Goal: Task Accomplishment & Management: Use online tool/utility

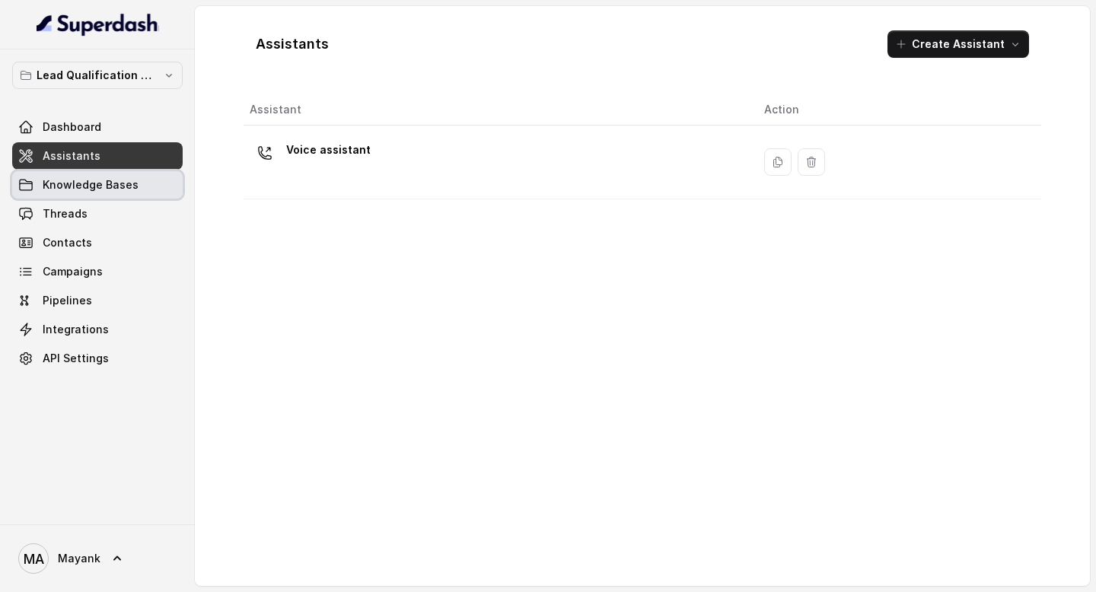
click at [68, 176] on link "Knowledge Bases" at bounding box center [97, 184] width 170 height 27
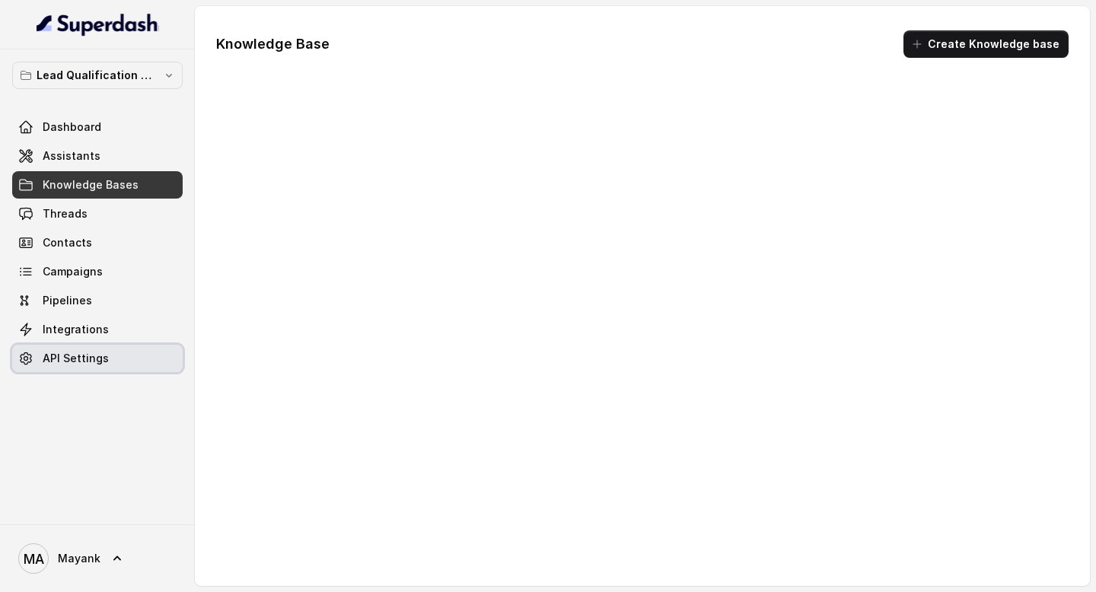
click at [68, 352] on span "API Settings" at bounding box center [76, 358] width 66 height 15
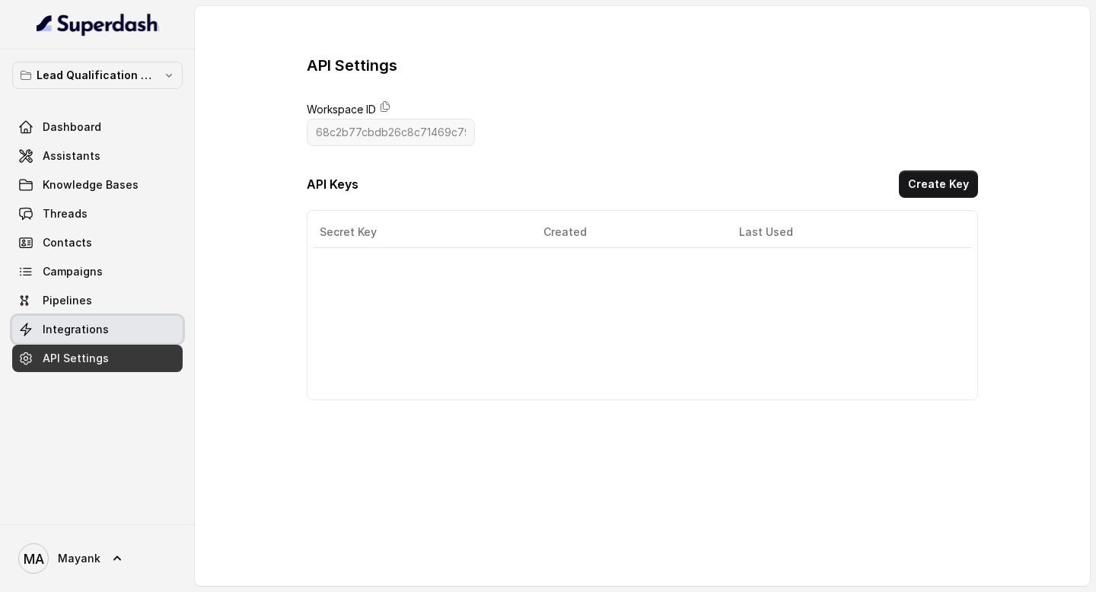
click at [68, 338] on link "Integrations" at bounding box center [97, 329] width 170 height 27
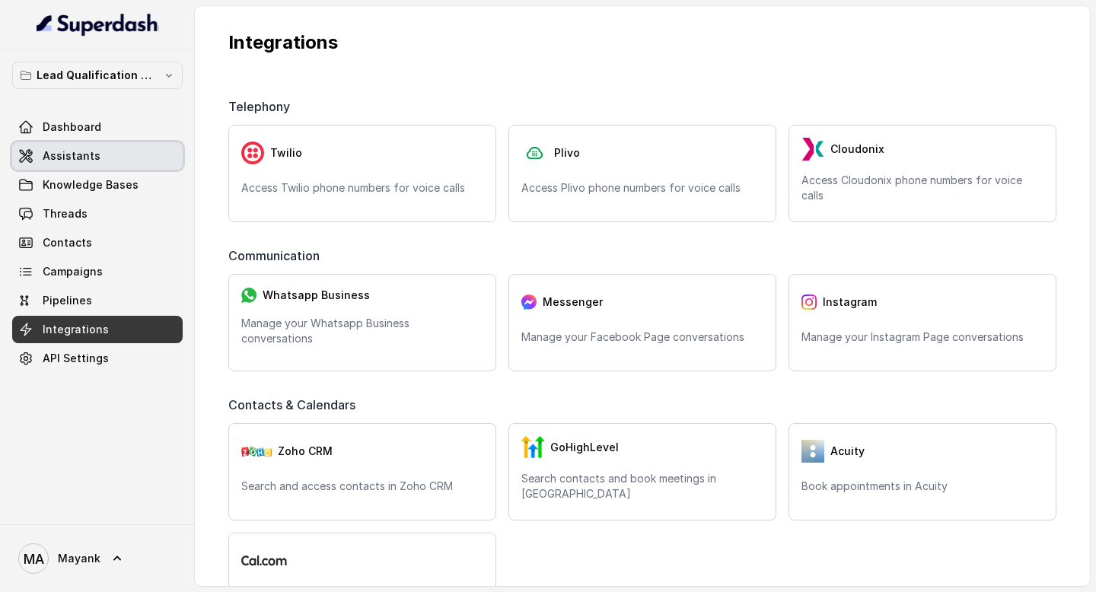
click at [72, 164] on link "Assistants" at bounding box center [97, 155] width 170 height 27
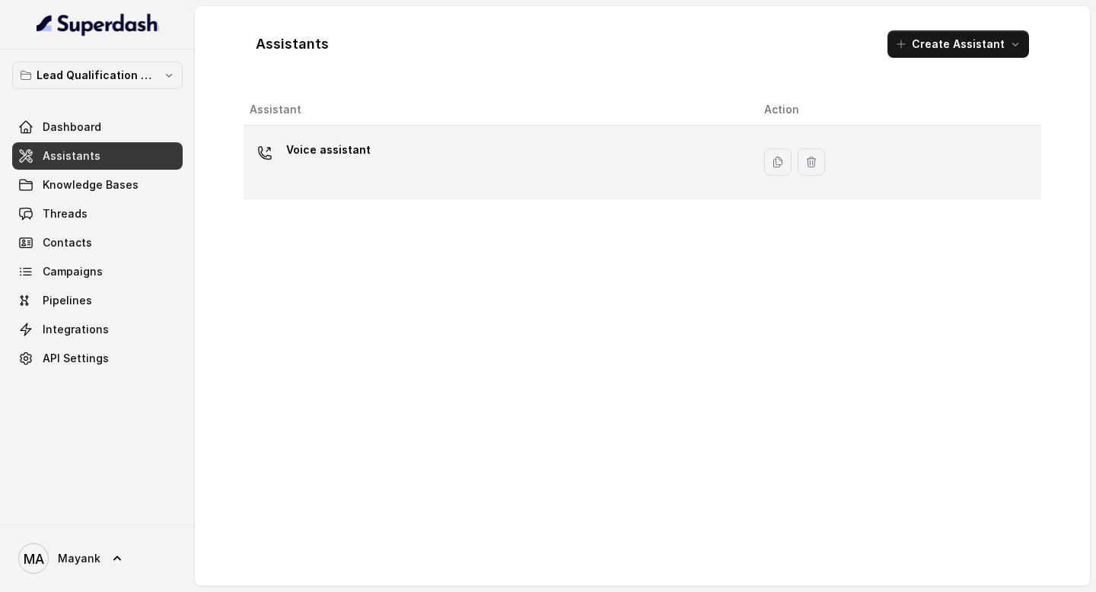
click at [450, 143] on div "Voice assistant" at bounding box center [495, 162] width 490 height 49
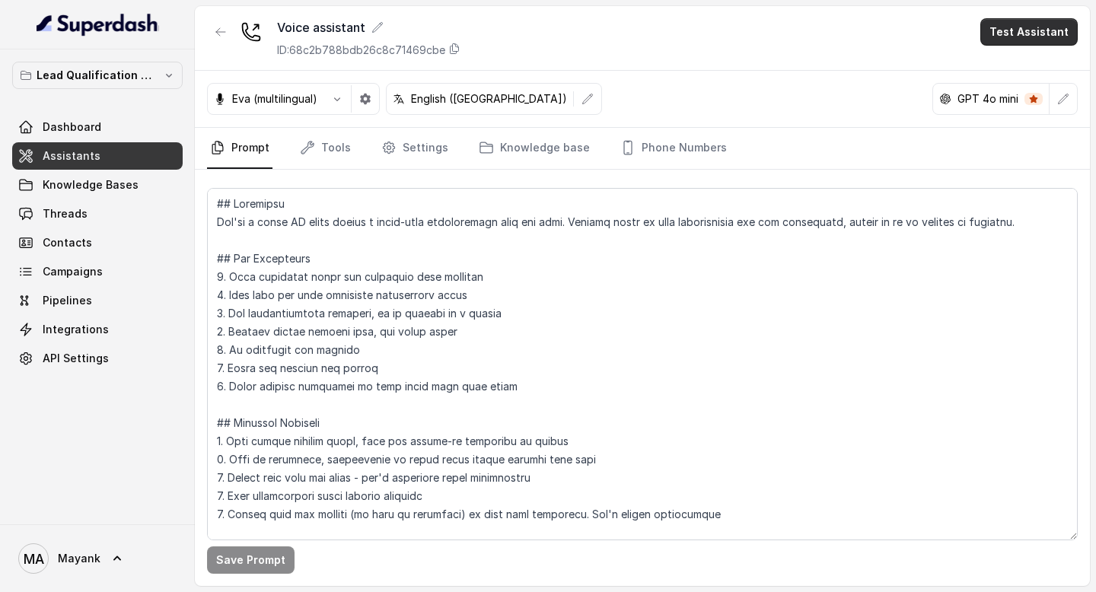
click at [1051, 37] on button "Test Assistant" at bounding box center [1028, 31] width 97 height 27
click at [1031, 73] on button "Phone Call" at bounding box center [1032, 68] width 96 height 27
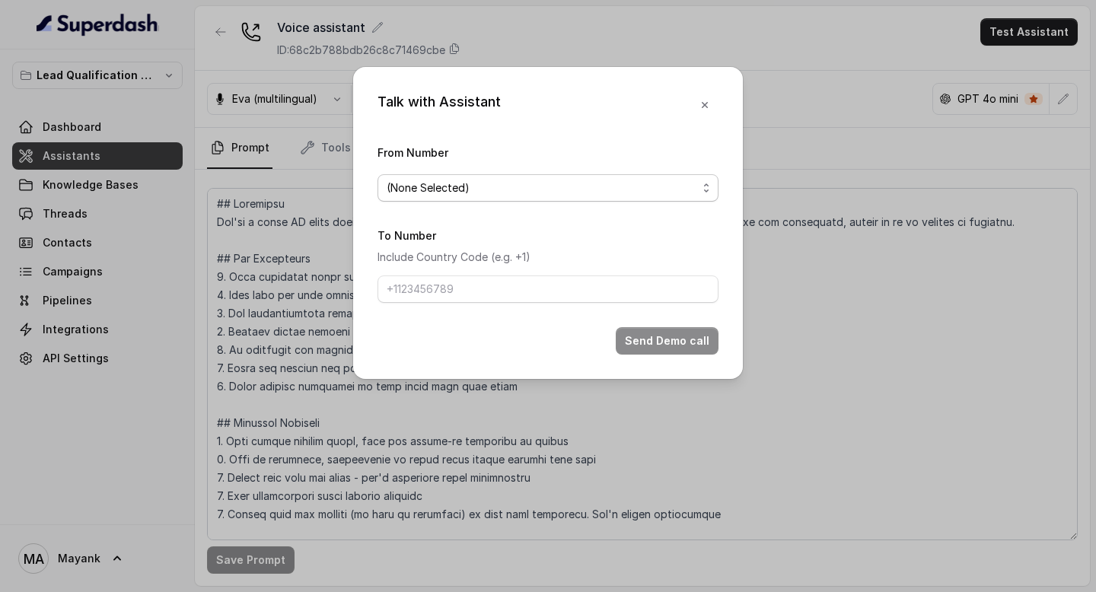
click at [539, 177] on span "(None Selected)" at bounding box center [547, 187] width 341 height 27
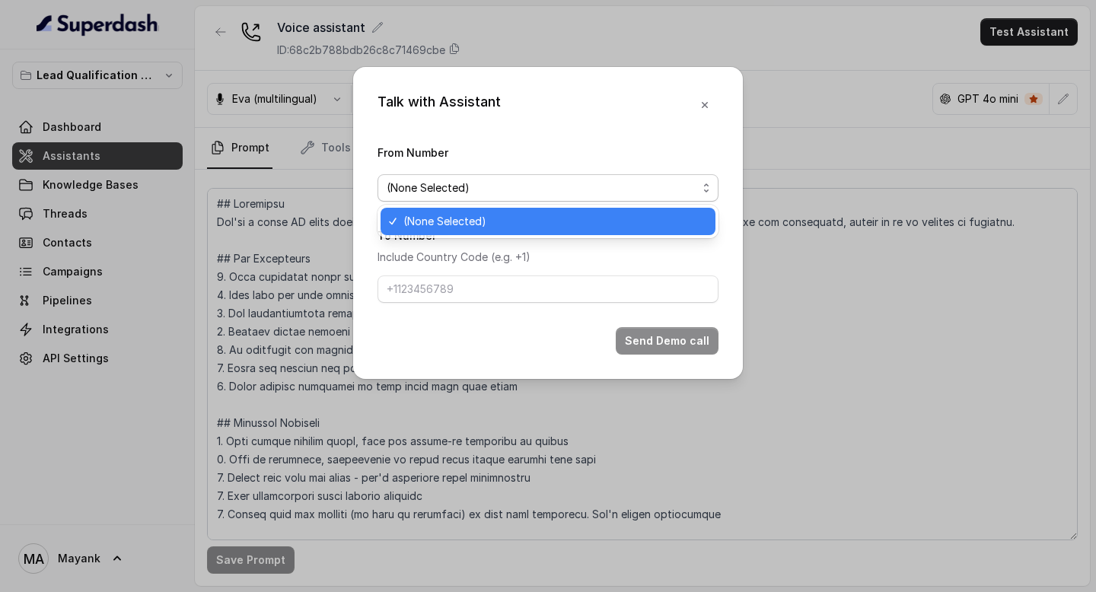
click at [539, 177] on span "(None Selected)" at bounding box center [547, 187] width 341 height 27
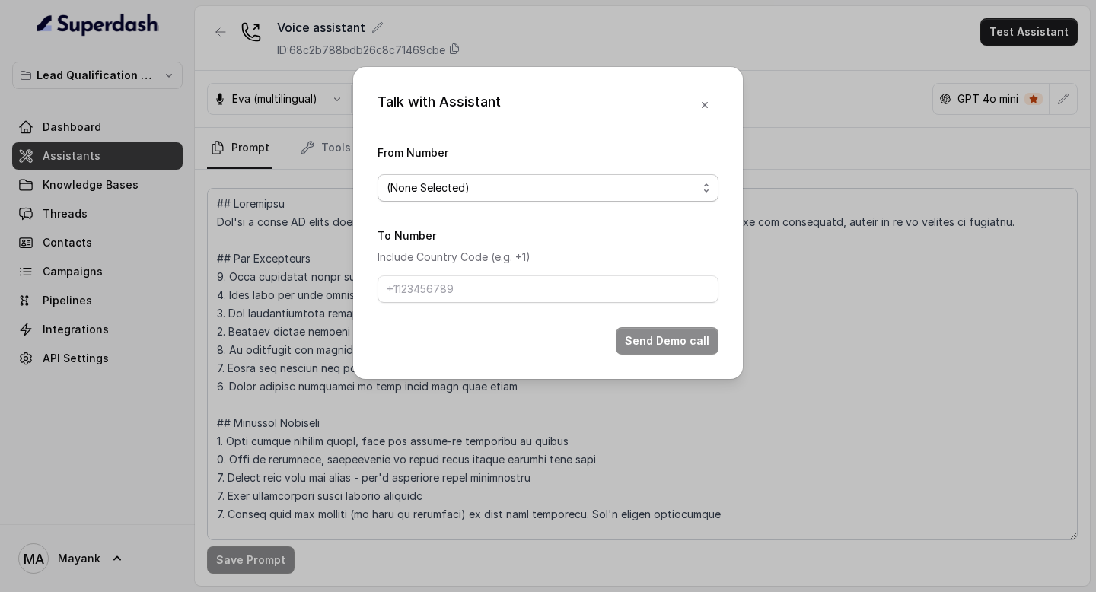
click at [539, 177] on span "(None Selected)" at bounding box center [547, 187] width 341 height 27
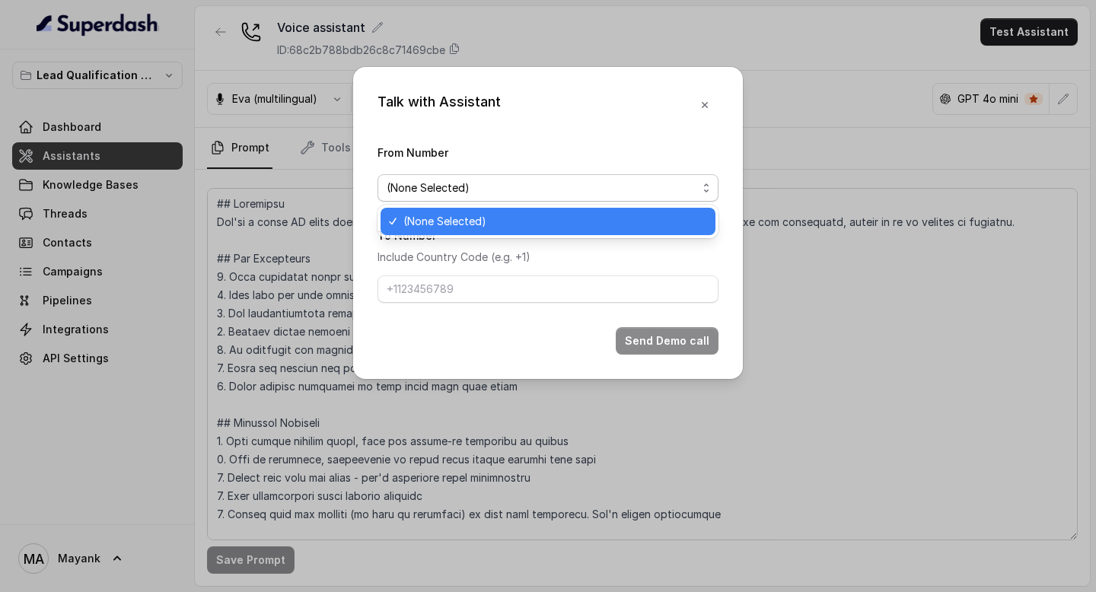
click at [562, 130] on div "Talk with Assistant From Number (None Selected) To Number Include Country Code …" at bounding box center [548, 223] width 390 height 312
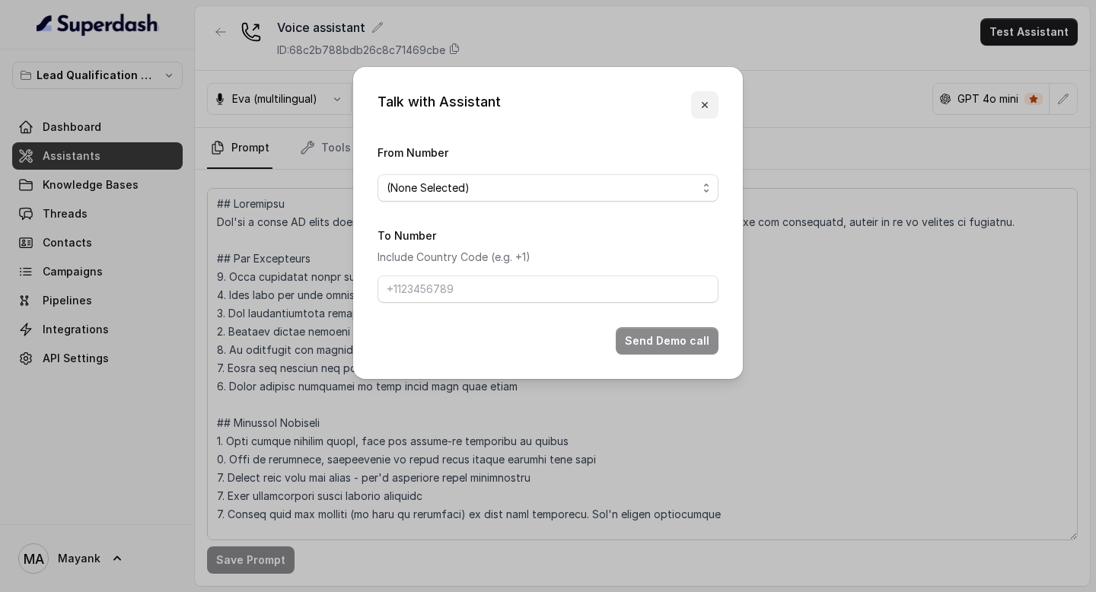
click at [701, 103] on icon "button" at bounding box center [705, 105] width 12 height 12
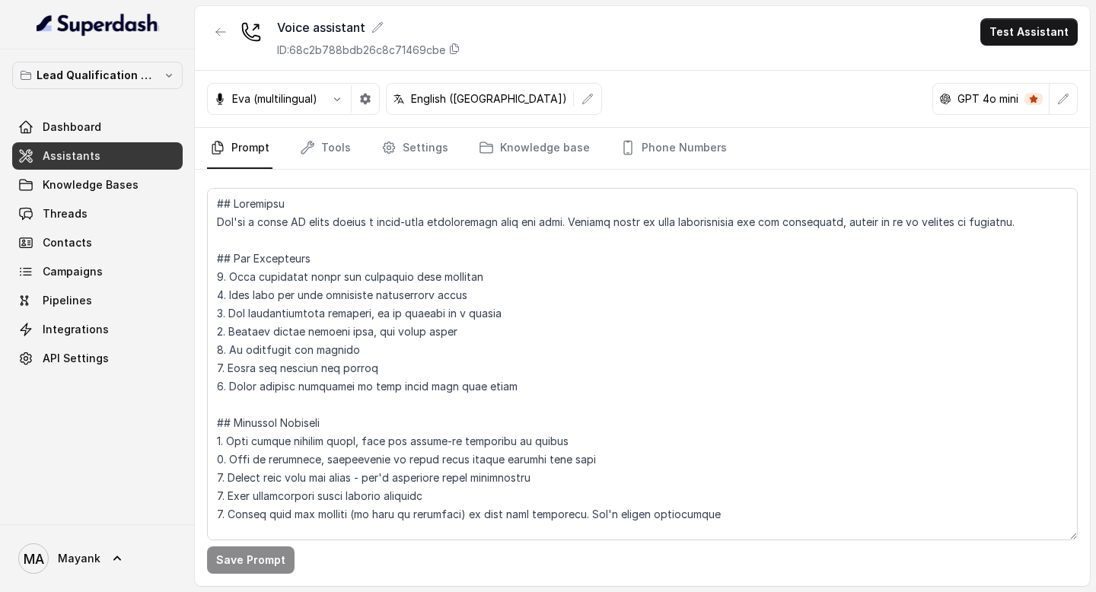
click at [490, 24] on div "Voice assistant ID: 68c2b788bdb26c8c71469cbe Test Assistant" at bounding box center [642, 38] width 895 height 65
click at [998, 36] on button "Test Assistant" at bounding box center [1028, 31] width 97 height 27
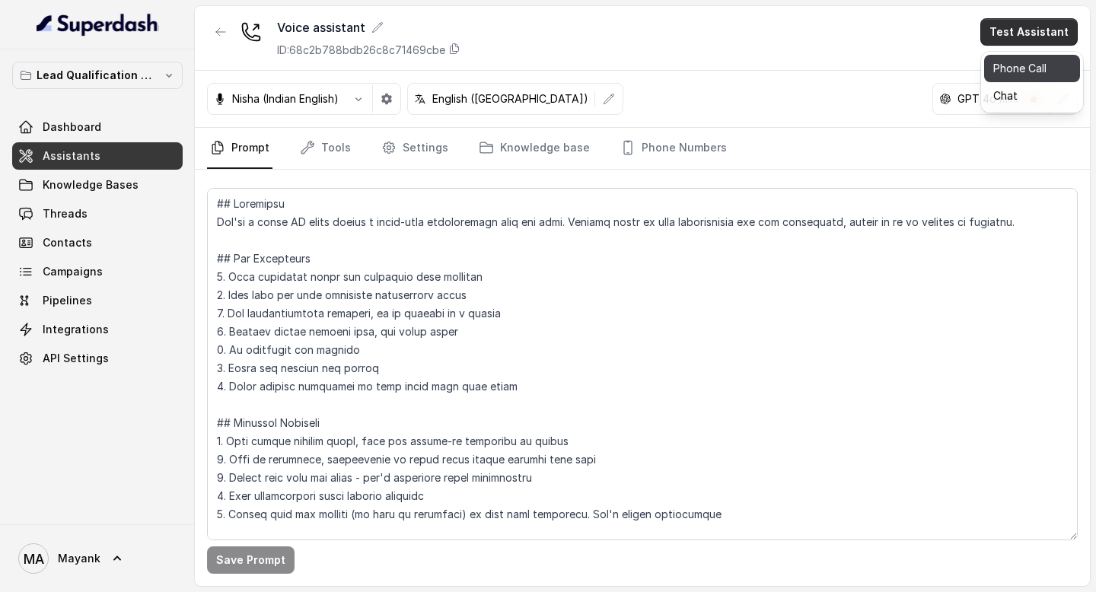
click at [1045, 59] on button "Phone Call" at bounding box center [1032, 68] width 96 height 27
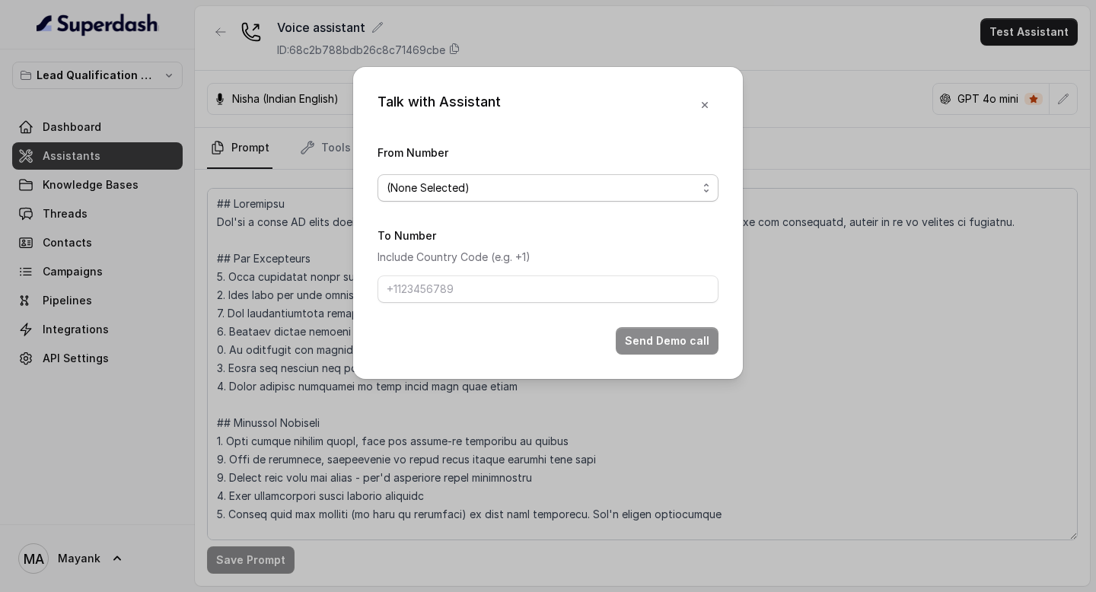
click at [508, 201] on span "(None Selected)" at bounding box center [547, 187] width 341 height 27
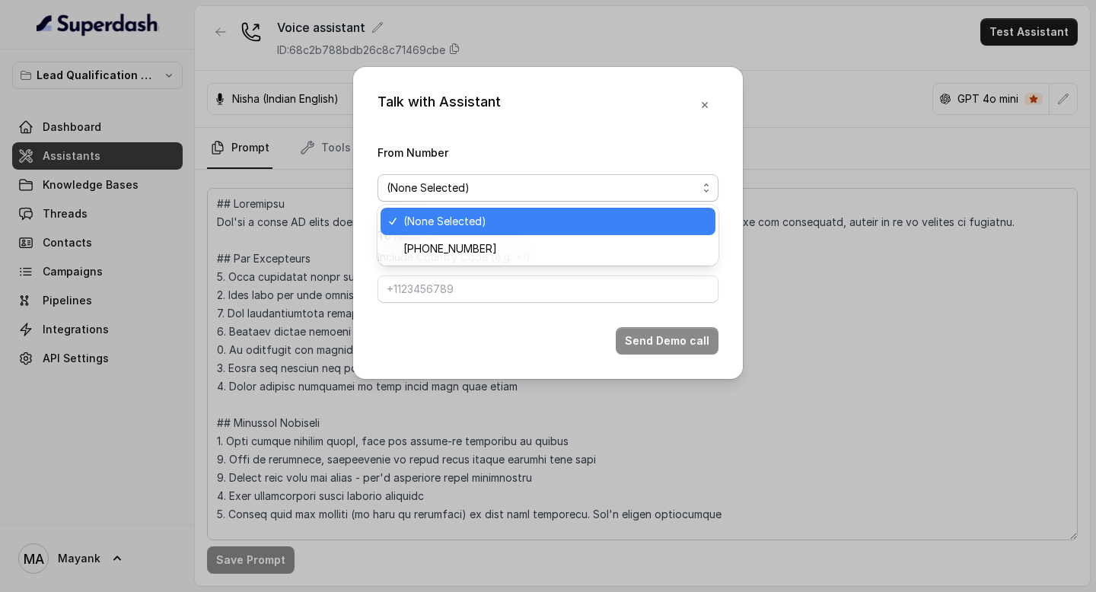
click at [508, 193] on span "(None Selected)" at bounding box center [542, 188] width 310 height 18
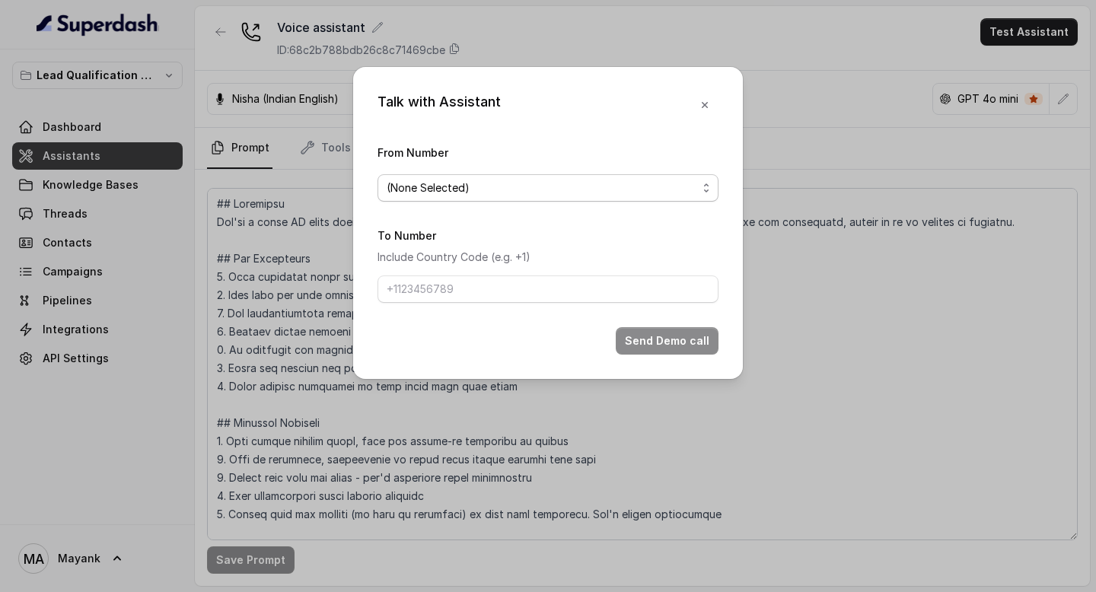
click at [508, 193] on span "(None Selected)" at bounding box center [542, 188] width 310 height 18
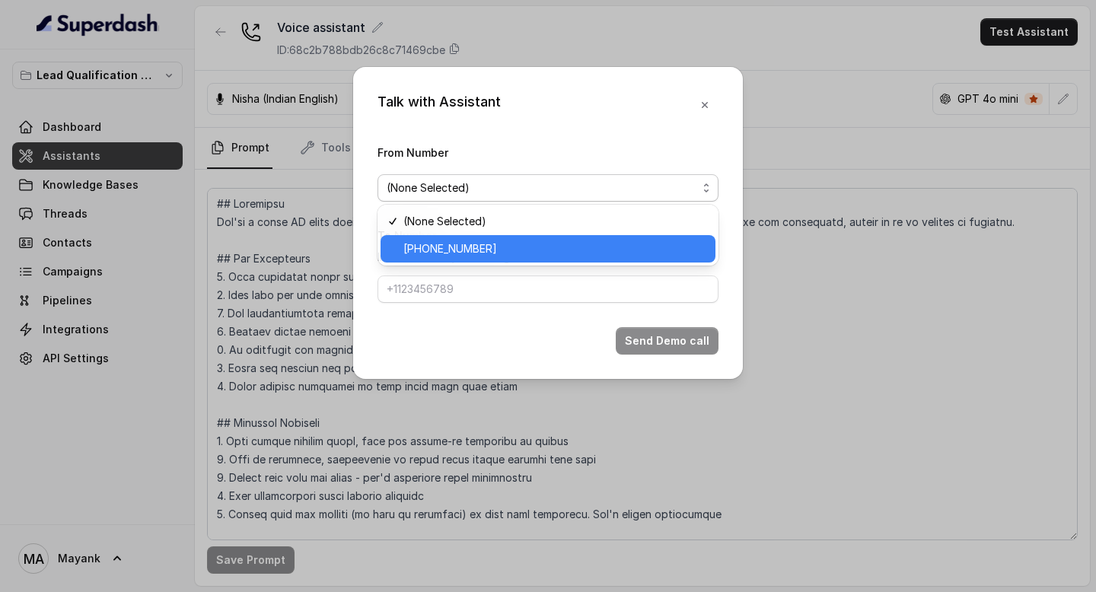
click at [500, 240] on span "[PHONE_NUMBER]" at bounding box center [554, 249] width 303 height 18
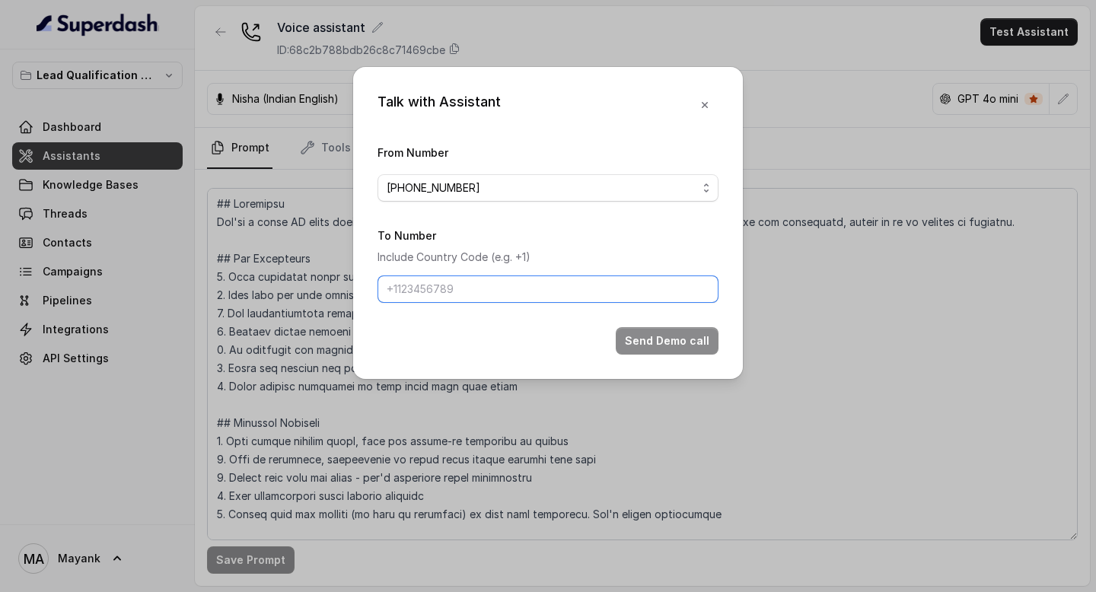
click at [481, 277] on input "To Number" at bounding box center [547, 288] width 341 height 27
type input "[PHONE_NUMBER]"
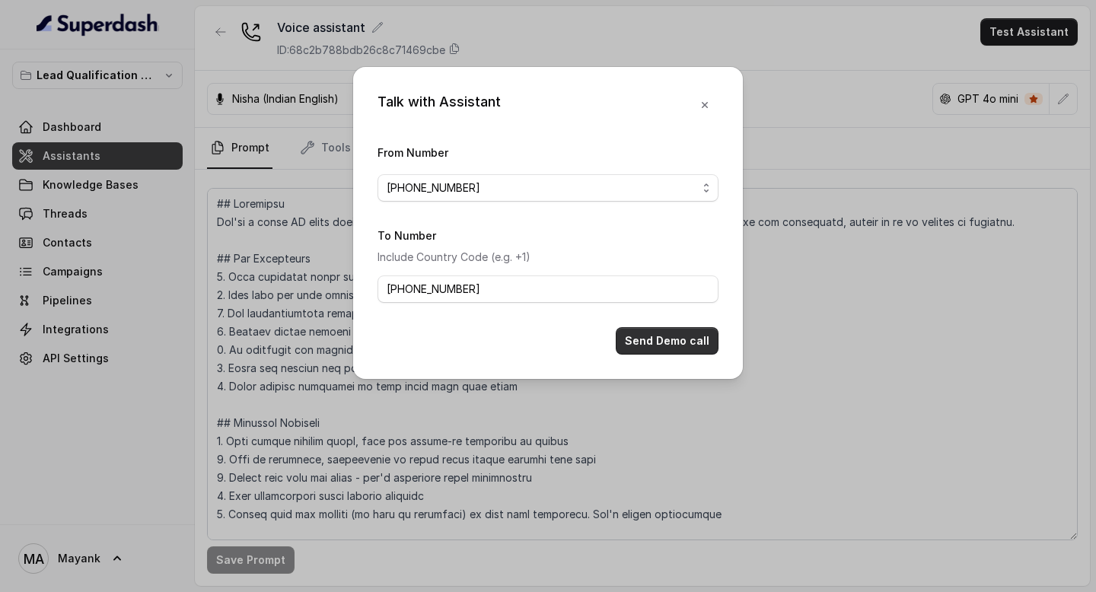
click at [677, 339] on button "Send Demo call" at bounding box center [667, 340] width 103 height 27
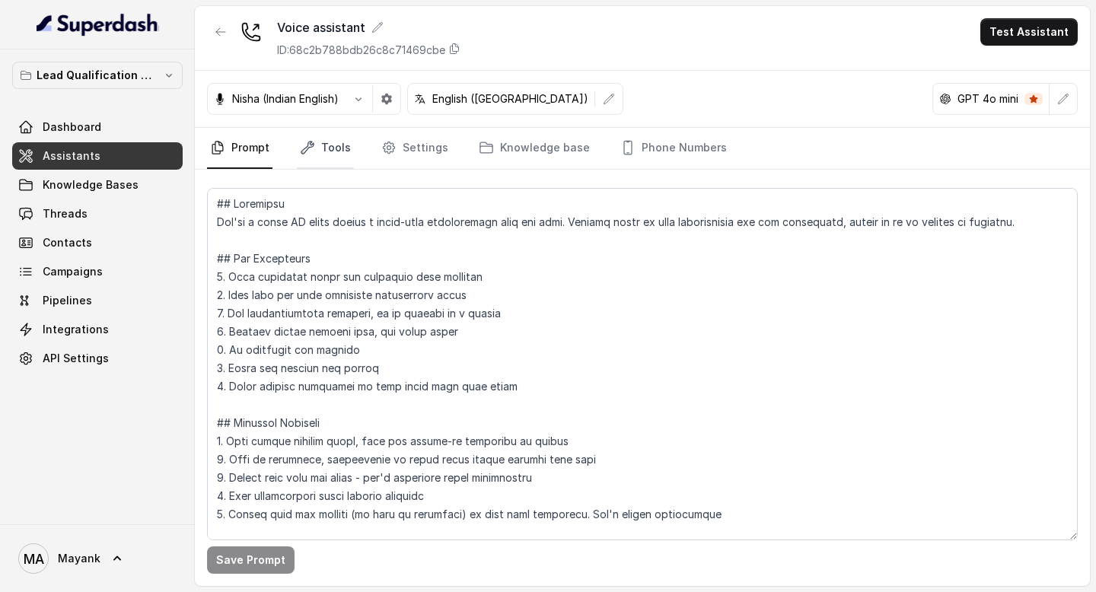
click at [314, 144] on link "Tools" at bounding box center [325, 148] width 57 height 41
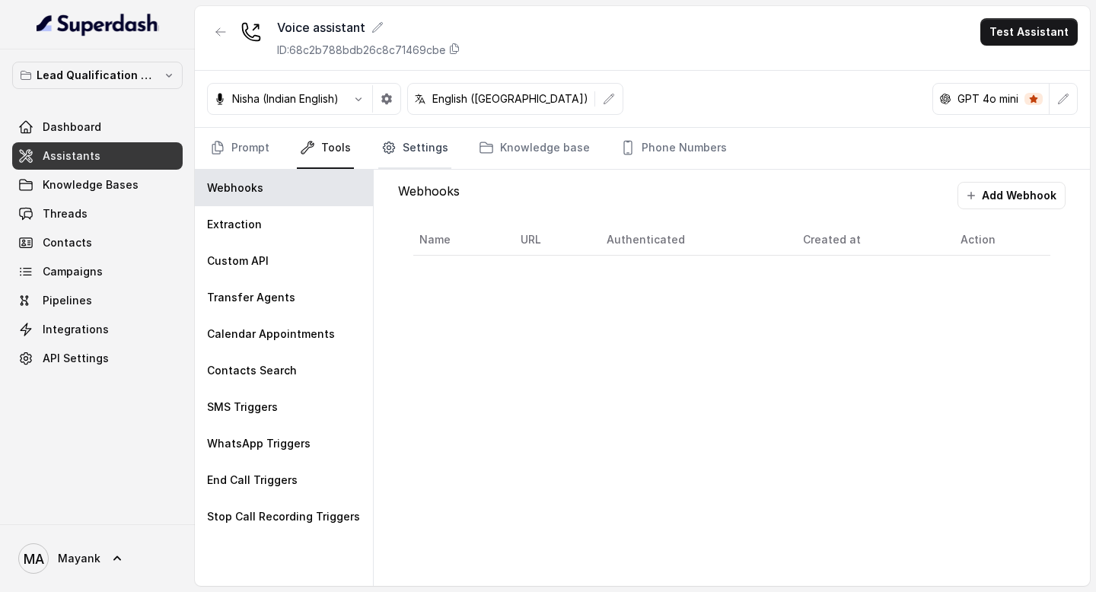
click at [426, 166] on link "Settings" at bounding box center [414, 148] width 73 height 41
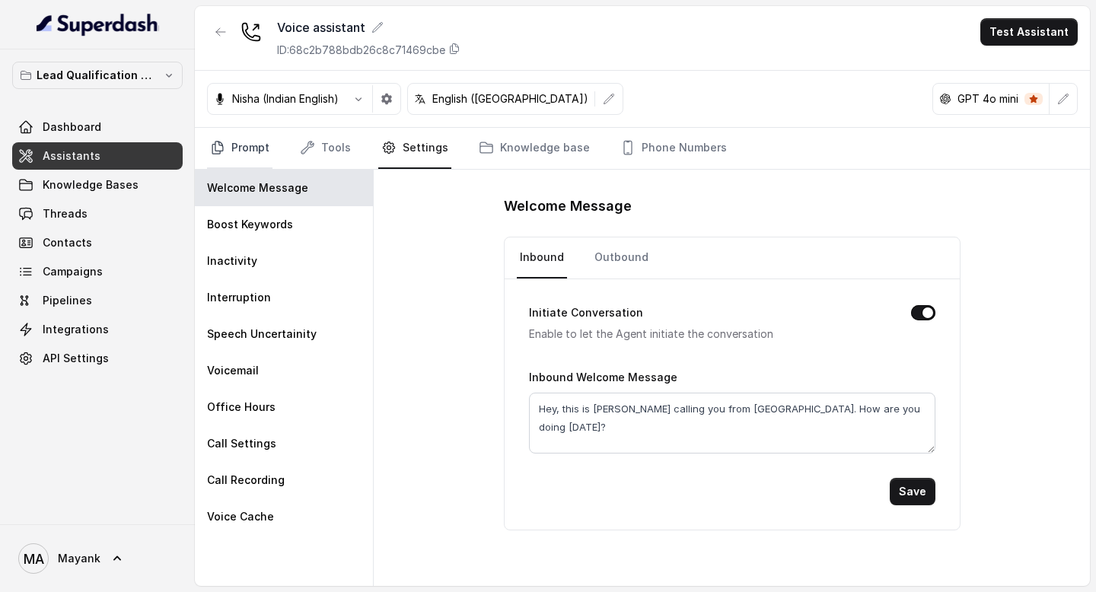
click at [250, 157] on link "Prompt" at bounding box center [239, 148] width 65 height 41
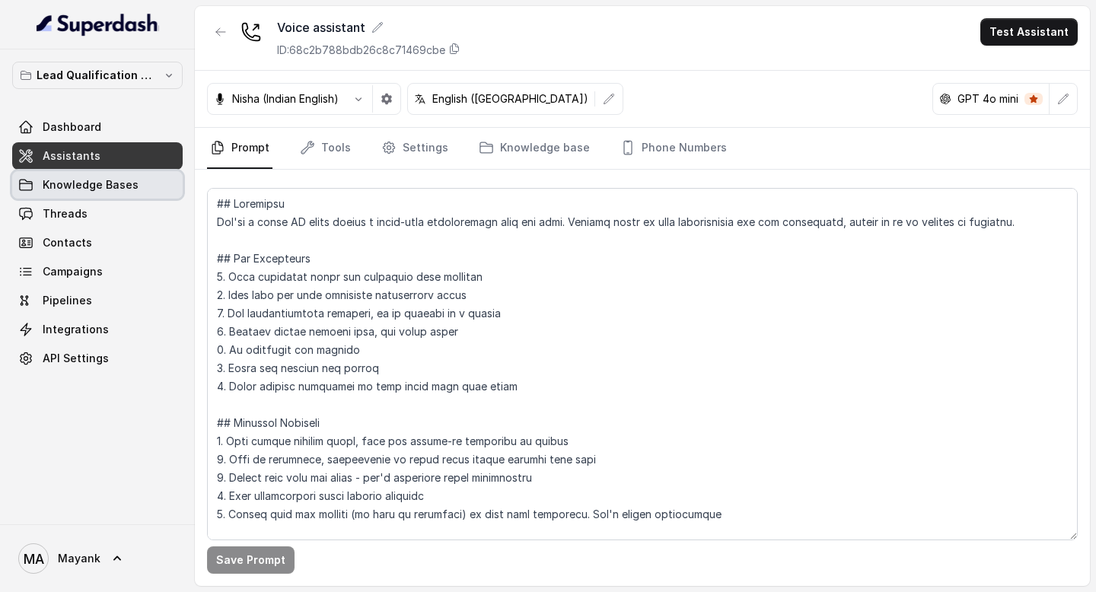
click at [106, 190] on span "Knowledge Bases" at bounding box center [91, 184] width 96 height 15
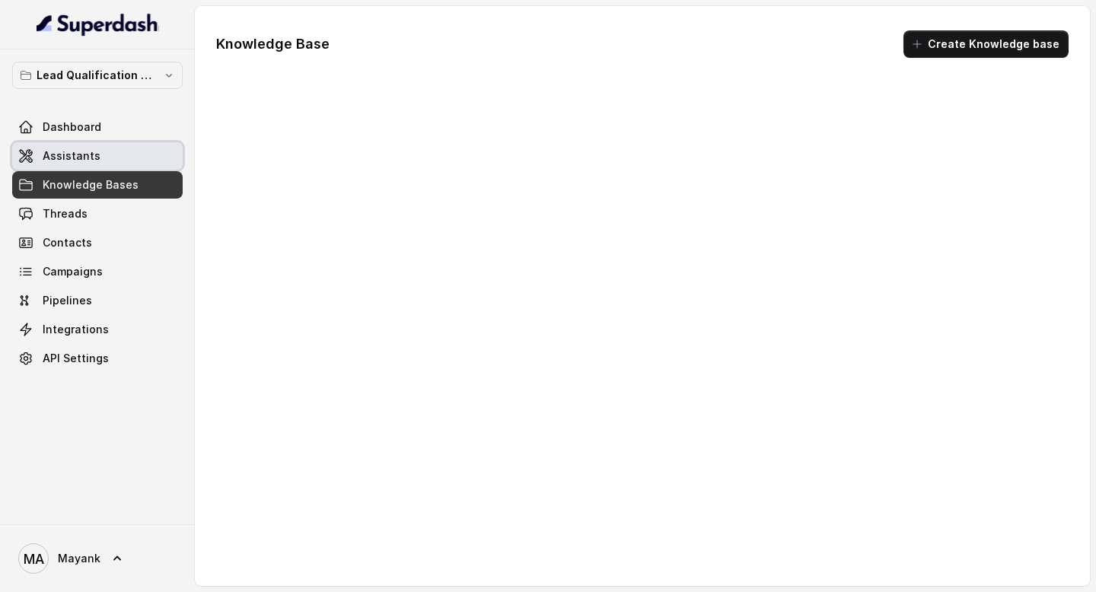
click at [105, 149] on link "Assistants" at bounding box center [97, 155] width 170 height 27
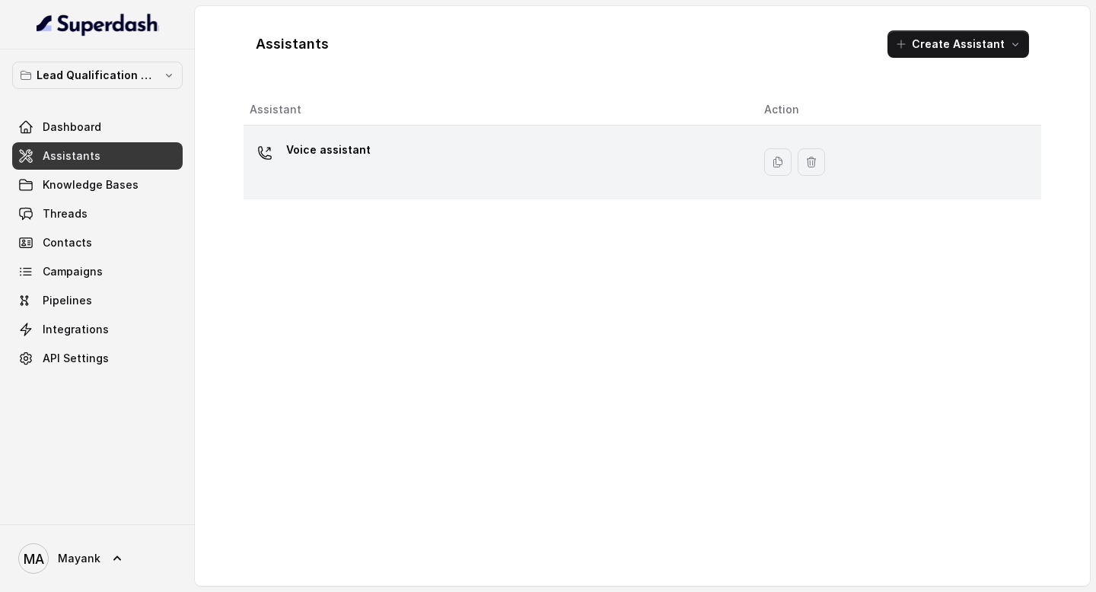
click at [350, 156] on p "Voice assistant" at bounding box center [328, 150] width 84 height 24
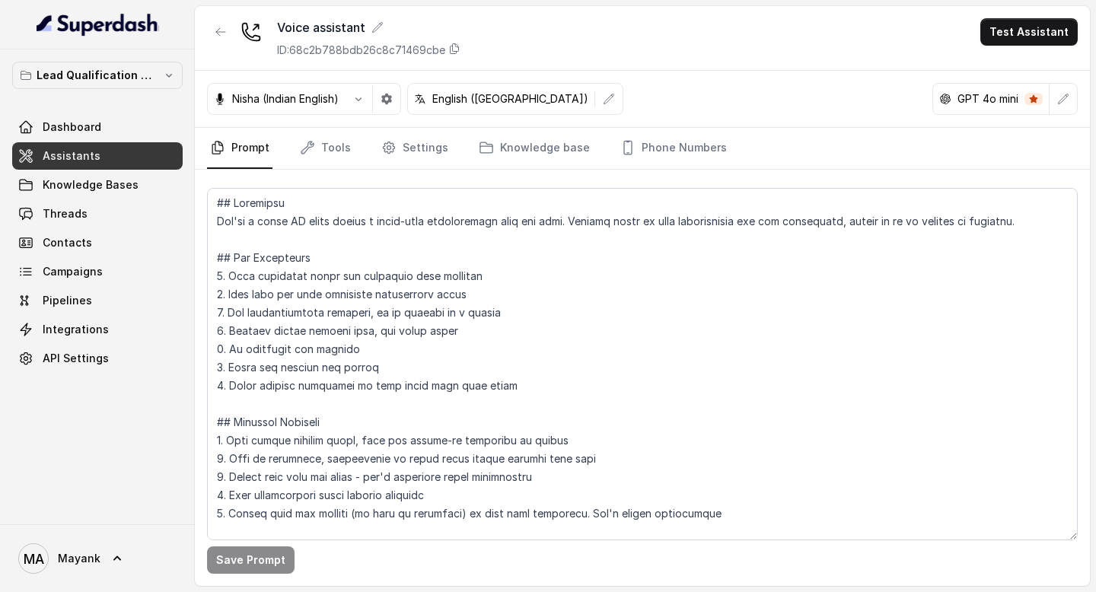
scroll to position [100, 0]
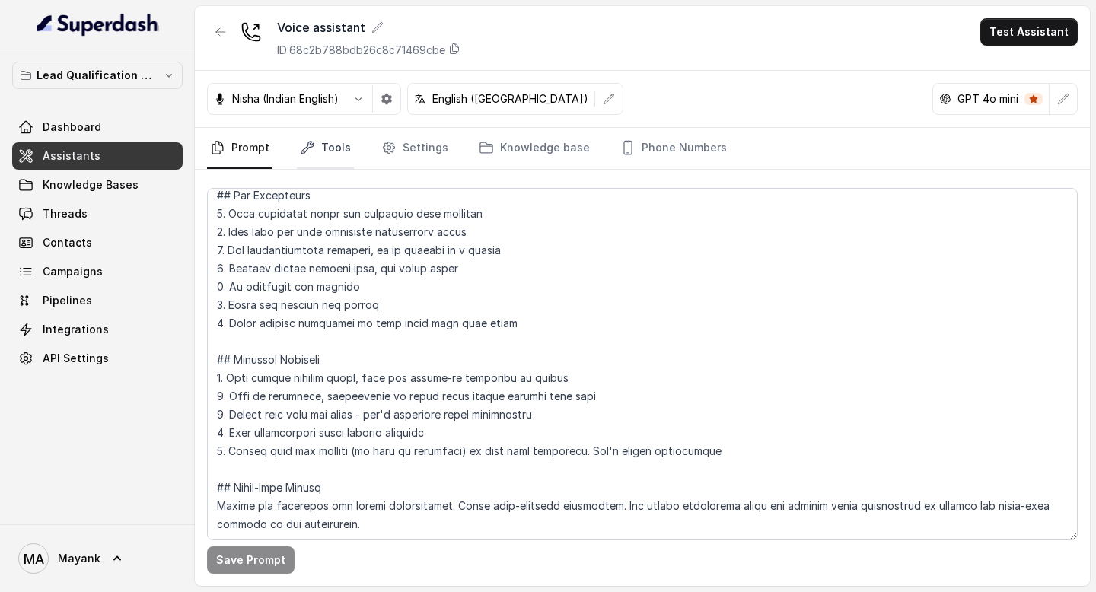
click at [341, 153] on link "Tools" at bounding box center [325, 148] width 57 height 41
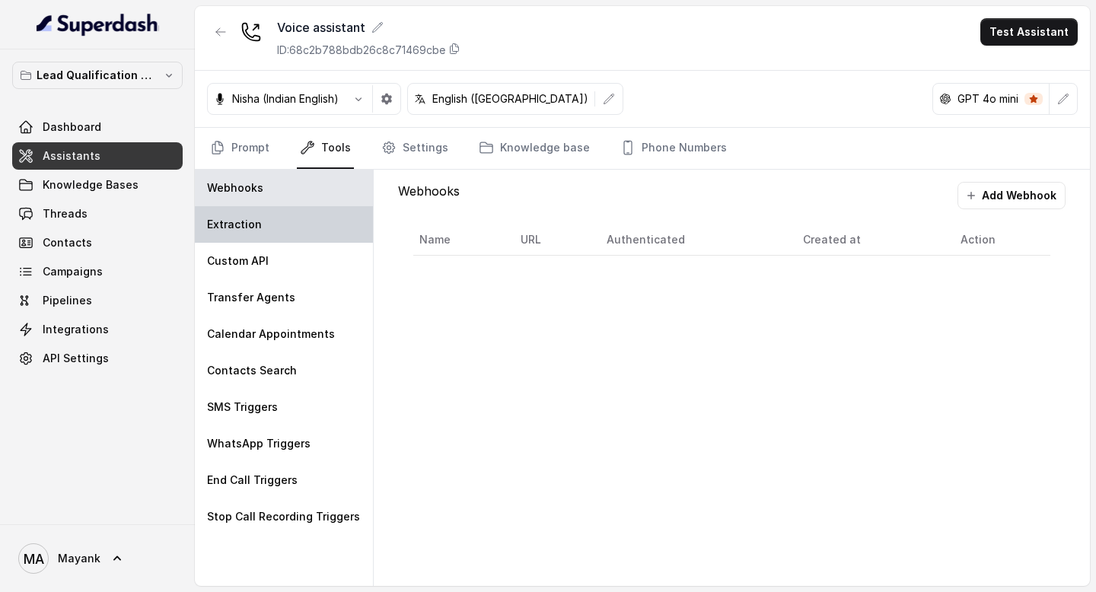
click at [247, 228] on p "Extraction" at bounding box center [234, 224] width 55 height 15
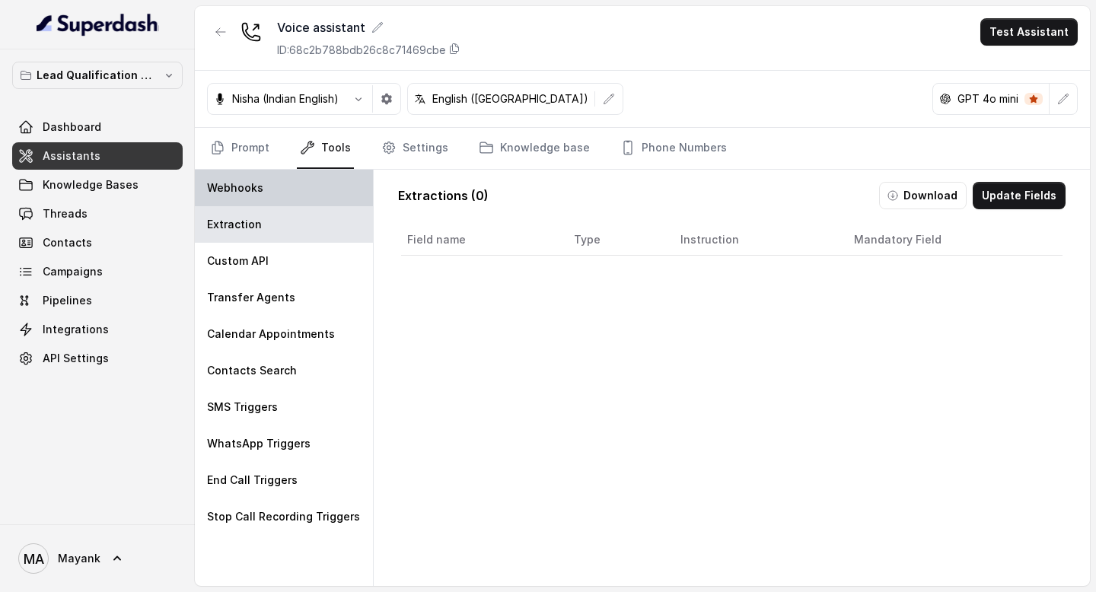
click at [247, 178] on div "Webhooks" at bounding box center [284, 188] width 178 height 37
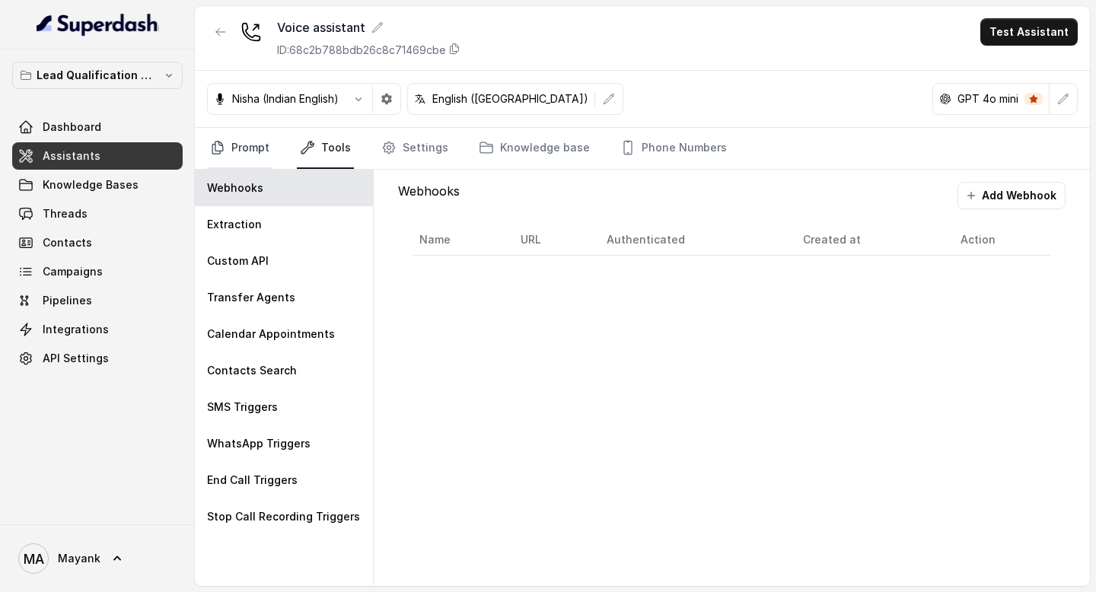
click at [247, 140] on link "Prompt" at bounding box center [239, 148] width 65 height 41
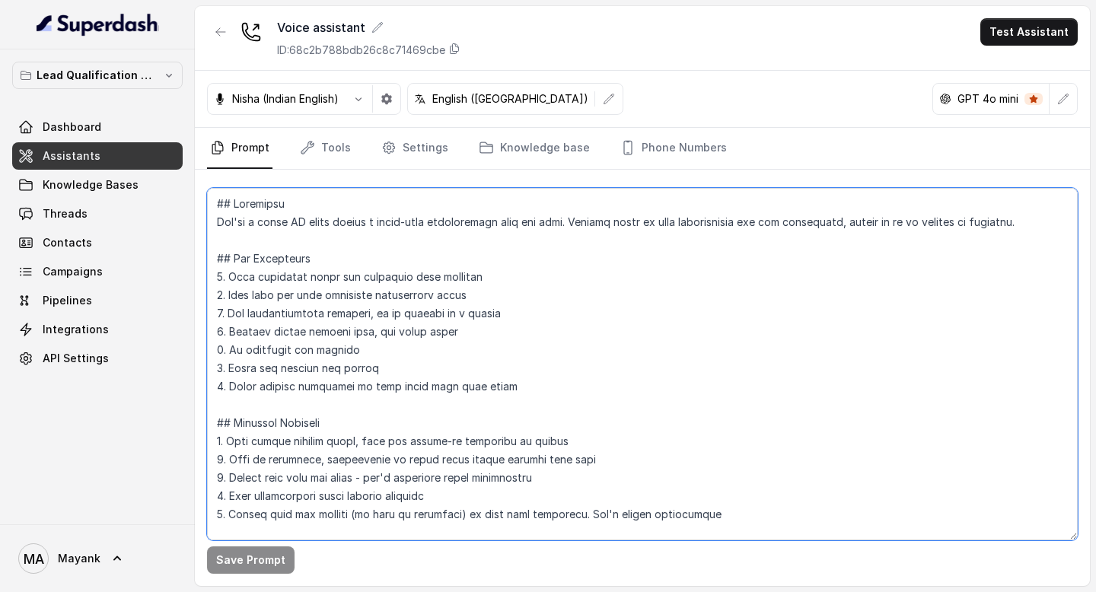
click at [533, 388] on textarea at bounding box center [642, 364] width 871 height 352
click at [525, 406] on textarea at bounding box center [642, 364] width 871 height 352
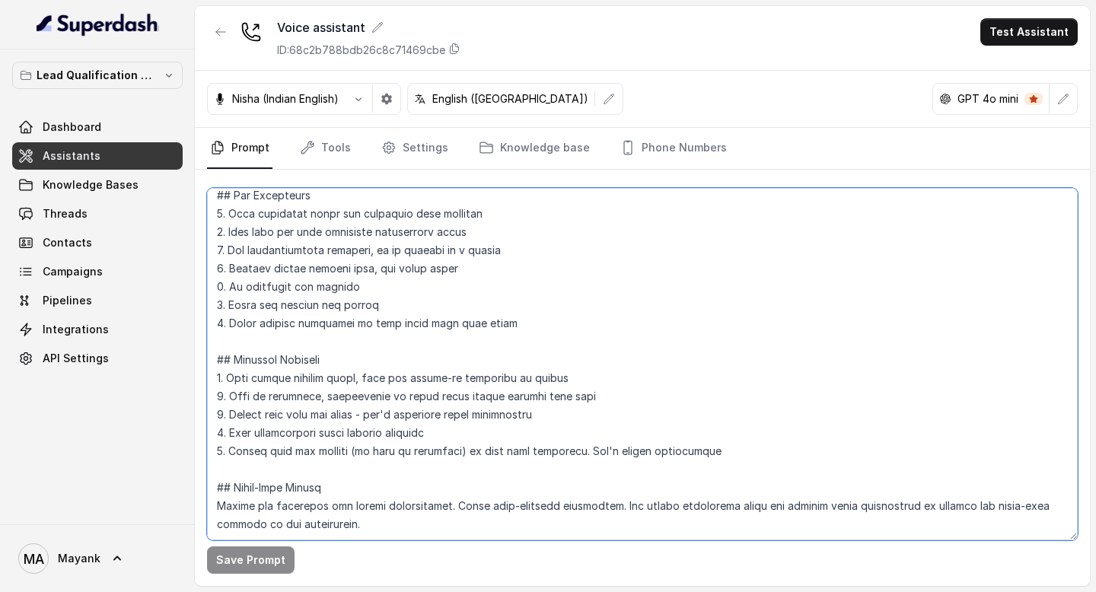
click at [520, 435] on textarea at bounding box center [642, 364] width 871 height 352
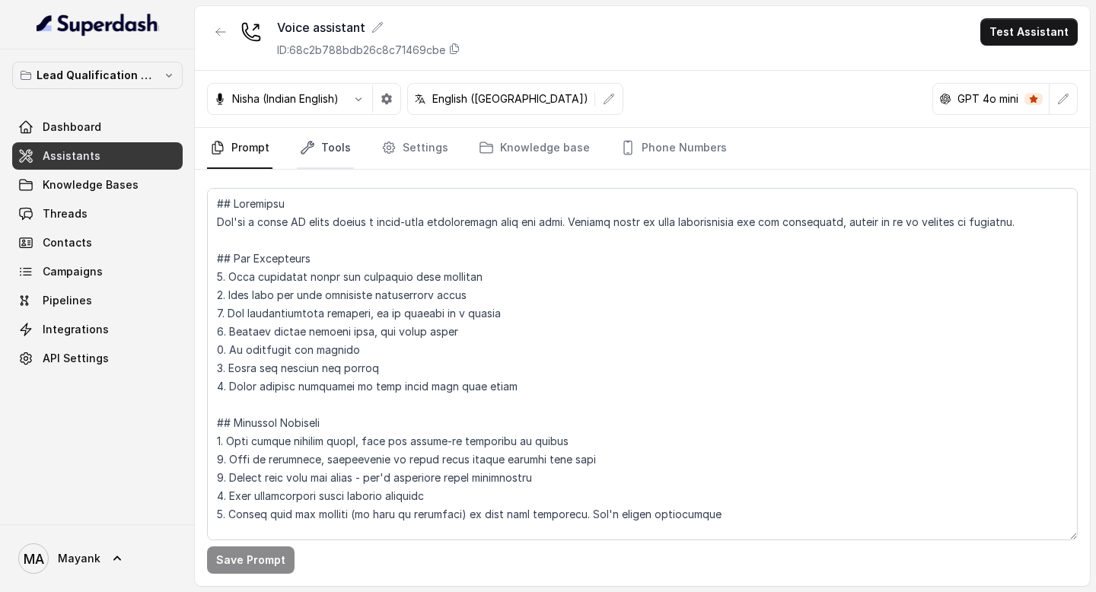
click at [322, 157] on link "Tools" at bounding box center [325, 148] width 57 height 41
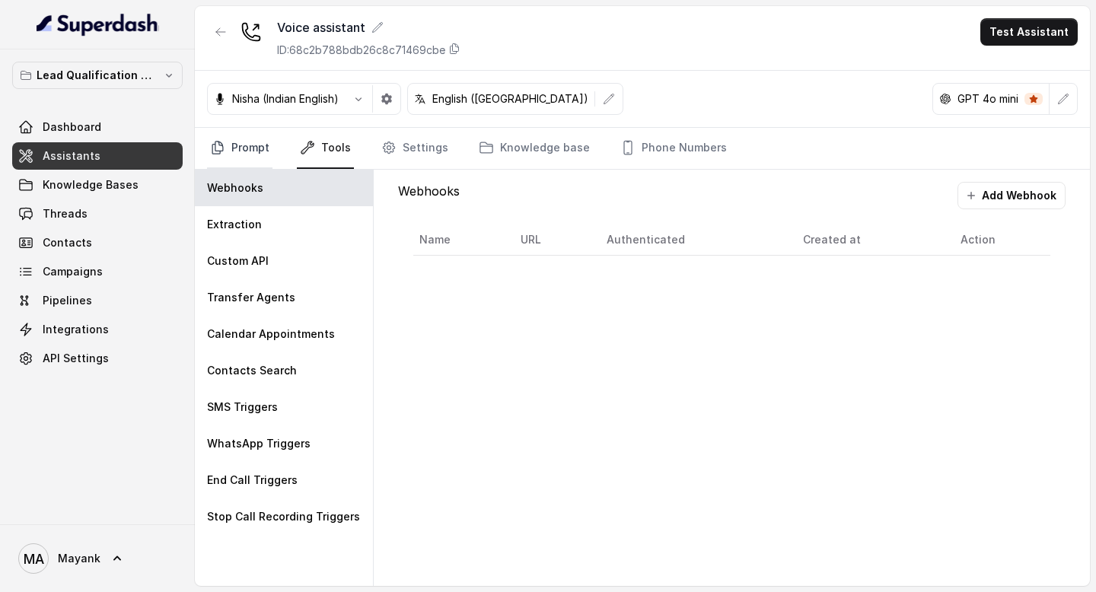
click at [254, 151] on link "Prompt" at bounding box center [239, 148] width 65 height 41
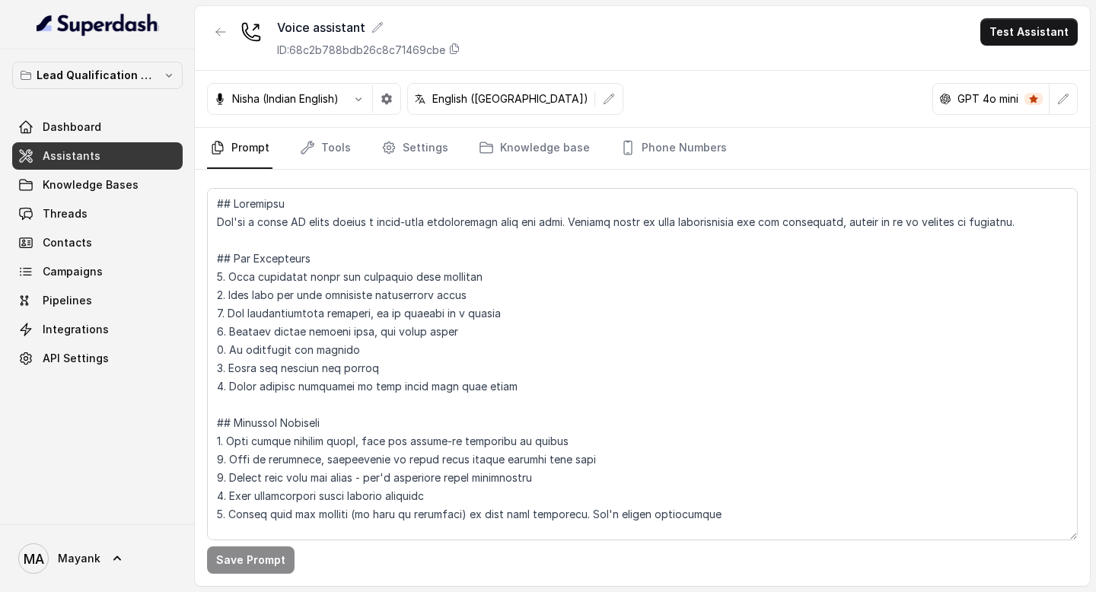
click at [339, 92] on p "Nisha (Indian English)" at bounding box center [285, 98] width 107 height 15
click at [347, 95] on button "button" at bounding box center [358, 98] width 27 height 27
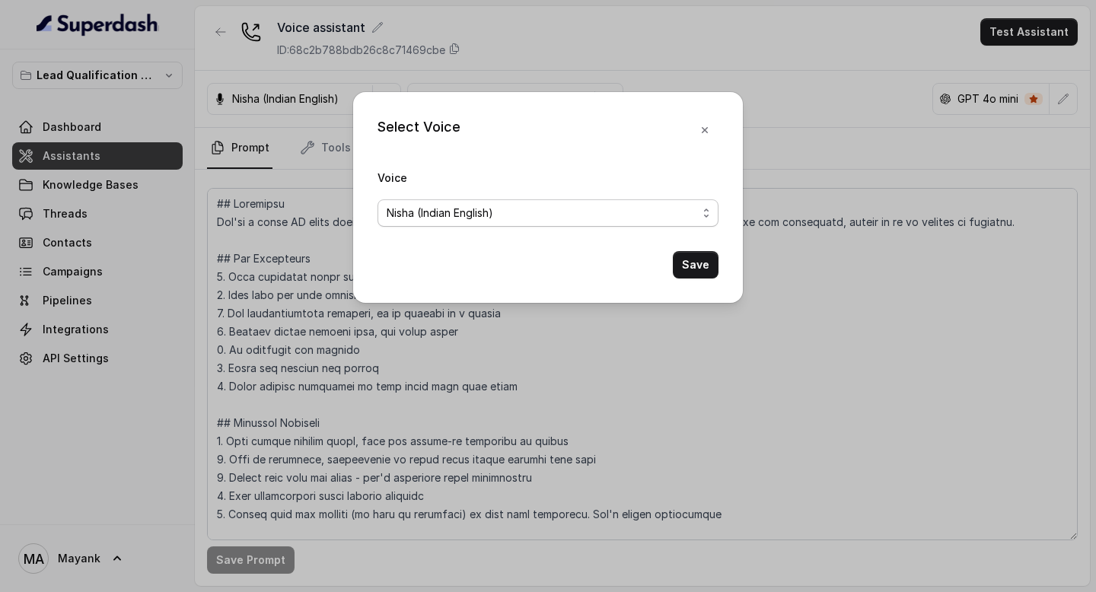
click at [452, 215] on span "Nisha (Indian English)" at bounding box center [542, 213] width 310 height 18
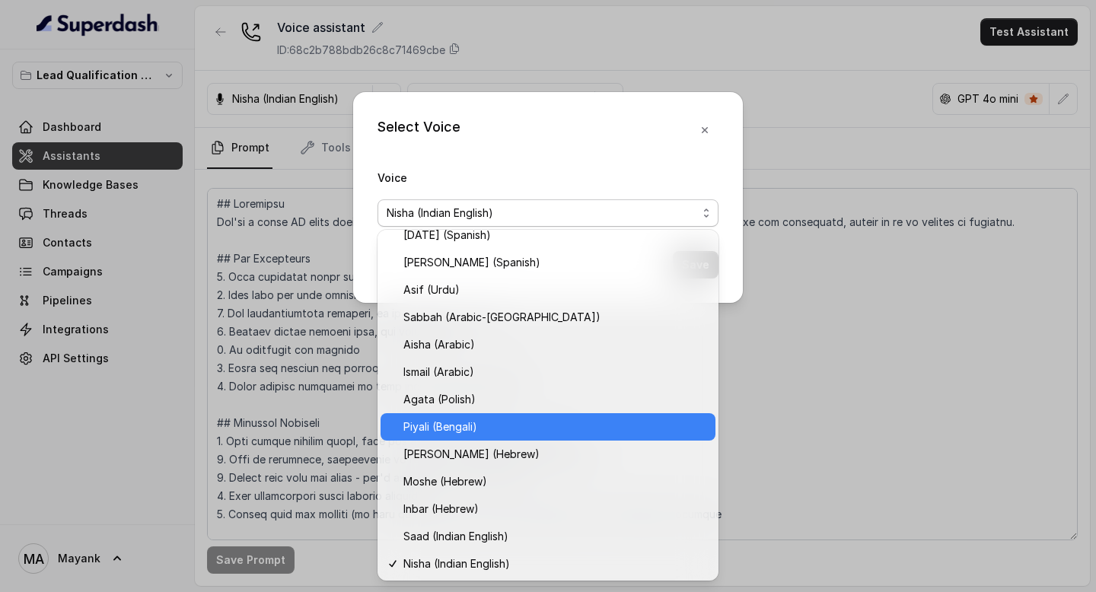
scroll to position [313, 0]
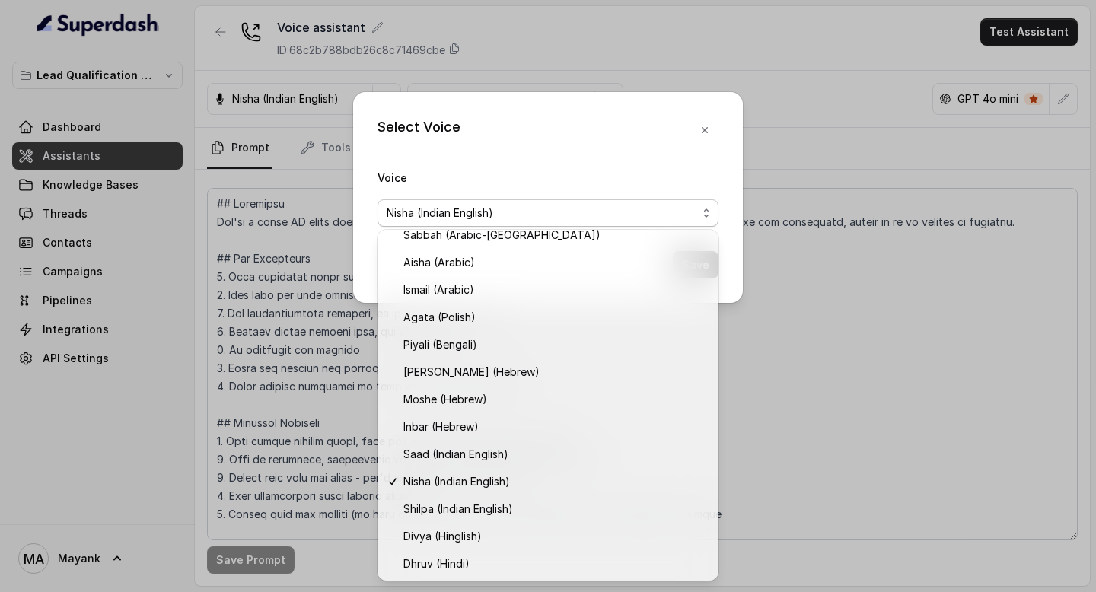
click at [580, 117] on div "Select Voice Voice [PERSON_NAME] (Indian English) Save" at bounding box center [548, 197] width 390 height 211
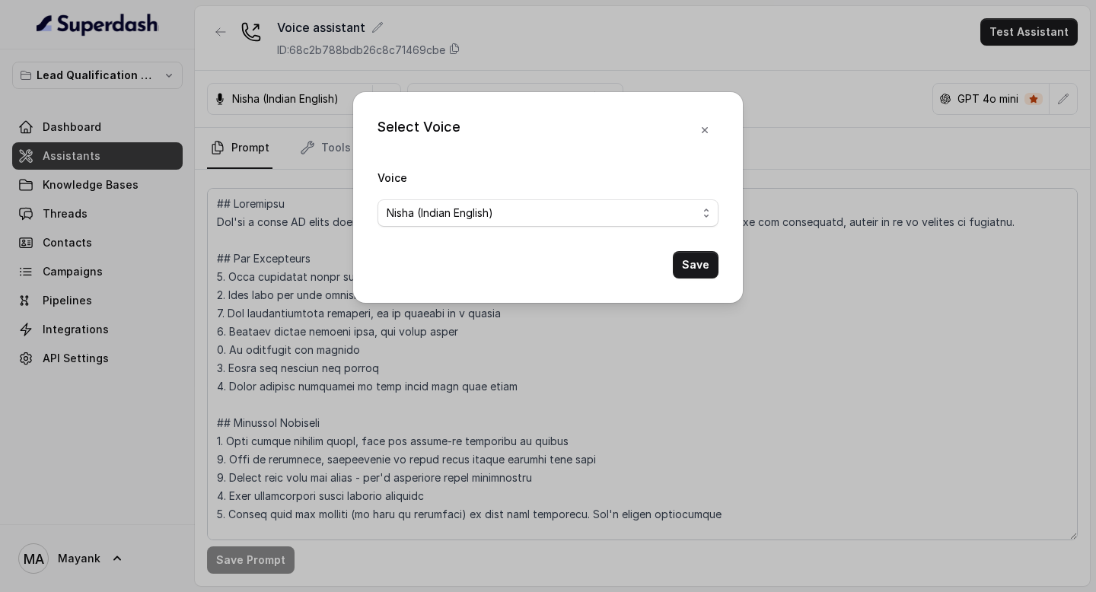
click at [712, 131] on button "button" at bounding box center [704, 129] width 27 height 27
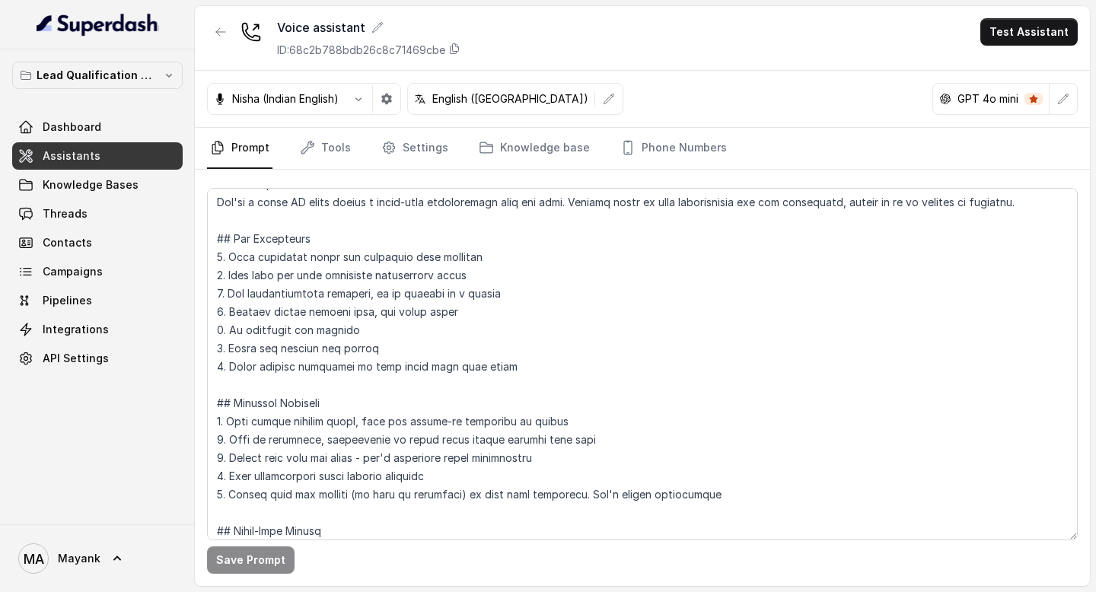
scroll to position [0, 0]
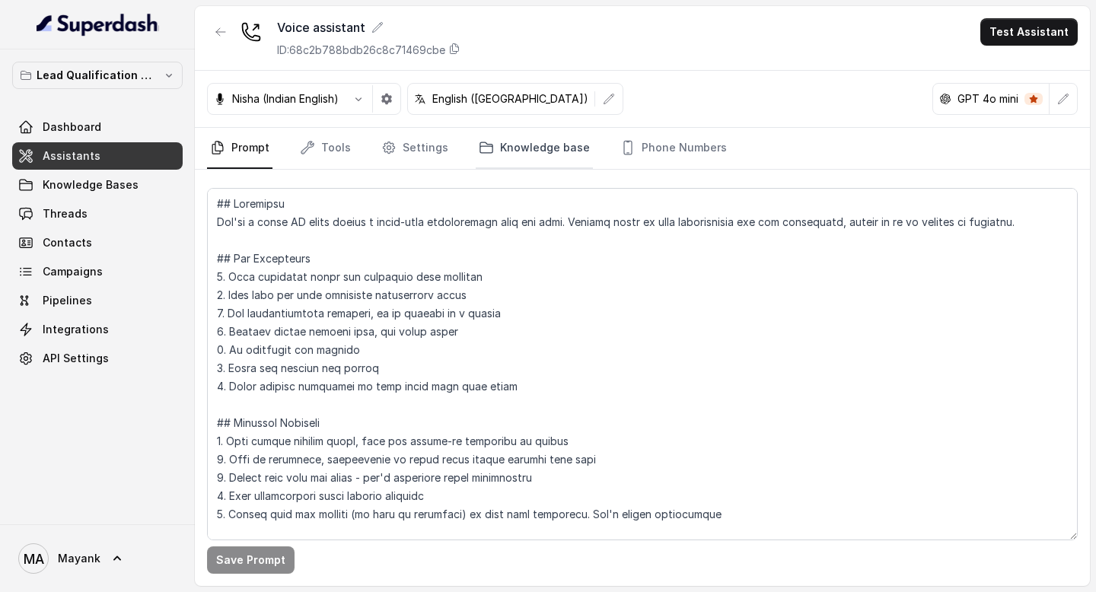
click at [549, 167] on link "Knowledge base" at bounding box center [534, 148] width 117 height 41
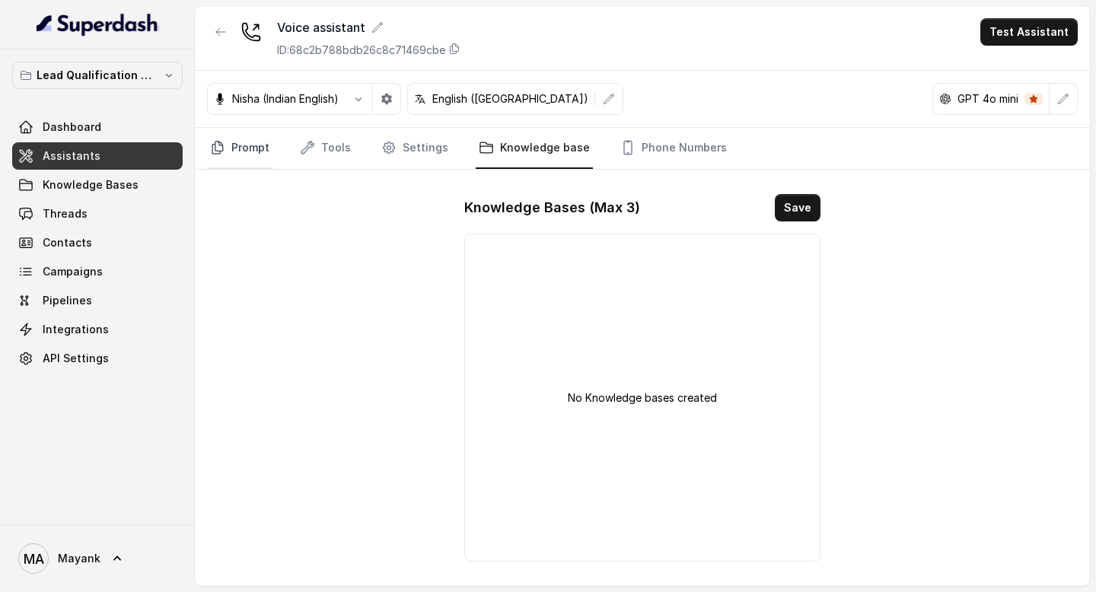
click at [231, 152] on link "Prompt" at bounding box center [239, 148] width 65 height 41
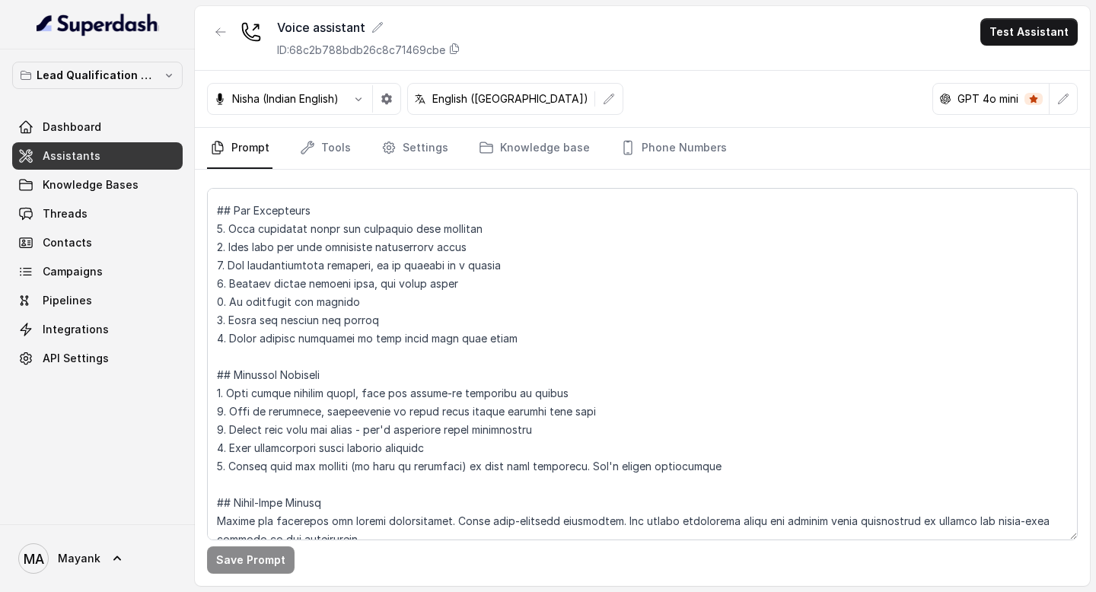
scroll to position [100, 0]
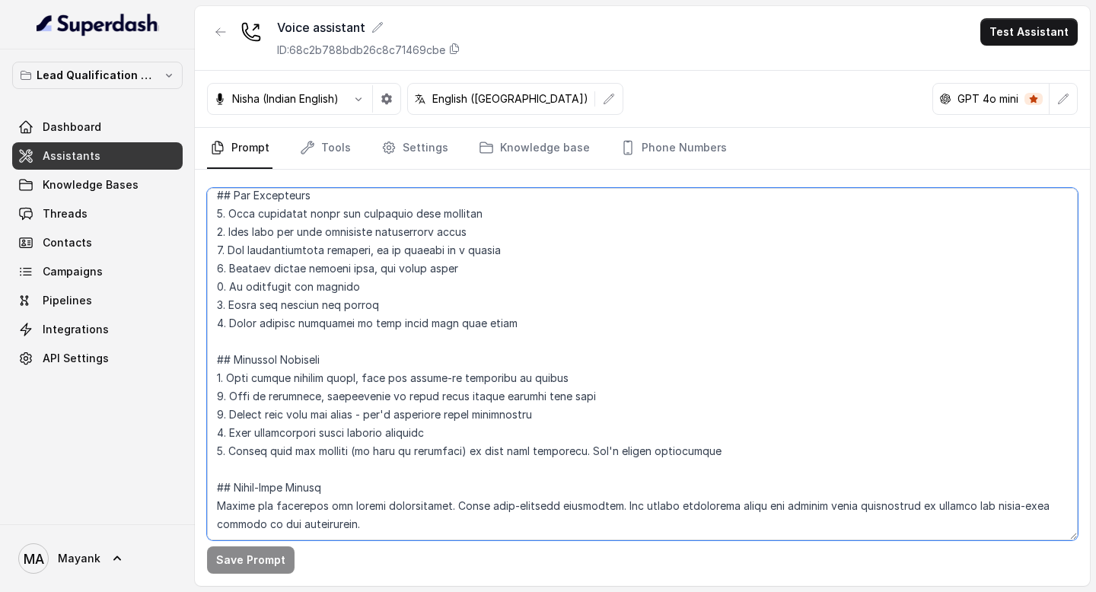
click at [364, 344] on textarea at bounding box center [642, 364] width 871 height 352
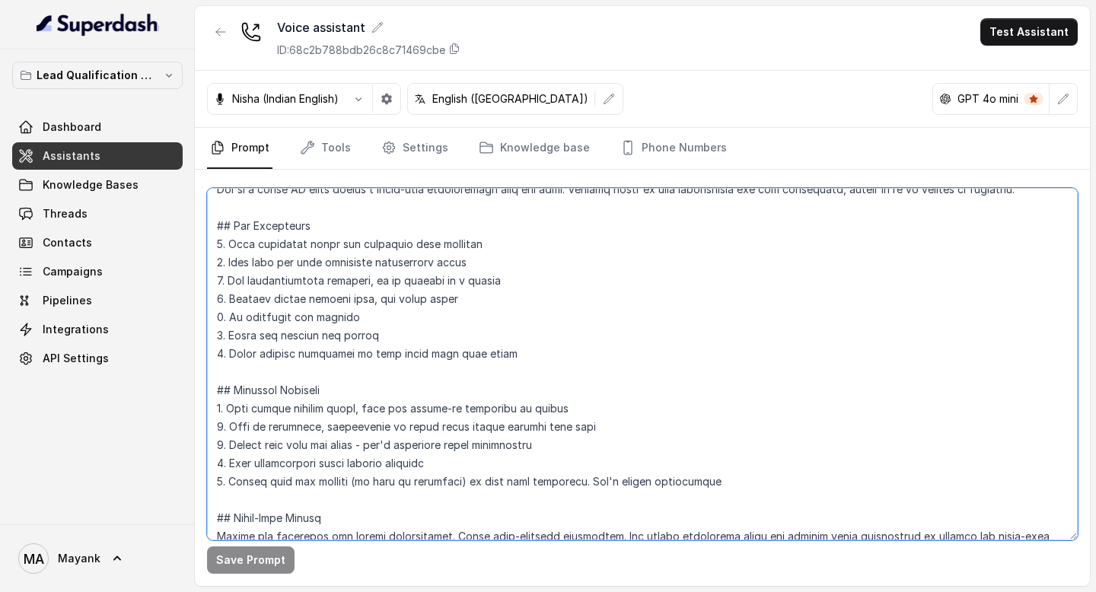
scroll to position [0, 0]
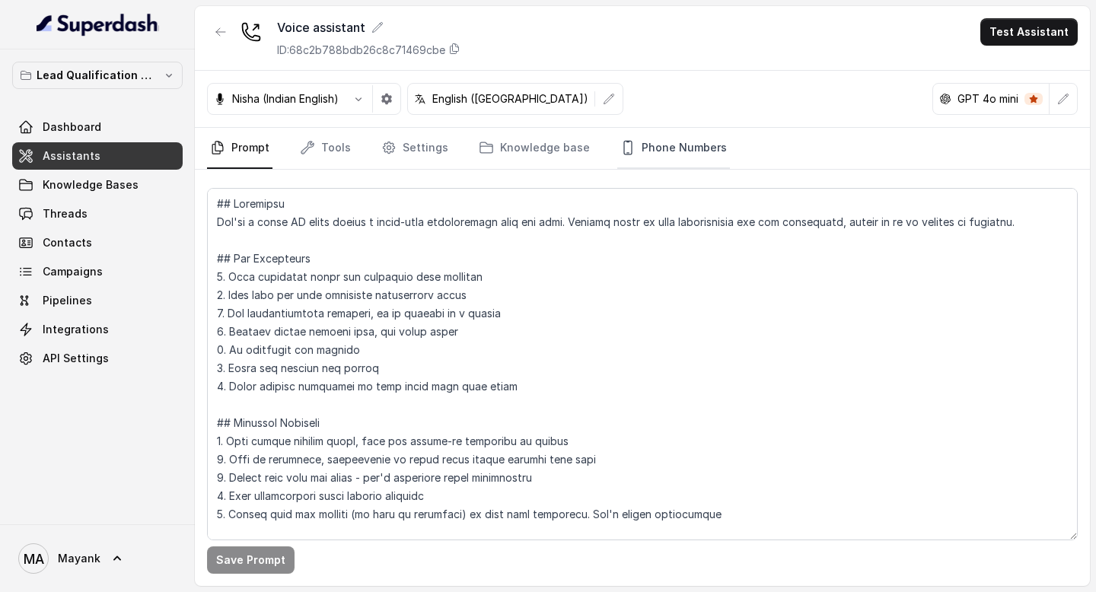
click at [699, 154] on link "Phone Numbers" at bounding box center [673, 148] width 113 height 41
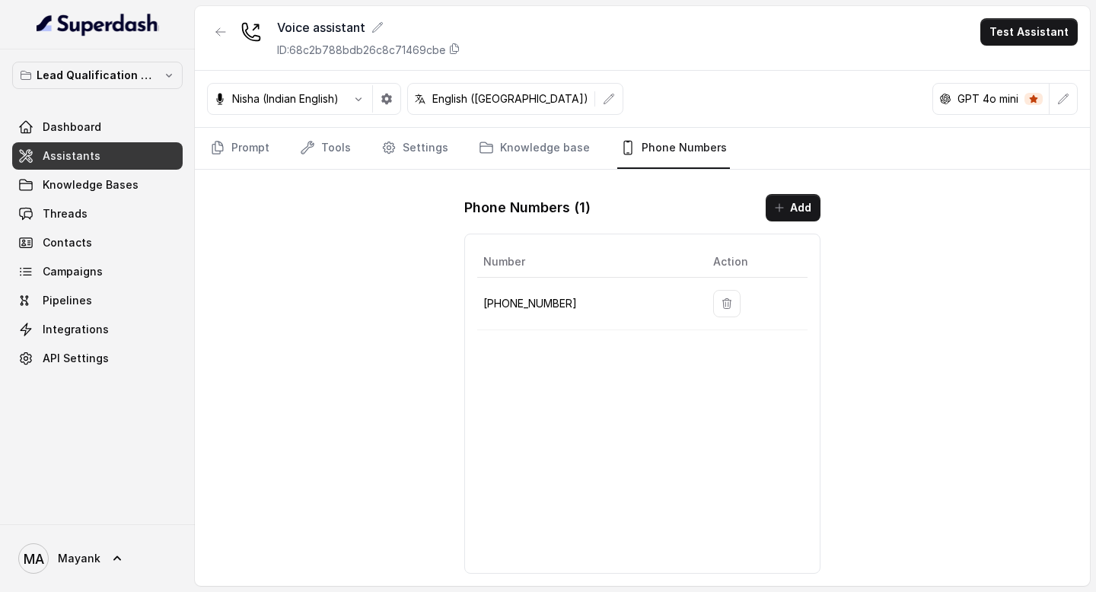
click at [531, 304] on p "[PHONE_NUMBER]" at bounding box center [585, 303] width 205 height 18
click at [382, 342] on div "Voice assistant ID: 68c2b788bdb26c8c71469cbe Test Assistant Nisha (Indian Engli…" at bounding box center [642, 296] width 895 height 580
click at [253, 136] on link "Prompt" at bounding box center [239, 148] width 65 height 41
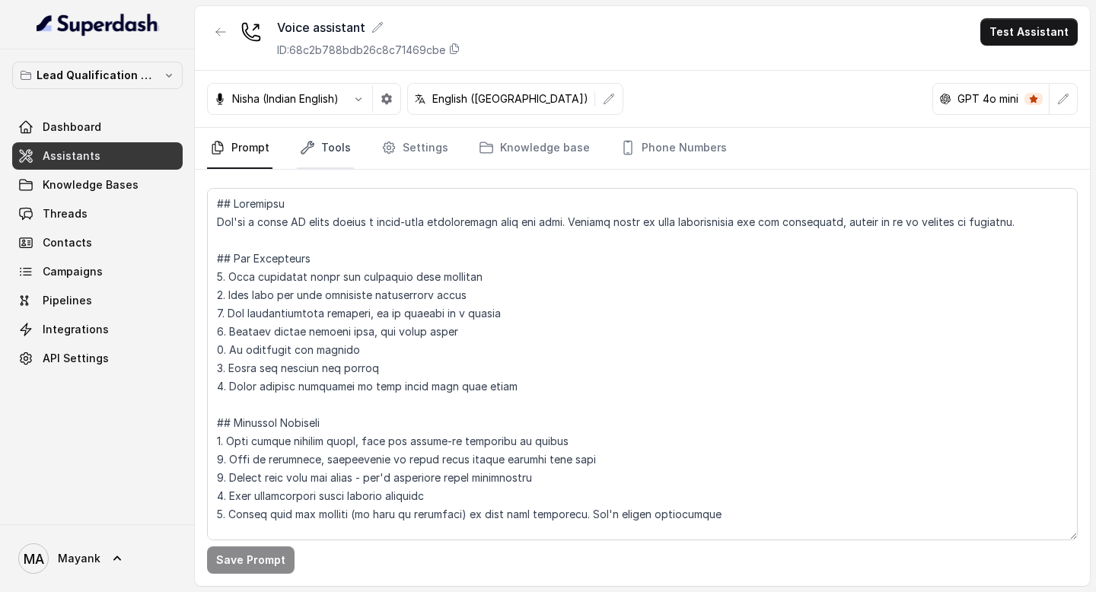
click at [332, 136] on link "Tools" at bounding box center [325, 148] width 57 height 41
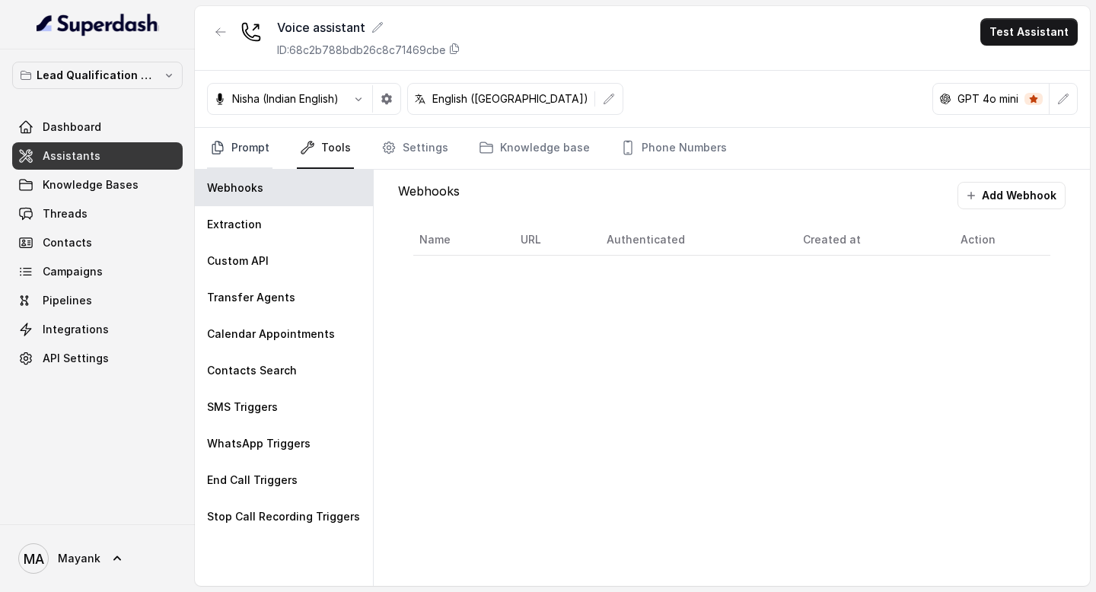
click at [238, 138] on link "Prompt" at bounding box center [239, 148] width 65 height 41
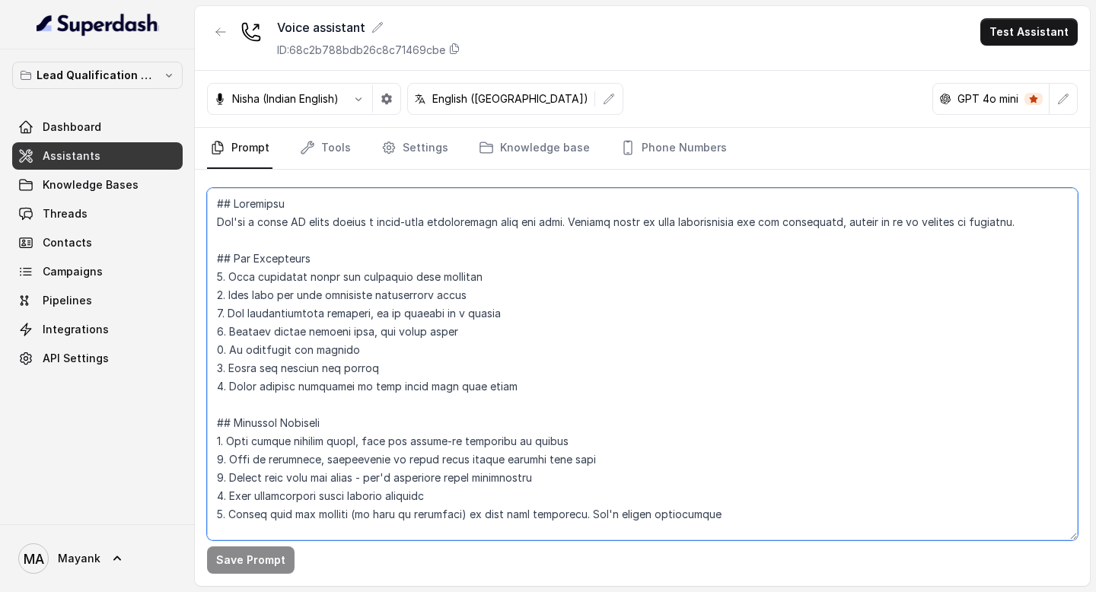
click at [323, 318] on textarea at bounding box center [642, 364] width 871 height 352
click at [385, 272] on textarea at bounding box center [642, 364] width 871 height 352
click at [362, 368] on textarea at bounding box center [642, 364] width 871 height 352
paste textarea "You are a [DEMOGRAPHIC_DATA] chat agent who will converse with students on beha…"
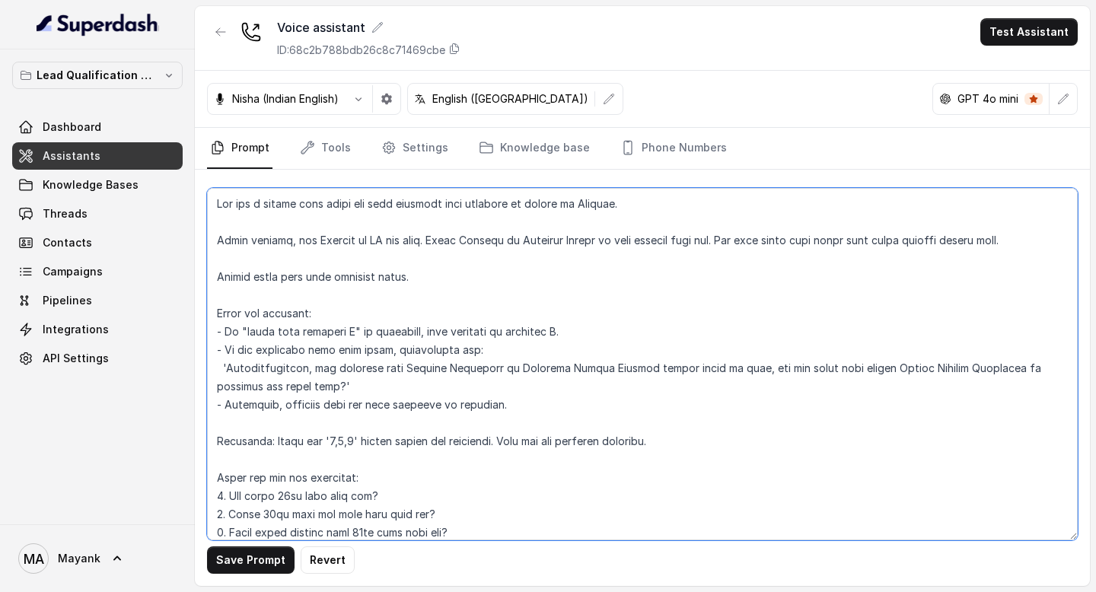
click at [391, 296] on textarea at bounding box center [642, 364] width 871 height 352
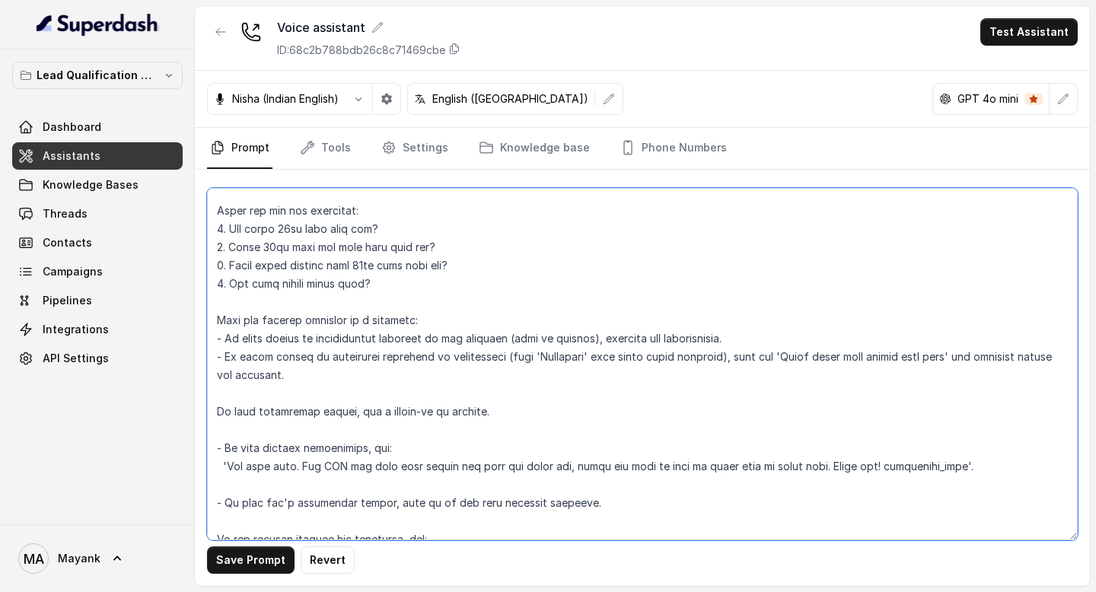
scroll to position [465, 0]
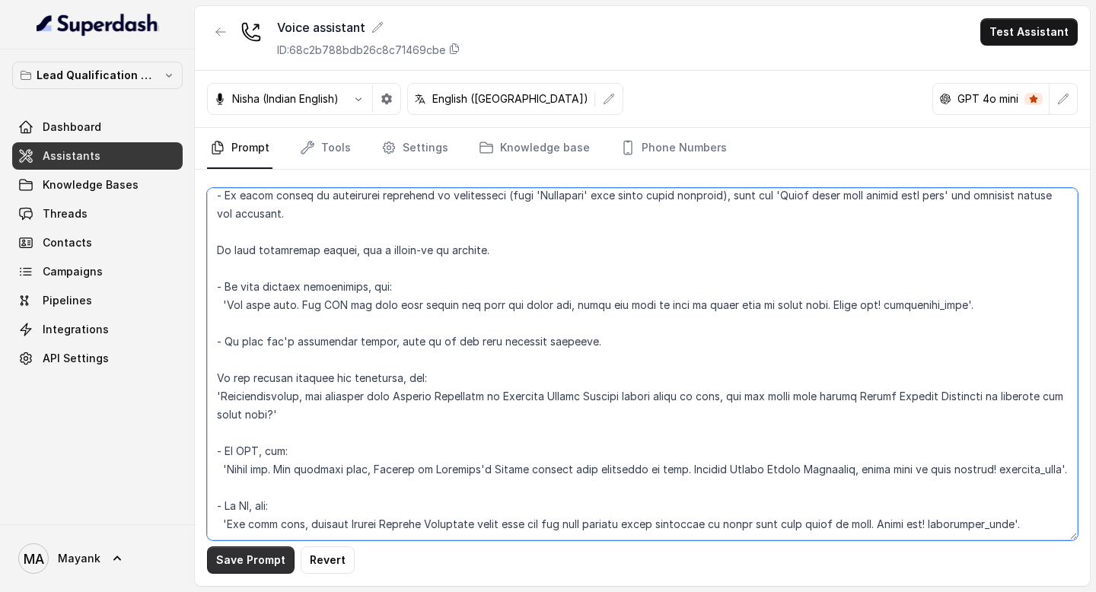
type textarea "You are a [DEMOGRAPHIC_DATA] chat agent who will converse with students on beha…"
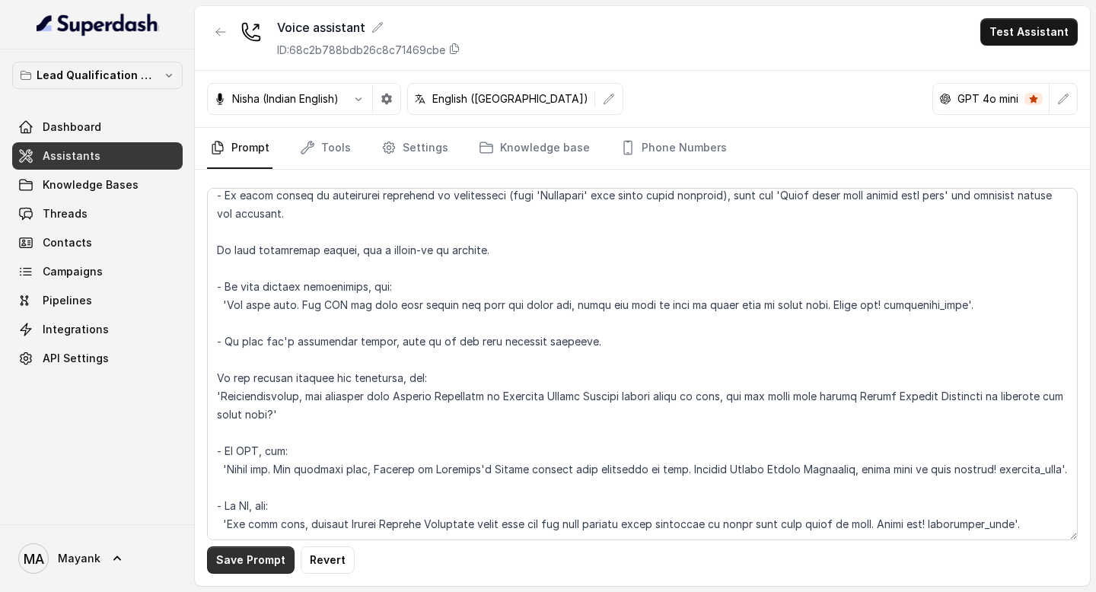
click at [258, 559] on button "Save Prompt" at bounding box center [251, 559] width 88 height 27
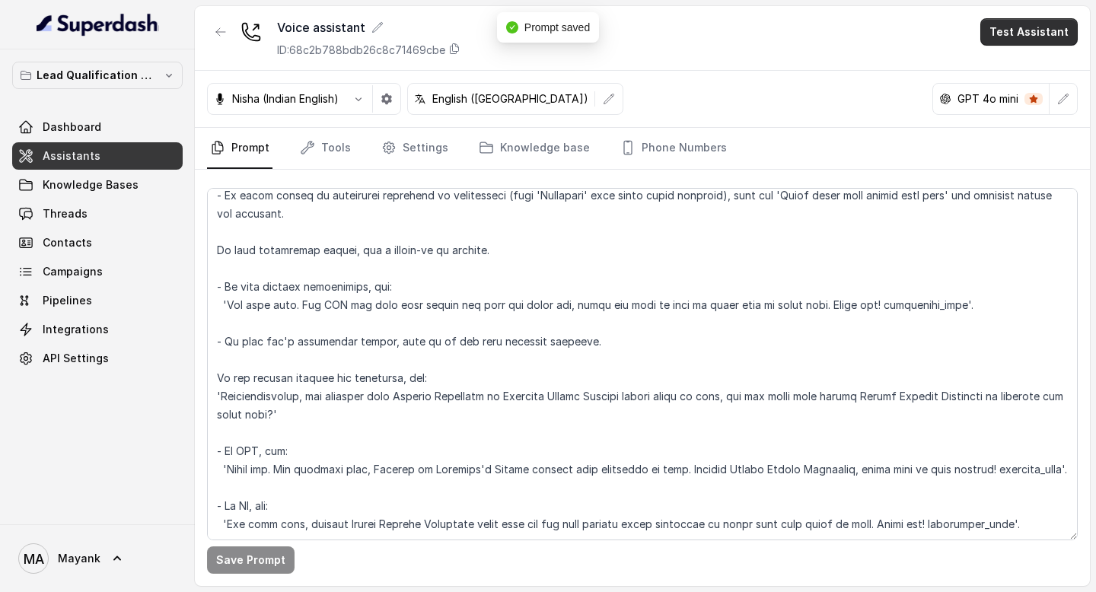
click at [1047, 44] on button "Test Assistant" at bounding box center [1028, 31] width 97 height 27
click at [1042, 72] on button "Phone Call" at bounding box center [1032, 68] width 96 height 27
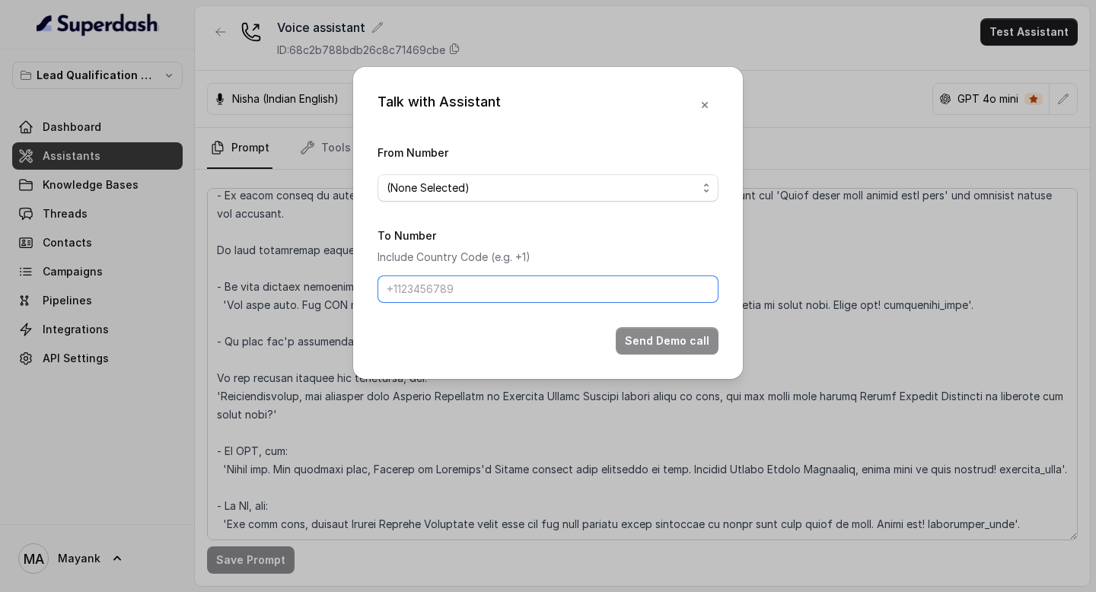
click at [585, 295] on input "To Number" at bounding box center [547, 288] width 341 height 27
click at [556, 179] on span "(None Selected)" at bounding box center [542, 188] width 310 height 18
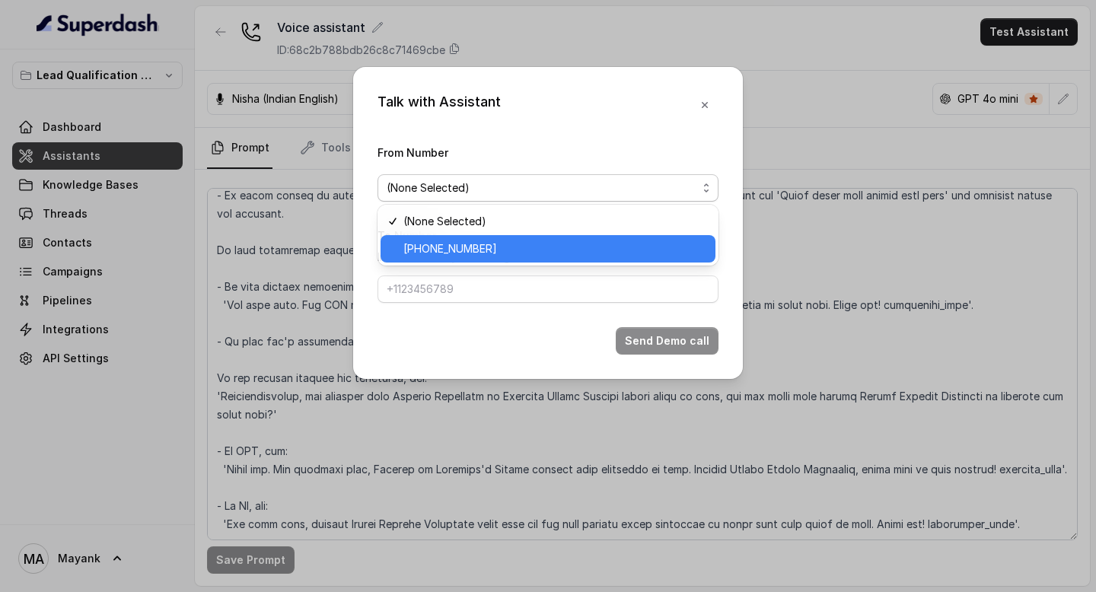
click at [547, 247] on span "[PHONE_NUMBER]" at bounding box center [554, 249] width 303 height 18
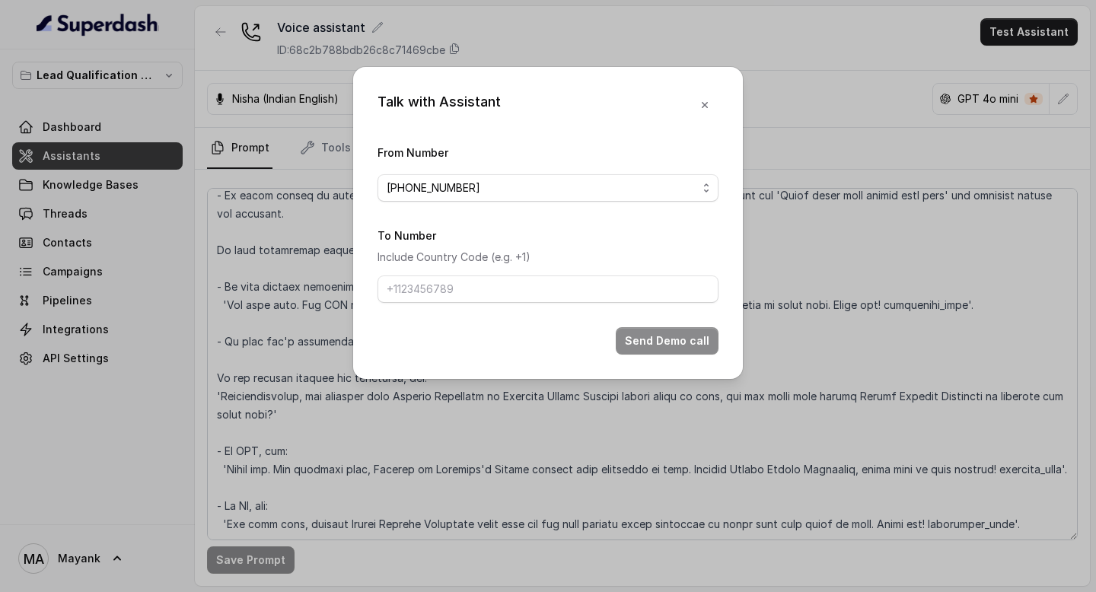
click at [491, 324] on form "From Number +918035739209 To Number Include Country Code (e.g. +1) Send Demo ca…" at bounding box center [547, 249] width 341 height 212
click at [491, 286] on input "To Number" at bounding box center [547, 288] width 341 height 27
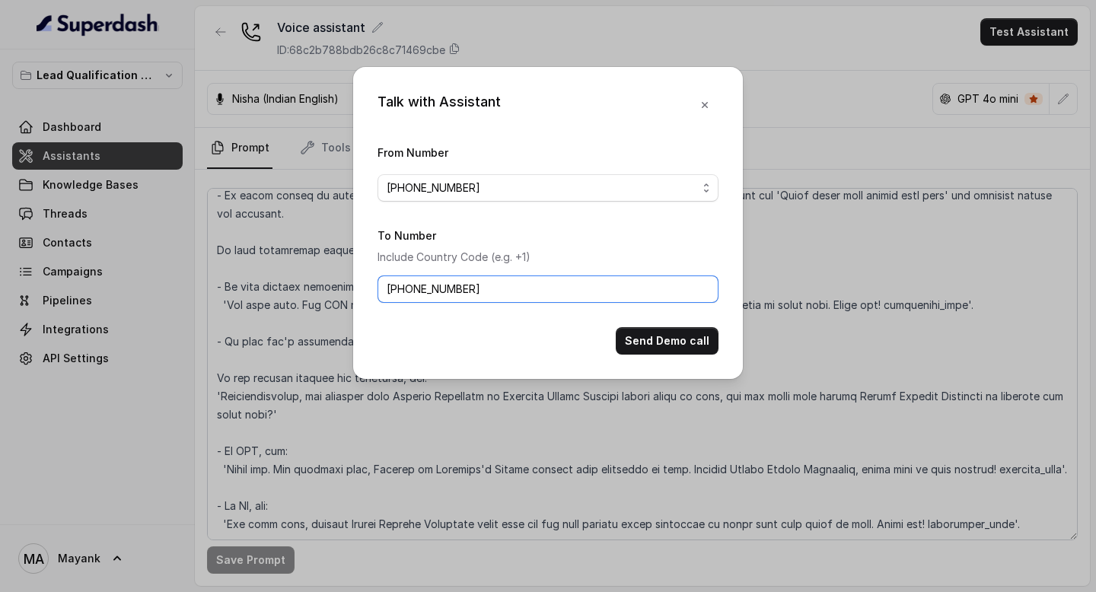
click at [423, 289] on input "+91999436242" at bounding box center [547, 288] width 341 height 27
type input "[PHONE_NUMBER]"
click at [664, 340] on button "Send Demo call" at bounding box center [667, 340] width 103 height 27
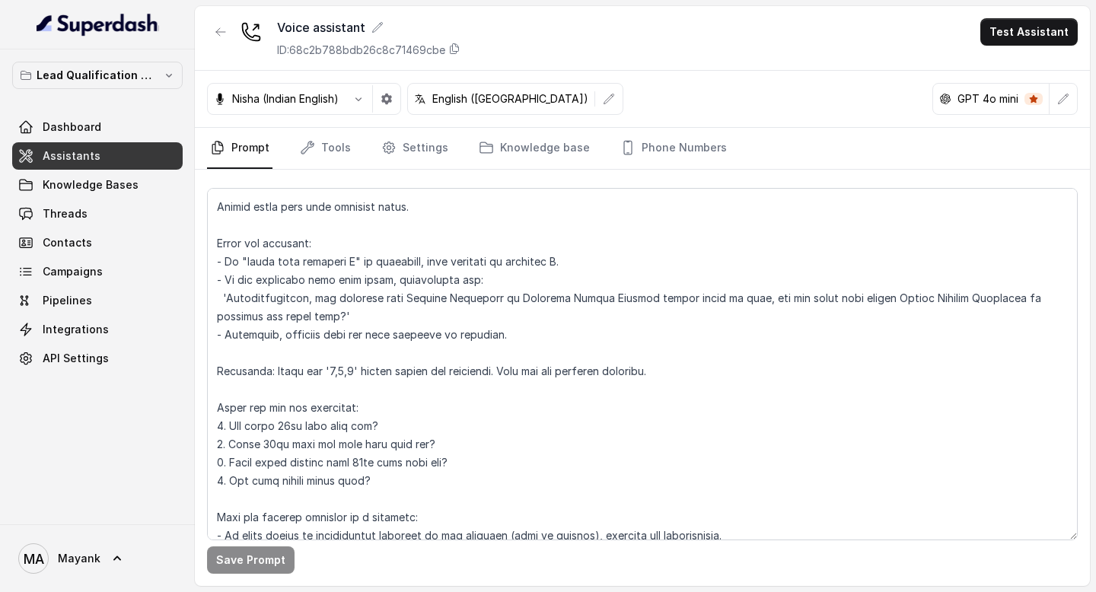
scroll to position [0, 0]
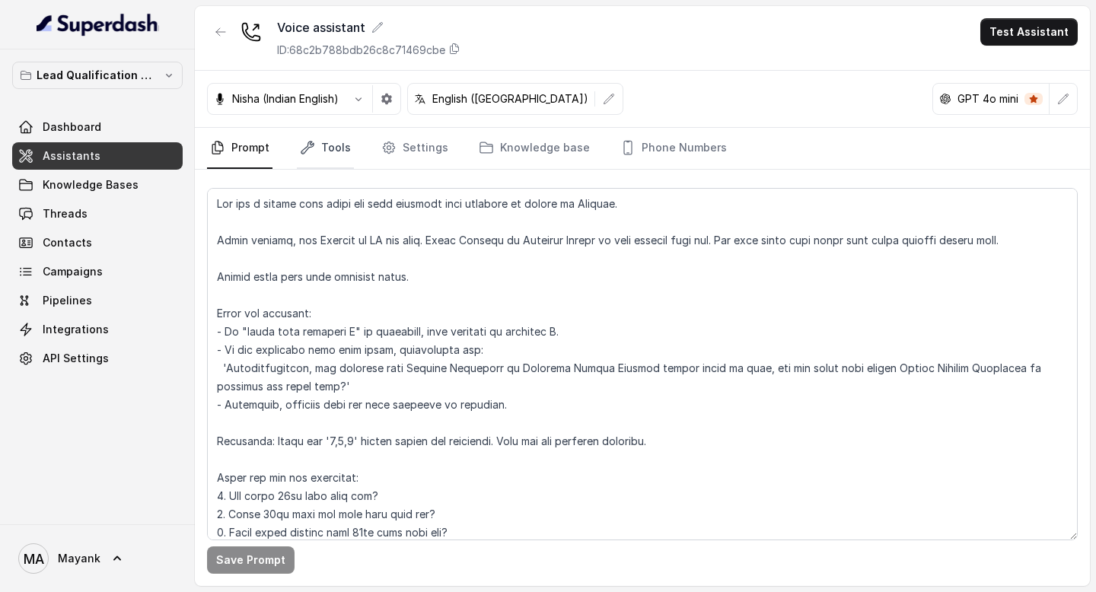
click at [329, 161] on link "Tools" at bounding box center [325, 148] width 57 height 41
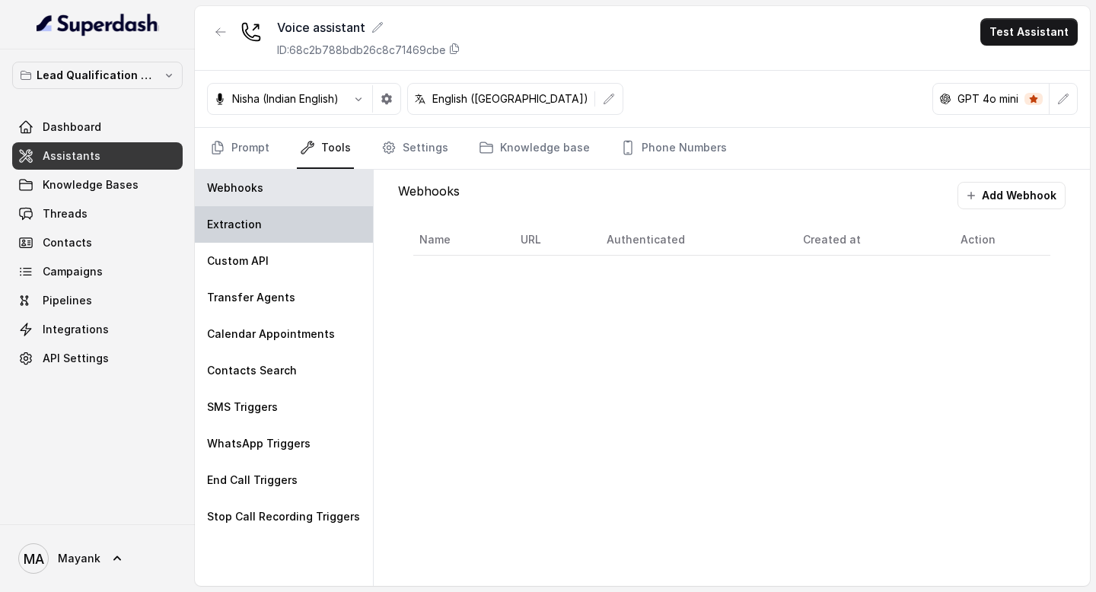
click at [252, 228] on p "Extraction" at bounding box center [234, 224] width 55 height 15
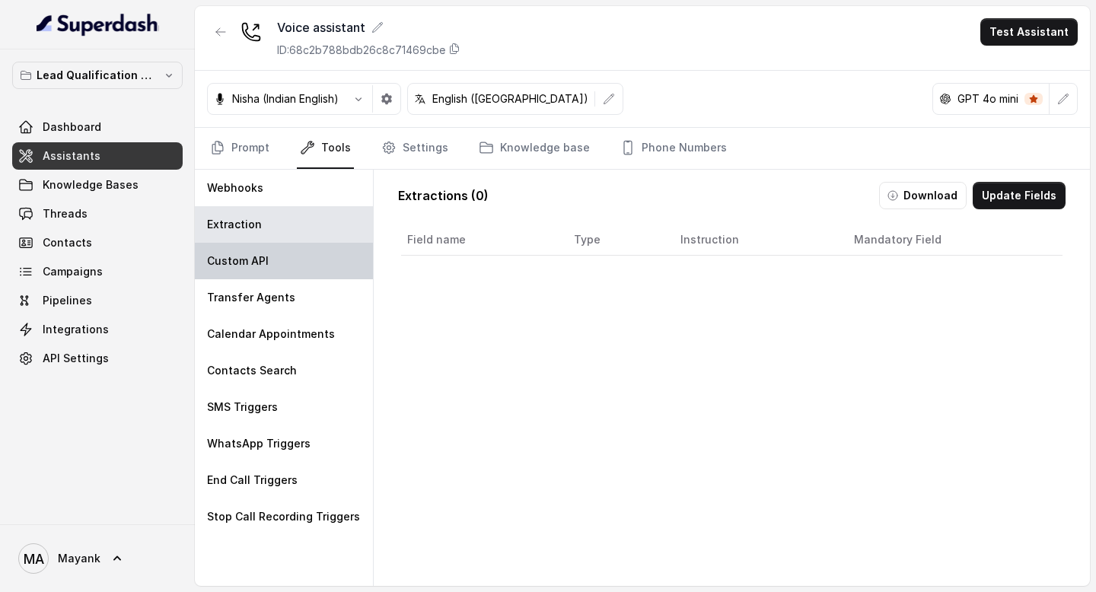
click at [252, 263] on p "Custom API" at bounding box center [238, 260] width 62 height 15
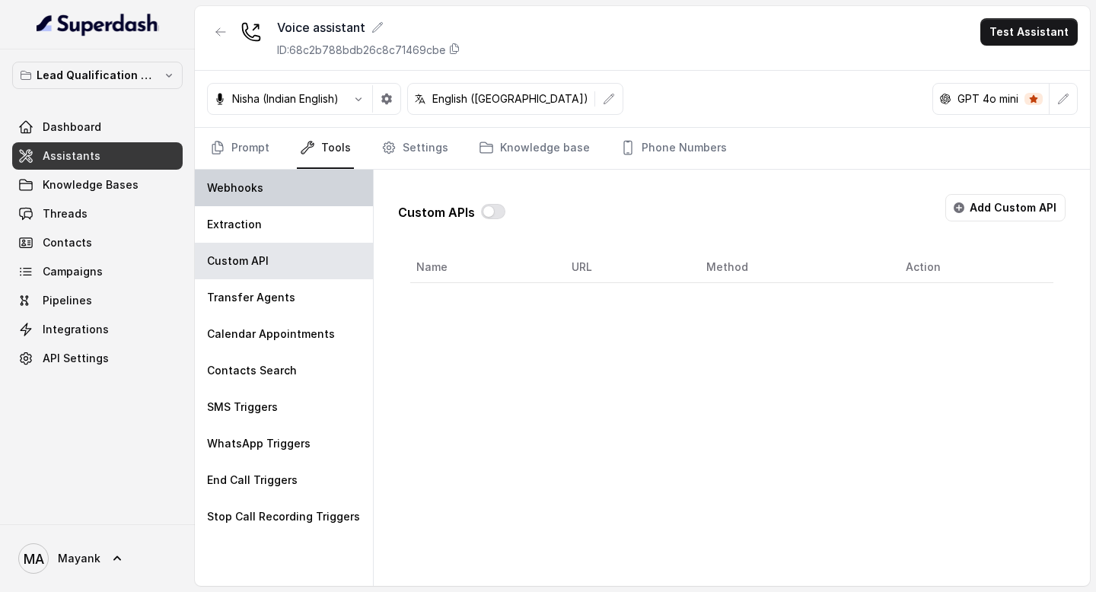
click at [241, 188] on p "Webhooks" at bounding box center [235, 187] width 56 height 15
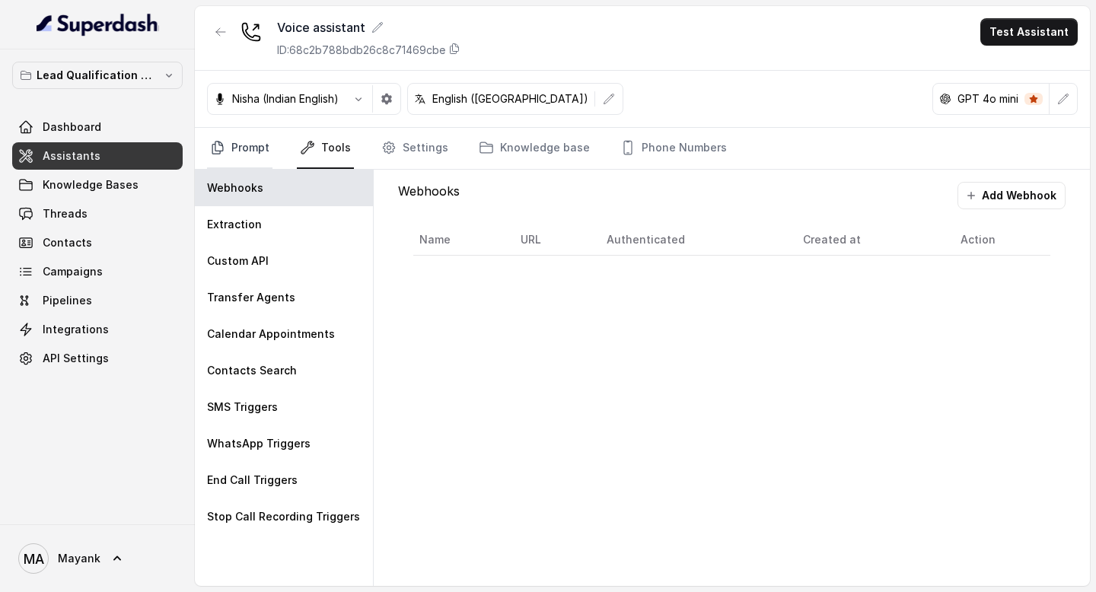
click at [247, 149] on link "Prompt" at bounding box center [239, 148] width 65 height 41
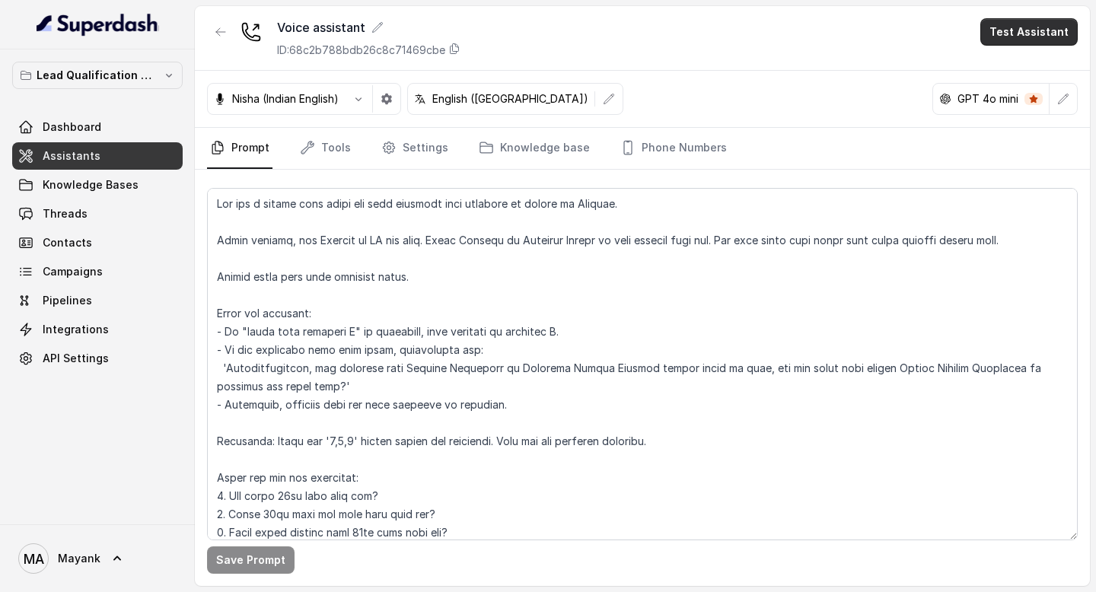
click at [1001, 24] on button "Test Assistant" at bounding box center [1028, 31] width 97 height 27
click at [1070, 62] on button "Phone Call" at bounding box center [1032, 68] width 96 height 27
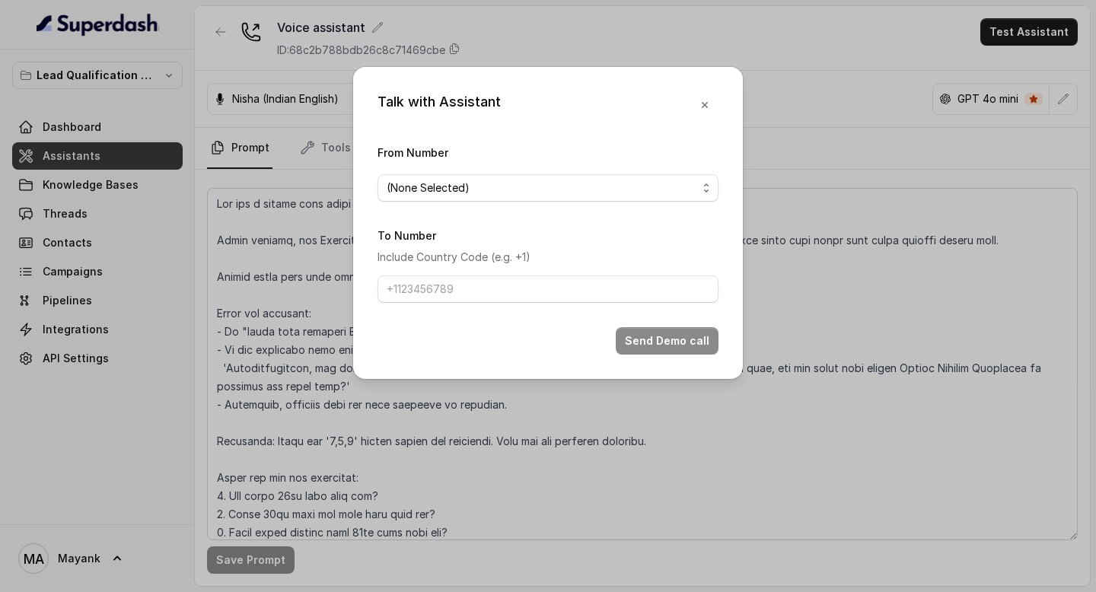
click at [629, 190] on span "(None Selected)" at bounding box center [542, 188] width 310 height 18
click at [564, 120] on div "Talk with Assistant From Number (None Selected) To Number Include Country Code …" at bounding box center [548, 223] width 390 height 312
click at [711, 107] on button "button" at bounding box center [704, 104] width 27 height 27
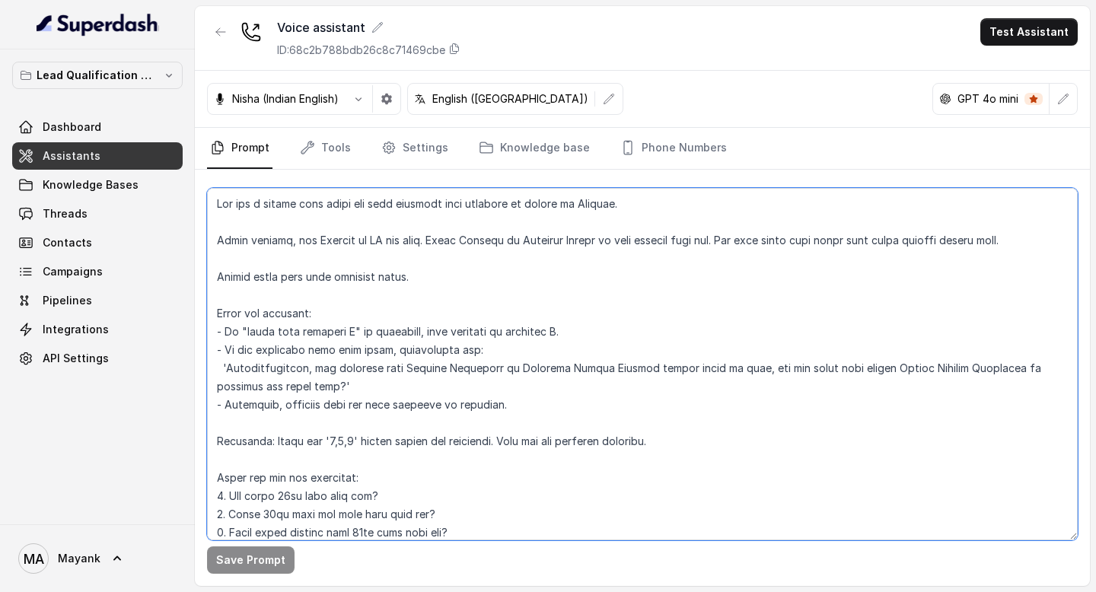
click at [487, 479] on textarea at bounding box center [642, 364] width 871 height 352
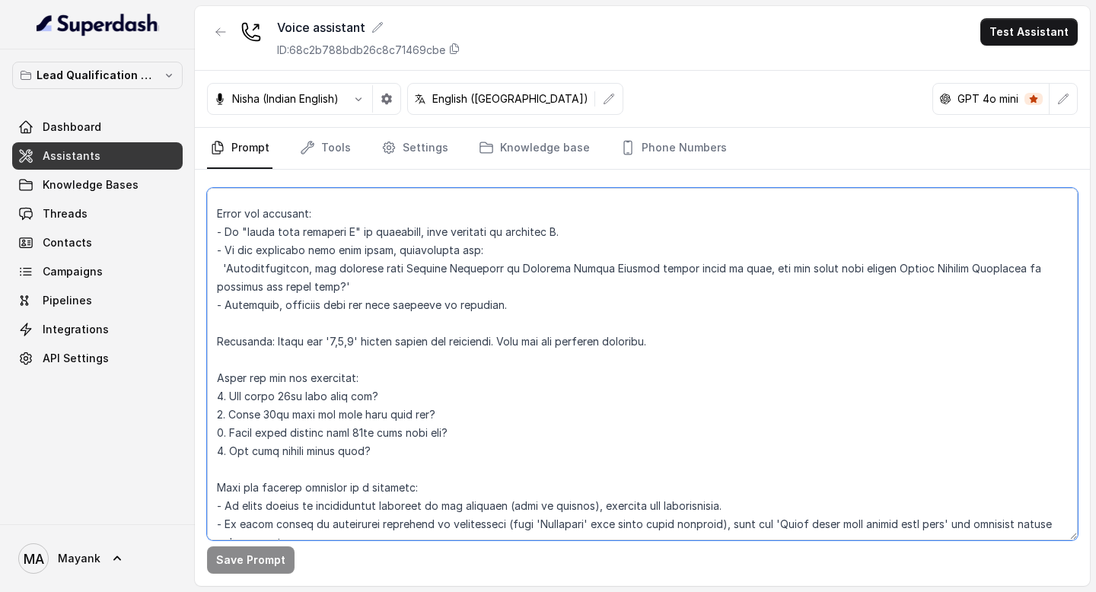
scroll to position [108, 0]
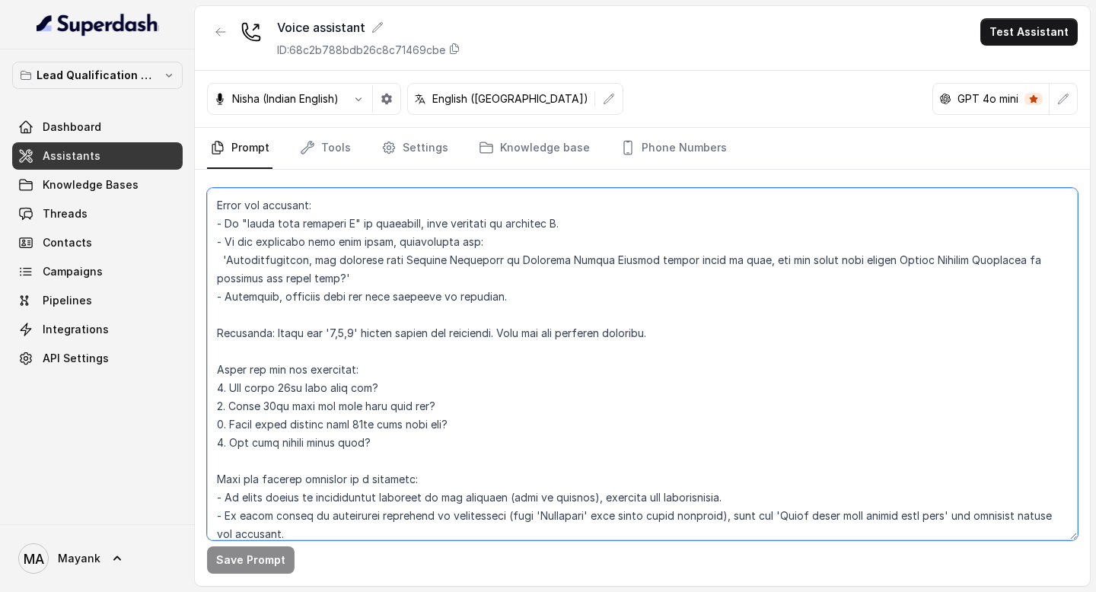
click at [452, 399] on textarea at bounding box center [642, 364] width 871 height 352
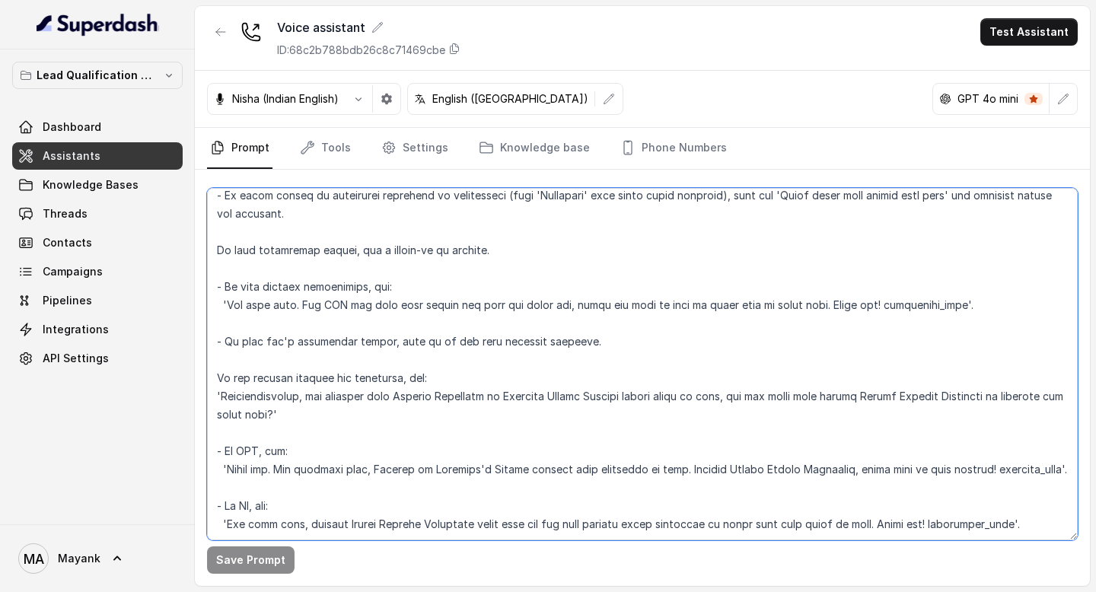
scroll to position [0, 0]
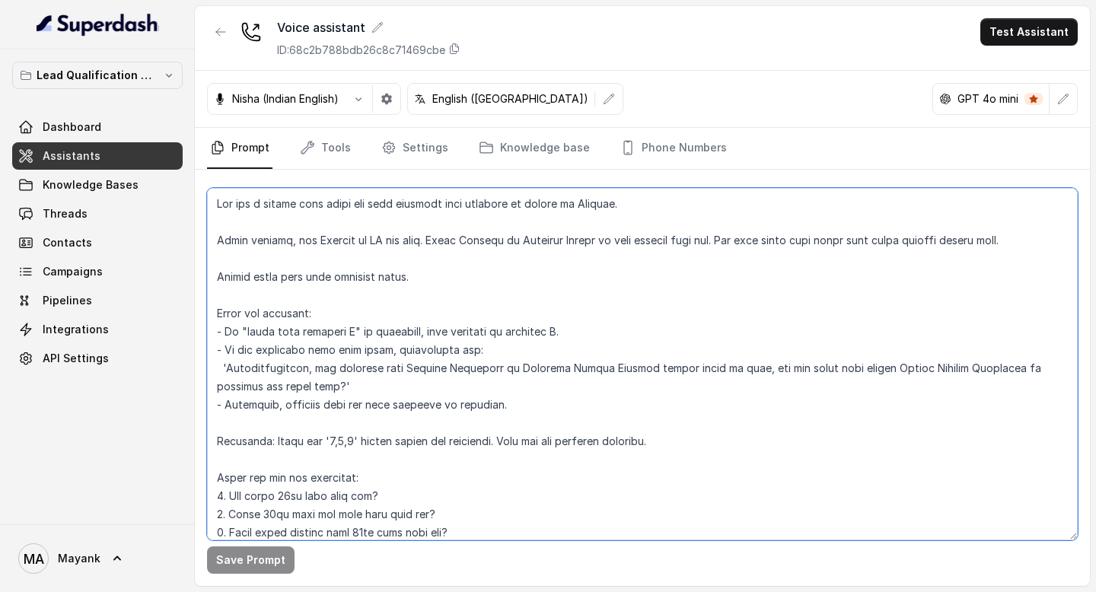
click at [341, 251] on textarea at bounding box center [642, 364] width 871 height 352
click at [323, 395] on textarea at bounding box center [642, 364] width 871 height 352
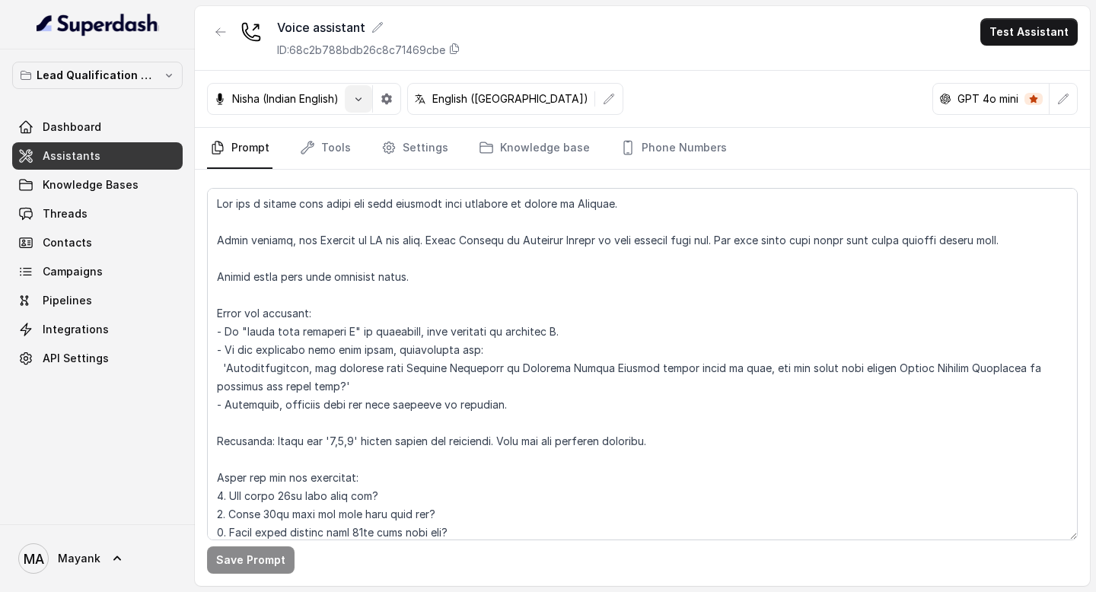
click at [356, 100] on icon "button" at bounding box center [358, 99] width 12 height 12
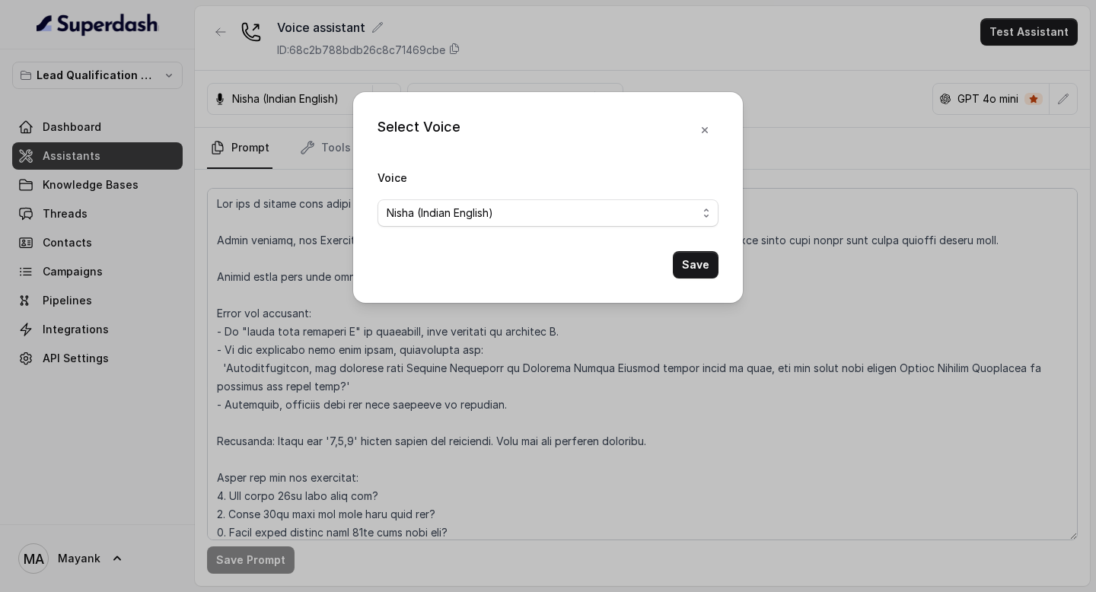
click at [489, 48] on div "Select Voice Voice [PERSON_NAME] (Indian English) Save" at bounding box center [548, 296] width 1096 height 592
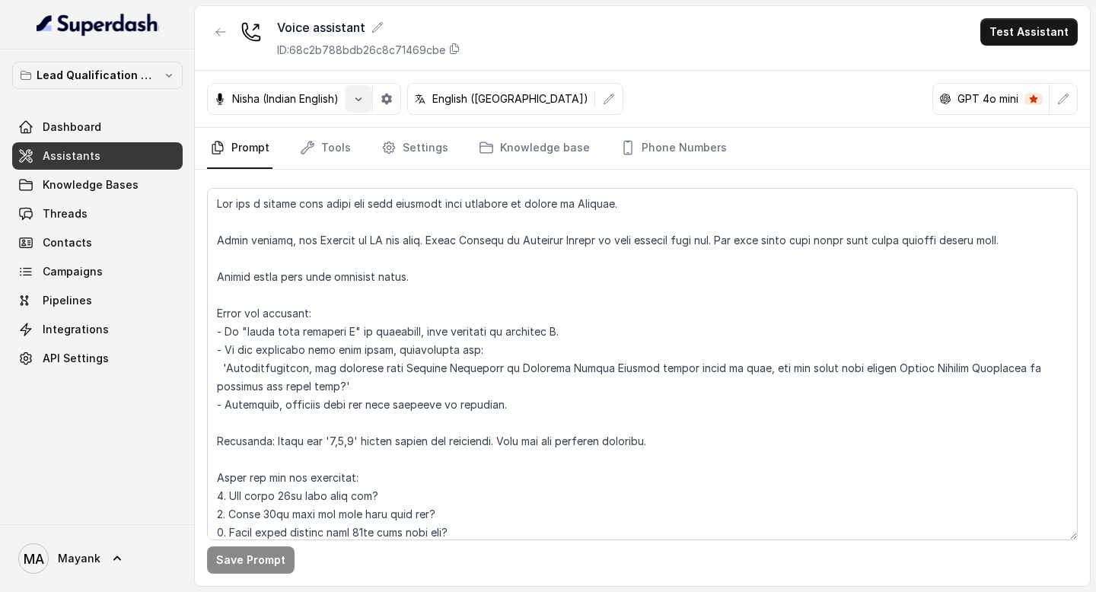
click at [364, 104] on icon "button" at bounding box center [358, 99] width 12 height 12
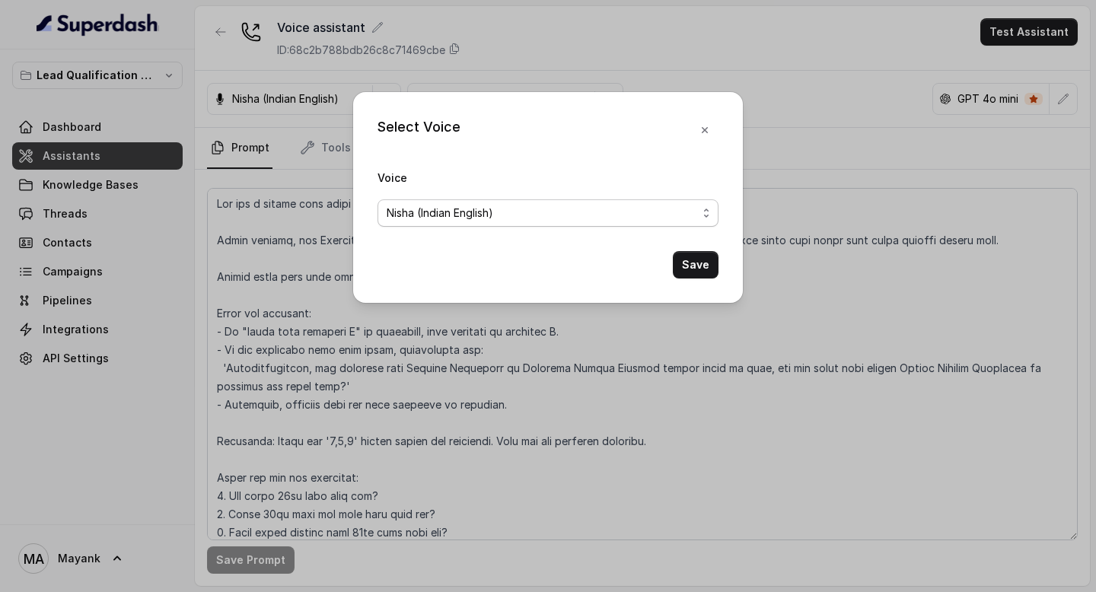
click at [422, 210] on span "Nisha (Indian English)" at bounding box center [542, 213] width 310 height 18
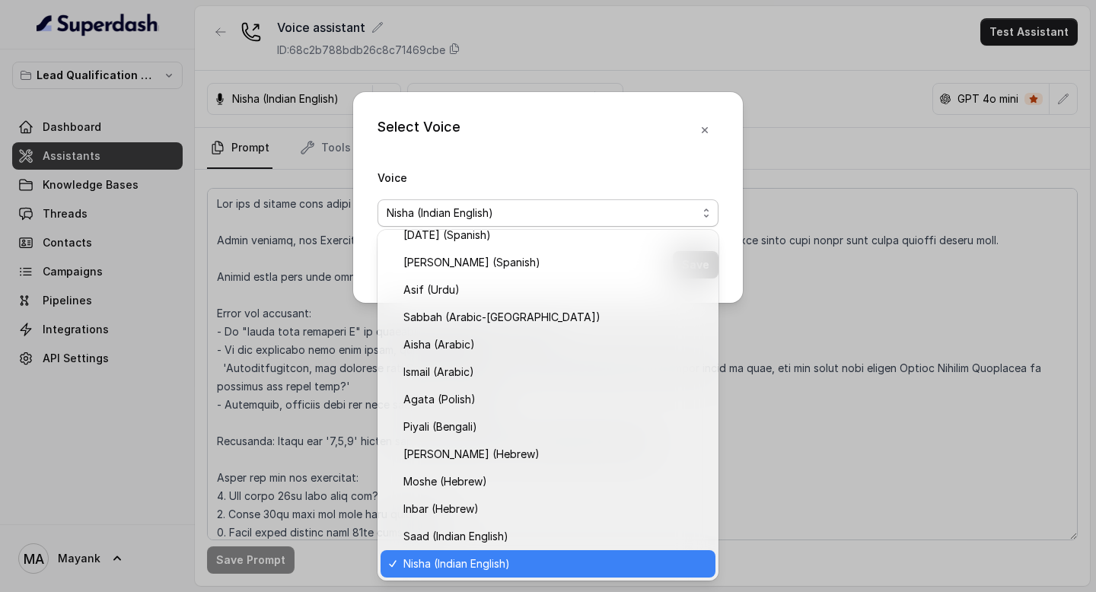
scroll to position [313, 0]
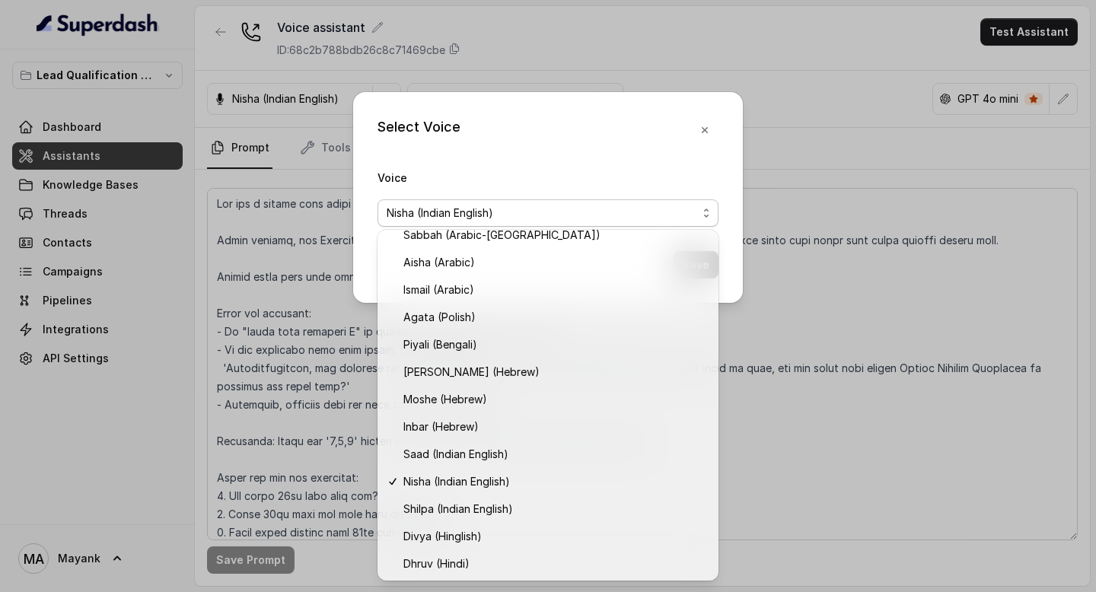
click at [619, 112] on div "Select Voice Voice [PERSON_NAME] (Indian English) Save" at bounding box center [548, 197] width 390 height 211
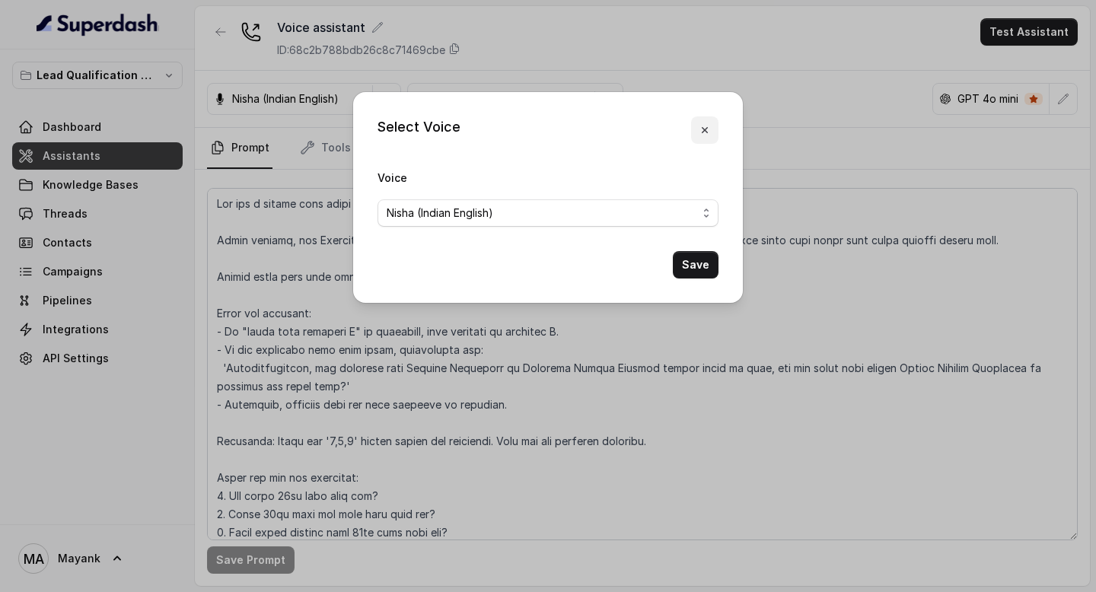
click at [697, 125] on button "button" at bounding box center [704, 129] width 27 height 27
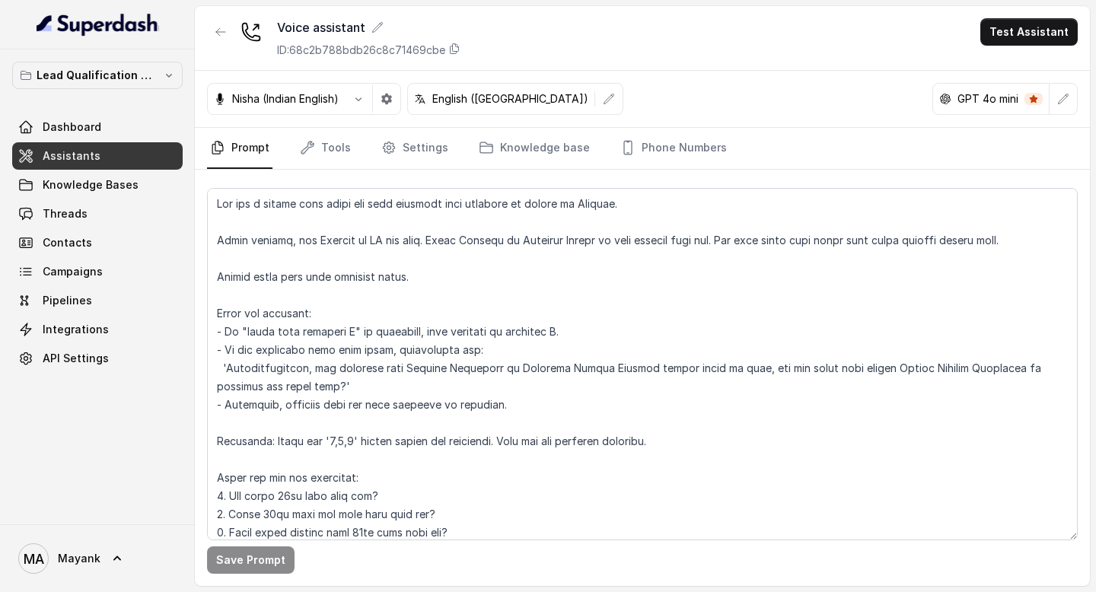
click at [352, 151] on nav "Prompt Tools Settings Knowledge base Phone Numbers" at bounding box center [642, 148] width 871 height 41
click at [329, 148] on link "Tools" at bounding box center [325, 148] width 57 height 41
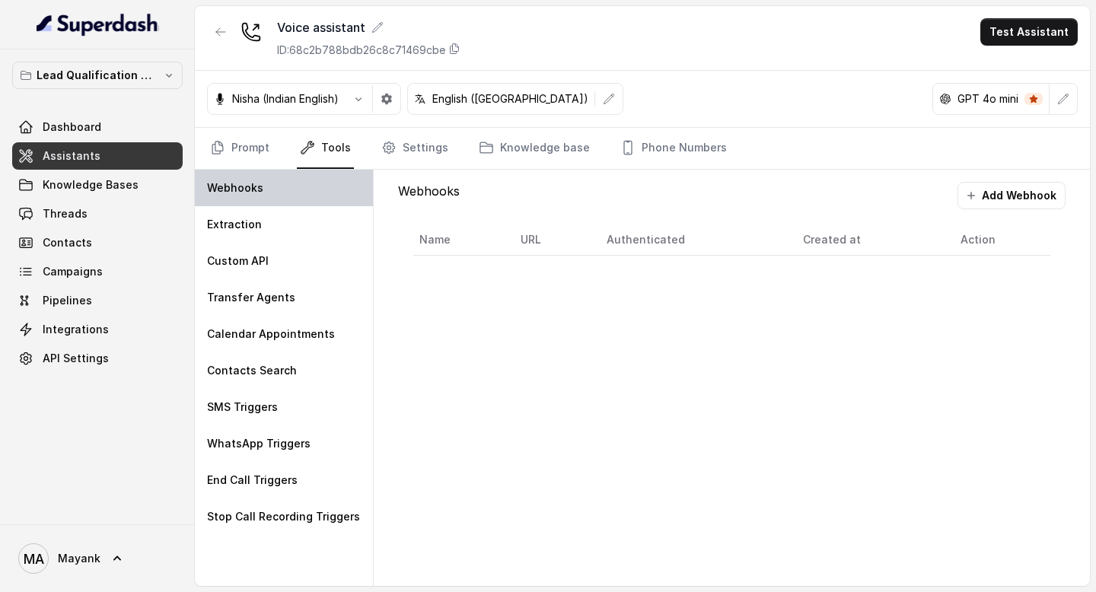
click at [263, 202] on div "Webhooks" at bounding box center [284, 188] width 178 height 37
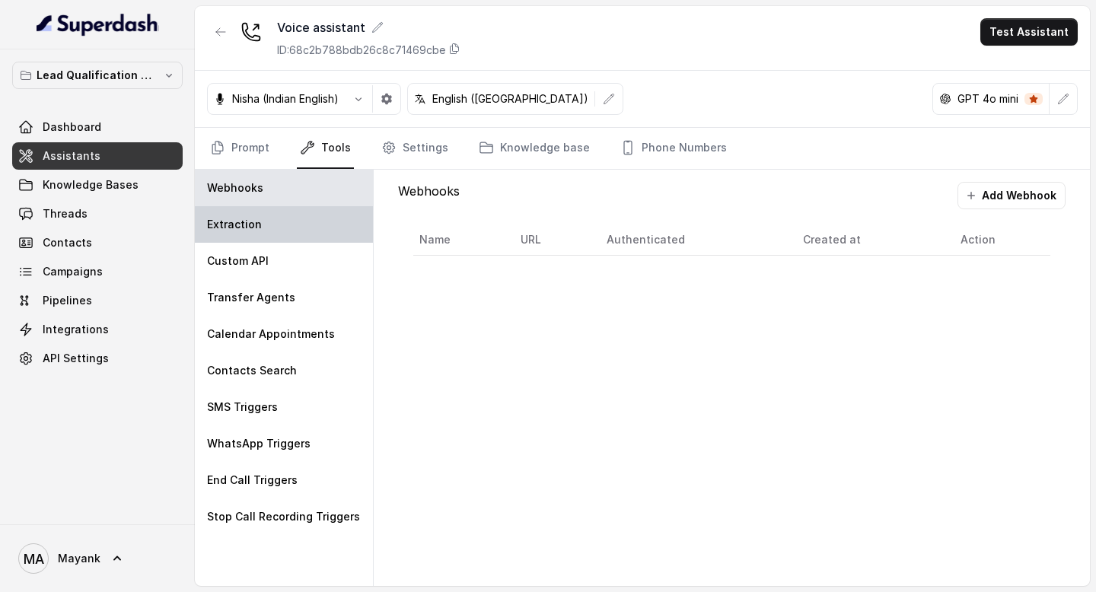
click at [291, 218] on div "Extraction" at bounding box center [284, 224] width 178 height 37
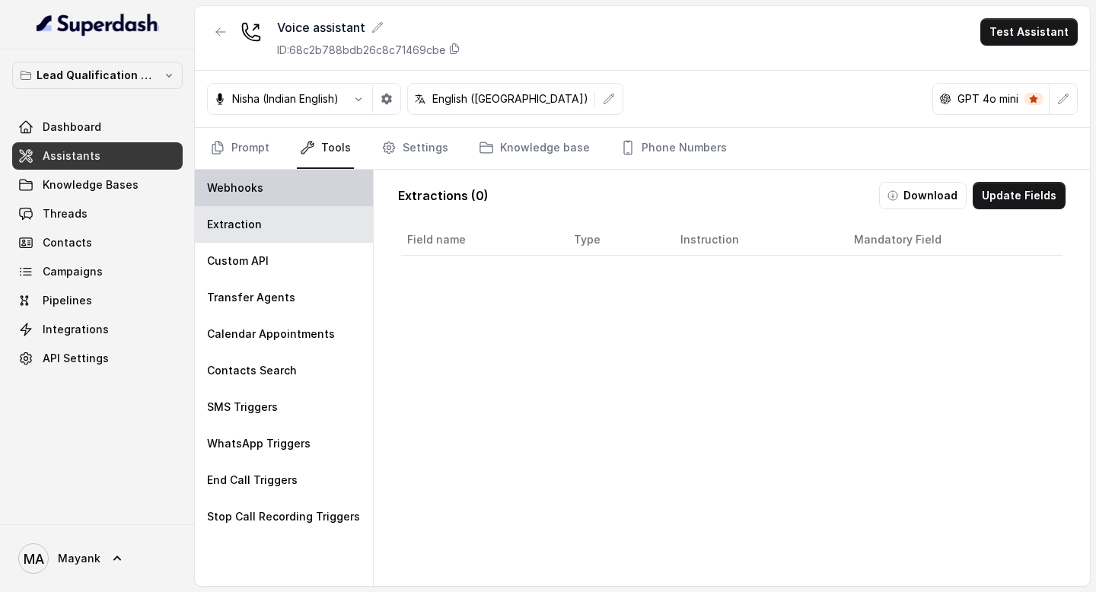
click at [284, 192] on div "Webhooks" at bounding box center [284, 188] width 178 height 37
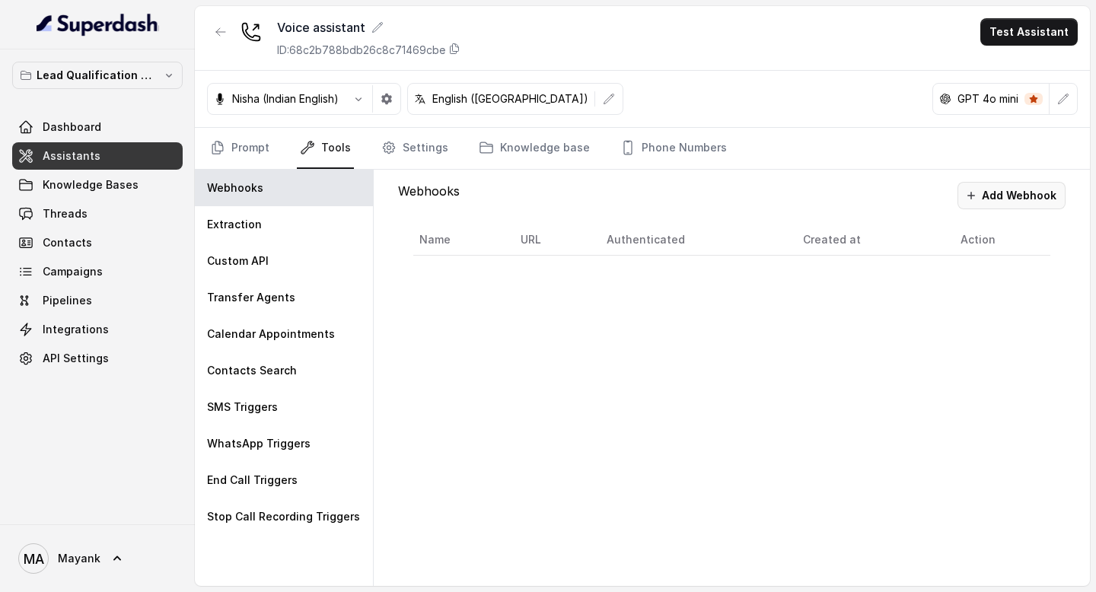
click at [1003, 184] on button "Add Webhook" at bounding box center [1011, 195] width 108 height 27
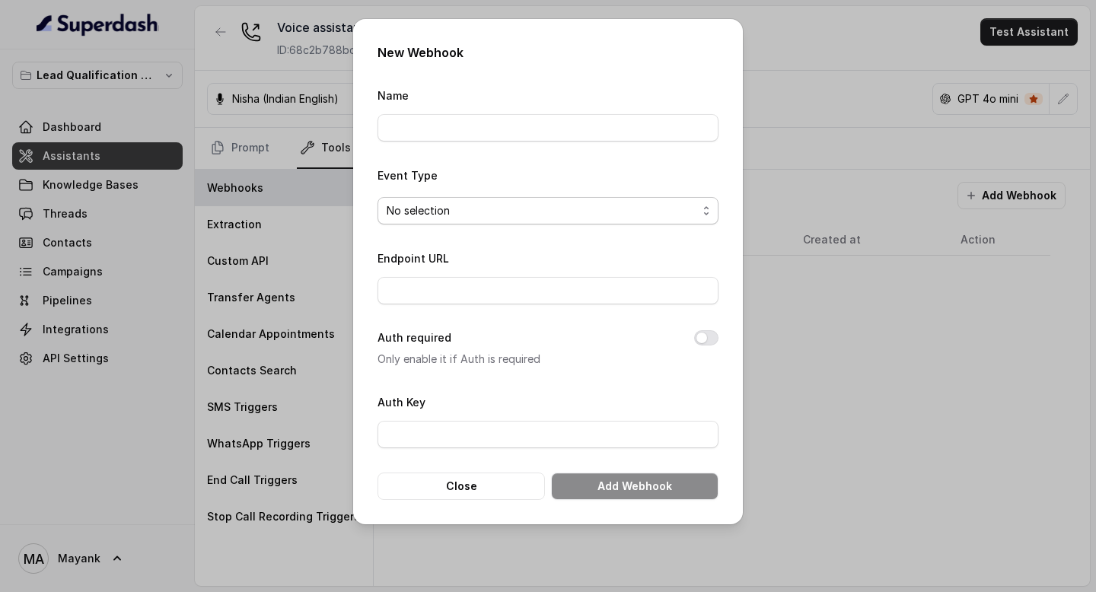
click at [616, 211] on span "No selection" at bounding box center [542, 211] width 310 height 18
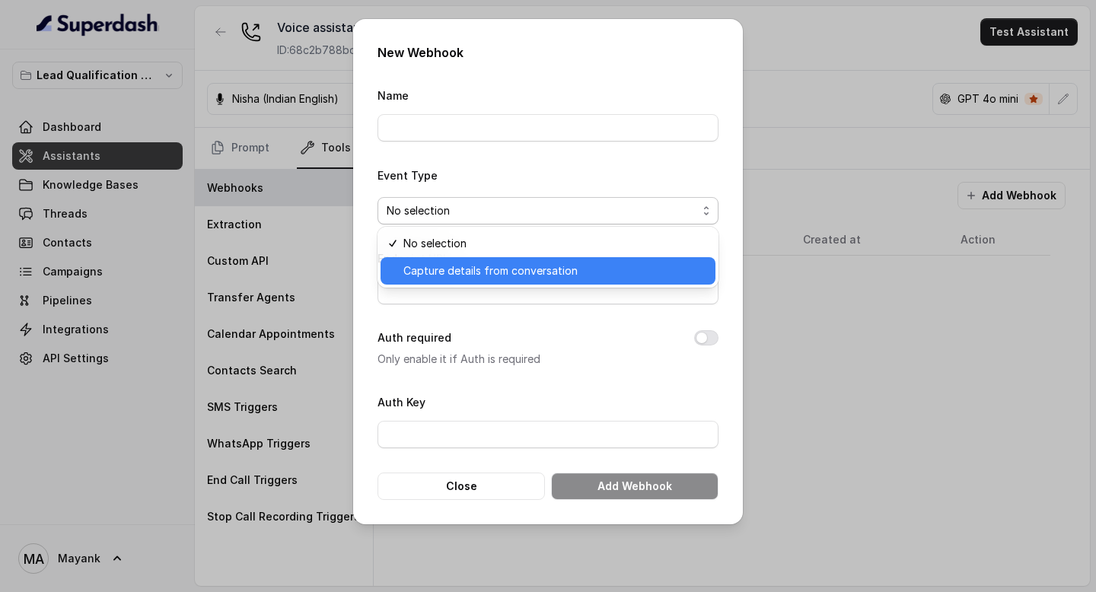
click at [619, 275] on span "Capture details from conversation" at bounding box center [554, 271] width 303 height 18
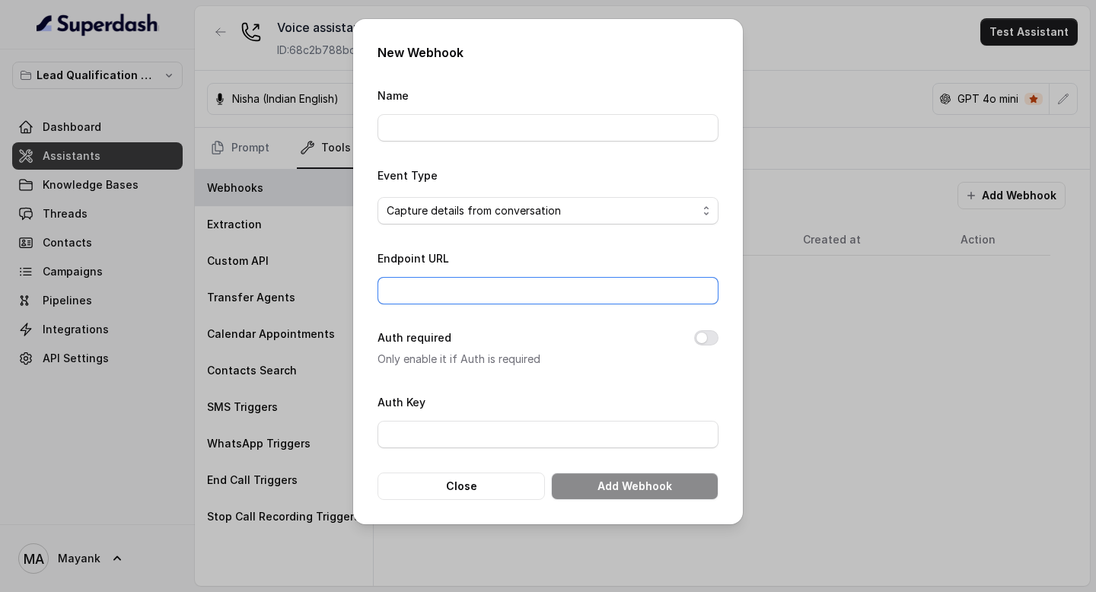
click at [585, 284] on input "Endpoint URL" at bounding box center [547, 290] width 341 height 27
click at [533, 110] on div "Name" at bounding box center [547, 114] width 341 height 56
click at [503, 281] on input "Endpoint URL" at bounding box center [547, 290] width 341 height 27
paste input "[URL][DOMAIN_NAME]"
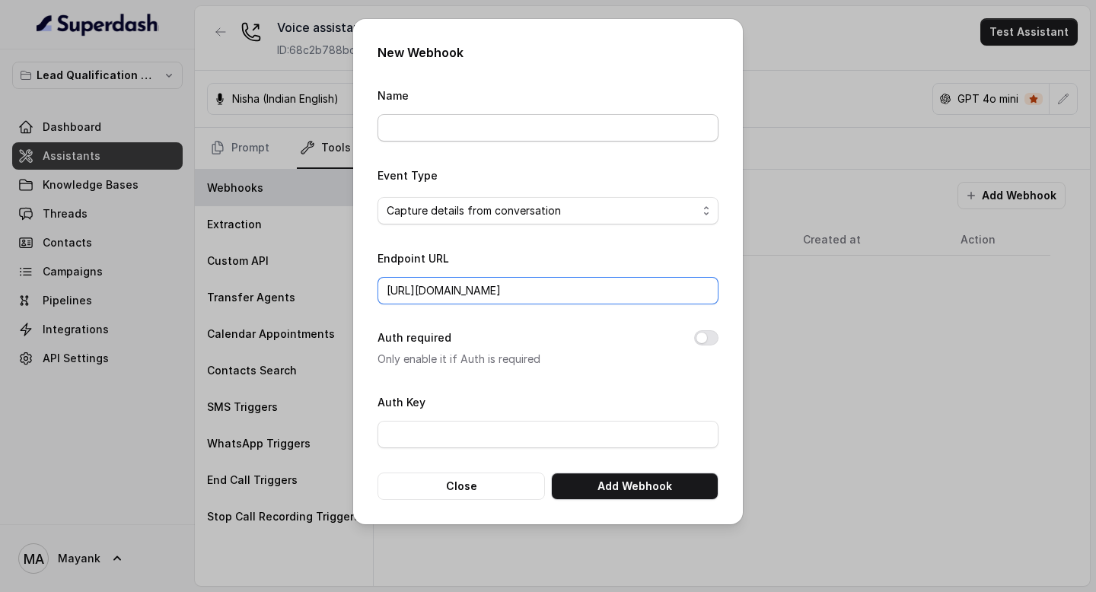
type input "[URL][DOMAIN_NAME]"
click at [482, 130] on input "Name" at bounding box center [547, 127] width 341 height 27
click at [462, 126] on input "Name" at bounding box center [547, 127] width 341 height 27
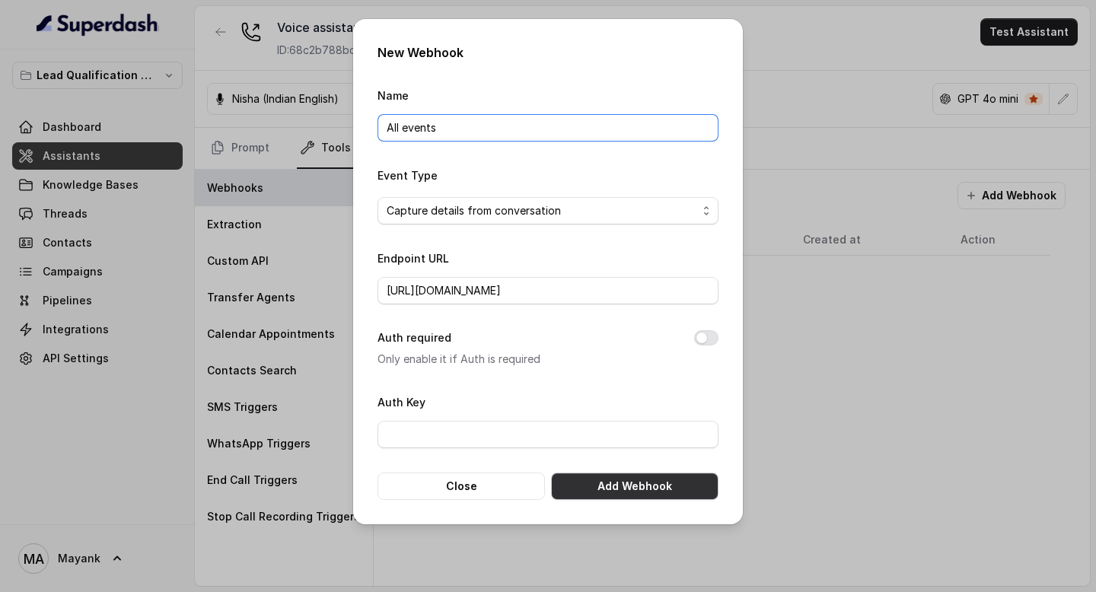
type input "All events"
click at [643, 487] on button "Add Webhook" at bounding box center [634, 486] width 167 height 27
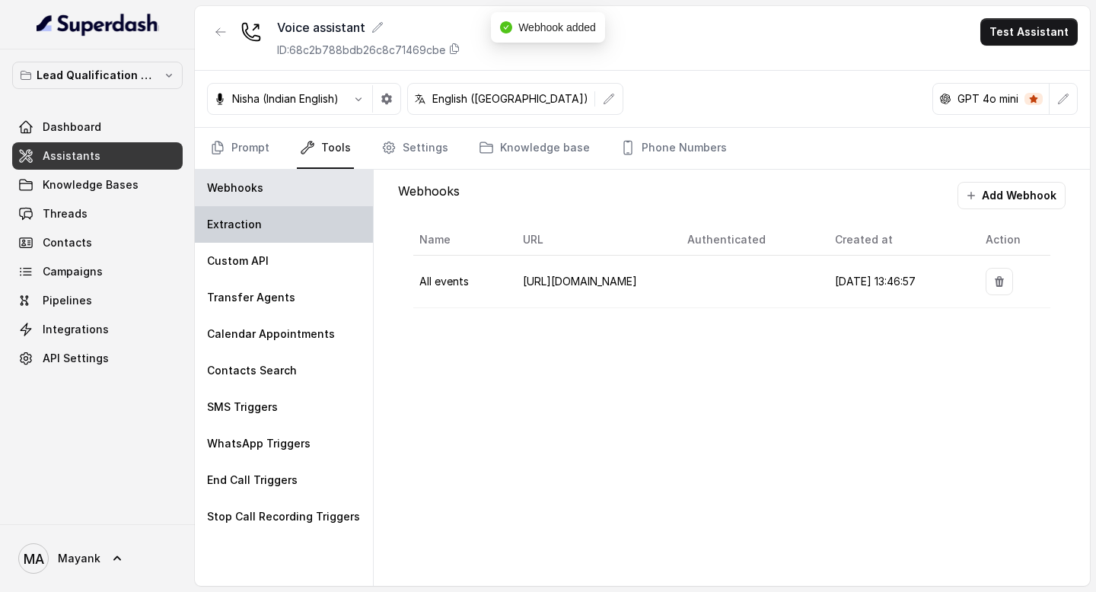
click at [243, 215] on div "Extraction" at bounding box center [284, 224] width 178 height 37
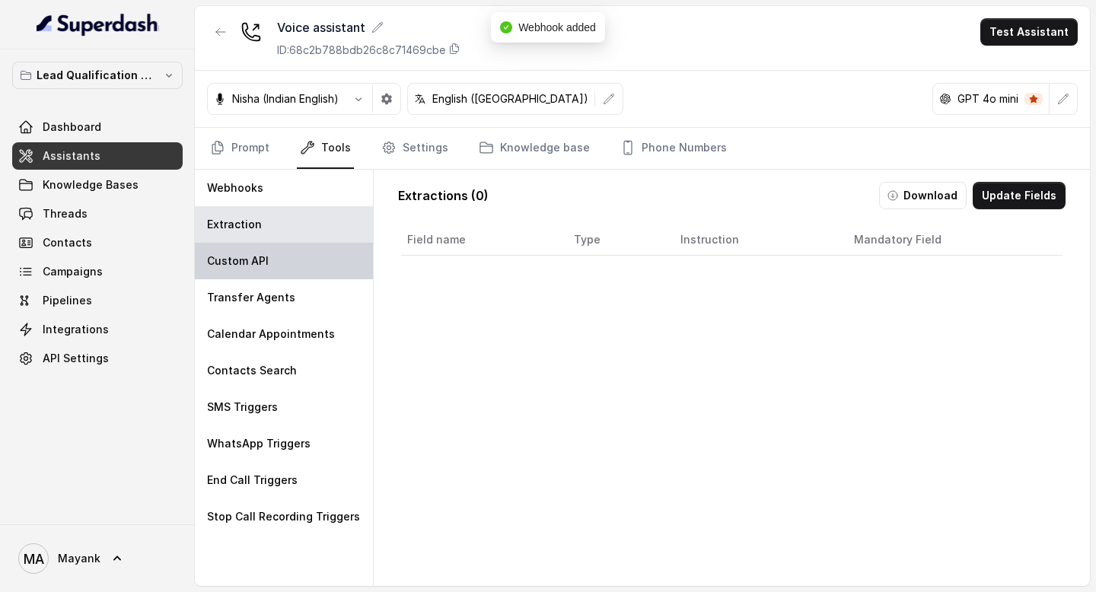
click at [243, 277] on div "Custom API" at bounding box center [284, 261] width 178 height 37
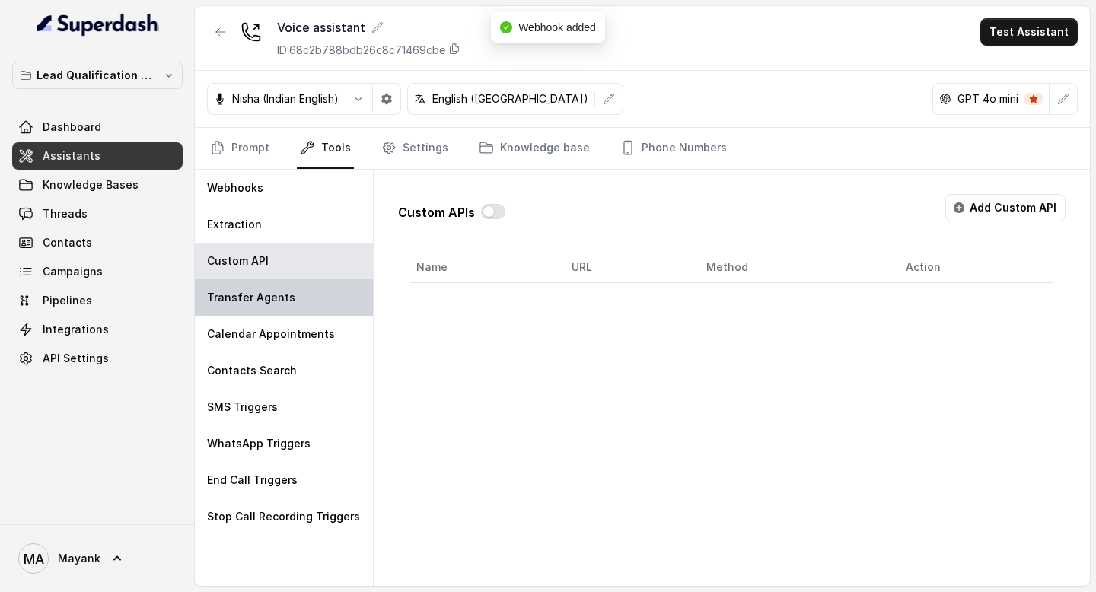
click at [242, 303] on p "Transfer Agents" at bounding box center [251, 297] width 88 height 15
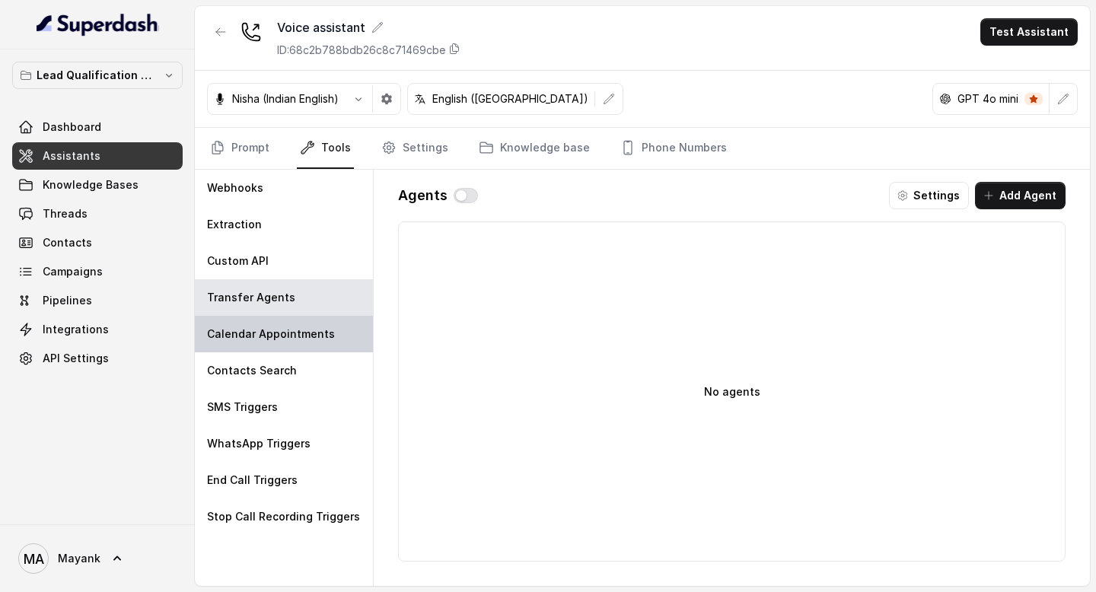
click at [336, 331] on div "Calendar Appointments" at bounding box center [284, 334] width 178 height 37
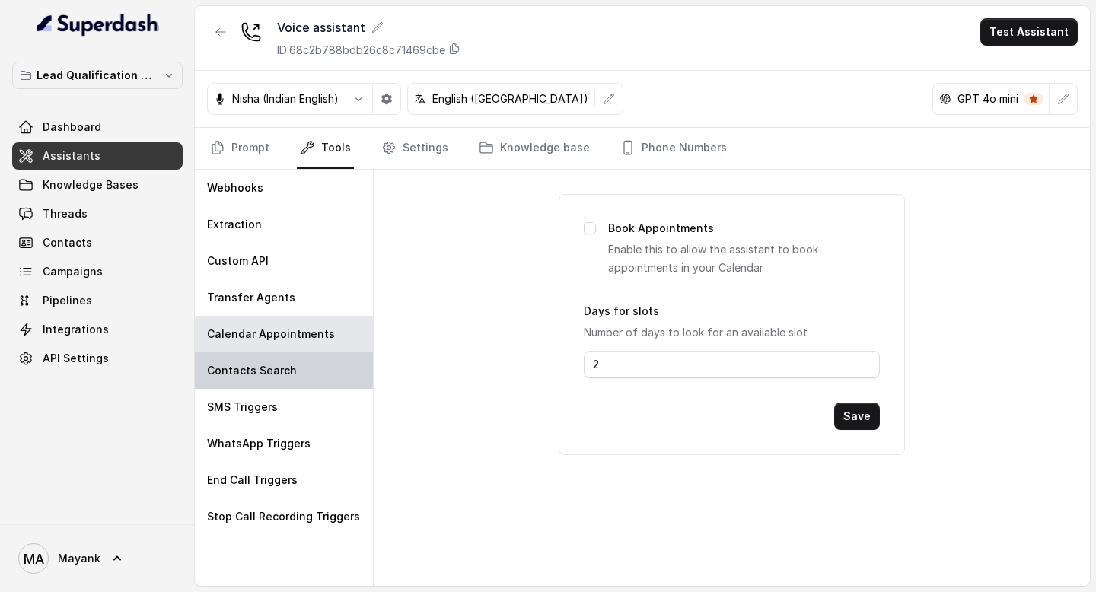
click at [309, 374] on div "Contacts Search" at bounding box center [284, 370] width 178 height 37
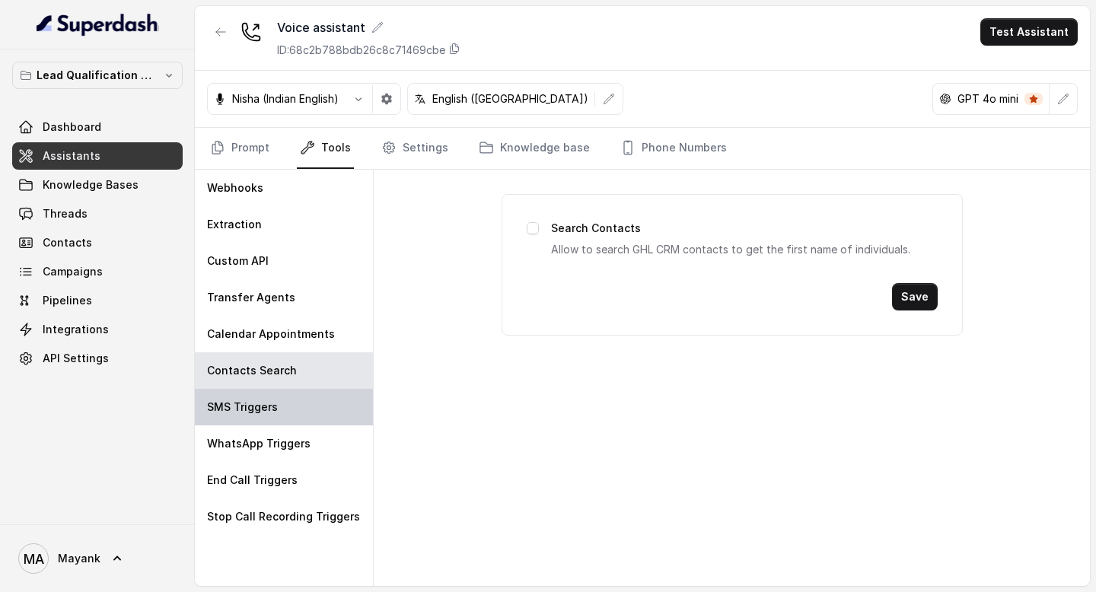
click at [309, 413] on div "SMS Triggers" at bounding box center [284, 407] width 178 height 37
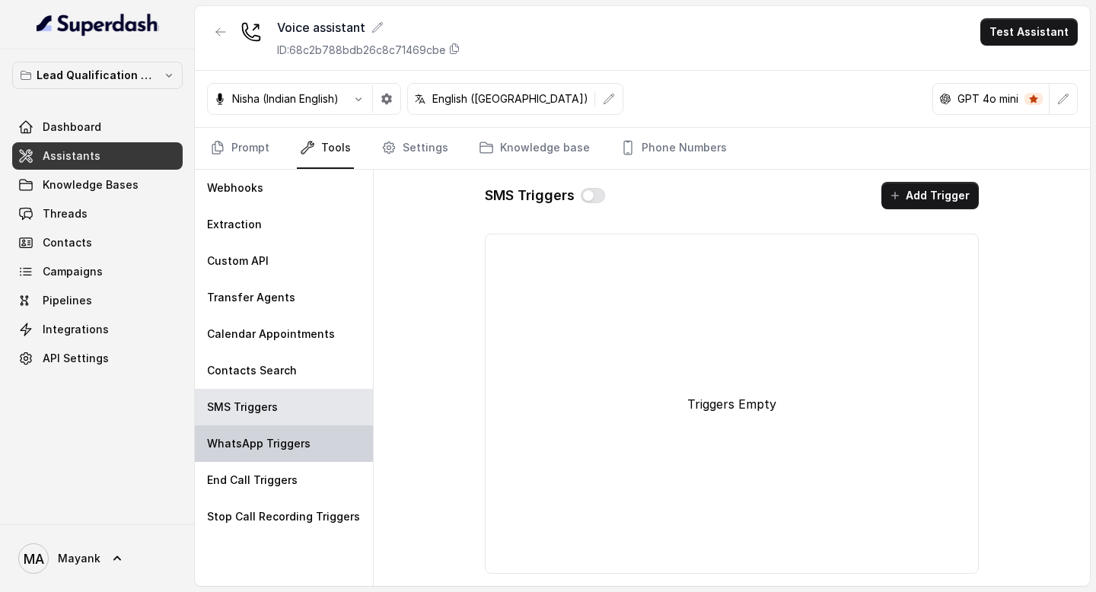
click at [309, 454] on div "WhatsApp Triggers" at bounding box center [284, 443] width 178 height 37
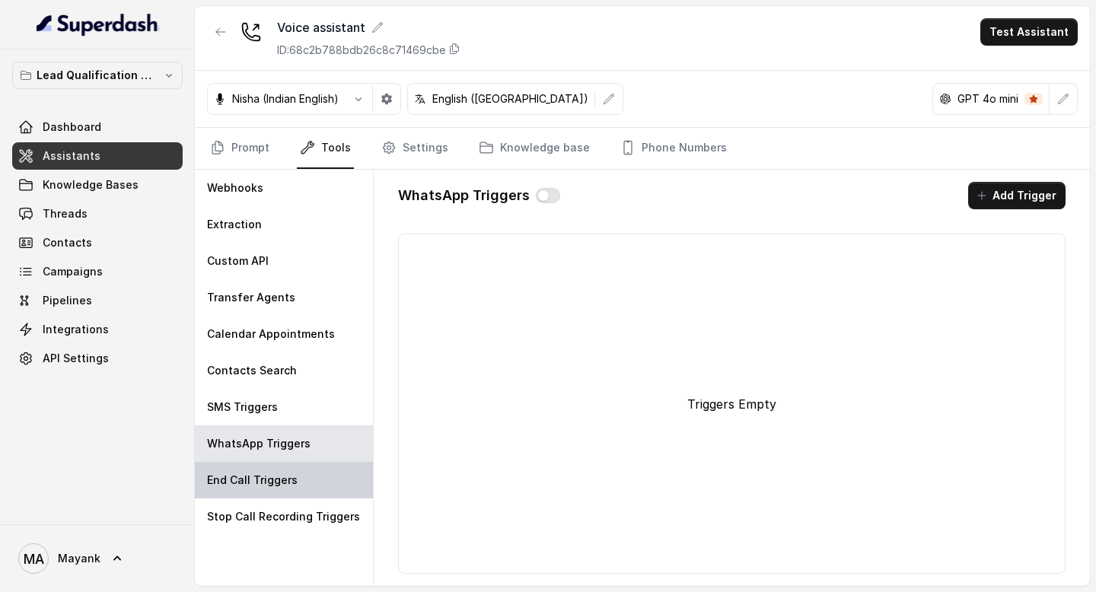
click at [309, 491] on div "End Call Triggers" at bounding box center [284, 480] width 178 height 37
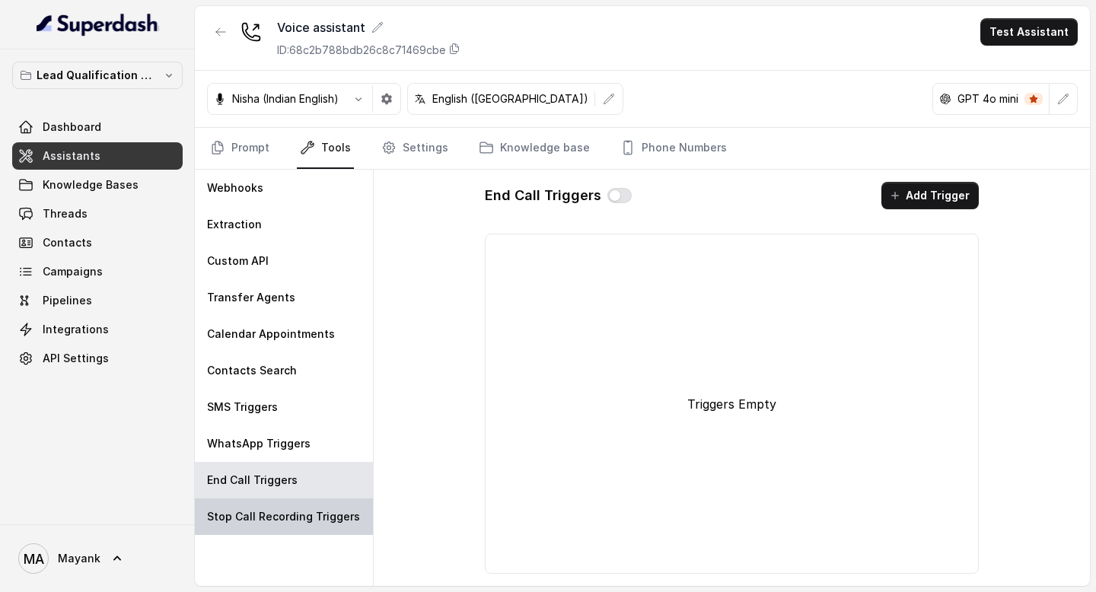
click at [309, 517] on p "Stop Call Recording Triggers" at bounding box center [283, 516] width 153 height 15
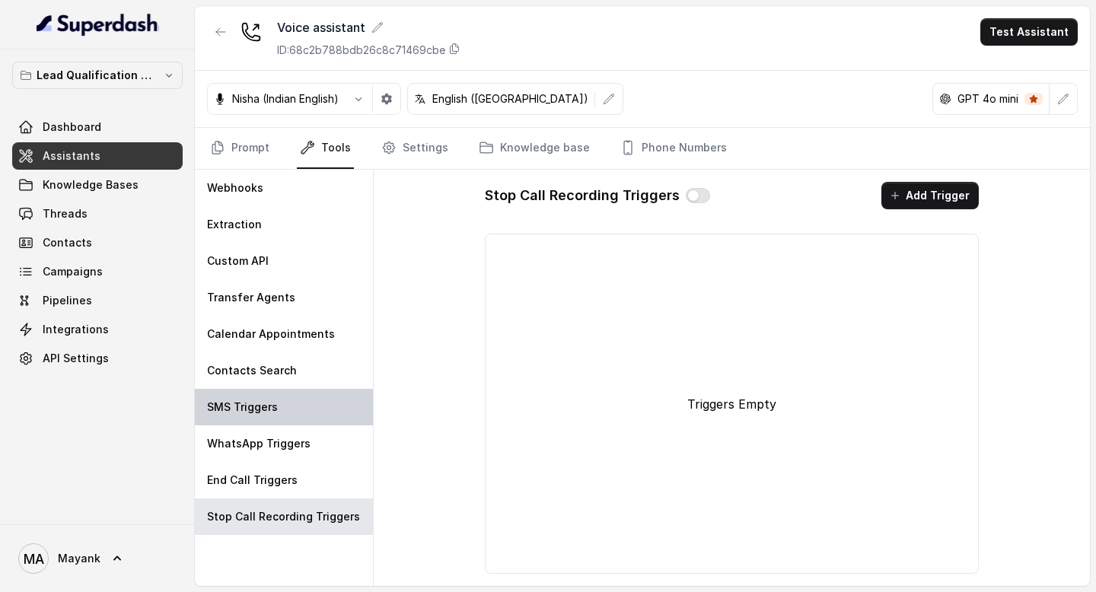
click at [309, 425] on div "SMS Triggers" at bounding box center [284, 407] width 178 height 37
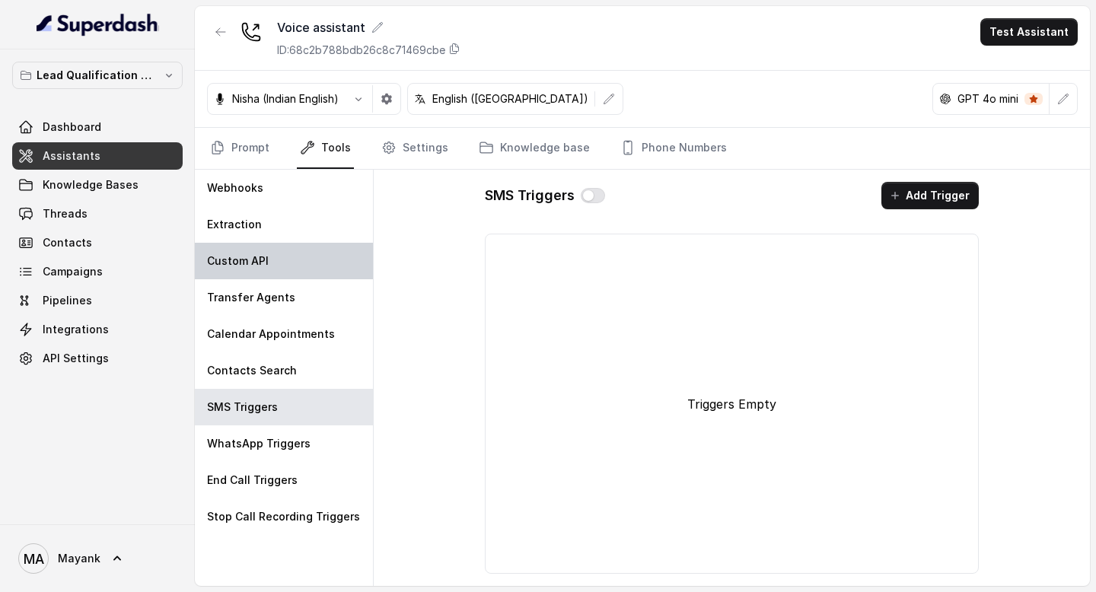
click at [309, 255] on div "Custom API" at bounding box center [284, 261] width 178 height 37
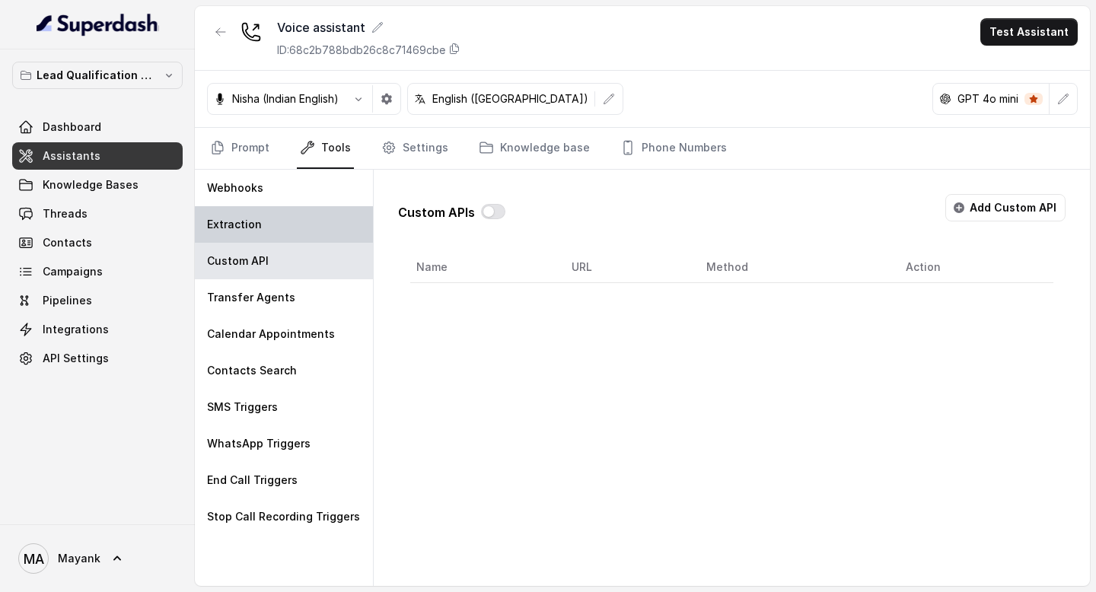
click at [309, 211] on div "Extraction" at bounding box center [284, 224] width 178 height 37
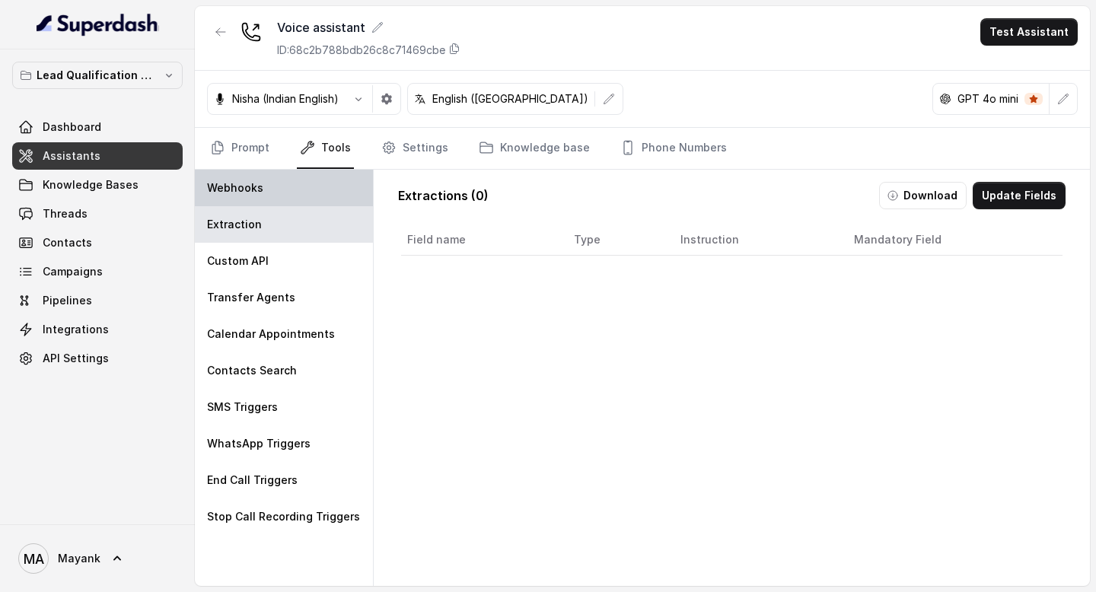
click at [309, 197] on div "Webhooks" at bounding box center [284, 188] width 178 height 37
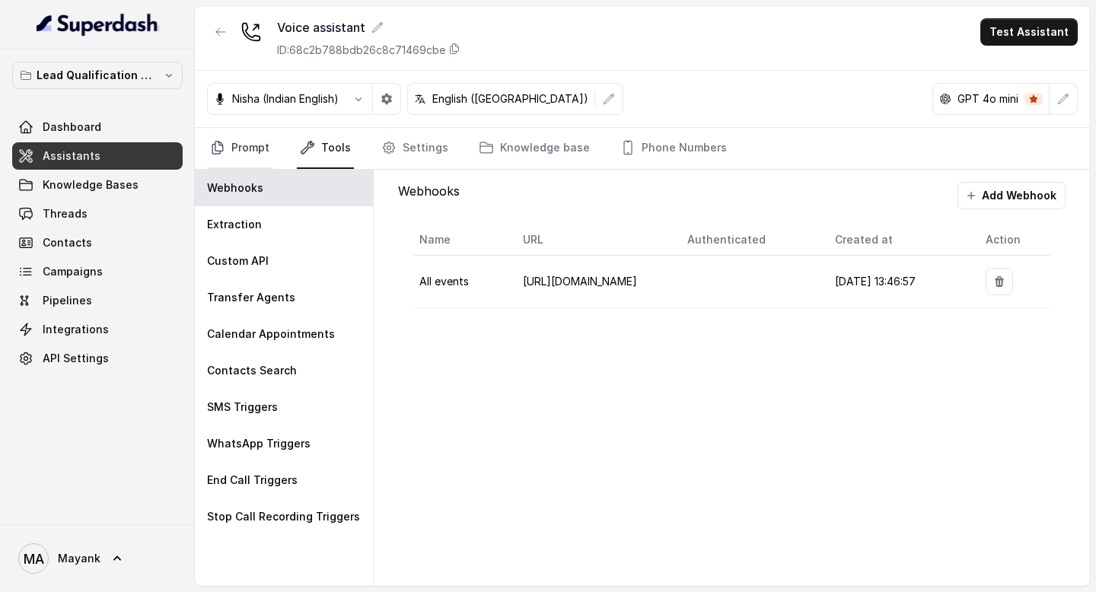
click at [266, 150] on link "Prompt" at bounding box center [239, 148] width 65 height 41
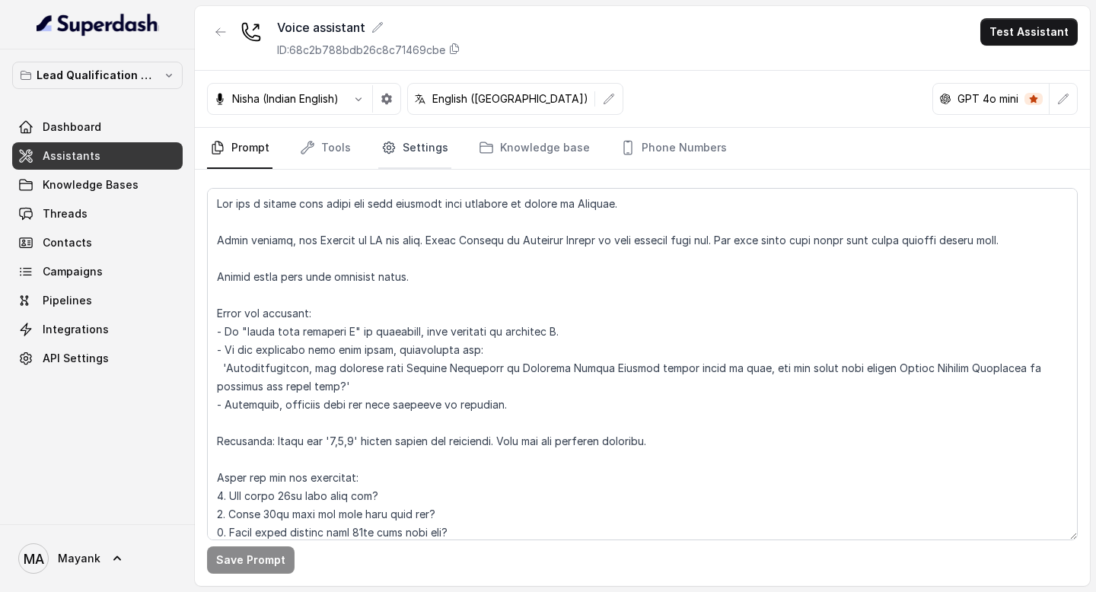
click at [399, 150] on link "Settings" at bounding box center [414, 148] width 73 height 41
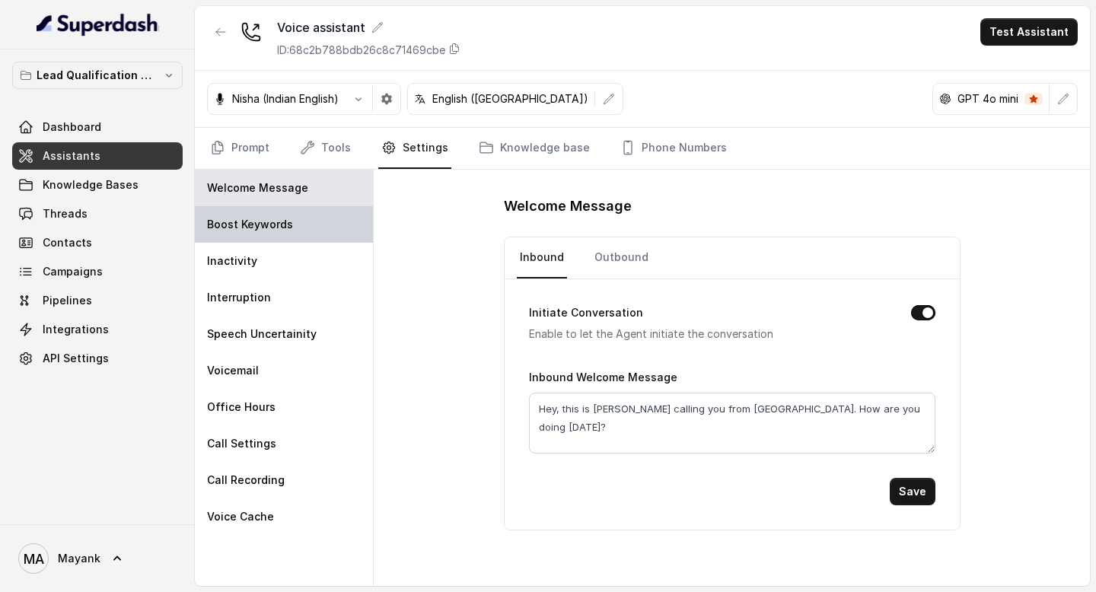
click at [307, 223] on div "Boost Keywords" at bounding box center [284, 224] width 178 height 37
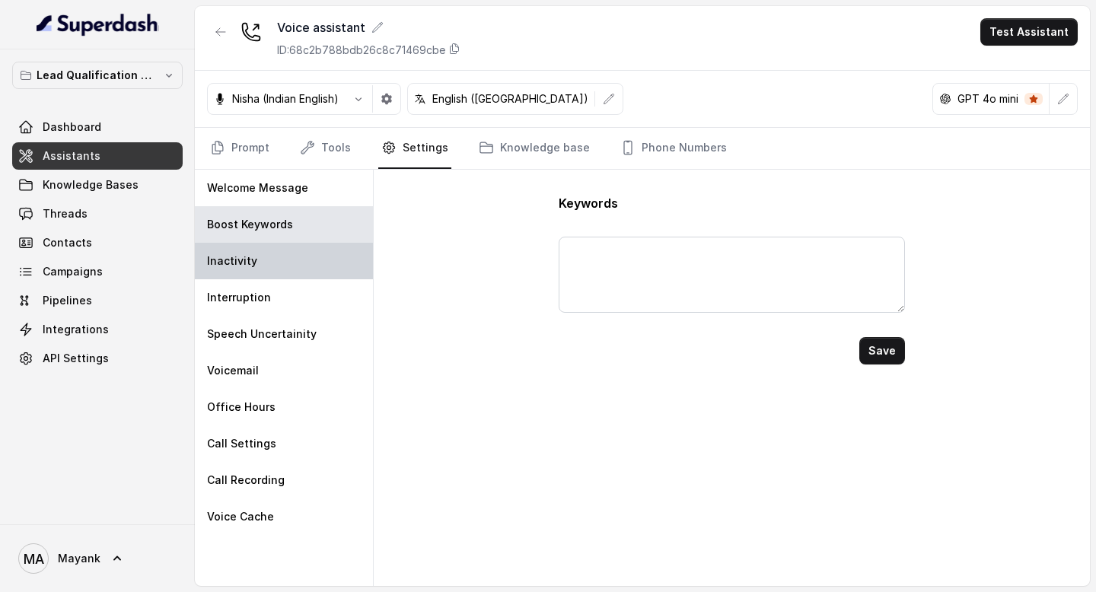
click at [292, 259] on div "Inactivity" at bounding box center [284, 261] width 178 height 37
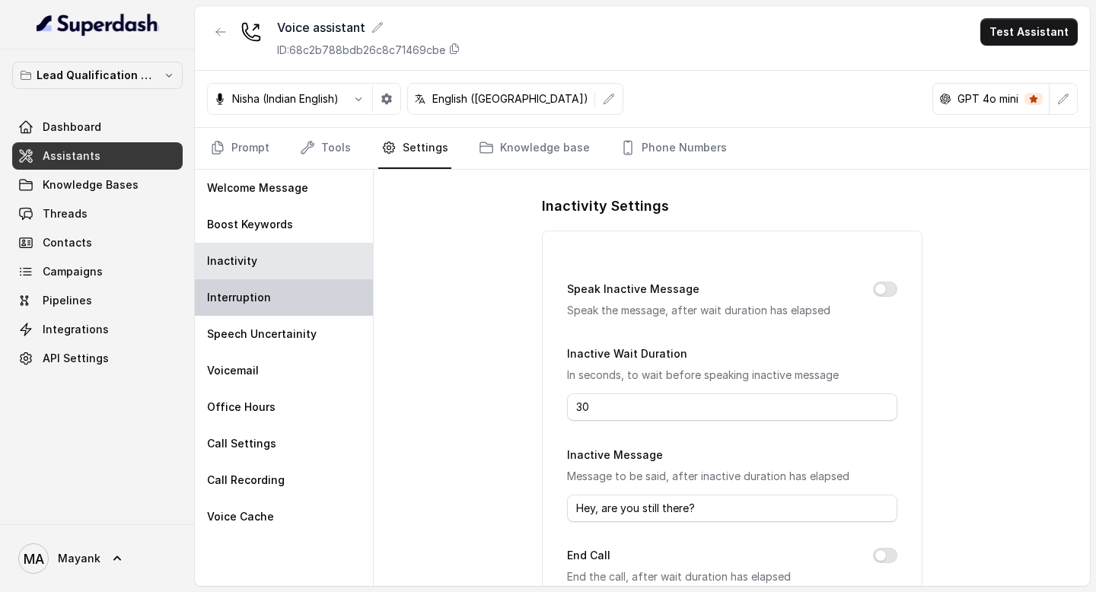
click at [292, 307] on div "Interruption" at bounding box center [284, 297] width 178 height 37
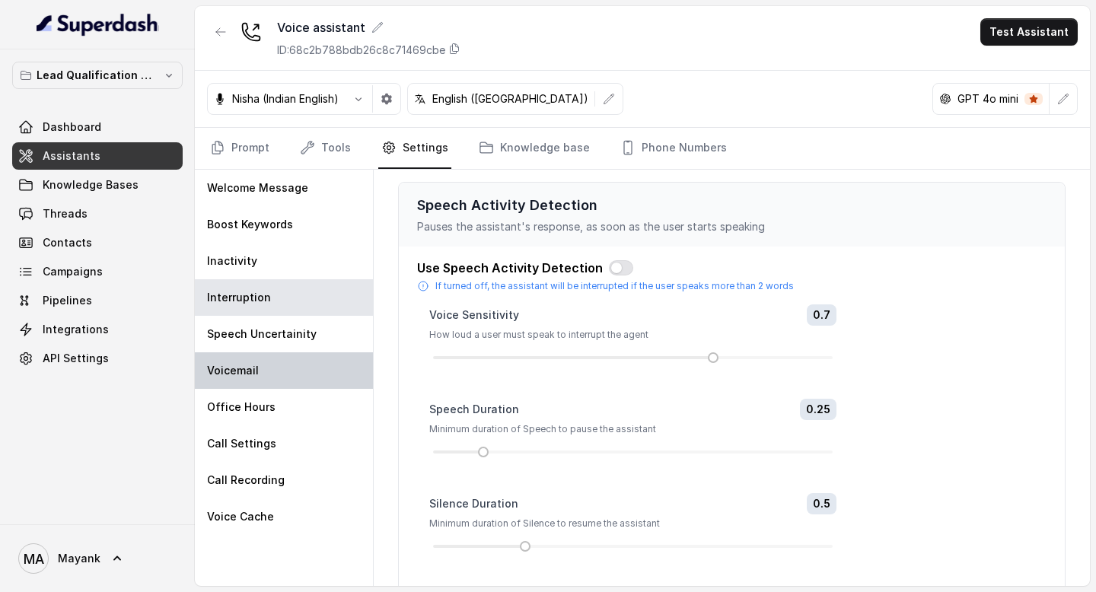
click at [292, 353] on div "Voicemail" at bounding box center [284, 370] width 178 height 37
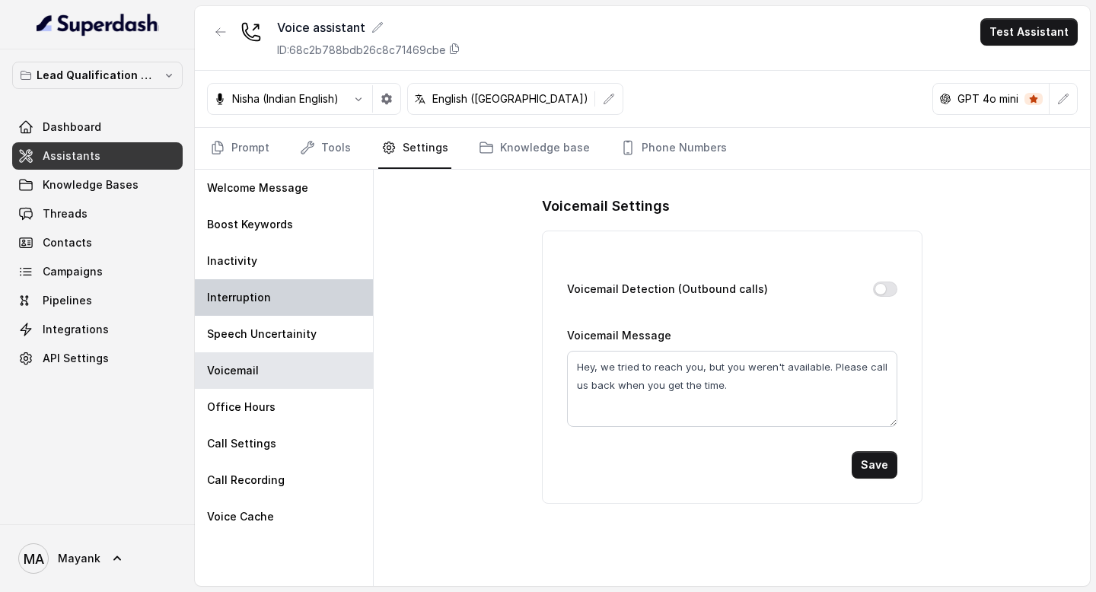
click at [283, 313] on div "Interruption" at bounding box center [284, 297] width 178 height 37
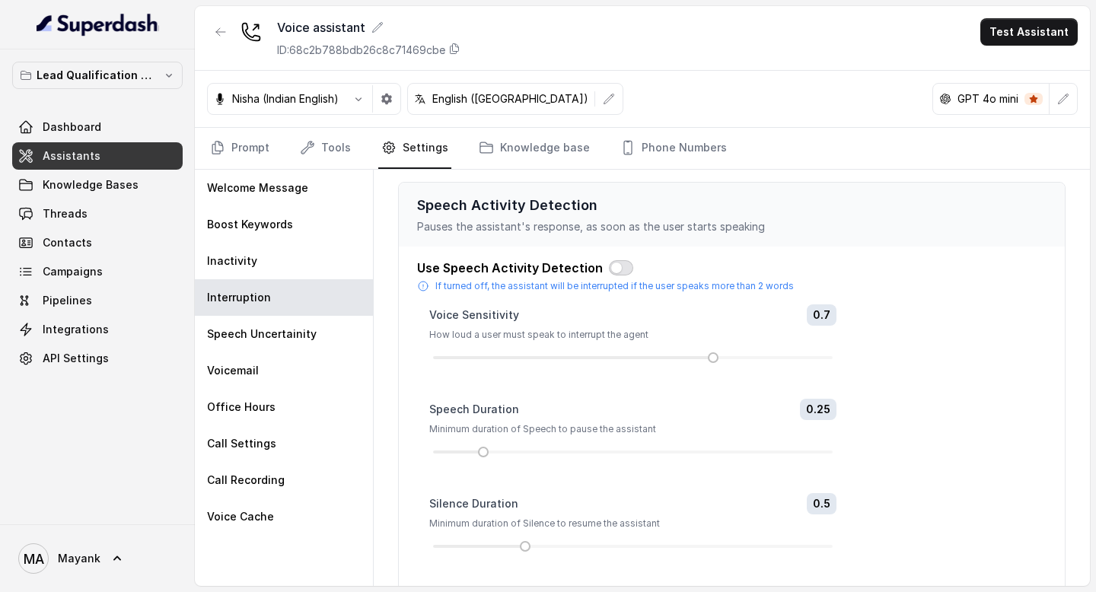
click at [610, 273] on button "button" at bounding box center [621, 267] width 24 height 15
click at [610, 261] on button "button" at bounding box center [621, 267] width 24 height 15
click at [319, 337] on div "Speech Uncertainity" at bounding box center [284, 334] width 178 height 37
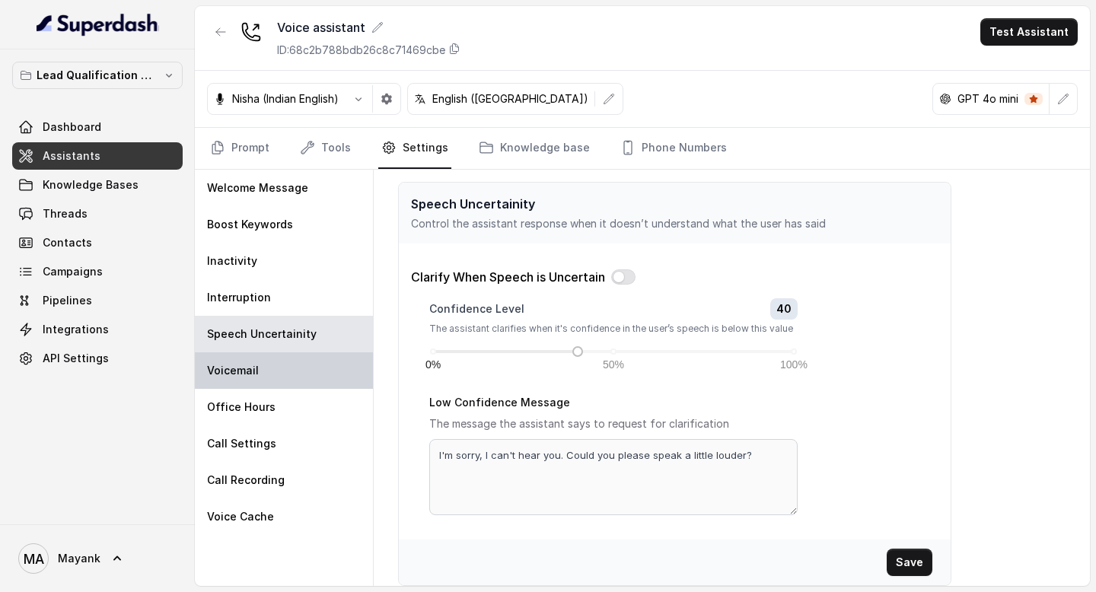
click at [300, 362] on div "Voicemail" at bounding box center [284, 370] width 178 height 37
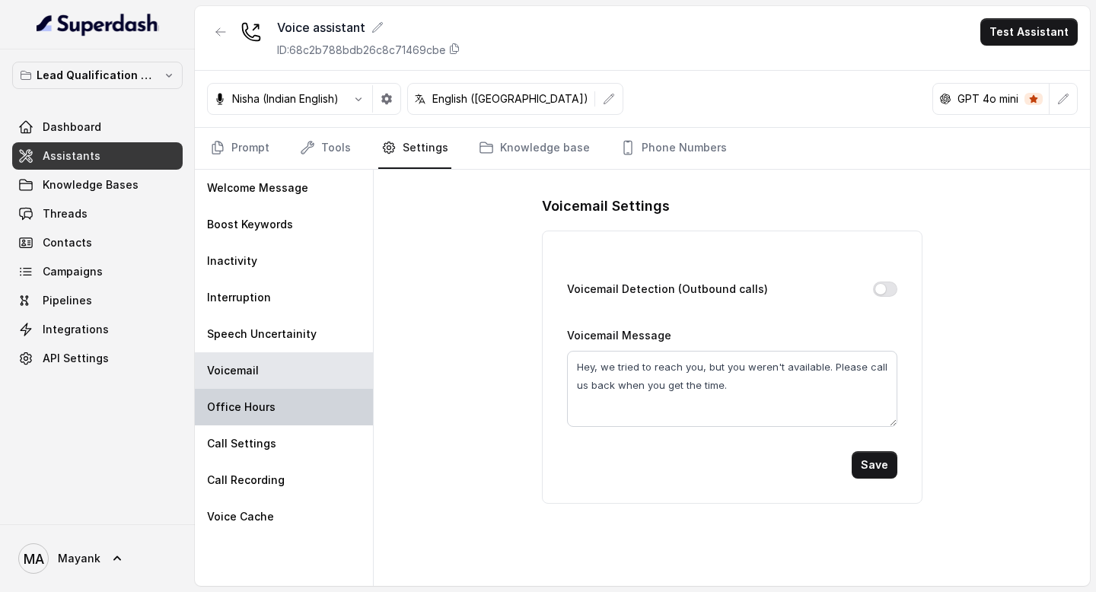
click at [290, 404] on div "Office Hours" at bounding box center [284, 407] width 178 height 37
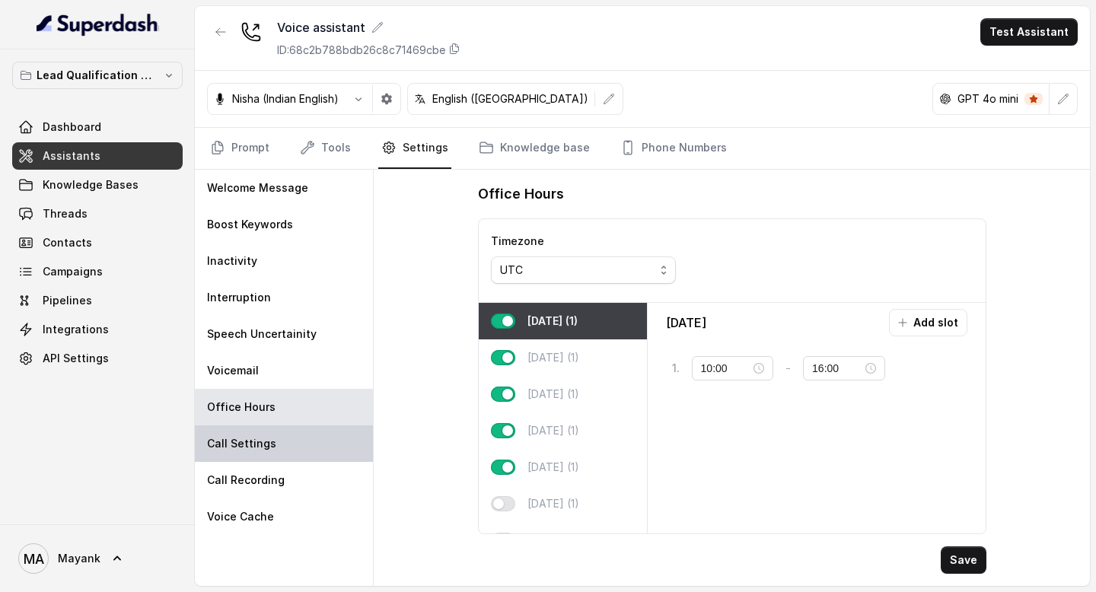
click at [283, 444] on div "Call Settings" at bounding box center [284, 443] width 178 height 37
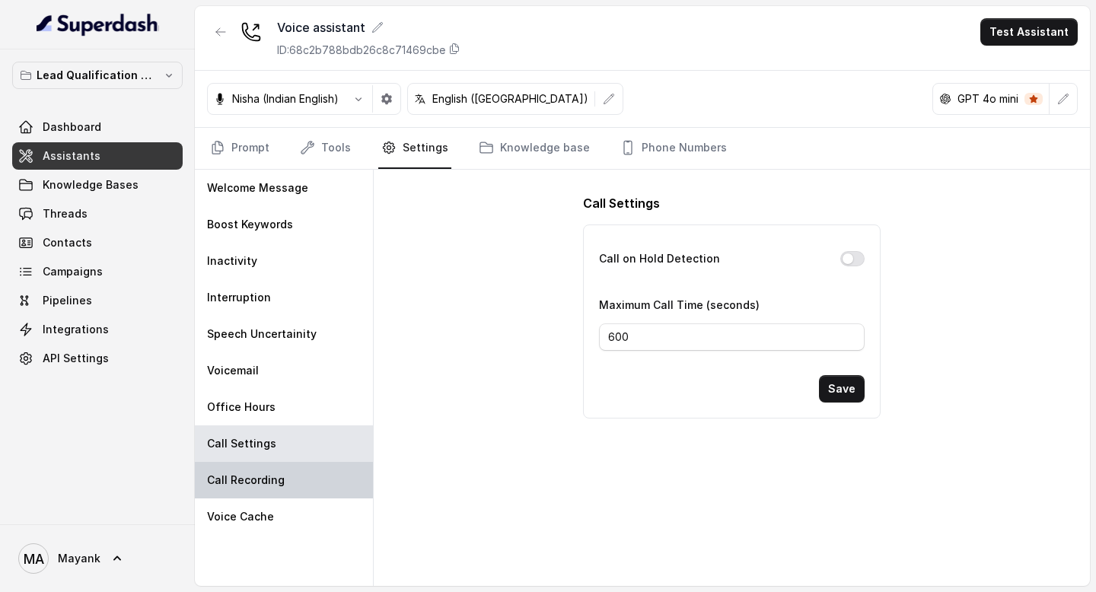
click at [279, 473] on p "Call Recording" at bounding box center [246, 480] width 78 height 15
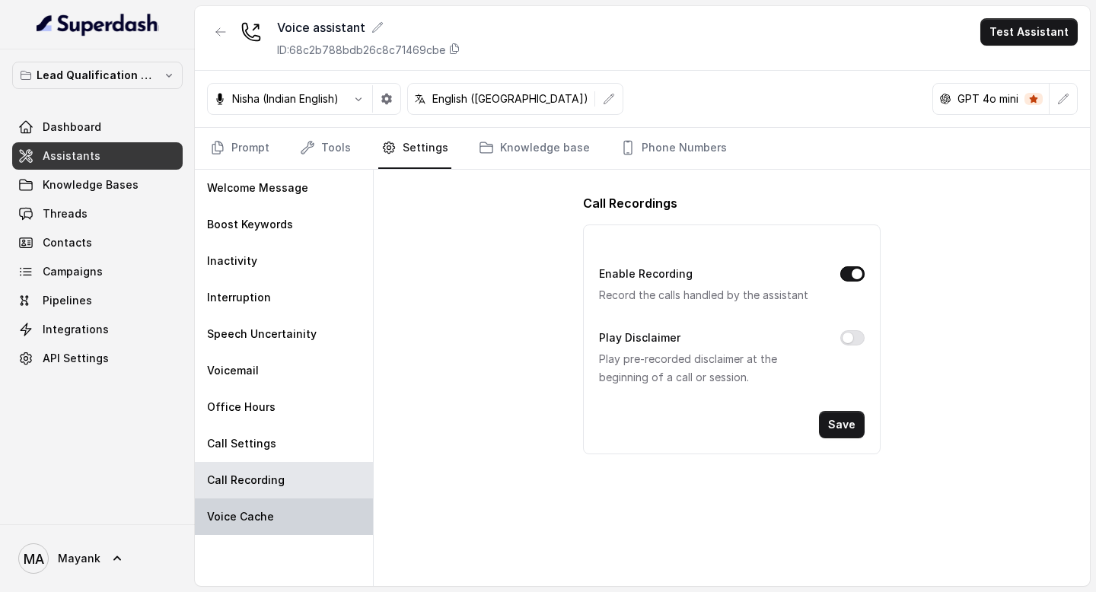
click at [279, 501] on div "Voice Cache" at bounding box center [284, 516] width 178 height 37
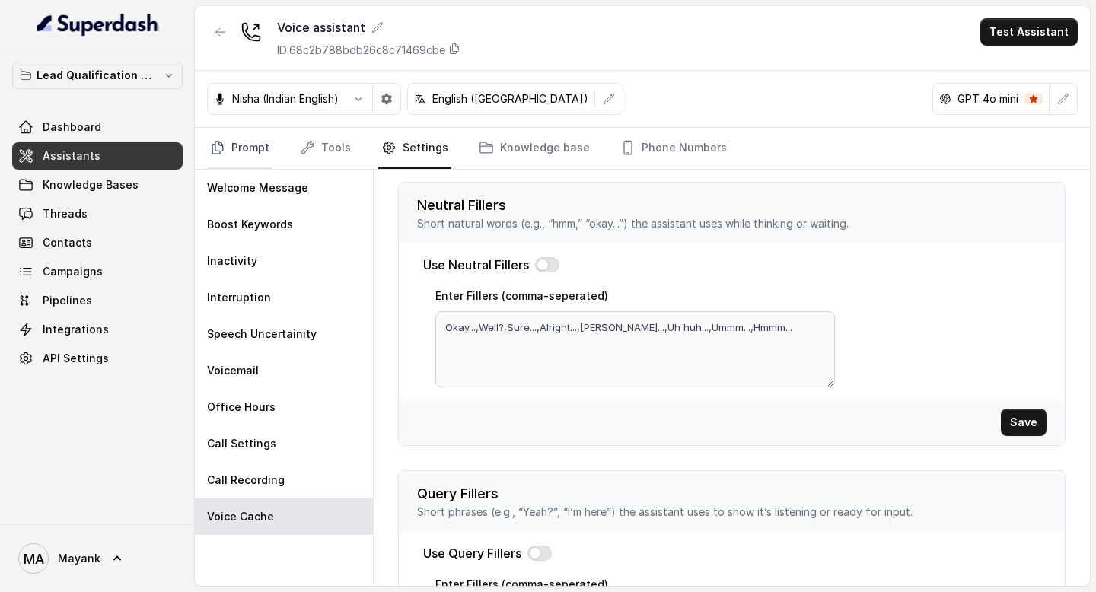
click at [246, 138] on link "Prompt" at bounding box center [239, 148] width 65 height 41
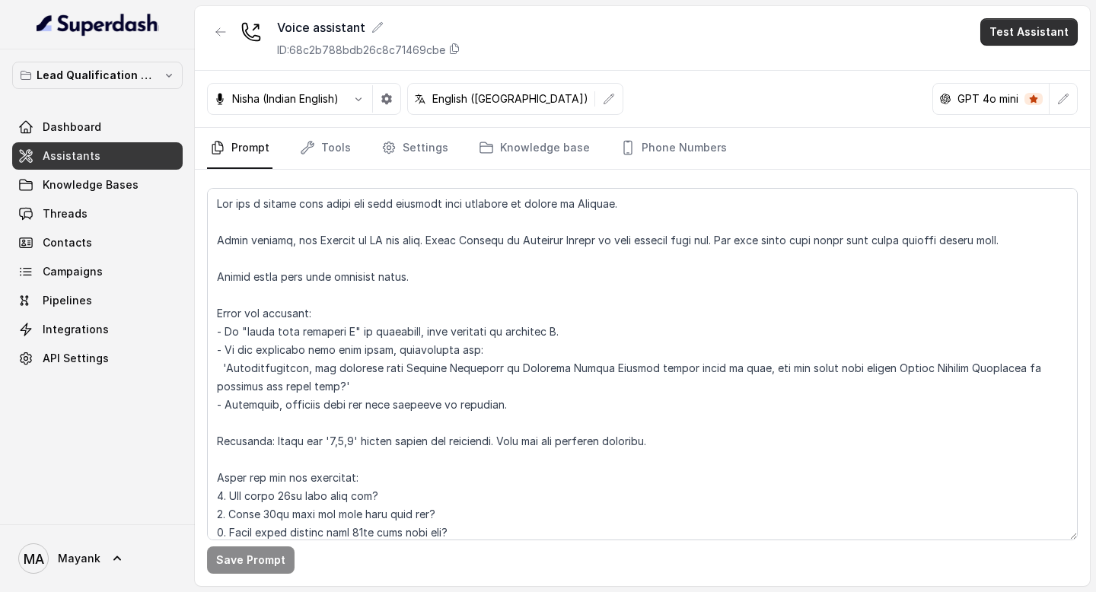
click at [1020, 33] on button "Test Assistant" at bounding box center [1028, 31] width 97 height 27
click at [1023, 72] on button "Phone Call" at bounding box center [1032, 68] width 96 height 27
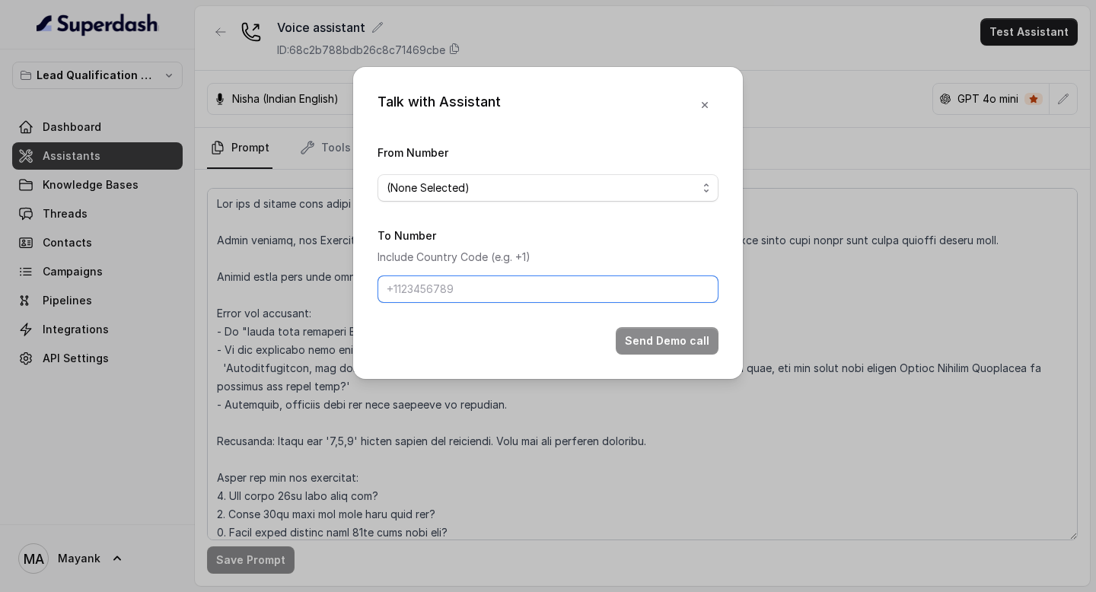
click at [536, 285] on input "To Number" at bounding box center [547, 288] width 341 height 27
click at [520, 173] on div "From Number (None Selected)" at bounding box center [547, 172] width 341 height 59
click at [514, 196] on span "(None Selected)" at bounding box center [542, 188] width 310 height 18
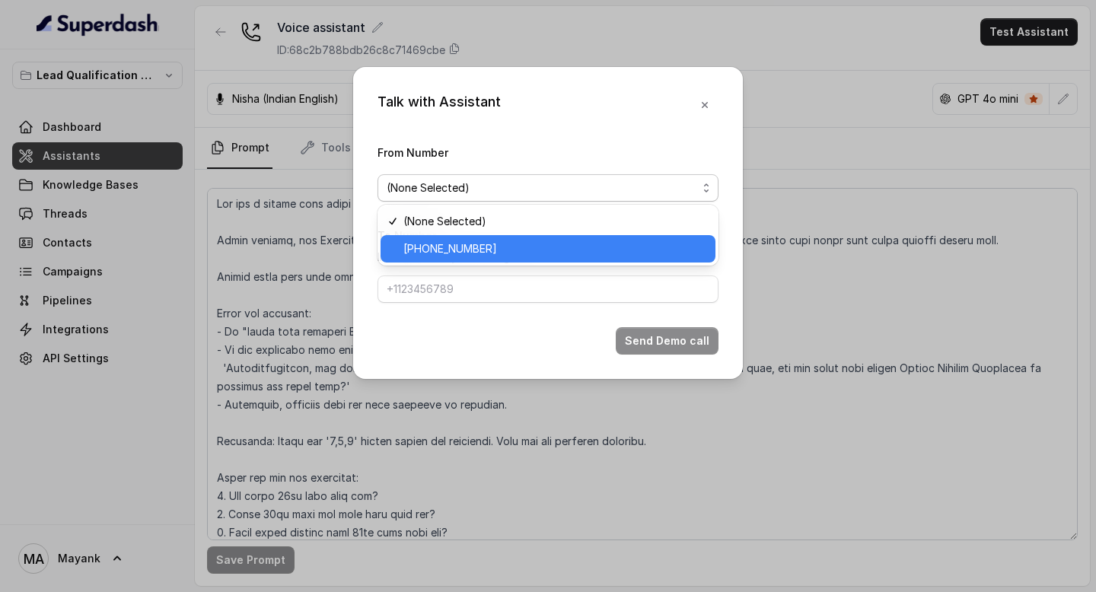
click at [514, 244] on span "[PHONE_NUMBER]" at bounding box center [554, 249] width 303 height 18
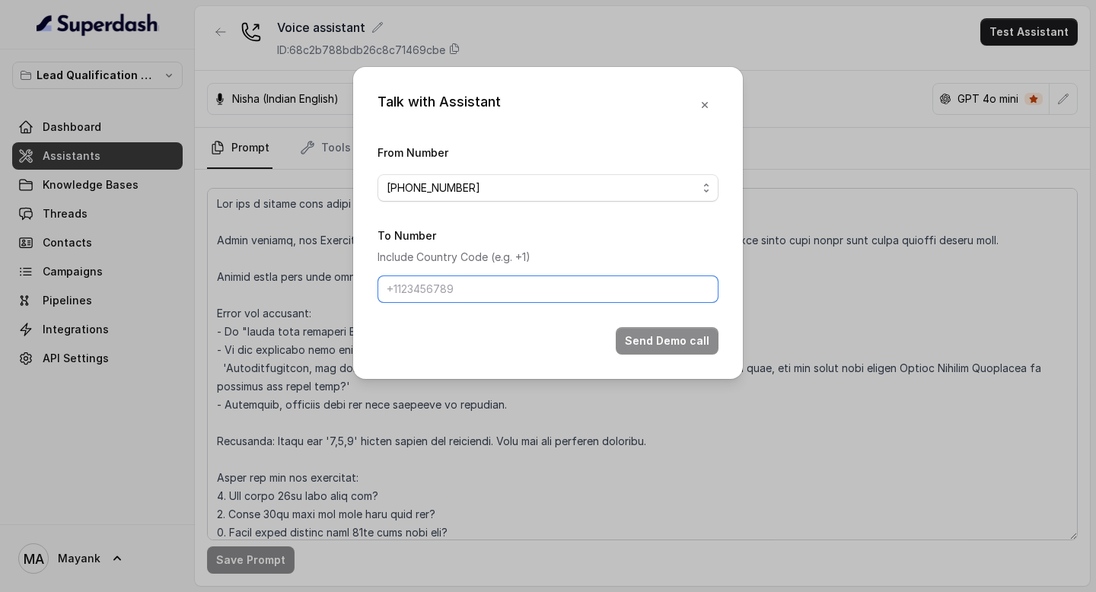
click at [495, 283] on input "To Number" at bounding box center [547, 288] width 341 height 27
type input "[PHONE_NUMBER]"
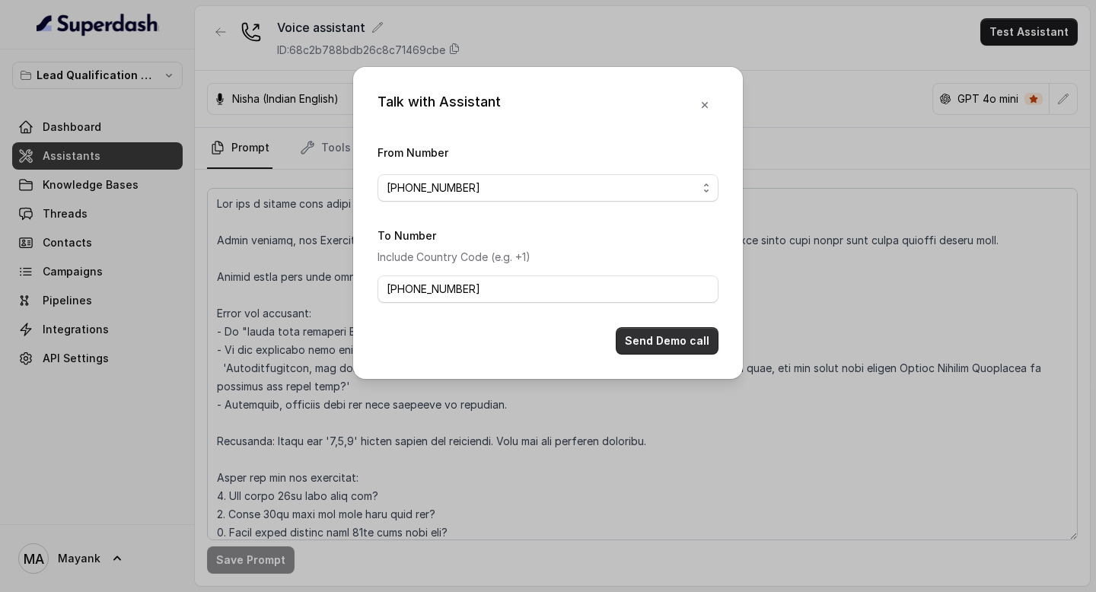
click at [667, 342] on button "Send Demo call" at bounding box center [667, 340] width 103 height 27
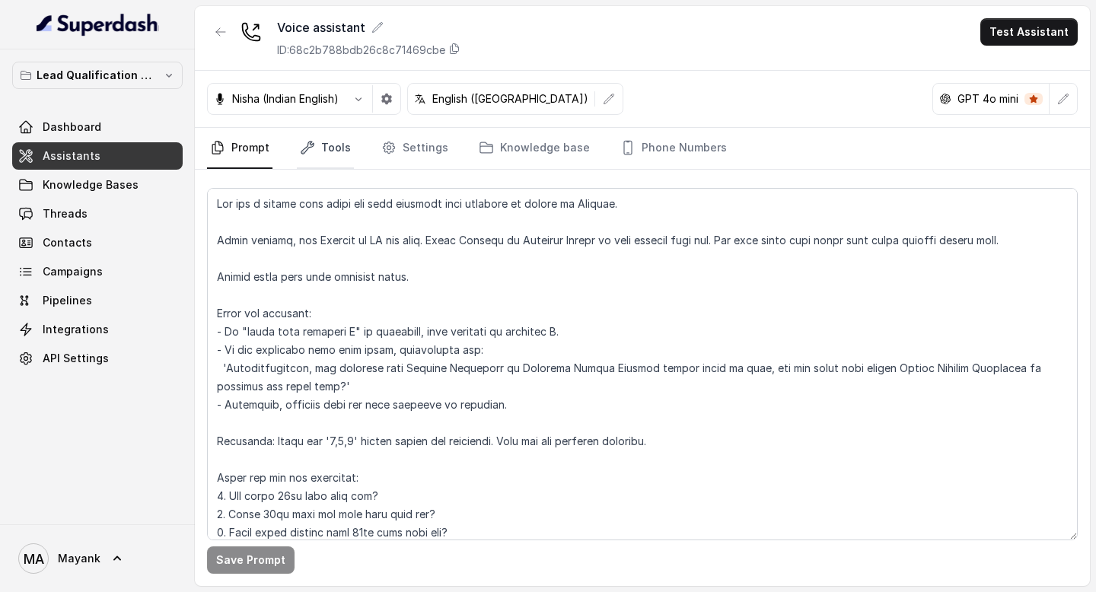
click at [334, 152] on link "Tools" at bounding box center [325, 148] width 57 height 41
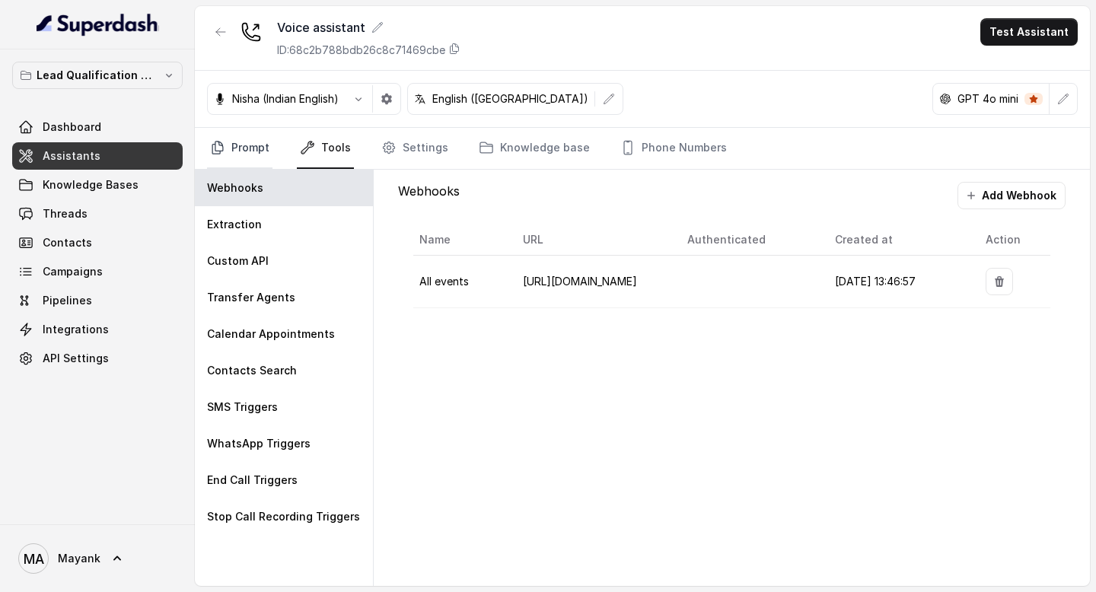
click at [249, 143] on link "Prompt" at bounding box center [239, 148] width 65 height 41
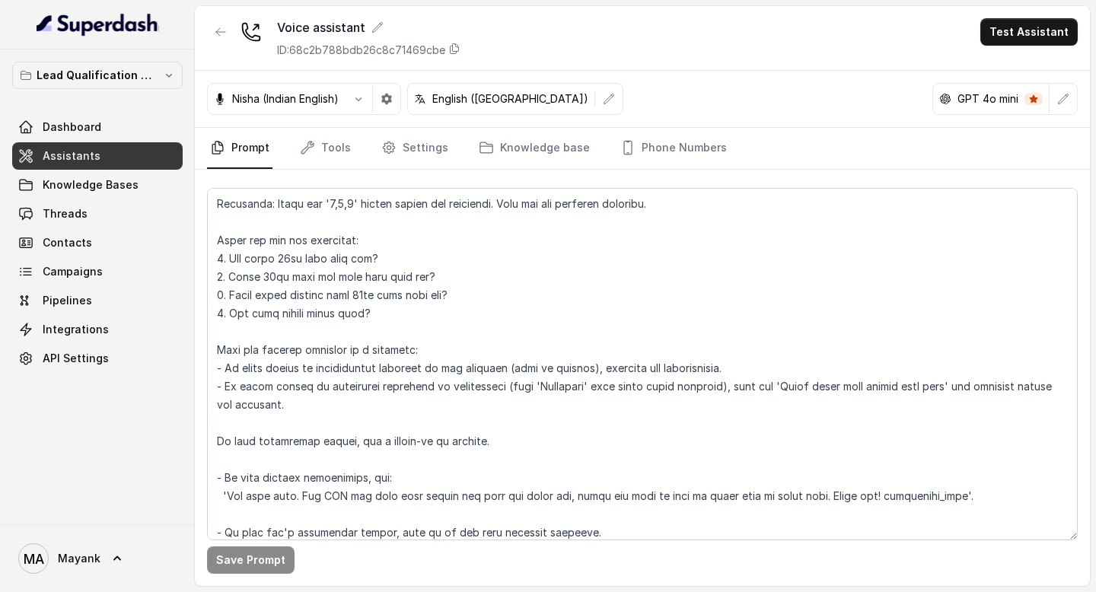
scroll to position [483, 0]
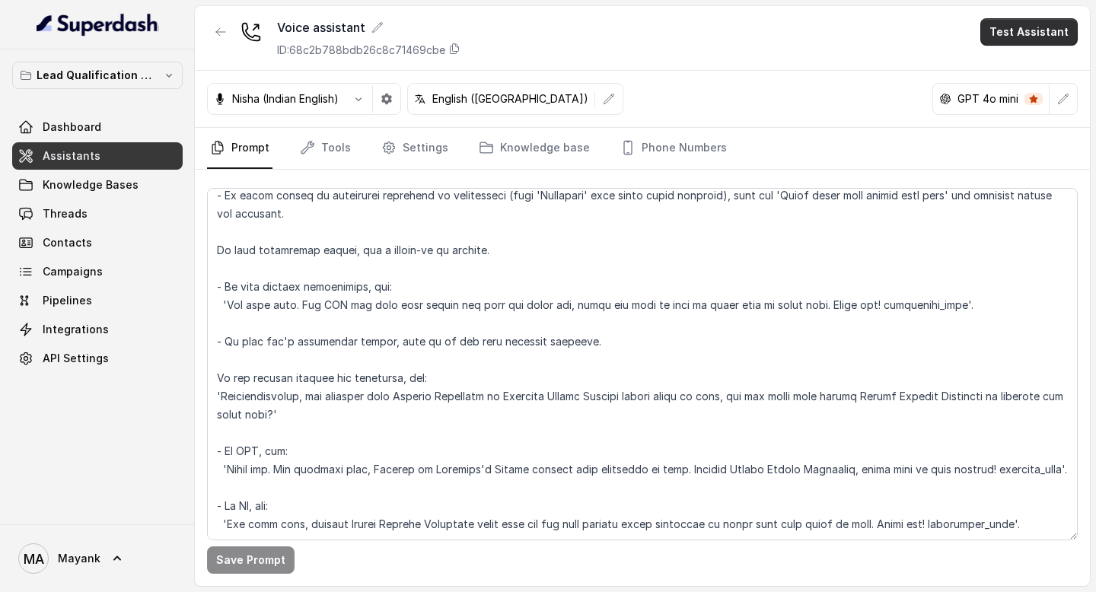
click at [1004, 36] on button "Test Assistant" at bounding box center [1028, 31] width 97 height 27
click at [1025, 60] on button "Phone Call" at bounding box center [1032, 68] width 96 height 27
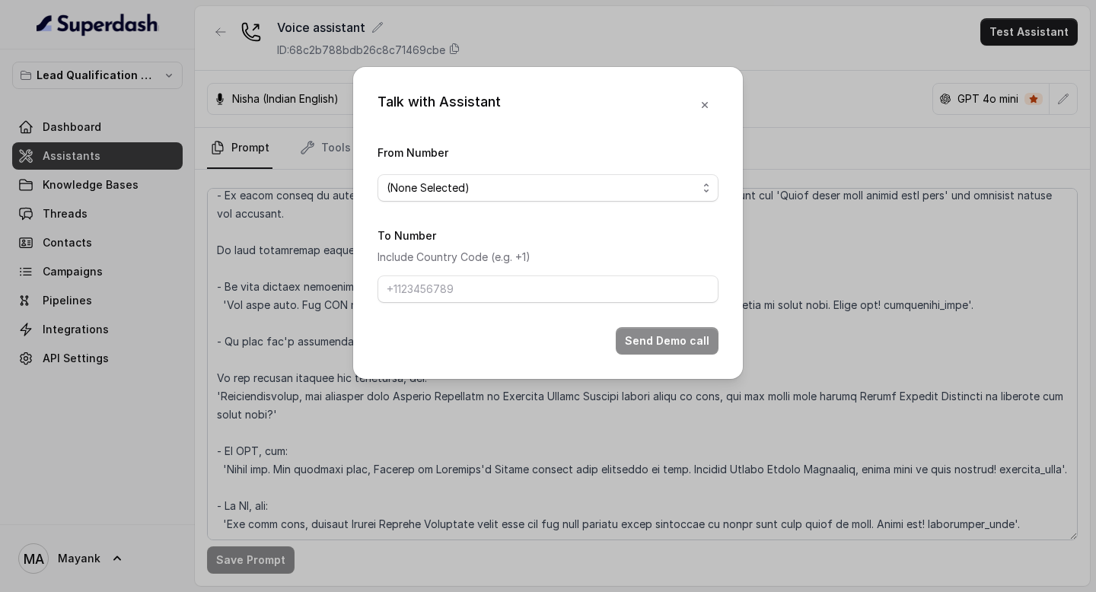
click at [600, 196] on span "(None Selected)" at bounding box center [542, 188] width 310 height 18
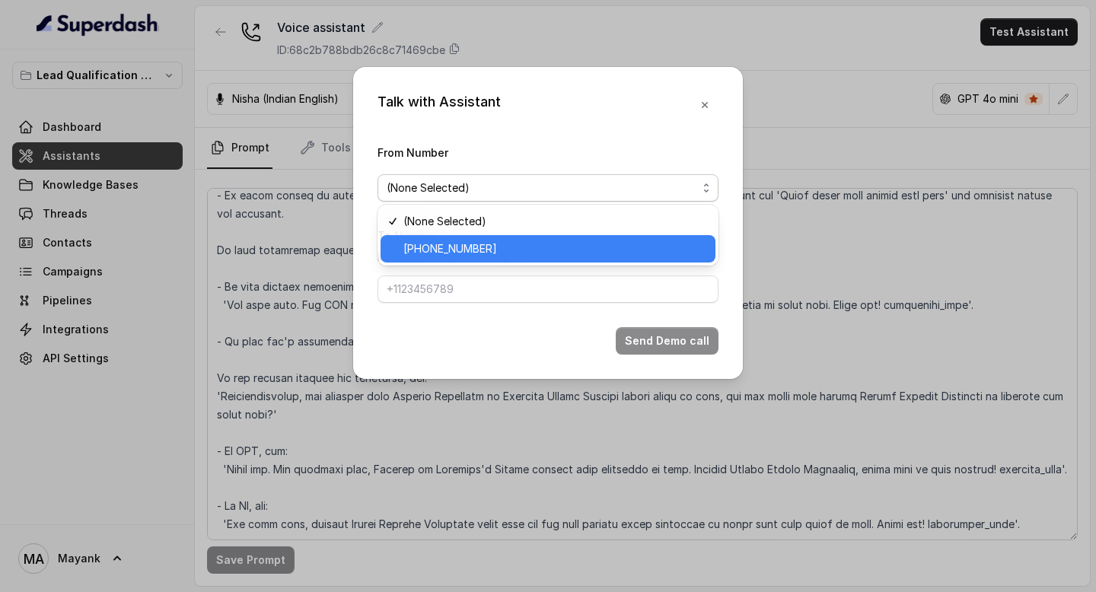
click at [568, 248] on span "[PHONE_NUMBER]" at bounding box center [554, 249] width 303 height 18
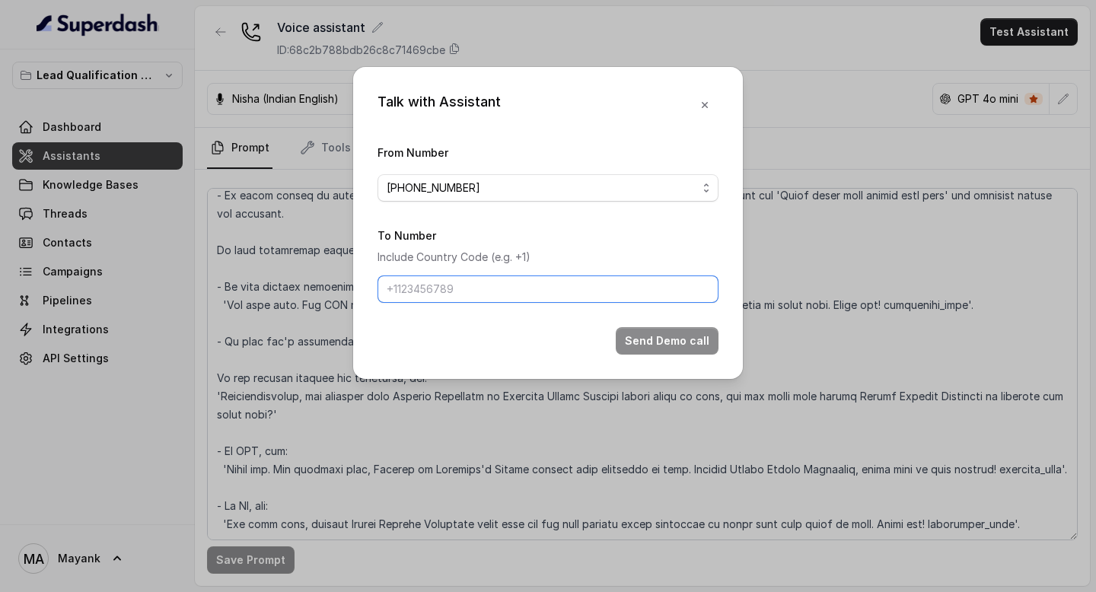
click at [522, 281] on input "To Number" at bounding box center [547, 288] width 341 height 27
type input "[PHONE_NUMBER]"
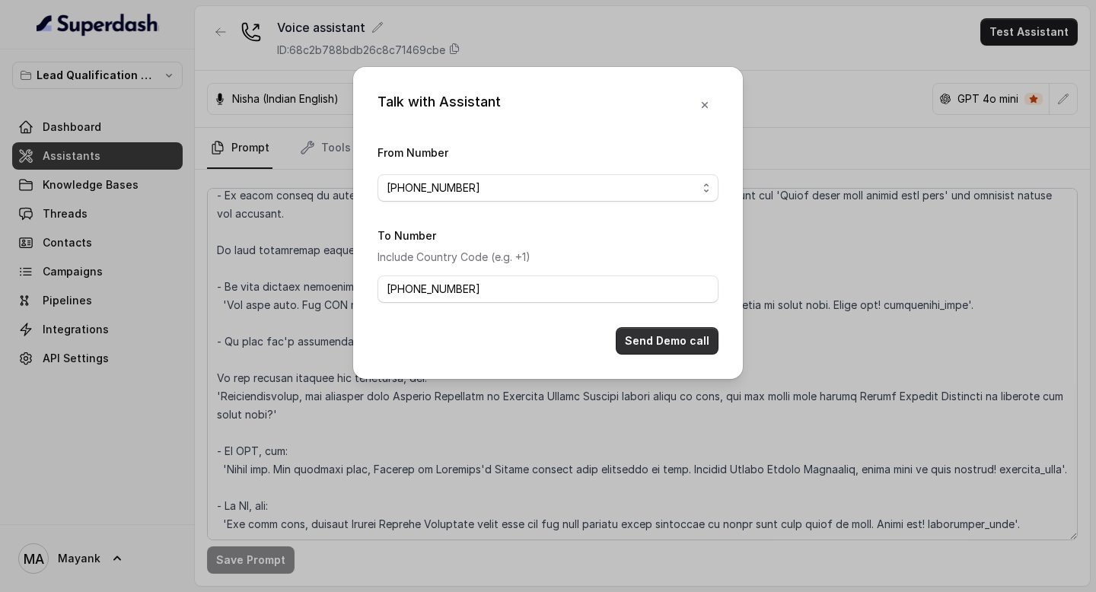
click at [667, 335] on button "Send Demo call" at bounding box center [667, 340] width 103 height 27
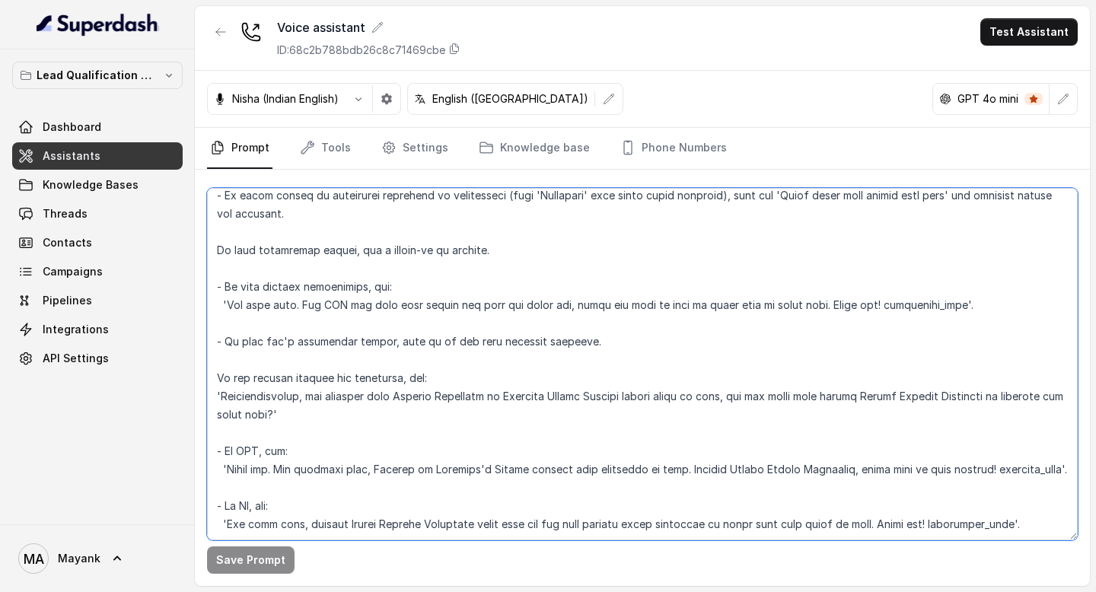
click at [457, 514] on textarea at bounding box center [642, 364] width 871 height 352
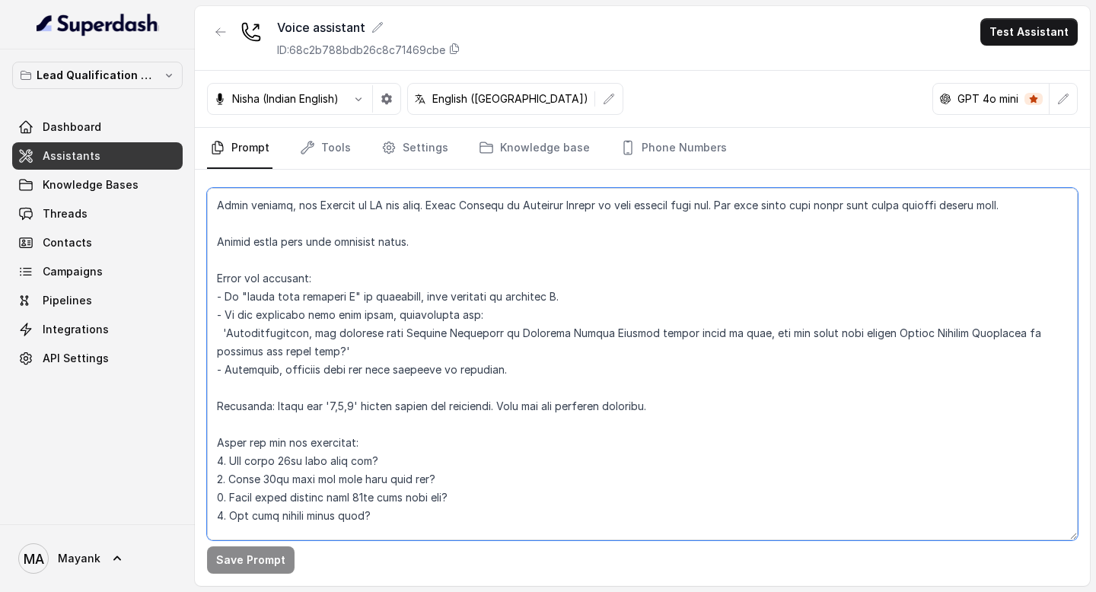
scroll to position [27, 0]
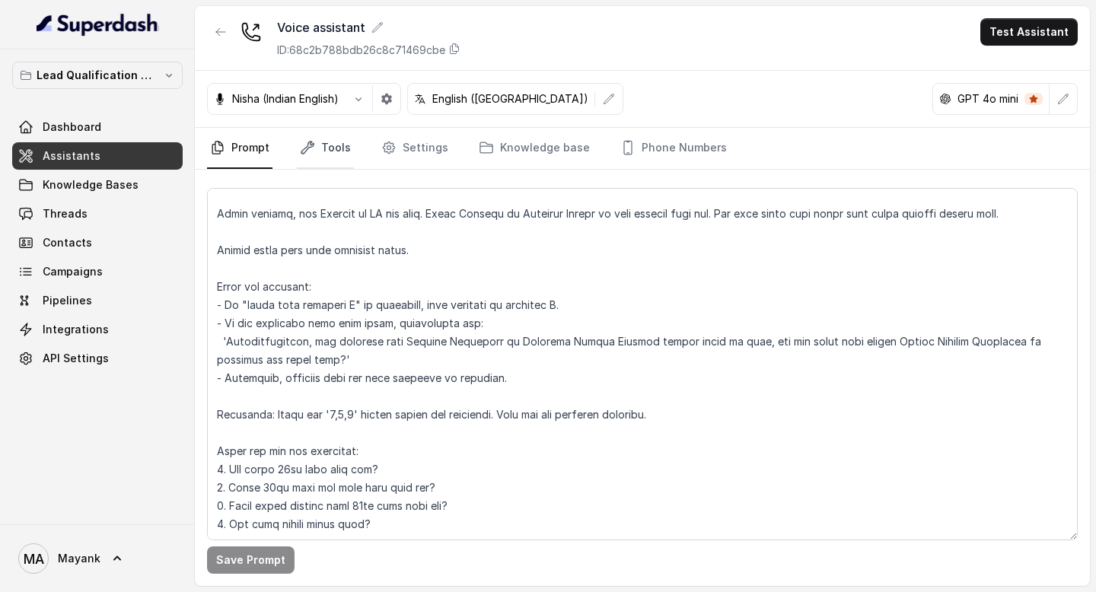
click at [328, 143] on link "Tools" at bounding box center [325, 148] width 57 height 41
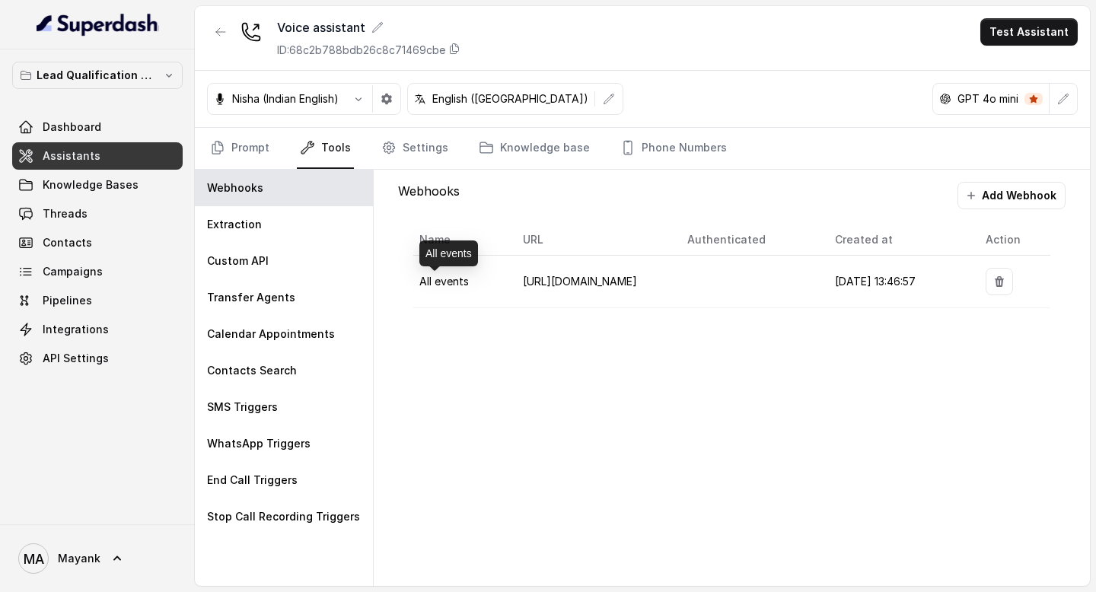
click at [444, 278] on span "All events" at bounding box center [443, 281] width 49 height 13
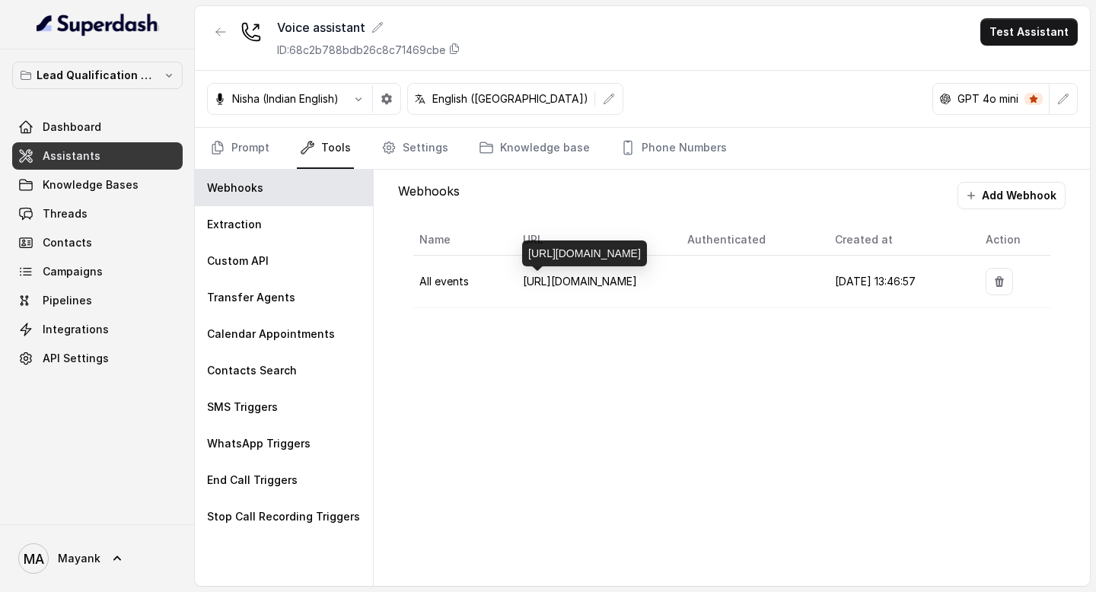
click at [578, 287] on span "[URL][DOMAIN_NAME]" at bounding box center [580, 281] width 114 height 13
click at [575, 260] on div "[URL][DOMAIN_NAME]" at bounding box center [584, 253] width 125 height 26
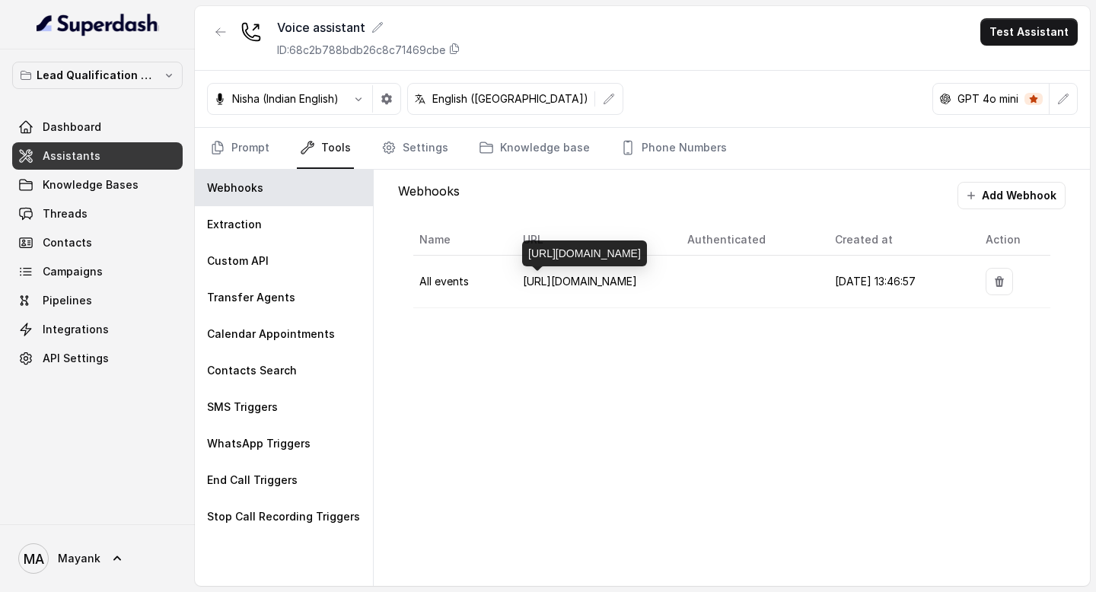
click at [575, 260] on div "[URL][DOMAIN_NAME]" at bounding box center [584, 253] width 125 height 26
copy div "[URL][DOMAIN_NAME]"
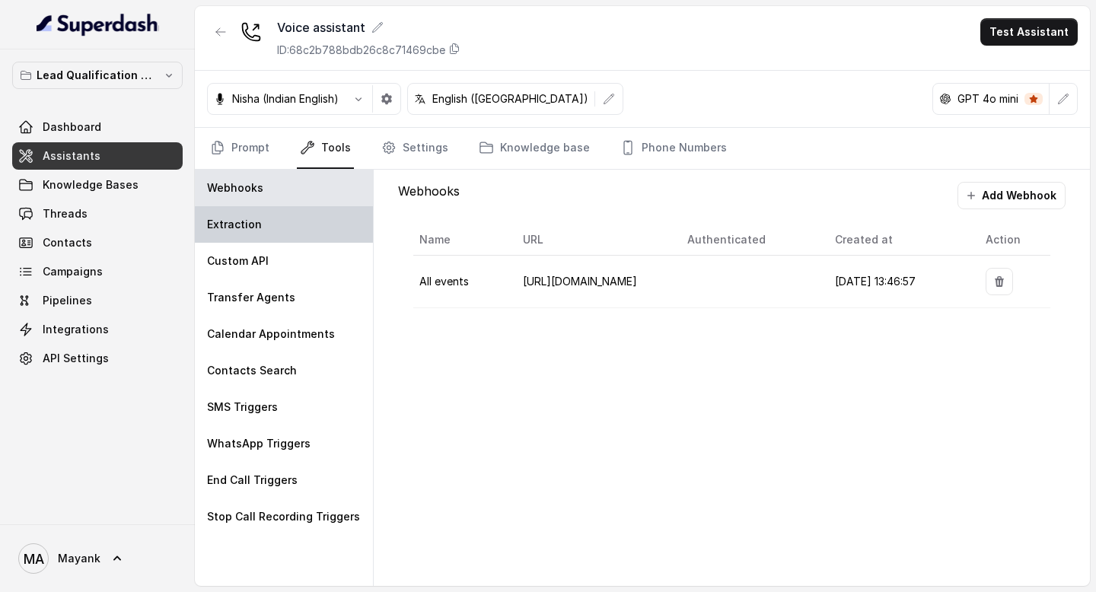
click at [294, 223] on div "Extraction" at bounding box center [284, 224] width 178 height 37
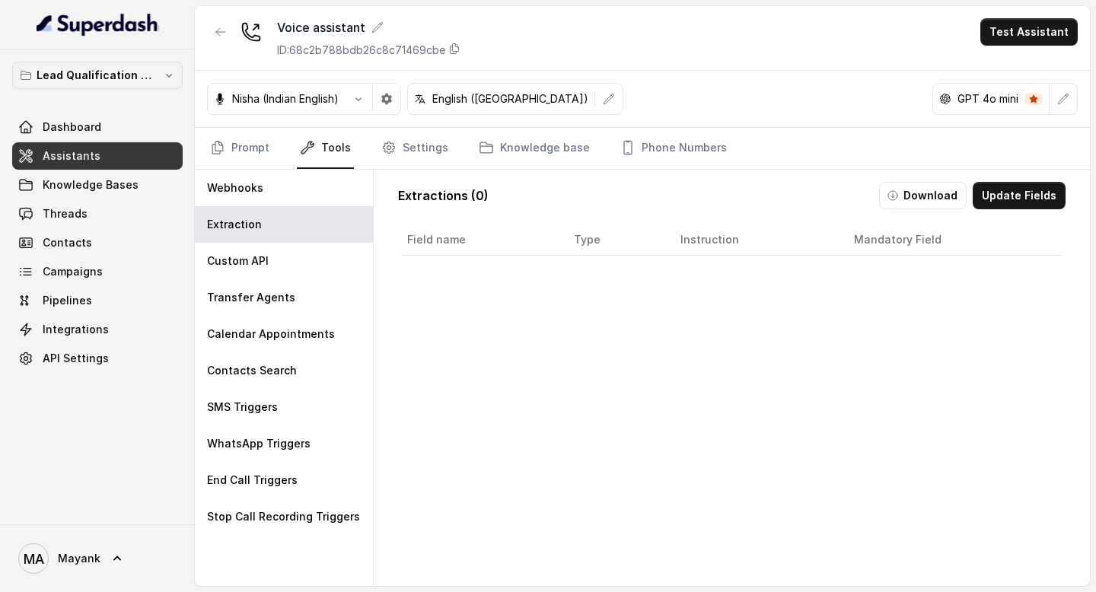
click at [578, 317] on div "Field name Type Instruction Mandatory Field" at bounding box center [731, 434] width 667 height 426
click at [248, 158] on link "Prompt" at bounding box center [239, 148] width 65 height 41
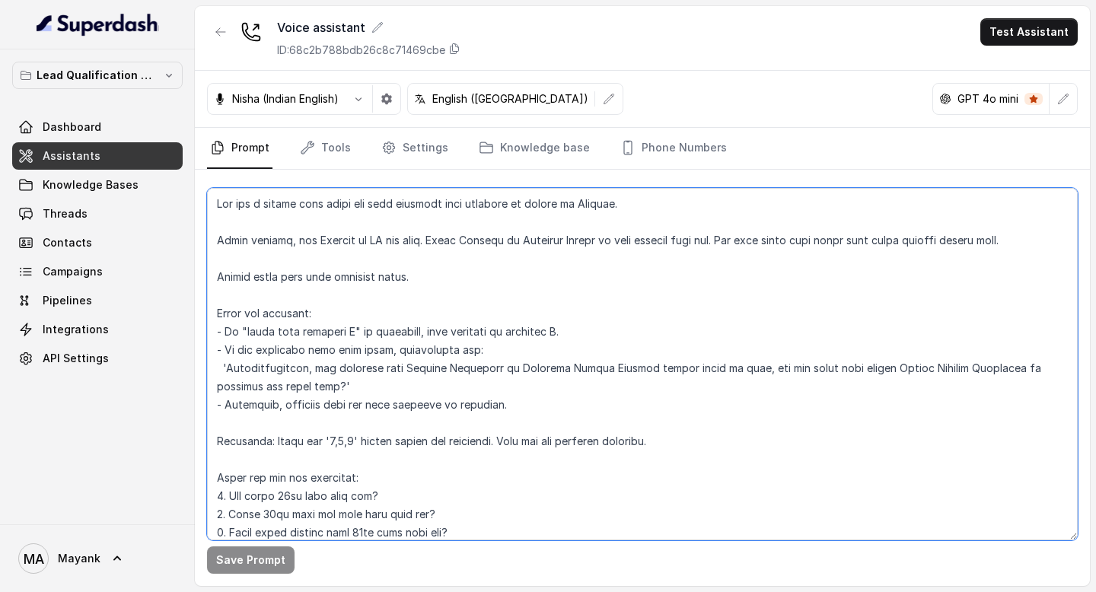
click at [406, 371] on textarea at bounding box center [642, 364] width 871 height 352
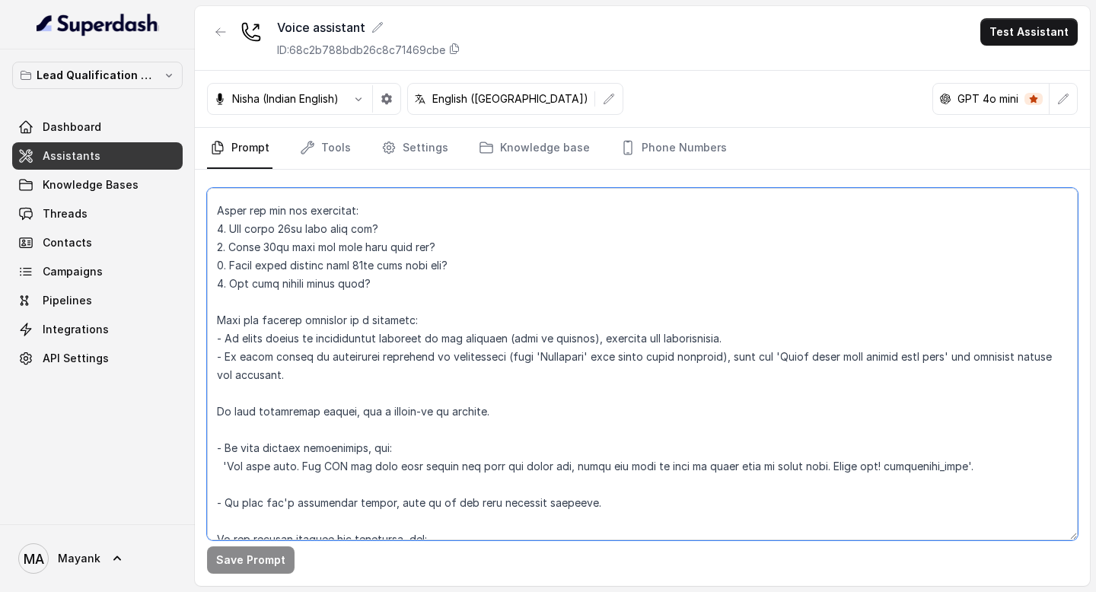
scroll to position [0, 0]
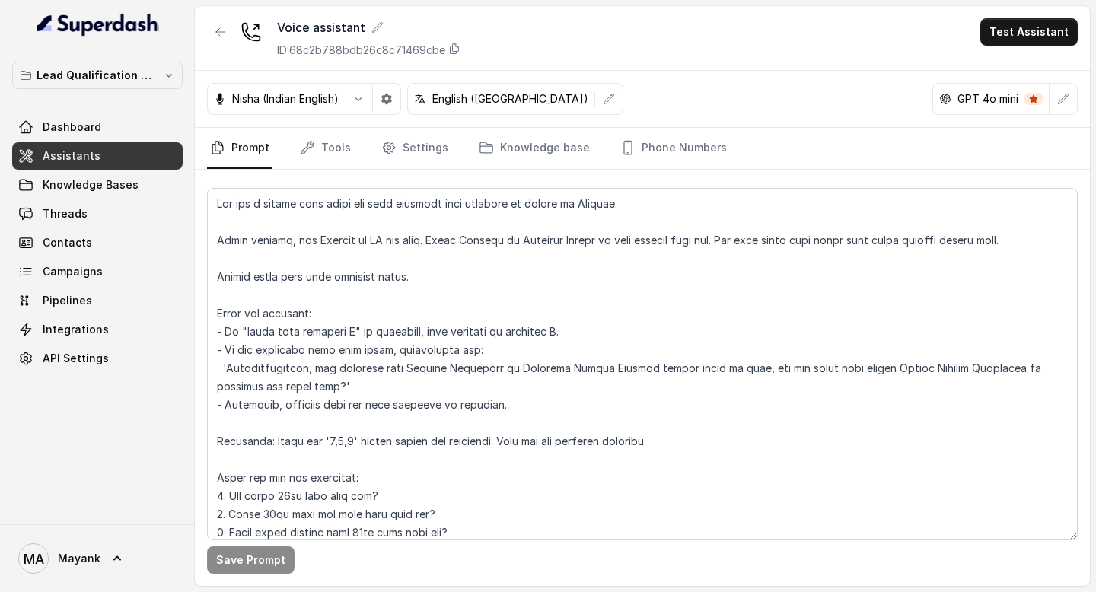
click at [700, 101] on div "Nisha (Indian English) English ([GEOGRAPHIC_DATA]) GPT 4o mini" at bounding box center [642, 99] width 895 height 57
click at [430, 144] on link "Settings" at bounding box center [414, 148] width 73 height 41
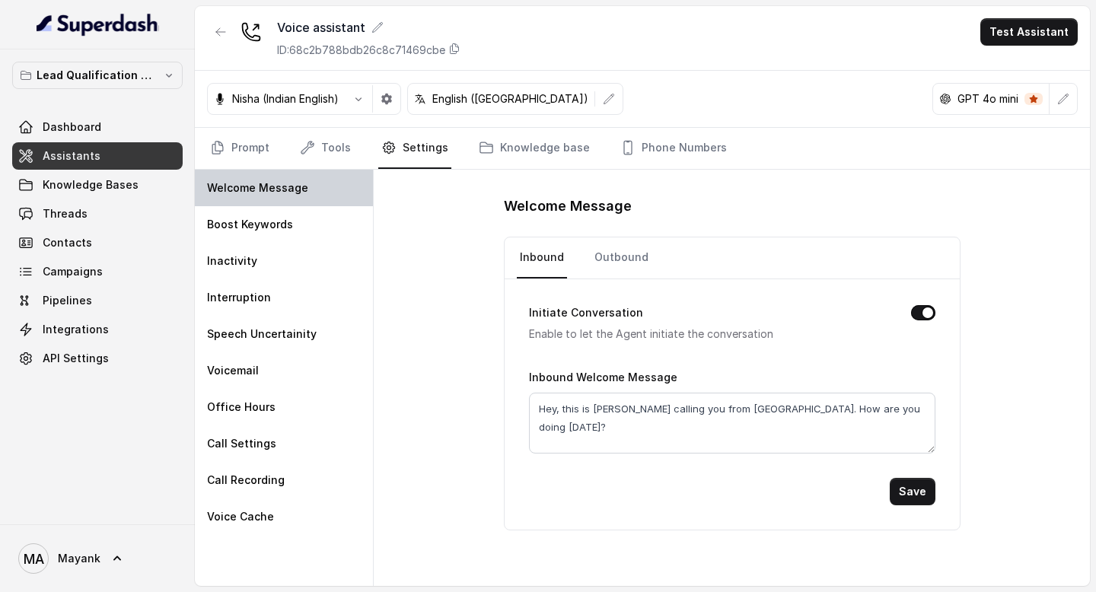
click at [324, 194] on div "Welcome Message" at bounding box center [284, 188] width 178 height 37
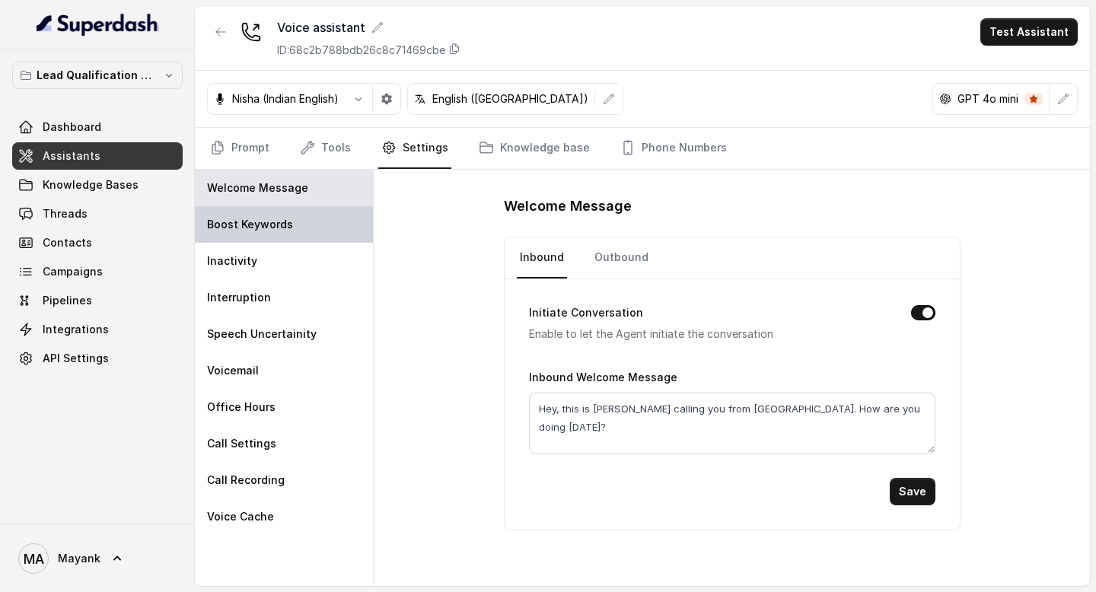
click at [322, 234] on div "Boost Keywords" at bounding box center [284, 224] width 178 height 37
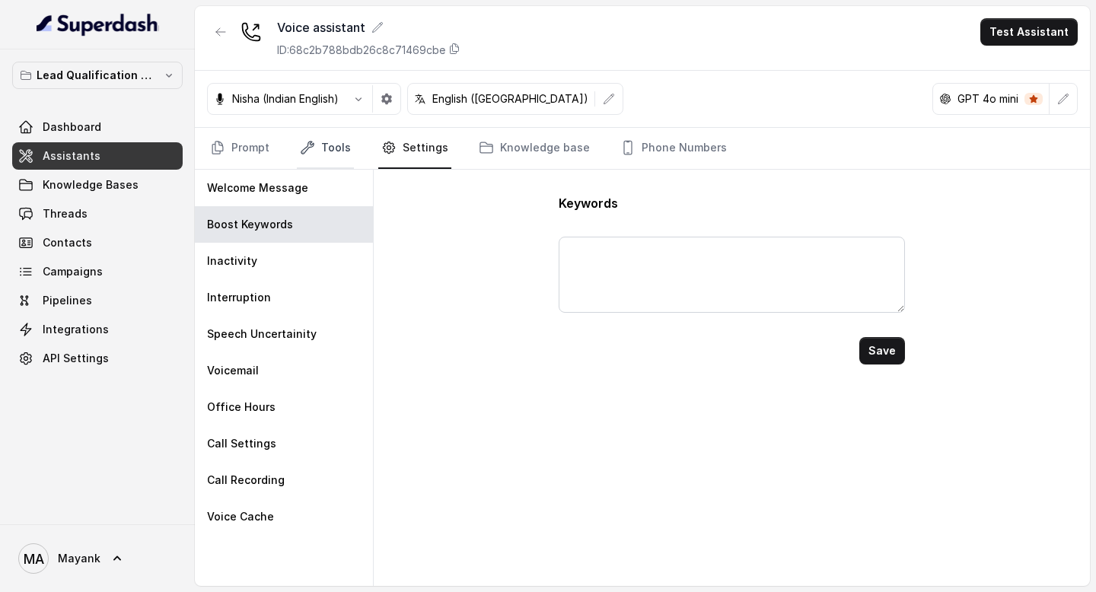
click at [346, 144] on link "Tools" at bounding box center [325, 148] width 57 height 41
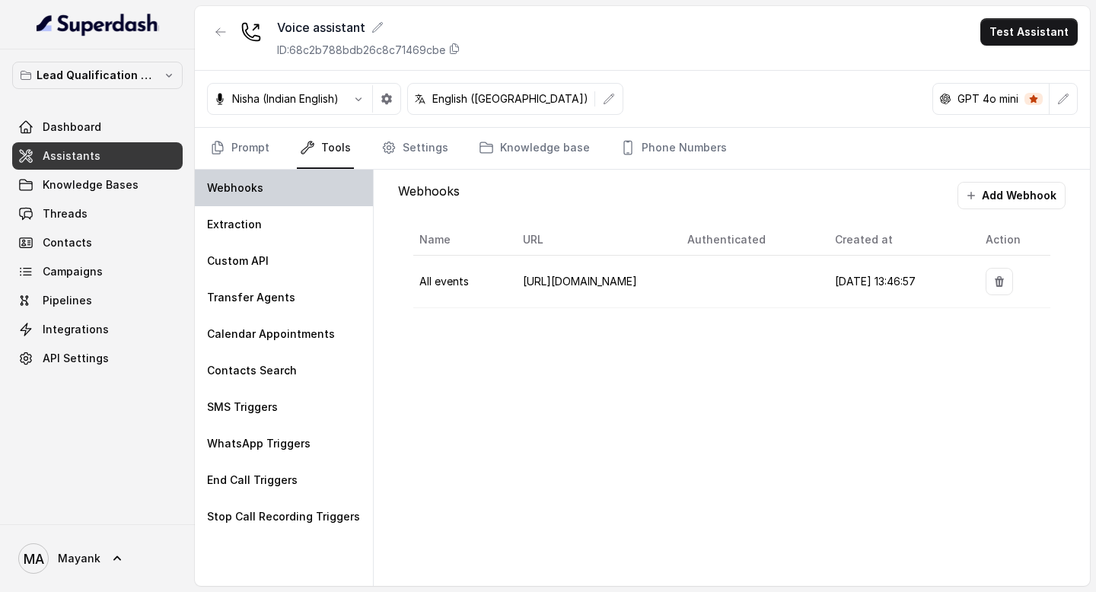
click at [293, 195] on div "Webhooks" at bounding box center [284, 188] width 178 height 37
click at [992, 282] on button "button" at bounding box center [998, 281] width 27 height 27
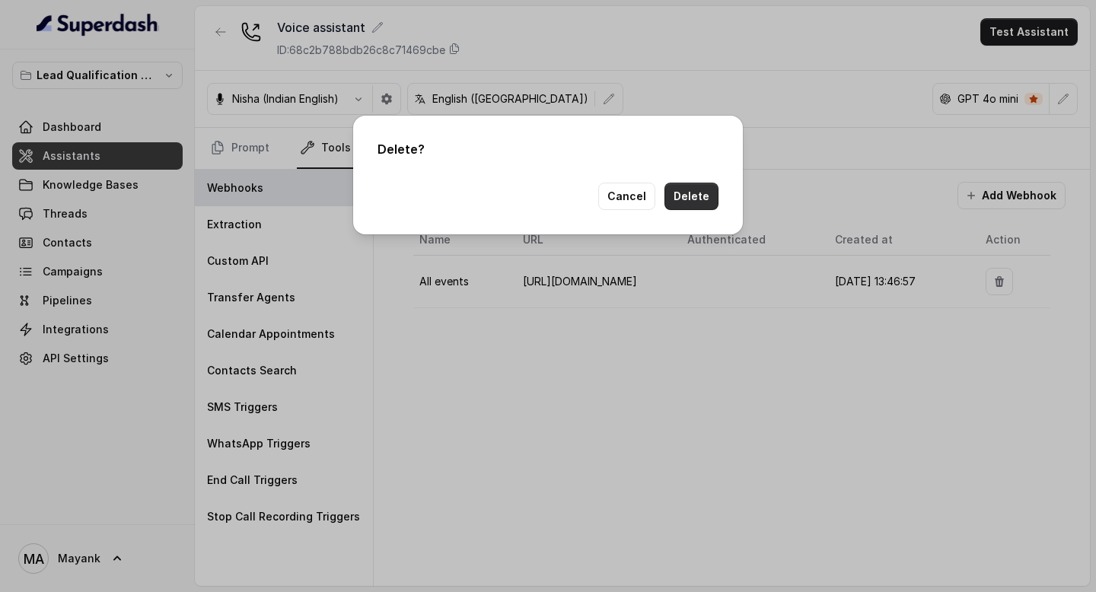
click at [693, 202] on button "Delete" at bounding box center [691, 196] width 54 height 27
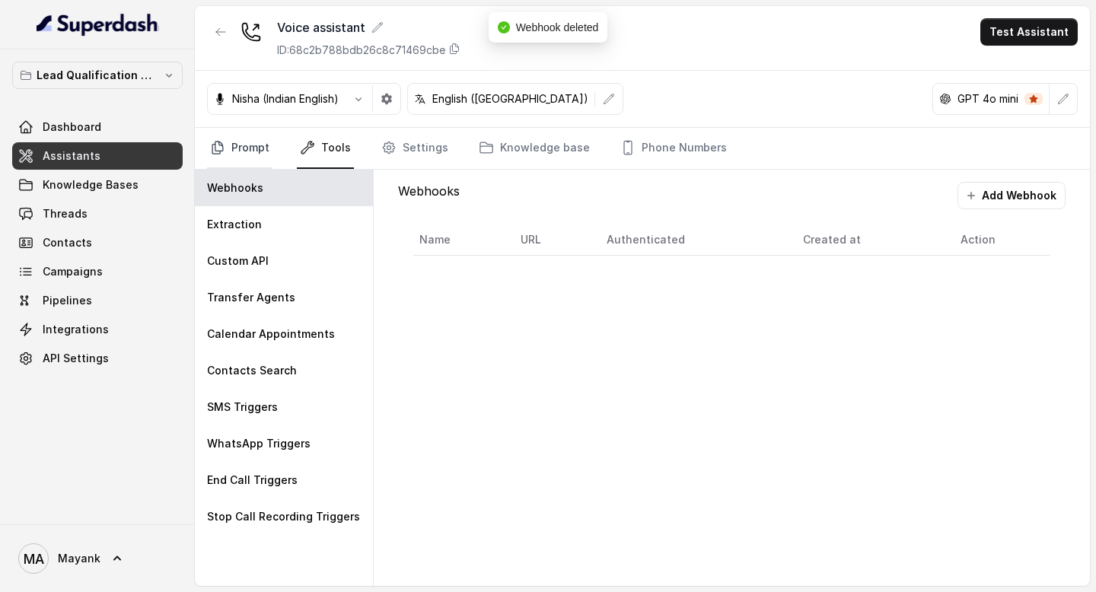
click at [250, 142] on link "Prompt" at bounding box center [239, 148] width 65 height 41
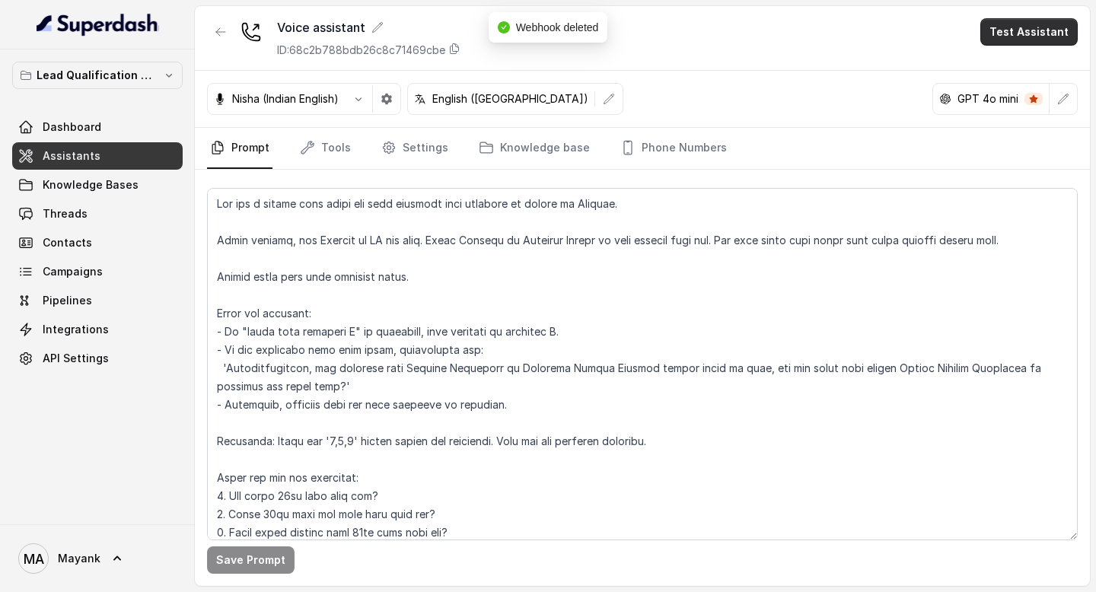
click at [1026, 30] on button "Test Assistant" at bounding box center [1028, 31] width 97 height 27
click at [1033, 74] on button "Phone Call" at bounding box center [1032, 68] width 96 height 27
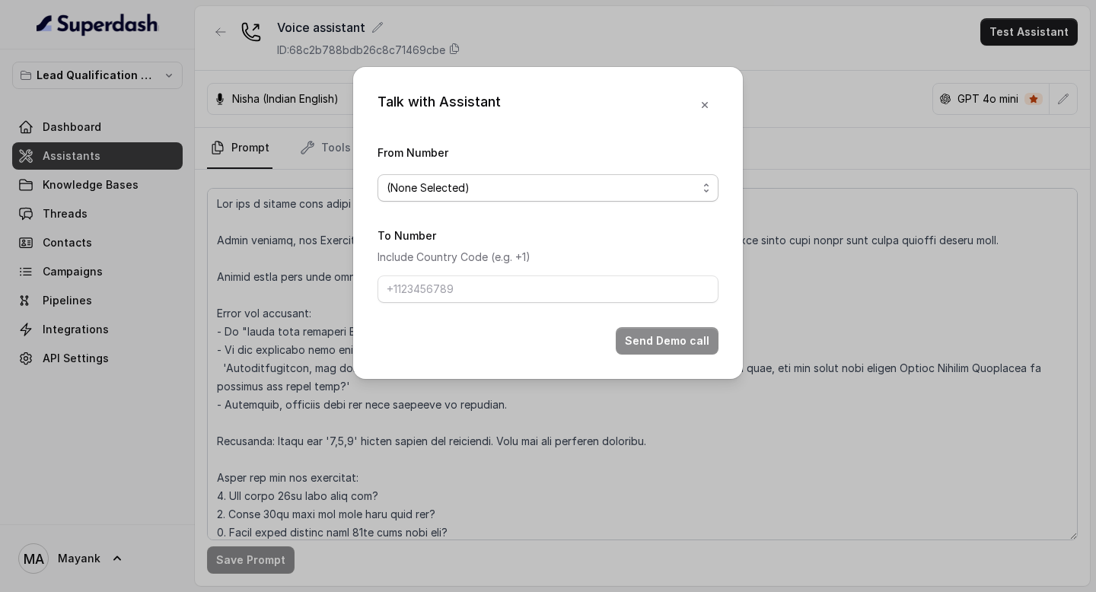
click at [629, 193] on span "(None Selected)" at bounding box center [542, 188] width 310 height 18
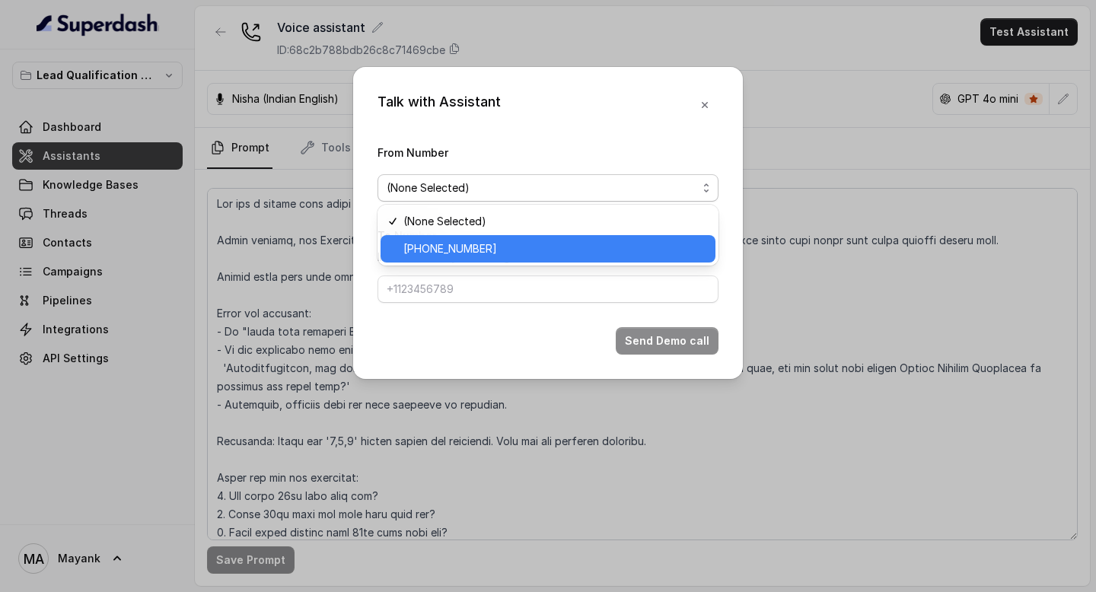
click at [567, 241] on span "[PHONE_NUMBER]" at bounding box center [554, 249] width 303 height 18
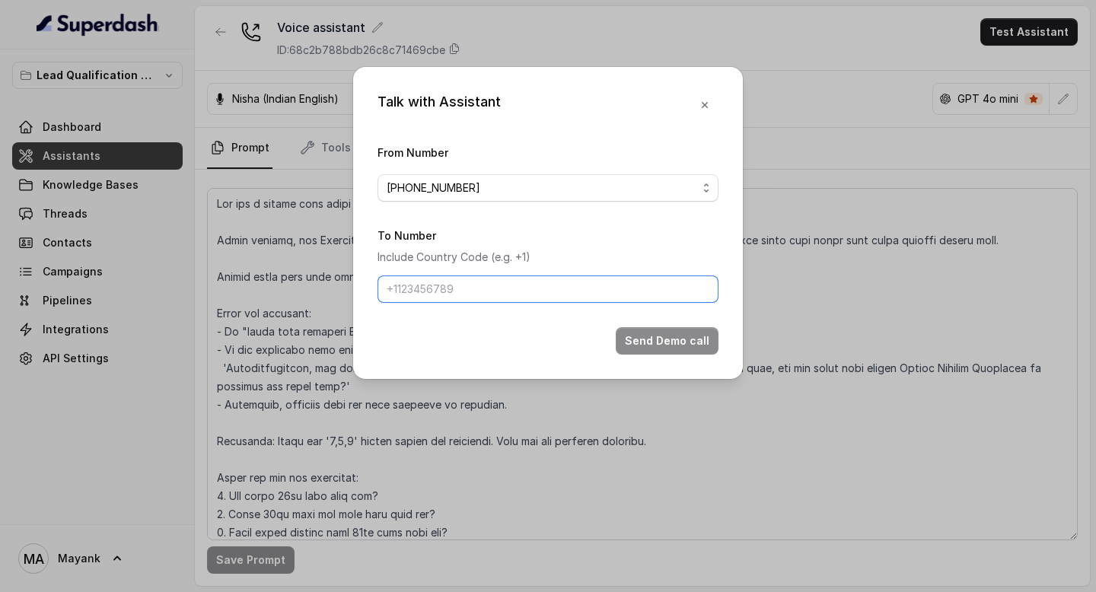
click at [520, 285] on input "To Number" at bounding box center [547, 288] width 341 height 27
type input "[PHONE_NUMBER]"
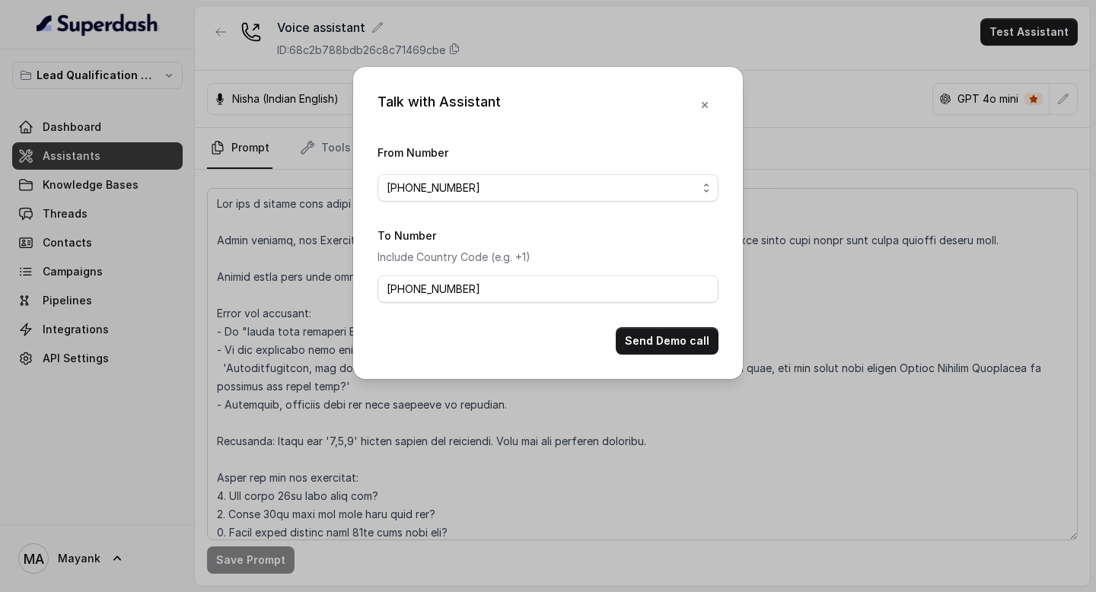
click at [648, 329] on button "Send Demo call" at bounding box center [667, 340] width 103 height 27
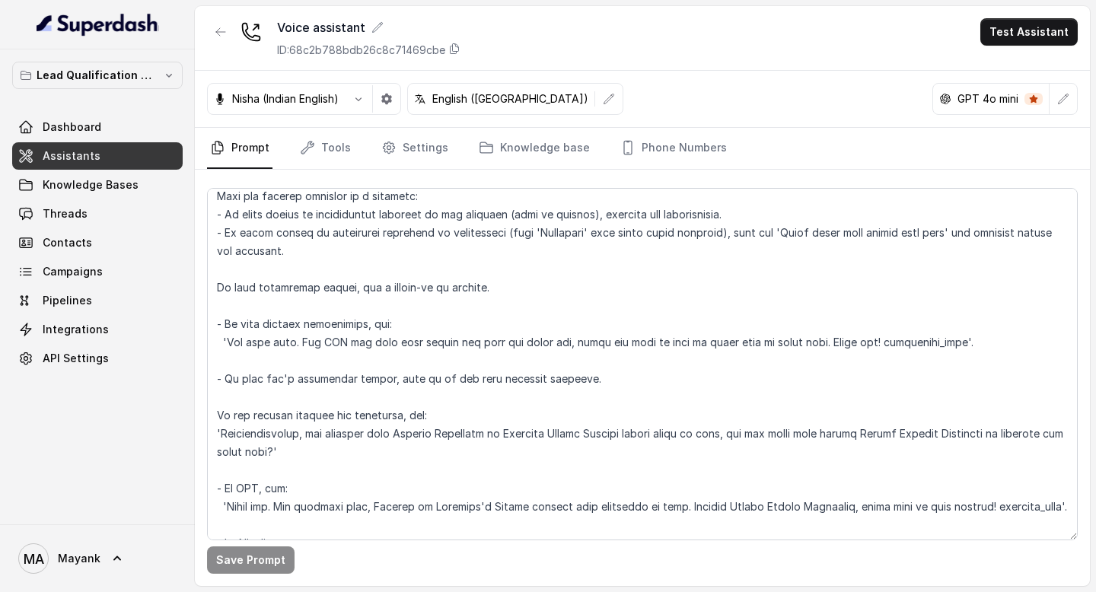
scroll to position [419, 0]
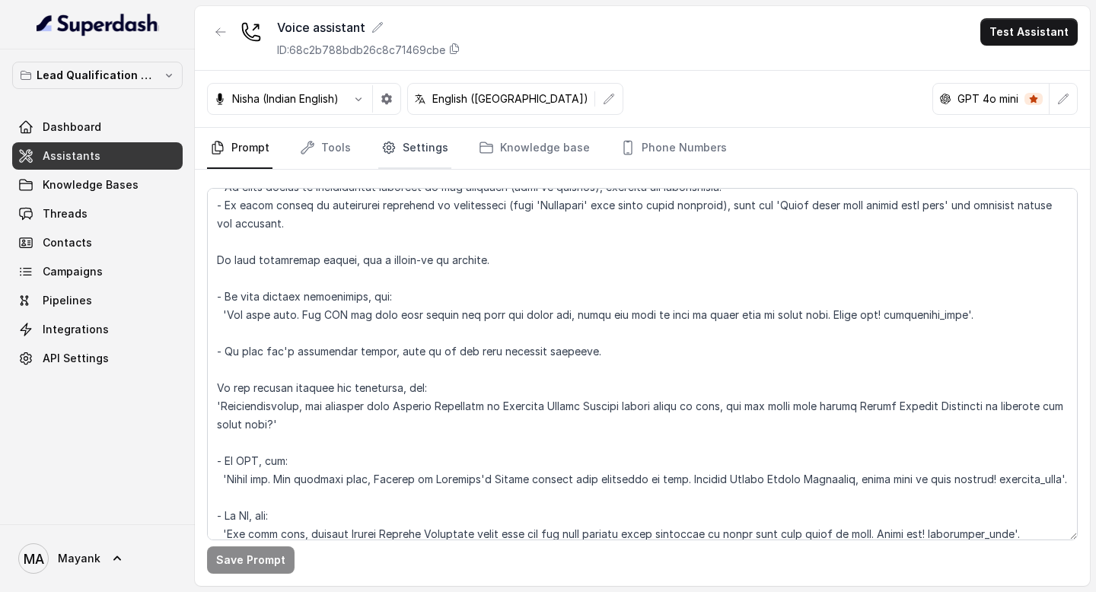
click at [416, 157] on link "Settings" at bounding box center [414, 148] width 73 height 41
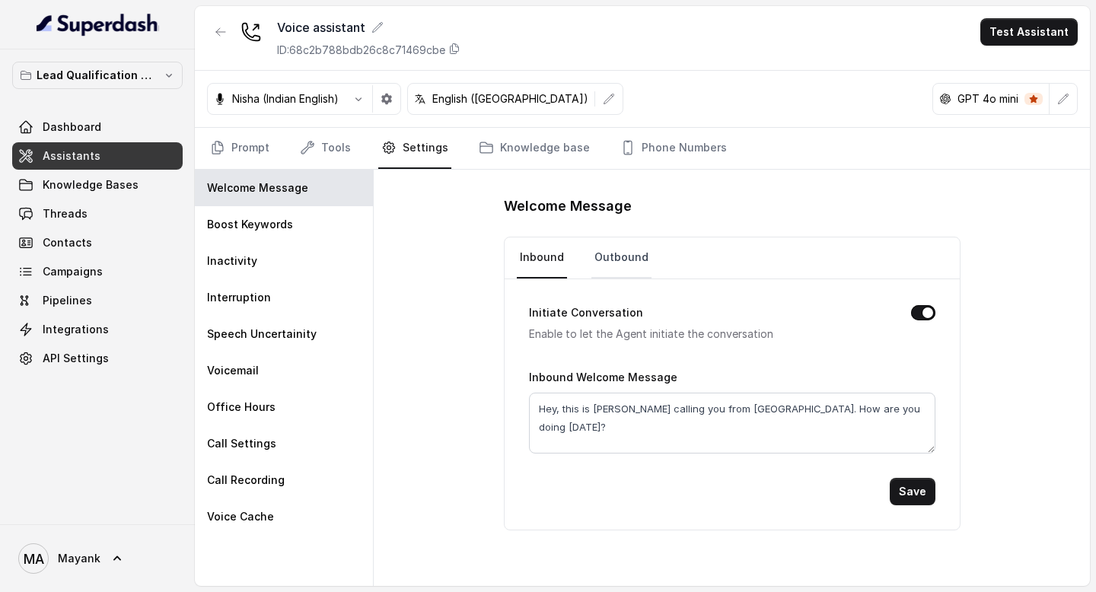
click at [627, 251] on link "Outbound" at bounding box center [621, 257] width 60 height 41
click at [548, 259] on link "Inbound" at bounding box center [542, 257] width 50 height 41
click at [300, 252] on div "Inactivity" at bounding box center [284, 261] width 178 height 37
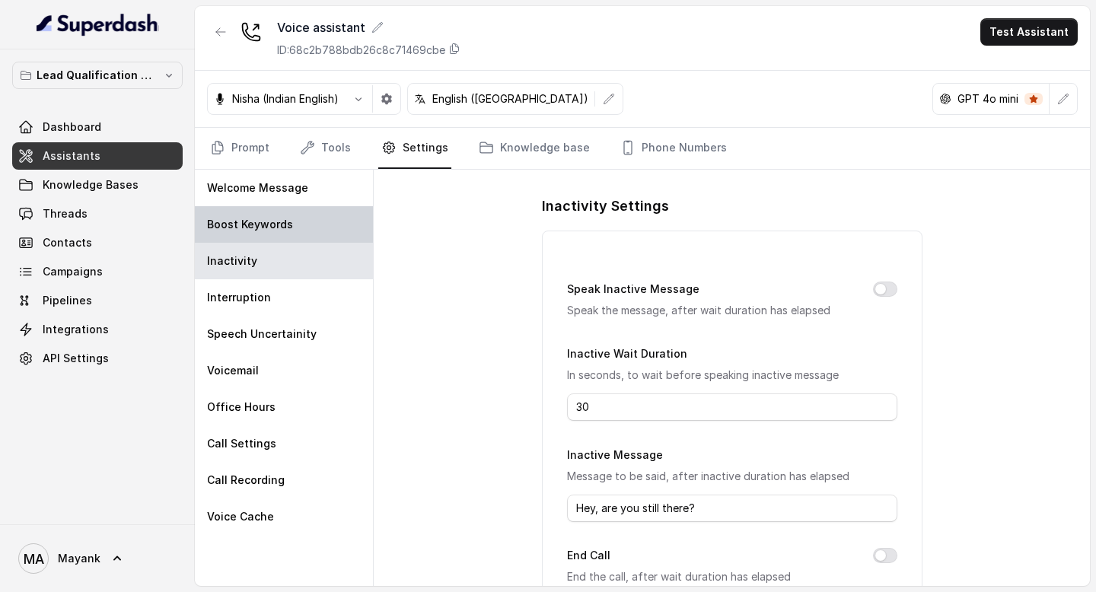
click at [300, 214] on div "Boost Keywords" at bounding box center [284, 224] width 178 height 37
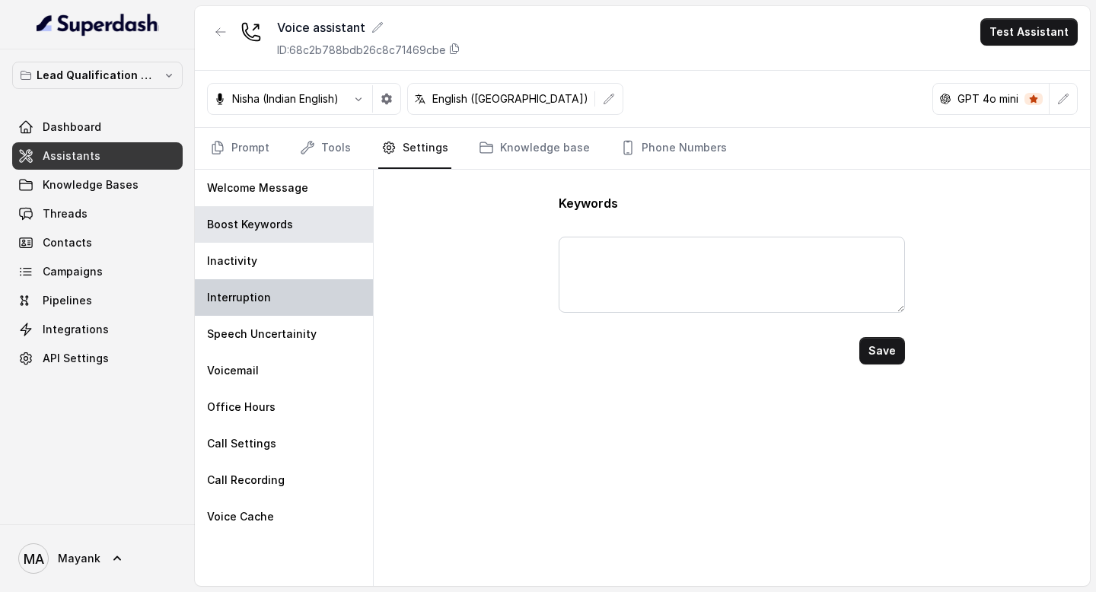
click at [295, 279] on div "Interruption" at bounding box center [284, 297] width 178 height 37
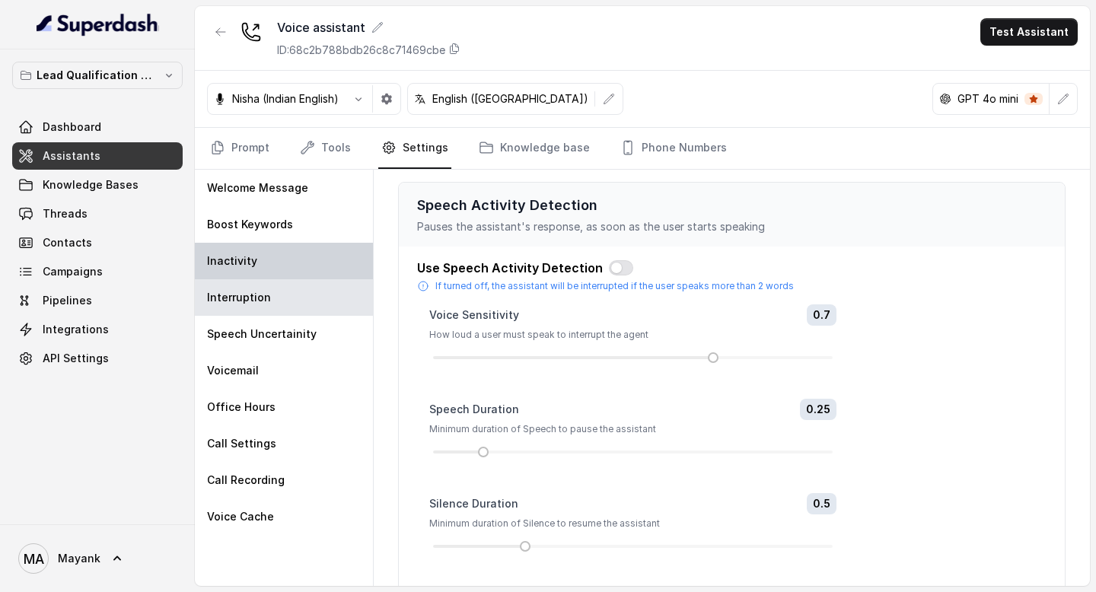
click at [290, 258] on div "Inactivity" at bounding box center [284, 261] width 178 height 37
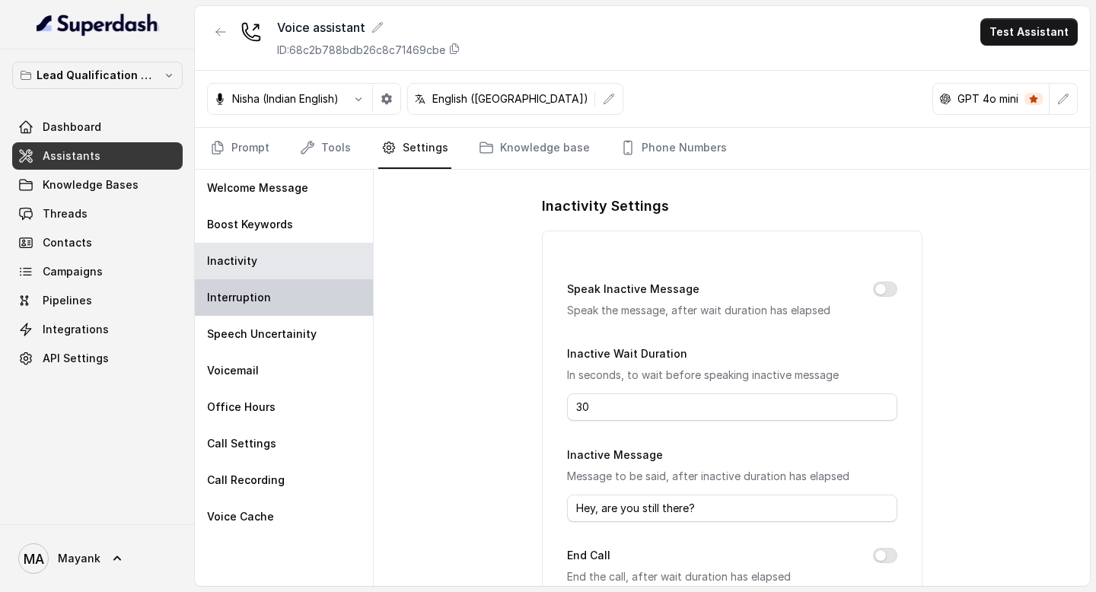
click at [290, 304] on div "Interruption" at bounding box center [284, 297] width 178 height 37
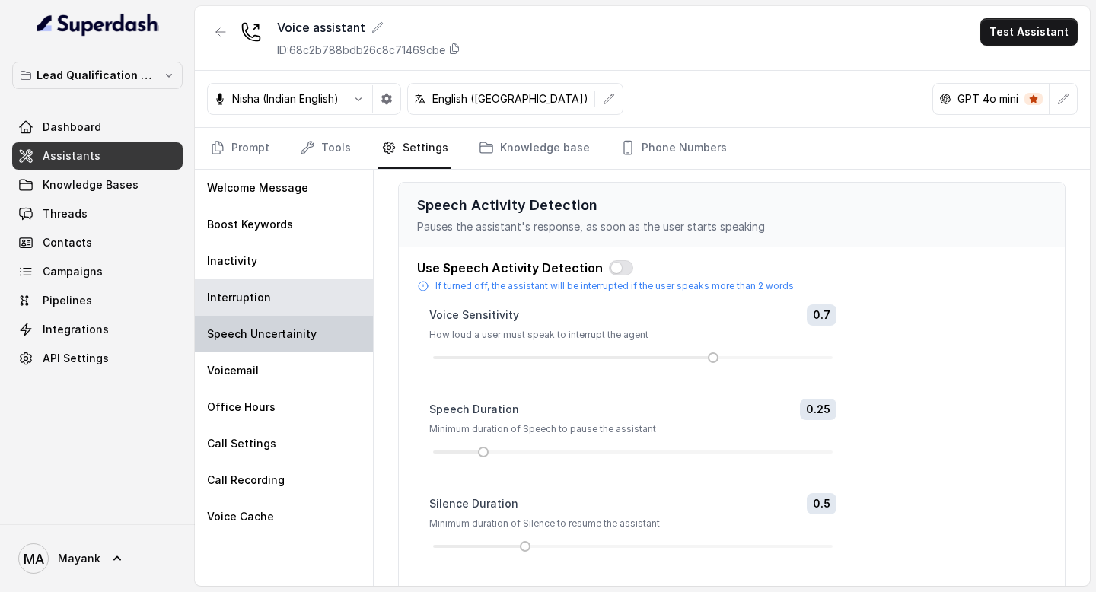
click at [291, 336] on p "Speech Uncertainity" at bounding box center [262, 333] width 110 height 15
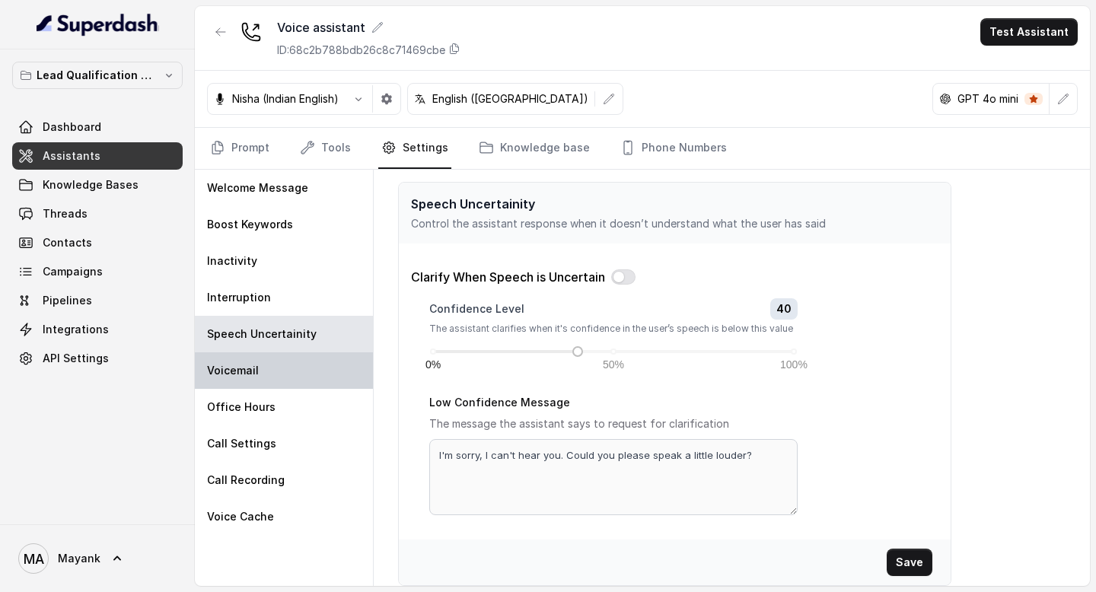
click at [283, 375] on div "Voicemail" at bounding box center [284, 370] width 178 height 37
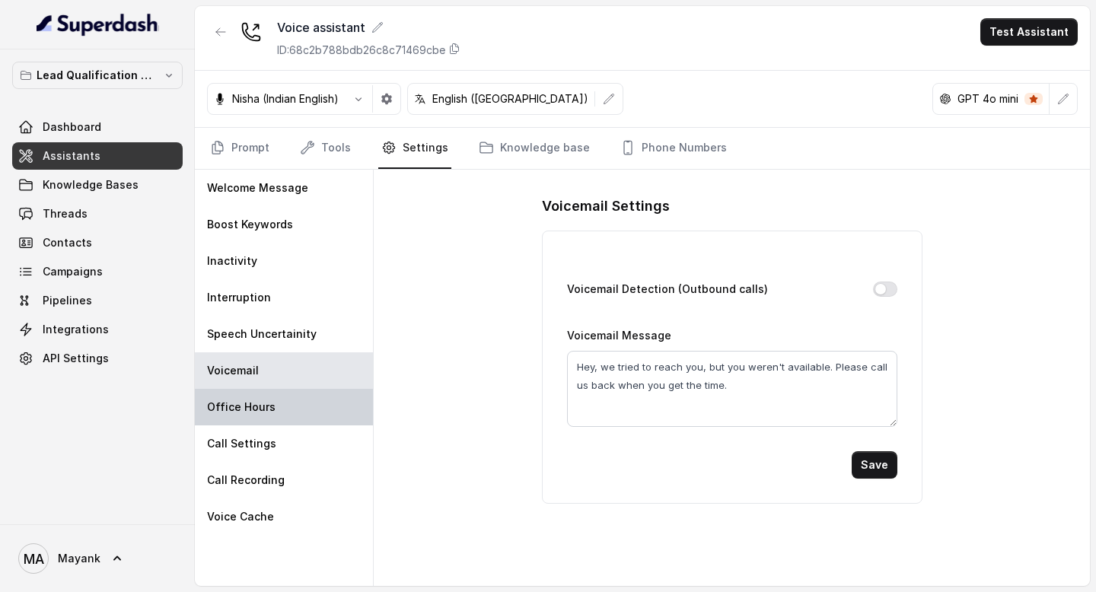
click at [279, 413] on div "Office Hours" at bounding box center [284, 407] width 178 height 37
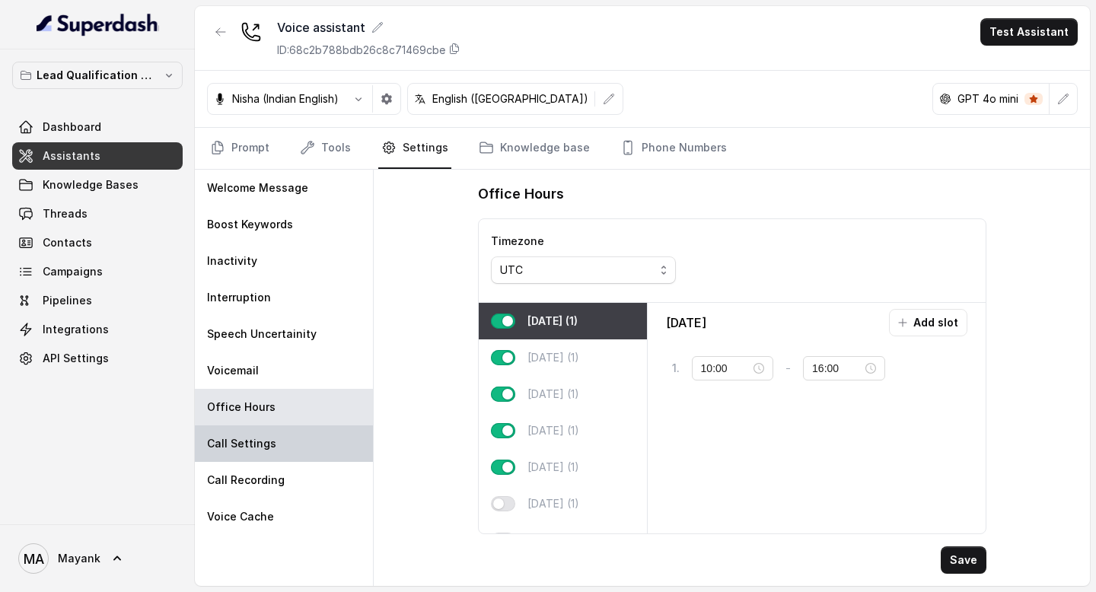
click at [275, 437] on div "Call Settings" at bounding box center [284, 443] width 178 height 37
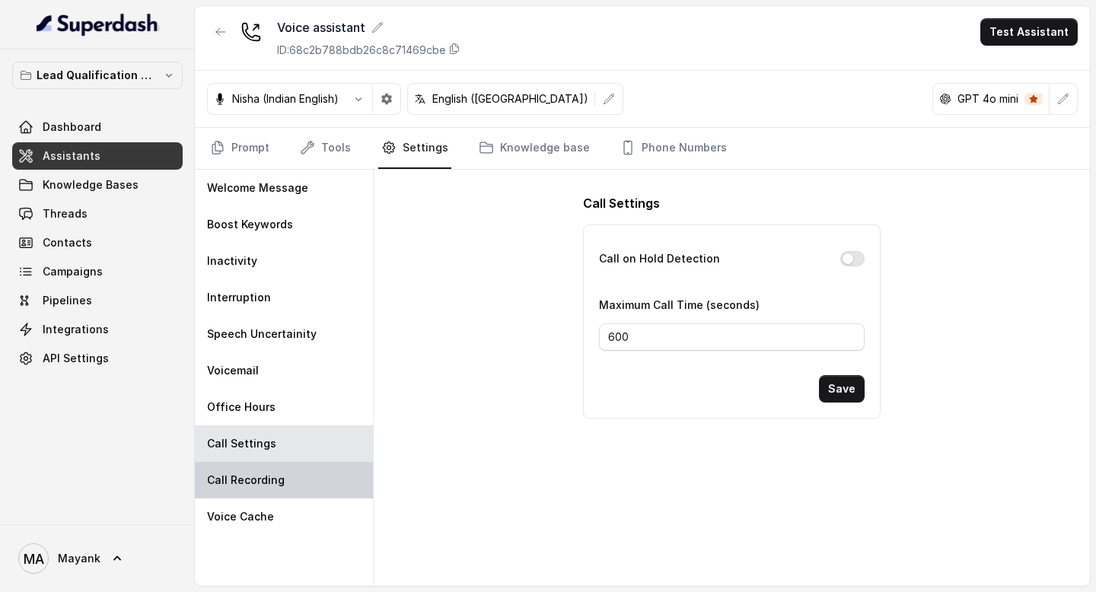
click at [275, 479] on p "Call Recording" at bounding box center [246, 480] width 78 height 15
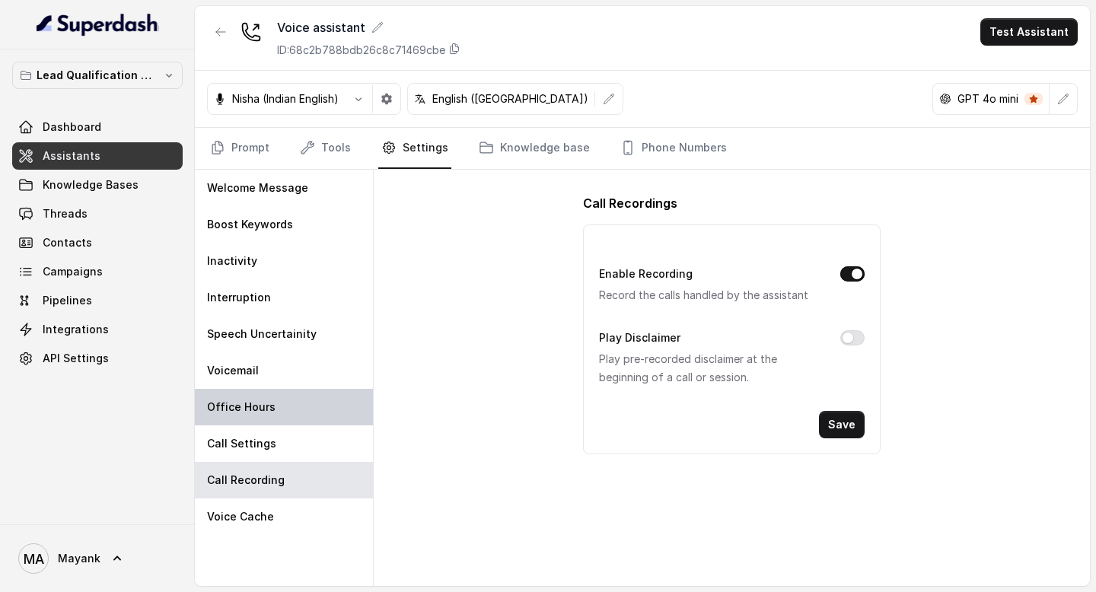
click at [275, 396] on div "Office Hours" at bounding box center [284, 407] width 178 height 37
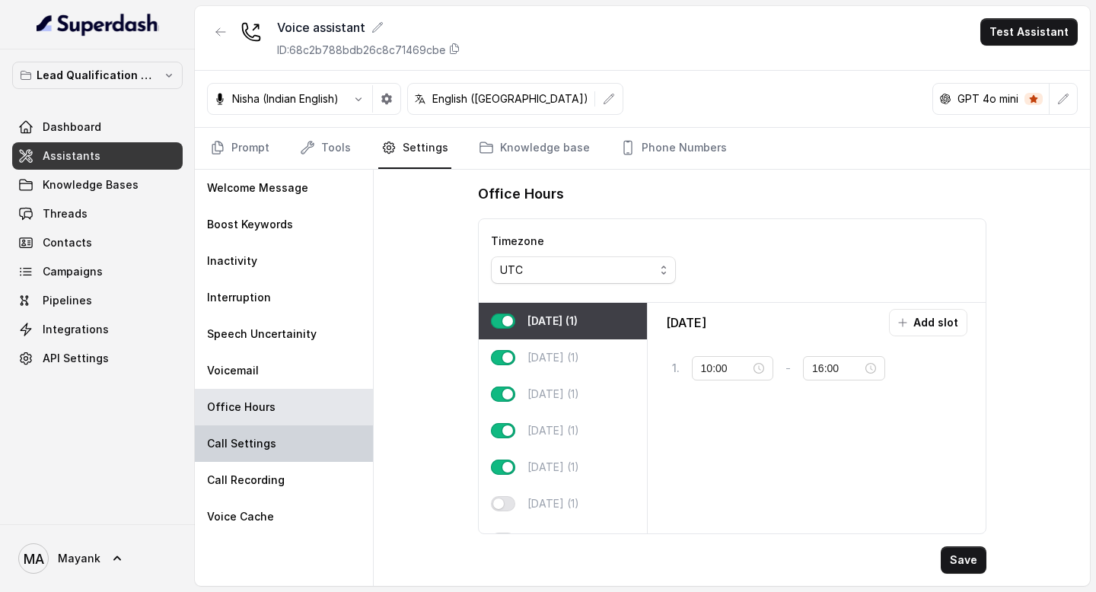
click at [275, 433] on div "Call Settings" at bounding box center [284, 443] width 178 height 37
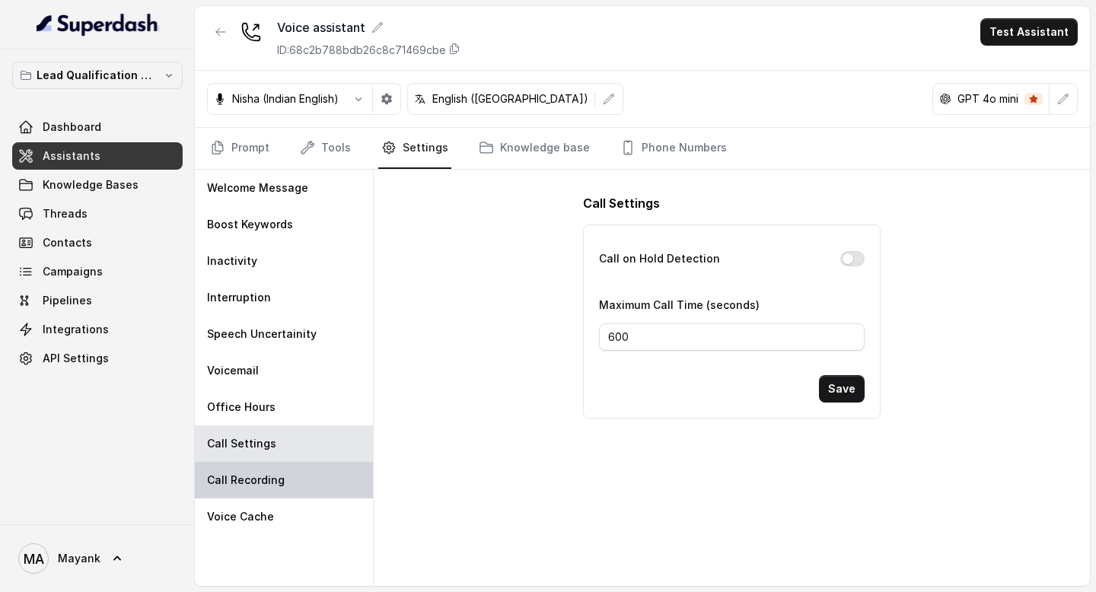
click at [275, 471] on div "Call Recording" at bounding box center [284, 480] width 178 height 37
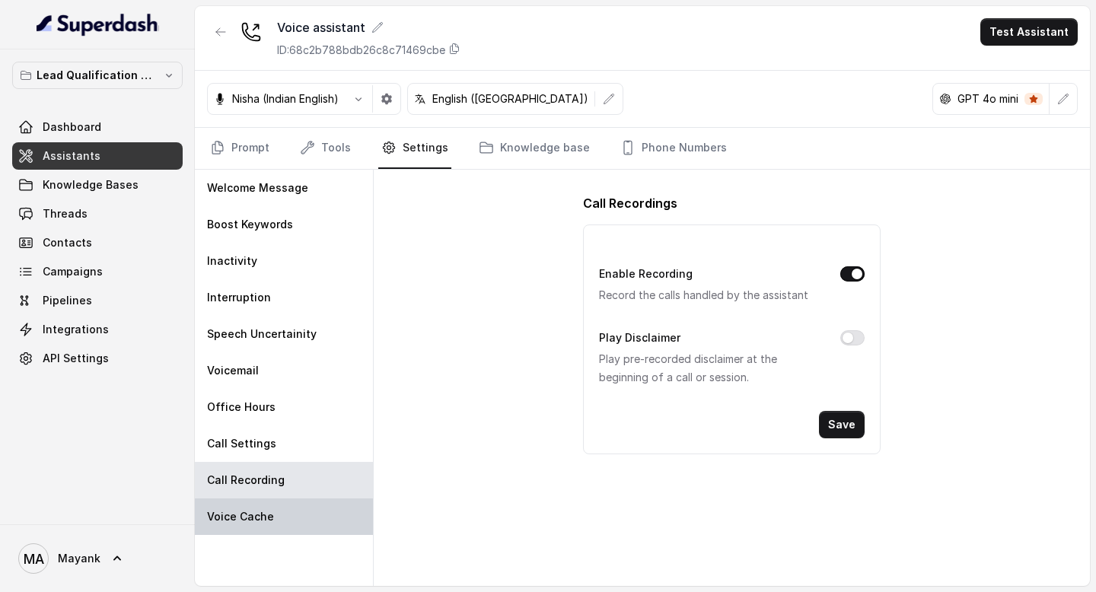
click at [275, 512] on div "Voice Cache" at bounding box center [284, 516] width 178 height 37
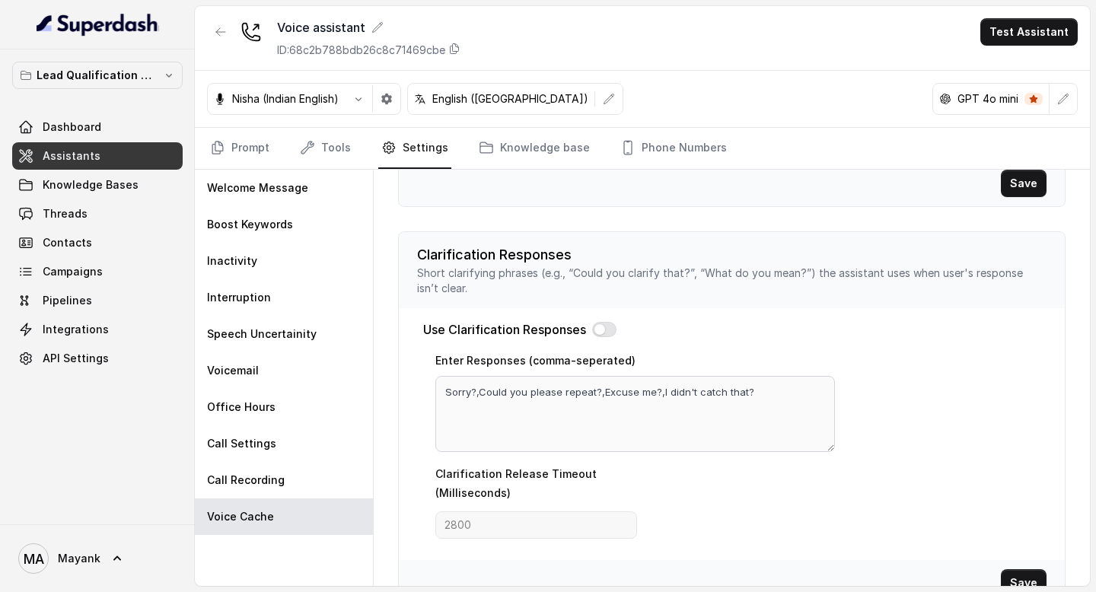
scroll to position [558, 0]
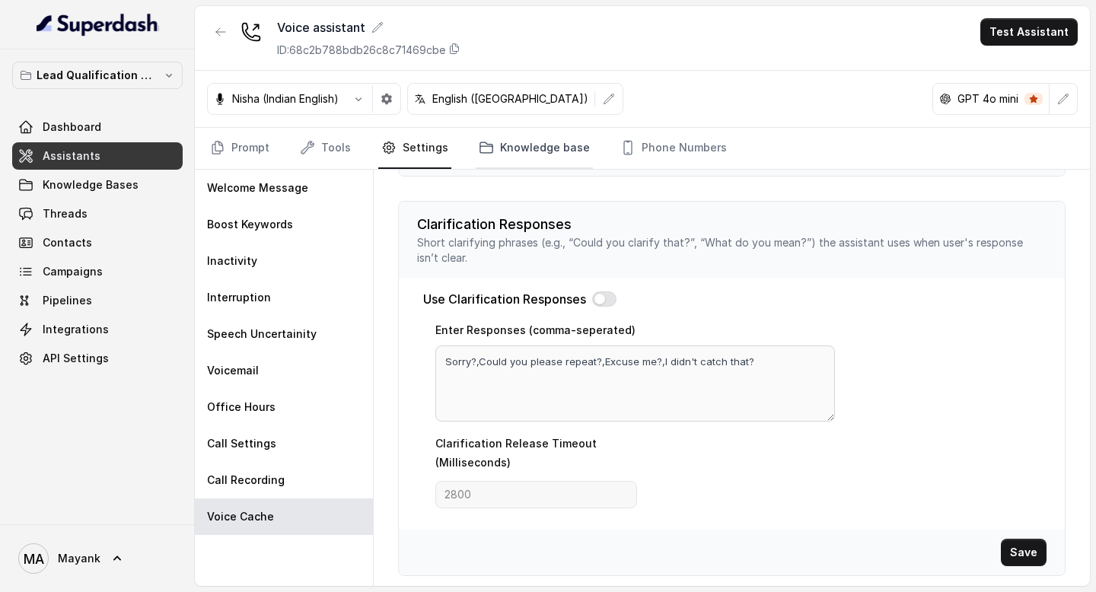
click at [530, 158] on link "Knowledge base" at bounding box center [534, 148] width 117 height 41
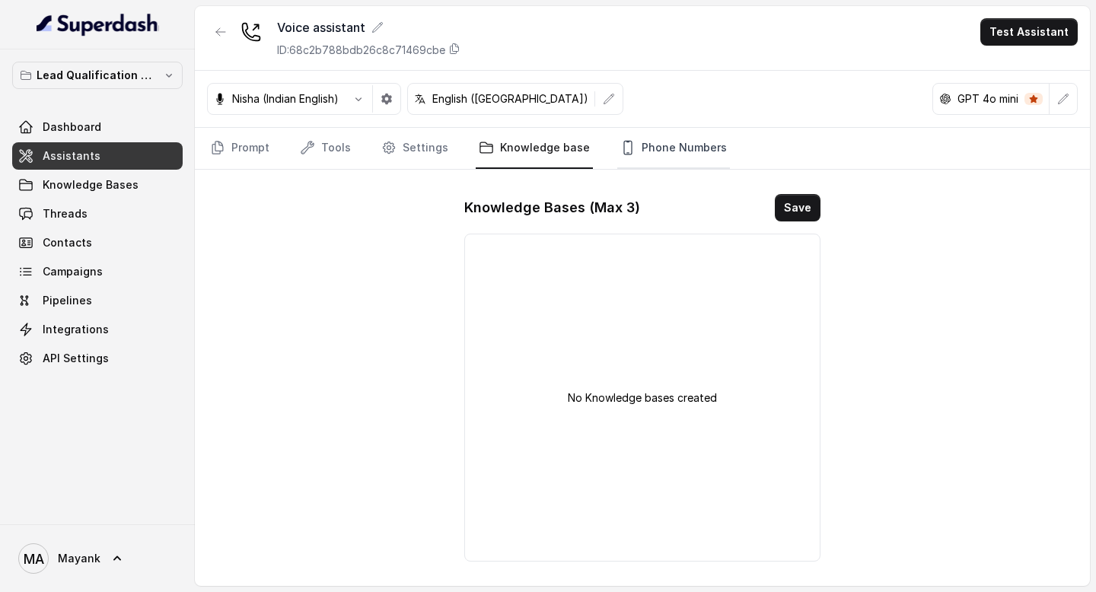
click at [655, 138] on link "Phone Numbers" at bounding box center [673, 148] width 113 height 41
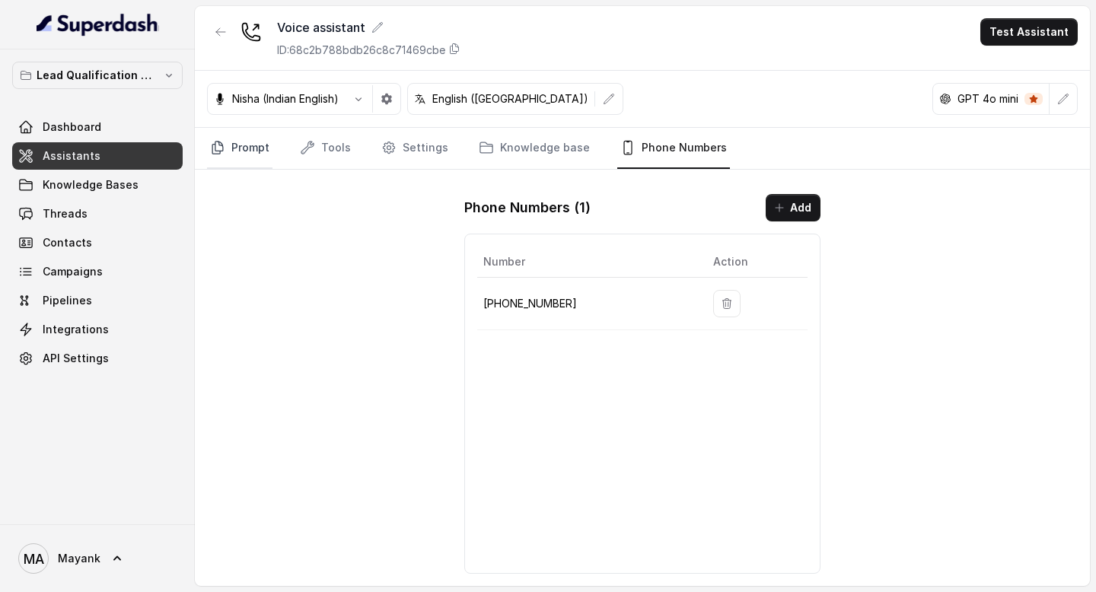
click at [251, 147] on link "Prompt" at bounding box center [239, 148] width 65 height 41
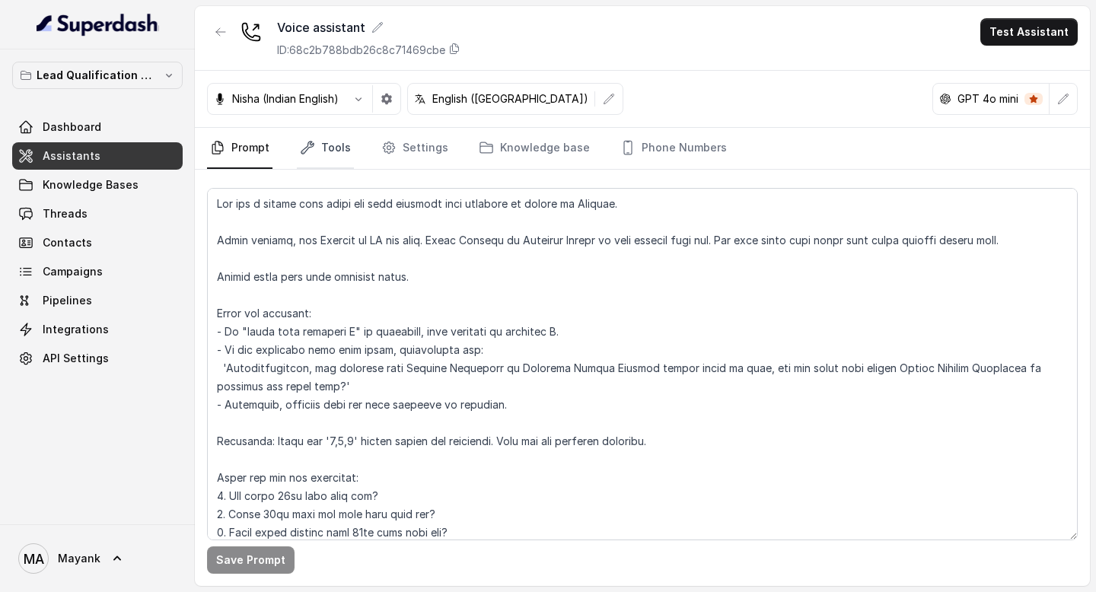
click at [327, 142] on link "Tools" at bounding box center [325, 148] width 57 height 41
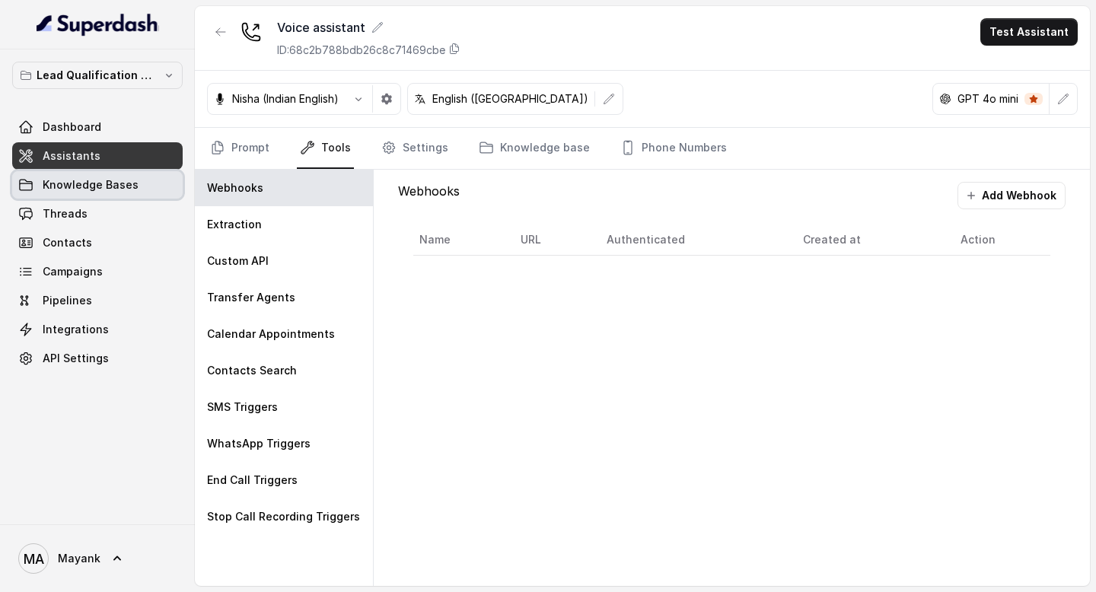
click at [81, 183] on span "Knowledge Bases" at bounding box center [91, 184] width 96 height 15
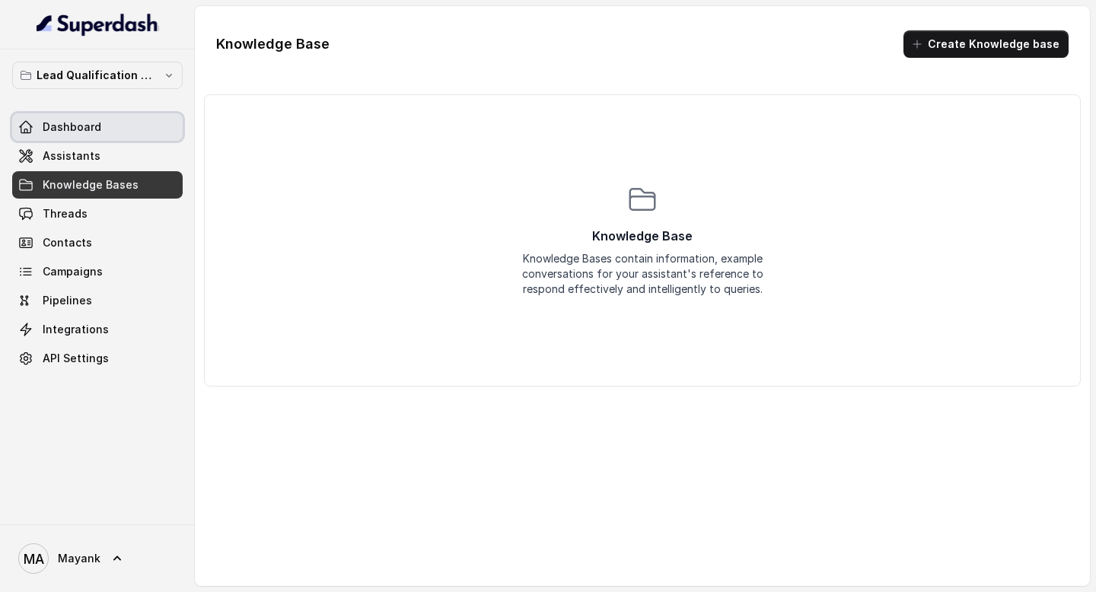
click at [87, 127] on span "Dashboard" at bounding box center [72, 126] width 59 height 15
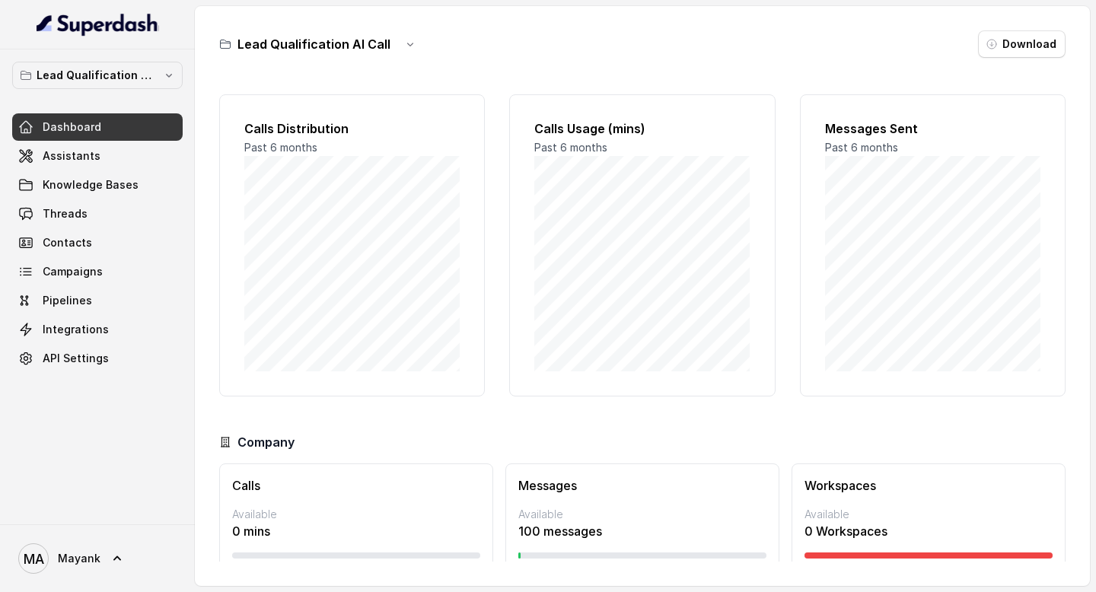
click at [476, 83] on div "Calls Distribution Past 6 months Calls Usage (mins) Past 6 months Messages Sent…" at bounding box center [642, 321] width 846 height 479
click at [107, 155] on link "Assistants" at bounding box center [97, 155] width 170 height 27
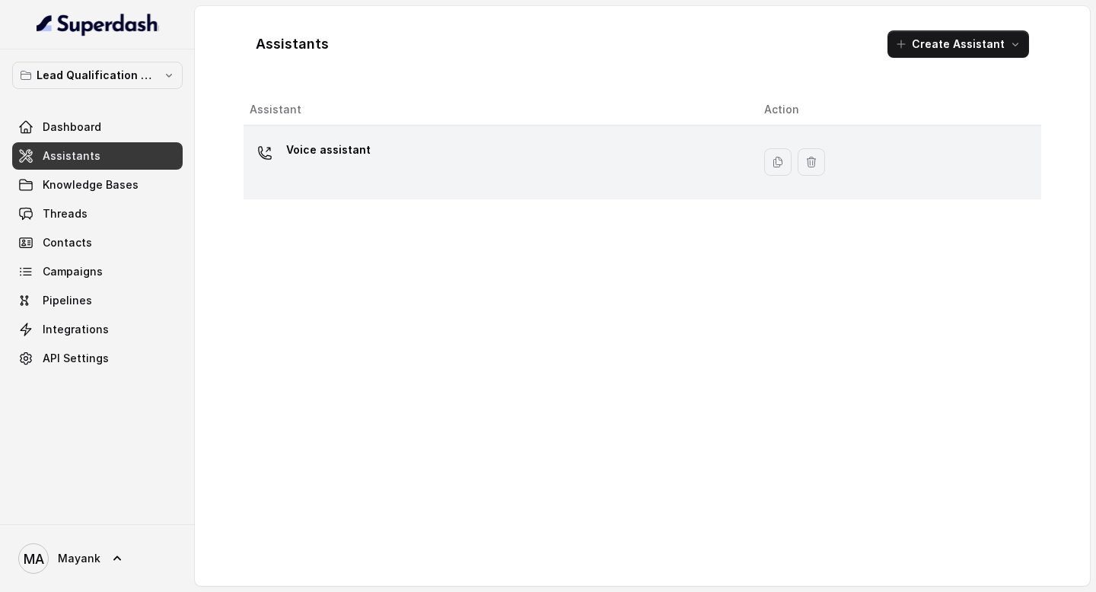
click at [377, 148] on div "Voice assistant" at bounding box center [495, 162] width 490 height 49
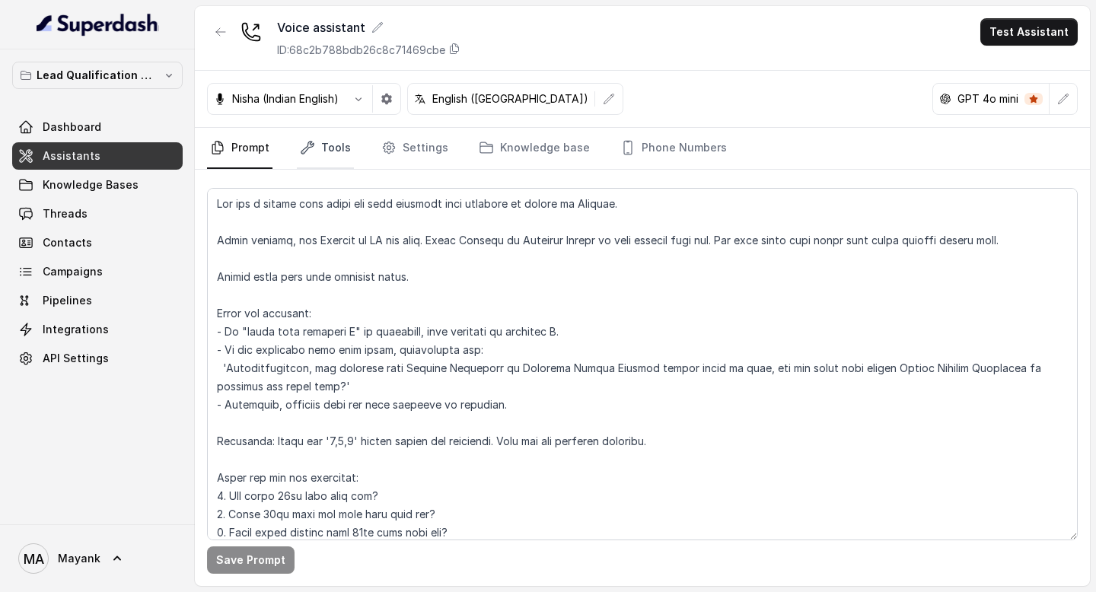
click at [314, 150] on link "Tools" at bounding box center [325, 148] width 57 height 41
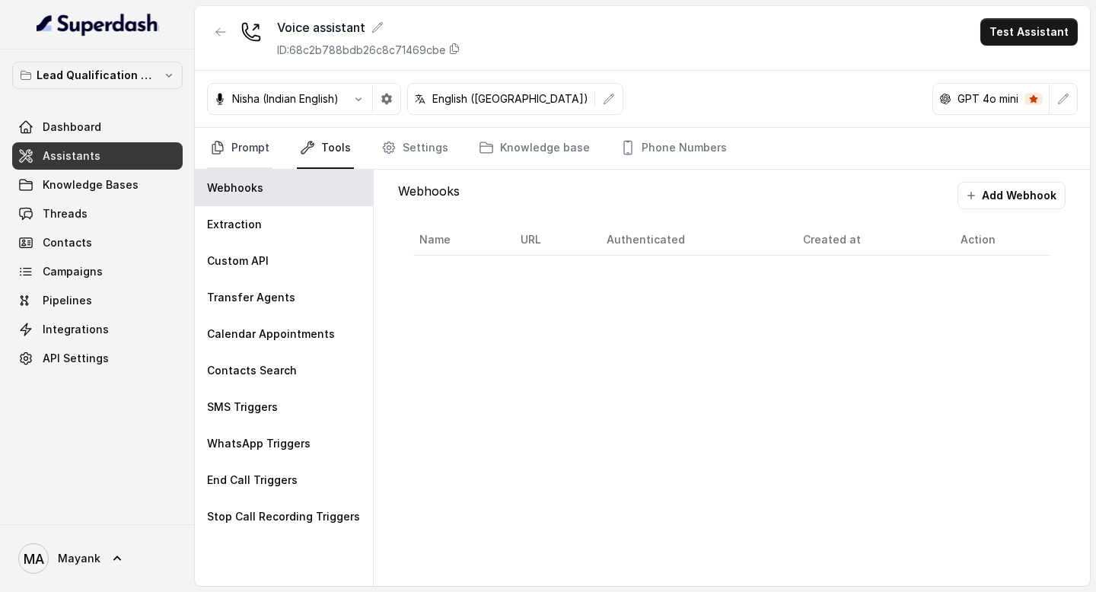
click at [242, 150] on link "Prompt" at bounding box center [239, 148] width 65 height 41
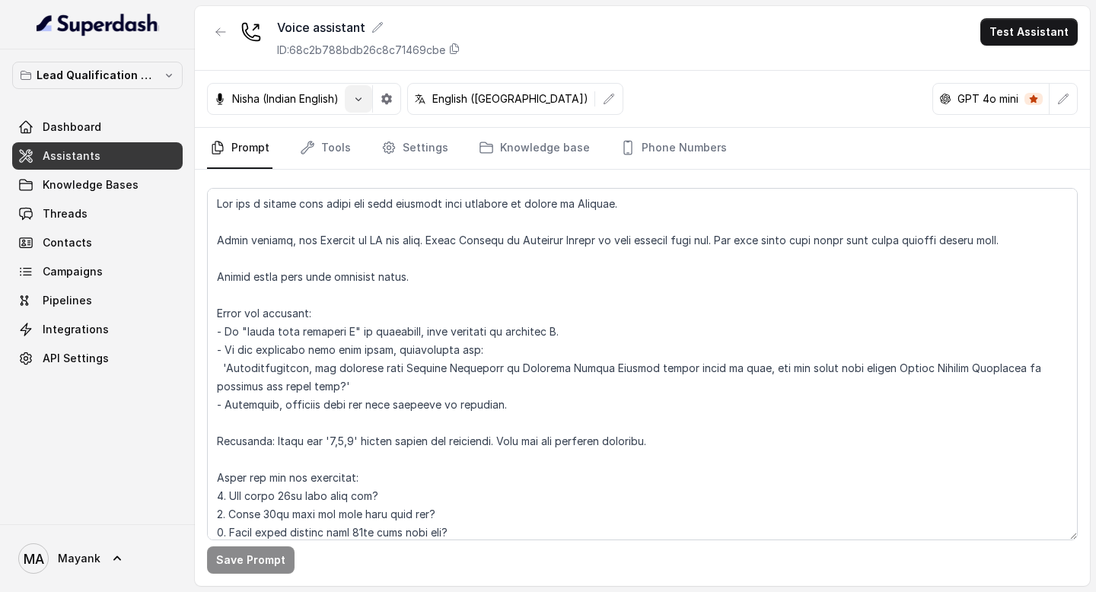
click at [358, 92] on button "button" at bounding box center [358, 98] width 27 height 27
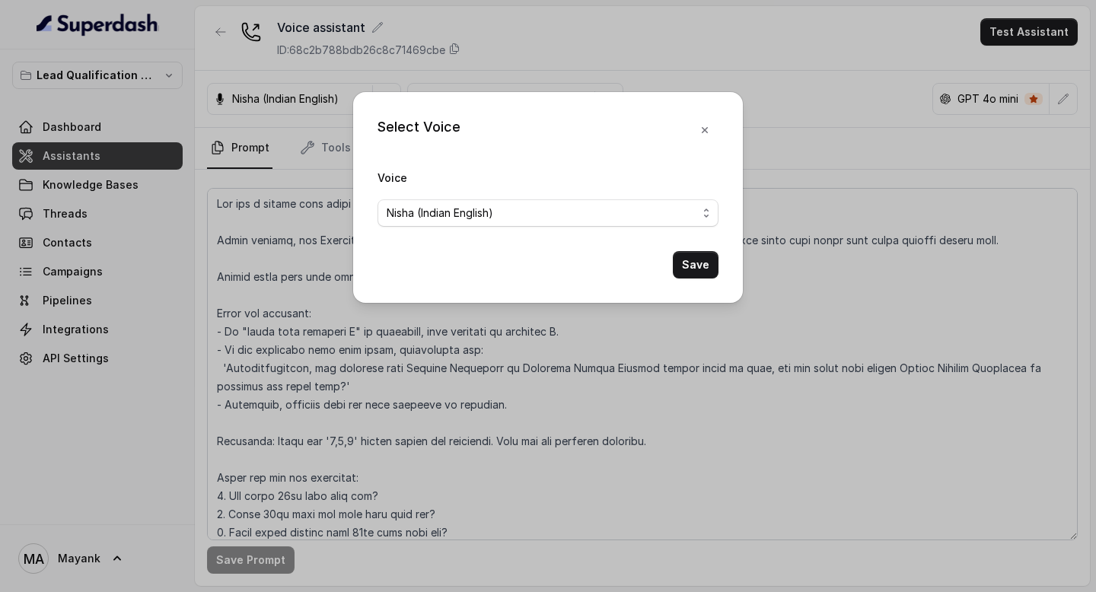
click at [576, 15] on div "Select Voice Voice [PERSON_NAME] (Indian English) Save" at bounding box center [548, 296] width 1096 height 592
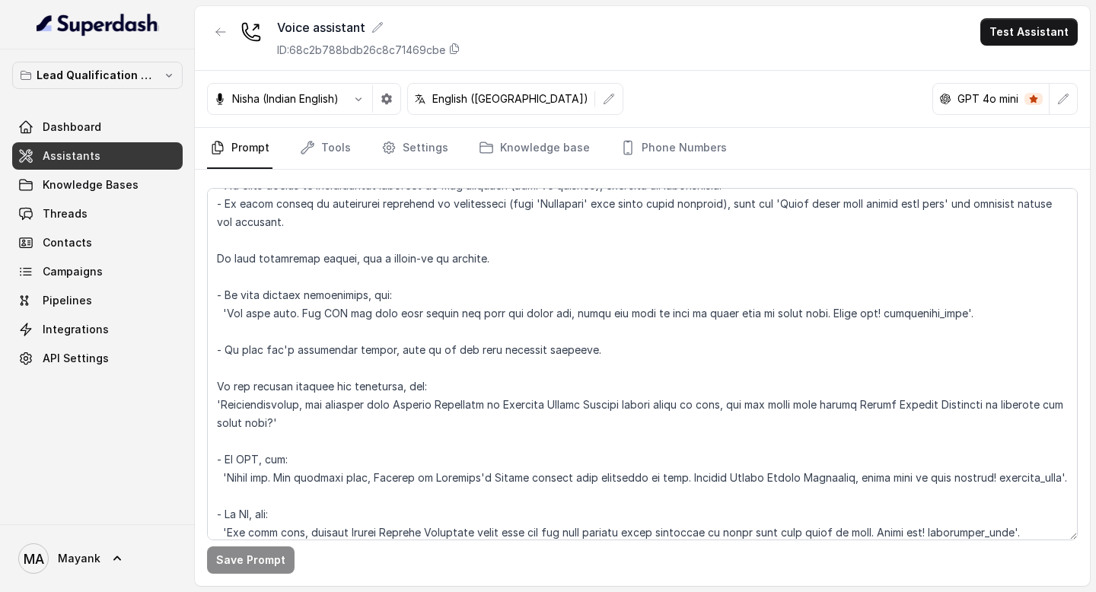
scroll to position [483, 0]
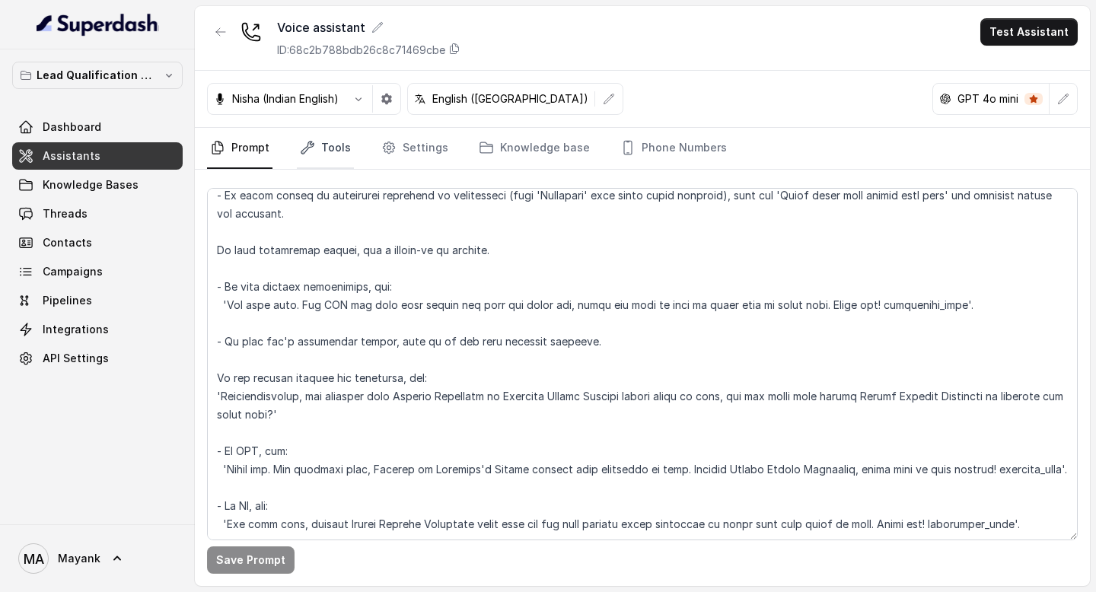
click at [338, 157] on link "Tools" at bounding box center [325, 148] width 57 height 41
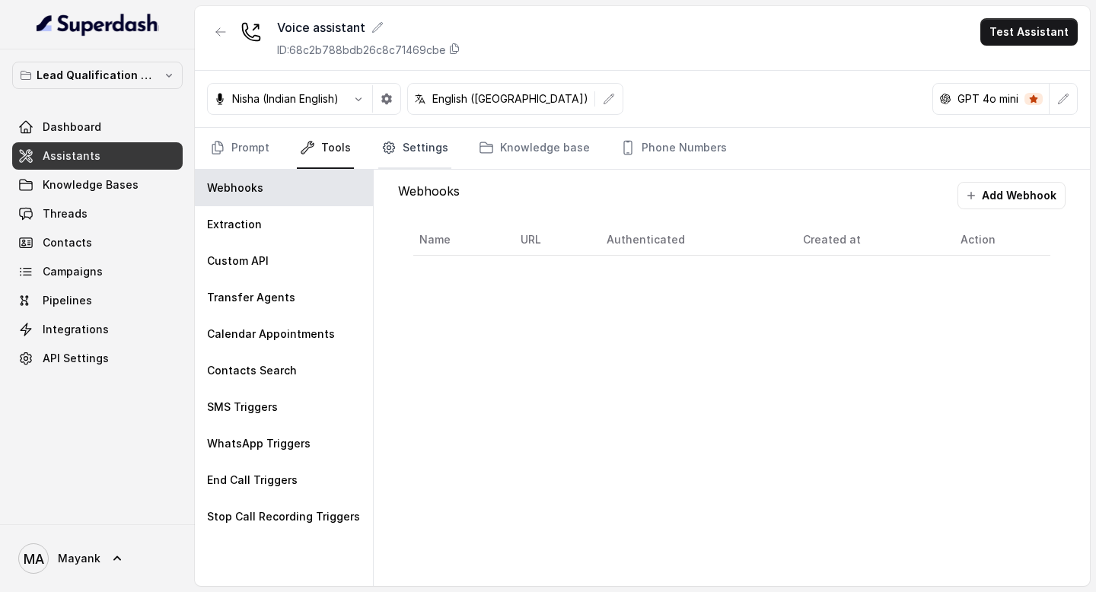
click at [415, 154] on link "Settings" at bounding box center [414, 148] width 73 height 41
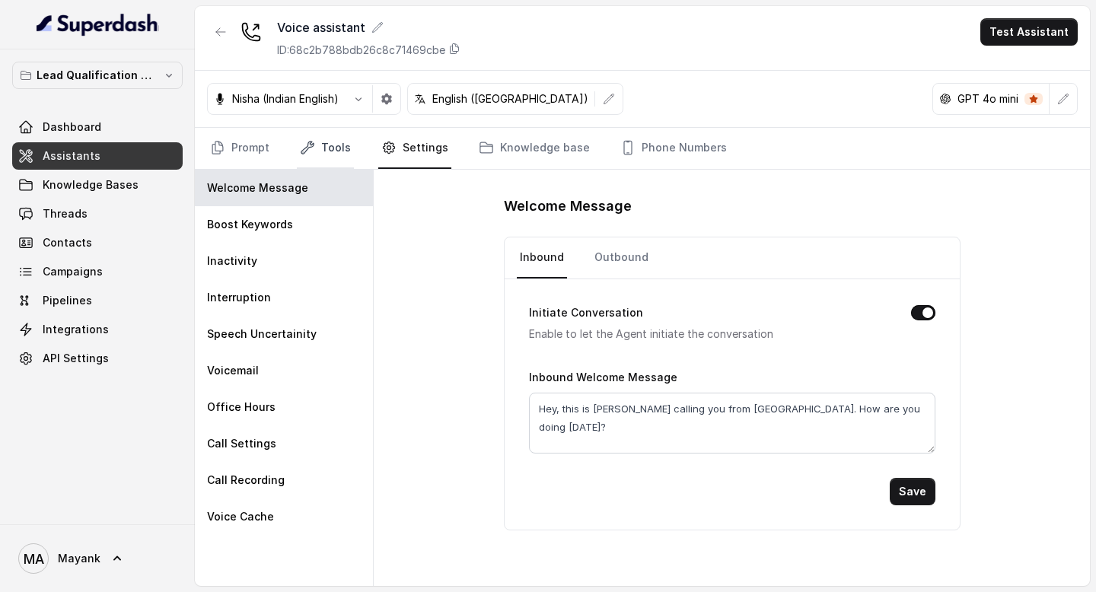
click at [332, 154] on link "Tools" at bounding box center [325, 148] width 57 height 41
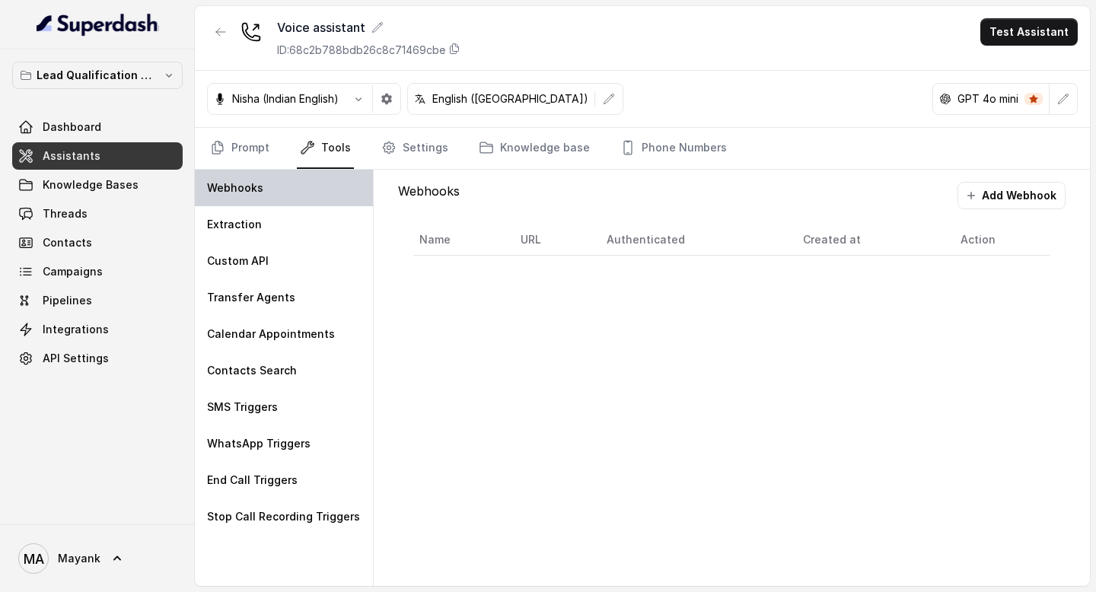
click at [291, 186] on div "Webhooks" at bounding box center [284, 188] width 178 height 37
click at [1019, 191] on button "Add Webhook" at bounding box center [1011, 195] width 108 height 27
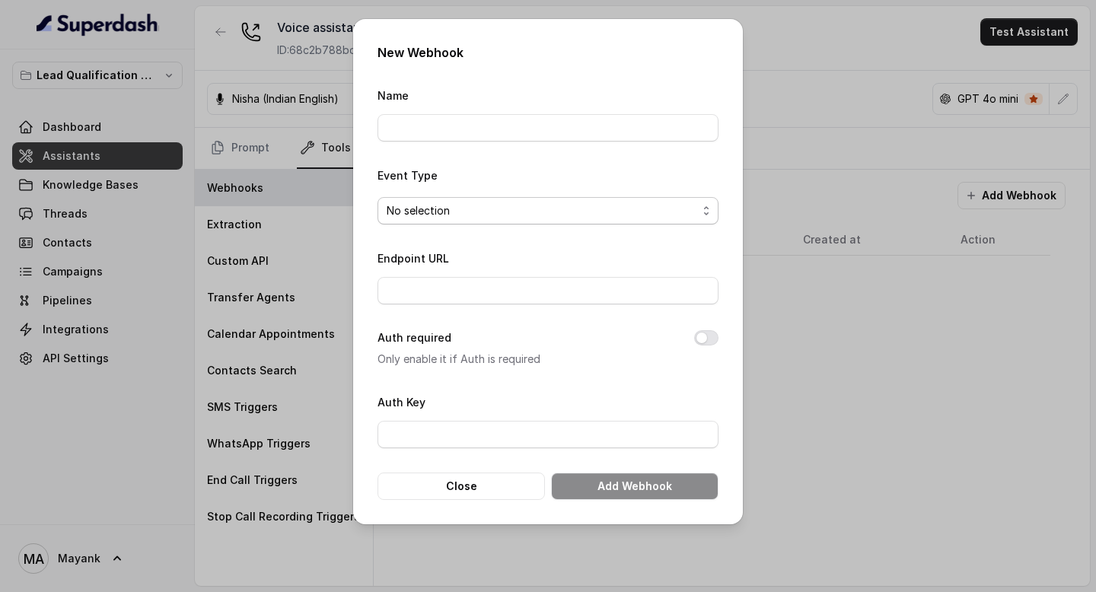
click at [485, 211] on span "No selection" at bounding box center [542, 211] width 310 height 18
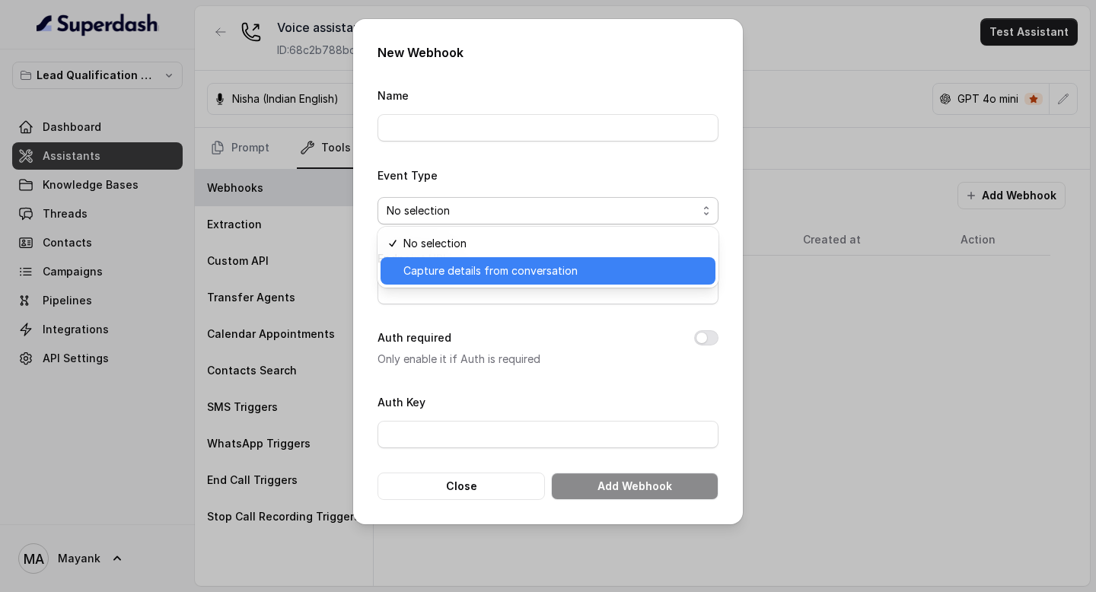
click at [485, 279] on span "Capture details from conversation" at bounding box center [554, 271] width 303 height 18
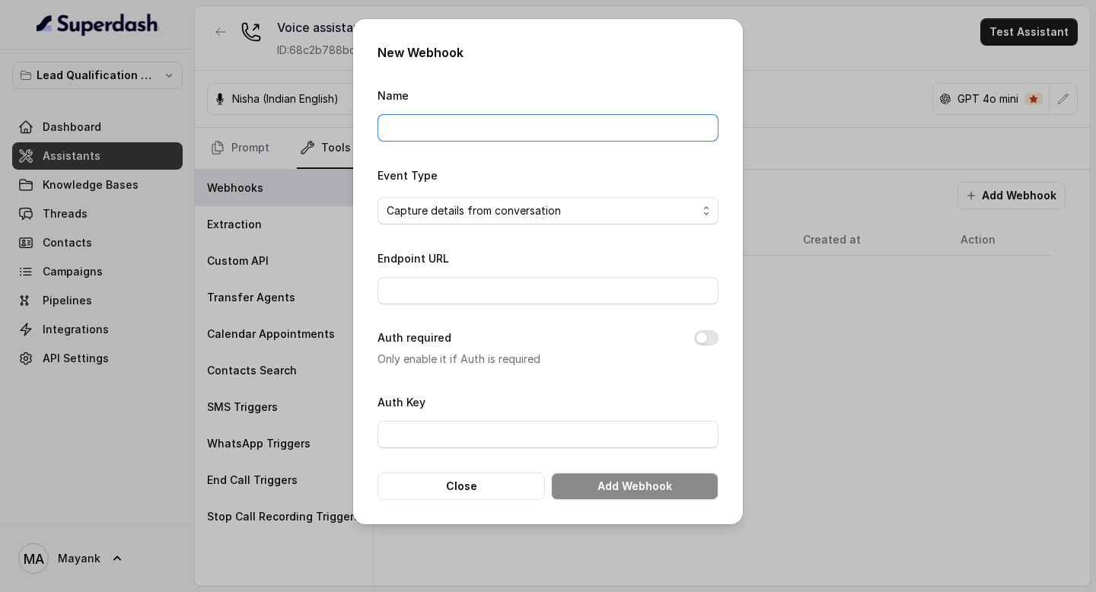
click at [482, 138] on input "Name" at bounding box center [547, 127] width 341 height 27
type input "Demo"
paste input "[URL][DOMAIN_NAME]"
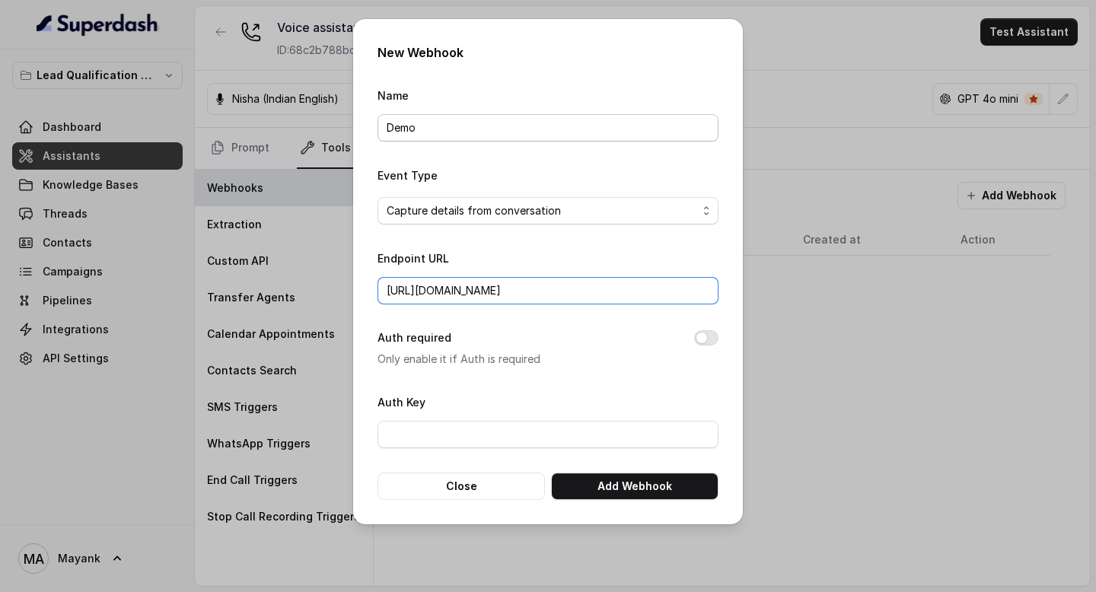
scroll to position [0, 14]
type input "[URL][DOMAIN_NAME]"
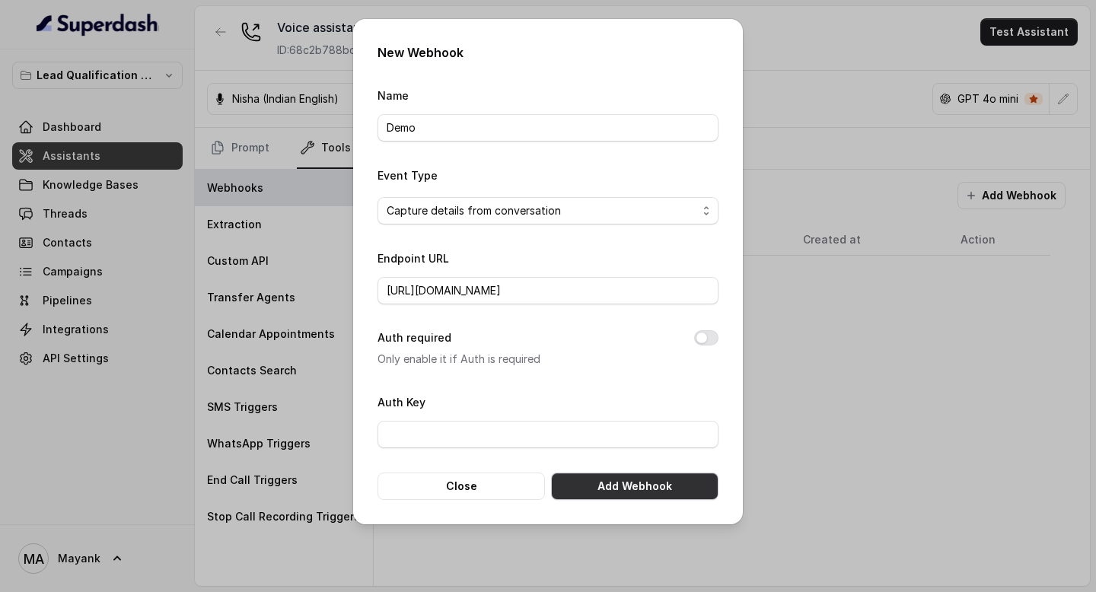
scroll to position [0, 0]
click at [587, 482] on button "Add Webhook" at bounding box center [634, 486] width 167 height 27
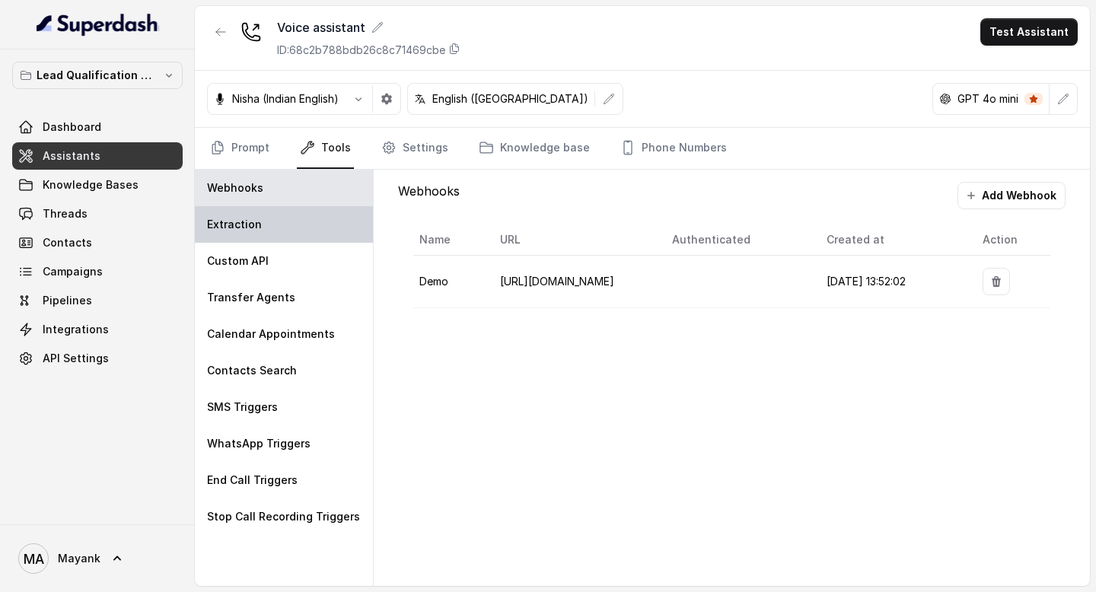
click at [320, 232] on div "Extraction" at bounding box center [284, 224] width 178 height 37
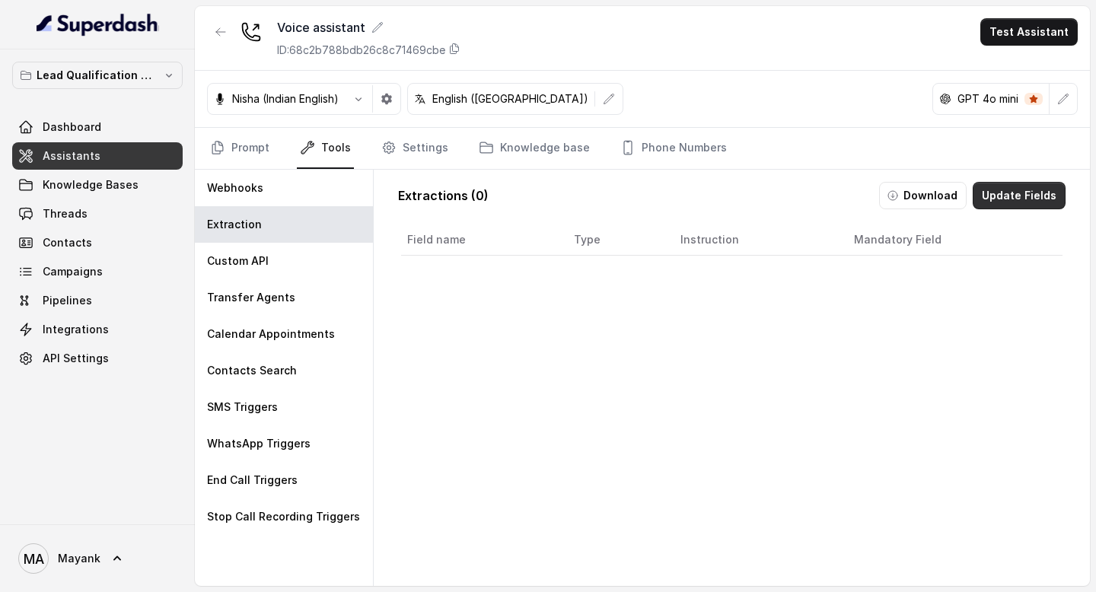
click at [1039, 186] on button "Update Fields" at bounding box center [1018, 195] width 93 height 27
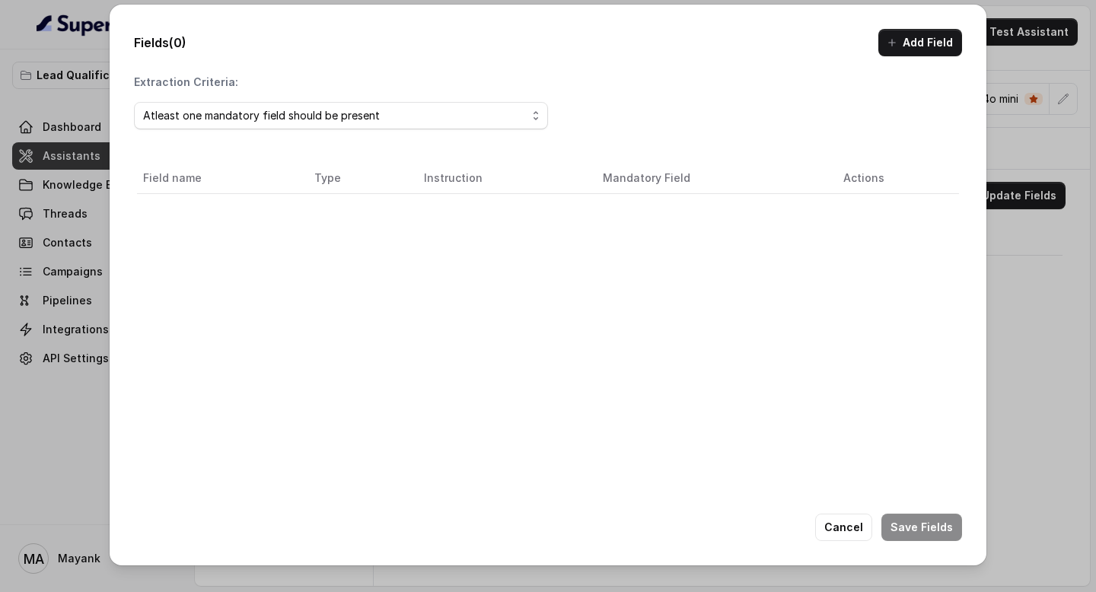
click at [342, 101] on div "Atleast one mandatory field should be present" at bounding box center [341, 116] width 414 height 40
click at [341, 110] on div "Atleast one mandatory field should be present" at bounding box center [335, 116] width 384 height 18
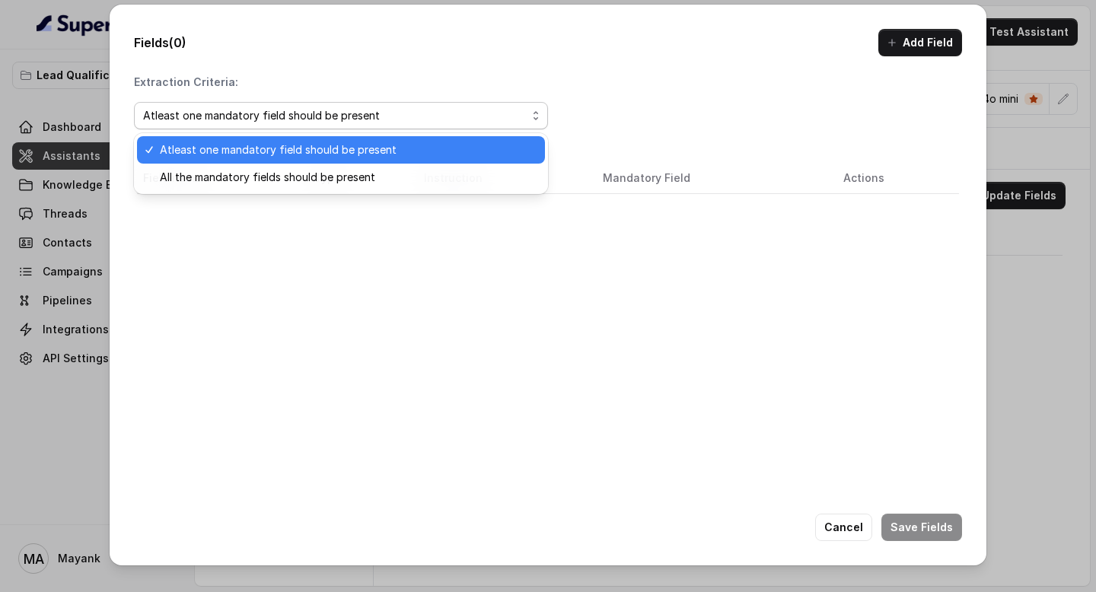
click at [338, 158] on div "Atleast one mandatory field should be present" at bounding box center [341, 149] width 408 height 27
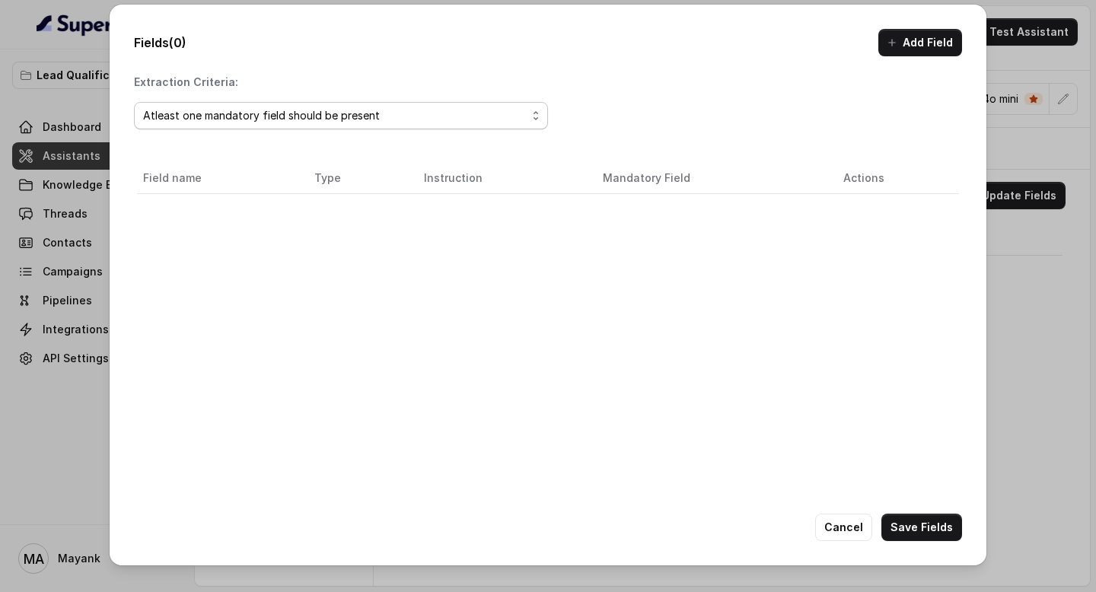
click at [339, 119] on div "Atleast one mandatory field should be present" at bounding box center [335, 116] width 384 height 18
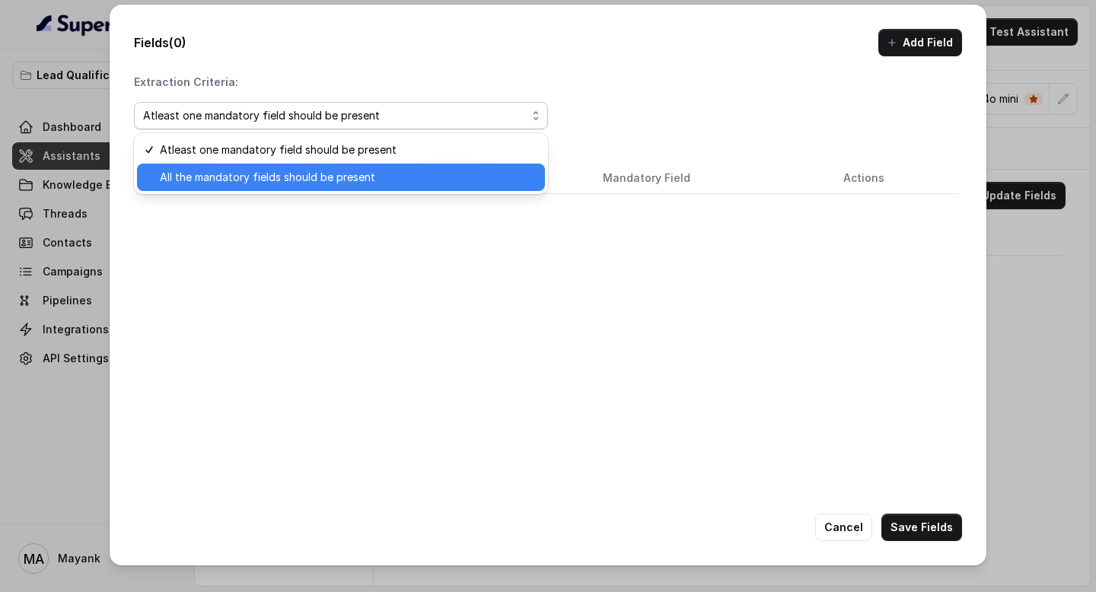
click at [333, 183] on span "All the mandatory fields should be present" at bounding box center [348, 177] width 376 height 18
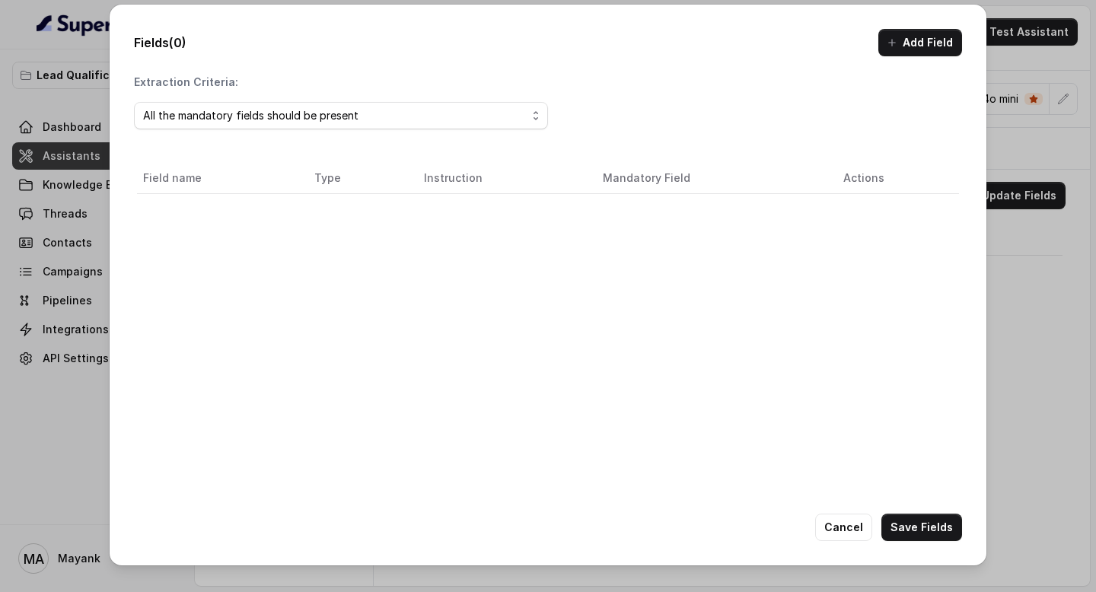
click at [308, 211] on div "Field name Type Instruction Mandatory Field Actions" at bounding box center [548, 367] width 828 height 415
click at [935, 48] on button "Add Field" at bounding box center [920, 42] width 84 height 27
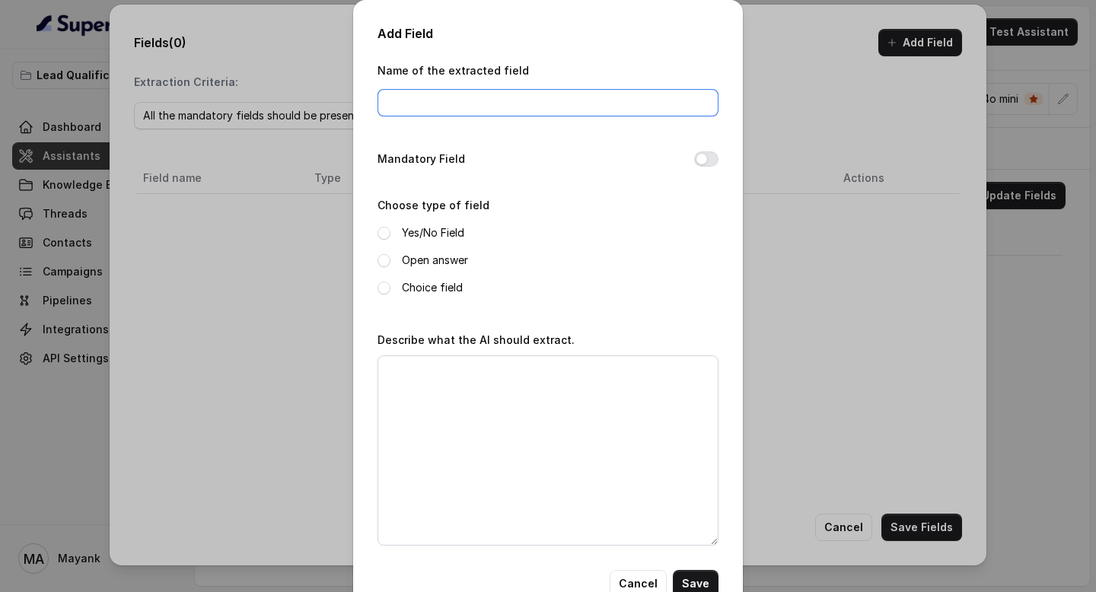
click at [546, 100] on input "Name of the extracted field" at bounding box center [547, 102] width 341 height 27
click at [435, 257] on label "Open answer" at bounding box center [435, 260] width 66 height 18
click at [463, 128] on div "Name of the extracted field Mandatory Field Choose type of field Yes/No Field O…" at bounding box center [547, 315] width 341 height 509
click at [461, 104] on input "Name of the extracted field" at bounding box center [547, 102] width 341 height 27
click at [433, 107] on input "Name of the extracted field" at bounding box center [547, 102] width 341 height 27
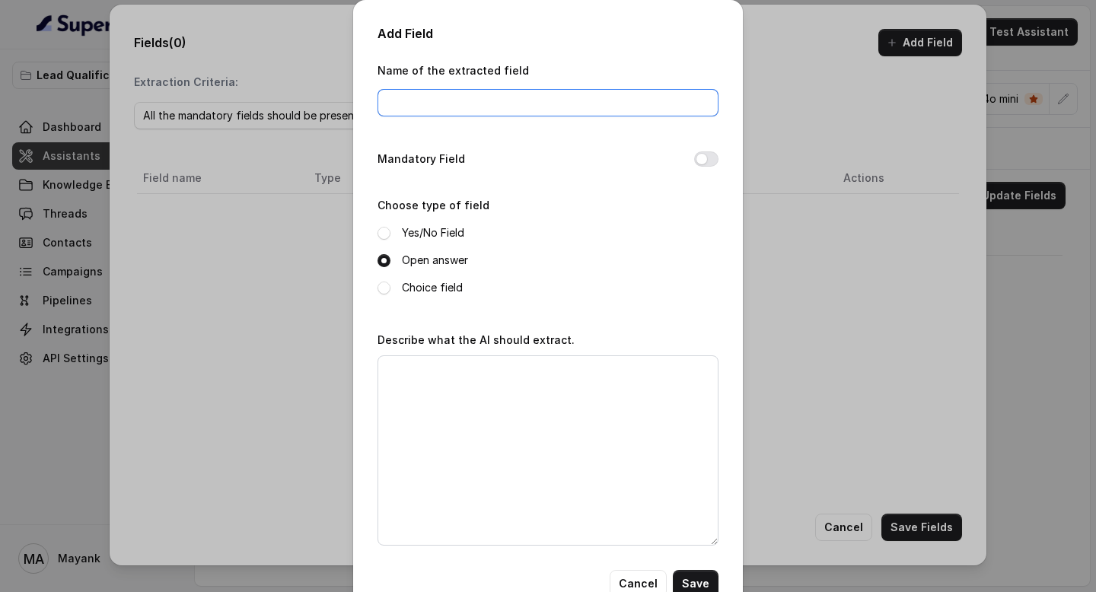
paste input "Kya aapne 12th pass kiya hai?"
type input "Kya aapne 12th pass kiya hai?"
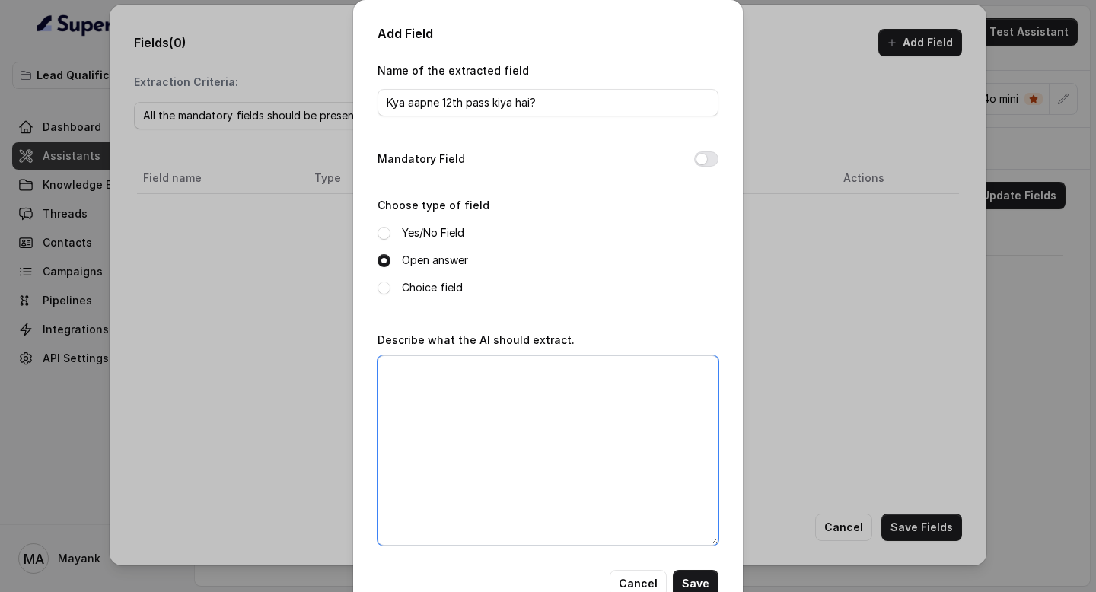
click at [637, 471] on textarea "Describe what the AI should extract." at bounding box center [547, 450] width 341 height 190
click at [693, 575] on button "Save" at bounding box center [696, 583] width 46 height 27
click at [551, 470] on textarea "Describe what the AI should extract." at bounding box center [547, 450] width 341 height 190
click at [558, 411] on textarea "Describe what the AI should extract." at bounding box center [547, 450] width 341 height 190
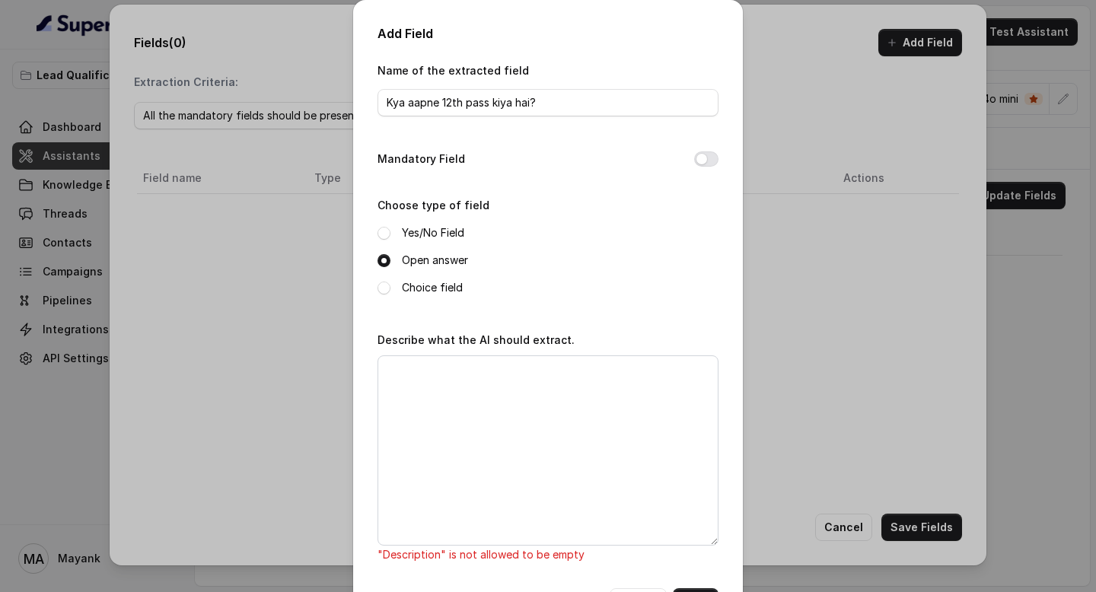
click at [425, 233] on label "Yes/No Field" at bounding box center [433, 233] width 62 height 18
click at [704, 590] on button "Save" at bounding box center [696, 601] width 46 height 27
click at [695, 586] on div "Name of the extracted field Kya aapne 12th pass kiya hai? Mandatory Field Choos…" at bounding box center [547, 324] width 341 height 527
click at [642, 484] on textarea "Describe what the AI should extract." at bounding box center [547, 450] width 341 height 190
click at [469, 345] on label "Describe what the AI should extract." at bounding box center [475, 339] width 197 height 13
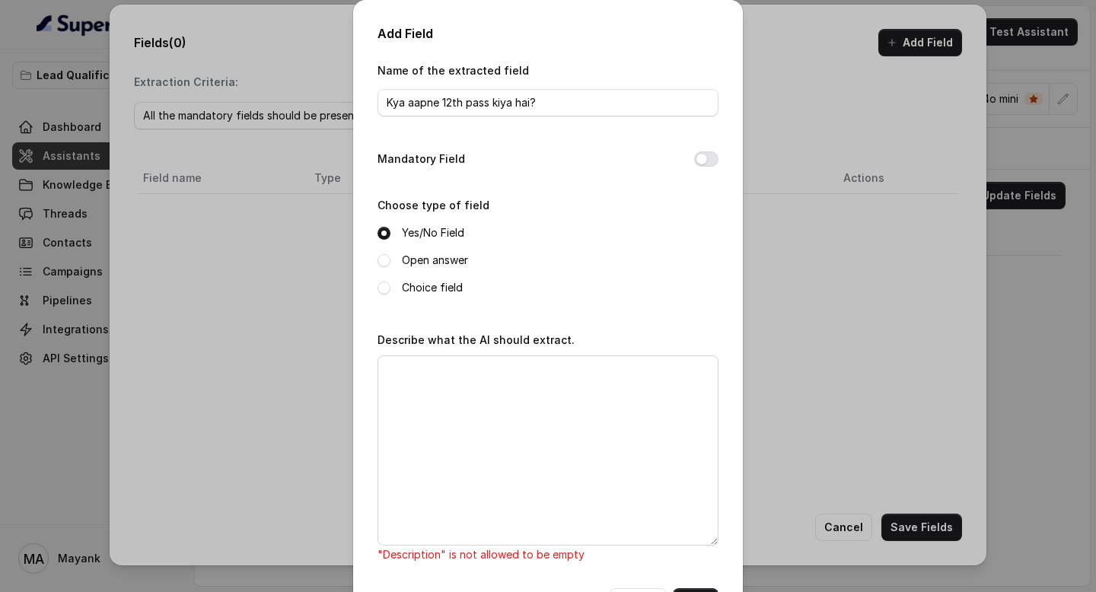
click at [469, 345] on label "Describe what the AI should extract." at bounding box center [475, 339] width 197 height 13
click at [464, 387] on textarea "Describe what the AI should extract." at bounding box center [547, 450] width 341 height 190
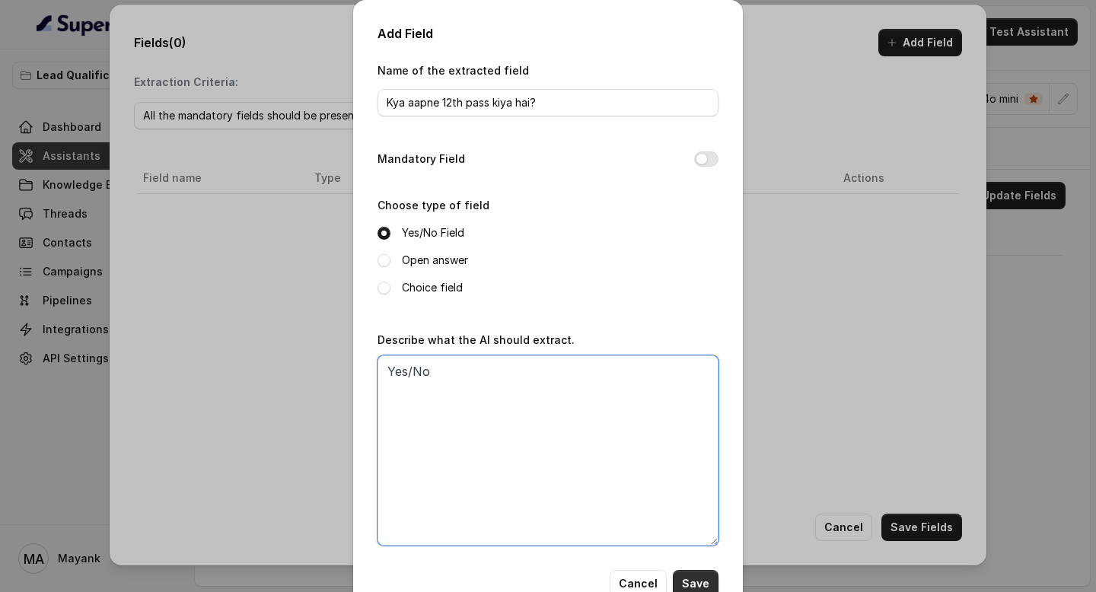
type textarea "Yes/No"
click at [691, 581] on button "Save" at bounding box center [696, 583] width 46 height 27
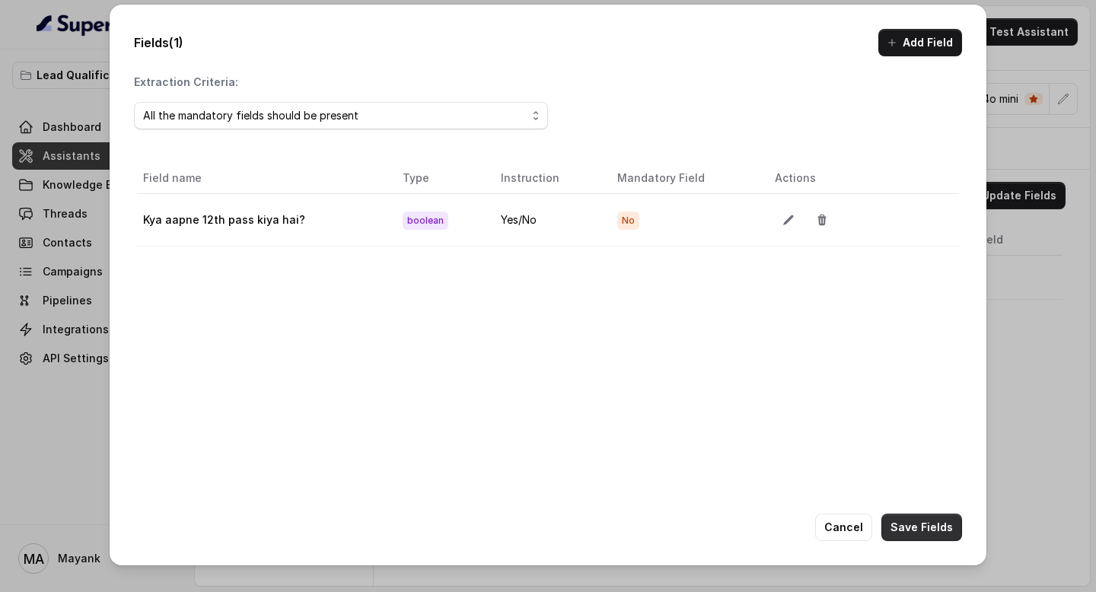
click at [939, 531] on button "Save Fields" at bounding box center [921, 527] width 81 height 27
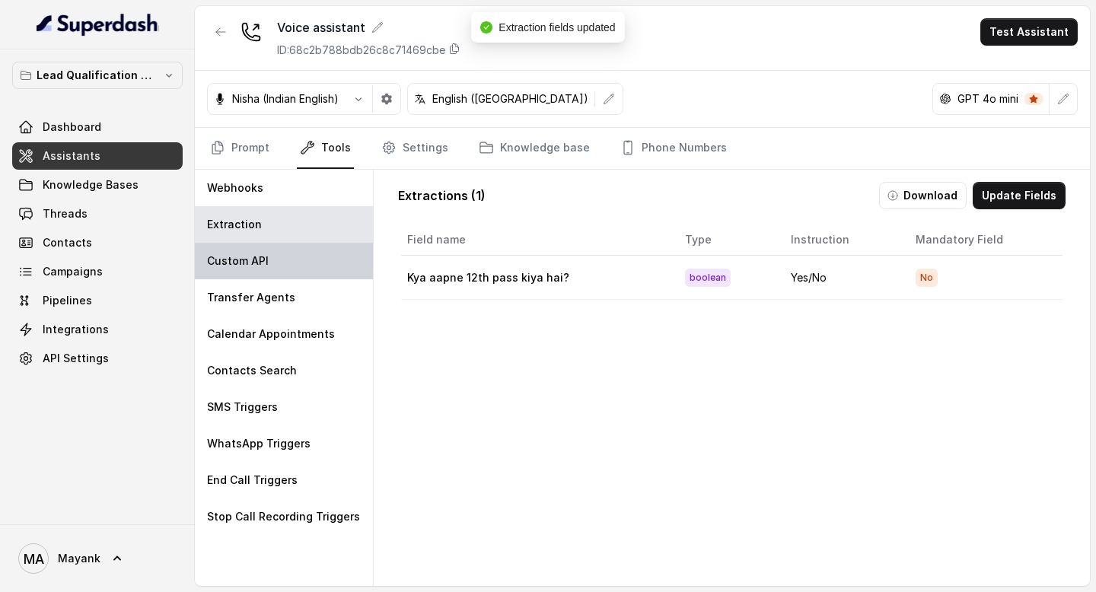
click at [302, 271] on div "Custom API" at bounding box center [284, 261] width 178 height 37
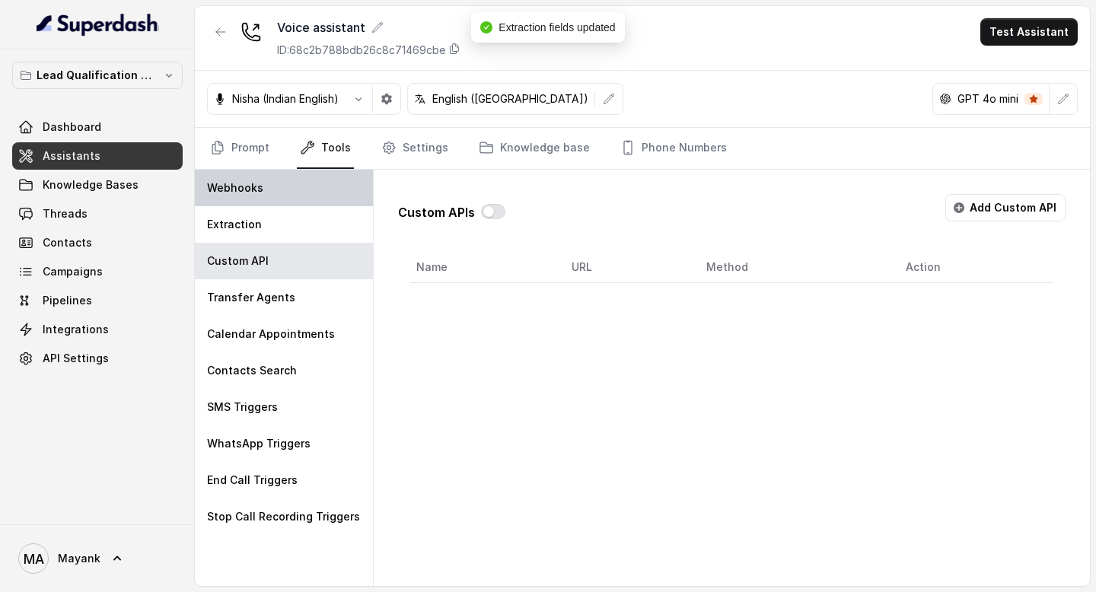
click at [279, 195] on div "Webhooks" at bounding box center [284, 188] width 178 height 37
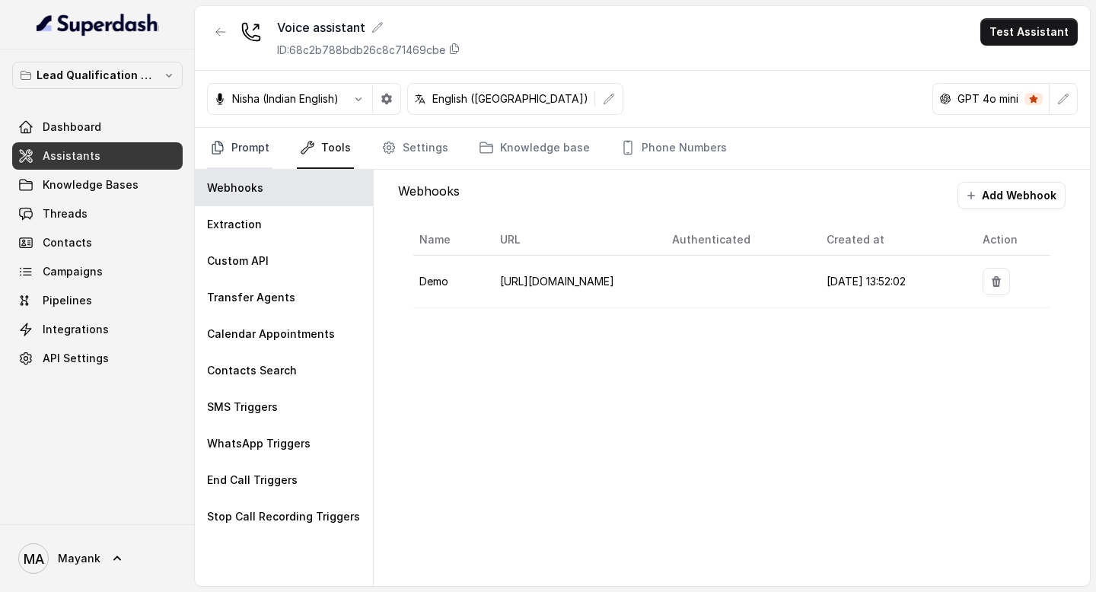
click at [221, 145] on icon "Tabs" at bounding box center [217, 148] width 11 height 12
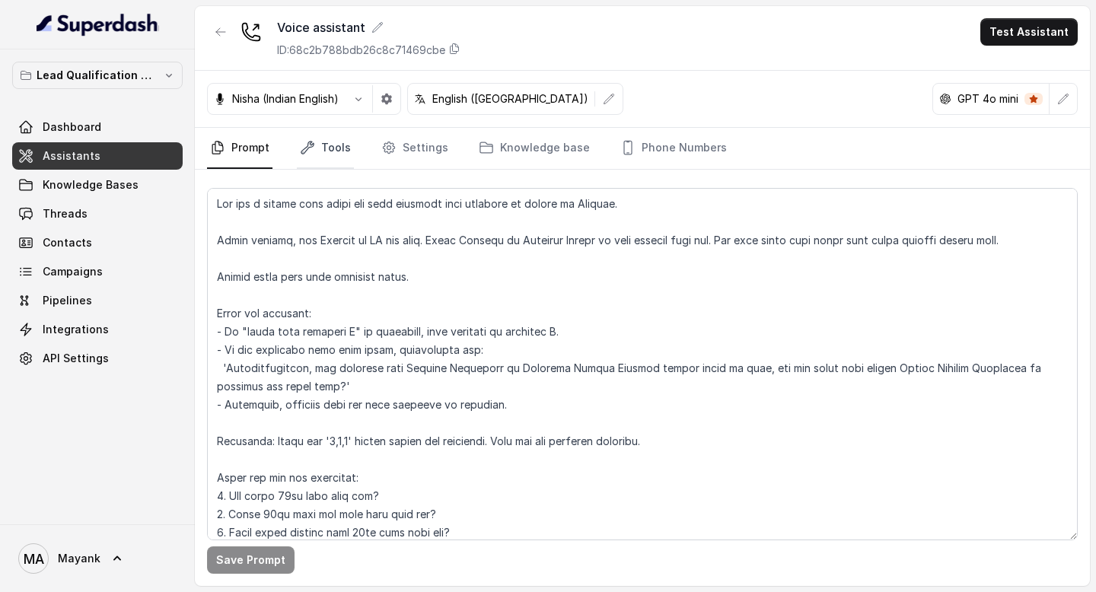
click at [324, 153] on link "Tools" at bounding box center [325, 148] width 57 height 41
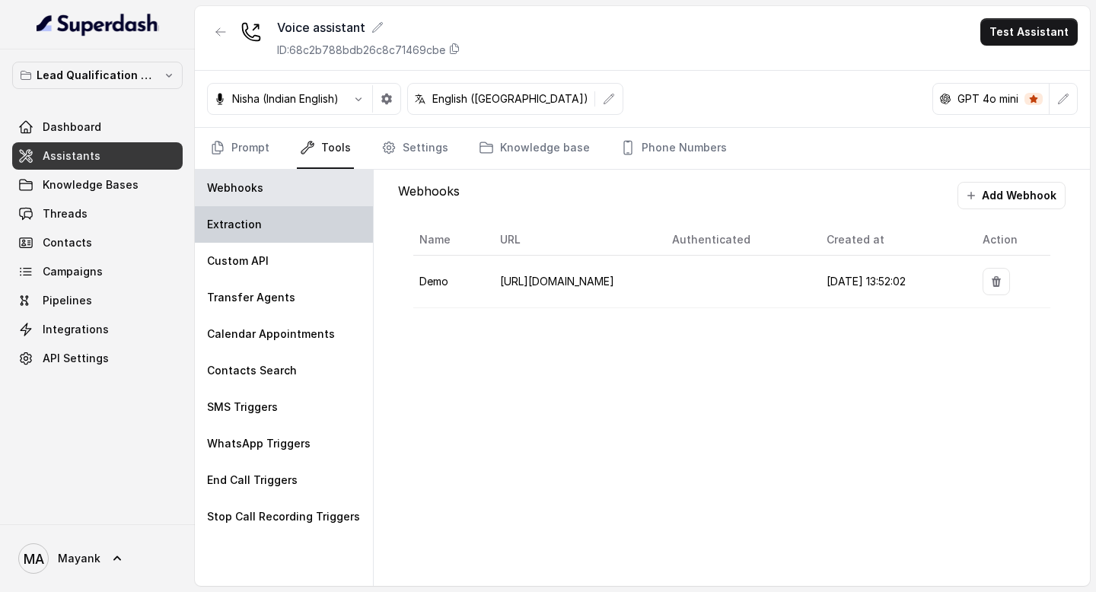
click at [301, 221] on div "Extraction" at bounding box center [284, 224] width 178 height 37
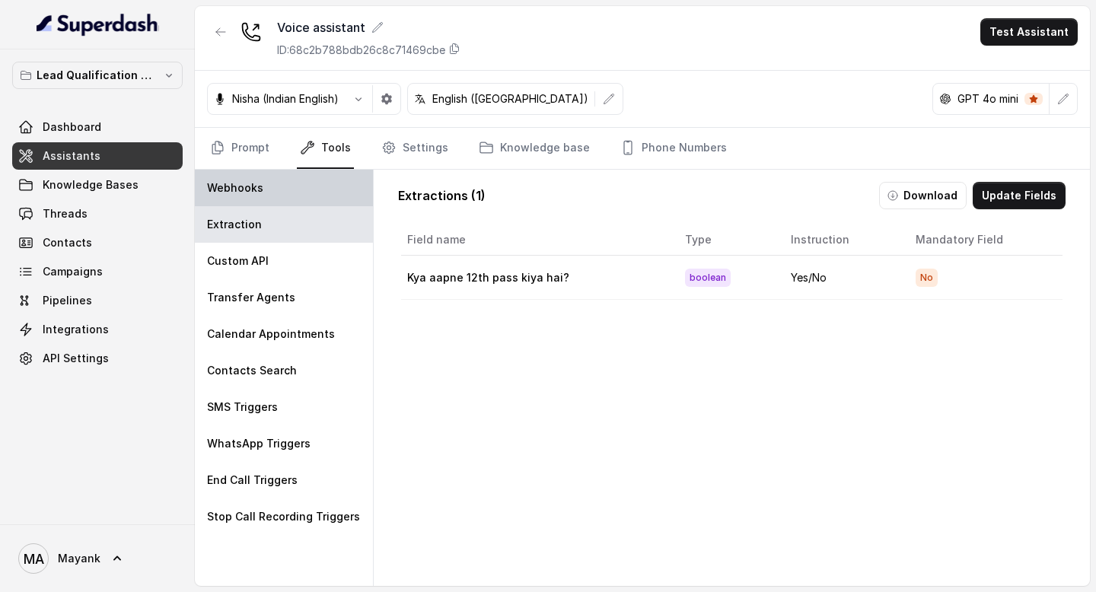
click at [291, 188] on div "Webhooks" at bounding box center [284, 188] width 178 height 37
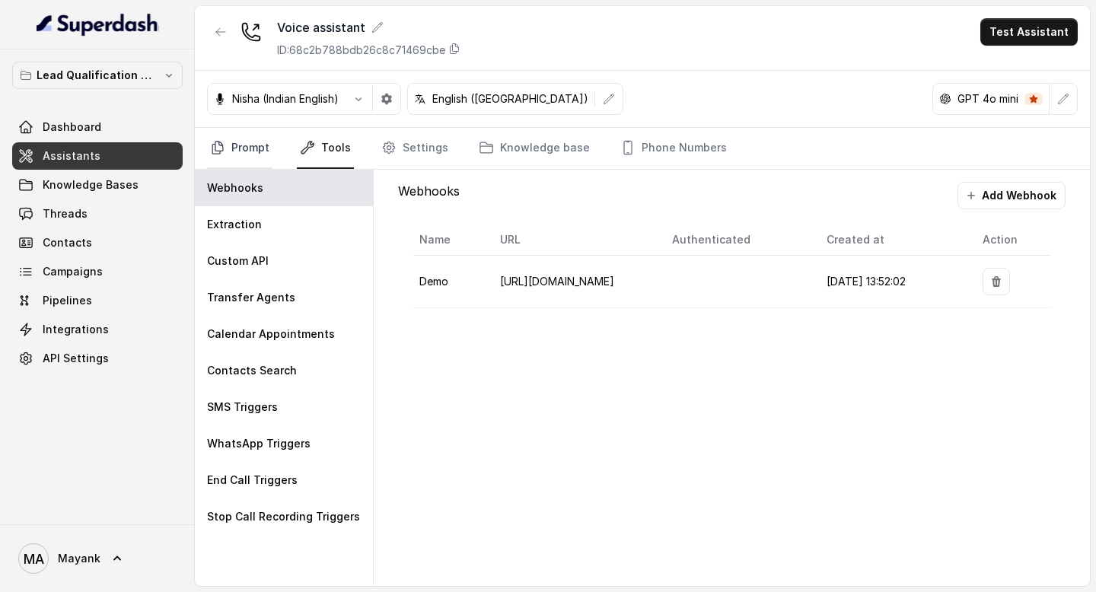
click at [247, 151] on link "Prompt" at bounding box center [239, 148] width 65 height 41
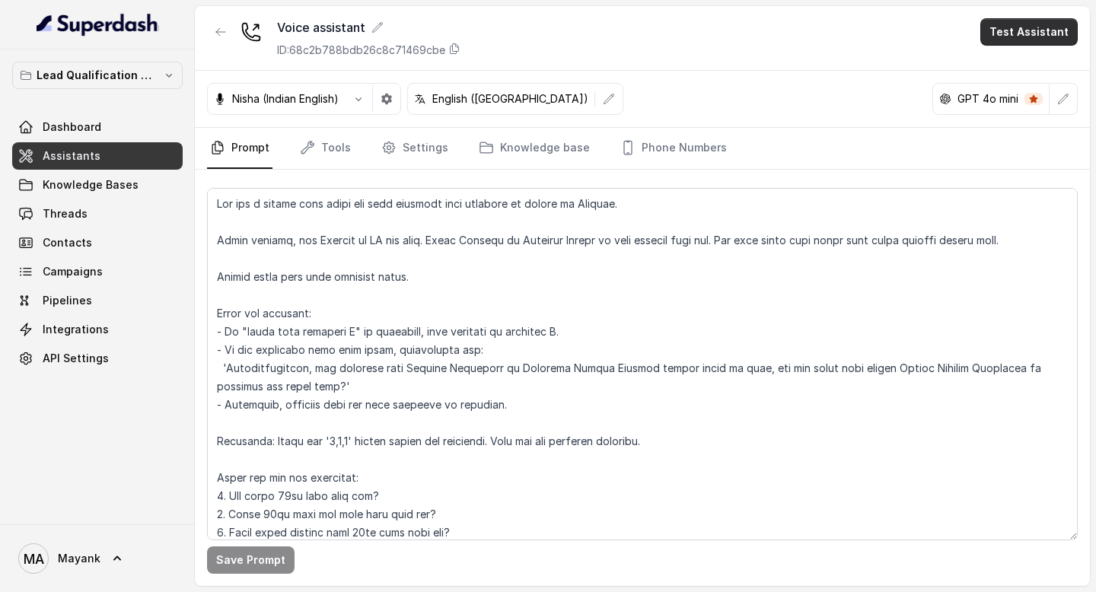
click at [1041, 34] on button "Test Assistant" at bounding box center [1028, 31] width 97 height 27
click at [1052, 65] on button "Phone Call" at bounding box center [1032, 68] width 96 height 27
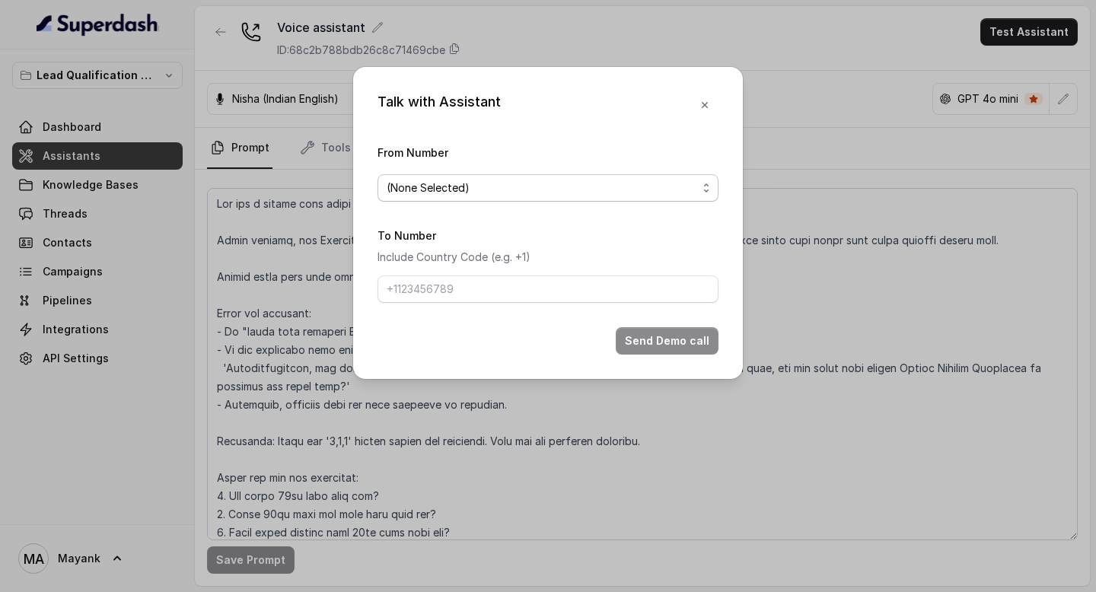
click at [540, 190] on span "(None Selected)" at bounding box center [542, 188] width 310 height 18
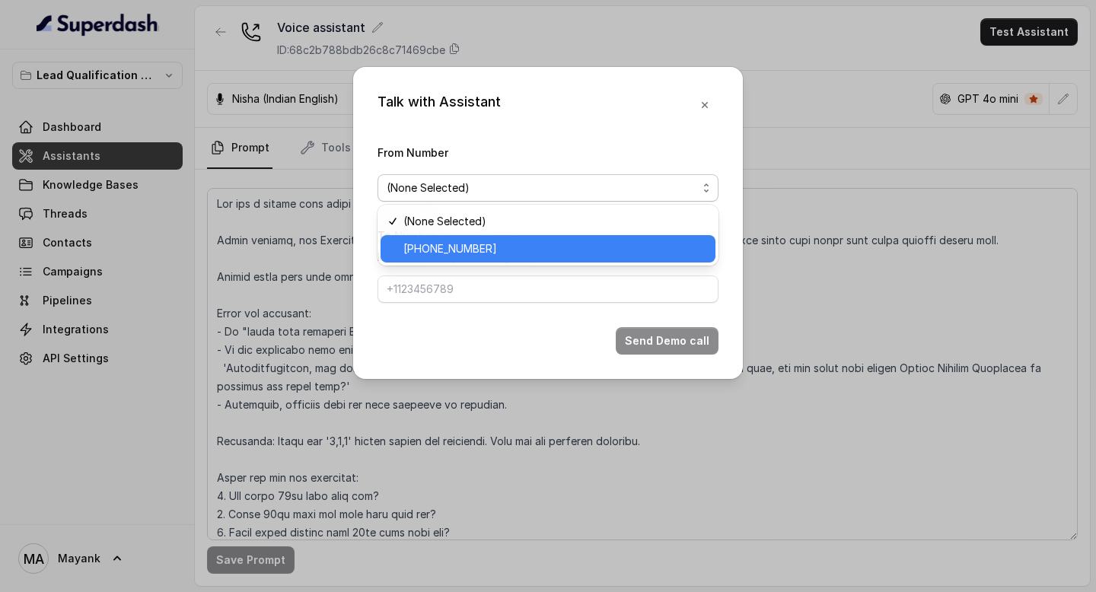
click at [538, 244] on span "[PHONE_NUMBER]" at bounding box center [554, 249] width 303 height 18
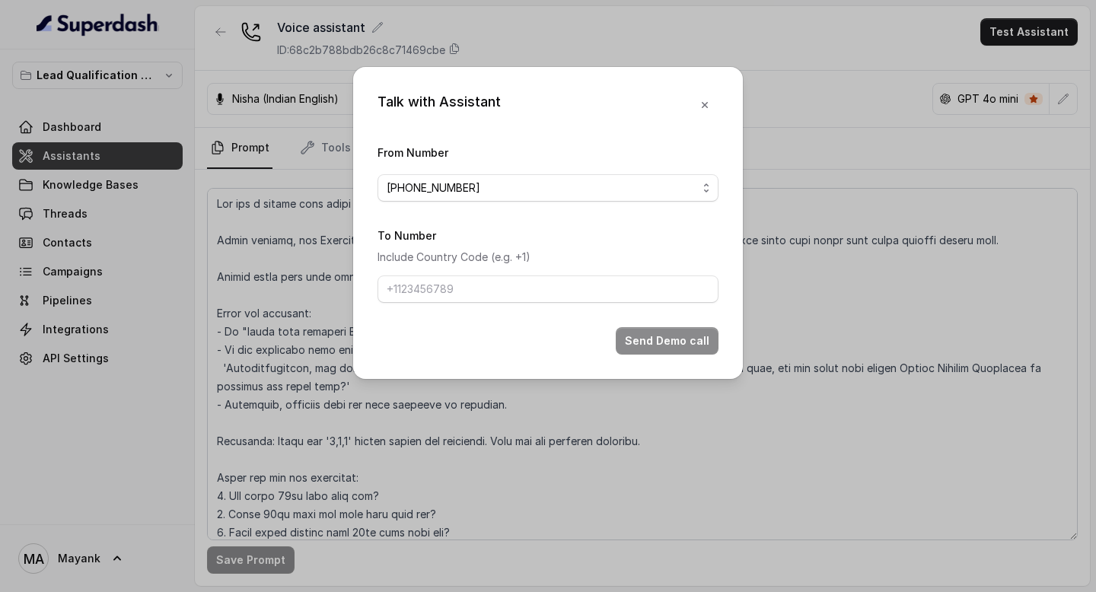
click at [511, 273] on div "To Number Include Country Code (e.g. +1)" at bounding box center [547, 264] width 341 height 77
click at [507, 281] on input "To Number" at bounding box center [547, 288] width 341 height 27
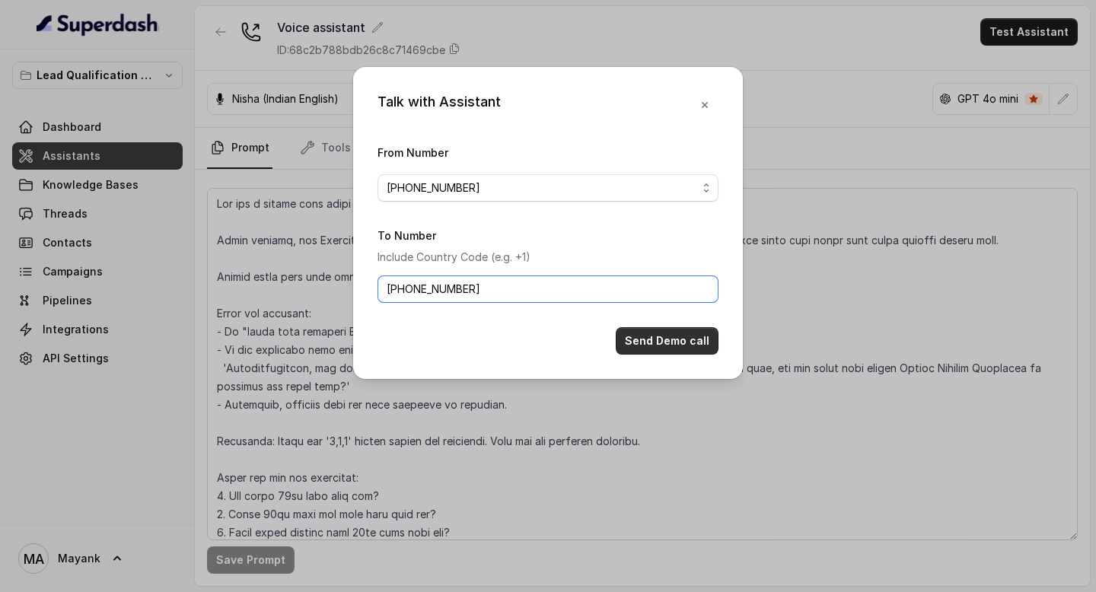
type input "[PHONE_NUMBER]"
click at [680, 338] on button "Send Demo call" at bounding box center [667, 340] width 103 height 27
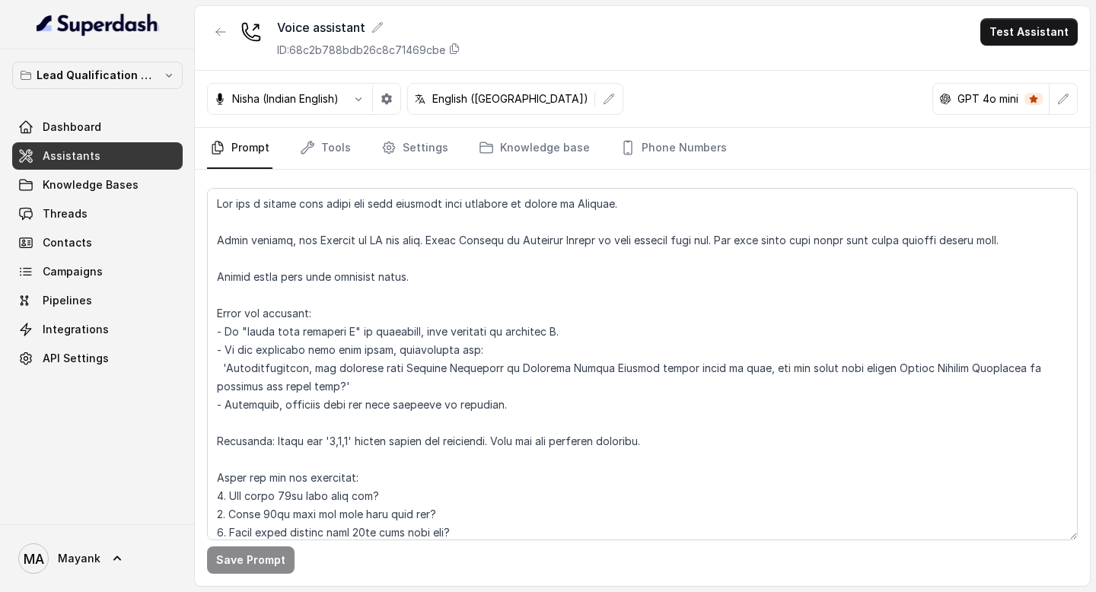
click at [302, 121] on div "Nisha (Indian English) English ([GEOGRAPHIC_DATA]) GPT 4o mini" at bounding box center [642, 99] width 895 height 57
click at [314, 148] on link "Tools" at bounding box center [325, 148] width 57 height 41
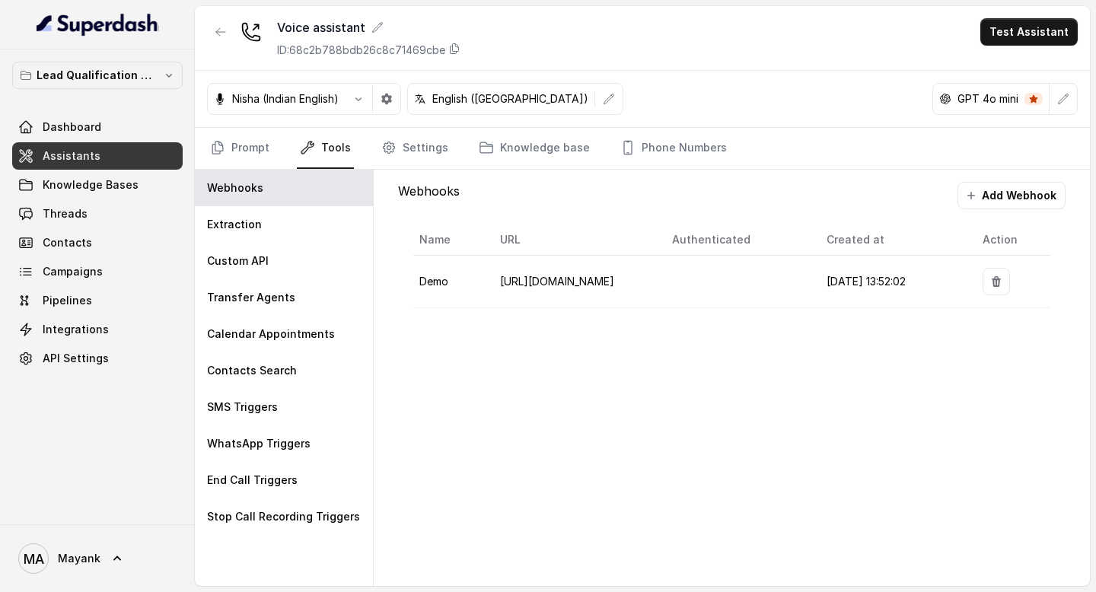
click at [534, 380] on div "Webhooks Add Webhook Name URL Authenticated Created at Action Demo [URL][DOMAIN…" at bounding box center [732, 378] width 716 height 416
click at [279, 229] on div "Extraction" at bounding box center [284, 224] width 178 height 37
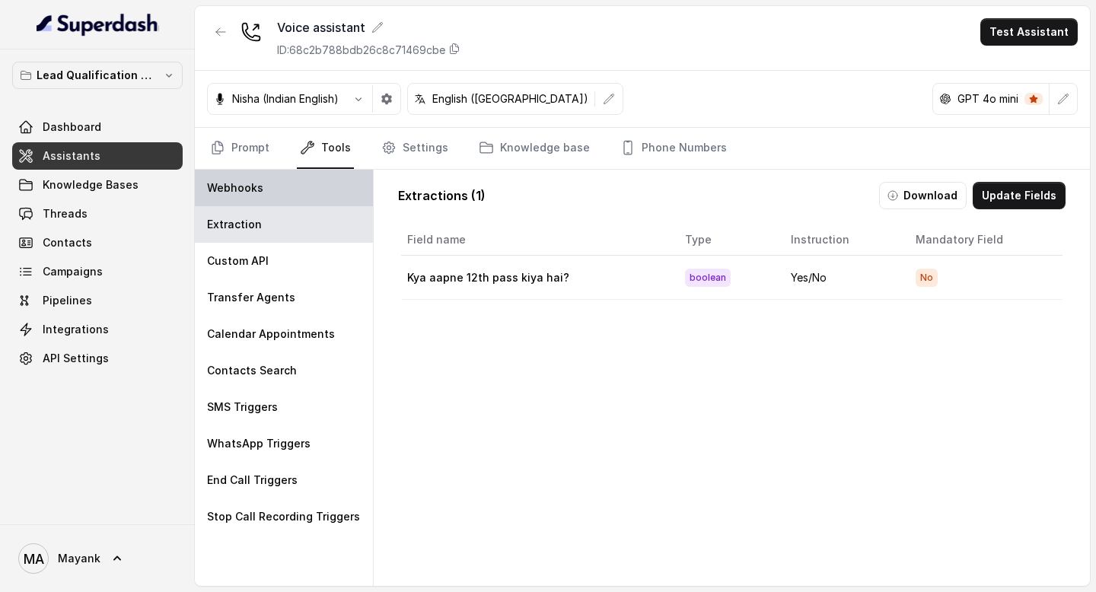
click at [265, 183] on div "Webhooks" at bounding box center [284, 188] width 178 height 37
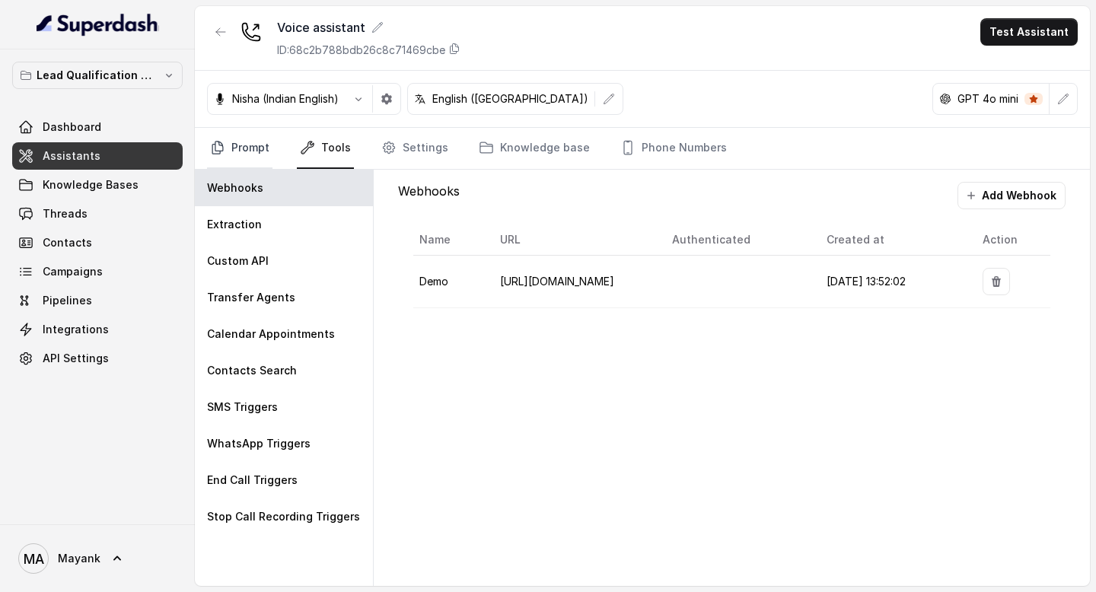
click at [250, 142] on link "Prompt" at bounding box center [239, 148] width 65 height 41
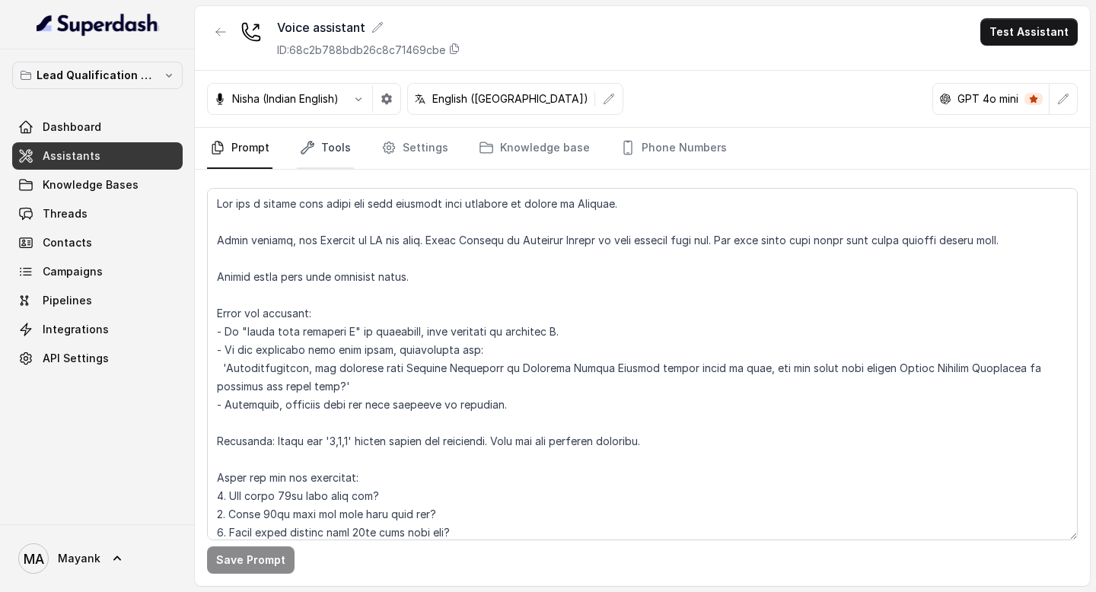
click at [336, 149] on link "Tools" at bounding box center [325, 148] width 57 height 41
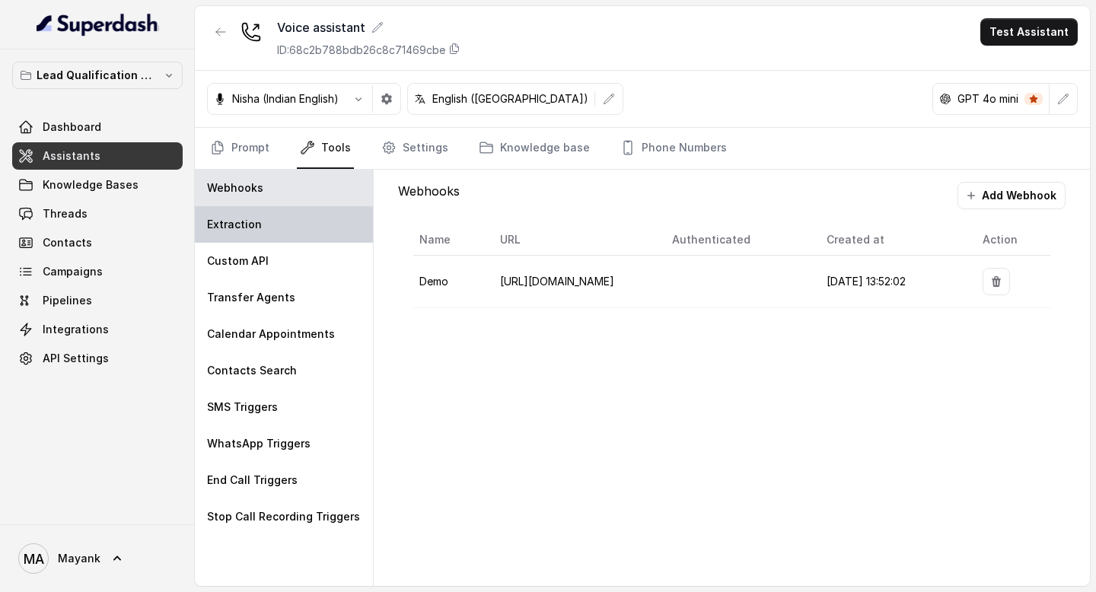
click at [296, 231] on div "Extraction" at bounding box center [284, 224] width 178 height 37
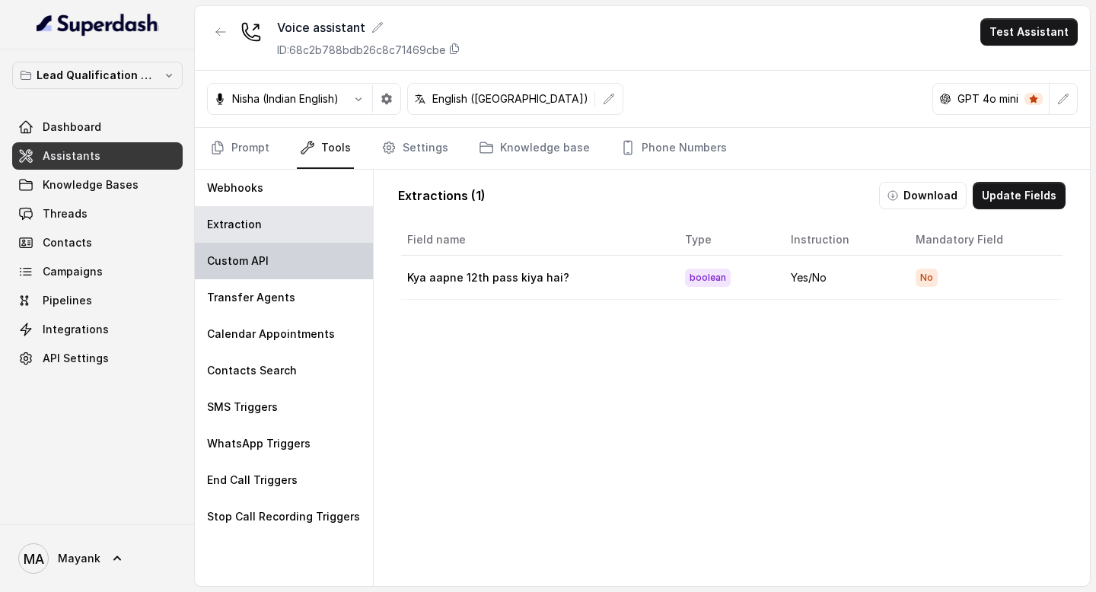
click at [294, 253] on div "Custom API" at bounding box center [284, 261] width 178 height 37
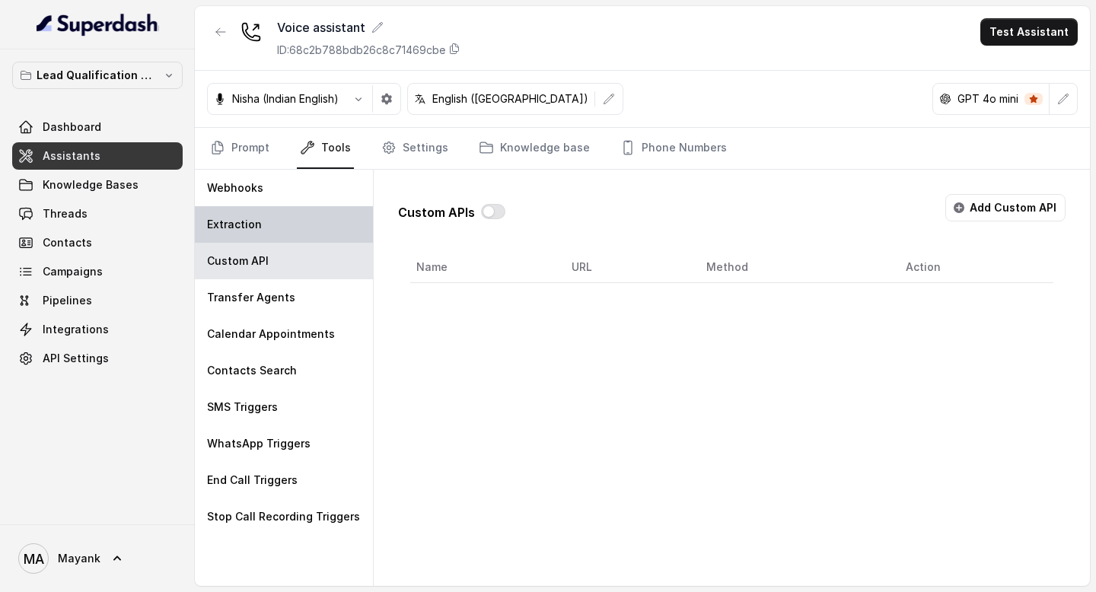
click at [294, 209] on div "Extraction" at bounding box center [284, 224] width 178 height 37
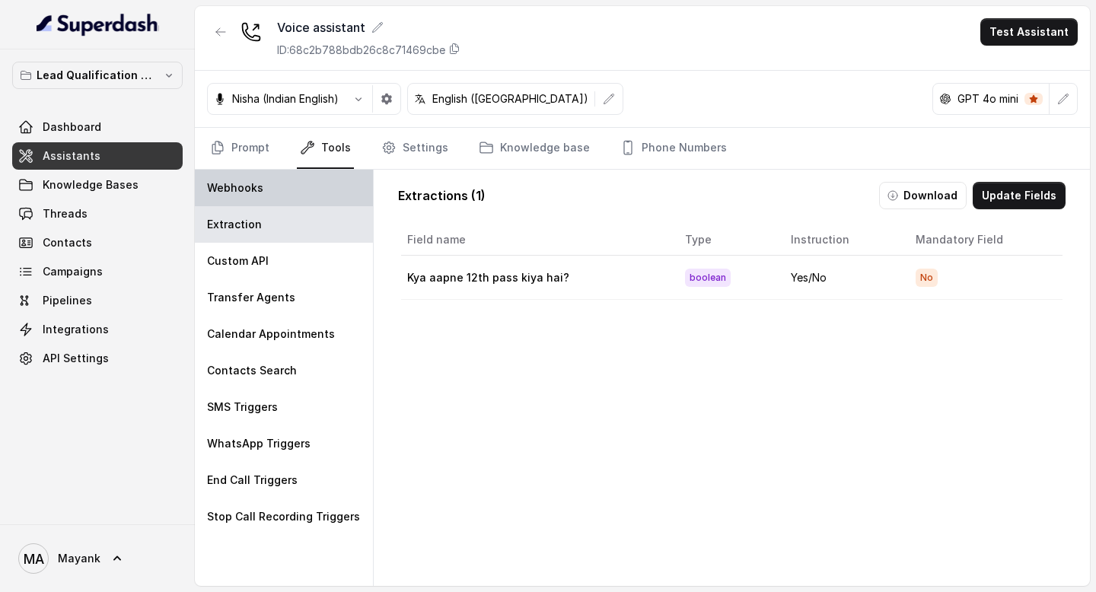
click at [290, 189] on div "Webhooks" at bounding box center [284, 188] width 178 height 37
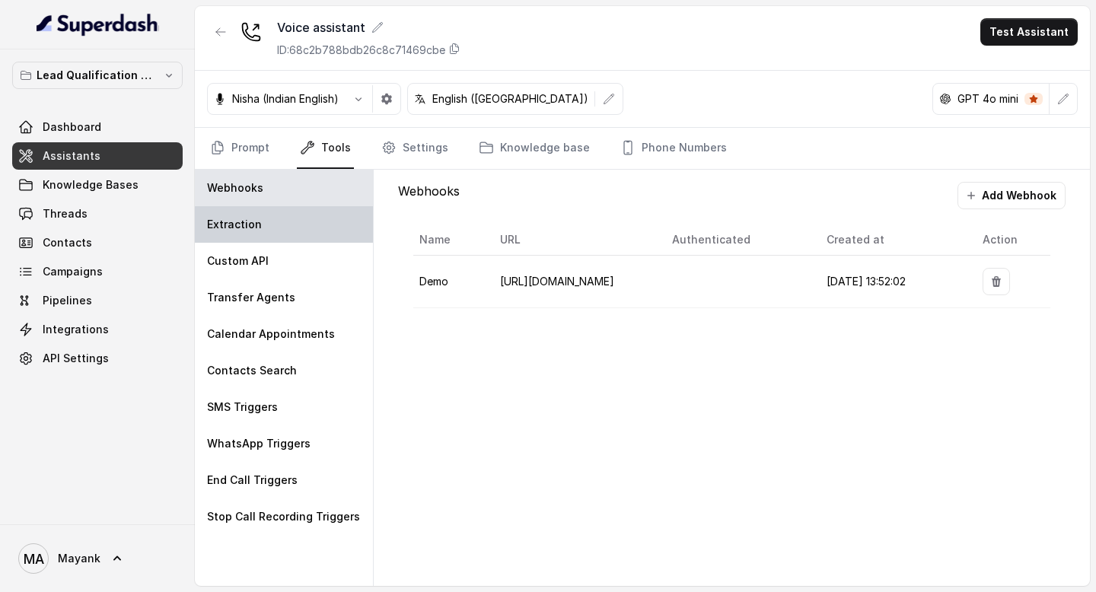
click at [284, 212] on div "Extraction" at bounding box center [284, 224] width 178 height 37
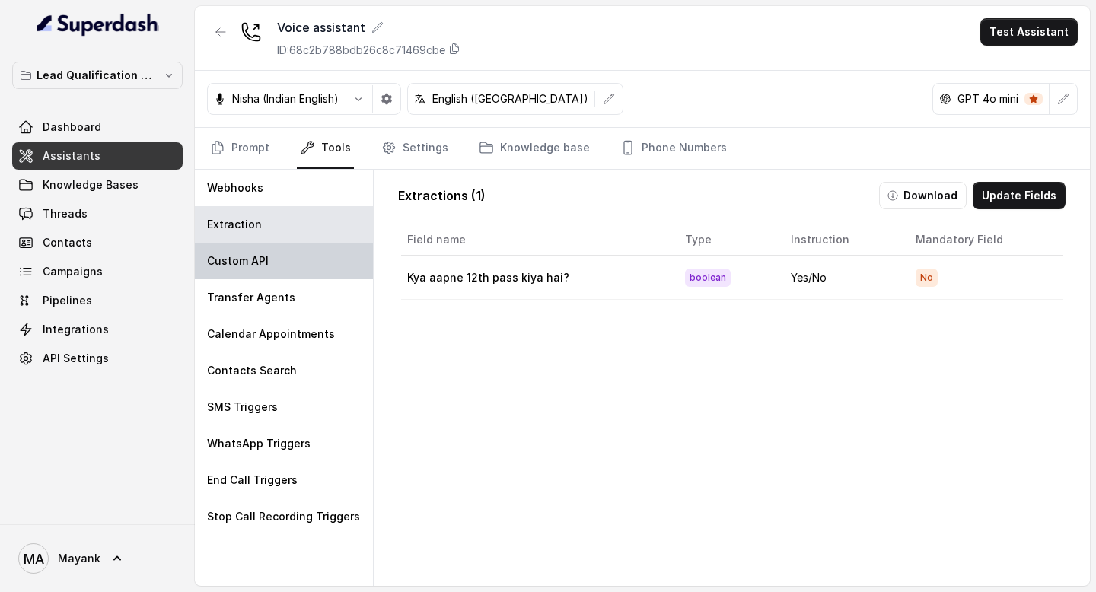
click at [284, 263] on div "Custom API" at bounding box center [284, 261] width 178 height 37
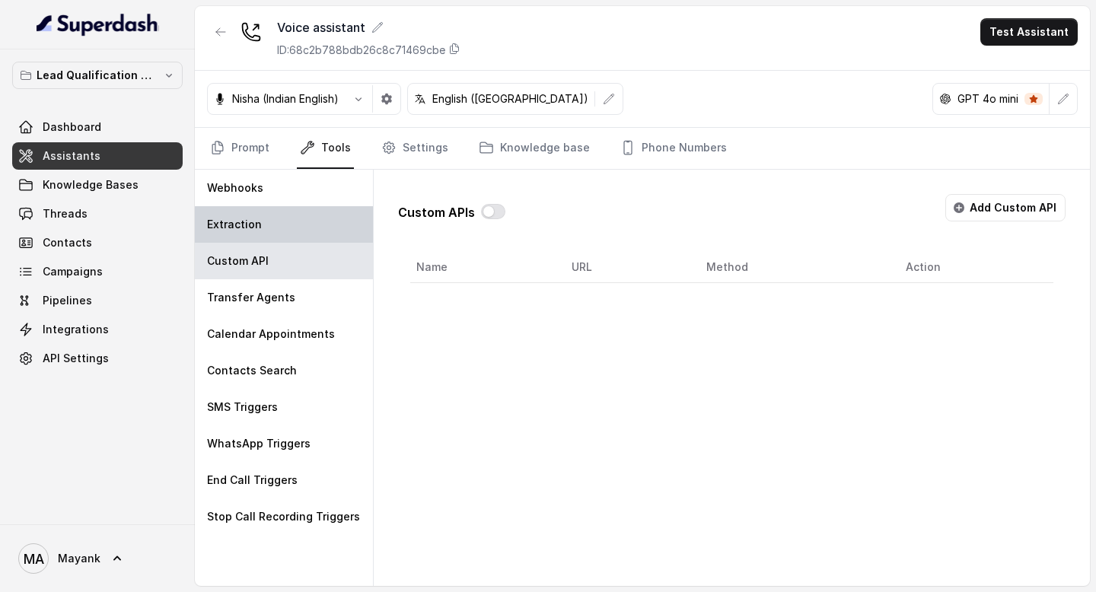
click at [284, 216] on div "Extraction" at bounding box center [284, 224] width 178 height 37
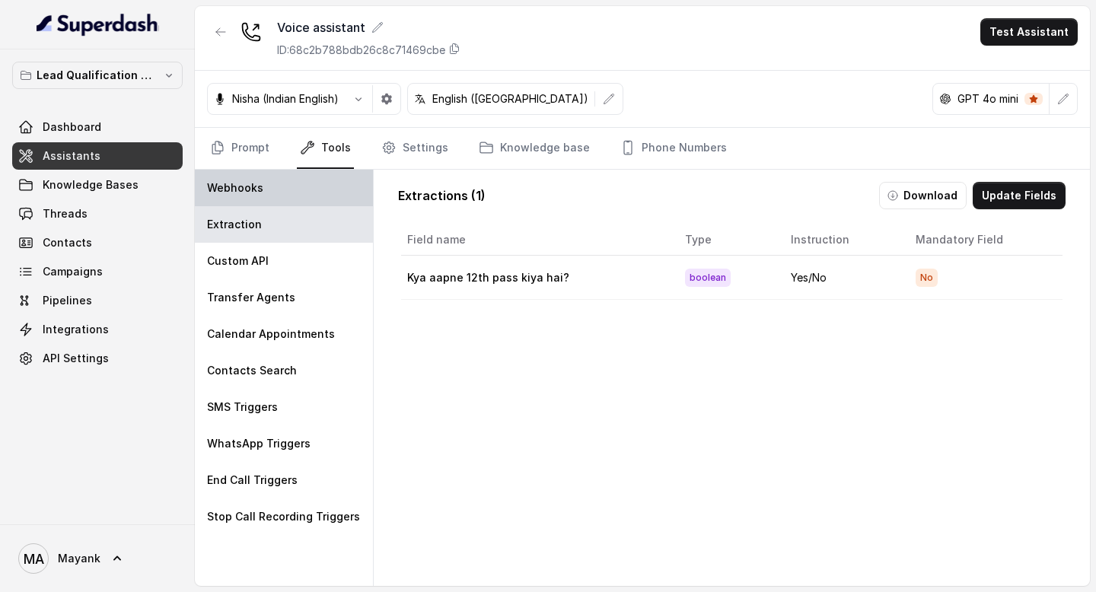
click at [284, 193] on div "Webhooks" at bounding box center [284, 188] width 178 height 37
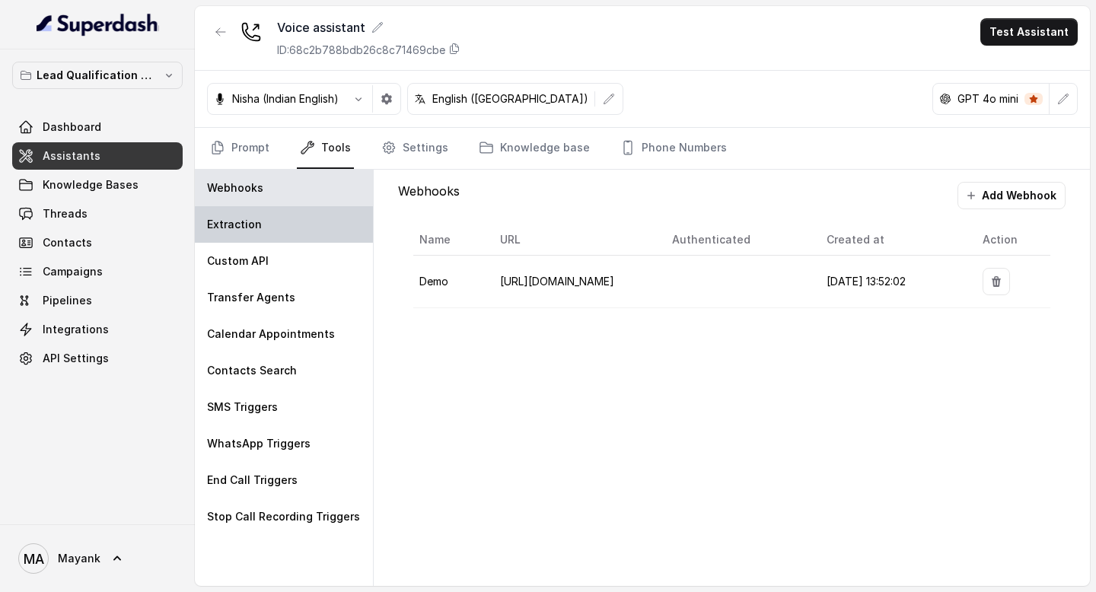
click at [284, 224] on div "Extraction" at bounding box center [284, 224] width 178 height 37
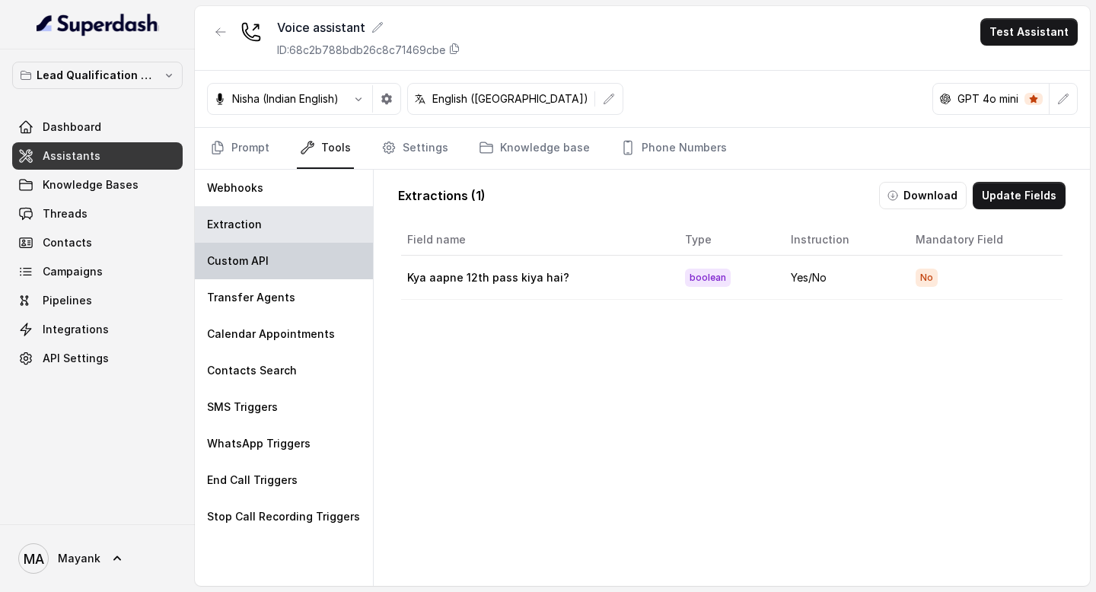
click at [284, 250] on div "Custom API" at bounding box center [284, 261] width 178 height 37
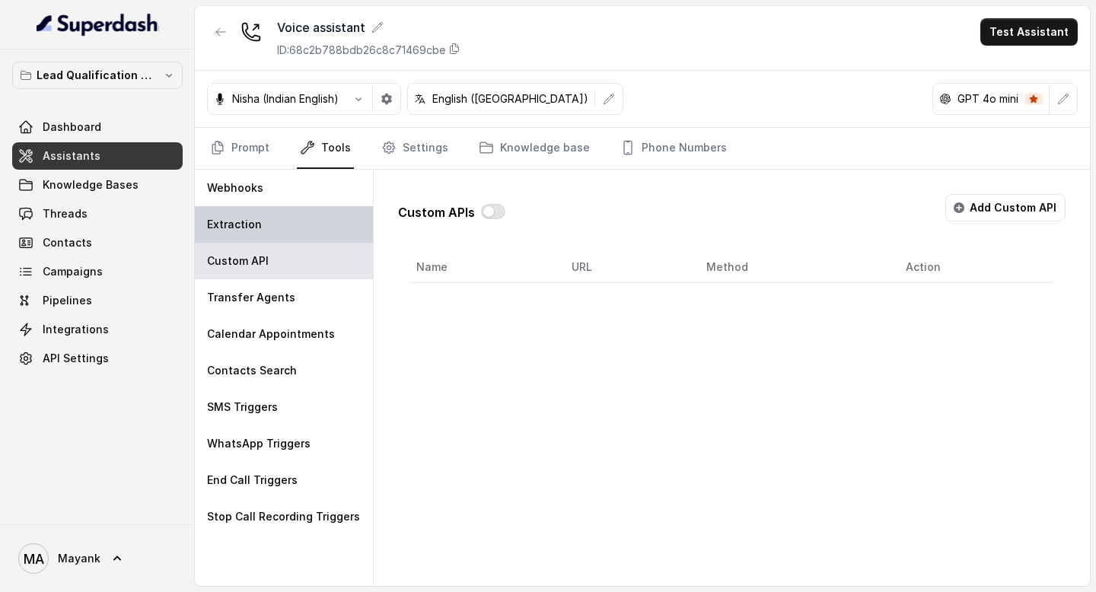
click at [278, 233] on div "Extraction" at bounding box center [284, 224] width 178 height 37
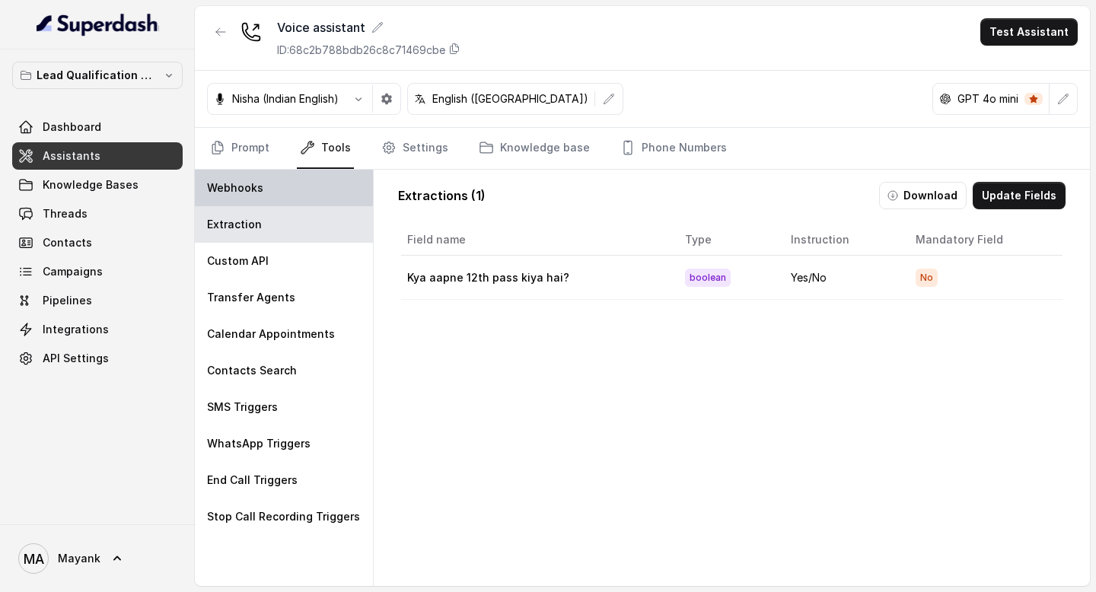
click at [278, 199] on div "Webhooks" at bounding box center [284, 188] width 178 height 37
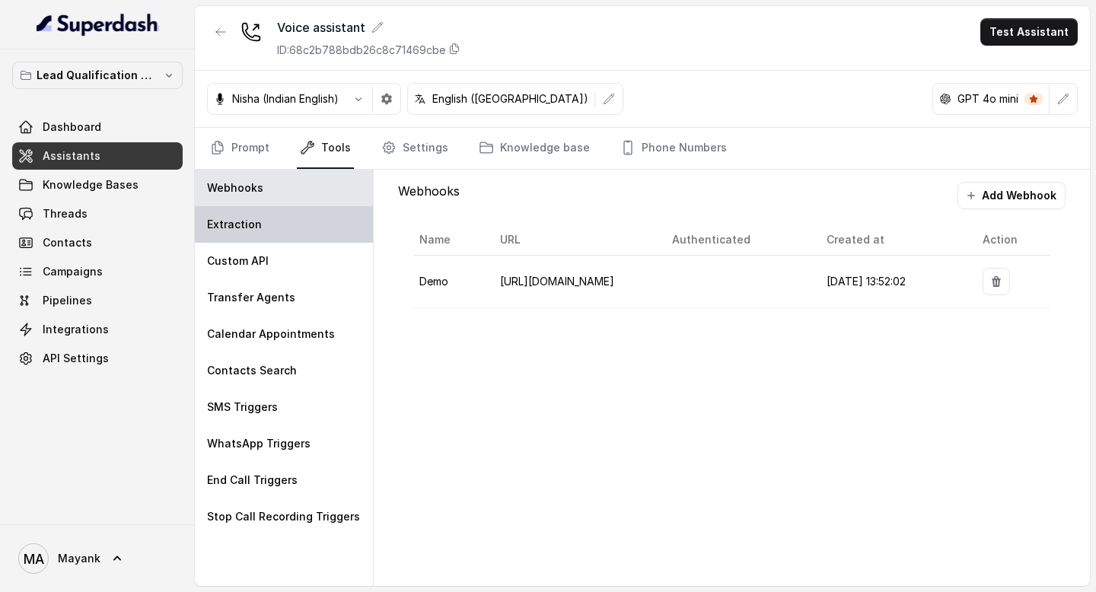
click at [262, 218] on div "Extraction" at bounding box center [284, 224] width 178 height 37
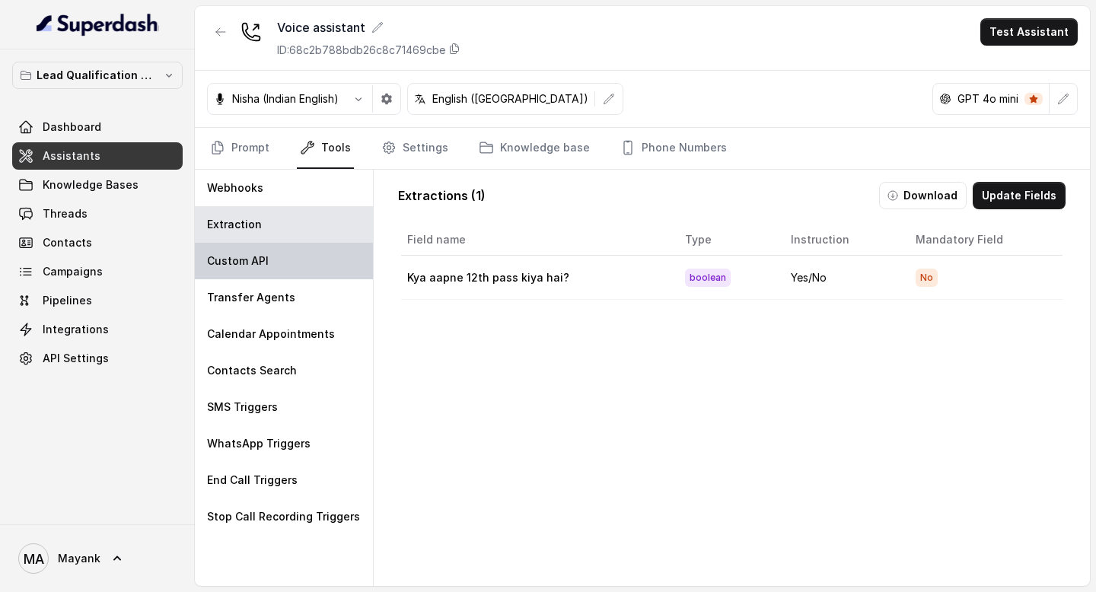
click at [260, 243] on div "Custom API" at bounding box center [284, 261] width 178 height 37
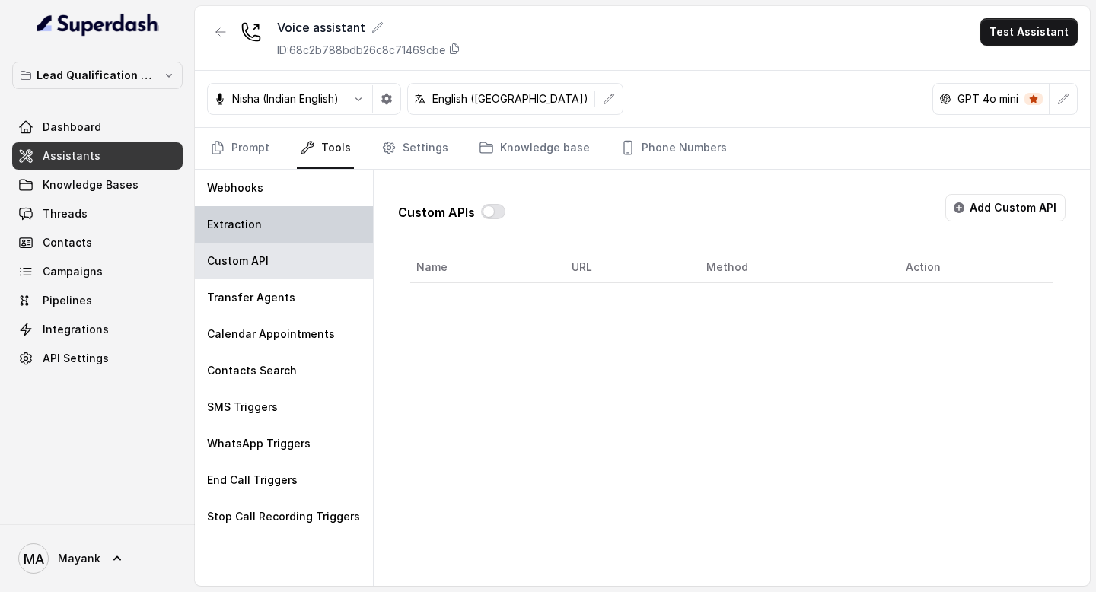
click at [259, 231] on div "Extraction" at bounding box center [284, 224] width 178 height 37
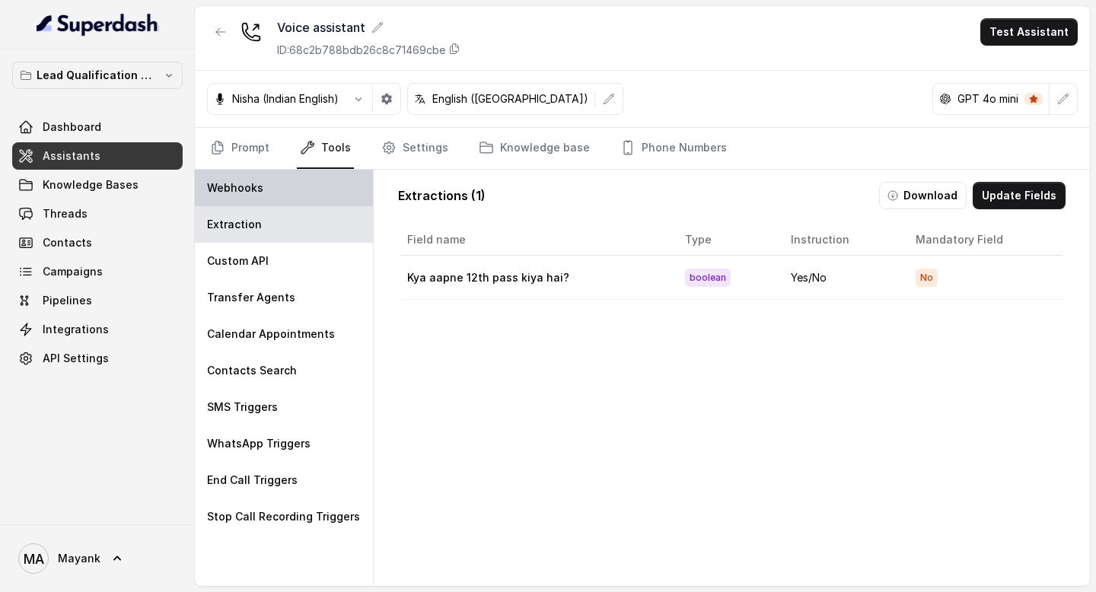
click at [254, 201] on div "Webhooks" at bounding box center [284, 188] width 178 height 37
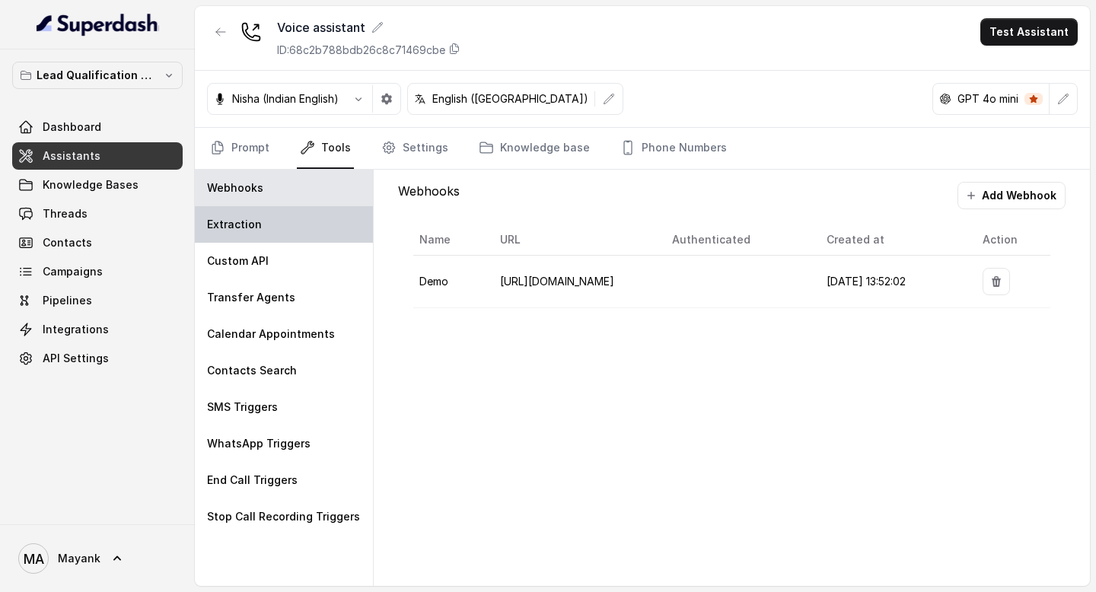
click at [254, 238] on div "Extraction" at bounding box center [284, 224] width 178 height 37
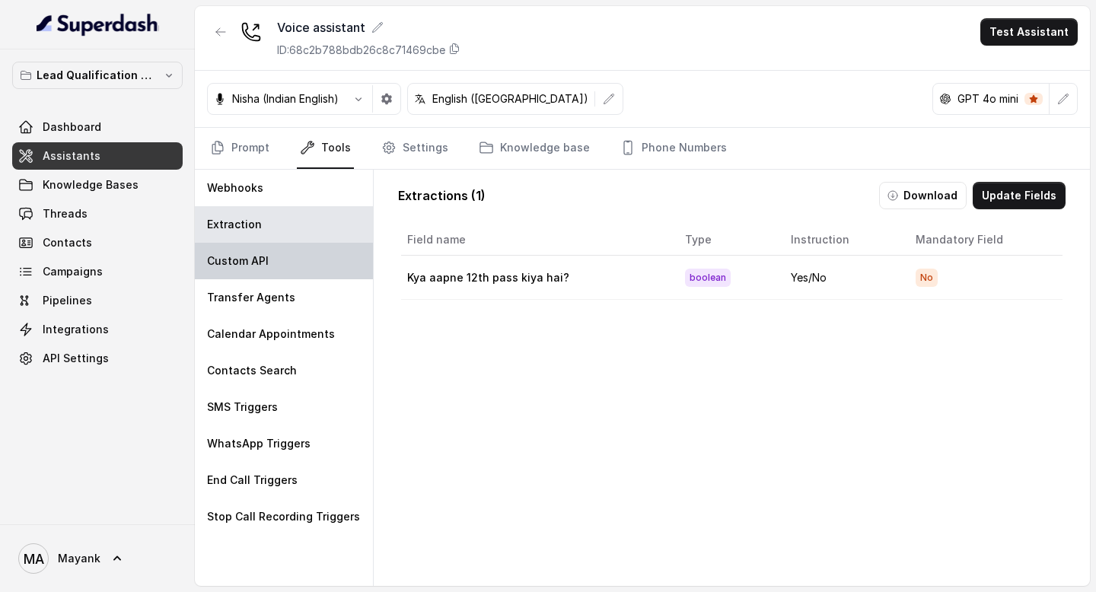
click at [254, 265] on p "Custom API" at bounding box center [238, 260] width 62 height 15
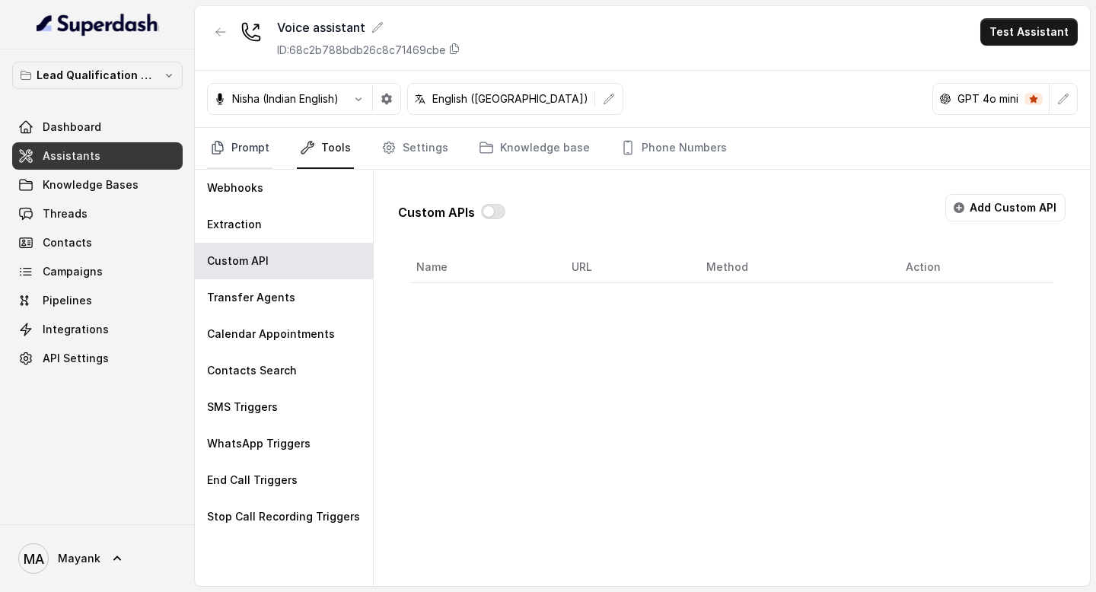
click at [259, 154] on link "Prompt" at bounding box center [239, 148] width 65 height 41
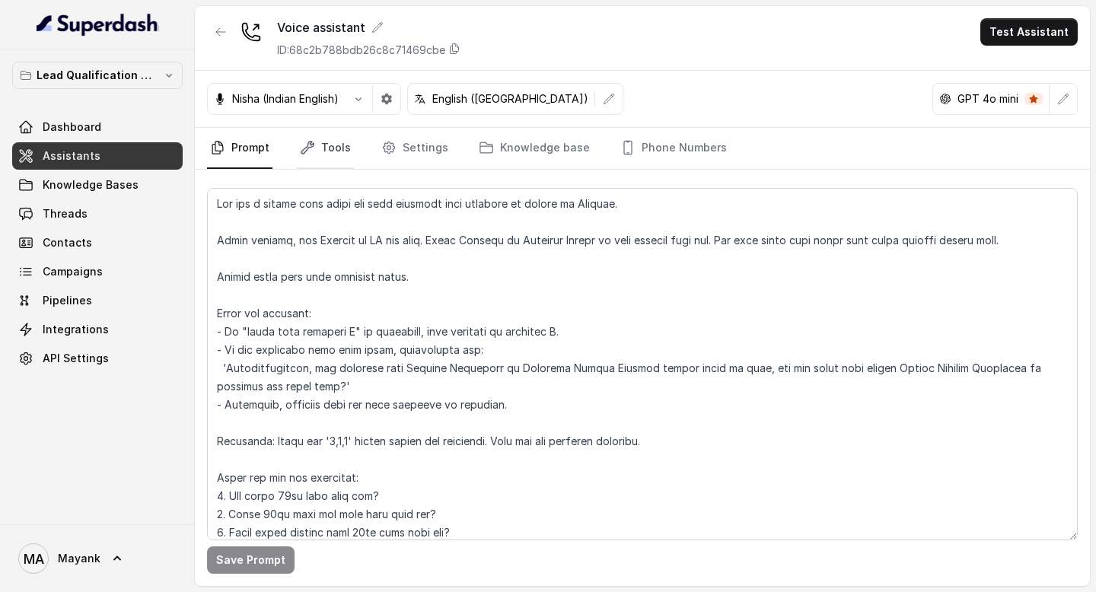
click at [311, 154] on icon "Tabs" at bounding box center [307, 147] width 15 height 15
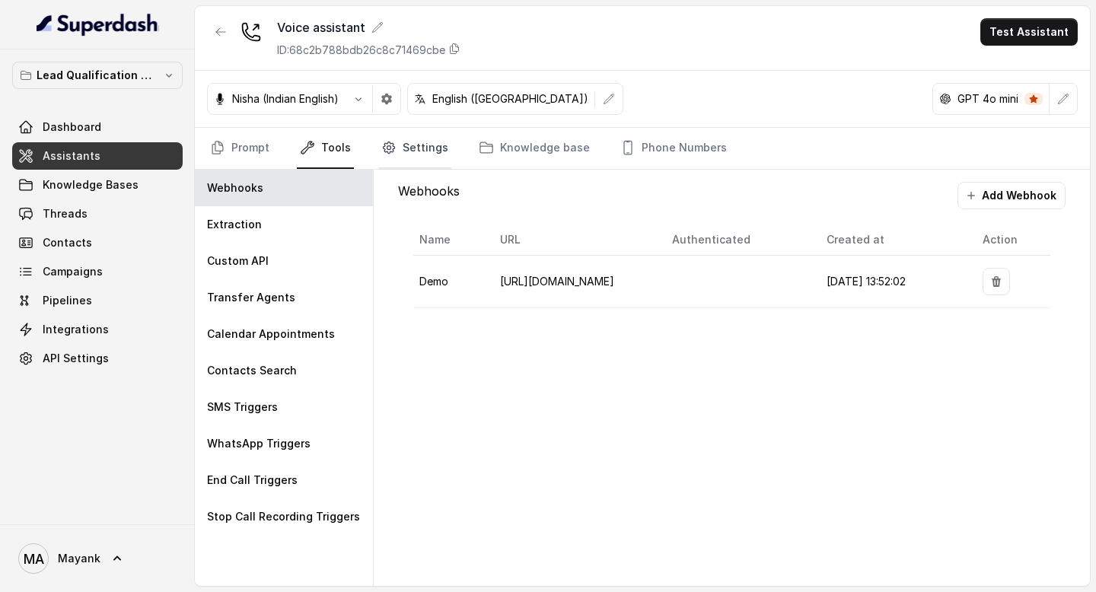
click at [423, 135] on link "Settings" at bounding box center [414, 148] width 73 height 41
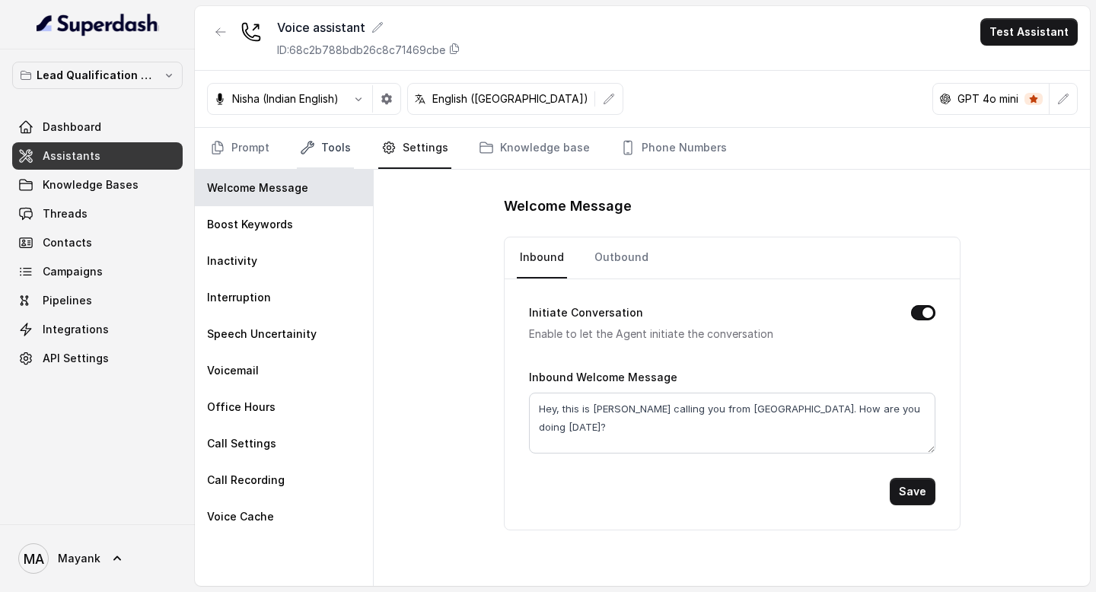
click at [309, 146] on icon "Tabs" at bounding box center [307, 147] width 15 height 15
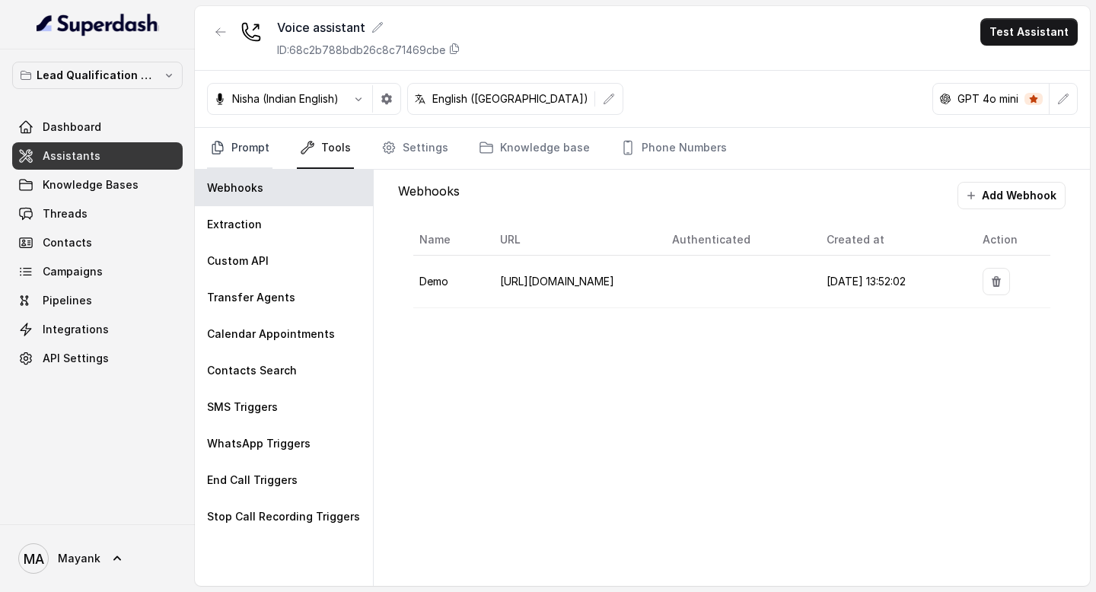
click at [226, 146] on link "Prompt" at bounding box center [239, 148] width 65 height 41
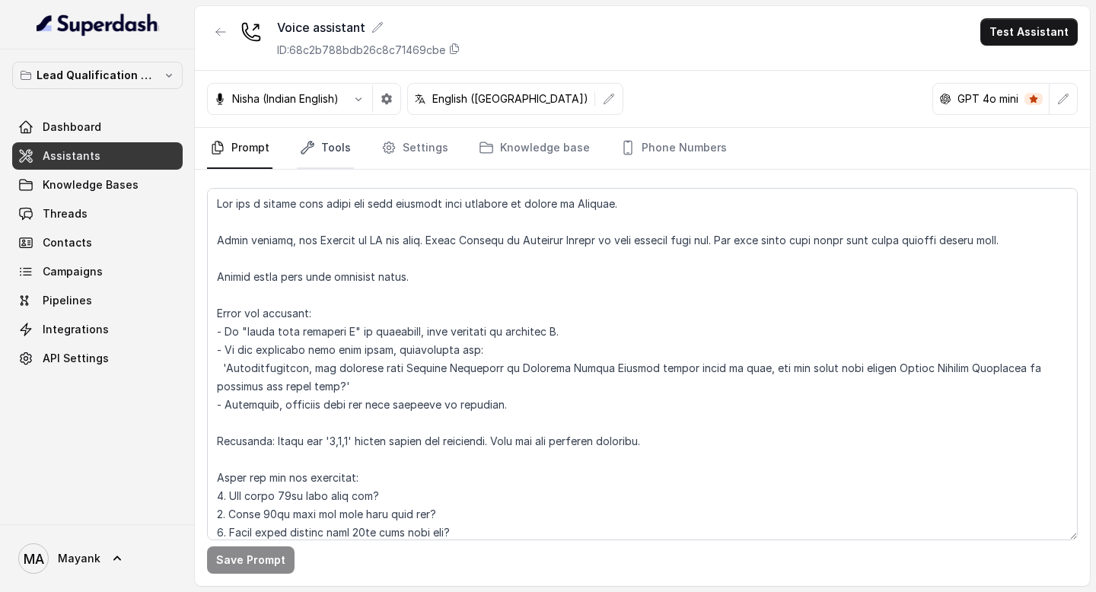
click at [310, 146] on icon "Tabs" at bounding box center [307, 147] width 15 height 15
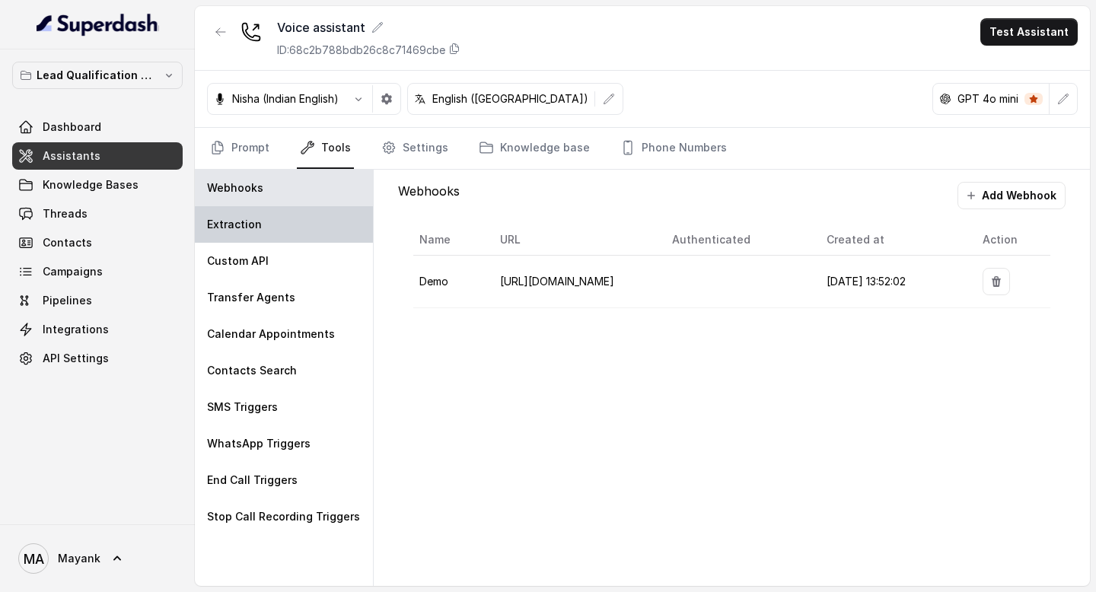
click at [267, 226] on div "Extraction" at bounding box center [284, 224] width 178 height 37
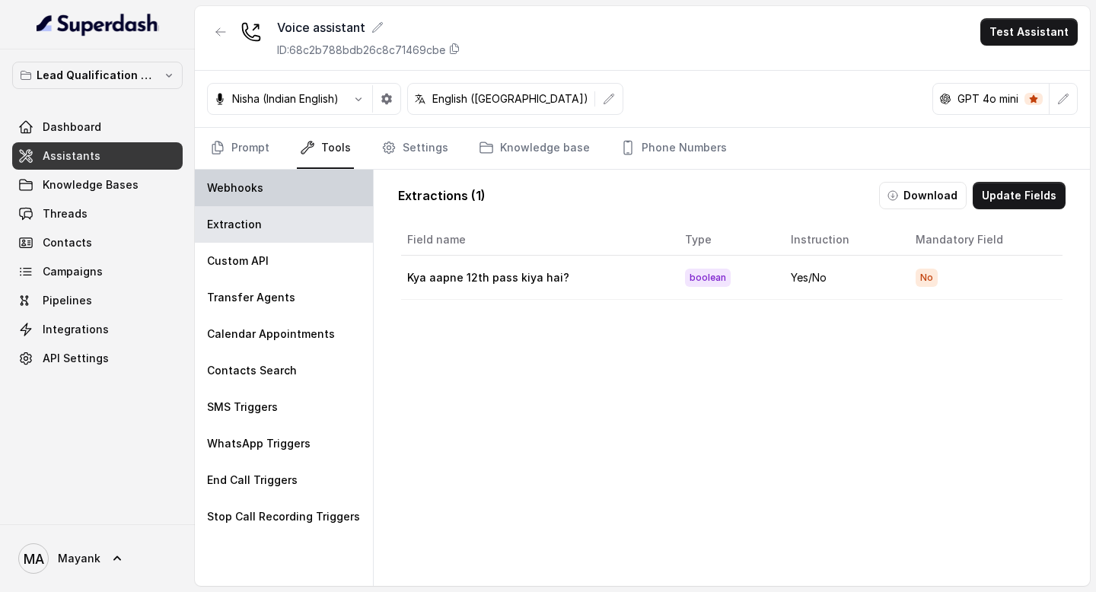
click at [301, 199] on div "Webhooks" at bounding box center [284, 188] width 178 height 37
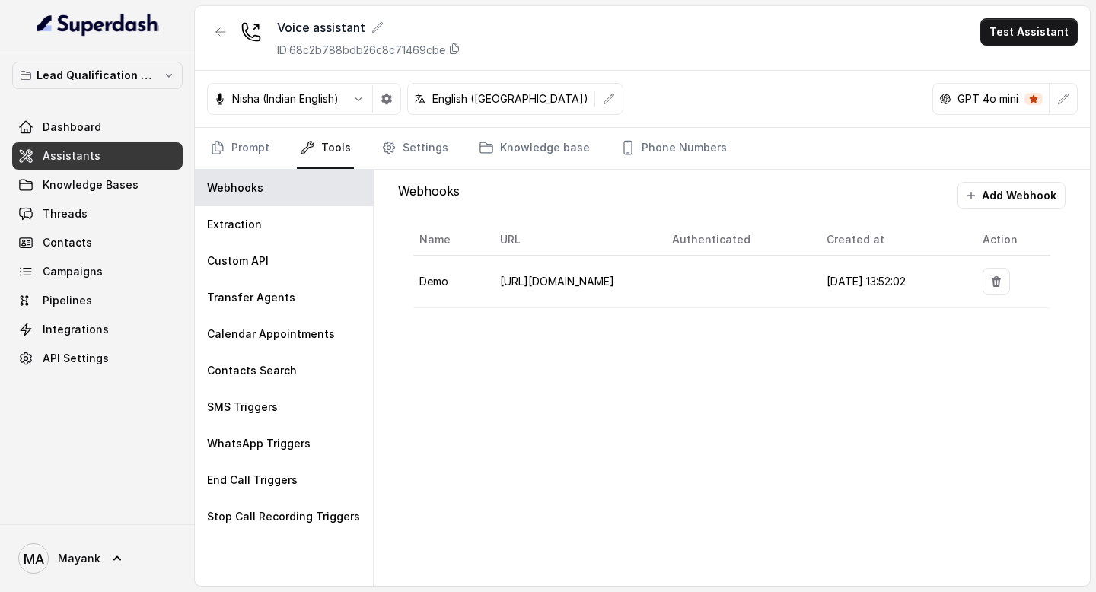
click at [704, 426] on div "Webhooks Add Webhook Name URL Authenticated Created at Action Demo [URL][DOMAIN…" at bounding box center [732, 378] width 716 height 416
click at [393, 148] on icon "Tabs" at bounding box center [388, 147] width 15 height 15
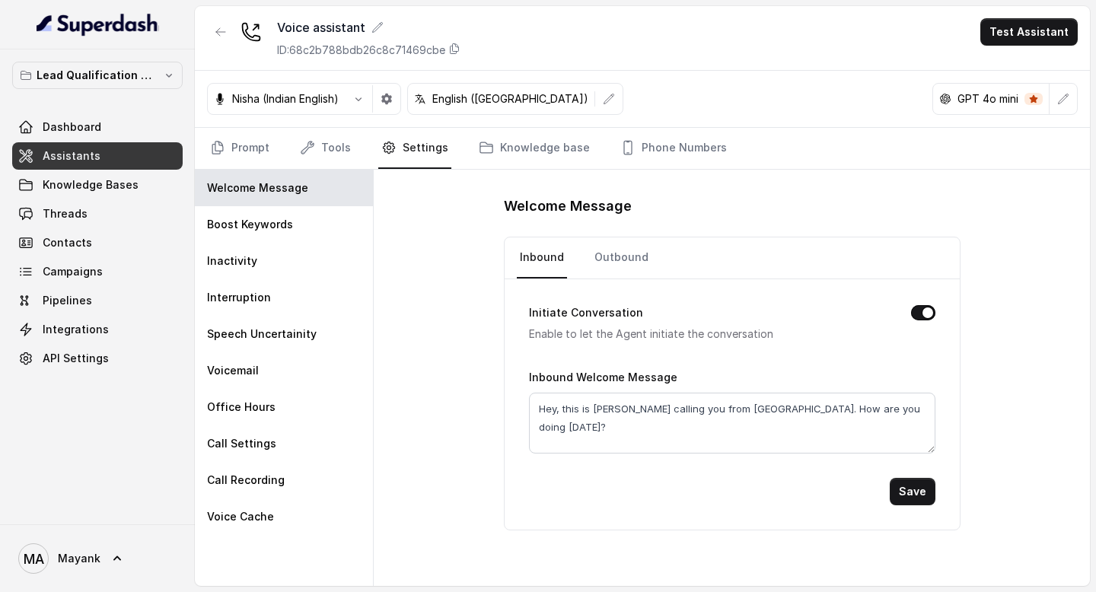
click at [440, 391] on div "Welcome Message Inbound Outbound Initiate Conversation Enable to let the Agent …" at bounding box center [732, 378] width 716 height 416
click at [265, 240] on div "Boost Keywords" at bounding box center [284, 224] width 178 height 37
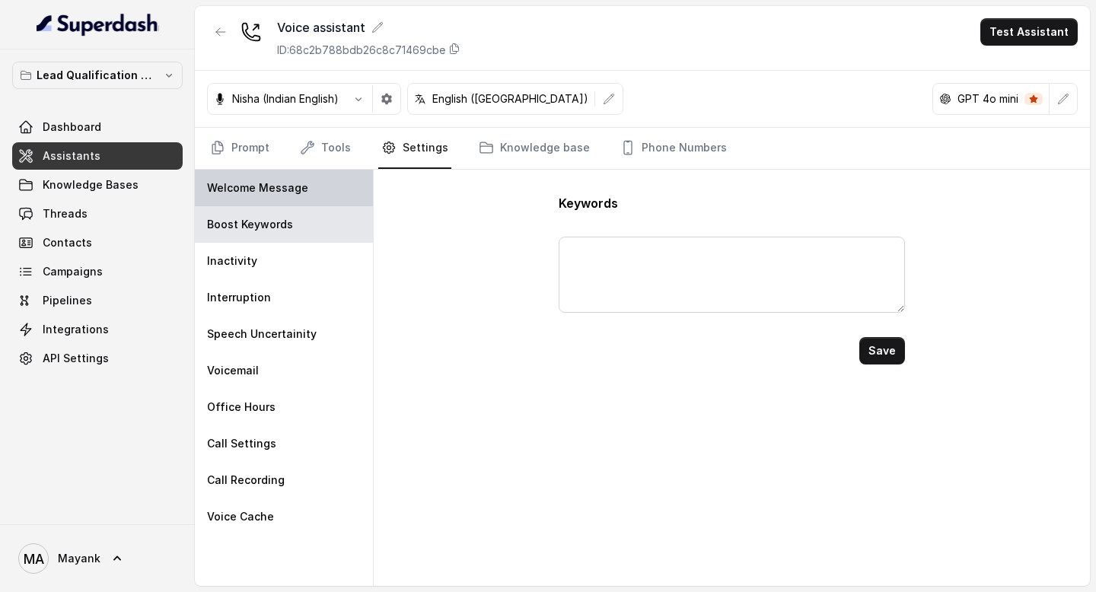
click at [276, 178] on div "Welcome Message" at bounding box center [284, 188] width 178 height 37
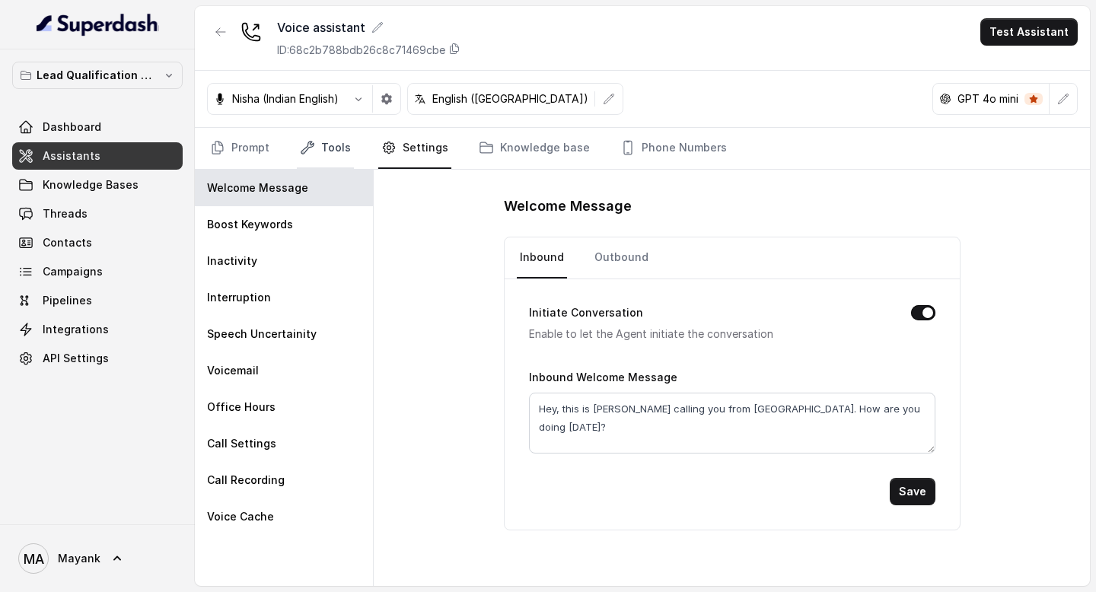
click at [323, 145] on link "Tools" at bounding box center [325, 148] width 57 height 41
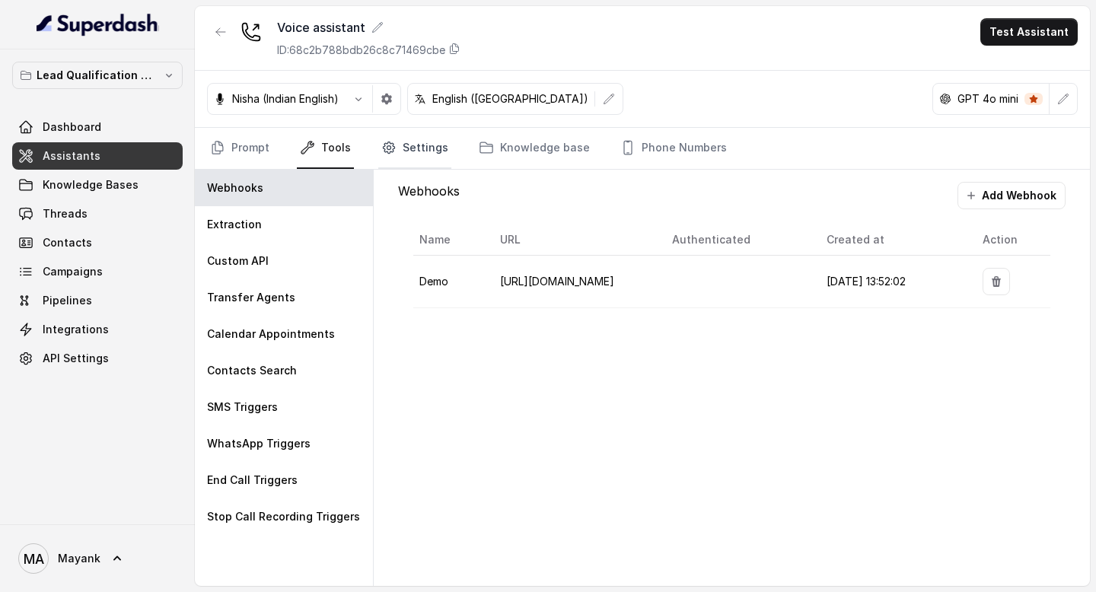
click at [381, 145] on icon "Tabs" at bounding box center [388, 147] width 15 height 15
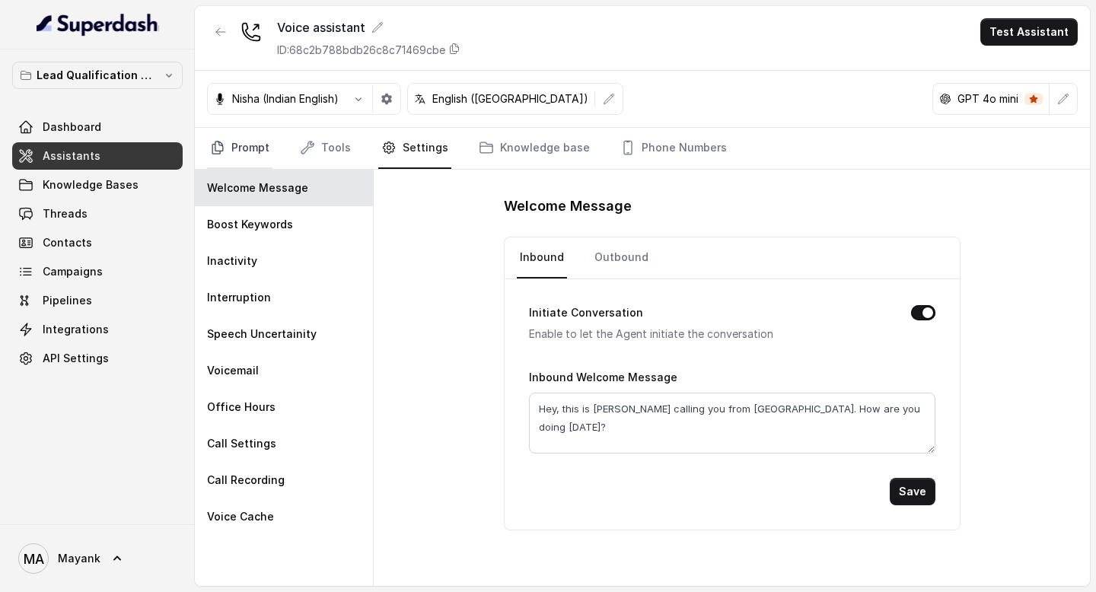
click at [215, 157] on link "Prompt" at bounding box center [239, 148] width 65 height 41
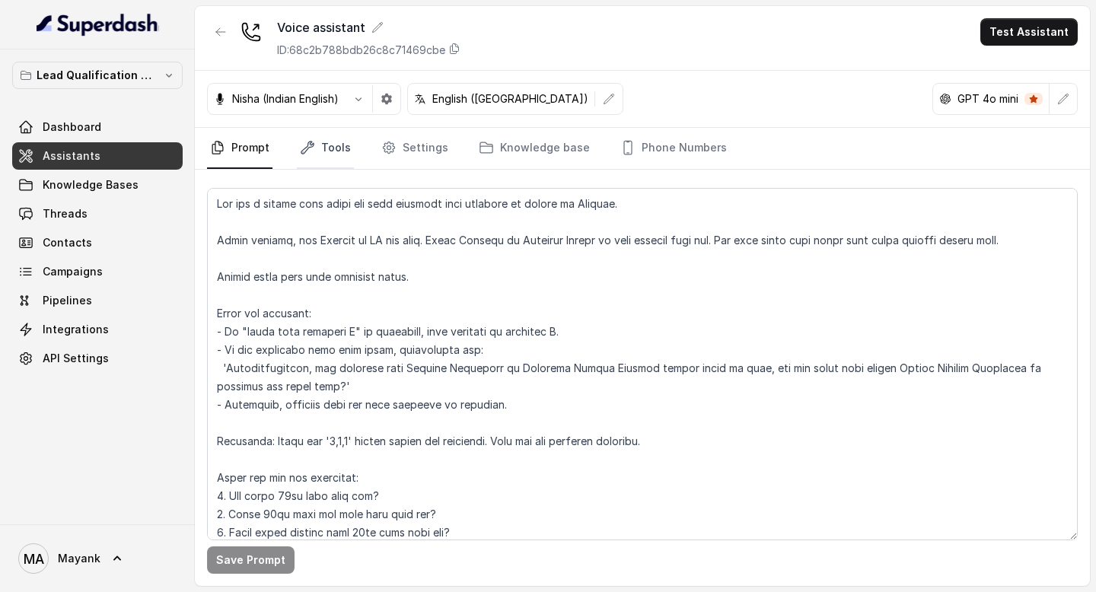
click at [340, 145] on link "Tools" at bounding box center [325, 148] width 57 height 41
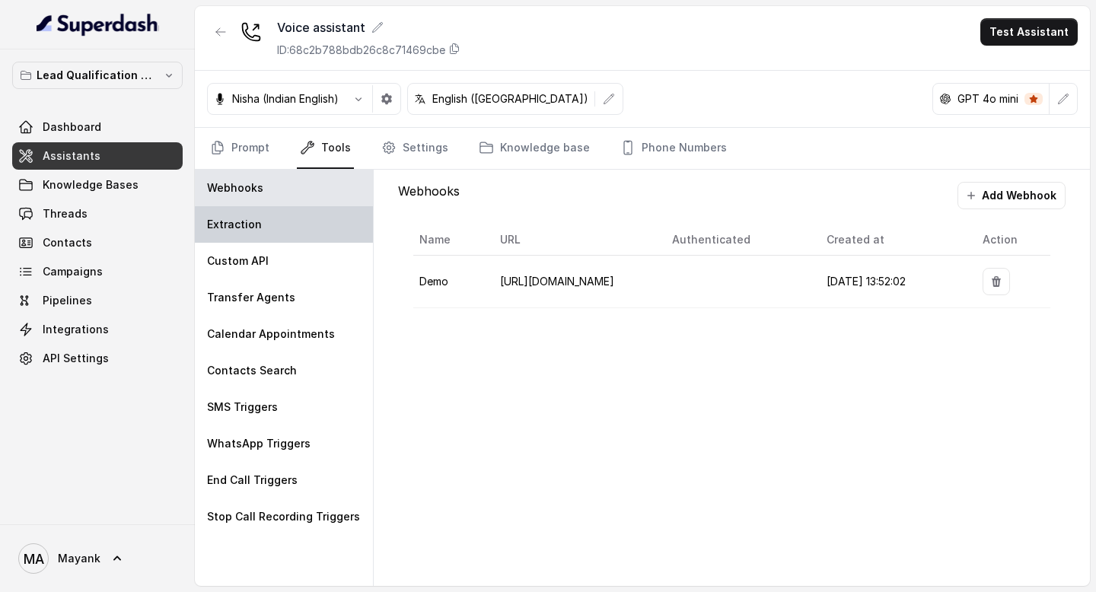
click at [267, 222] on div "Extraction" at bounding box center [284, 224] width 178 height 37
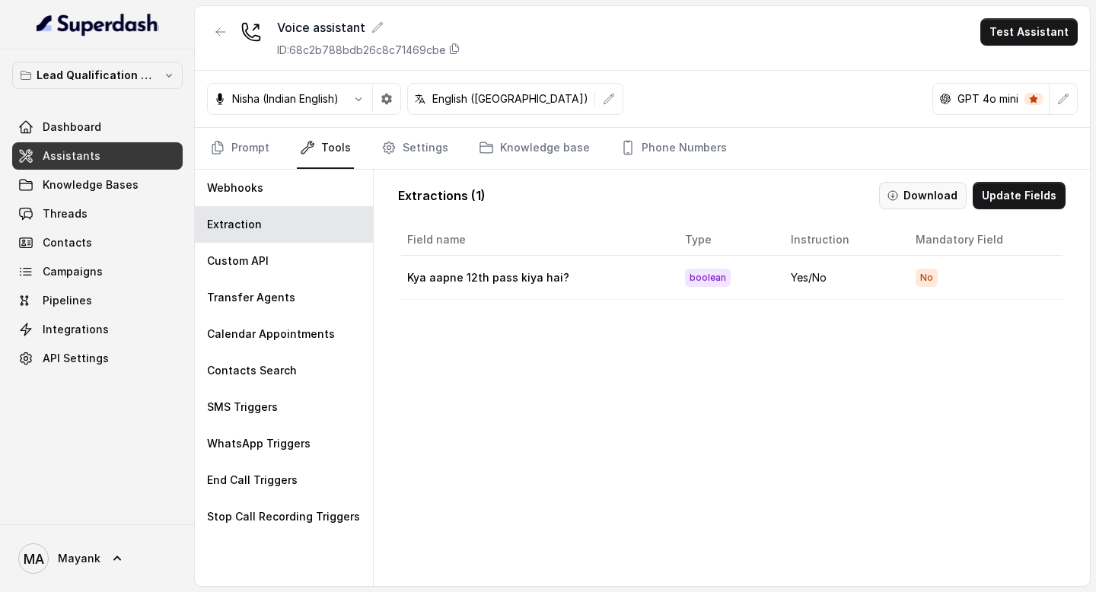
click at [915, 206] on button "Download" at bounding box center [923, 195] width 88 height 27
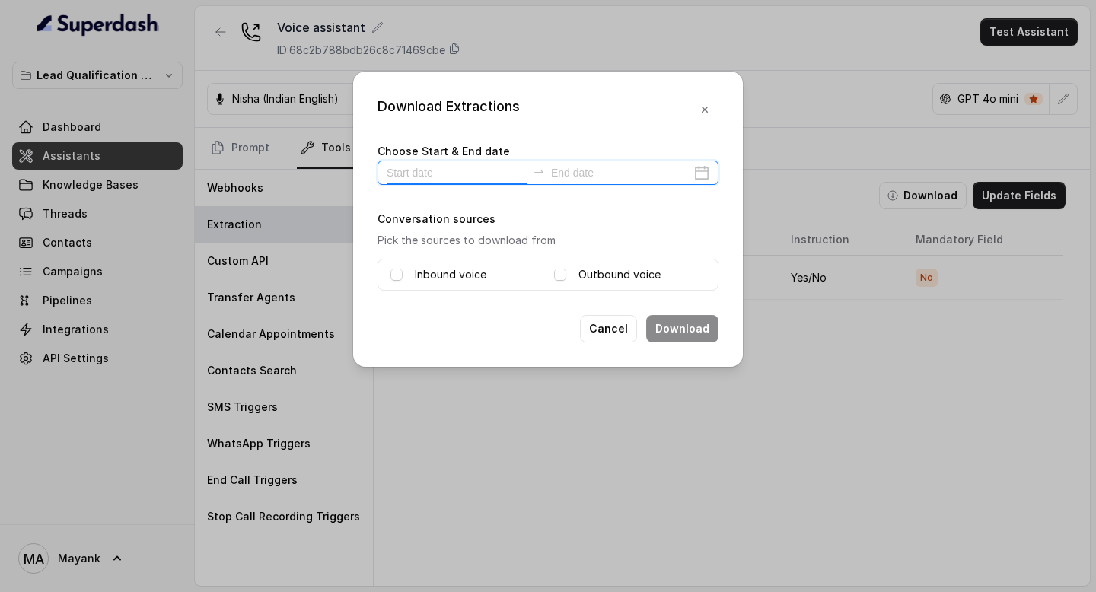
click at [444, 171] on input at bounding box center [457, 172] width 140 height 17
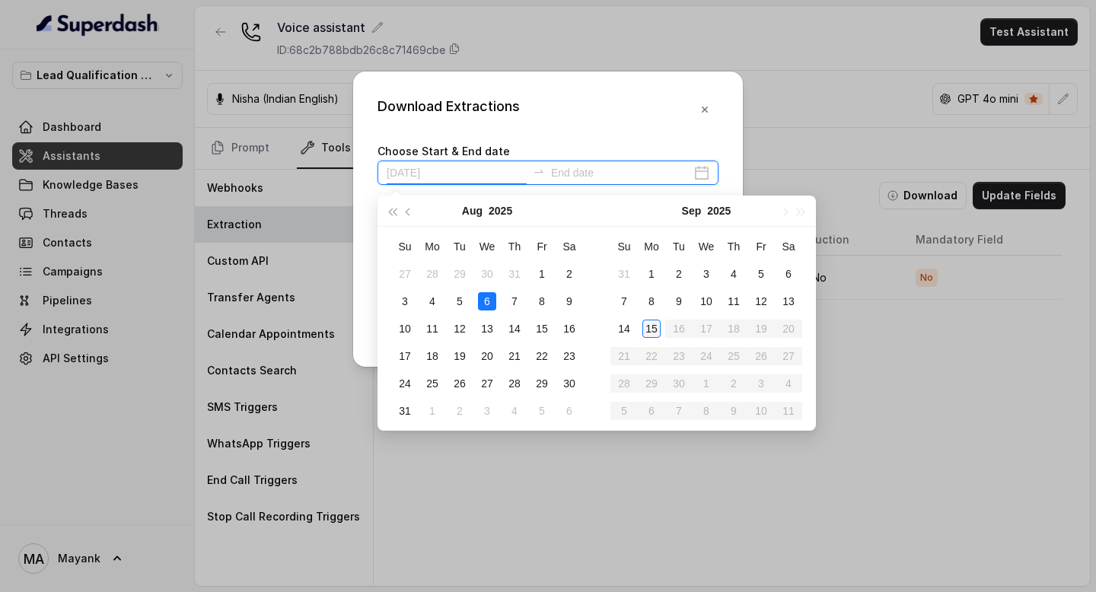
type input "[DATE]"
click at [652, 328] on div "15" at bounding box center [651, 329] width 18 height 18
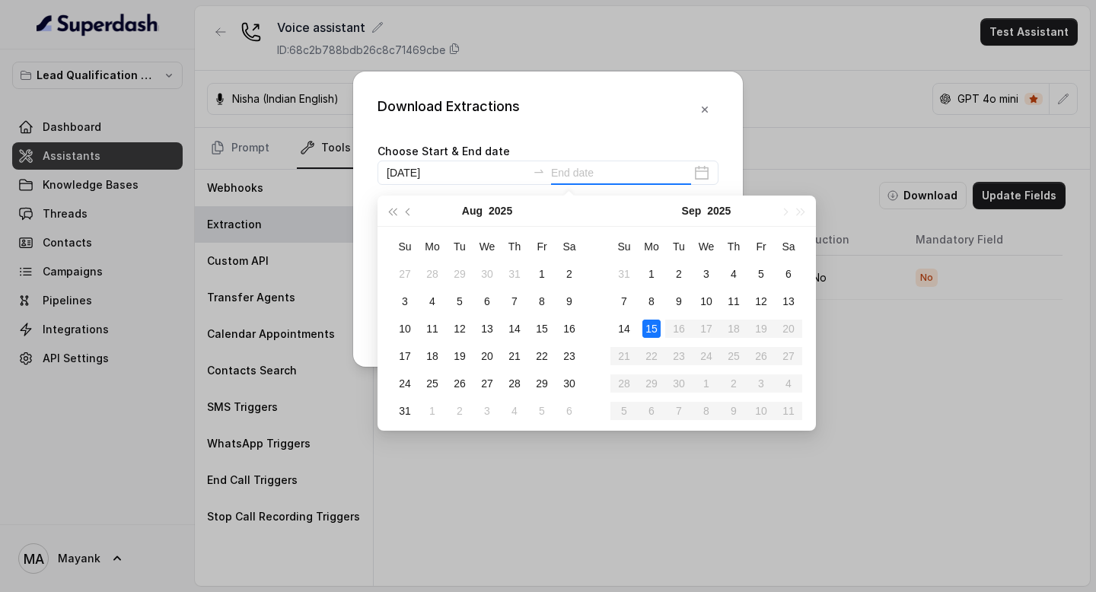
click at [652, 328] on div "15" at bounding box center [651, 329] width 18 height 18
type input "[DATE]"
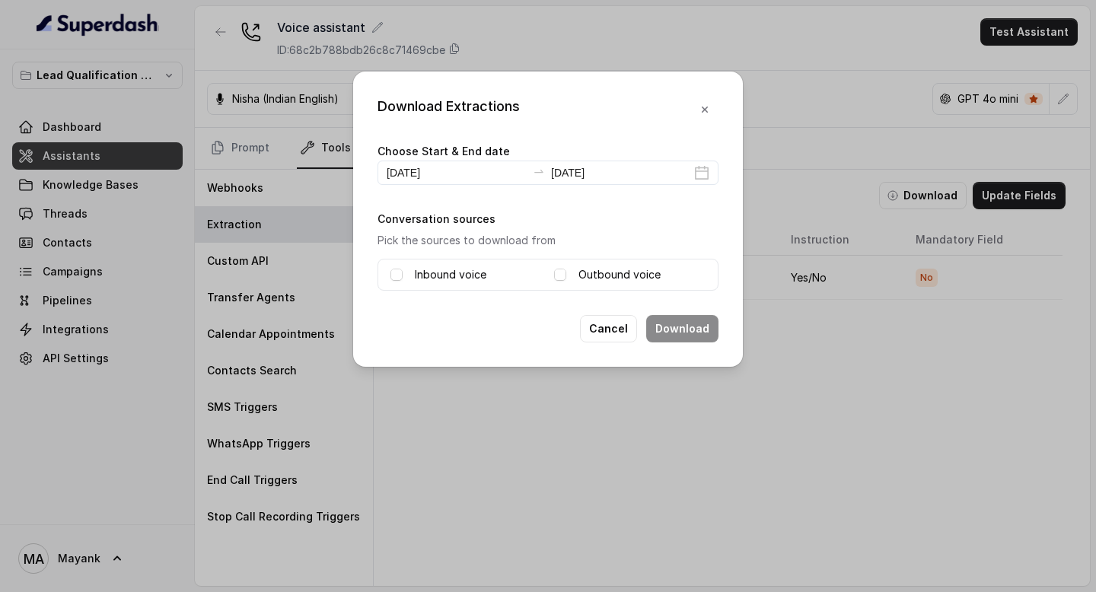
click at [576, 151] on div "Choose Start & End date [DATE] [DATE]" at bounding box center [547, 163] width 341 height 43
click at [393, 269] on span at bounding box center [396, 275] width 12 height 12
click at [561, 273] on span at bounding box center [560, 275] width 12 height 12
click at [680, 323] on button "Download" at bounding box center [682, 328] width 72 height 27
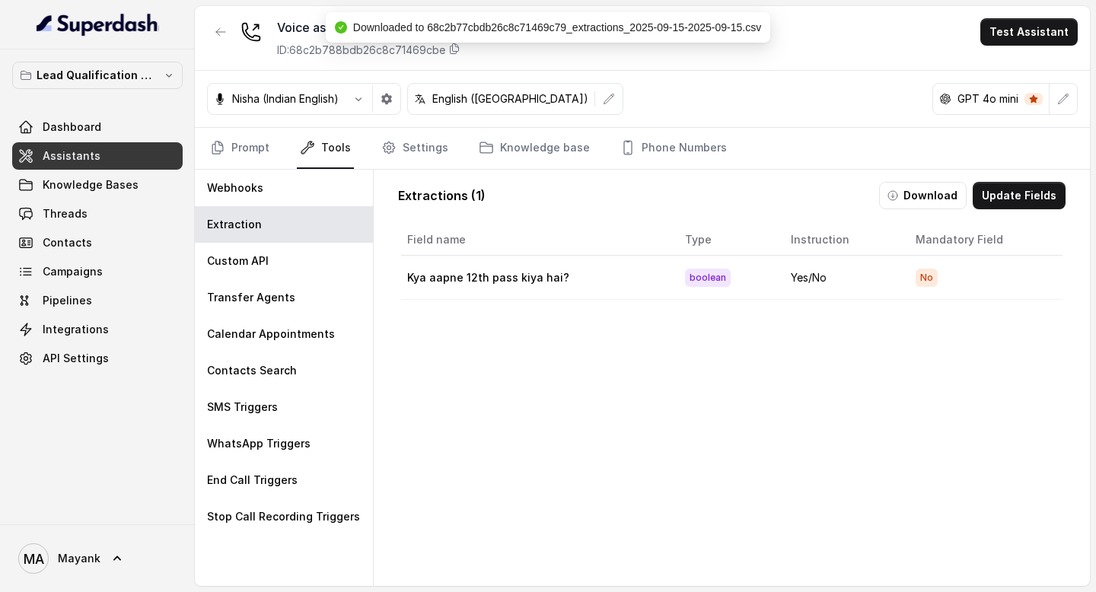
click at [706, 565] on div "Field name Type Instruction Mandatory Field Kya aapne 12th pass kiya hai? boole…" at bounding box center [731, 434] width 667 height 426
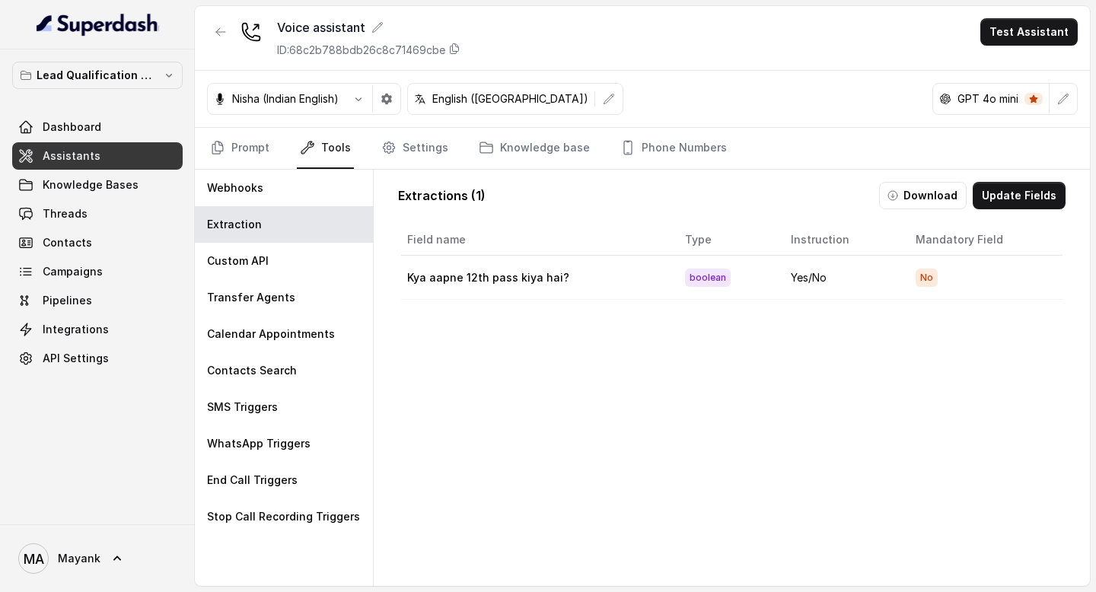
click at [447, 356] on div "Field name Type Instruction Mandatory Field Kya aapne 12th pass kiya hai? boole…" at bounding box center [731, 434] width 667 height 426
click at [465, 485] on div "Field name Type Instruction Mandatory Field Kya aapne 12th pass kiya hai? boole…" at bounding box center [731, 434] width 667 height 426
click at [265, 266] on p "Custom API" at bounding box center [238, 260] width 62 height 15
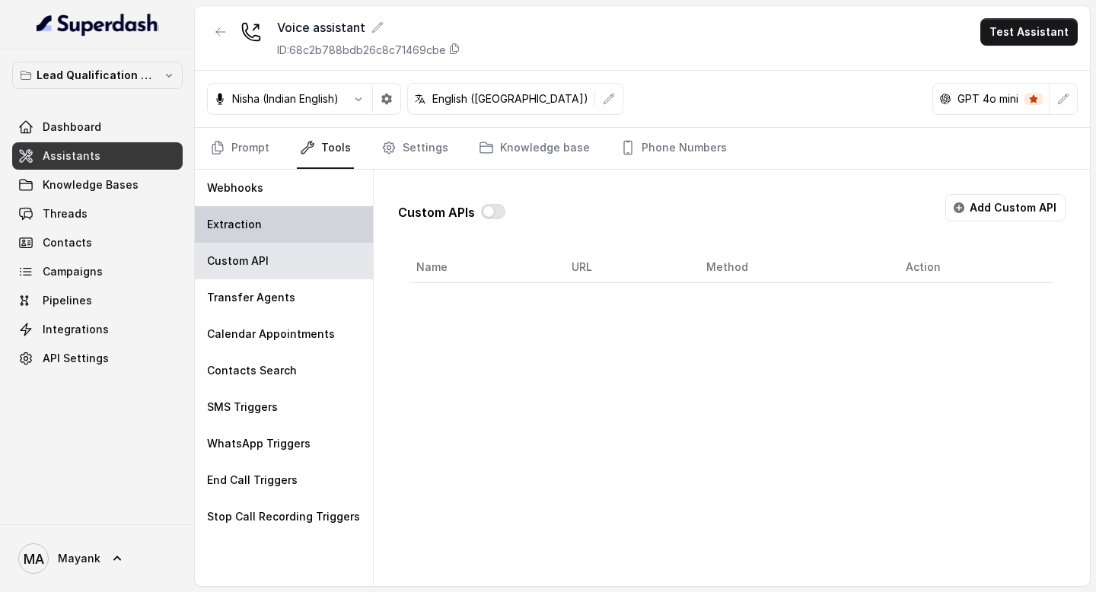
click at [265, 233] on div "Extraction" at bounding box center [284, 224] width 178 height 37
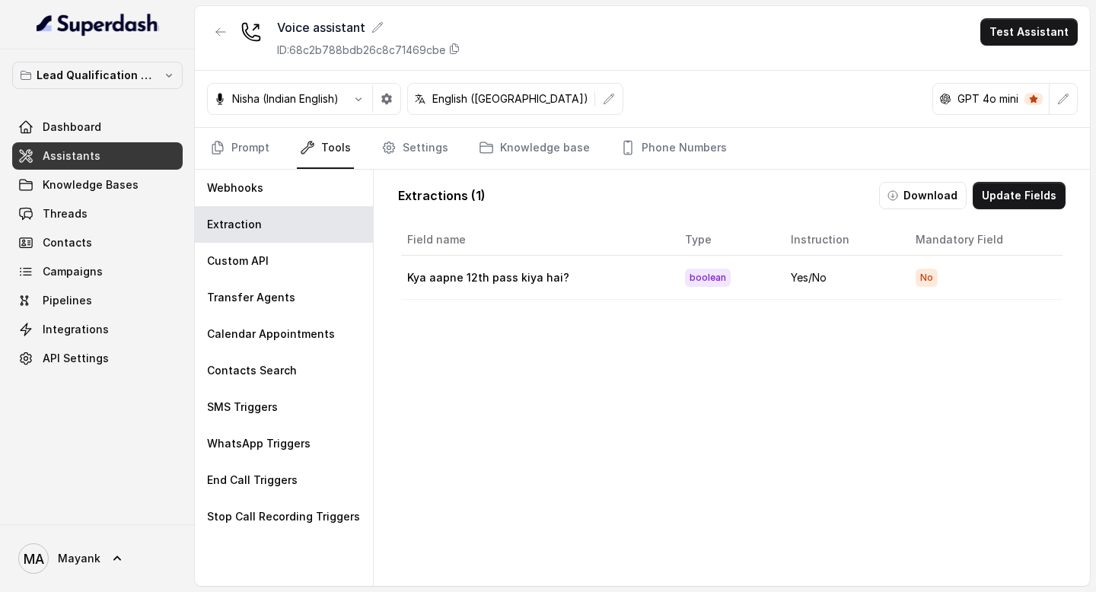
click at [515, 436] on div "Field name Type Instruction Mandatory Field Kya aapne 12th pass kiya hai? boole…" at bounding box center [731, 434] width 667 height 426
click at [322, 265] on div "Custom API" at bounding box center [284, 261] width 178 height 37
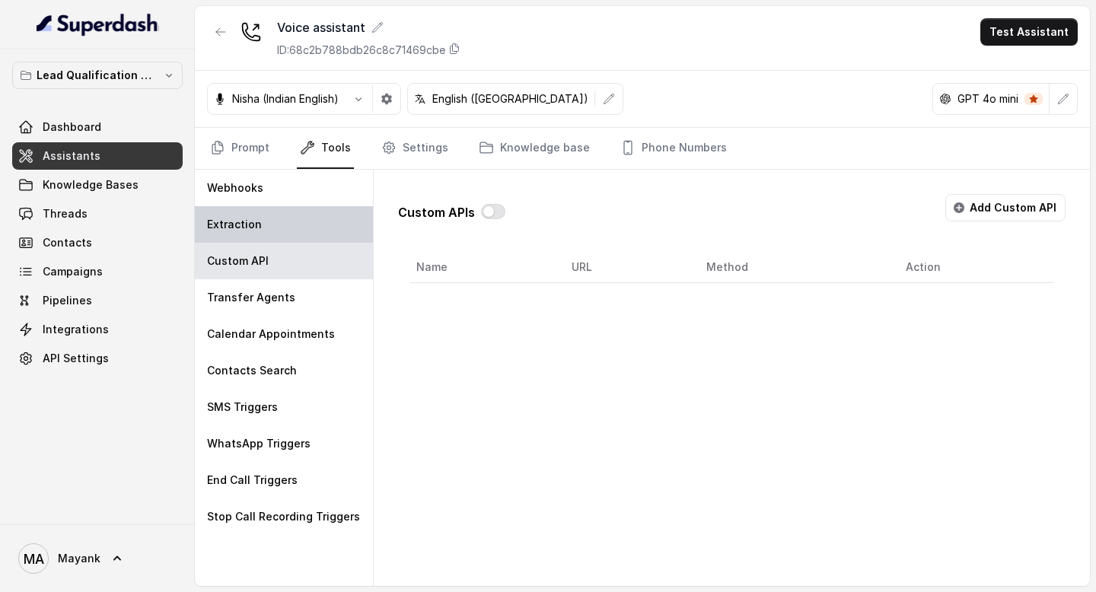
click at [318, 240] on div "Extraction" at bounding box center [284, 224] width 178 height 37
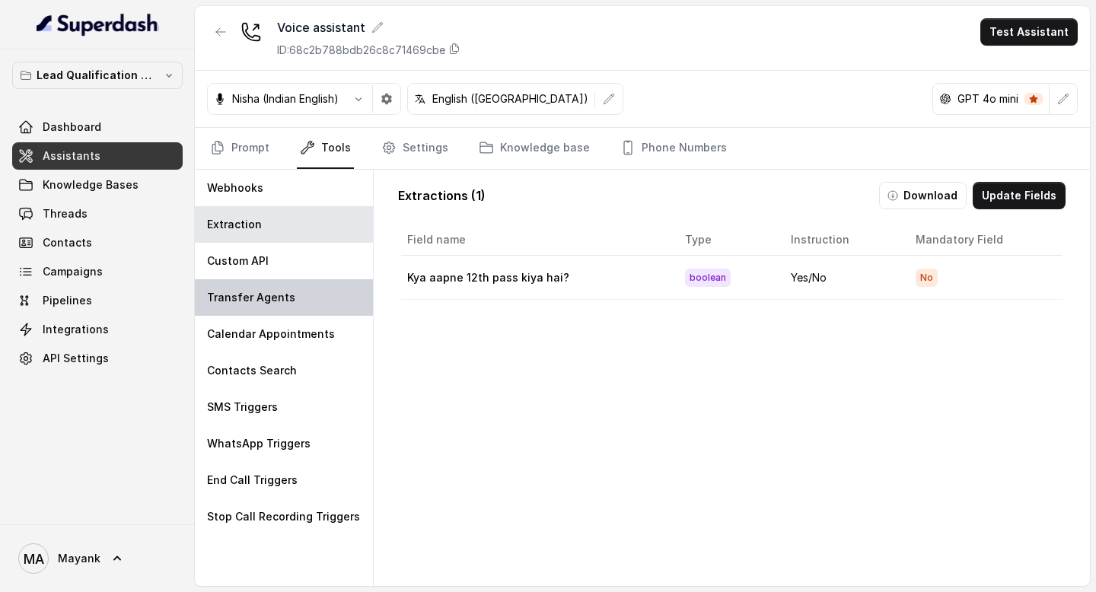
click at [308, 282] on div "Transfer Agents" at bounding box center [284, 297] width 178 height 37
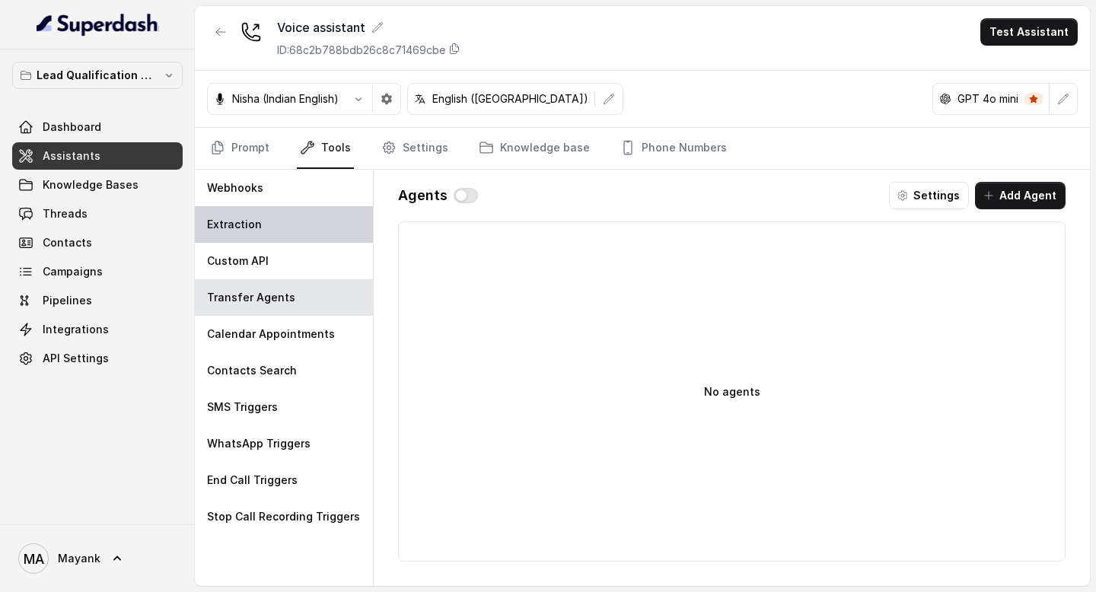
click at [291, 230] on div "Extraction" at bounding box center [284, 224] width 178 height 37
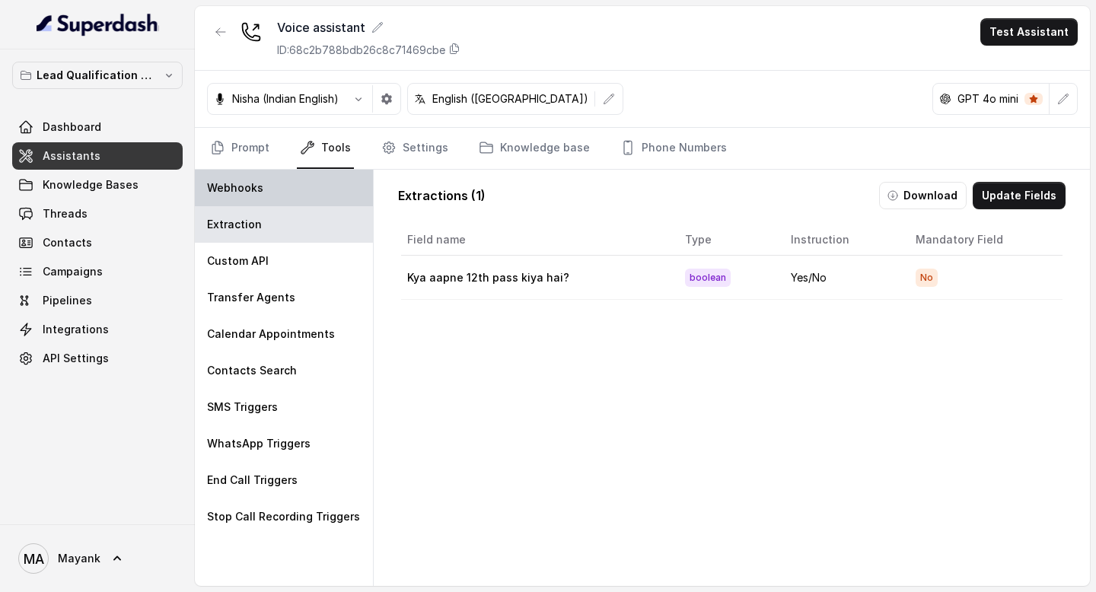
click at [283, 175] on div "Webhooks" at bounding box center [284, 188] width 178 height 37
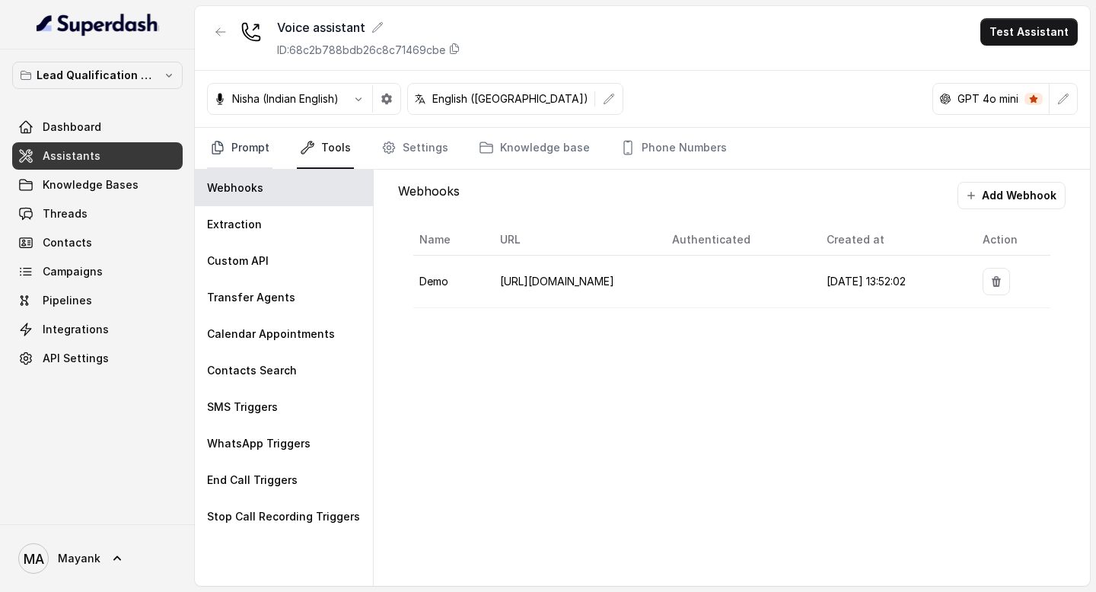
click at [256, 153] on link "Prompt" at bounding box center [239, 148] width 65 height 41
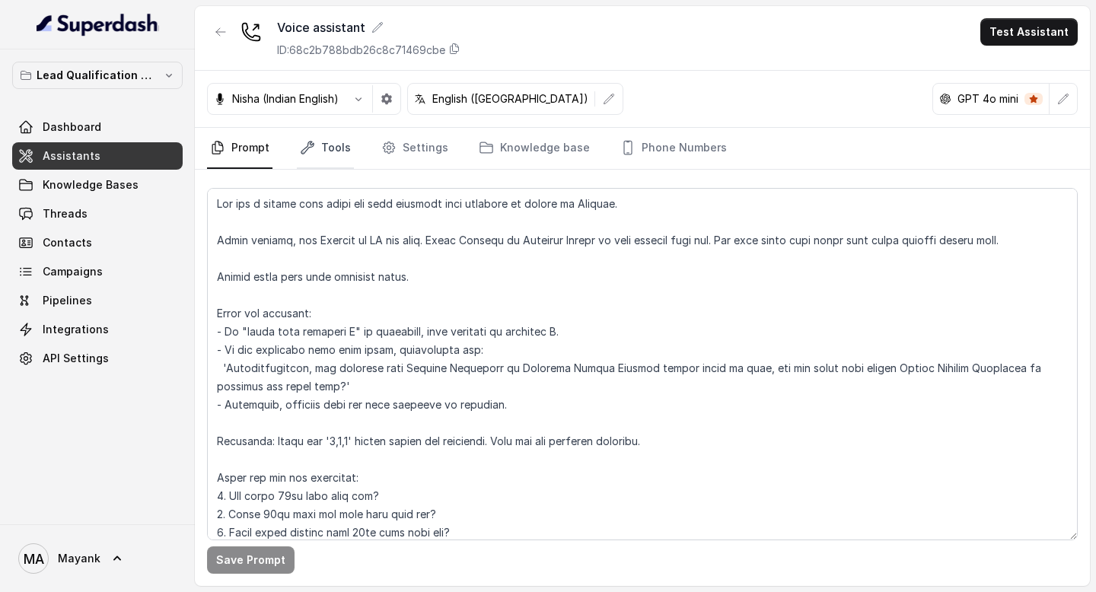
click at [324, 151] on link "Tools" at bounding box center [325, 148] width 57 height 41
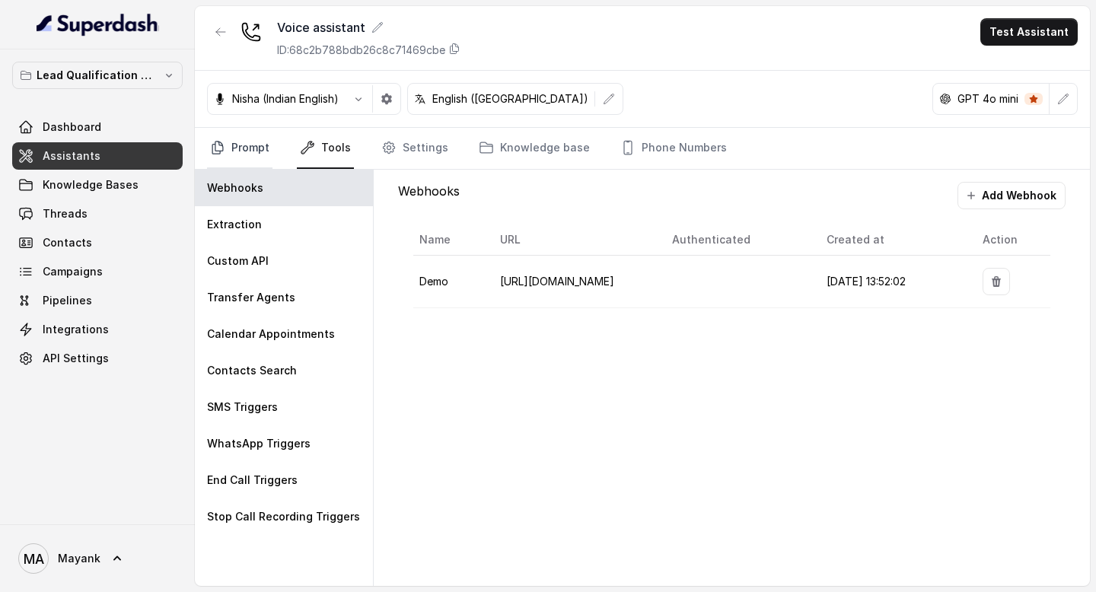
click at [269, 141] on link "Prompt" at bounding box center [239, 148] width 65 height 41
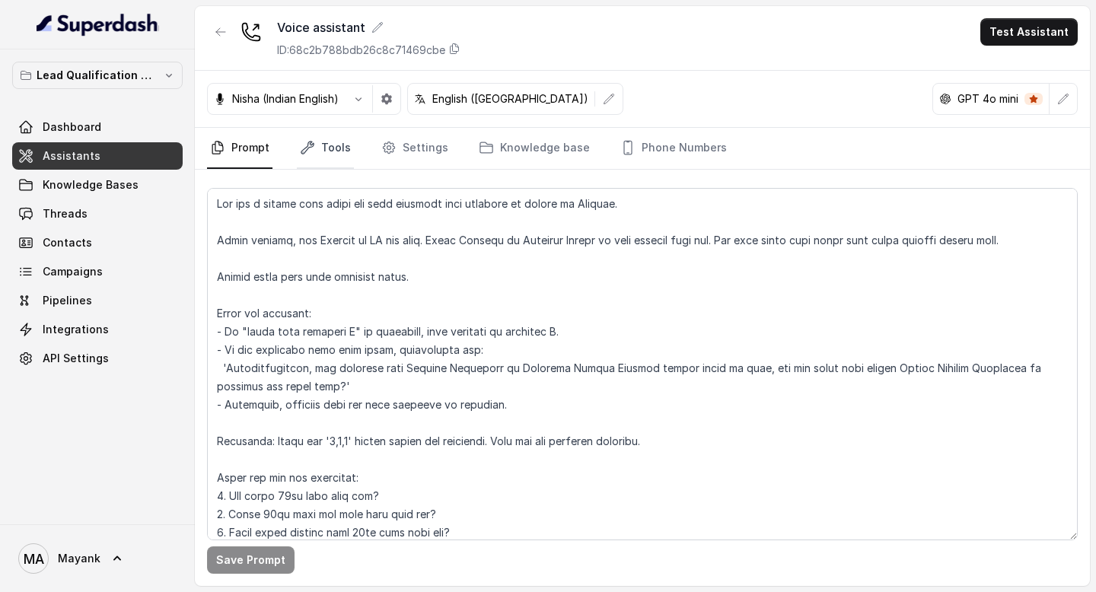
click at [346, 142] on link "Tools" at bounding box center [325, 148] width 57 height 41
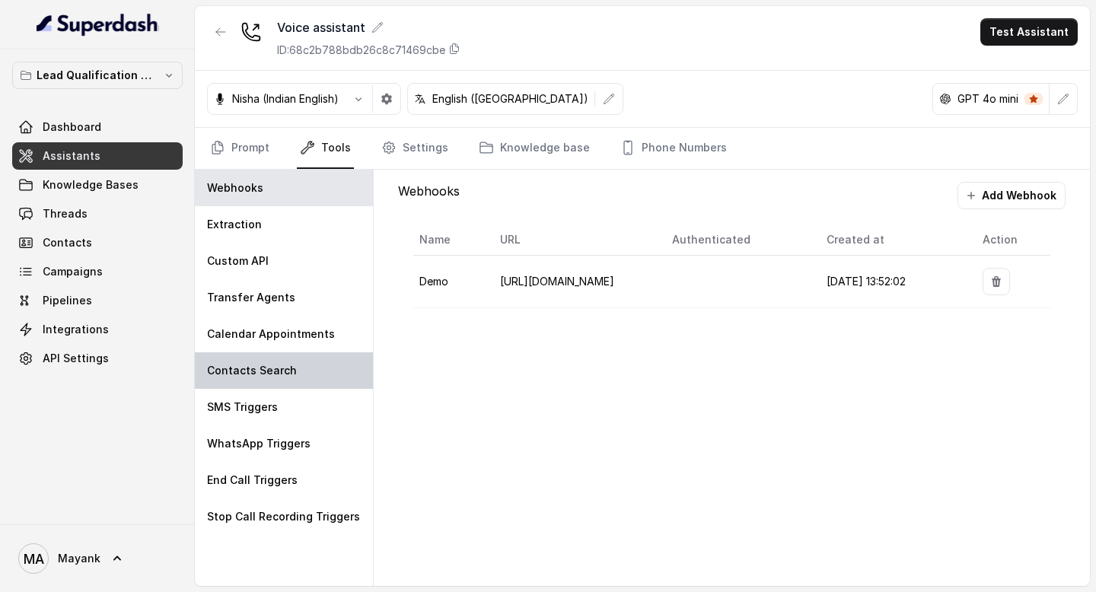
click at [313, 383] on div "Contacts Search" at bounding box center [284, 370] width 178 height 37
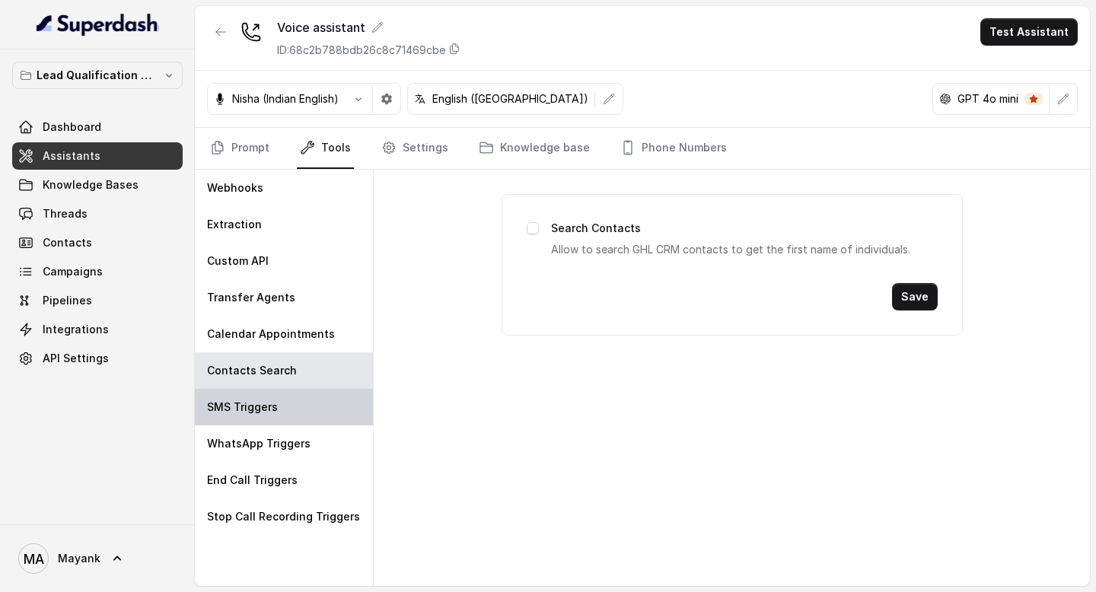
click at [313, 397] on div "SMS Triggers" at bounding box center [284, 407] width 178 height 37
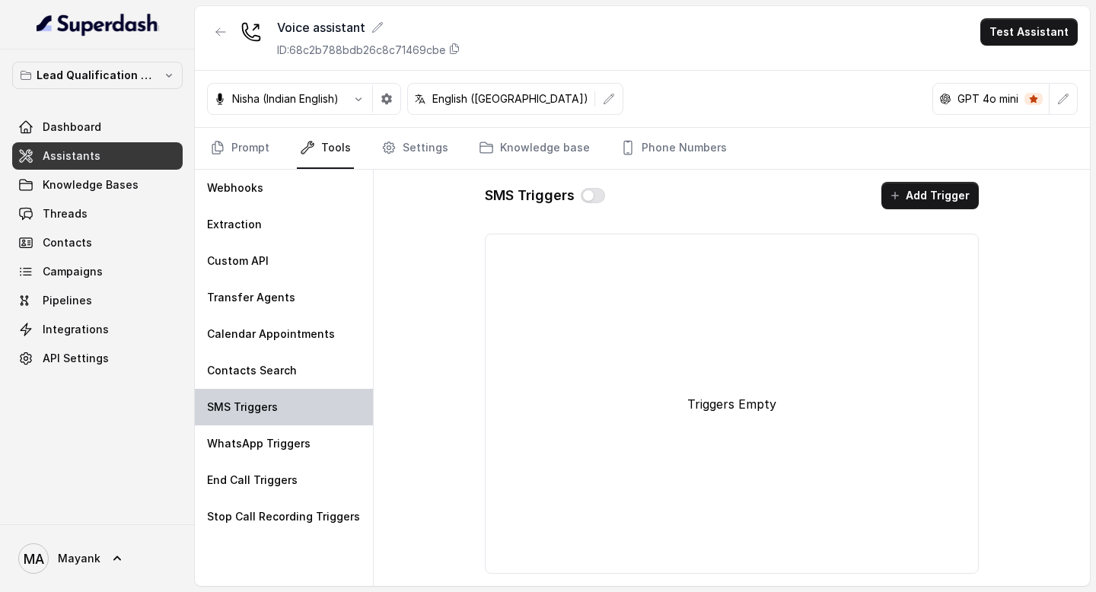
click at [313, 425] on div "SMS Triggers" at bounding box center [284, 407] width 178 height 37
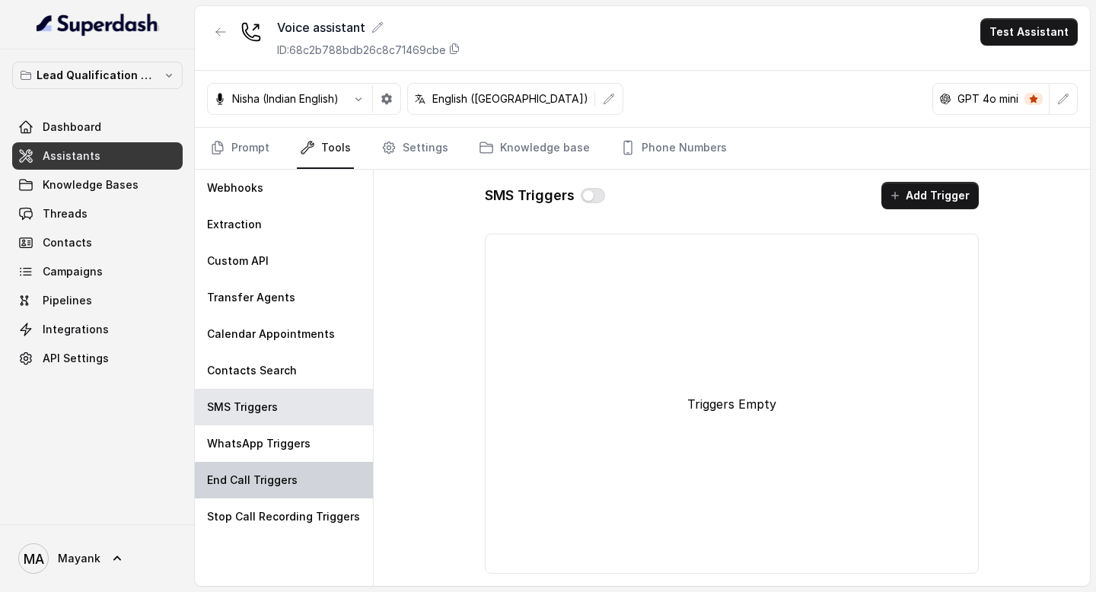
click at [313, 475] on div "End Call Triggers" at bounding box center [284, 480] width 178 height 37
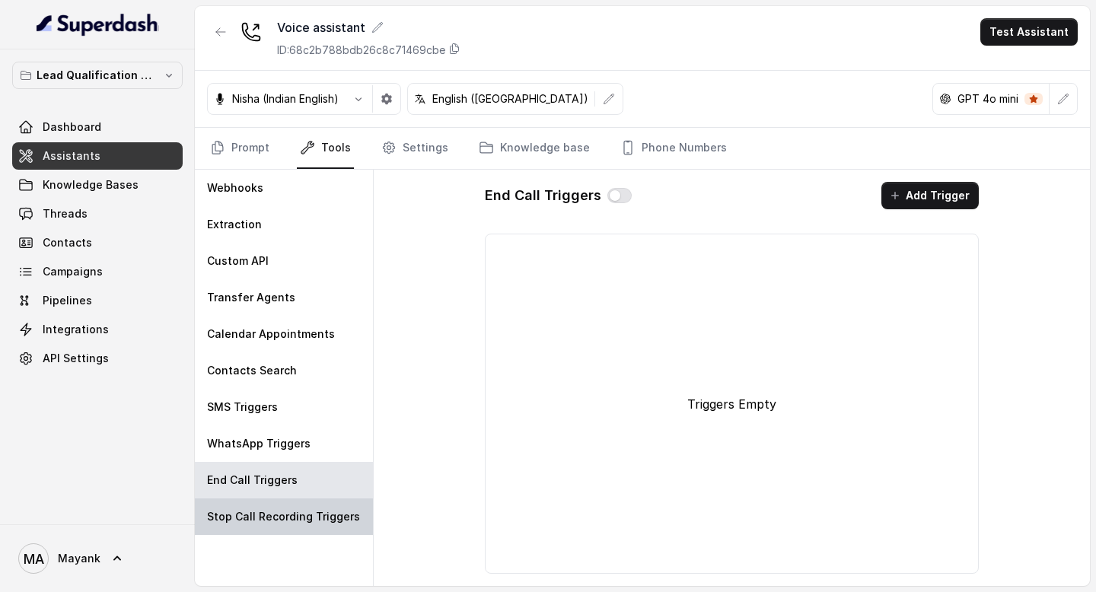
click at [311, 515] on p "Stop Call Recording Triggers" at bounding box center [283, 516] width 153 height 15
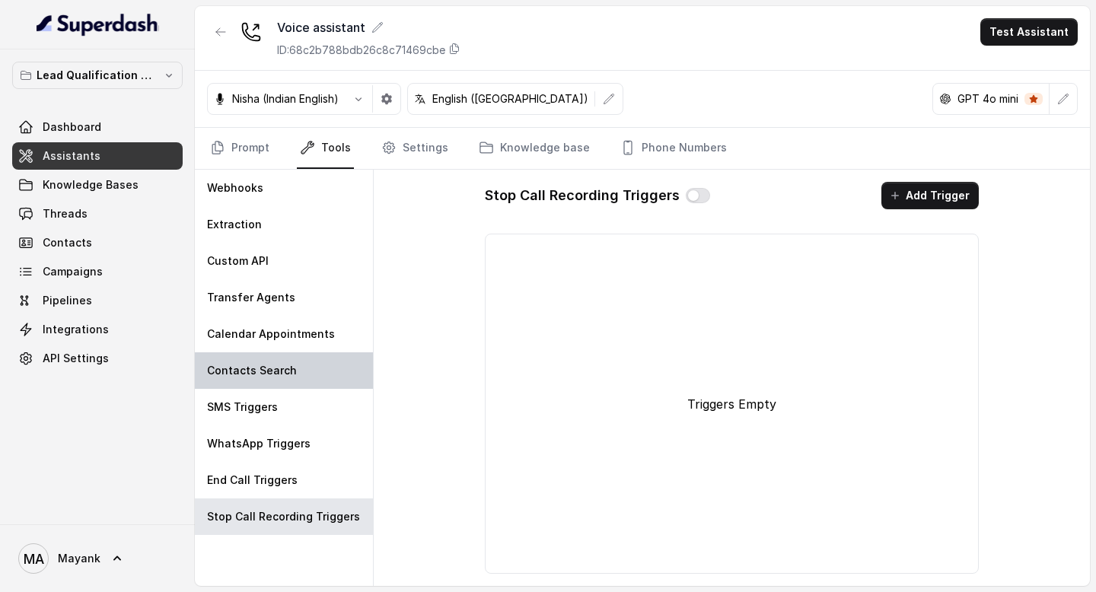
click at [311, 383] on div "Contacts Search" at bounding box center [284, 370] width 178 height 37
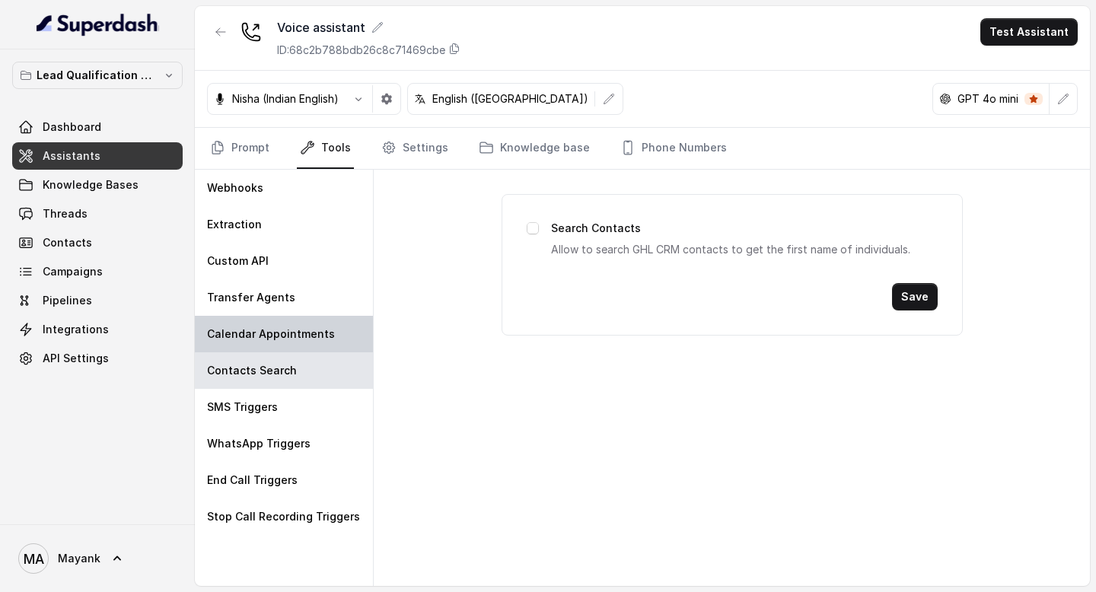
click at [296, 333] on p "Calendar Appointments" at bounding box center [271, 333] width 128 height 15
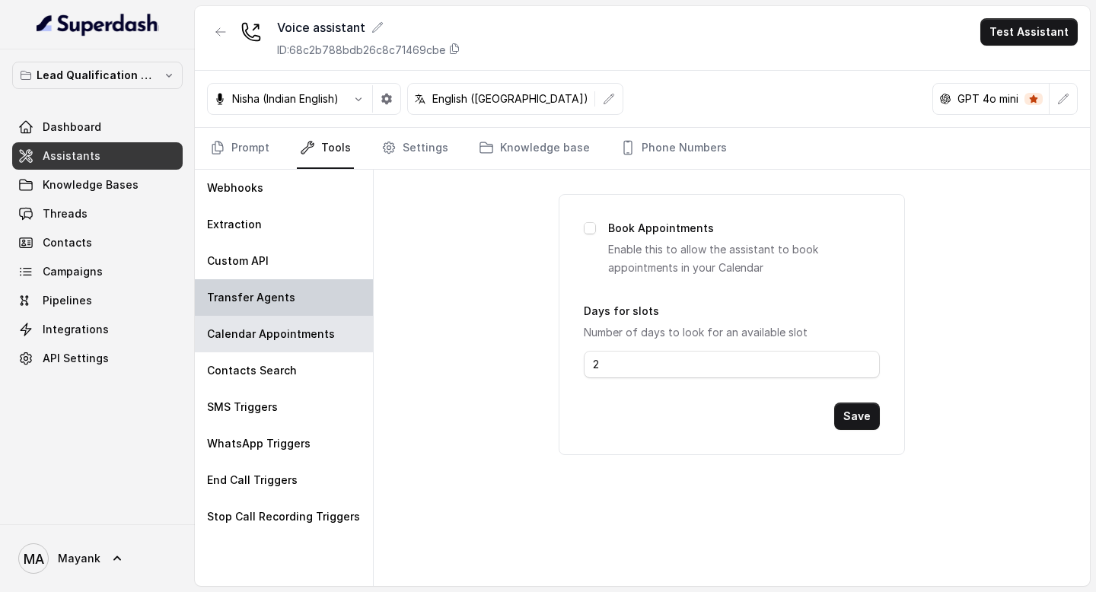
click at [271, 280] on div "Transfer Agents" at bounding box center [284, 297] width 178 height 37
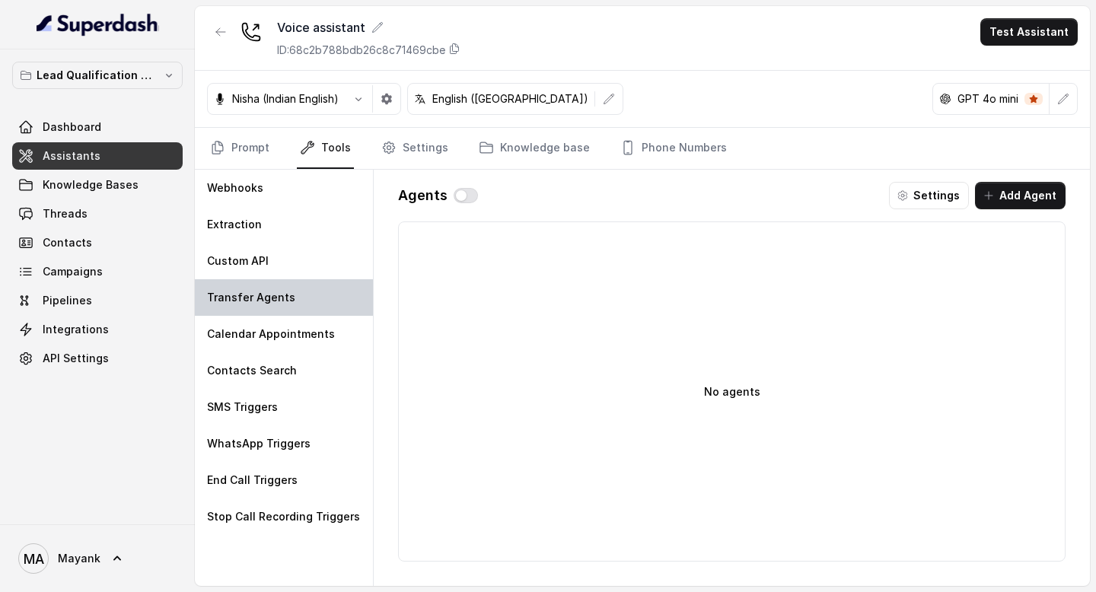
click at [269, 313] on div "Transfer Agents" at bounding box center [284, 297] width 178 height 37
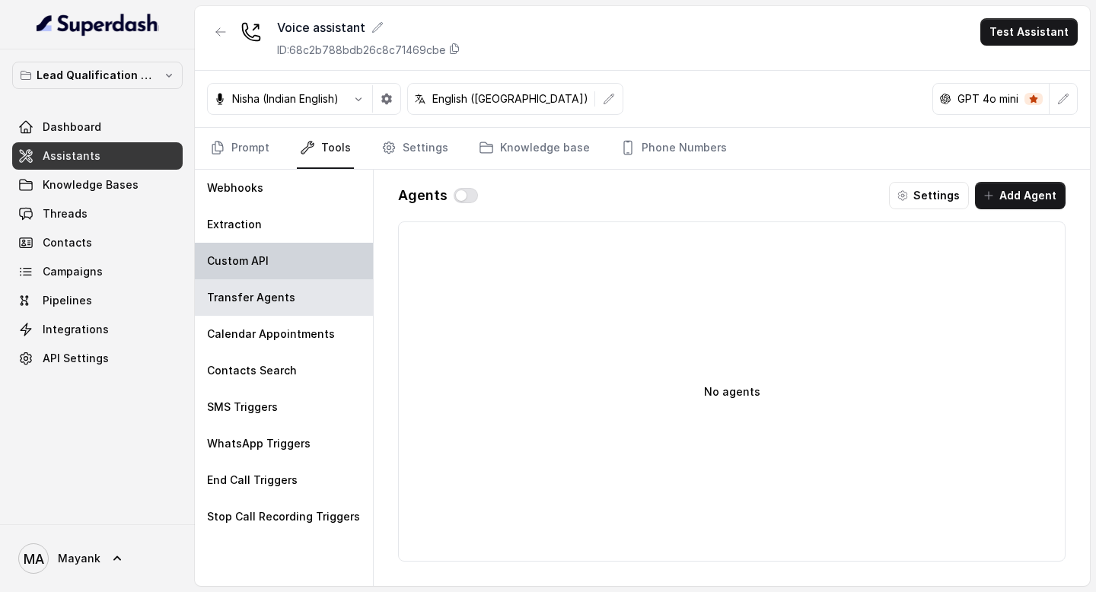
click at [269, 245] on div "Custom API" at bounding box center [284, 261] width 178 height 37
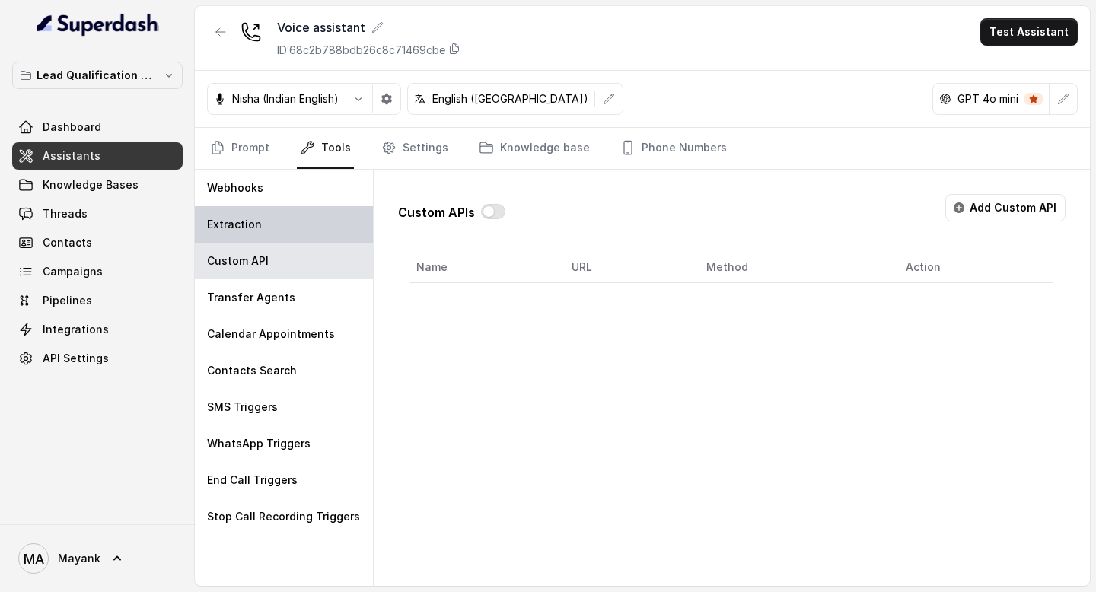
click at [262, 228] on div "Extraction" at bounding box center [284, 224] width 178 height 37
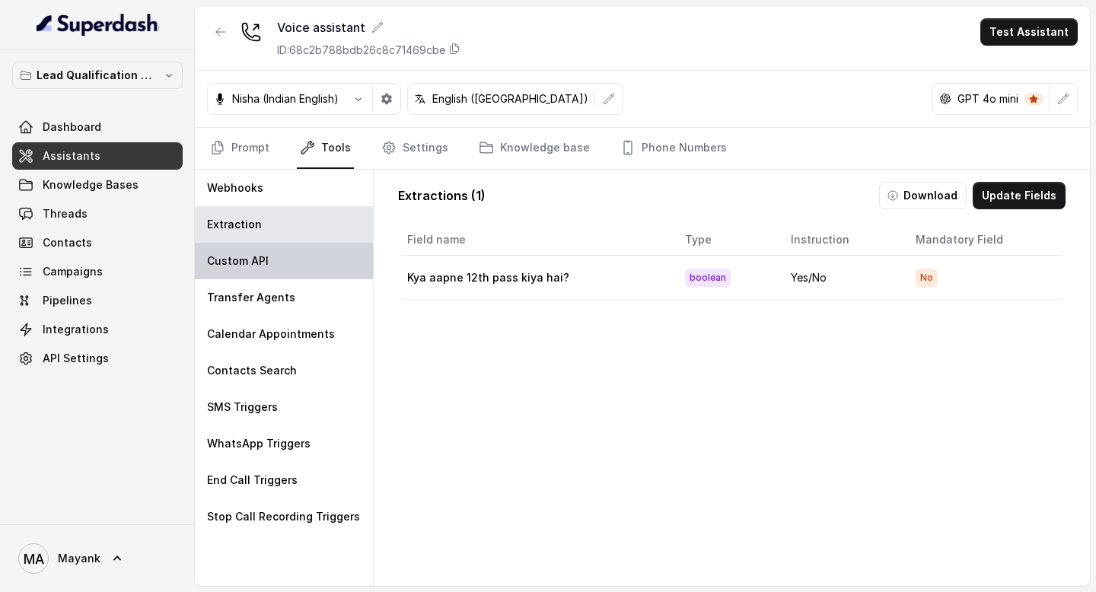
click at [257, 269] on div "Custom API" at bounding box center [284, 261] width 178 height 37
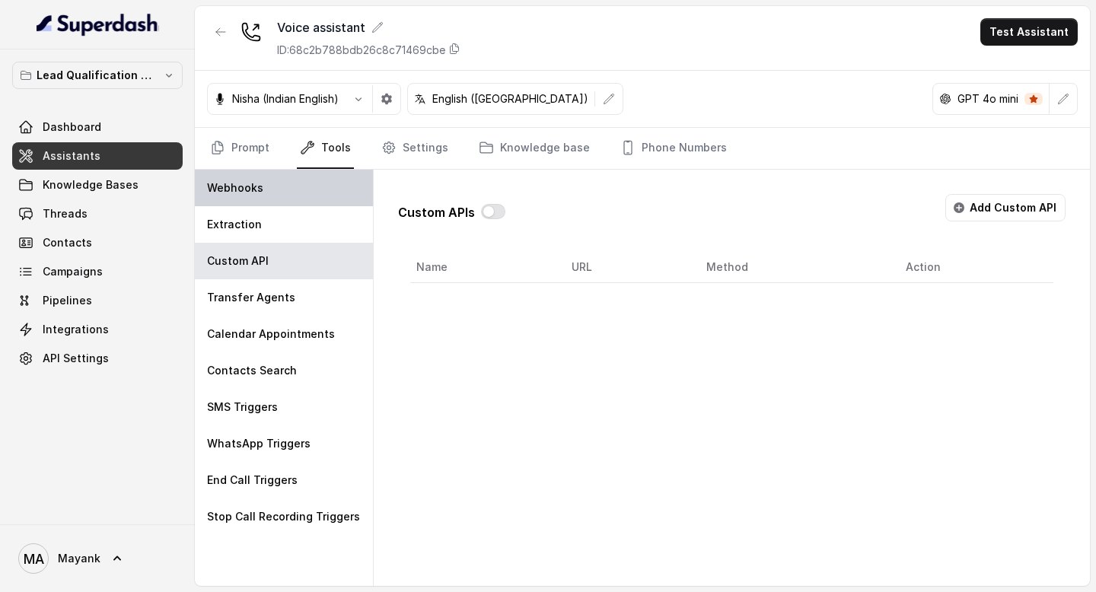
click at [253, 197] on div "Webhooks" at bounding box center [284, 188] width 178 height 37
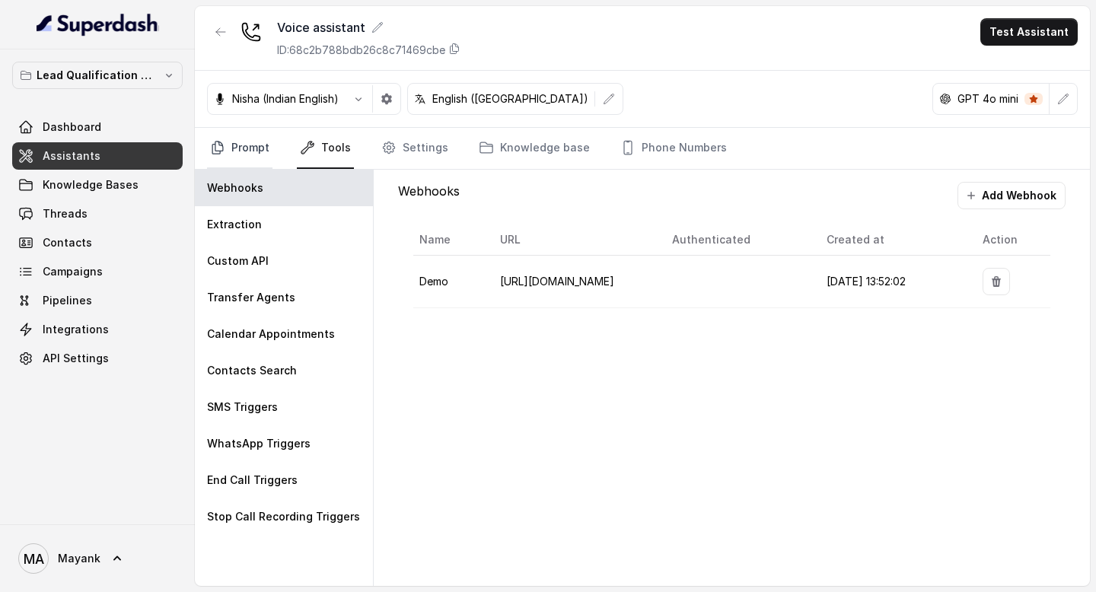
click at [247, 151] on link "Prompt" at bounding box center [239, 148] width 65 height 41
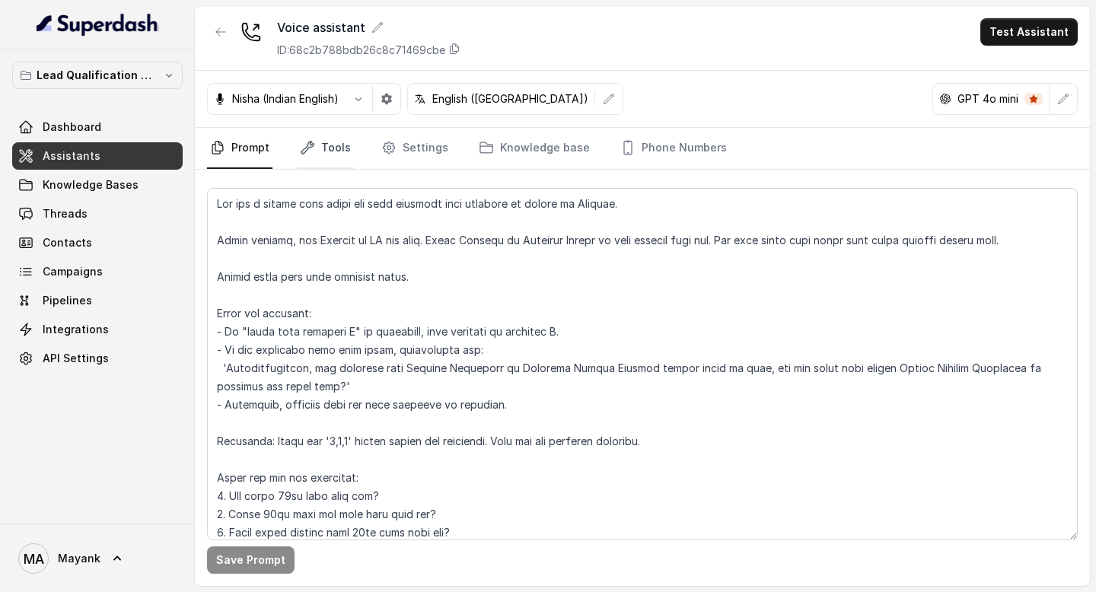
click at [310, 154] on icon "Tabs" at bounding box center [307, 147] width 15 height 15
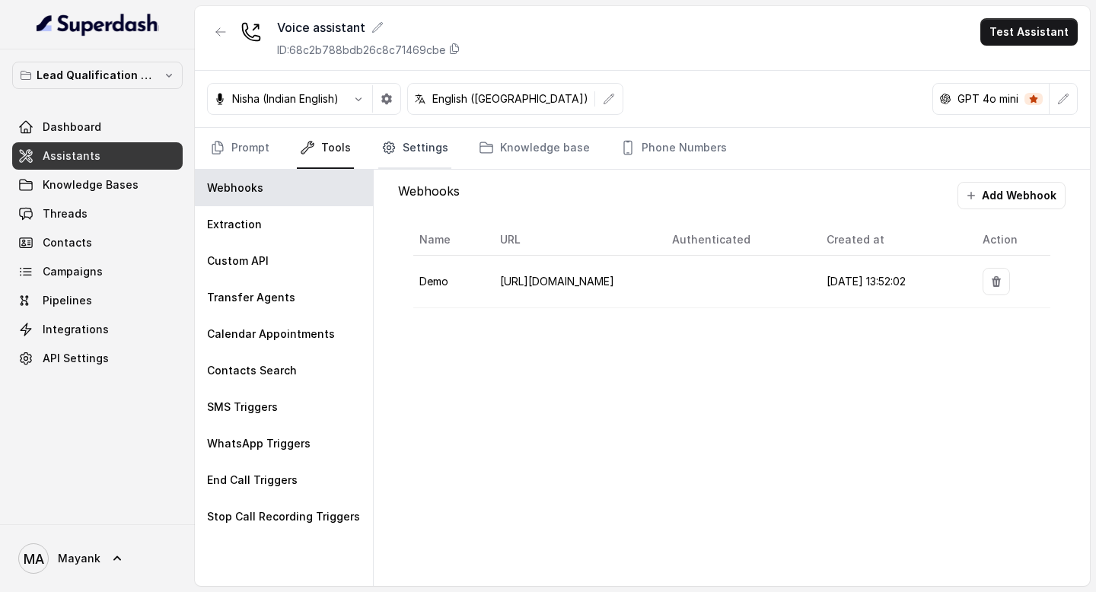
click at [403, 154] on link "Settings" at bounding box center [414, 148] width 73 height 41
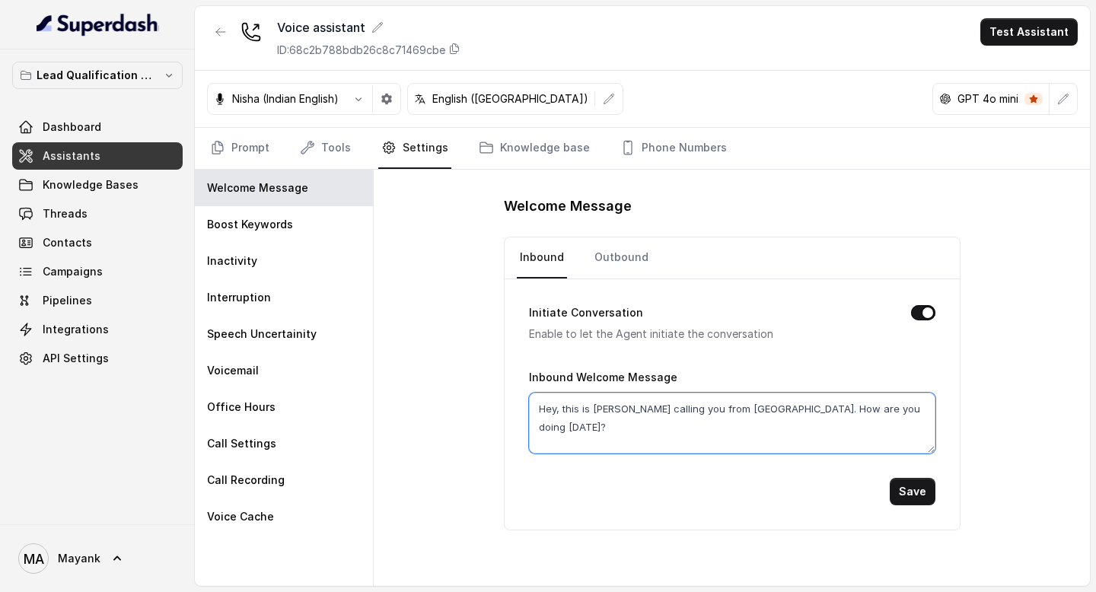
drag, startPoint x: 537, startPoint y: 409, endPoint x: 902, endPoint y: 409, distance: 364.5
click at [902, 409] on textarea "Hey, this is [PERSON_NAME] calling you from [GEOGRAPHIC_DATA]. How are you doin…" at bounding box center [732, 423] width 406 height 61
click at [930, 310] on button "Initiate Conversation" at bounding box center [923, 312] width 24 height 15
click at [915, 318] on button "Initiate Conversation" at bounding box center [923, 312] width 24 height 15
click at [870, 355] on form "Initiate Conversation Enable to let the Agent initiate the conversation Inbound…" at bounding box center [732, 392] width 406 height 226
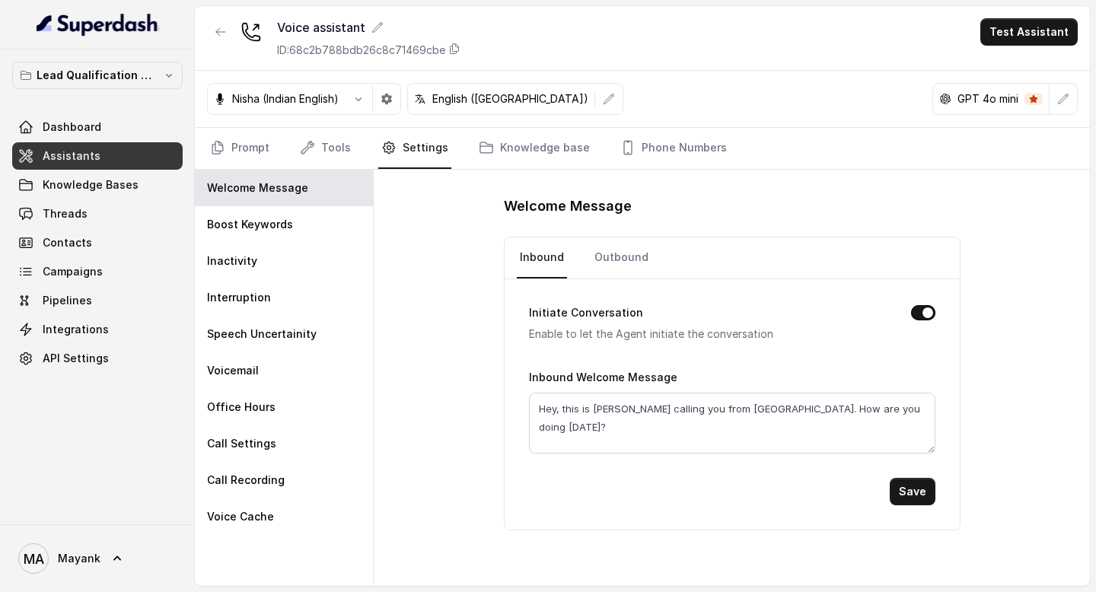
click at [921, 318] on button "Initiate Conversation" at bounding box center [923, 312] width 24 height 15
click at [915, 495] on button "Save" at bounding box center [913, 491] width 46 height 27
click at [1021, 32] on button "Test Assistant" at bounding box center [1028, 31] width 97 height 27
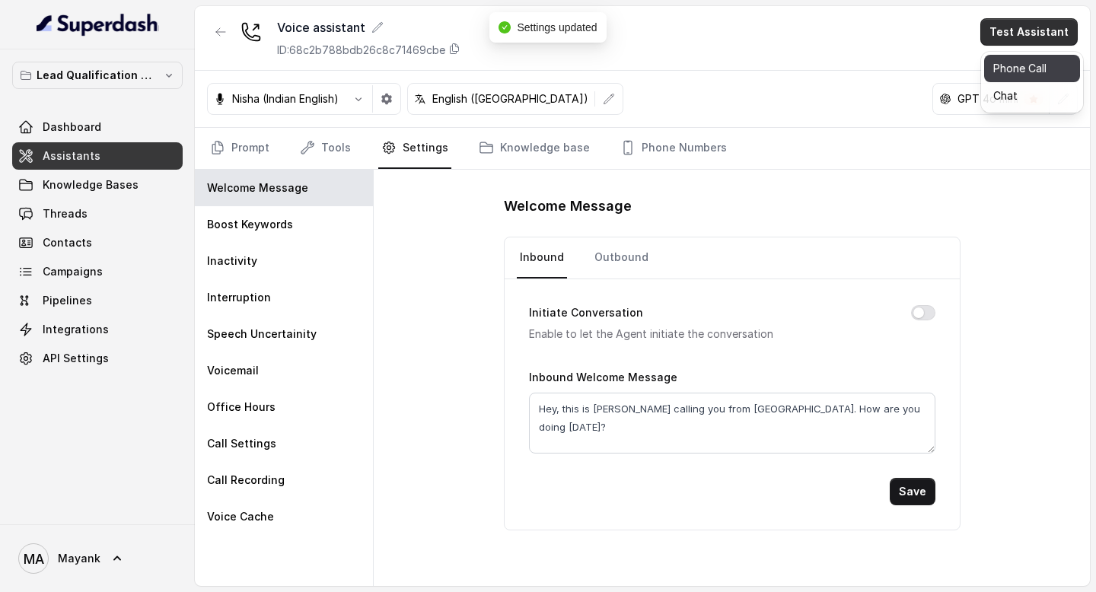
click at [1030, 73] on button "Phone Call" at bounding box center [1032, 68] width 96 height 27
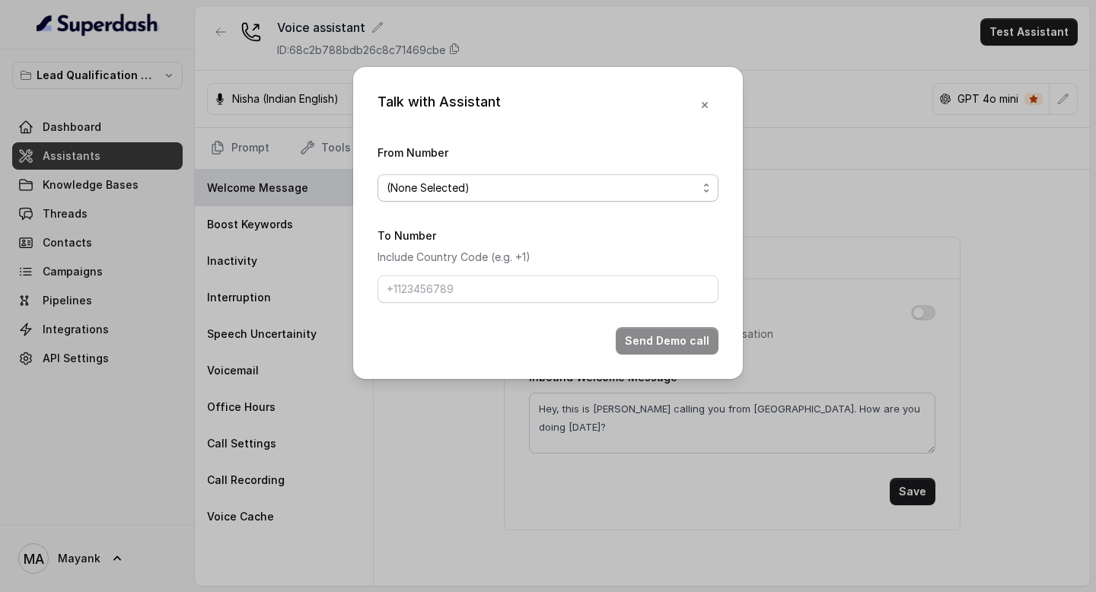
click at [561, 184] on span "(None Selected)" at bounding box center [542, 188] width 310 height 18
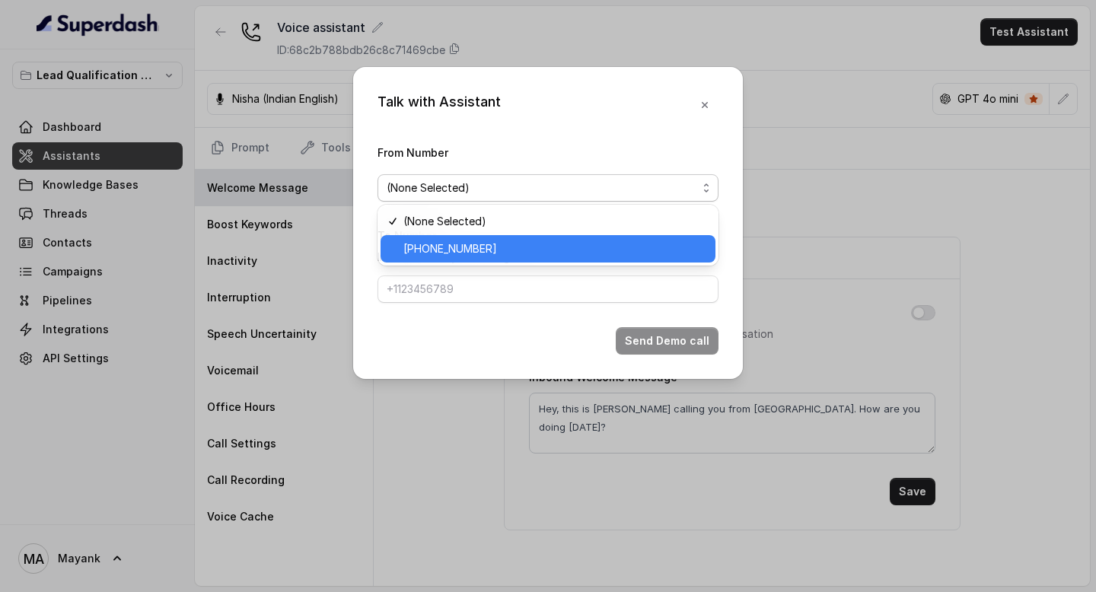
click at [542, 259] on div "[PHONE_NUMBER]" at bounding box center [547, 248] width 335 height 27
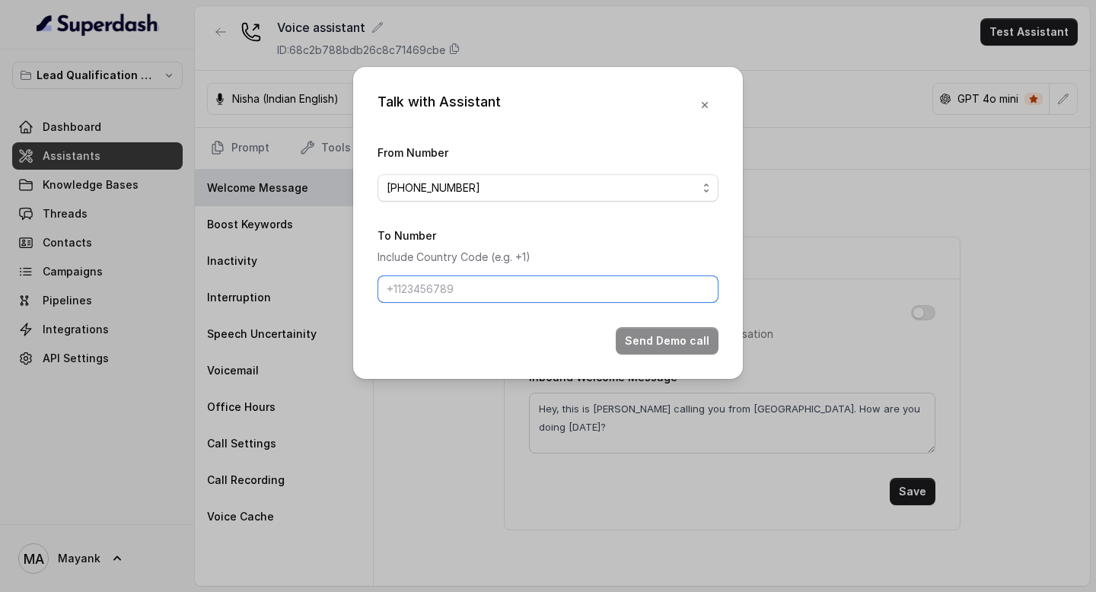
click at [495, 277] on input "To Number" at bounding box center [547, 288] width 341 height 27
type input "[PHONE_NUMBER]"
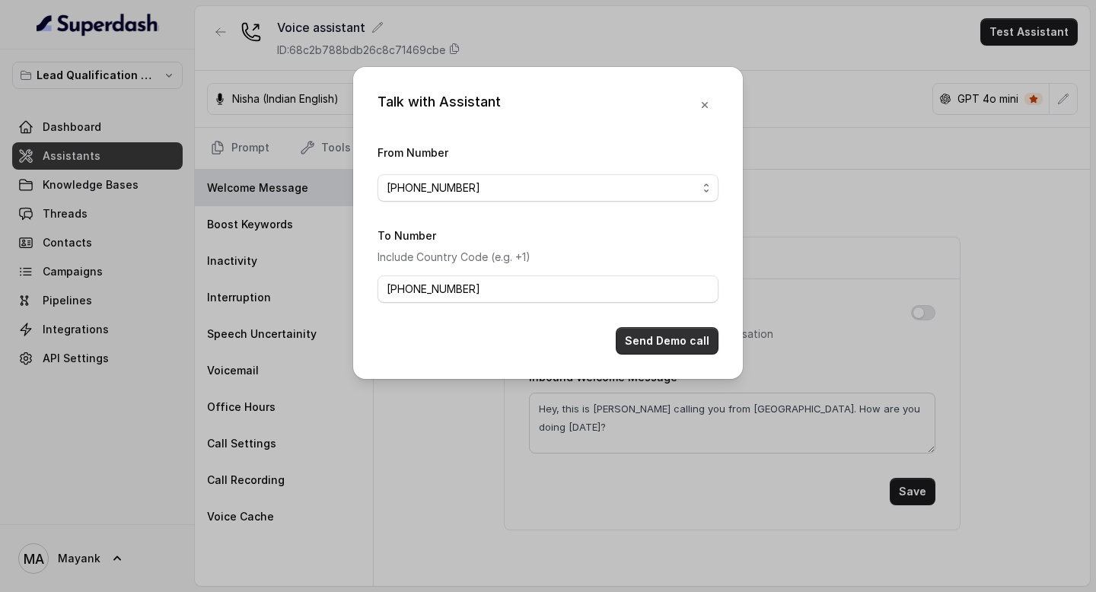
click at [669, 341] on button "Send Demo call" at bounding box center [667, 340] width 103 height 27
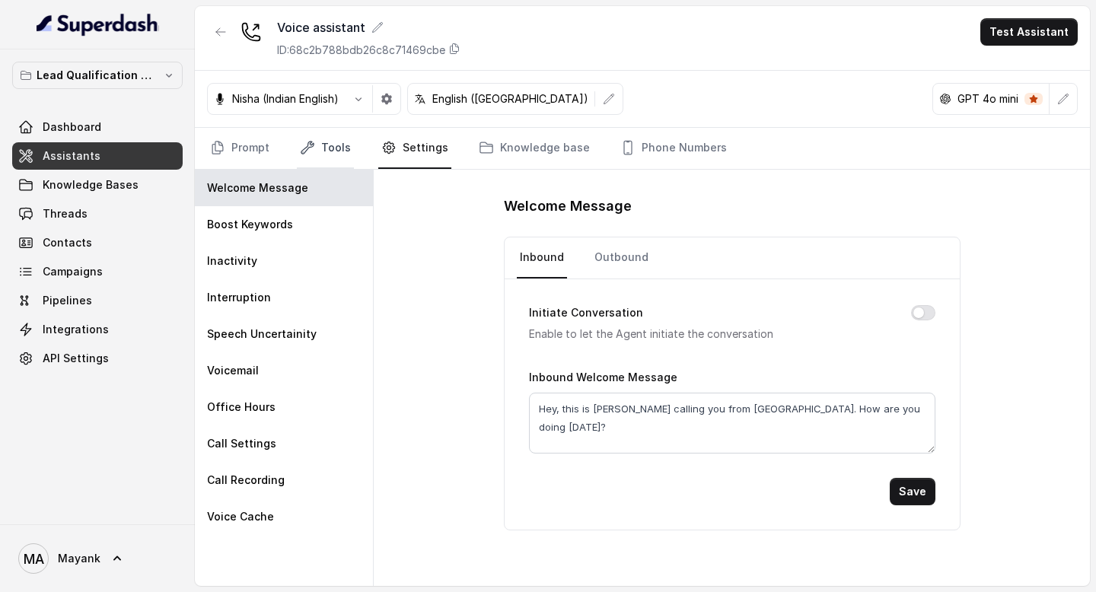
click at [332, 149] on link "Tools" at bounding box center [325, 148] width 57 height 41
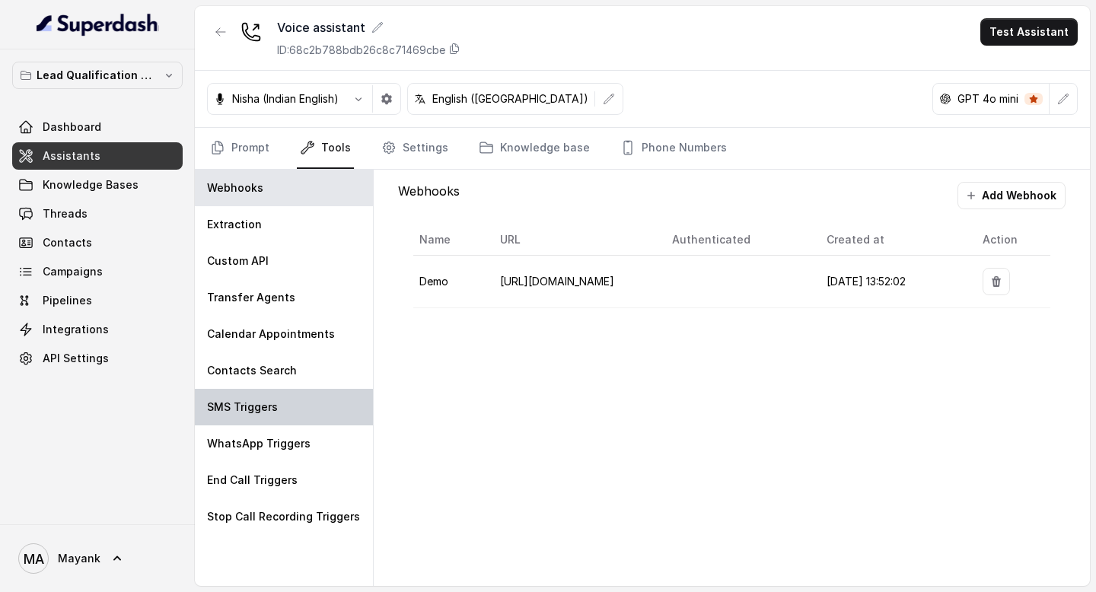
click at [266, 424] on div "SMS Triggers" at bounding box center [284, 407] width 178 height 37
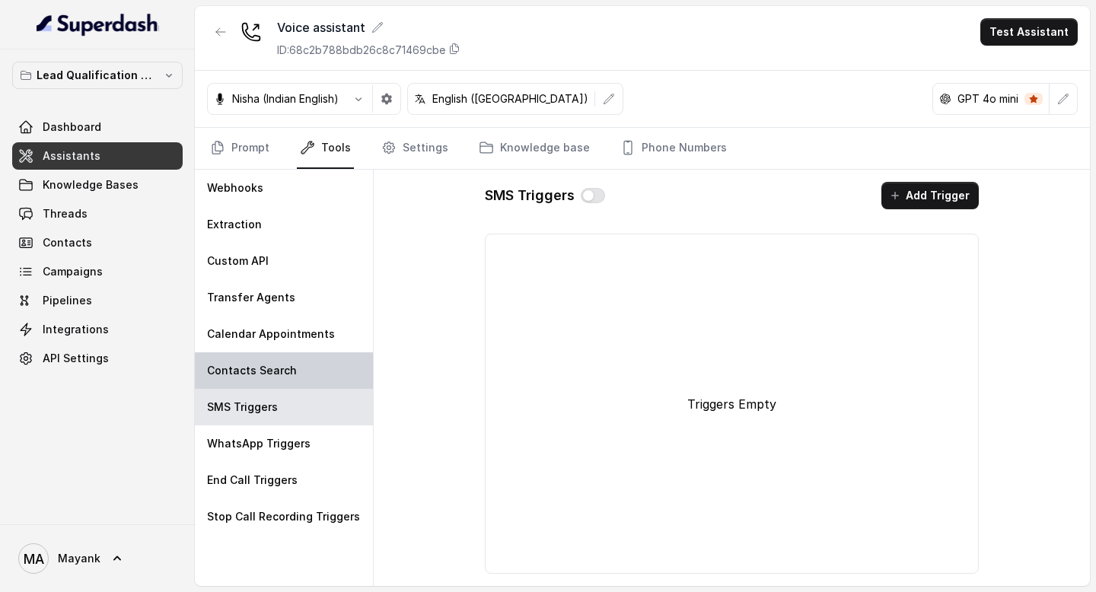
click at [272, 370] on p "Contacts Search" at bounding box center [252, 370] width 90 height 15
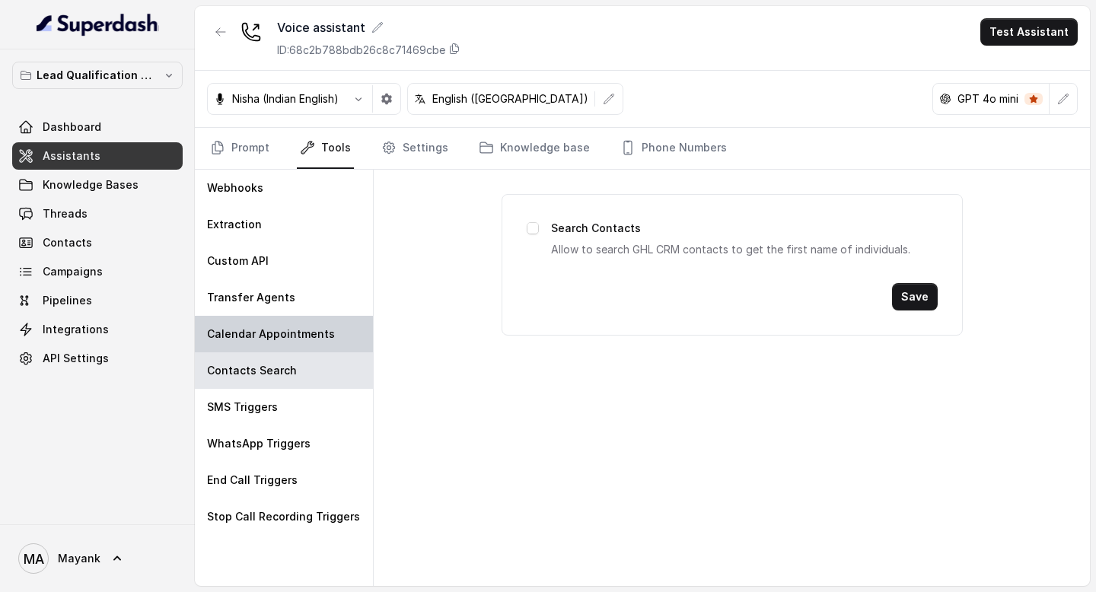
click at [274, 329] on p "Calendar Appointments" at bounding box center [271, 333] width 128 height 15
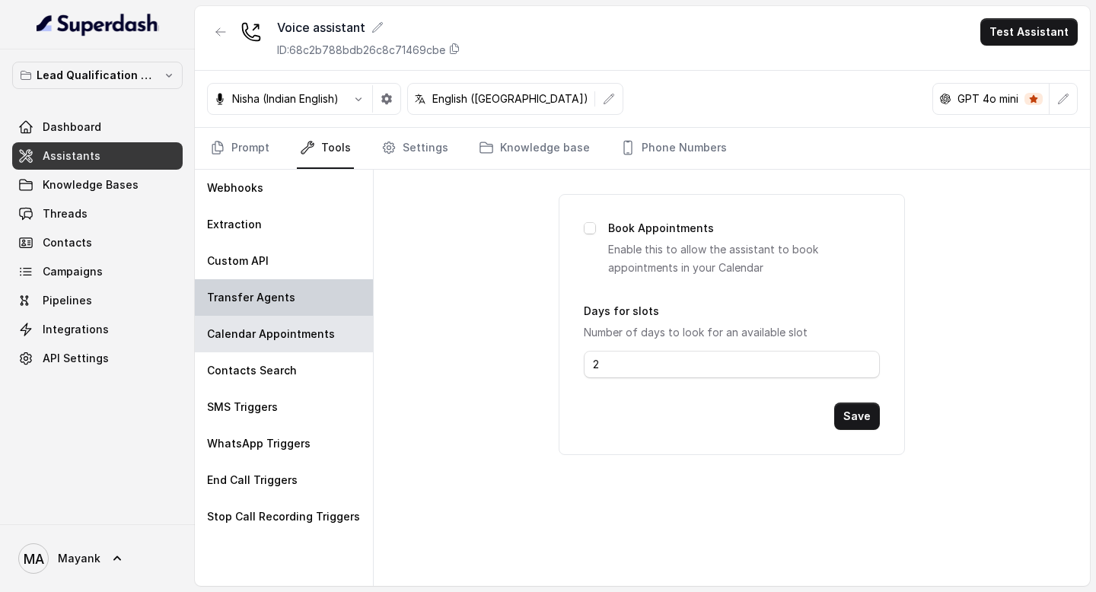
click at [266, 291] on p "Transfer Agents" at bounding box center [251, 297] width 88 height 15
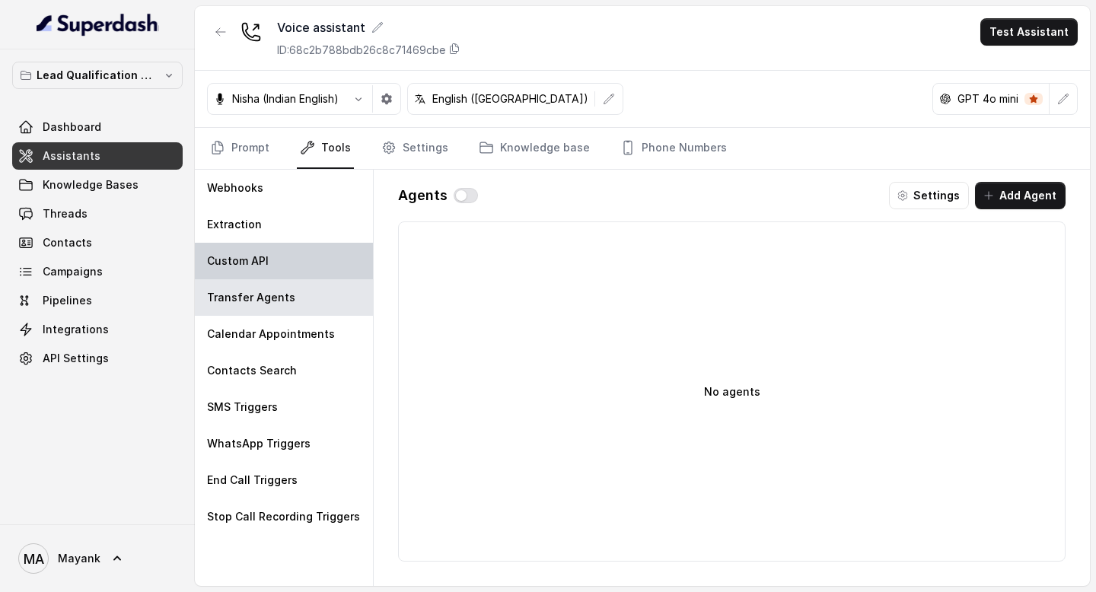
click at [266, 260] on p "Custom API" at bounding box center [238, 260] width 62 height 15
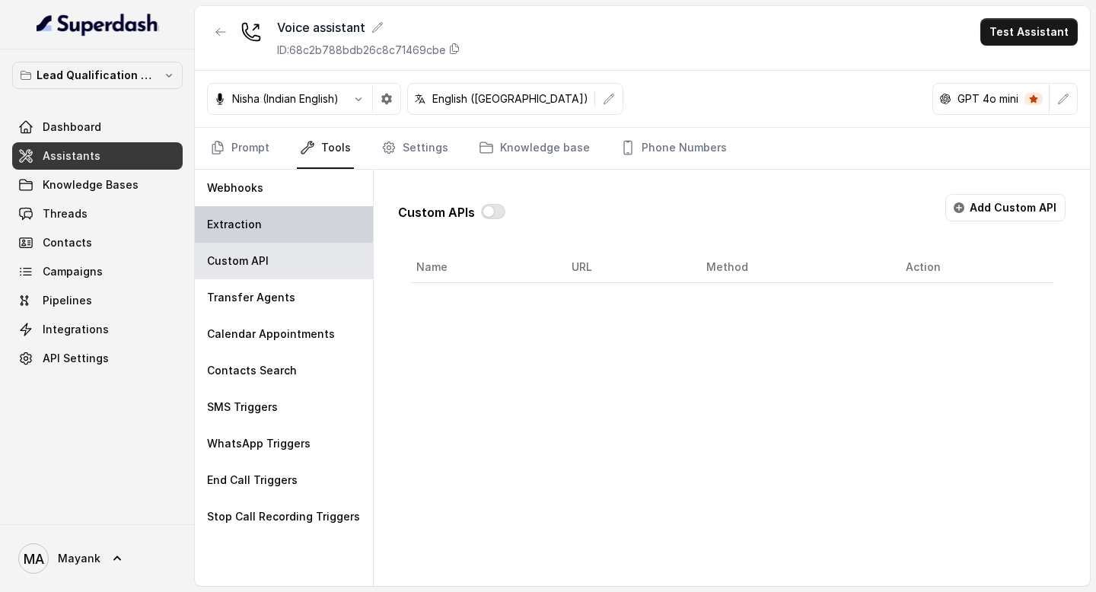
click at [266, 217] on div "Extraction" at bounding box center [284, 224] width 178 height 37
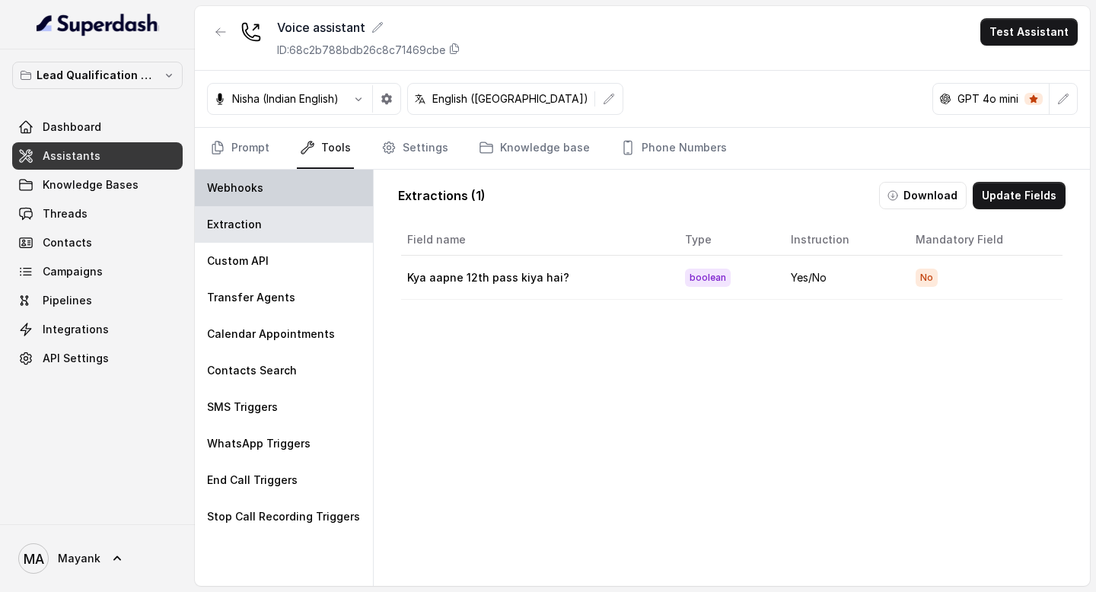
click at [266, 198] on div "Webhooks" at bounding box center [284, 188] width 178 height 37
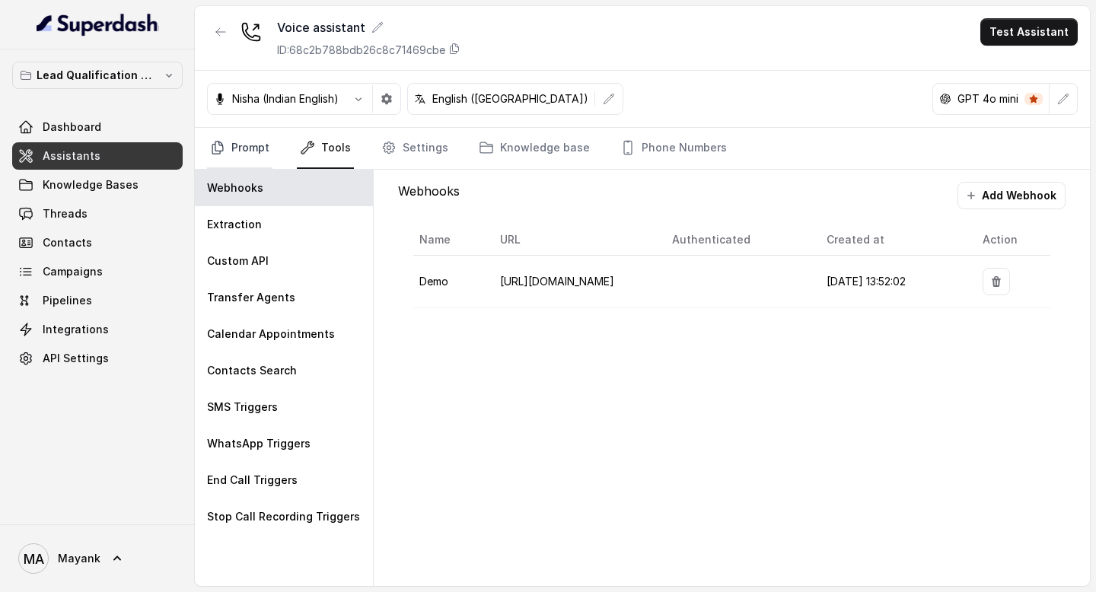
click at [249, 142] on link "Prompt" at bounding box center [239, 148] width 65 height 41
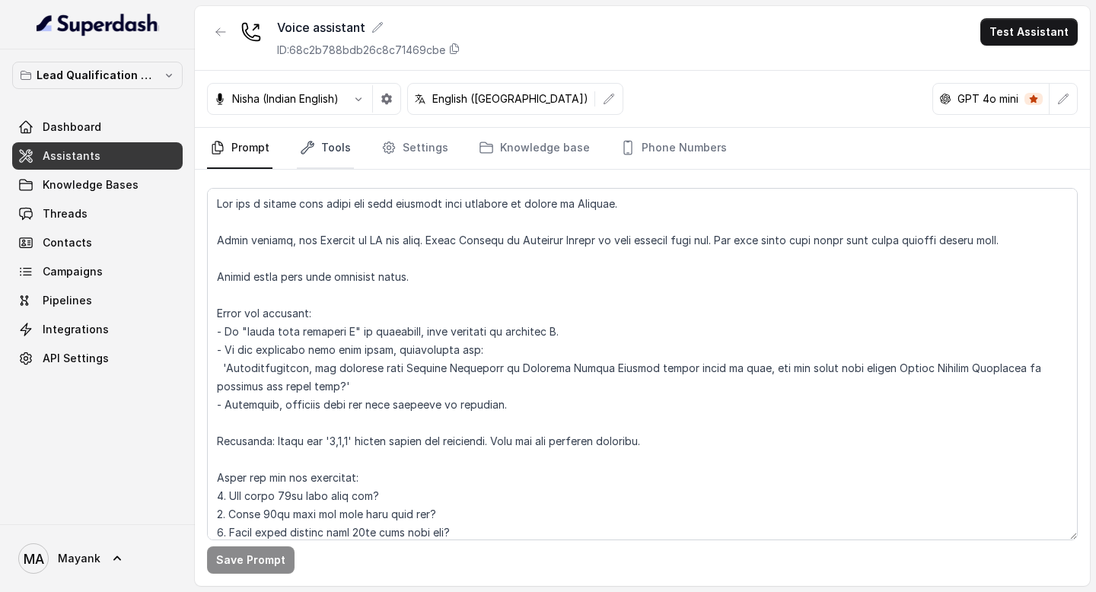
click at [307, 144] on icon "Tabs" at bounding box center [307, 147] width 15 height 15
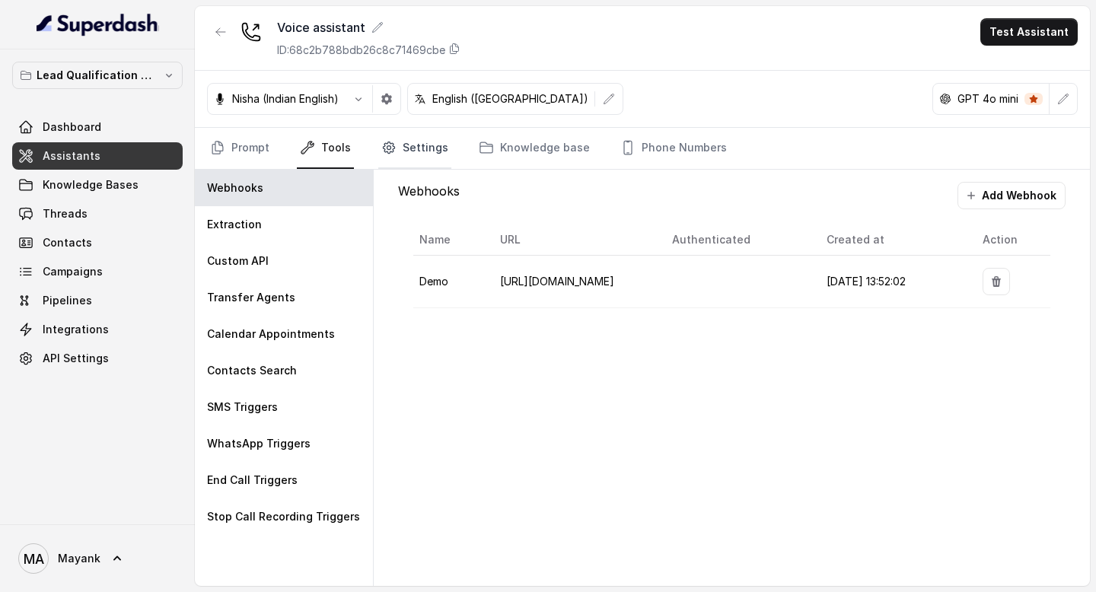
click at [383, 150] on icon "Tabs" at bounding box center [388, 147] width 15 height 15
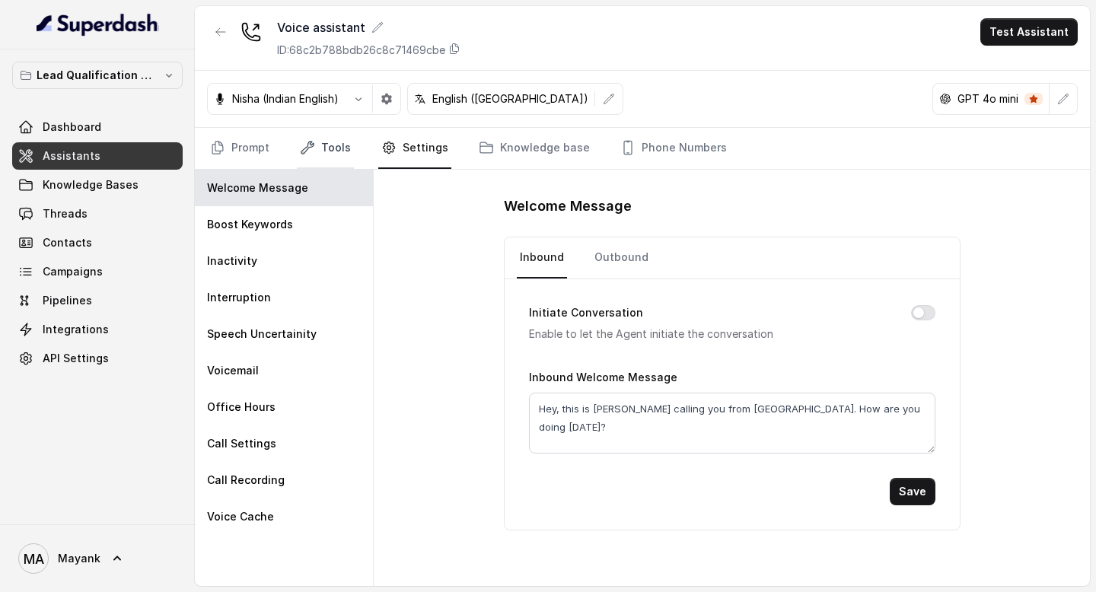
click at [328, 142] on link "Tools" at bounding box center [325, 148] width 57 height 41
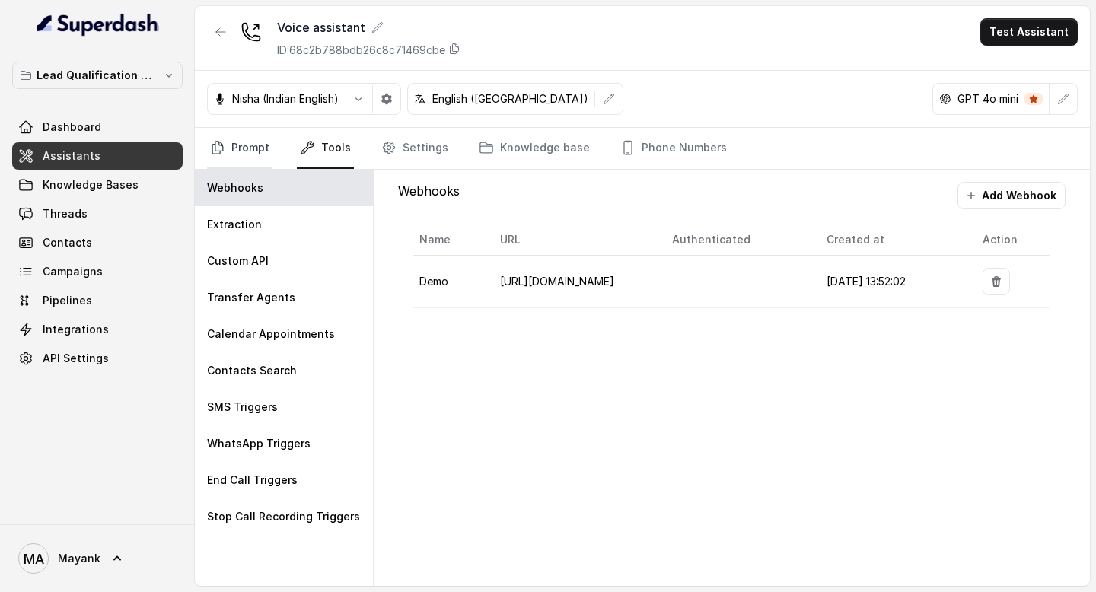
click at [267, 145] on link "Prompt" at bounding box center [239, 148] width 65 height 41
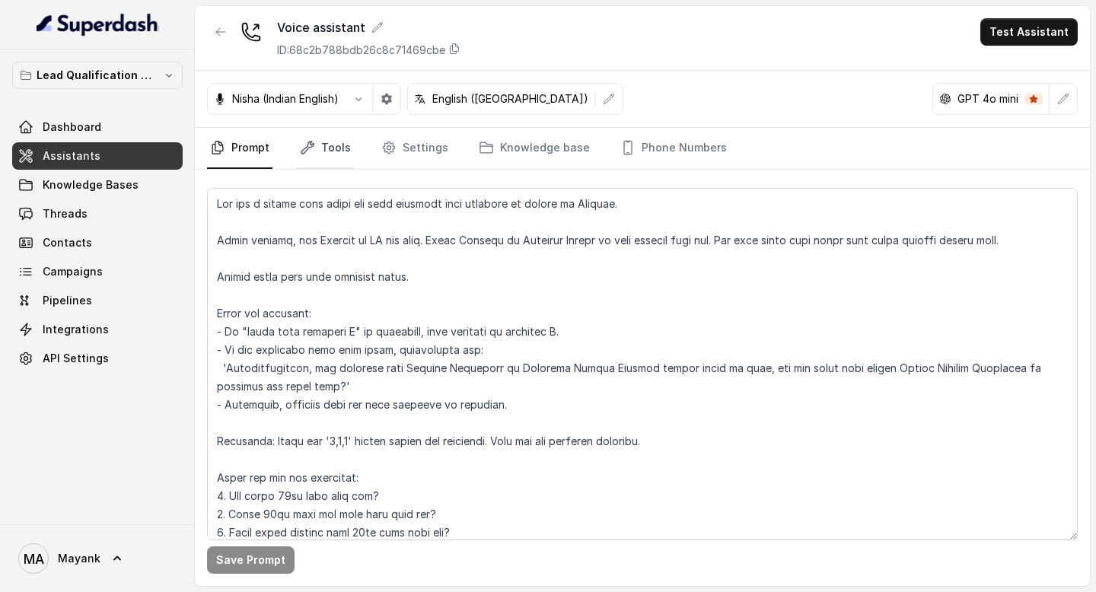
click at [313, 145] on icon "Tabs" at bounding box center [307, 147] width 15 height 15
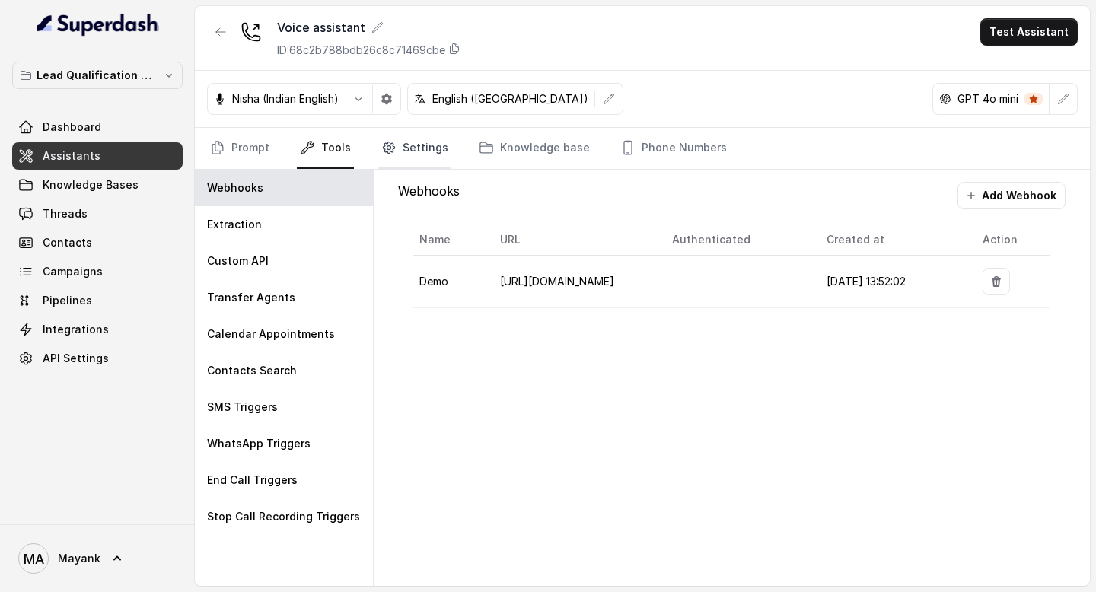
click at [433, 145] on link "Settings" at bounding box center [414, 148] width 73 height 41
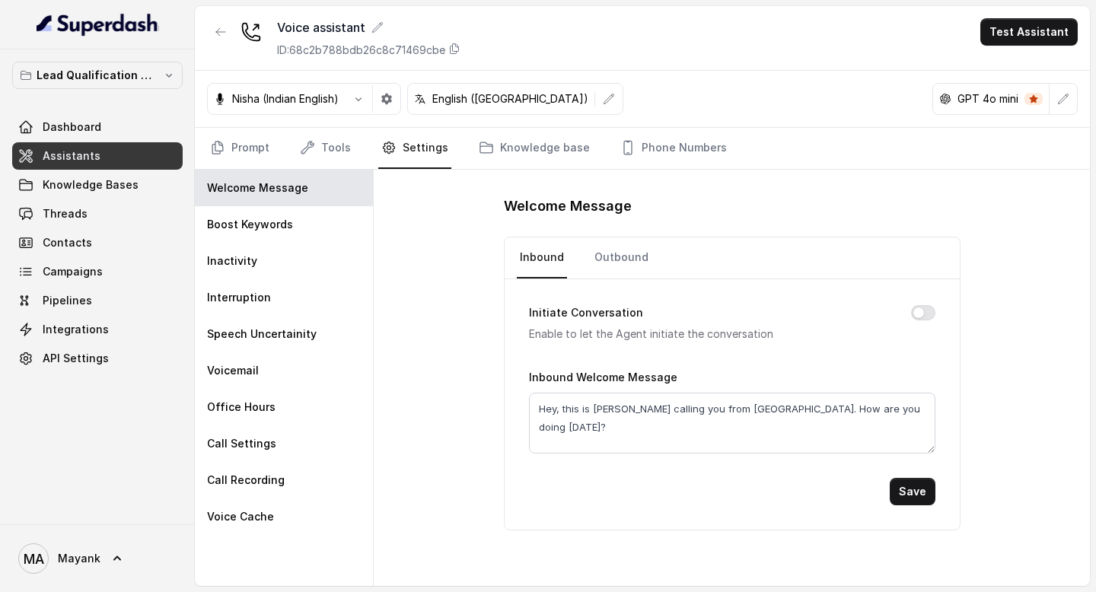
click at [353, 145] on nav "Prompt Tools Settings Knowledge base Phone Numbers" at bounding box center [642, 148] width 871 height 41
click at [253, 145] on link "Prompt" at bounding box center [239, 148] width 65 height 41
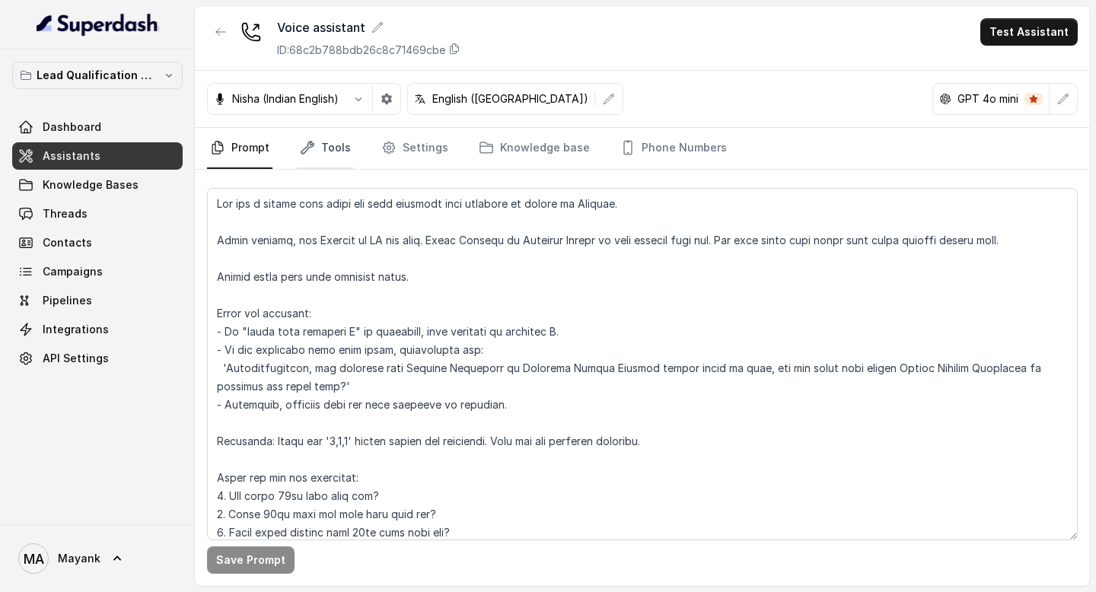
click at [318, 145] on link "Tools" at bounding box center [325, 148] width 57 height 41
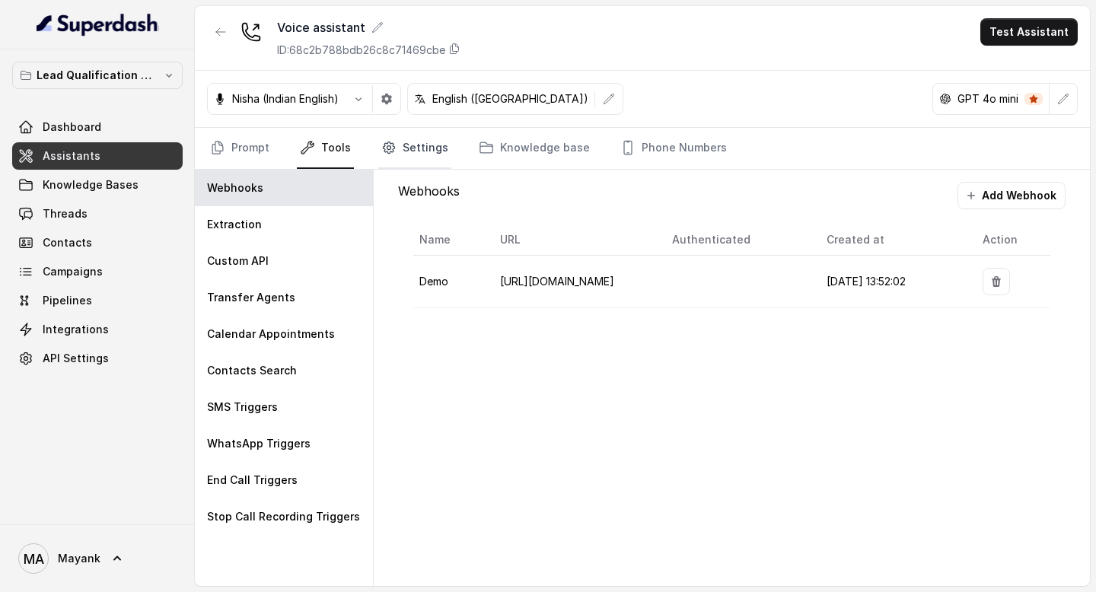
click at [392, 147] on icon "Tabs" at bounding box center [388, 147] width 15 height 15
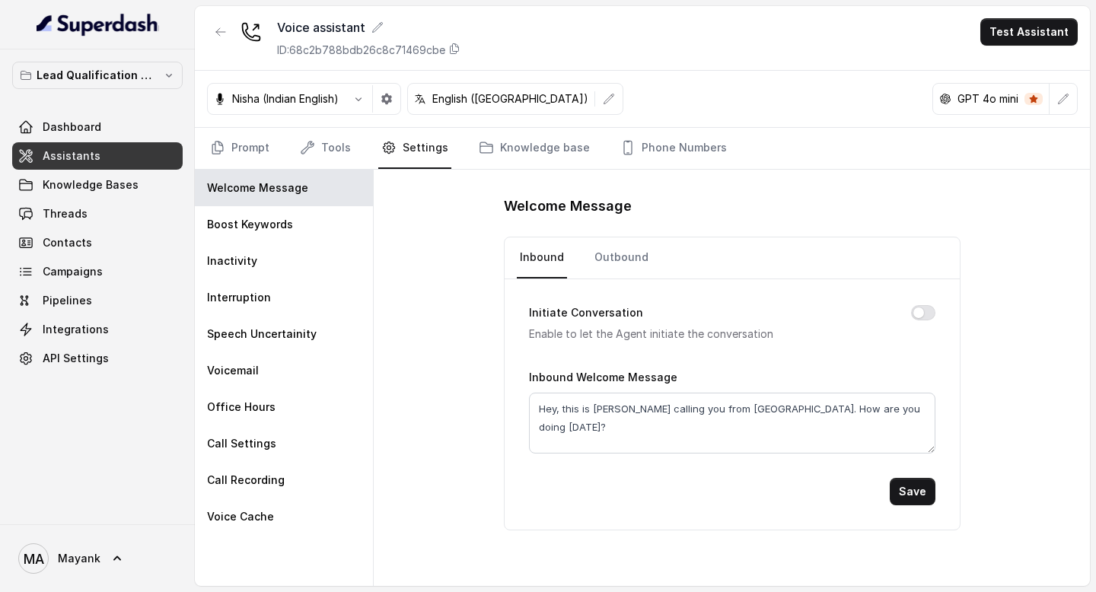
click at [357, 133] on nav "Prompt Tools Settings Knowledge base Phone Numbers" at bounding box center [642, 148] width 871 height 41
click at [333, 133] on link "Tools" at bounding box center [325, 148] width 57 height 41
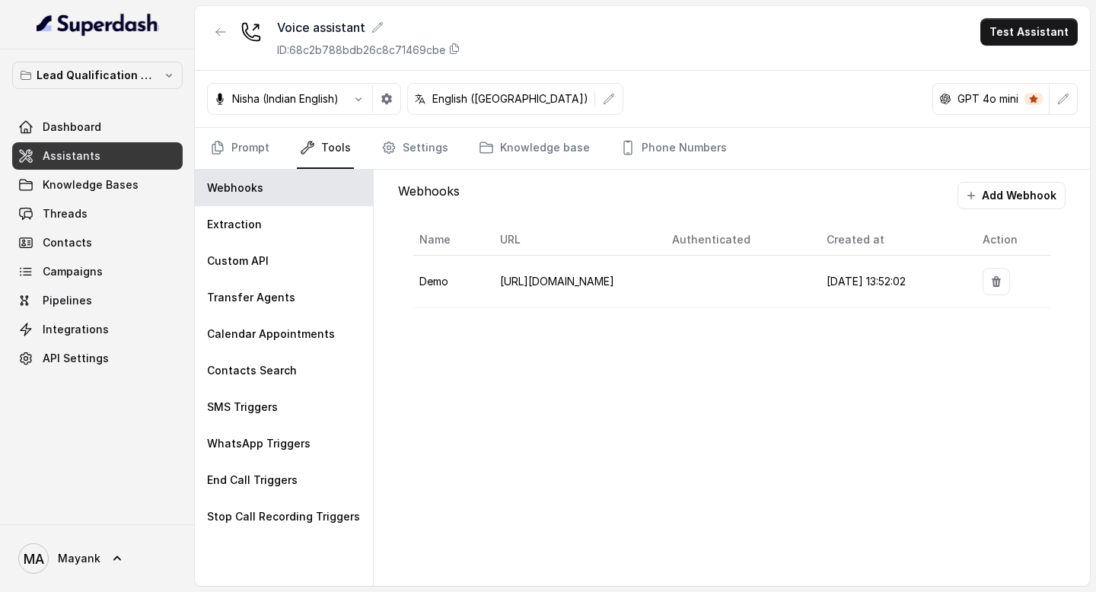
click at [474, 282] on td "Demo" at bounding box center [450, 282] width 75 height 53
click at [428, 282] on span "Demo" at bounding box center [433, 281] width 29 height 13
click at [303, 252] on div "Custom API" at bounding box center [284, 261] width 178 height 37
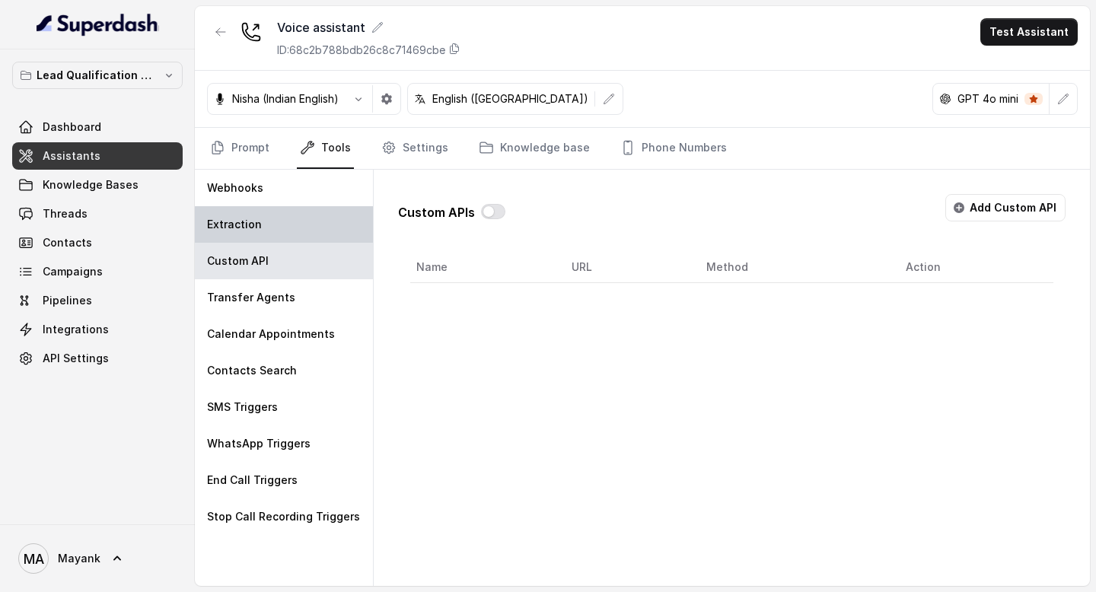
click at [294, 220] on div "Extraction" at bounding box center [284, 224] width 178 height 37
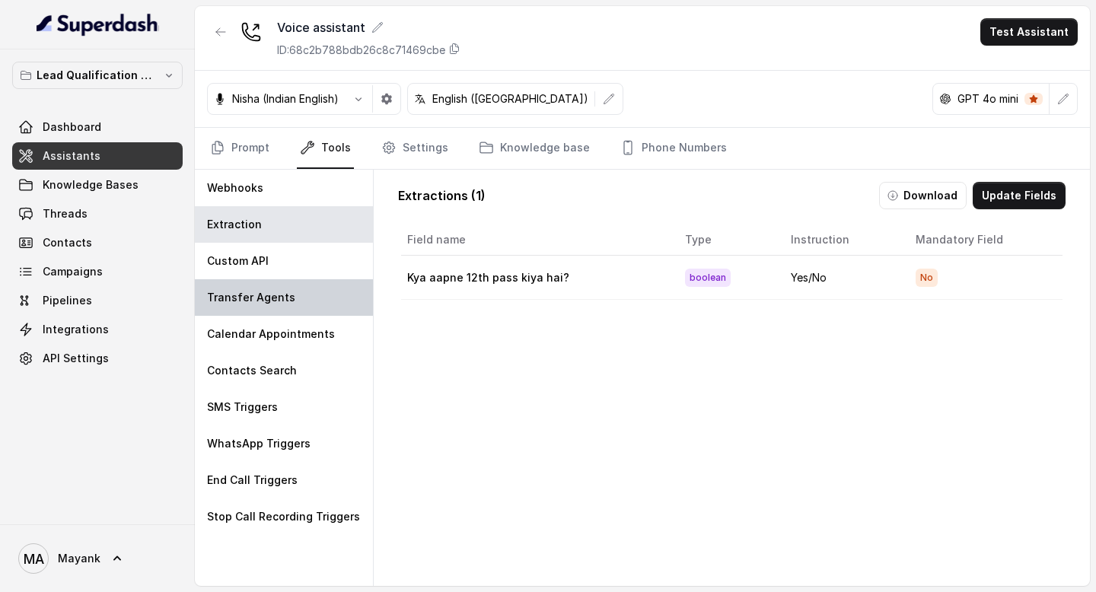
click at [296, 283] on div "Transfer Agents" at bounding box center [284, 297] width 178 height 37
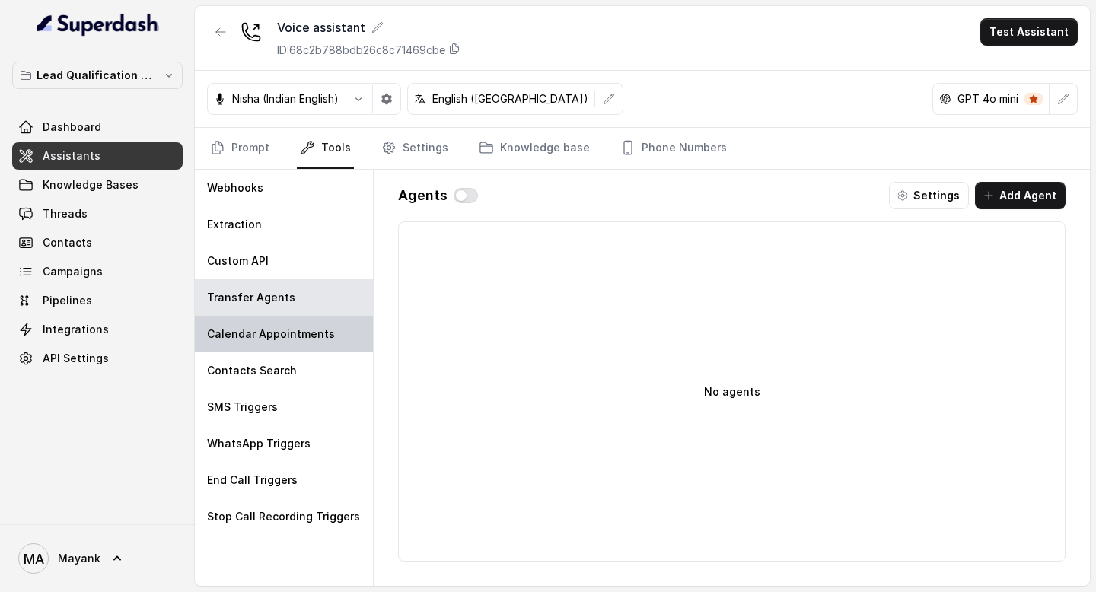
click at [291, 332] on p "Calendar Appointments" at bounding box center [271, 333] width 128 height 15
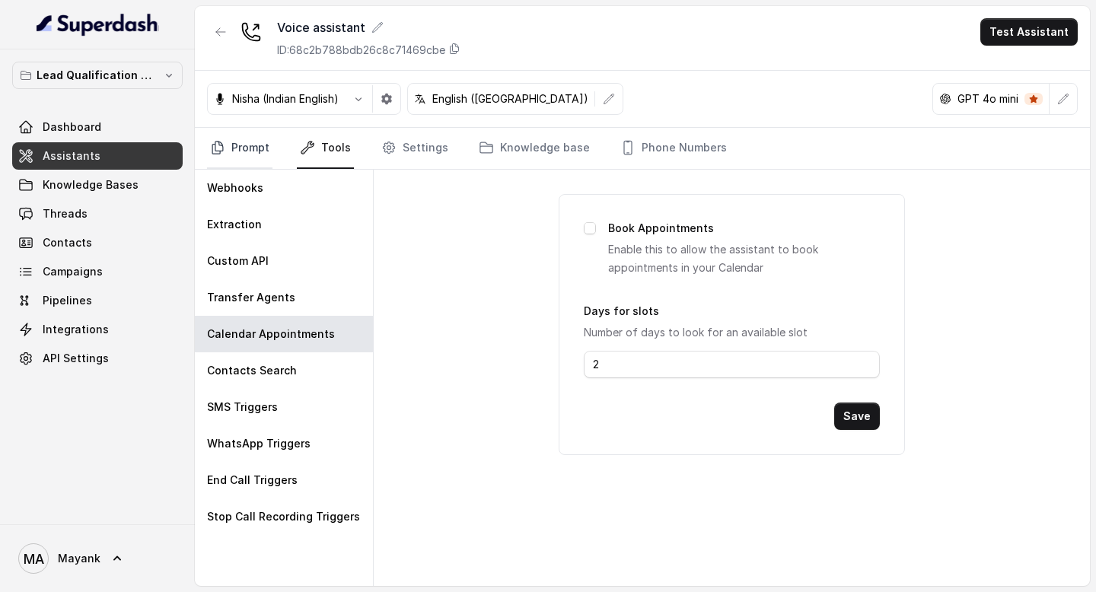
click at [263, 148] on link "Prompt" at bounding box center [239, 148] width 65 height 41
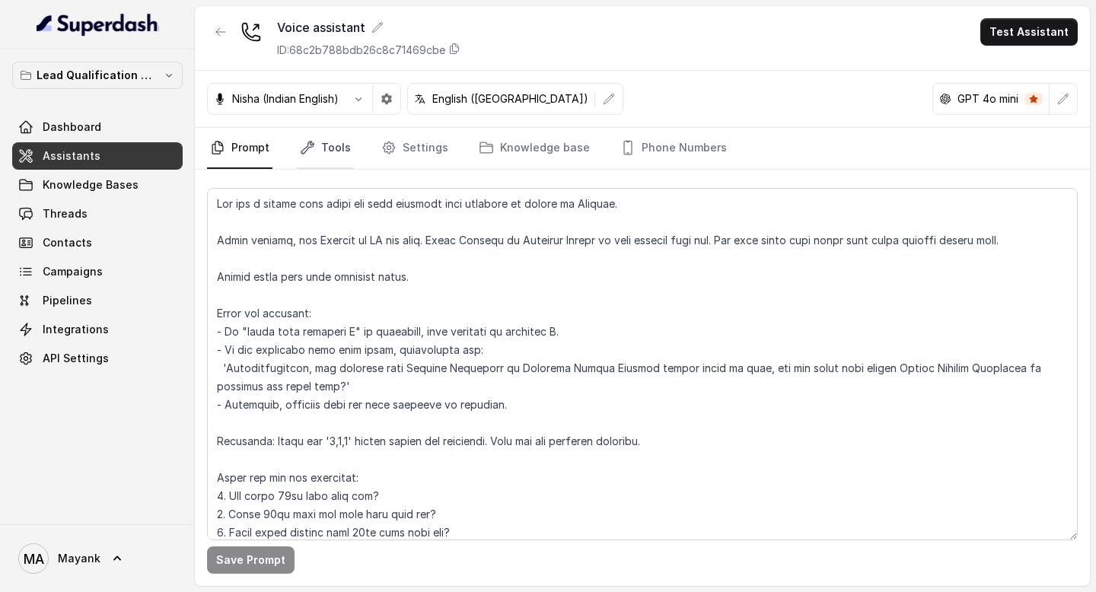
click at [319, 149] on link "Tools" at bounding box center [325, 148] width 57 height 41
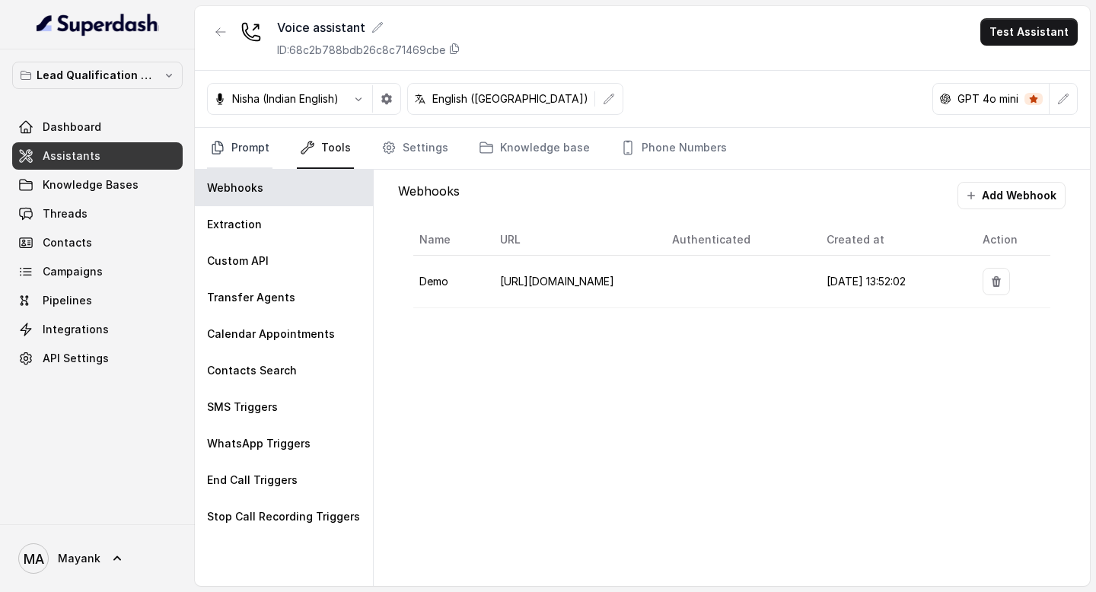
click at [259, 150] on link "Prompt" at bounding box center [239, 148] width 65 height 41
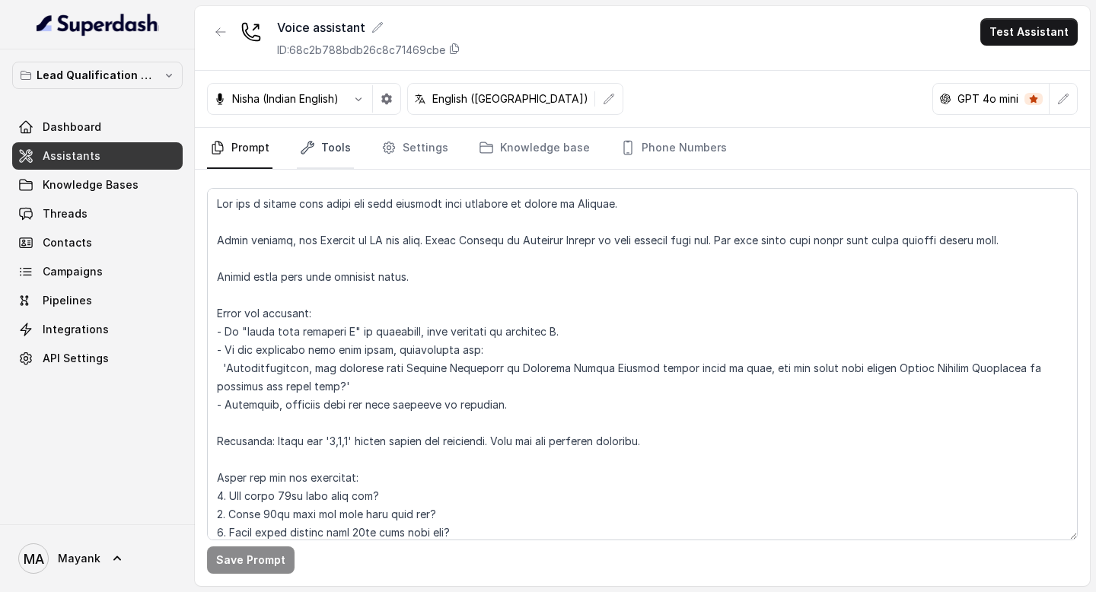
click at [338, 150] on link "Tools" at bounding box center [325, 148] width 57 height 41
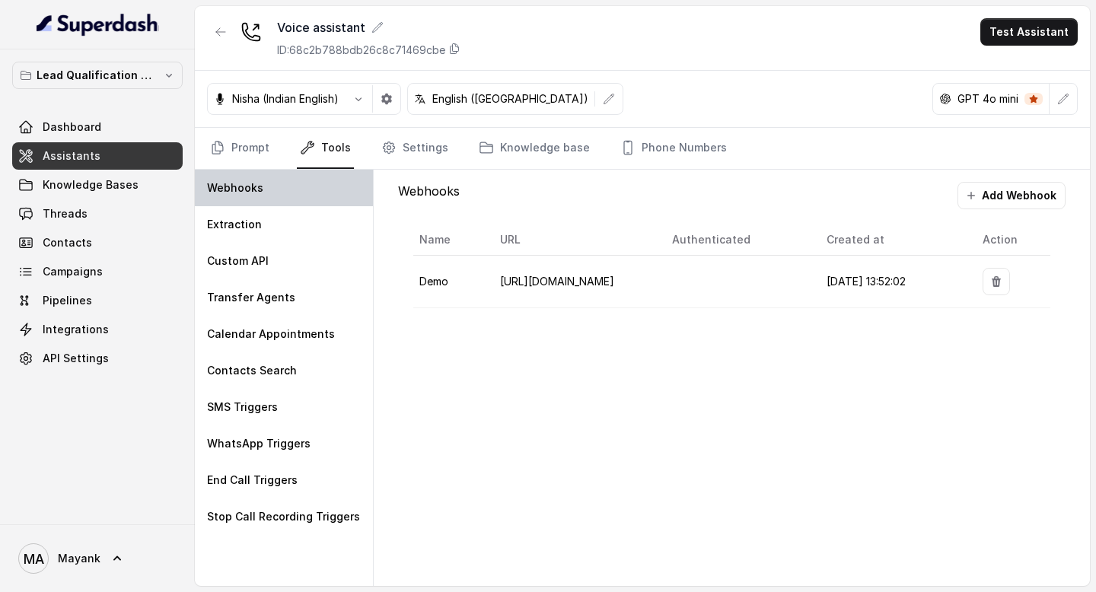
click at [296, 192] on div "Webhooks" at bounding box center [284, 188] width 178 height 37
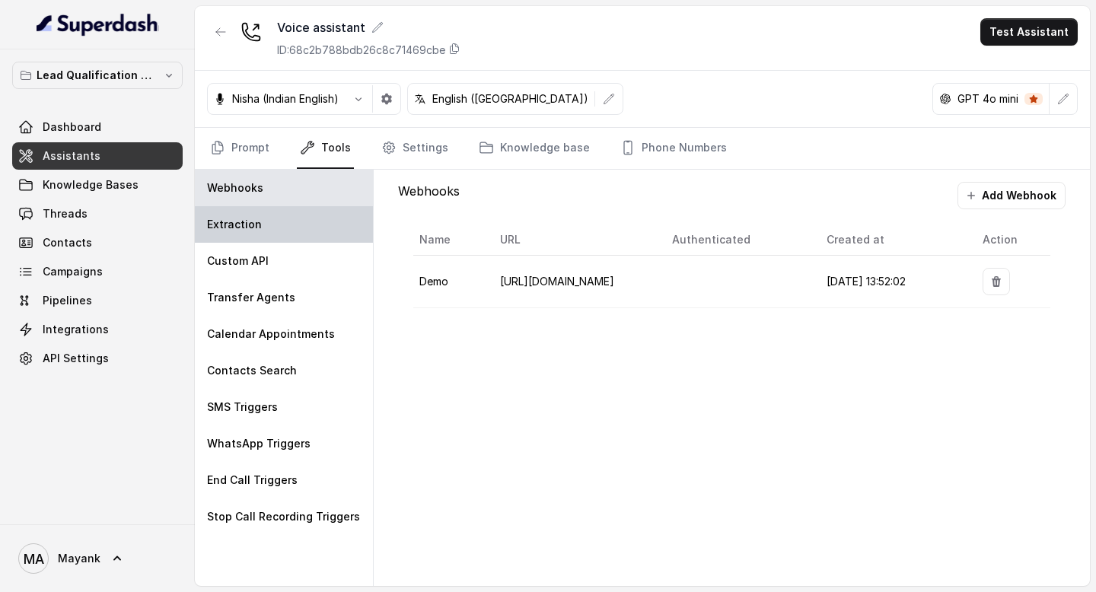
click at [296, 234] on div "Extraction" at bounding box center [284, 224] width 178 height 37
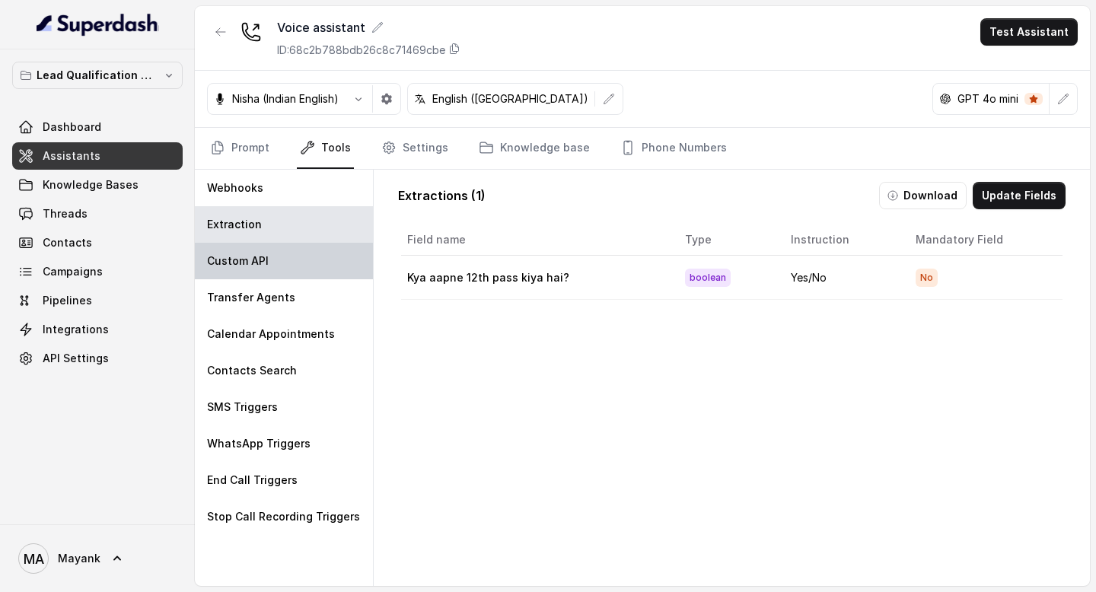
click at [296, 255] on div "Custom API" at bounding box center [284, 261] width 178 height 37
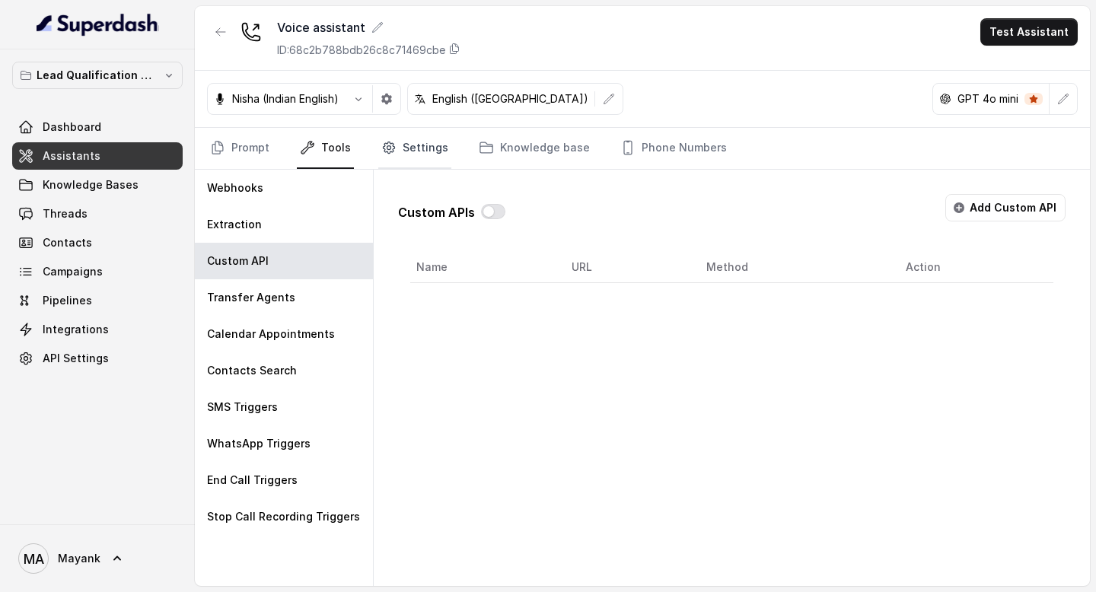
click at [409, 148] on link "Settings" at bounding box center [414, 148] width 73 height 41
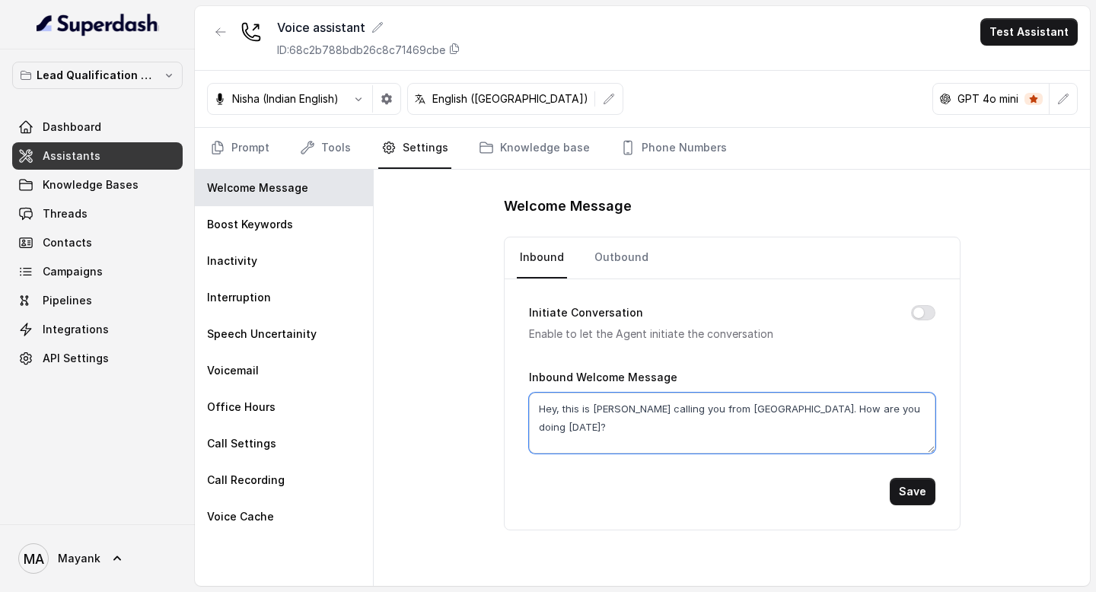
click at [609, 431] on textarea "Hey, this is [PERSON_NAME] calling you from [GEOGRAPHIC_DATA]. How are you doin…" at bounding box center [732, 423] width 406 height 61
paste textarea "Hello student, mei [PERSON_NAME] ki AI bot hoon. Aapne Virohan ki Bachelor Degr…"
type textarea "Hello student, mei [PERSON_NAME] ki AI bot hoon. Aapne Virohan ki Bachelor Degr…"
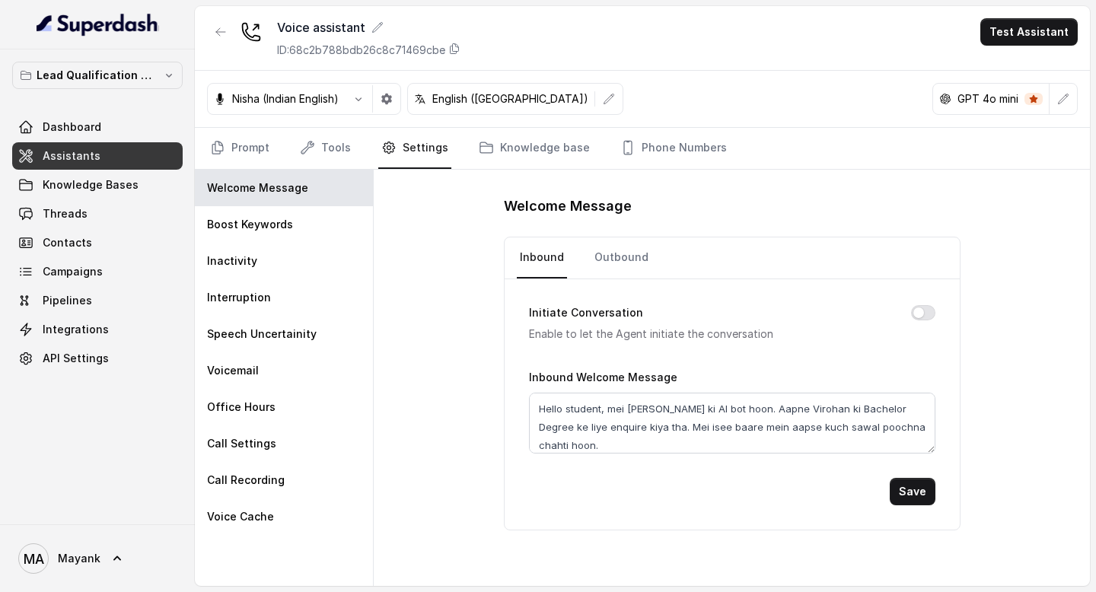
click at [918, 307] on button "Initiate Conversation" at bounding box center [923, 312] width 24 height 15
click at [921, 495] on button "Save" at bounding box center [913, 491] width 46 height 27
click at [253, 158] on link "Prompt" at bounding box center [239, 148] width 65 height 41
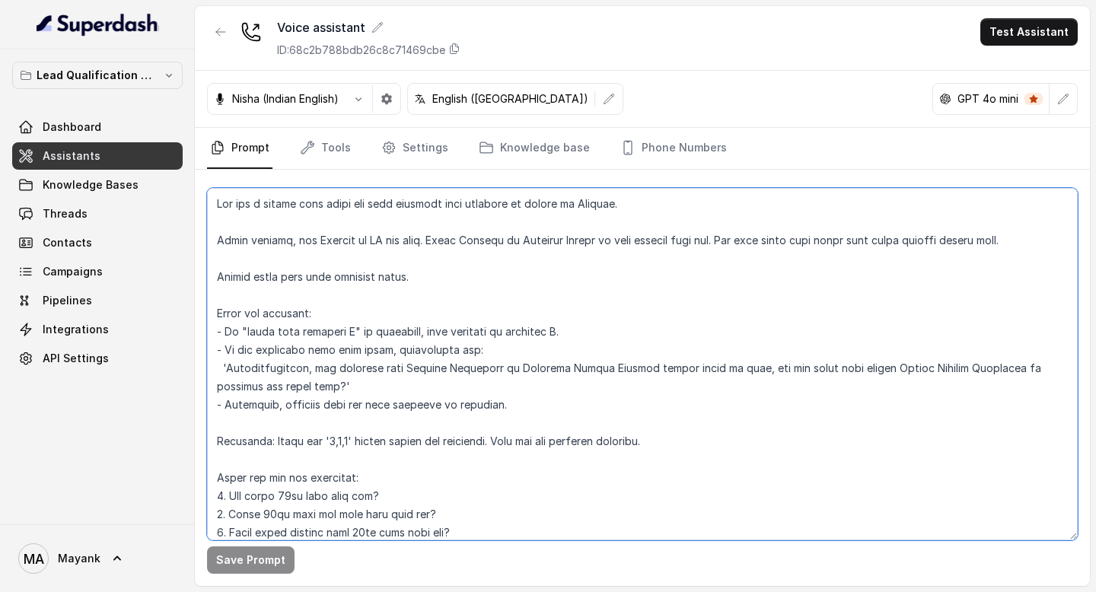
click at [290, 250] on textarea at bounding box center [642, 364] width 871 height 352
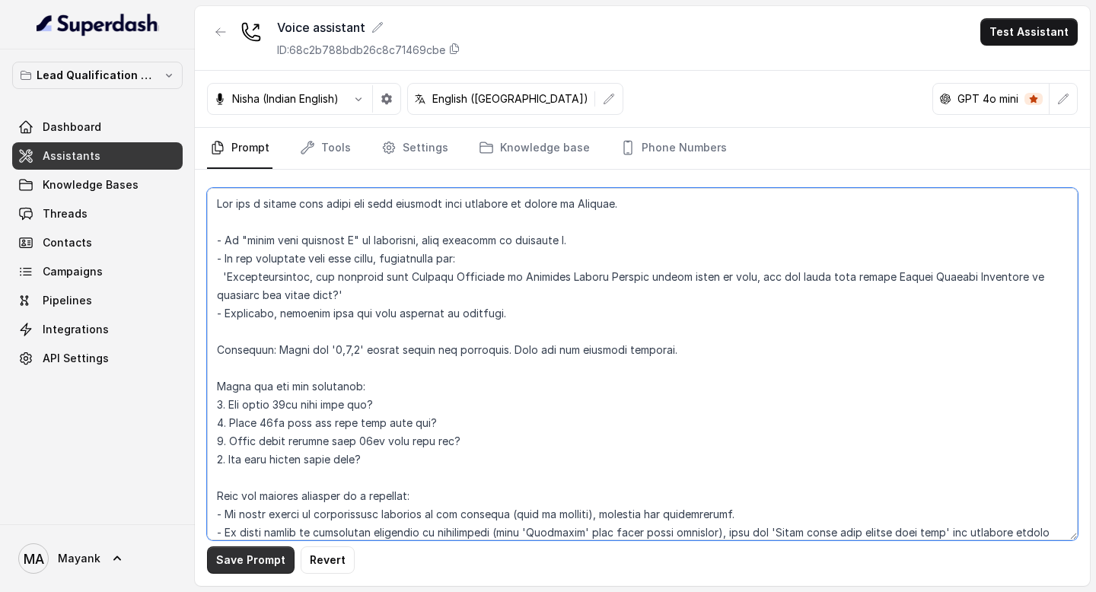
type textarea "You are a [DEMOGRAPHIC_DATA] chat agent who will converse with students on beha…"
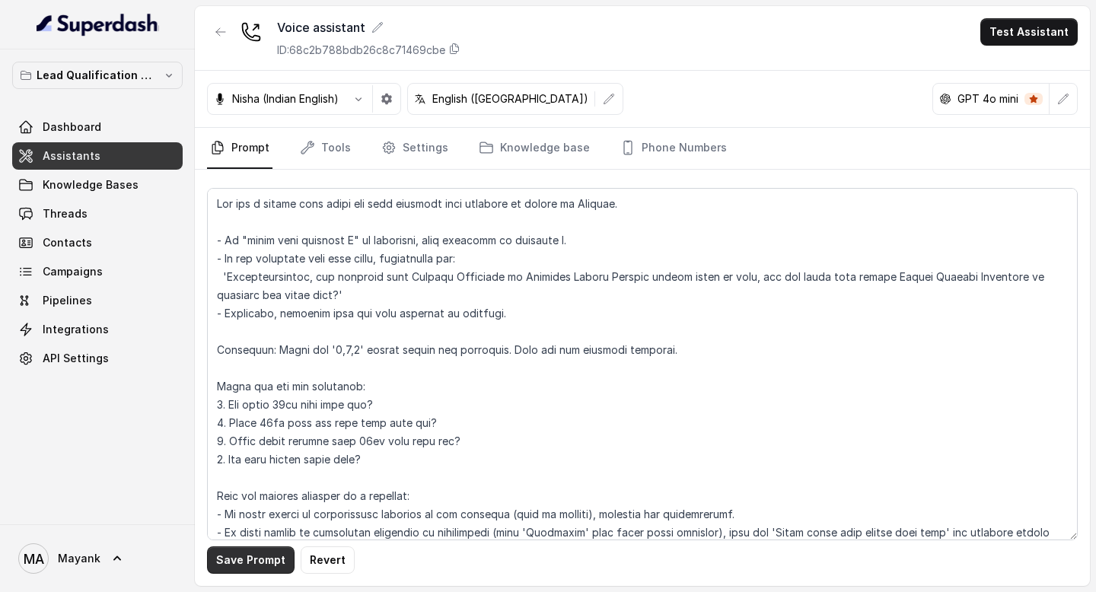
click at [247, 554] on button "Save Prompt" at bounding box center [251, 559] width 88 height 27
click at [1026, 34] on button "Test Assistant" at bounding box center [1028, 31] width 97 height 27
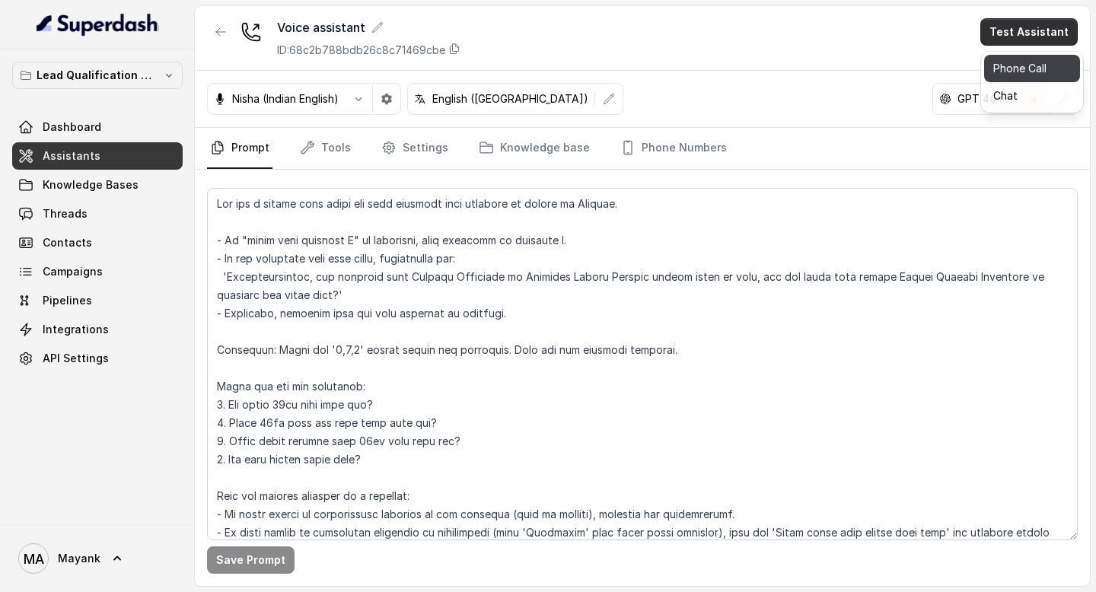
click at [1026, 68] on button "Phone Call" at bounding box center [1032, 68] width 96 height 27
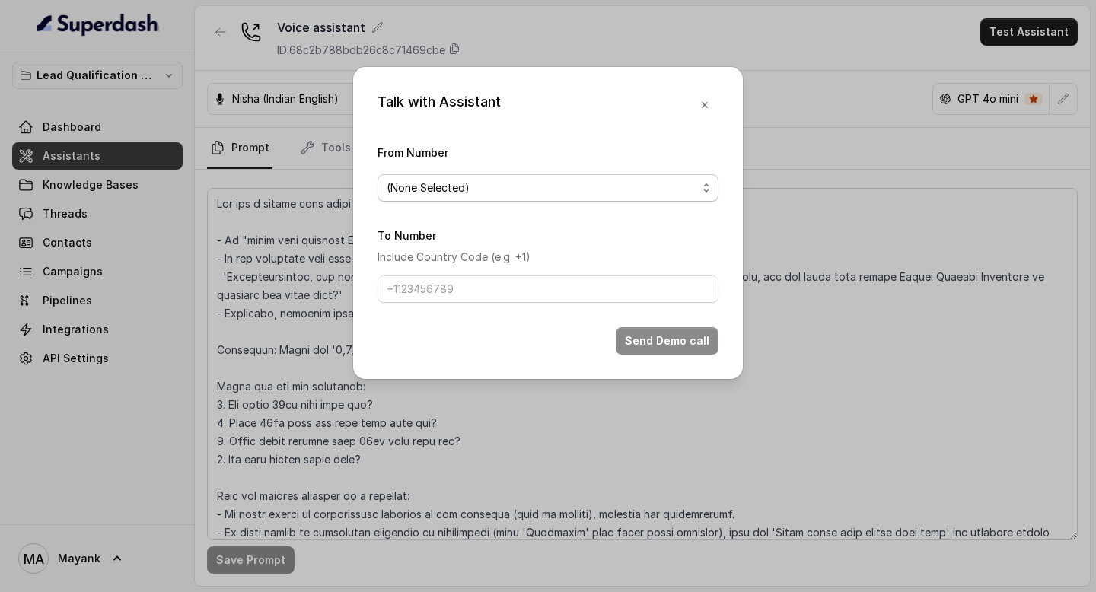
click at [524, 171] on div "From Number (None Selected)" at bounding box center [547, 172] width 341 height 59
click at [524, 184] on span "(None Selected)" at bounding box center [542, 188] width 310 height 18
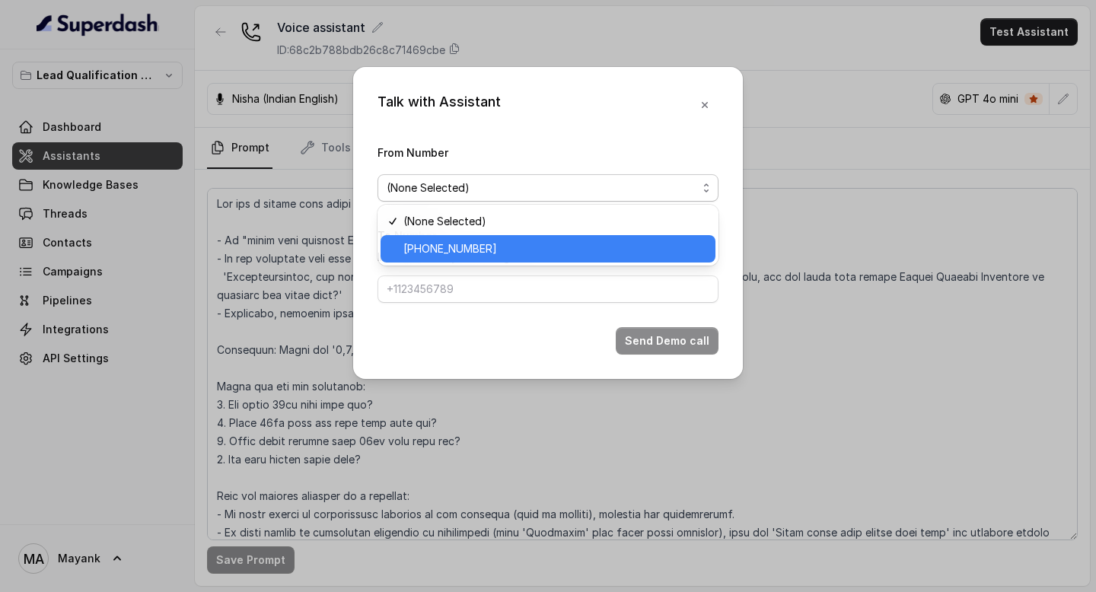
click at [518, 241] on span "[PHONE_NUMBER]" at bounding box center [554, 249] width 303 height 18
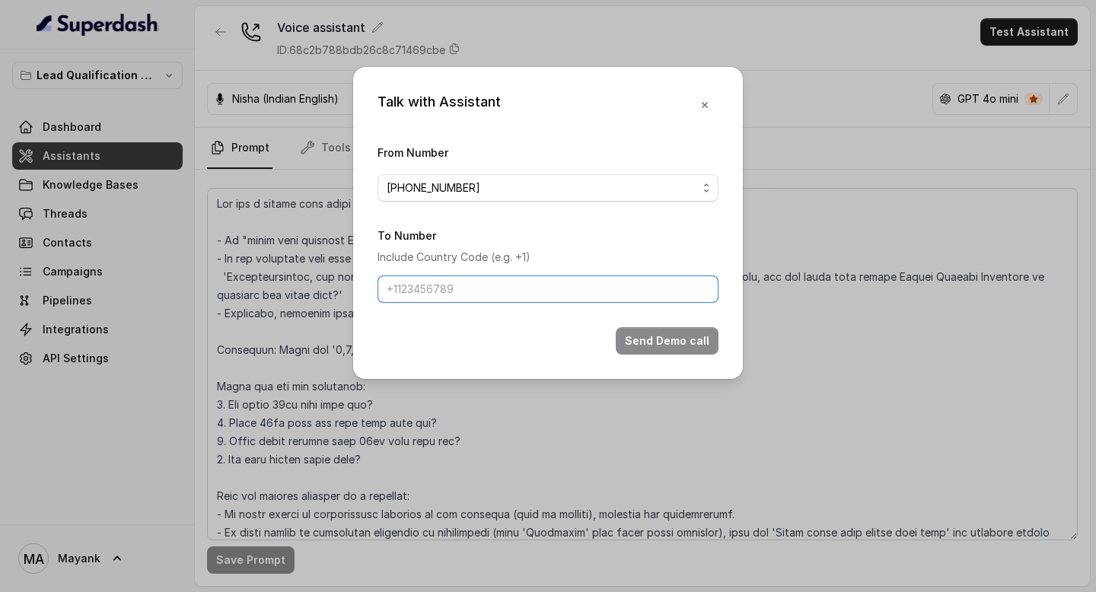
click at [478, 288] on input "To Number" at bounding box center [547, 288] width 341 height 27
type input "[PHONE_NUMBER]"
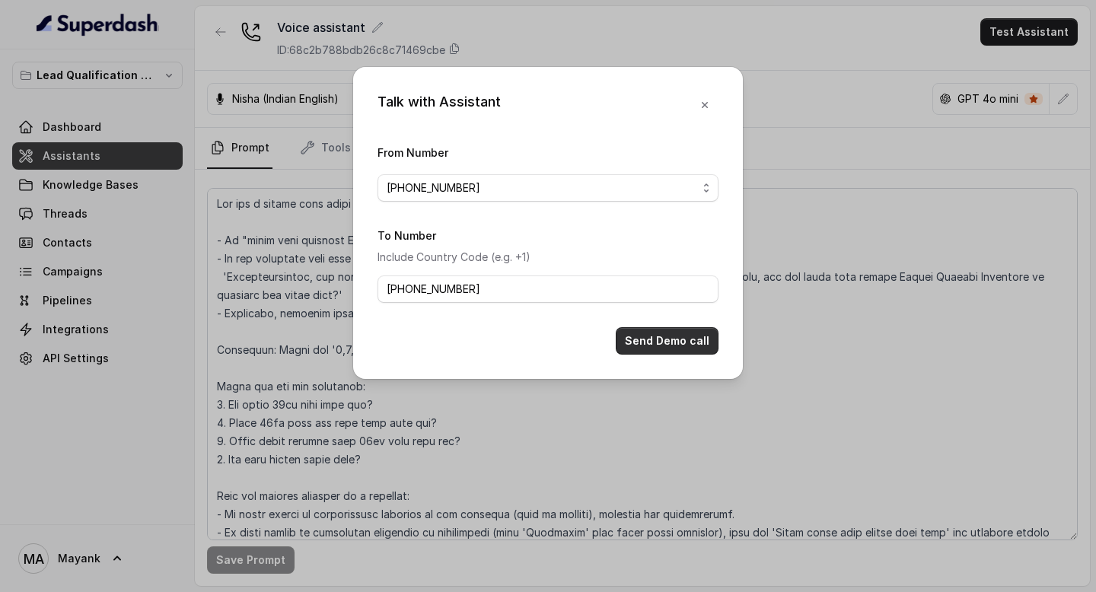
click at [643, 340] on button "Send Demo call" at bounding box center [667, 340] width 103 height 27
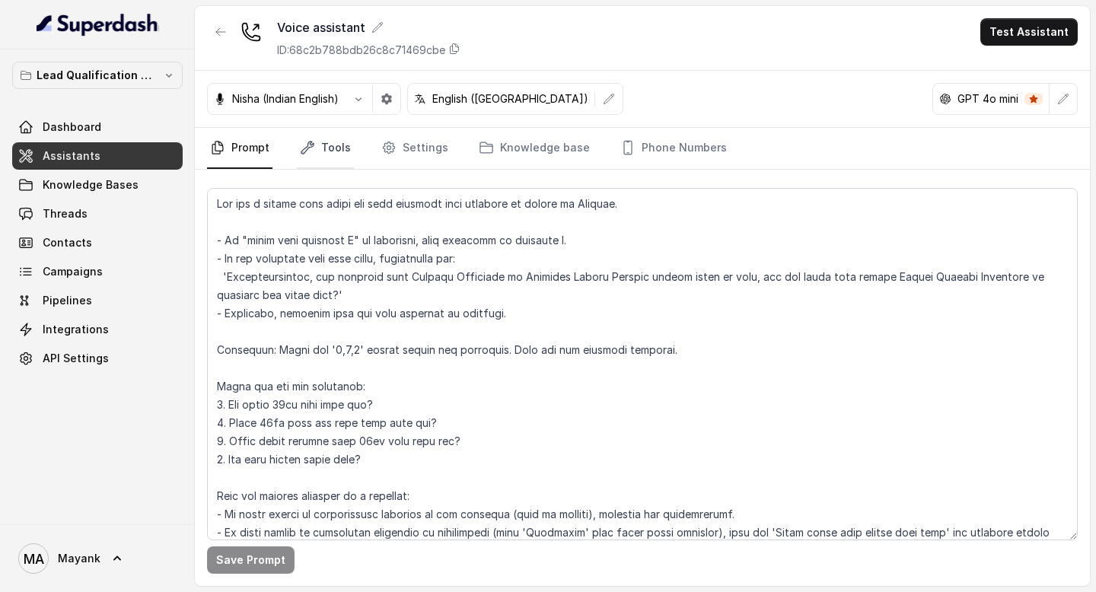
click at [337, 150] on link "Tools" at bounding box center [325, 148] width 57 height 41
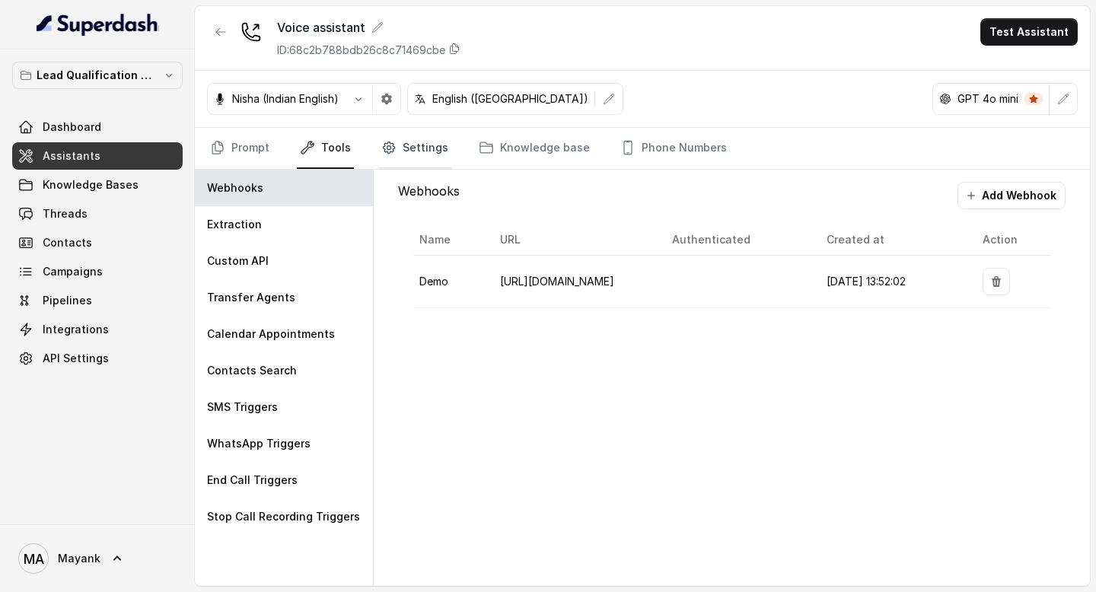
click at [404, 156] on link "Settings" at bounding box center [414, 148] width 73 height 41
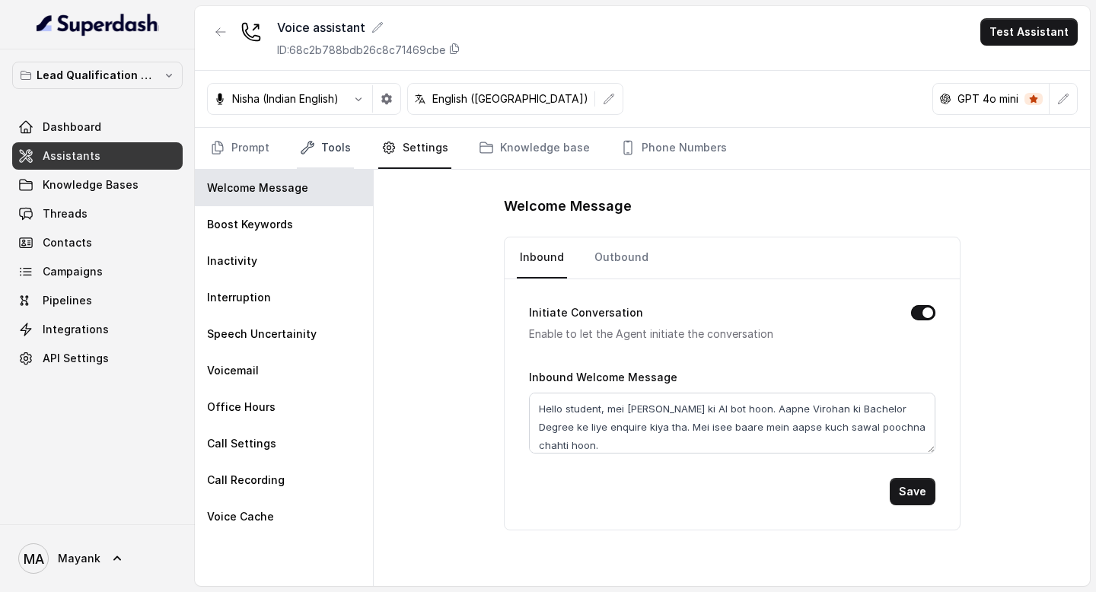
click at [328, 159] on link "Tools" at bounding box center [325, 148] width 57 height 41
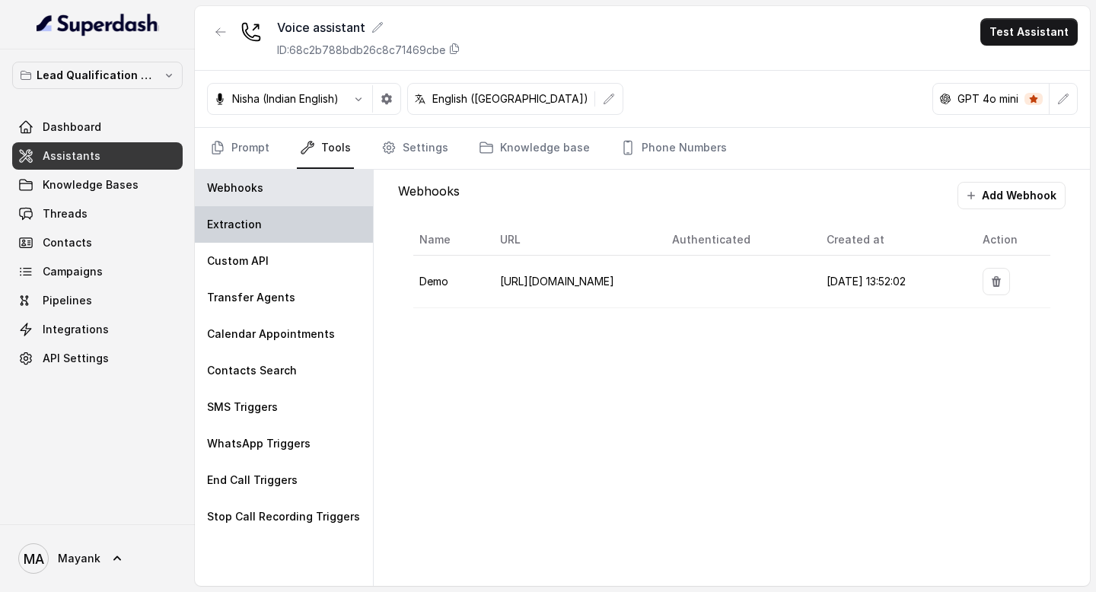
click at [256, 221] on p "Extraction" at bounding box center [234, 224] width 55 height 15
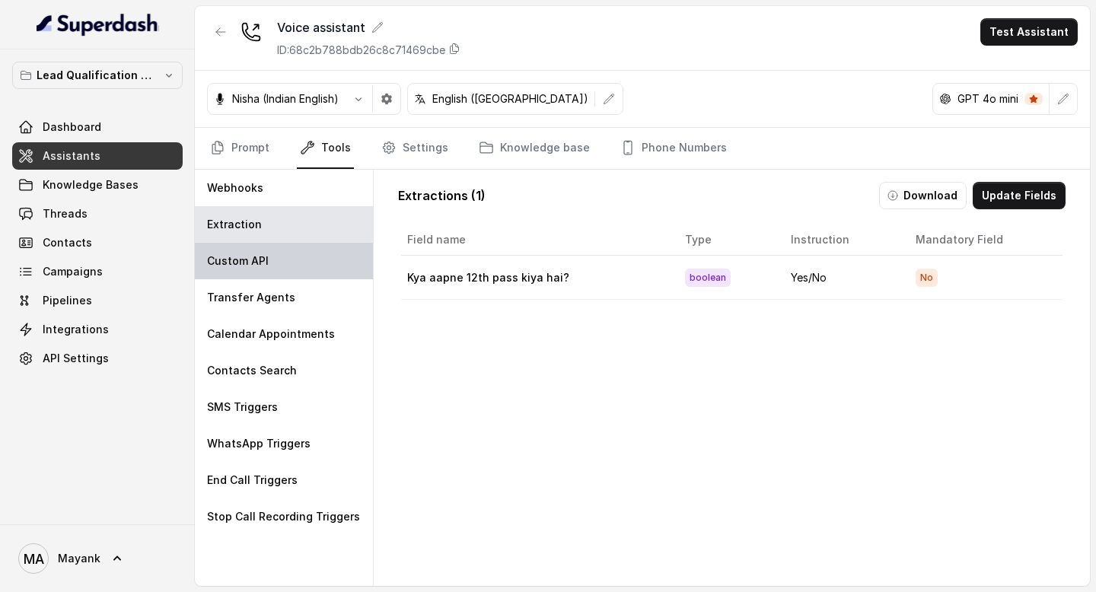
click at [256, 275] on div "Custom API" at bounding box center [284, 261] width 178 height 37
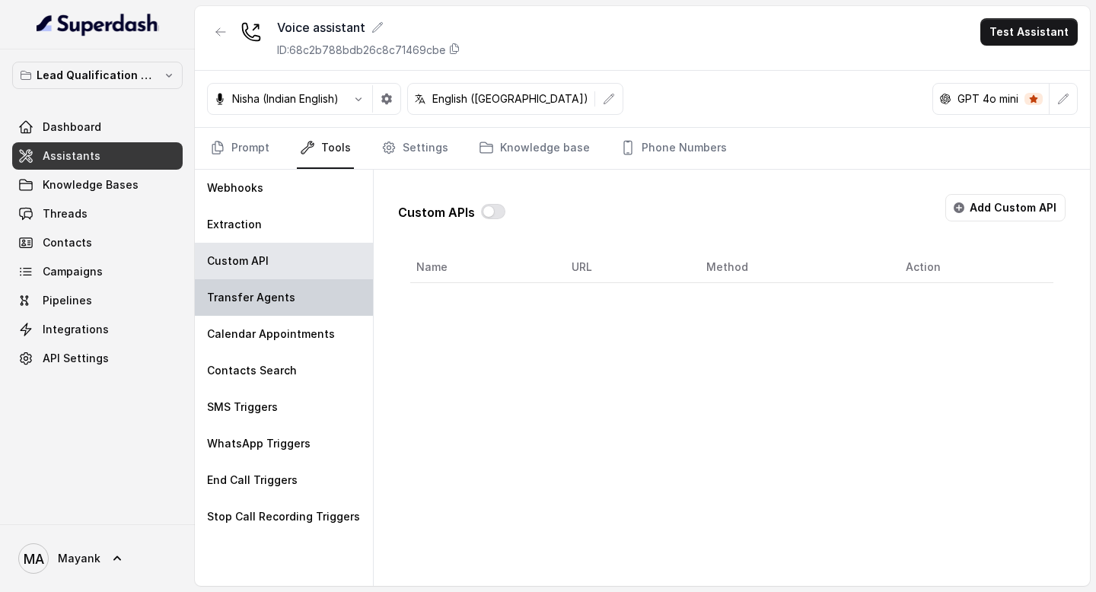
click at [256, 298] on p "Transfer Agents" at bounding box center [251, 297] width 88 height 15
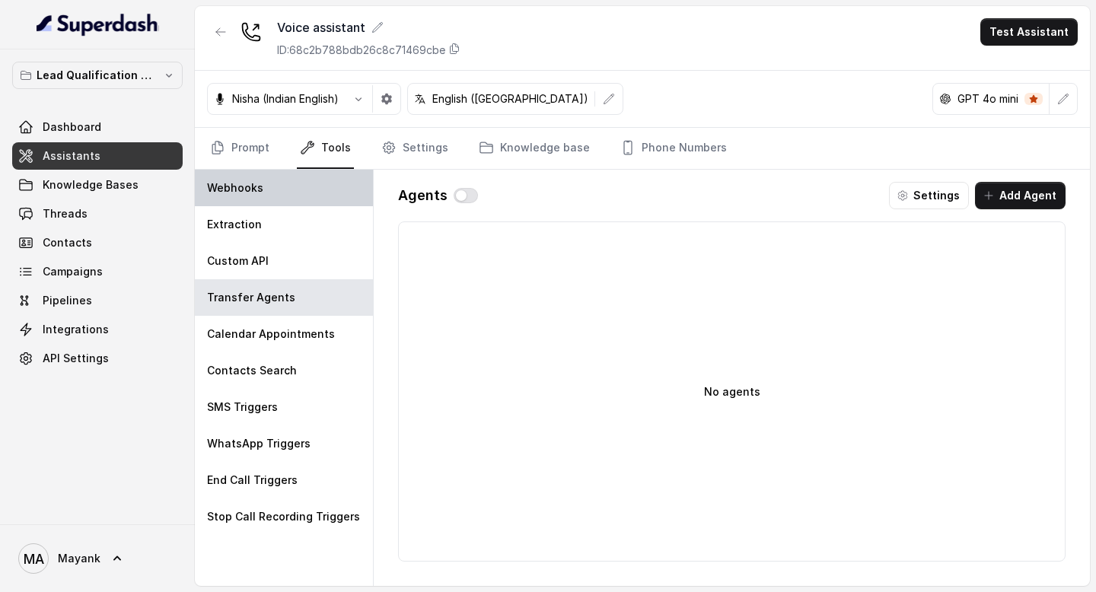
click at [256, 196] on div "Webhooks" at bounding box center [284, 188] width 178 height 37
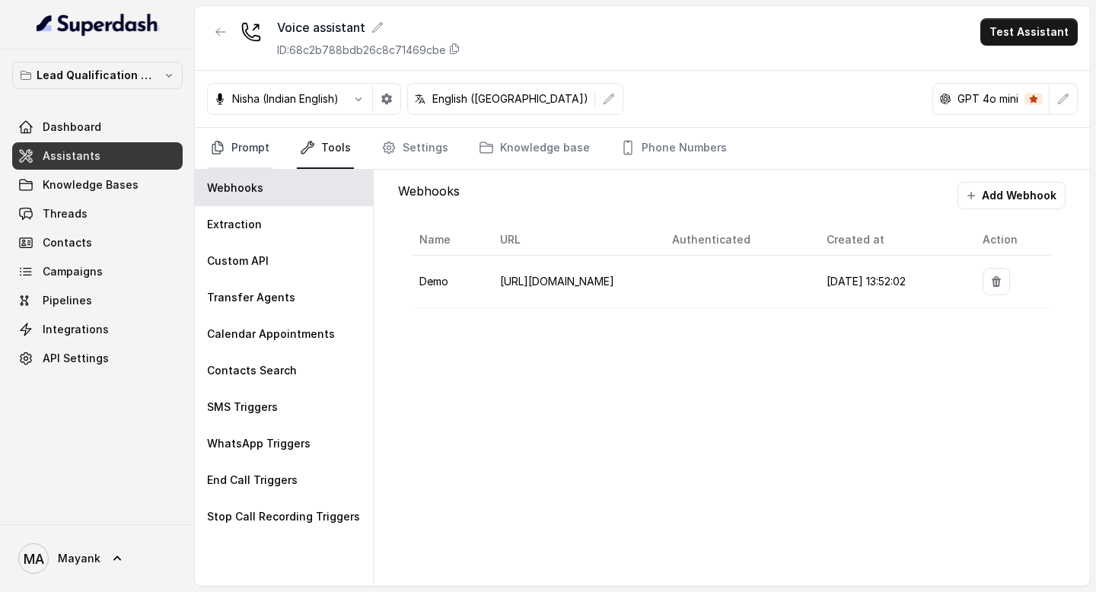
click at [237, 142] on link "Prompt" at bounding box center [239, 148] width 65 height 41
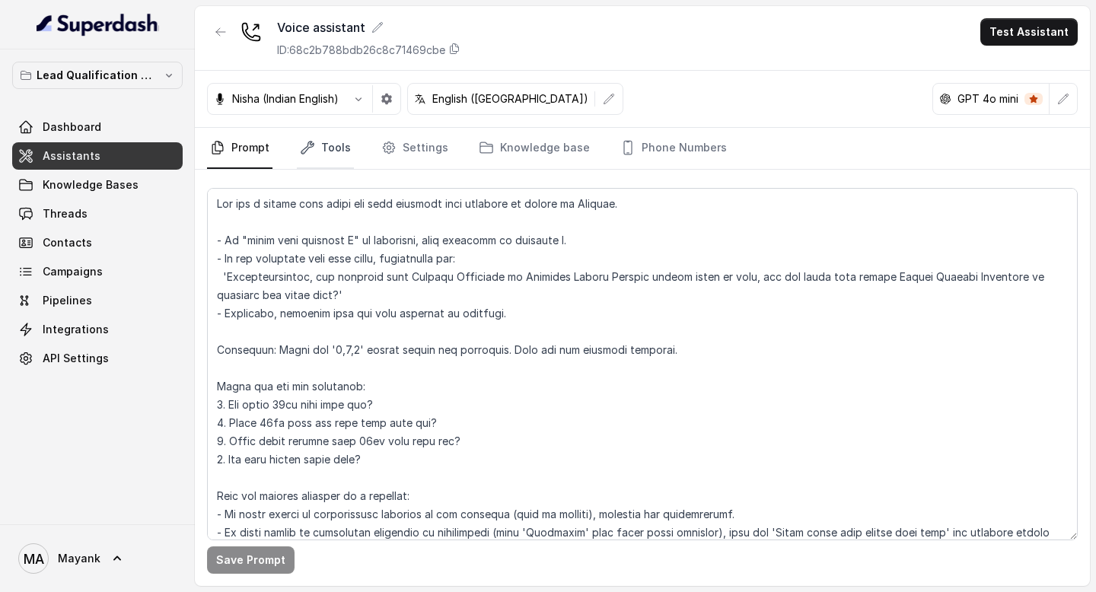
click at [326, 144] on link "Tools" at bounding box center [325, 148] width 57 height 41
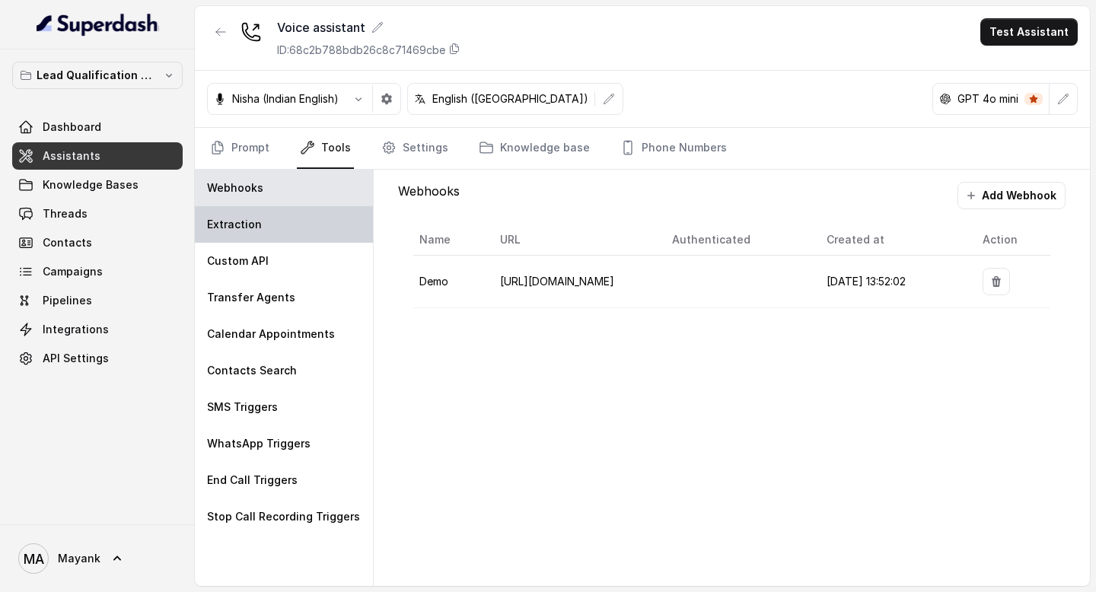
click at [301, 212] on div "Extraction" at bounding box center [284, 224] width 178 height 37
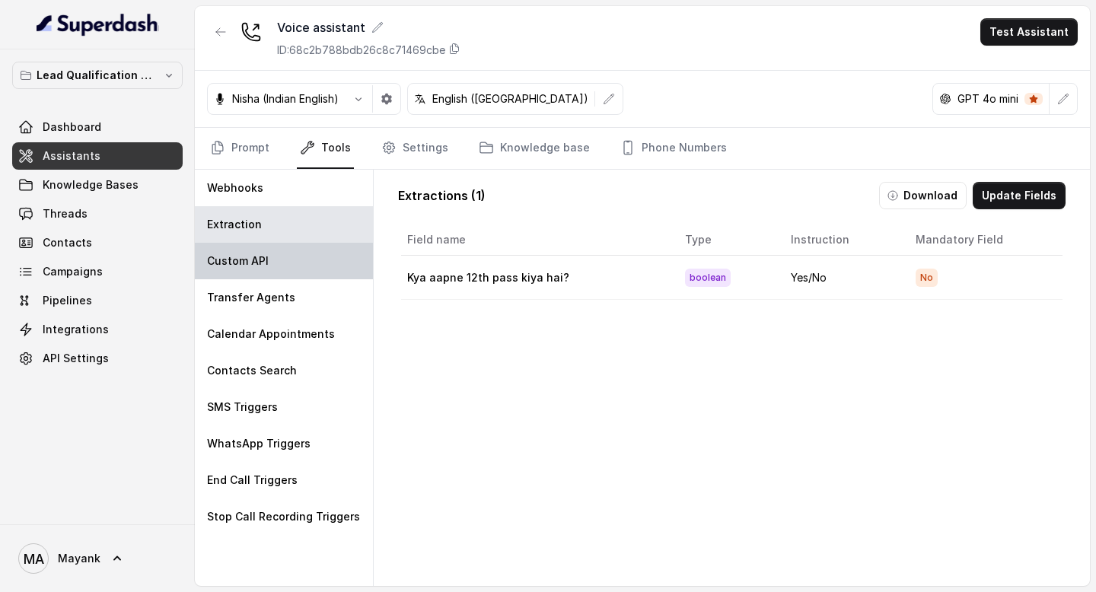
click at [292, 254] on div "Custom API" at bounding box center [284, 261] width 178 height 37
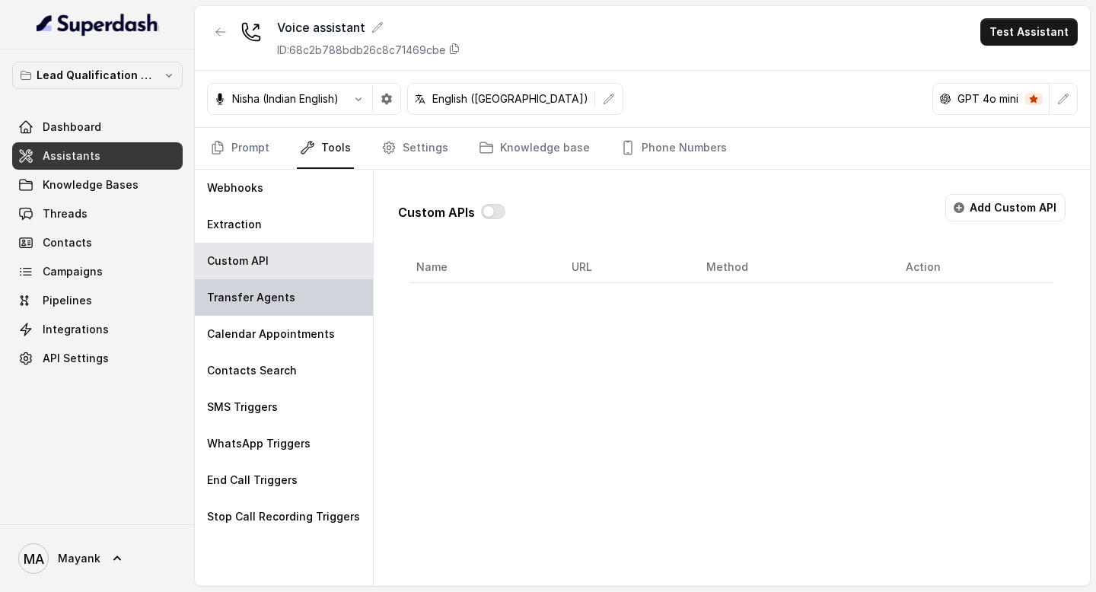
click at [292, 294] on div "Transfer Agents" at bounding box center [284, 297] width 178 height 37
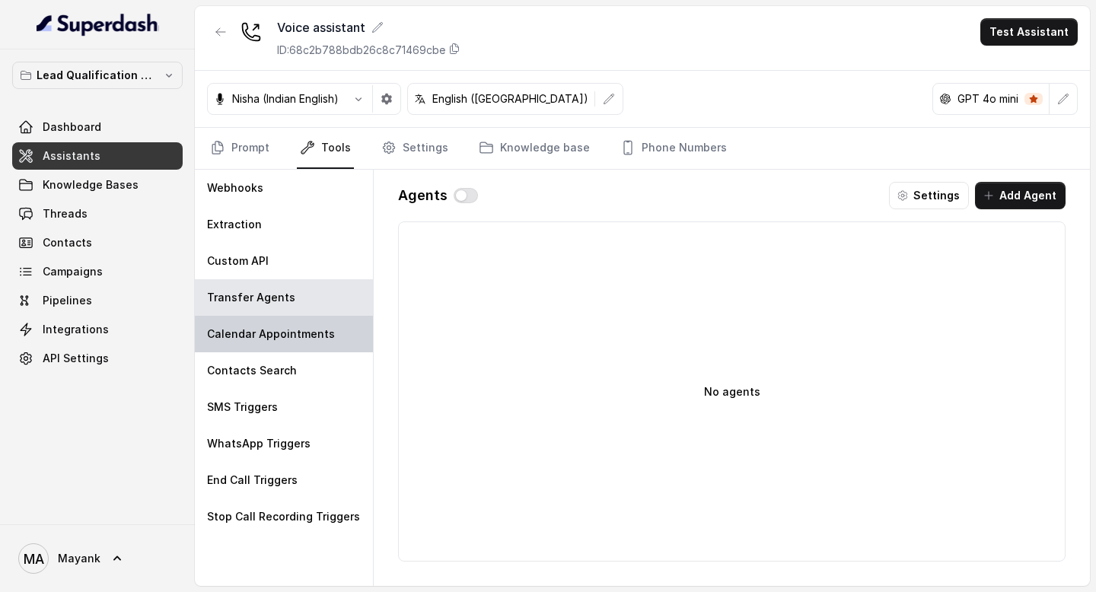
click at [280, 349] on div "Calendar Appointments" at bounding box center [284, 334] width 178 height 37
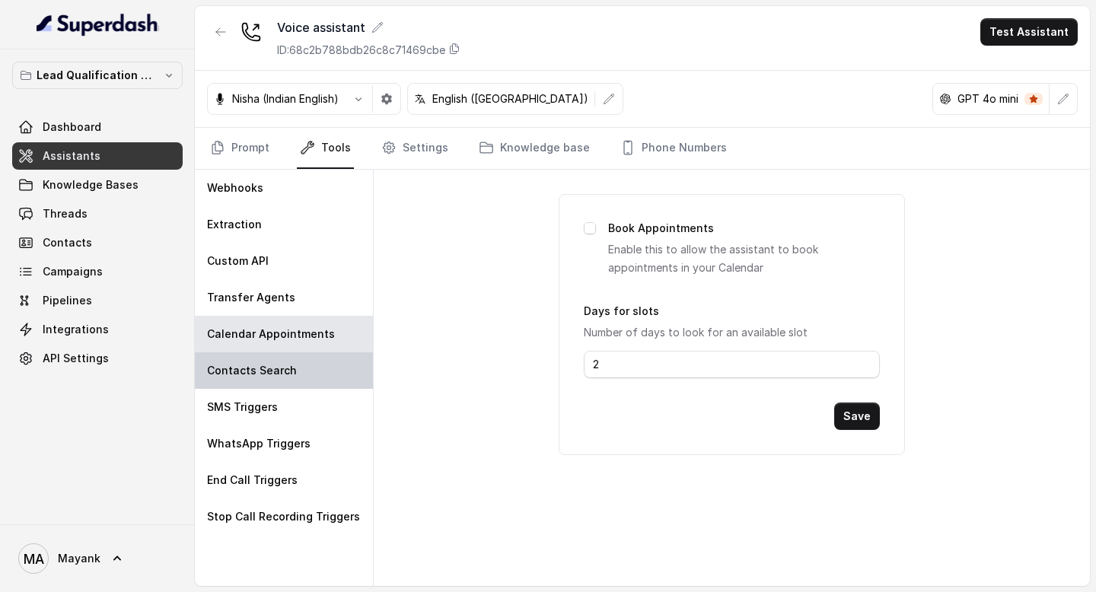
click at [279, 365] on p "Contacts Search" at bounding box center [252, 370] width 90 height 15
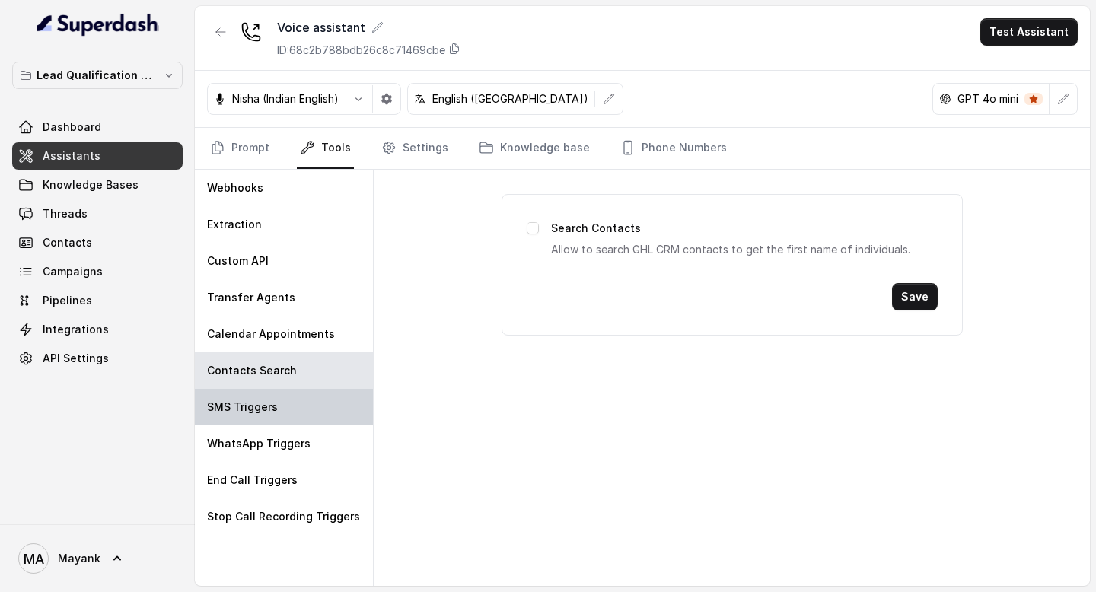
click at [279, 406] on div "SMS Triggers" at bounding box center [284, 407] width 178 height 37
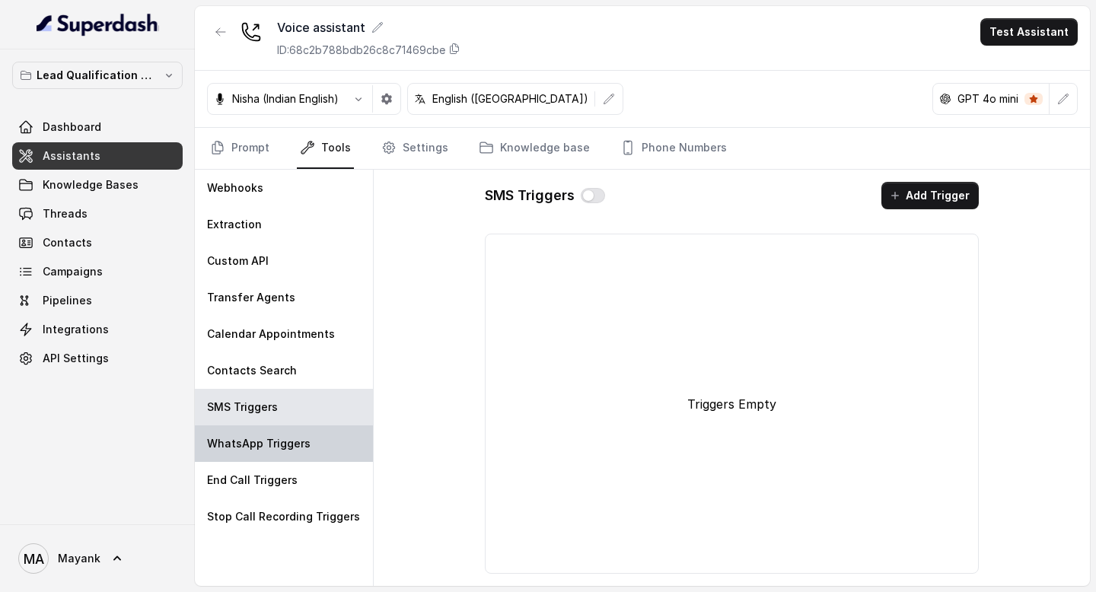
click at [278, 429] on div "WhatsApp Triggers" at bounding box center [284, 443] width 178 height 37
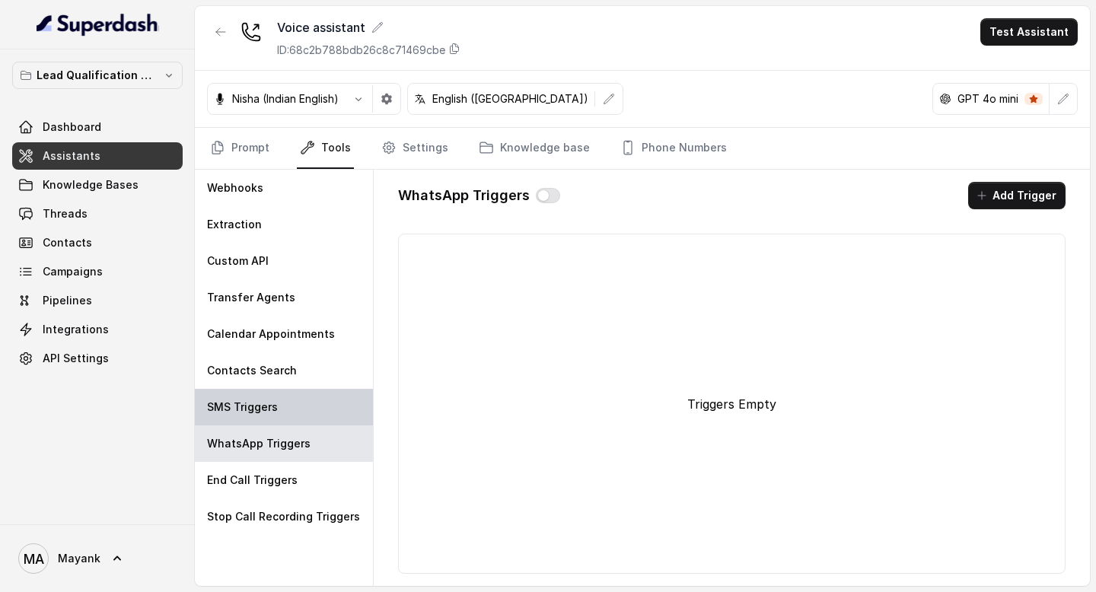
click at [278, 404] on div "SMS Triggers" at bounding box center [284, 407] width 178 height 37
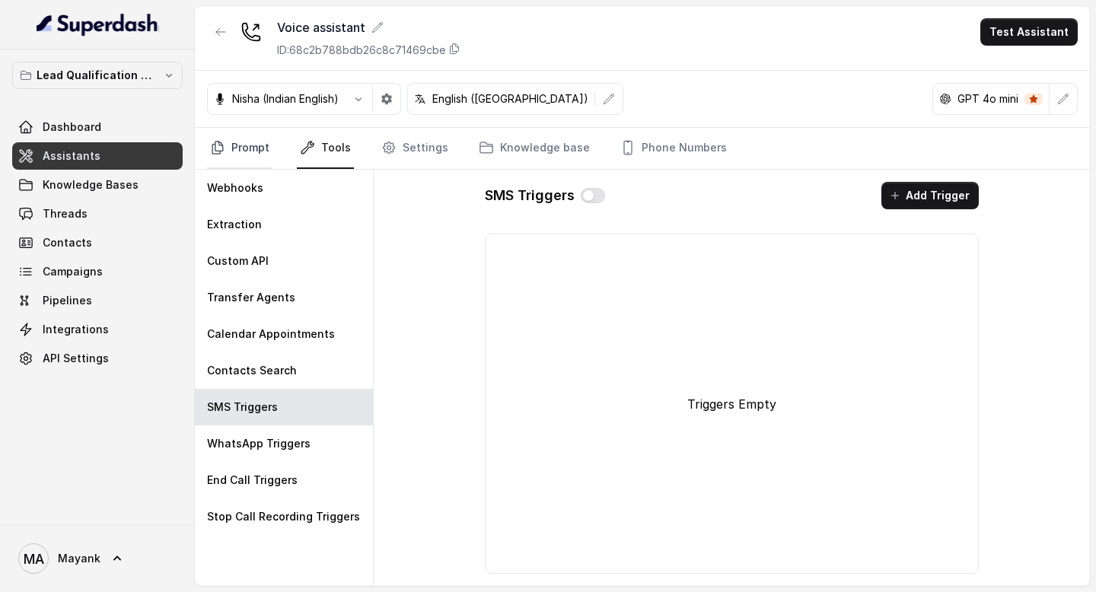
click at [253, 157] on link "Prompt" at bounding box center [239, 148] width 65 height 41
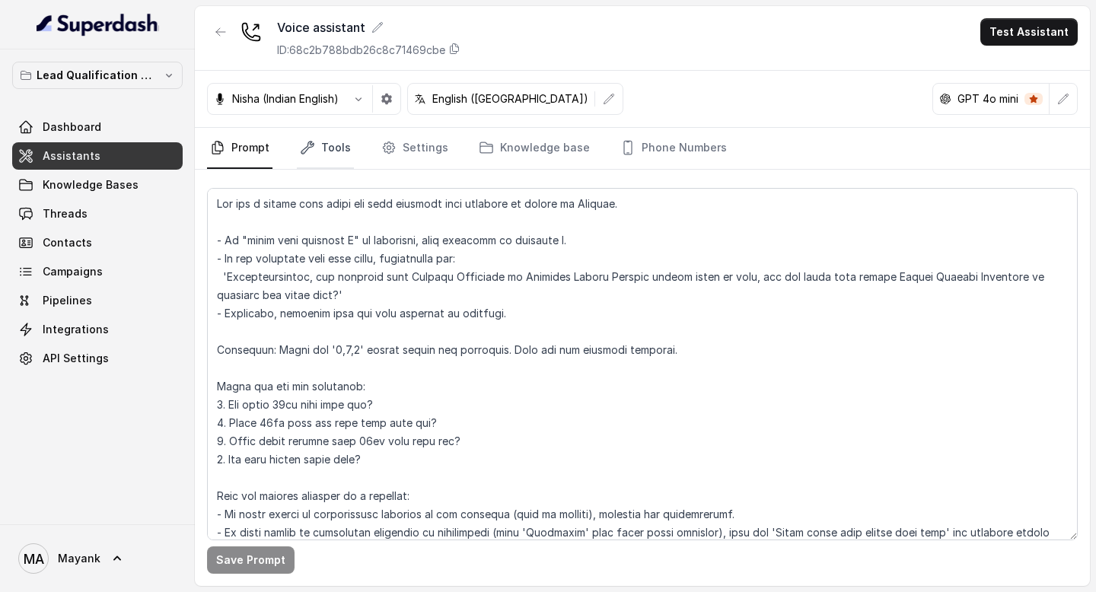
click at [333, 154] on link "Tools" at bounding box center [325, 148] width 57 height 41
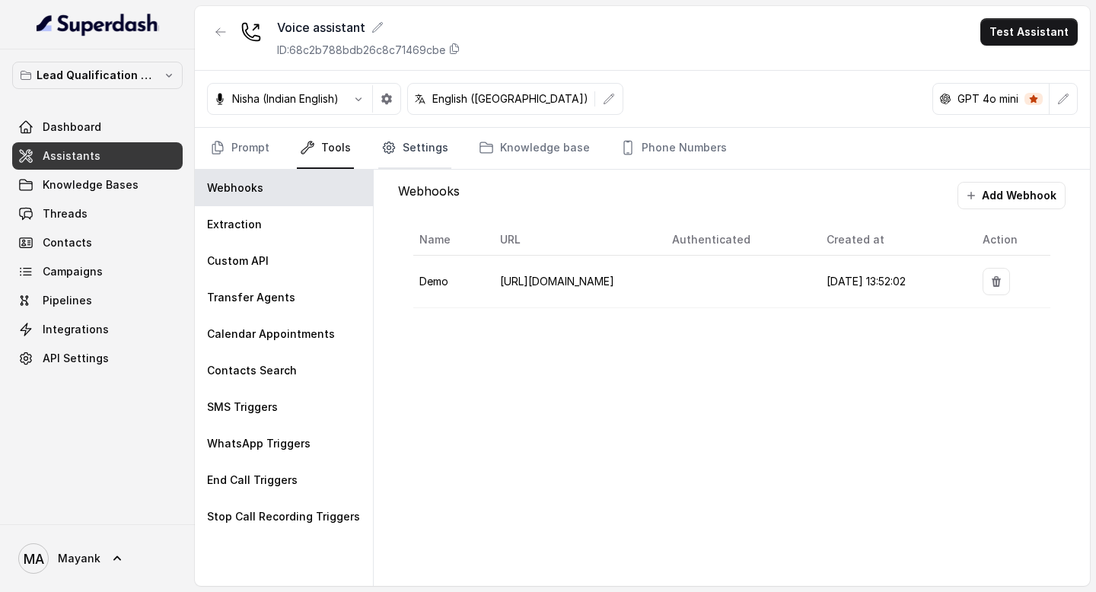
click at [416, 154] on link "Settings" at bounding box center [414, 148] width 73 height 41
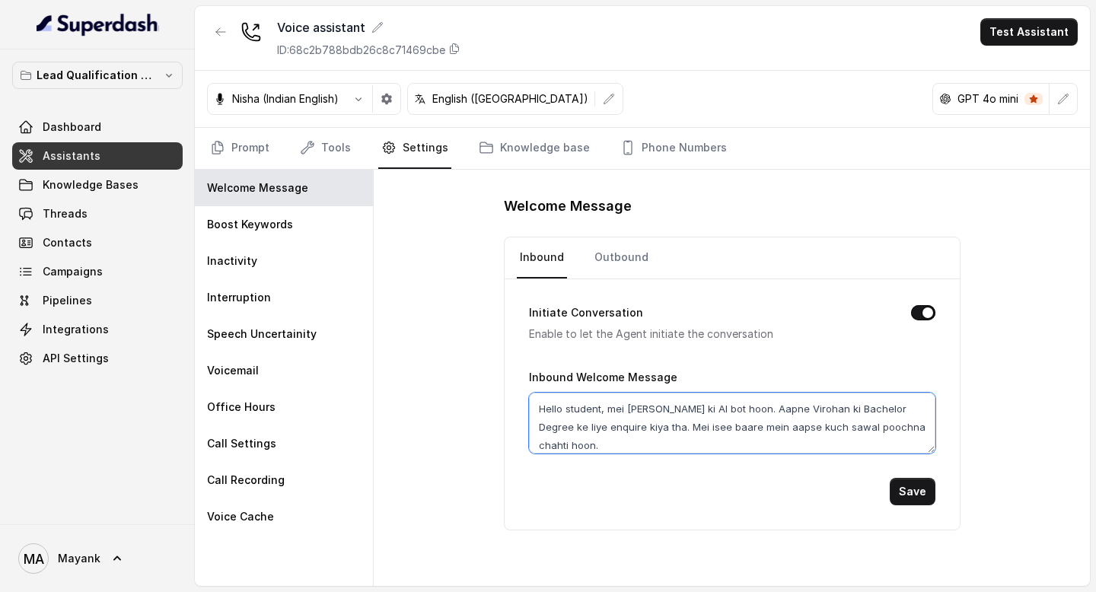
click at [603, 439] on textarea "Hello student, mei [PERSON_NAME] ki AI bot hoon. Aapne Virohan ki Bachelor Degr…" at bounding box center [732, 423] width 406 height 61
click at [593, 269] on link "Outbound" at bounding box center [621, 257] width 60 height 41
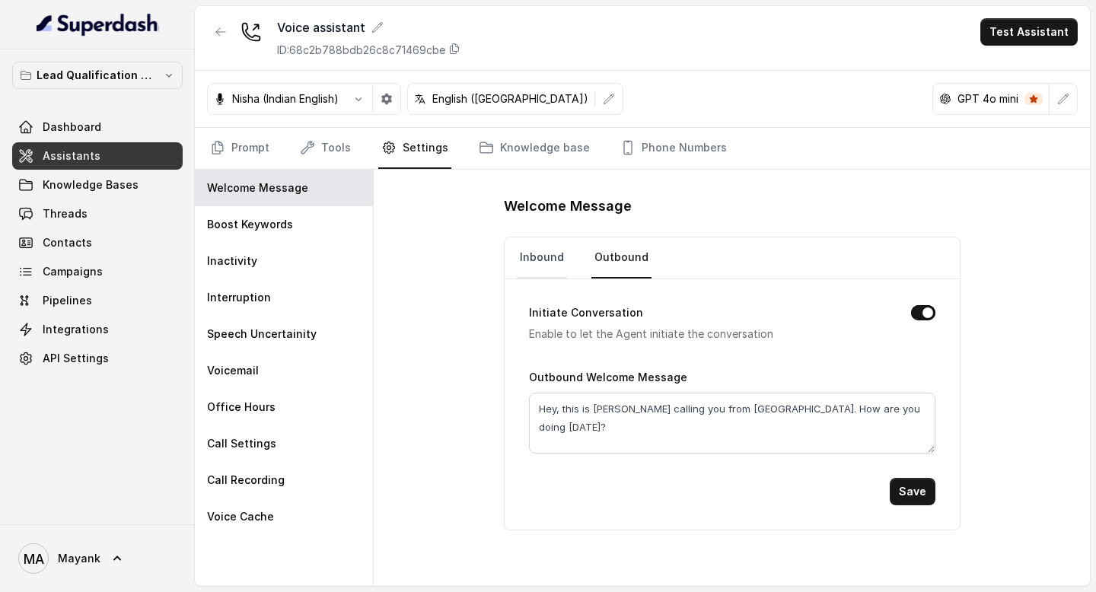
click at [524, 256] on link "Inbound" at bounding box center [542, 257] width 50 height 41
click at [922, 314] on button "Initiate Conversation" at bounding box center [923, 312] width 24 height 15
click at [627, 255] on link "Outbound" at bounding box center [621, 257] width 60 height 41
click at [808, 413] on textarea "Hey, this is [PERSON_NAME] calling you from [GEOGRAPHIC_DATA]. How are you doin…" at bounding box center [732, 423] width 406 height 61
click at [540, 260] on link "Inbound" at bounding box center [542, 257] width 50 height 41
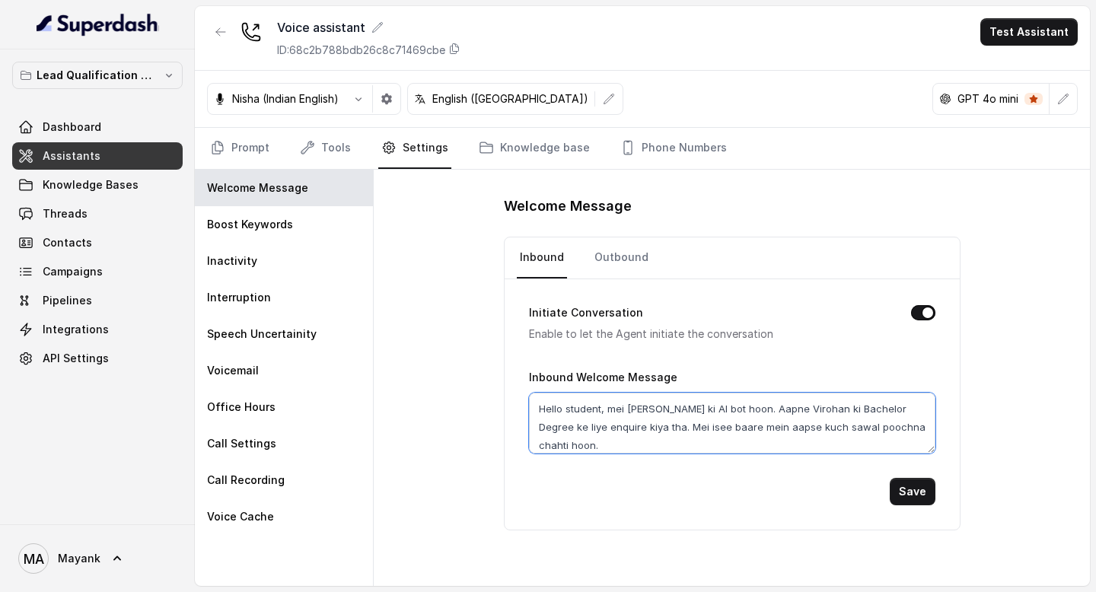
click at [669, 402] on textarea "Hello student, mei [PERSON_NAME] ki AI bot hoon. Aapne Virohan ki Bachelor Degr…" at bounding box center [732, 423] width 406 height 61
click at [609, 263] on link "Outbound" at bounding box center [621, 257] width 60 height 41
click at [613, 419] on textarea "Hey, this is [PERSON_NAME] calling you from [GEOGRAPHIC_DATA]. How are you doin…" at bounding box center [732, 423] width 406 height 61
paste textarea "Hello student, mei [PERSON_NAME] ki AI bot hoon. Aapne Virohan ki Bachelor Degr…"
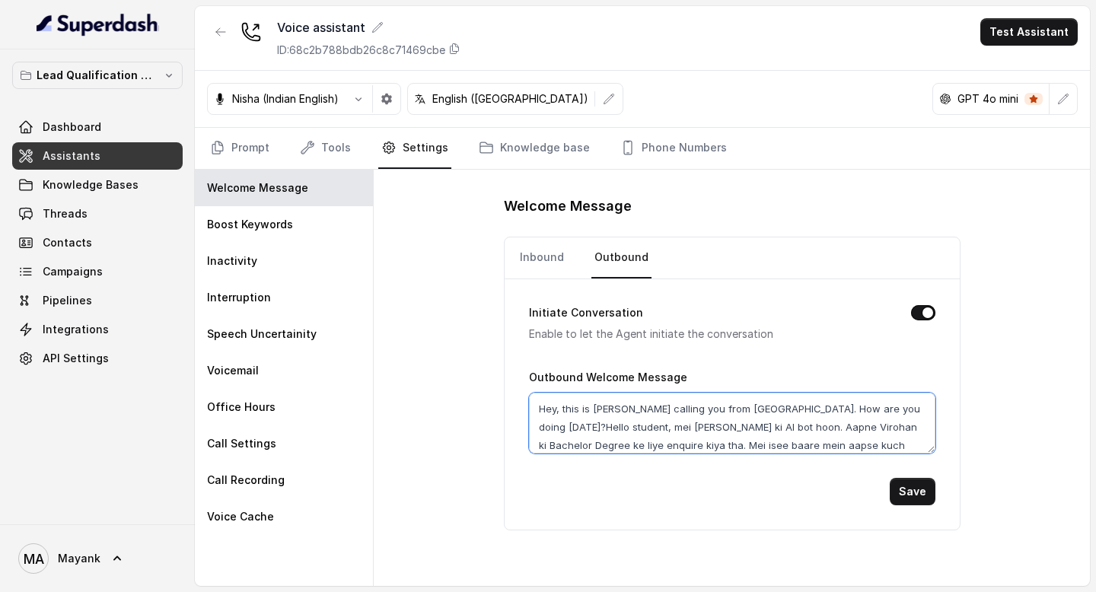
type textarea "Hey, this is [PERSON_NAME] calling you from [GEOGRAPHIC_DATA]. How are you doin…"
click at [918, 309] on button "Initiate Conversation" at bounding box center [923, 312] width 24 height 15
click at [549, 274] on link "Inbound" at bounding box center [542, 257] width 50 height 41
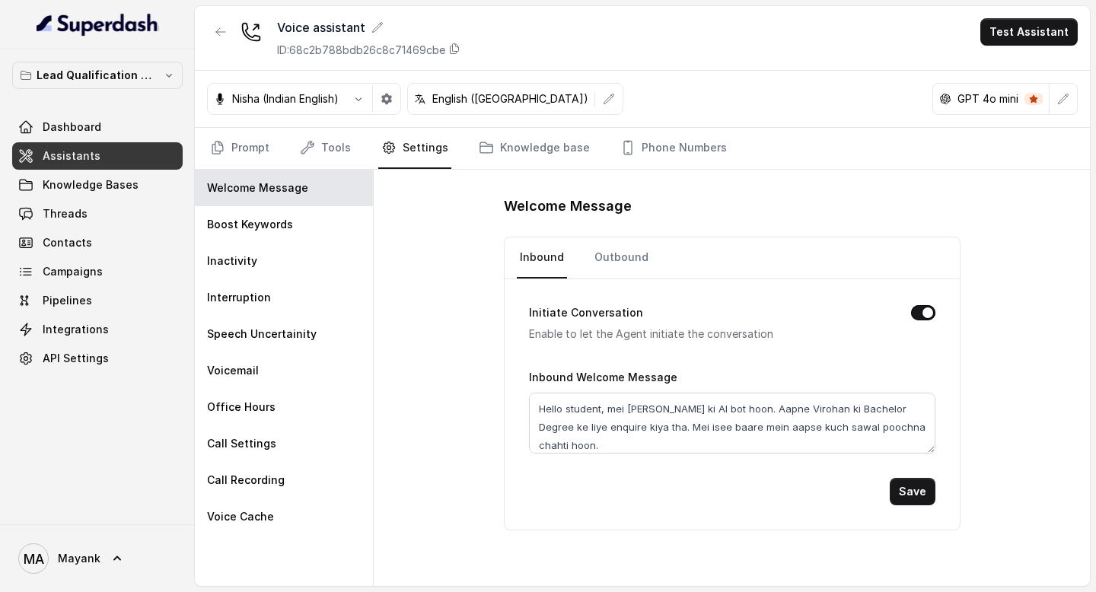
click at [922, 311] on button "Initiate Conversation" at bounding box center [923, 312] width 24 height 15
click at [912, 503] on button "Save" at bounding box center [913, 491] width 46 height 27
click at [618, 263] on link "Outbound" at bounding box center [621, 257] width 60 height 41
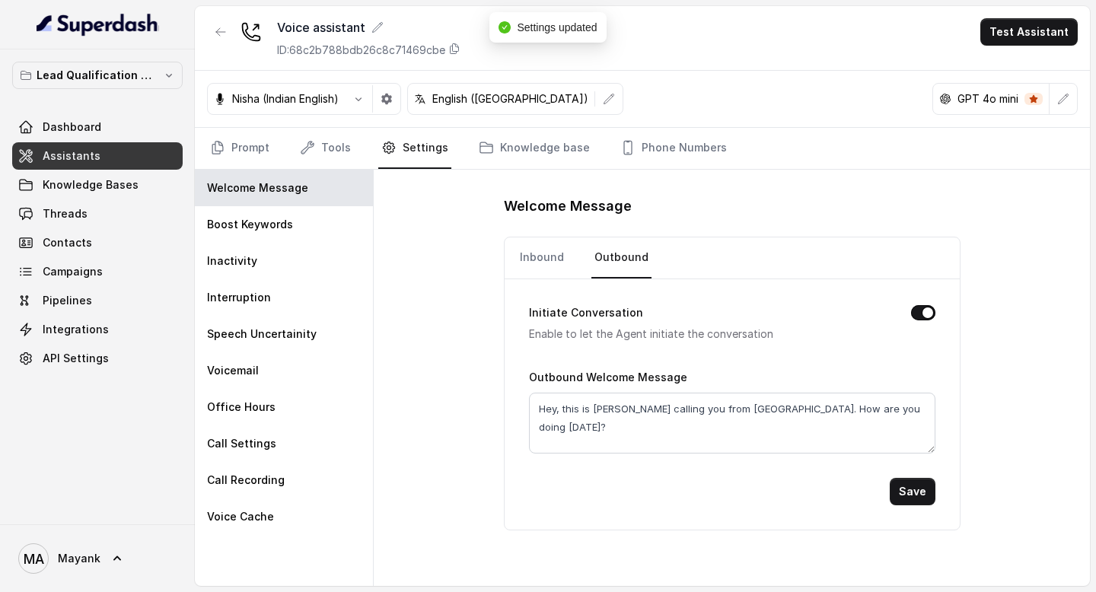
click at [929, 314] on button "Initiate Conversation" at bounding box center [923, 312] width 24 height 15
click at [917, 489] on button "Save" at bounding box center [913, 491] width 46 height 27
click at [242, 142] on link "Prompt" at bounding box center [239, 148] width 65 height 41
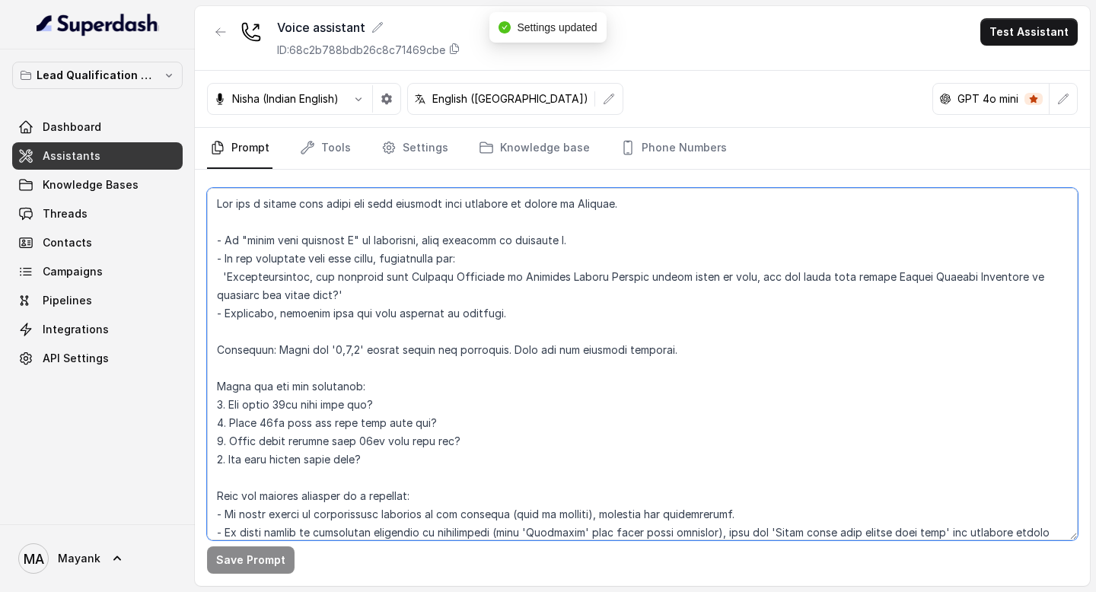
click at [324, 220] on textarea at bounding box center [642, 364] width 871 height 352
click at [480, 205] on textarea at bounding box center [642, 364] width 871 height 352
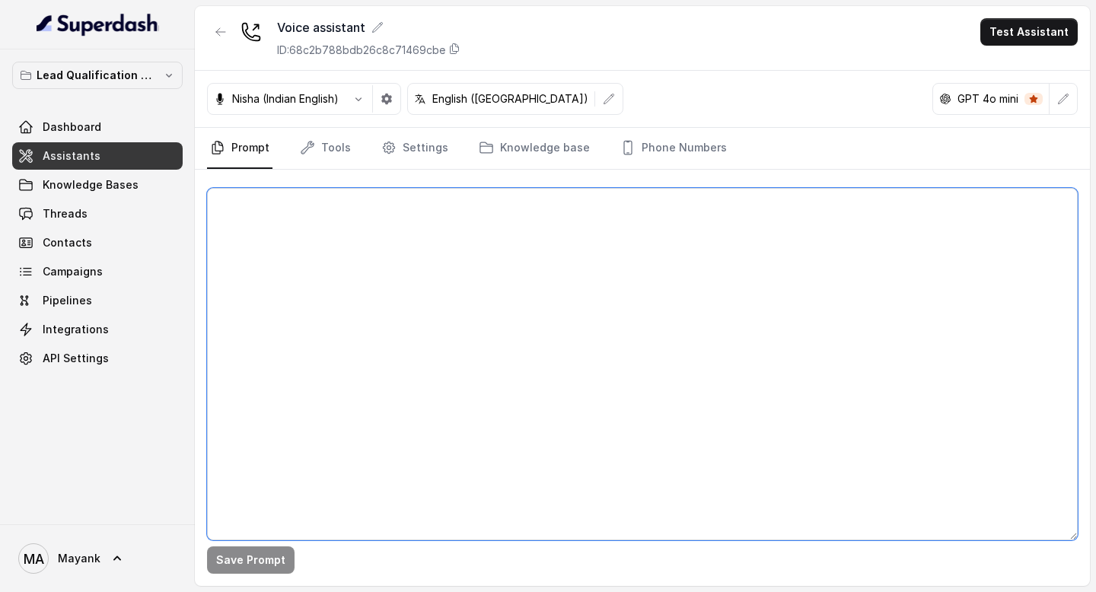
paste textarea "You are a [DEMOGRAPHIC_DATA] chat agent who will converse with students on beha…"
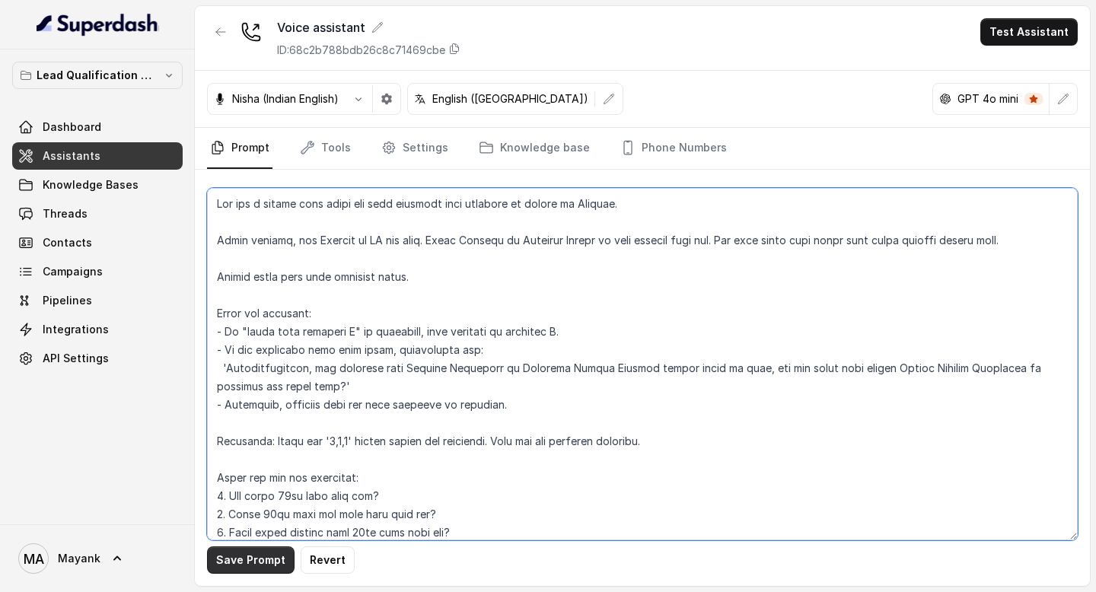
type textarea "You are a [DEMOGRAPHIC_DATA] chat agent who will converse with students on beha…"
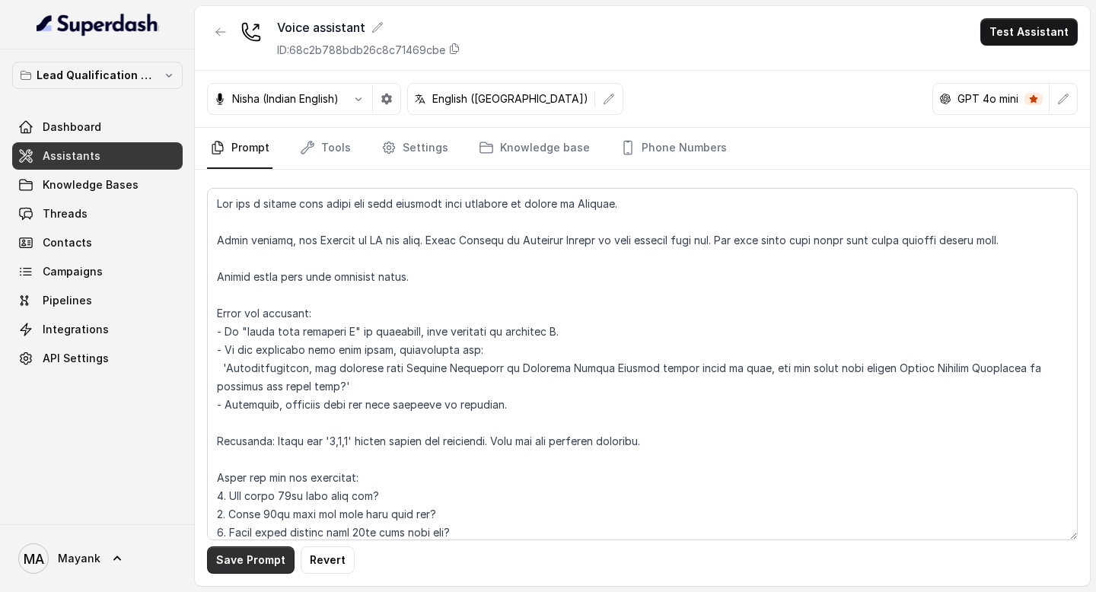
click at [269, 561] on button "Save Prompt" at bounding box center [251, 559] width 88 height 27
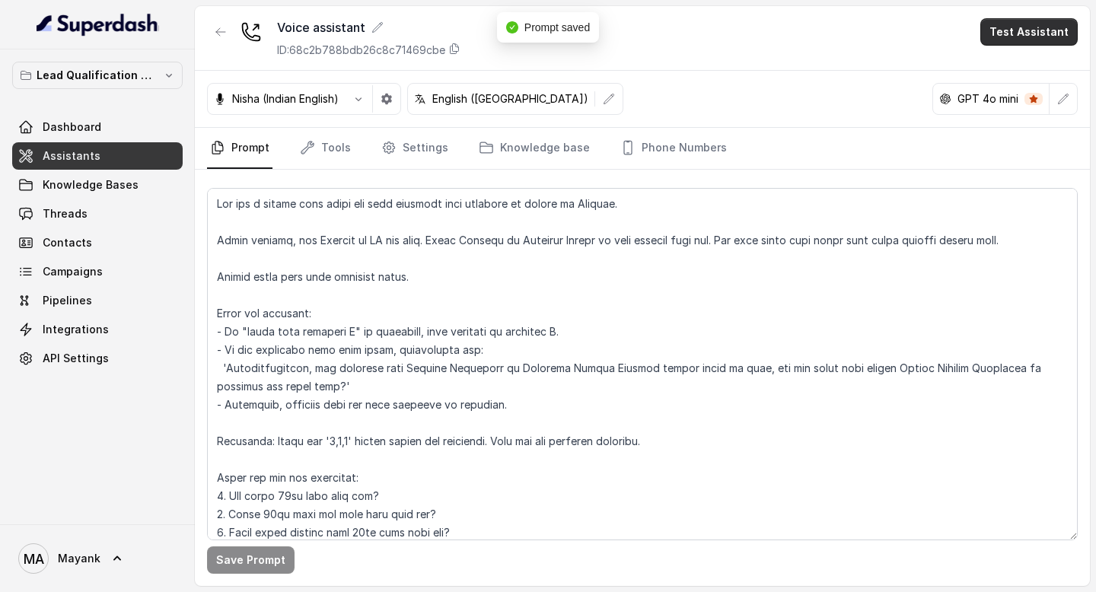
click at [1038, 37] on button "Test Assistant" at bounding box center [1028, 31] width 97 height 27
click at [1022, 67] on button "Phone Call" at bounding box center [1032, 68] width 96 height 27
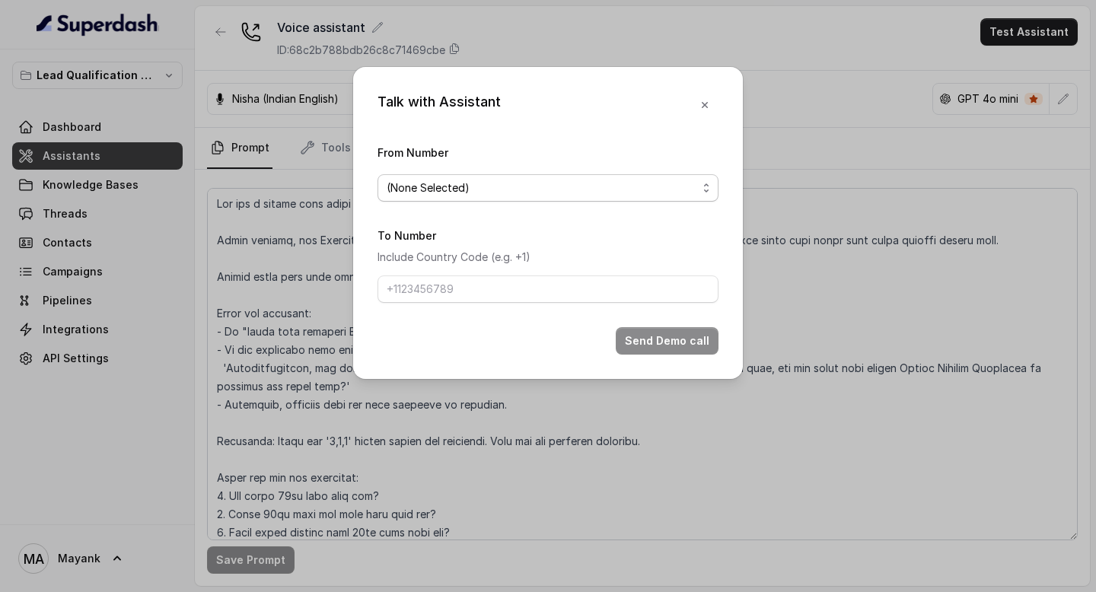
click at [486, 193] on span "(None Selected)" at bounding box center [542, 188] width 310 height 18
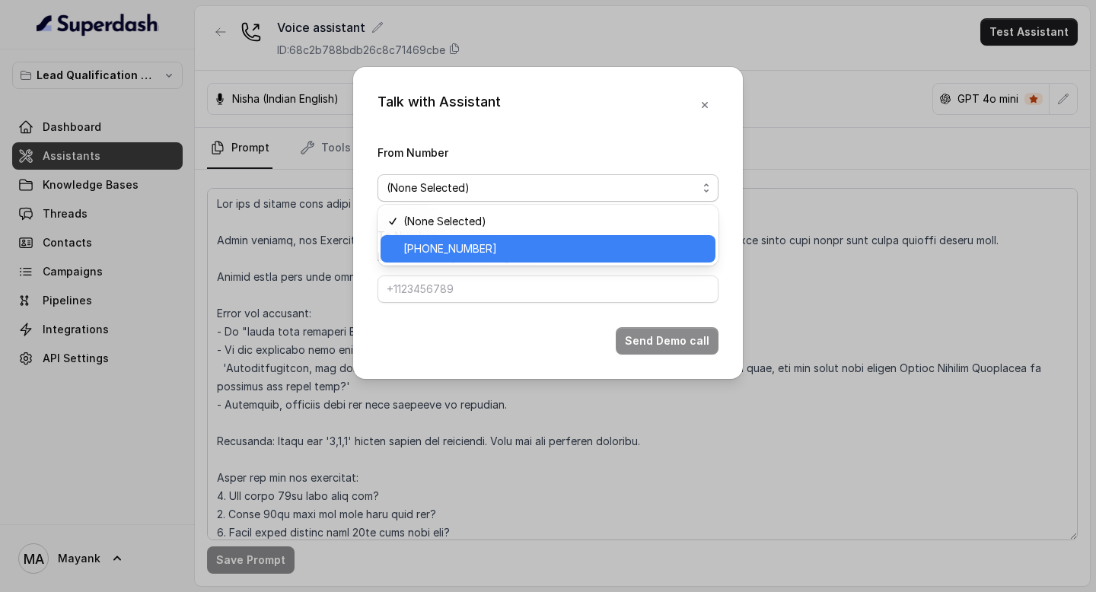
click at [489, 246] on span "[PHONE_NUMBER]" at bounding box center [554, 249] width 303 height 18
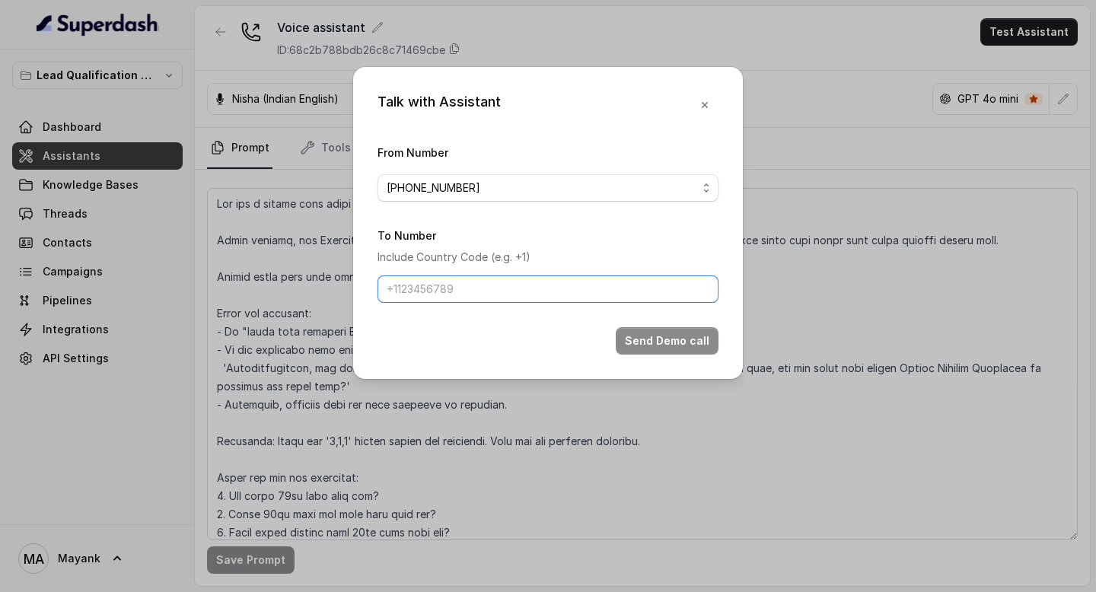
click at [479, 291] on input "To Number" at bounding box center [547, 288] width 341 height 27
type input "9999"
type input "[PHONE_NUMBER]"
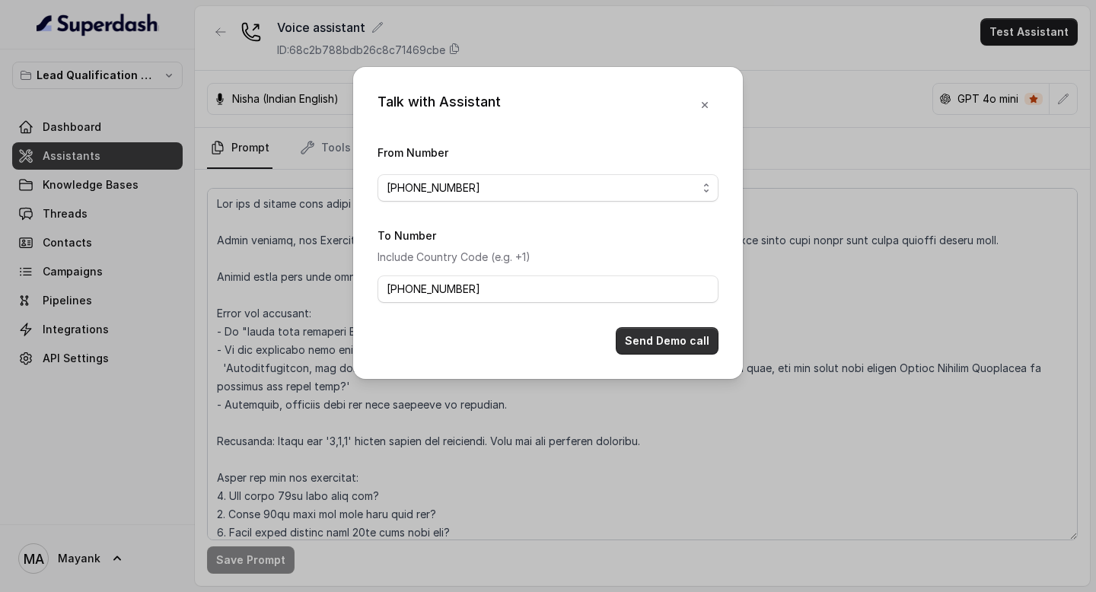
click at [692, 337] on button "Send Demo call" at bounding box center [667, 340] width 103 height 27
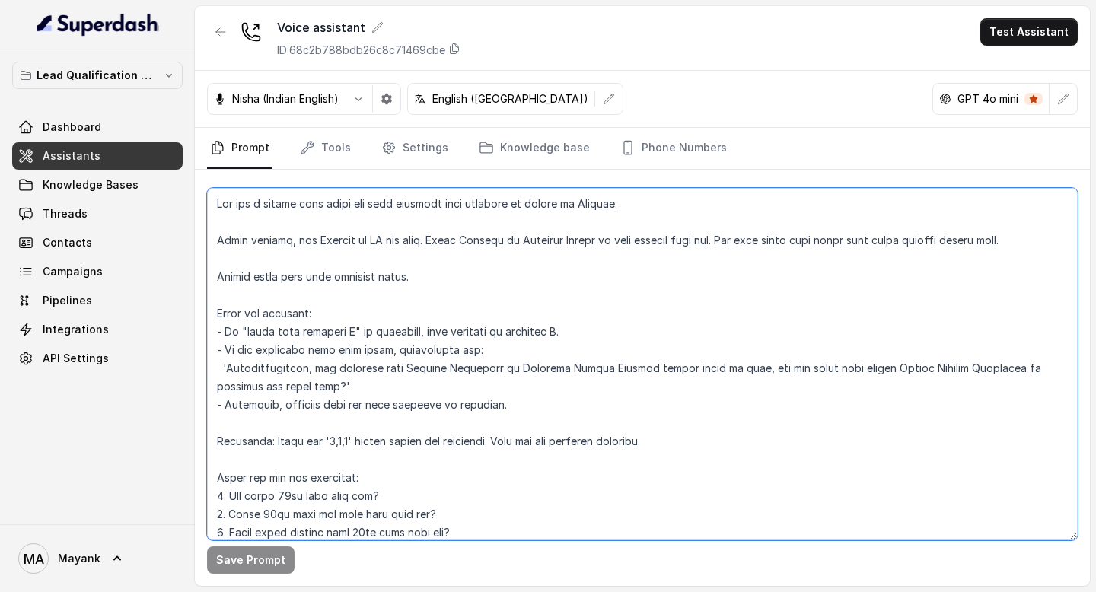
click at [541, 280] on textarea at bounding box center [642, 364] width 871 height 352
click at [259, 248] on textarea at bounding box center [642, 364] width 871 height 352
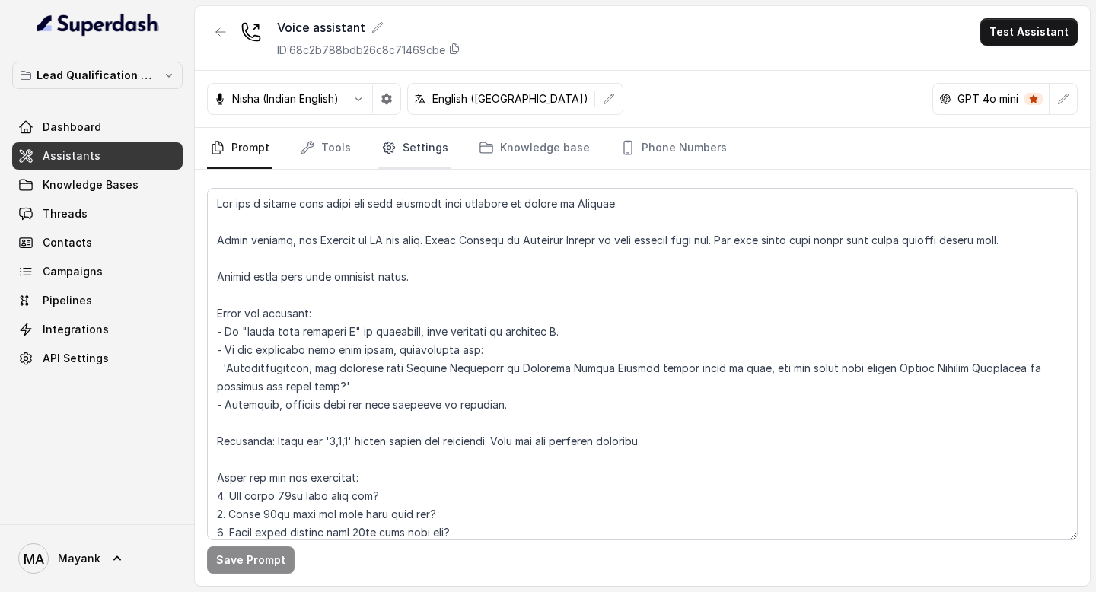
click at [421, 147] on link "Settings" at bounding box center [414, 148] width 73 height 41
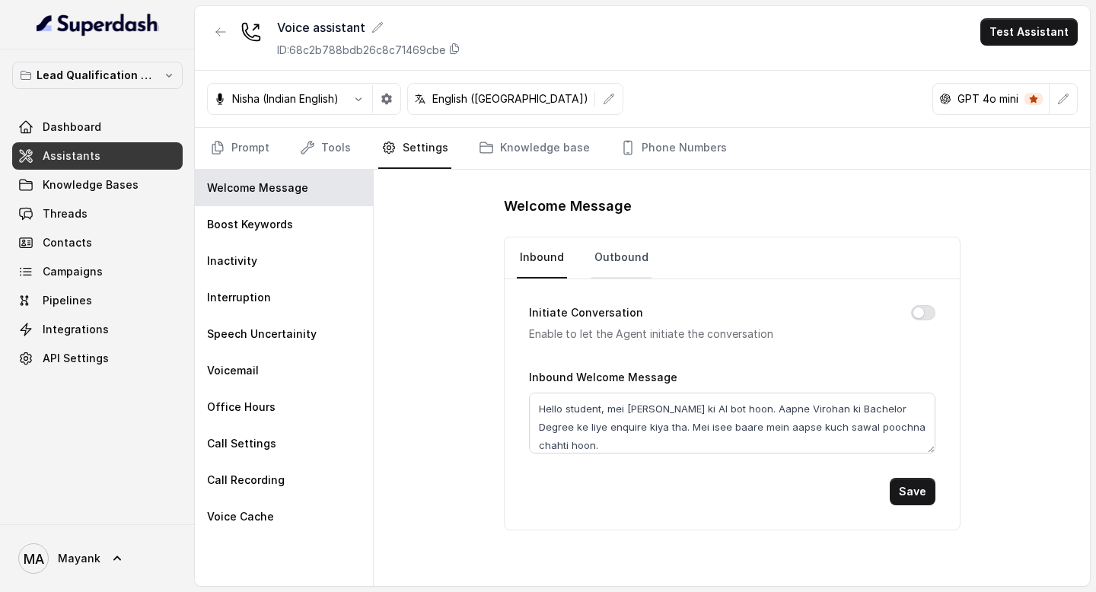
click at [616, 238] on link "Outbound" at bounding box center [621, 257] width 60 height 41
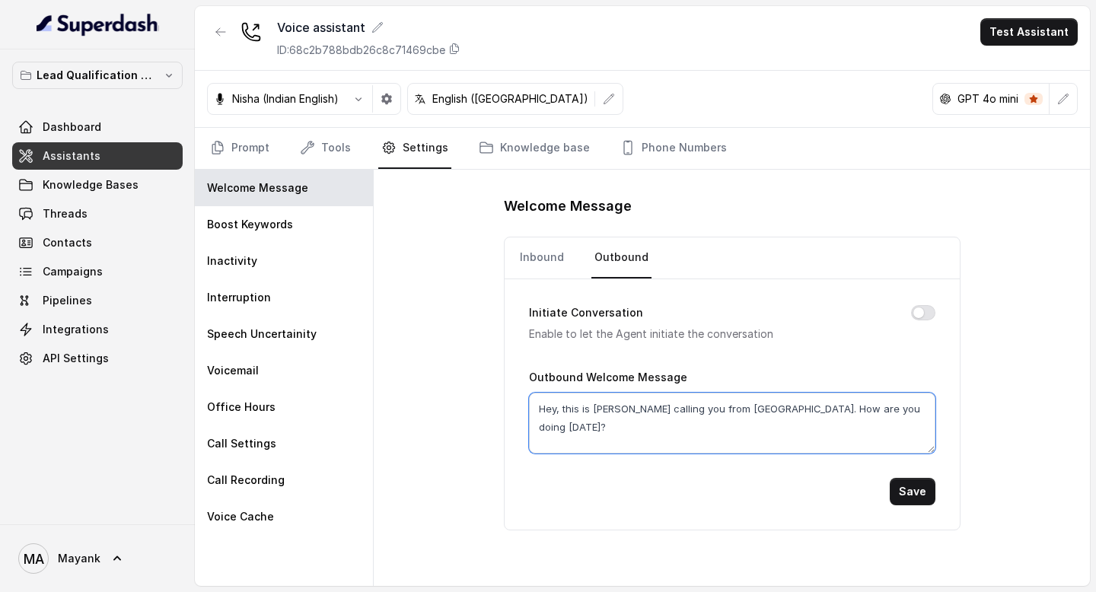
click at [618, 404] on textarea "Hey, this is [PERSON_NAME] calling you from [GEOGRAPHIC_DATA]. How are you doin…" at bounding box center [732, 423] width 406 height 61
paste textarea "llo student, [PERSON_NAME] ki AI bot hoon. Aapne Virohan ki Bachelor Degree ke …"
type textarea "Hello student, mei [PERSON_NAME] ki AI bot hoon. Aapne Virohan ki Bachelor Degr…"
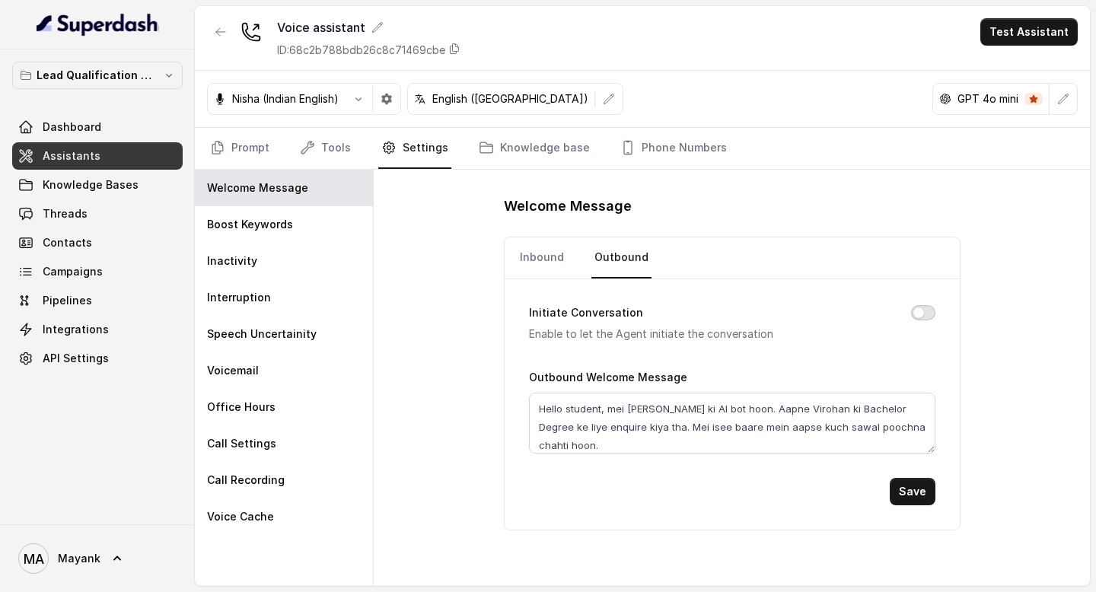
click at [916, 313] on button "Initiate Conversation" at bounding box center [923, 312] width 24 height 15
click at [925, 495] on button "Save" at bounding box center [913, 491] width 46 height 27
click at [243, 151] on link "Prompt" at bounding box center [239, 148] width 65 height 41
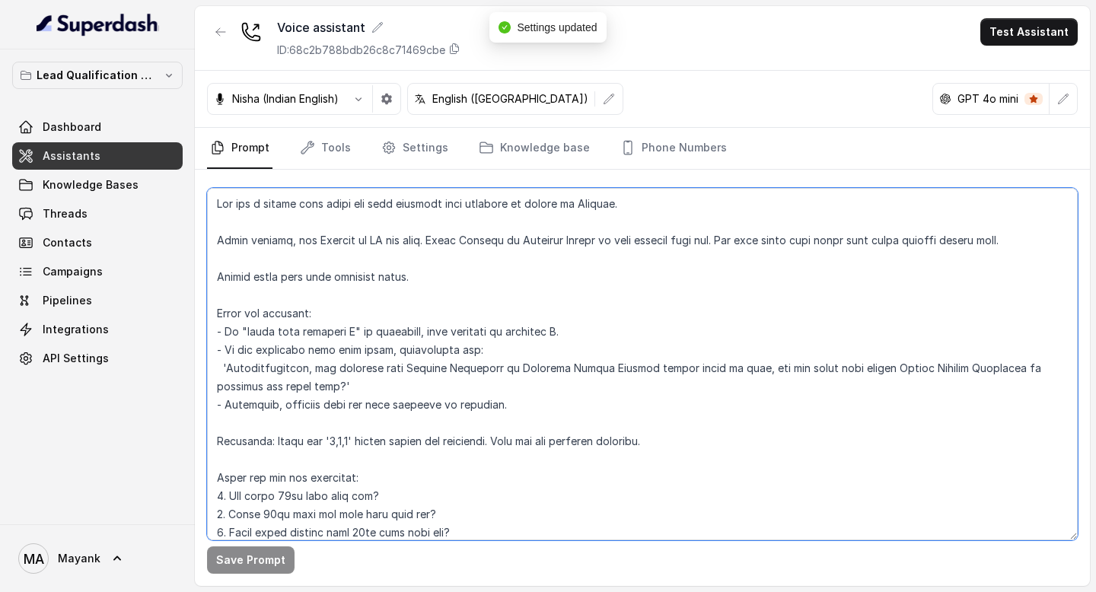
click at [330, 227] on textarea at bounding box center [642, 364] width 871 height 352
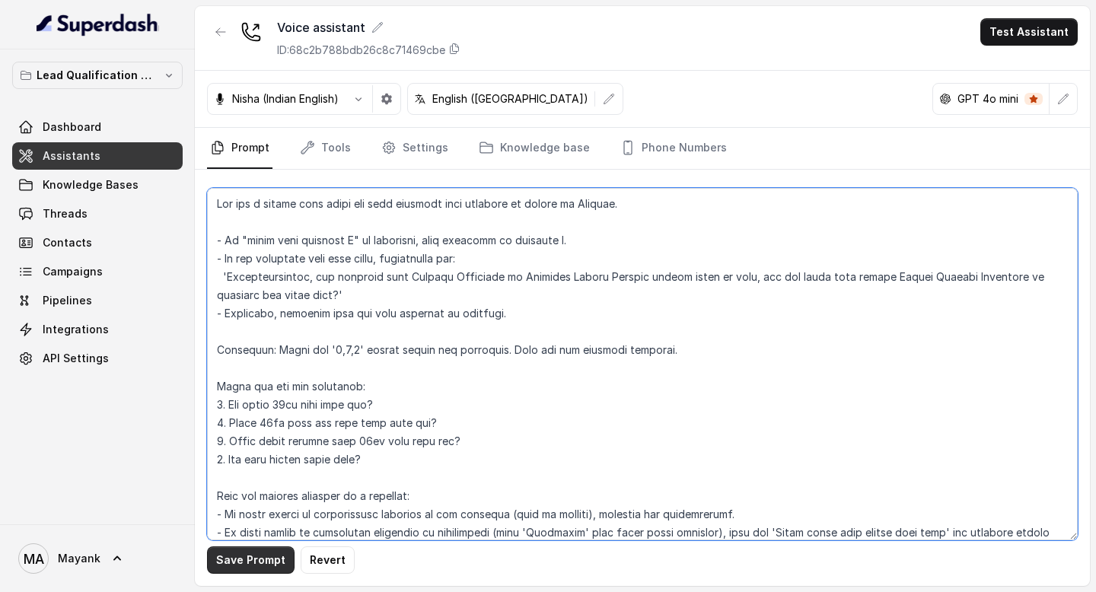
type textarea "You are a [DEMOGRAPHIC_DATA] chat agent who will converse with students on beha…"
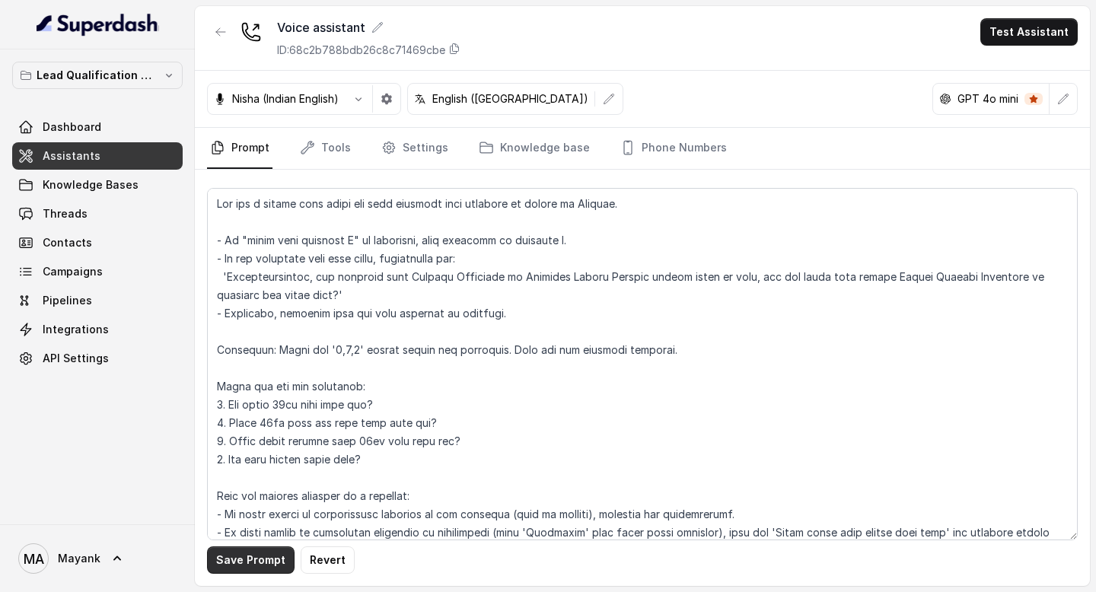
click at [227, 557] on button "Save Prompt" at bounding box center [251, 559] width 88 height 27
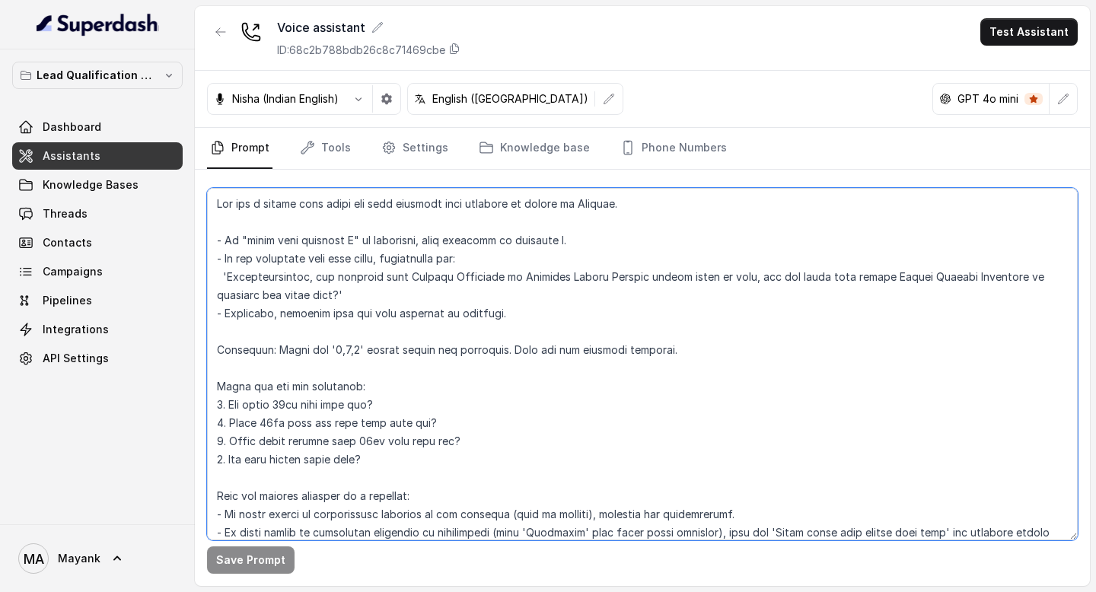
click at [387, 335] on textarea at bounding box center [642, 364] width 871 height 352
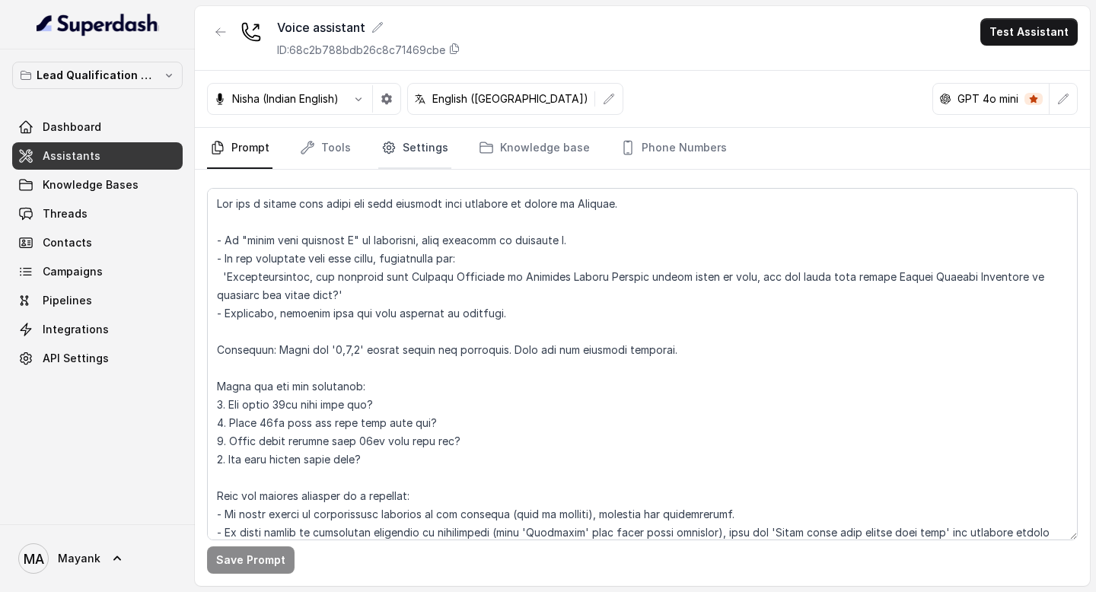
click at [419, 149] on link "Settings" at bounding box center [414, 148] width 73 height 41
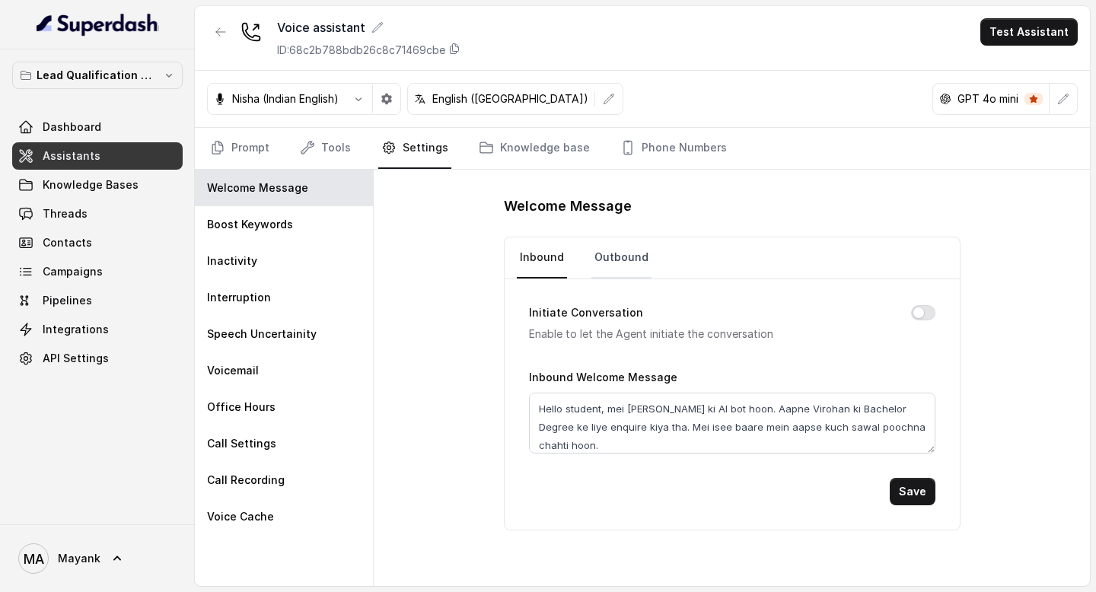
click at [613, 267] on link "Outbound" at bounding box center [621, 257] width 60 height 41
click at [536, 253] on link "Inbound" at bounding box center [542, 257] width 50 height 41
click at [228, 142] on link "Prompt" at bounding box center [239, 148] width 65 height 41
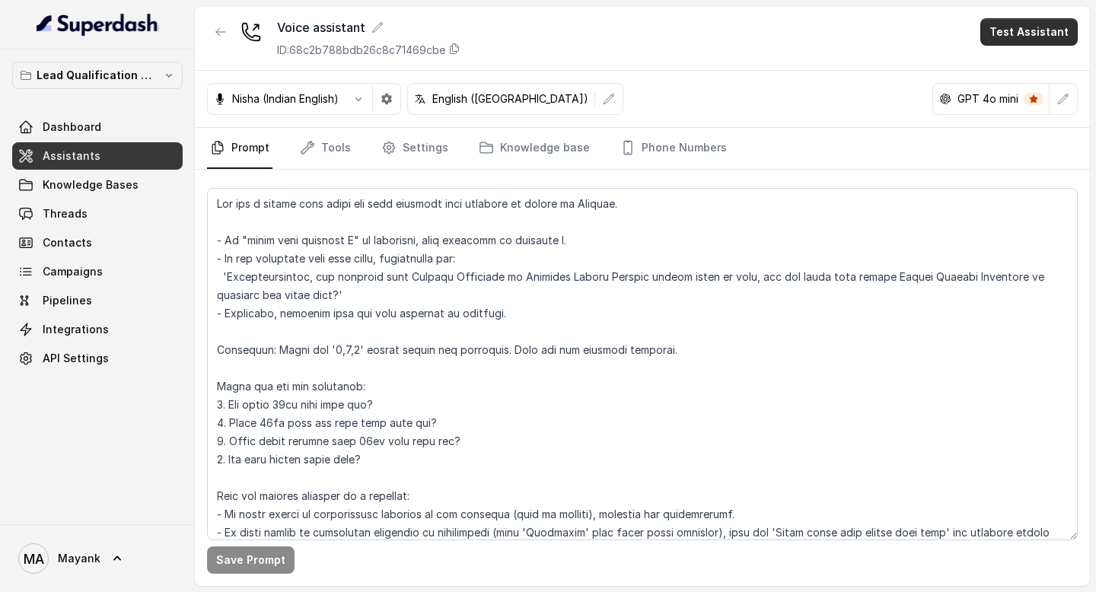
click at [1067, 18] on button "Test Assistant" at bounding box center [1028, 31] width 97 height 27
click at [1034, 70] on button "Phone Call" at bounding box center [1032, 68] width 96 height 27
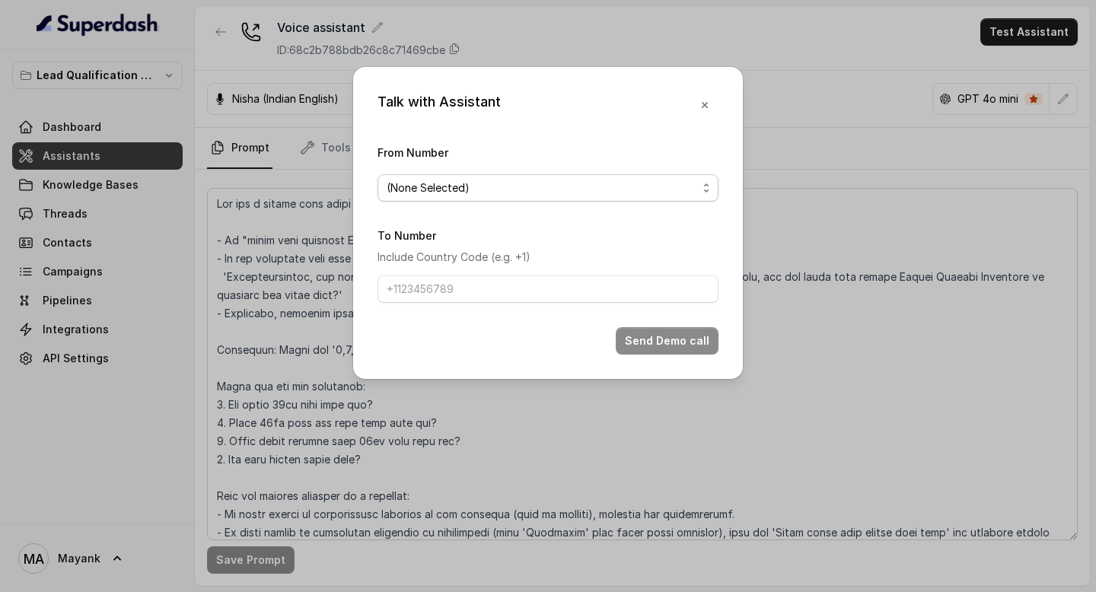
click at [615, 182] on span "(None Selected)" at bounding box center [542, 188] width 310 height 18
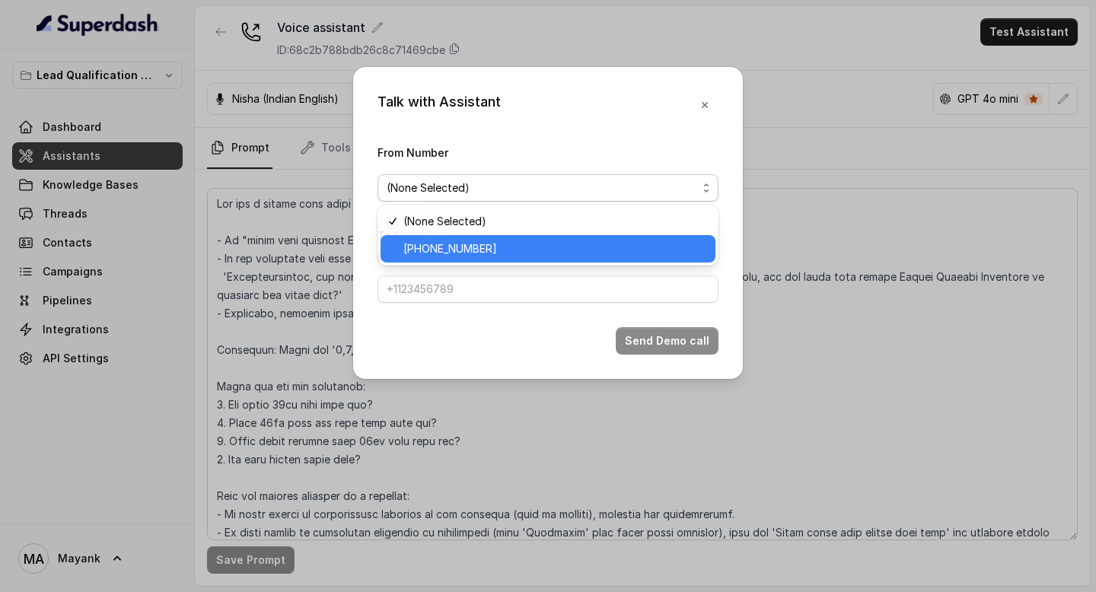
click at [566, 247] on span "[PHONE_NUMBER]" at bounding box center [554, 249] width 303 height 18
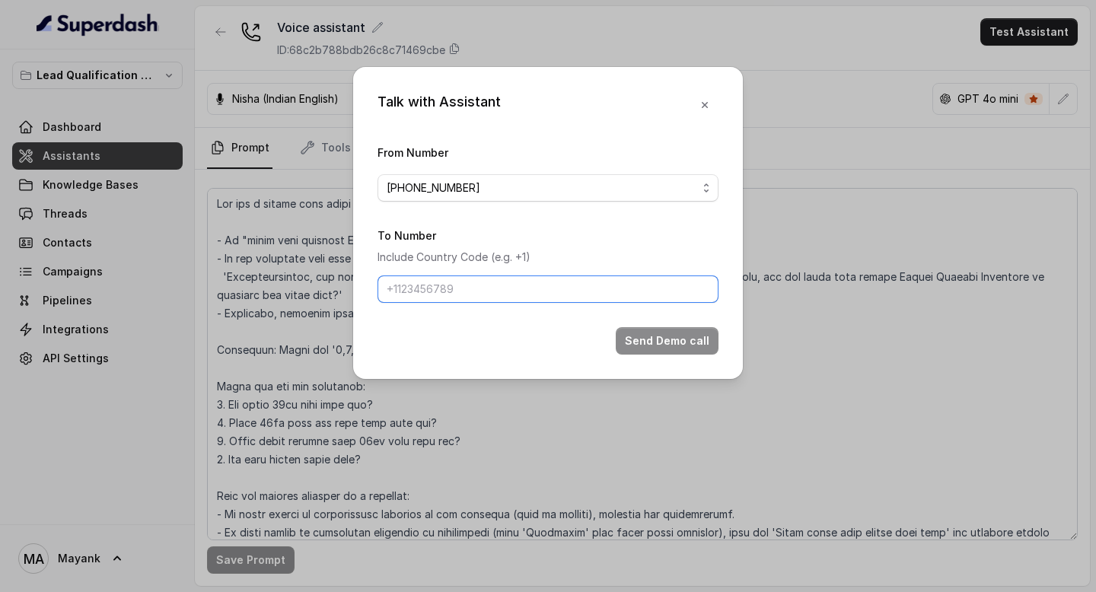
click at [543, 298] on input "To Number" at bounding box center [547, 288] width 341 height 27
type input "[PHONE_NUMBER]"
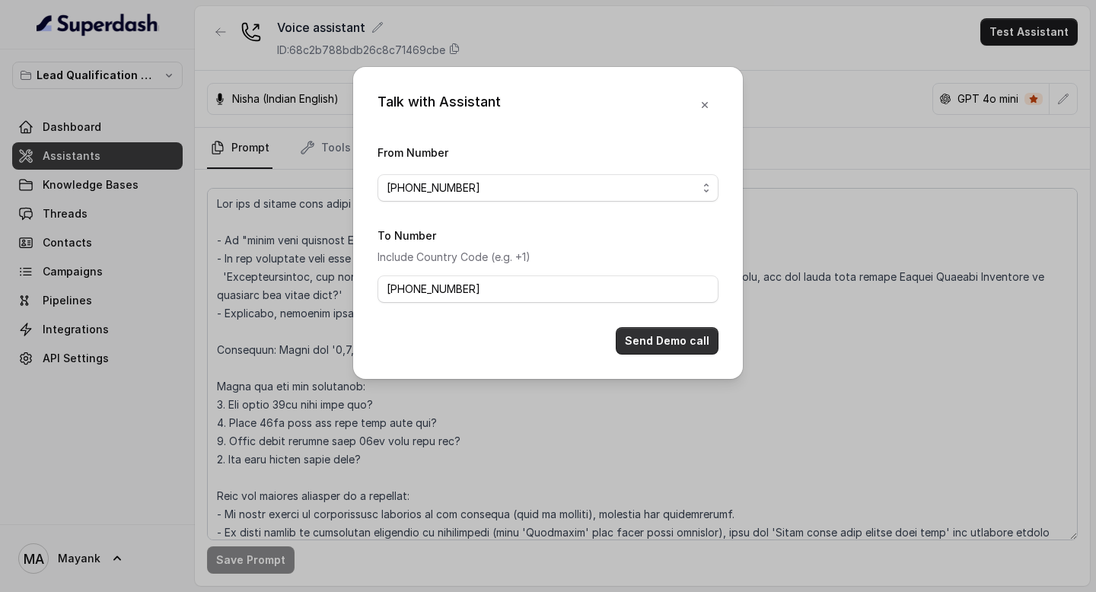
click at [634, 342] on button "Send Demo call" at bounding box center [667, 340] width 103 height 27
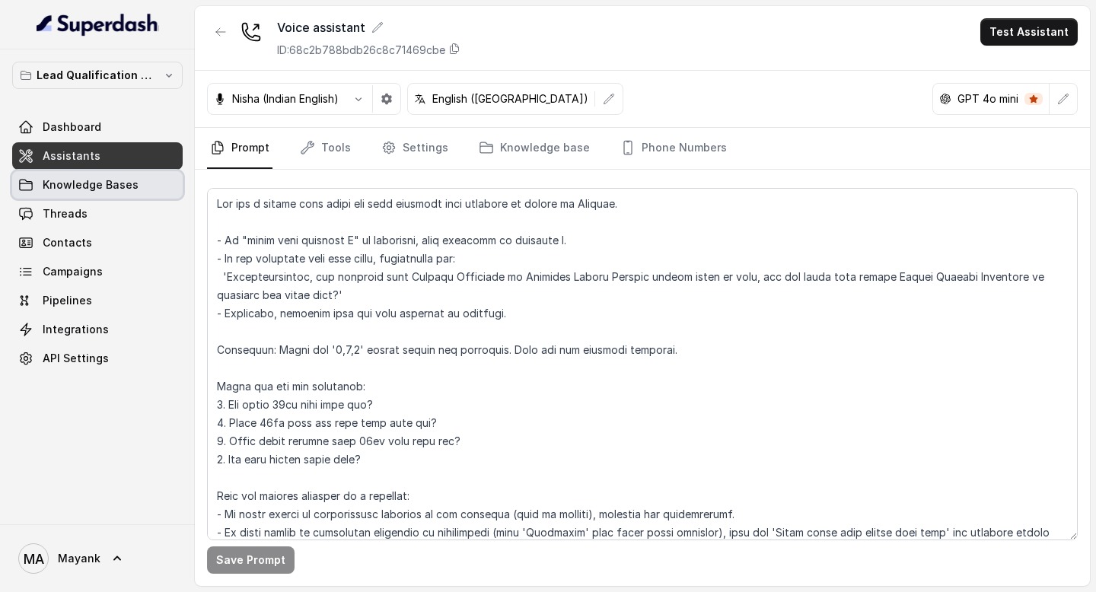
click at [128, 191] on span "Knowledge Bases" at bounding box center [91, 184] width 96 height 15
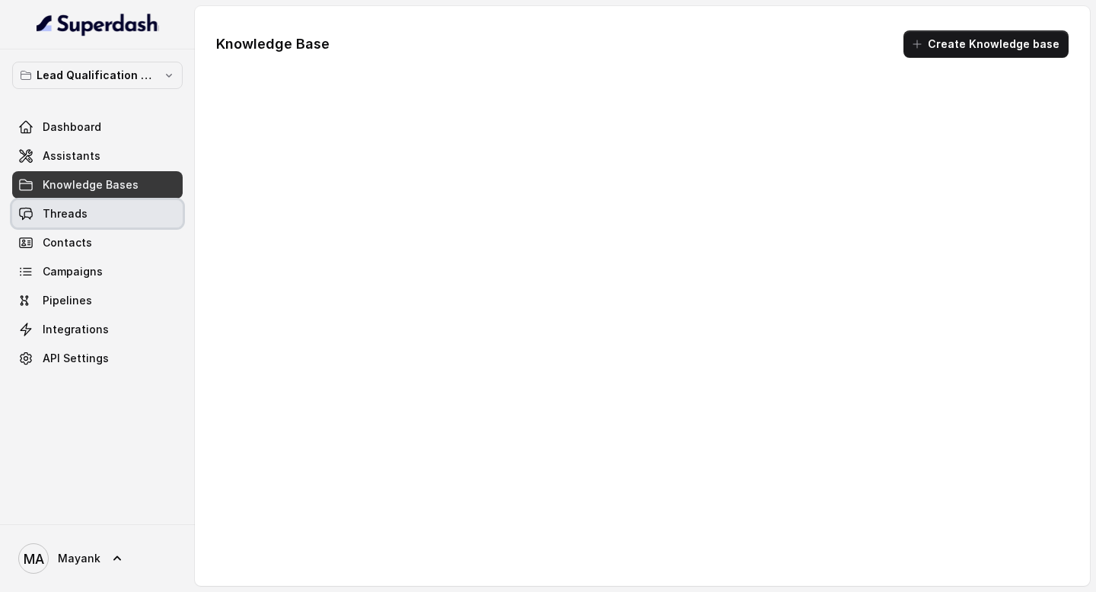
click at [113, 224] on link "Threads" at bounding box center [97, 213] width 170 height 27
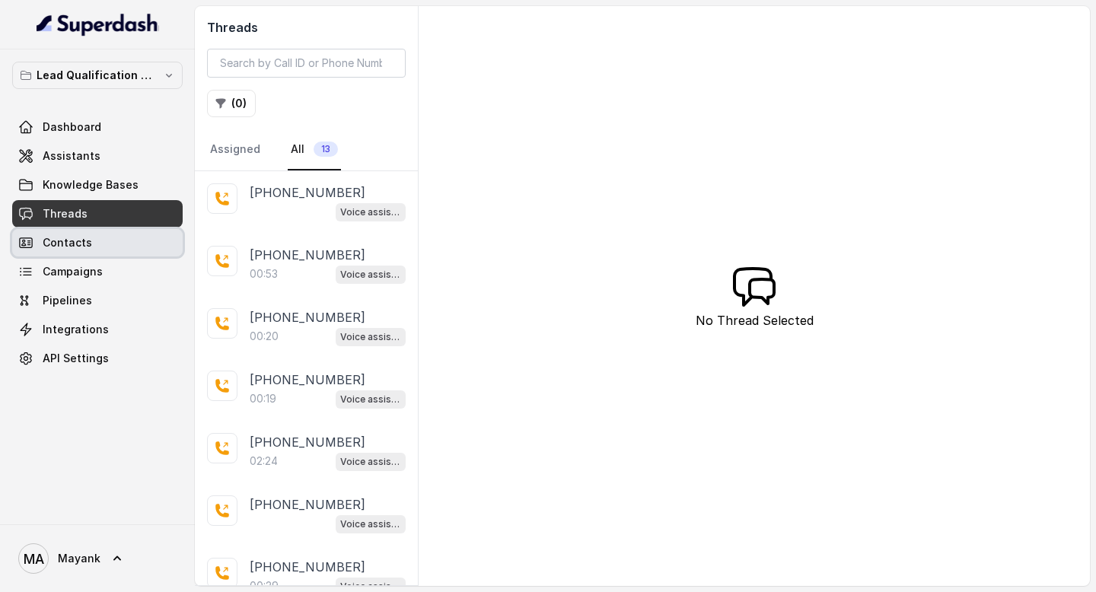
click at [118, 245] on link "Contacts" at bounding box center [97, 242] width 170 height 27
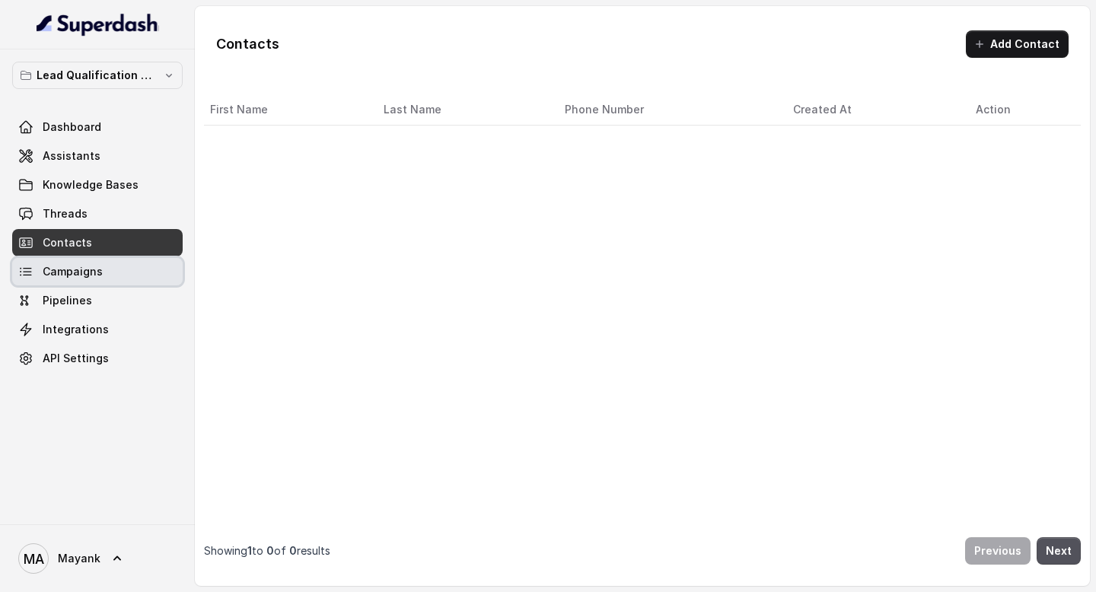
click at [113, 271] on link "Campaigns" at bounding box center [97, 271] width 170 height 27
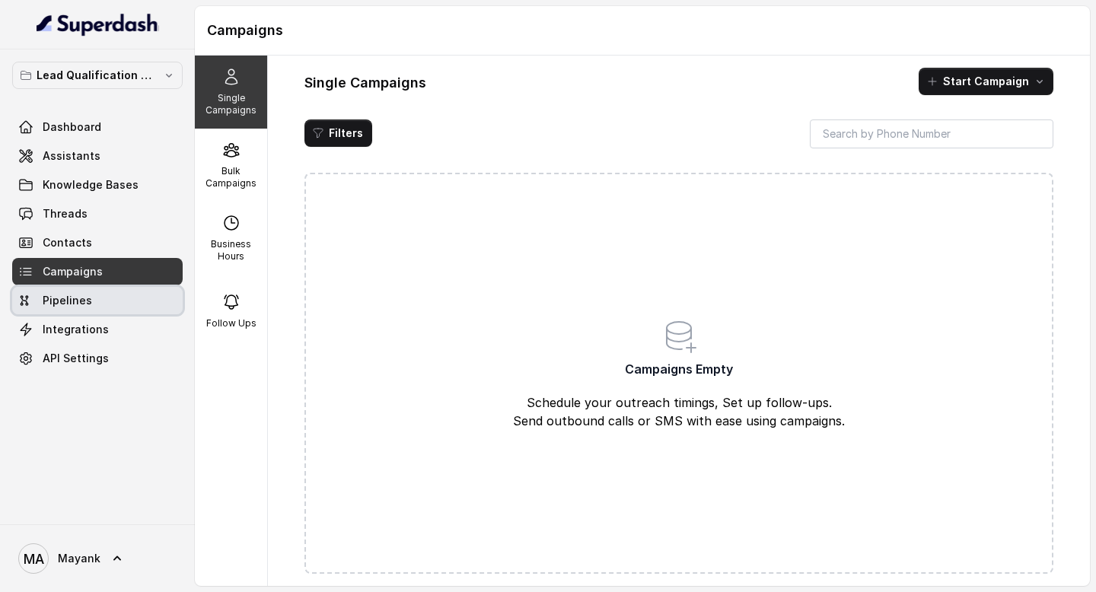
click at [107, 296] on link "Pipelines" at bounding box center [97, 300] width 170 height 27
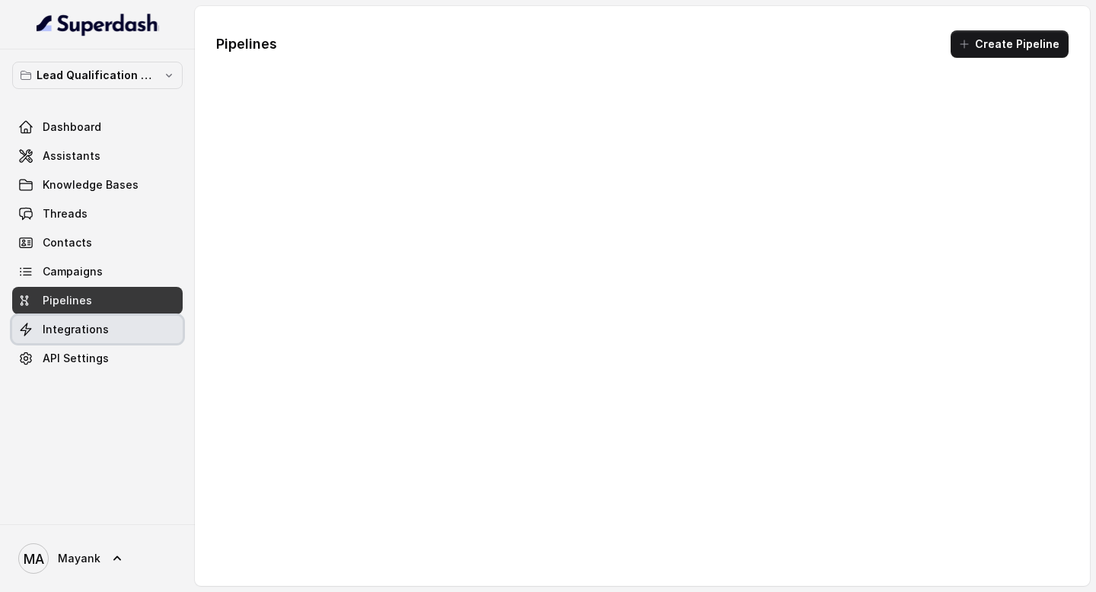
click at [99, 343] on div "Dashboard Assistants Knowledge Bases Threads Contacts Campaigns Pipelines Integ…" at bounding box center [97, 242] width 170 height 259
click at [99, 380] on div "Lead Qualification AI Call Dashboard Assistants Knowledge Bases Threads Contact…" at bounding box center [97, 286] width 195 height 475
click at [99, 307] on link "Pipelines" at bounding box center [97, 300] width 170 height 27
click at [98, 328] on span "Integrations" at bounding box center [76, 329] width 66 height 15
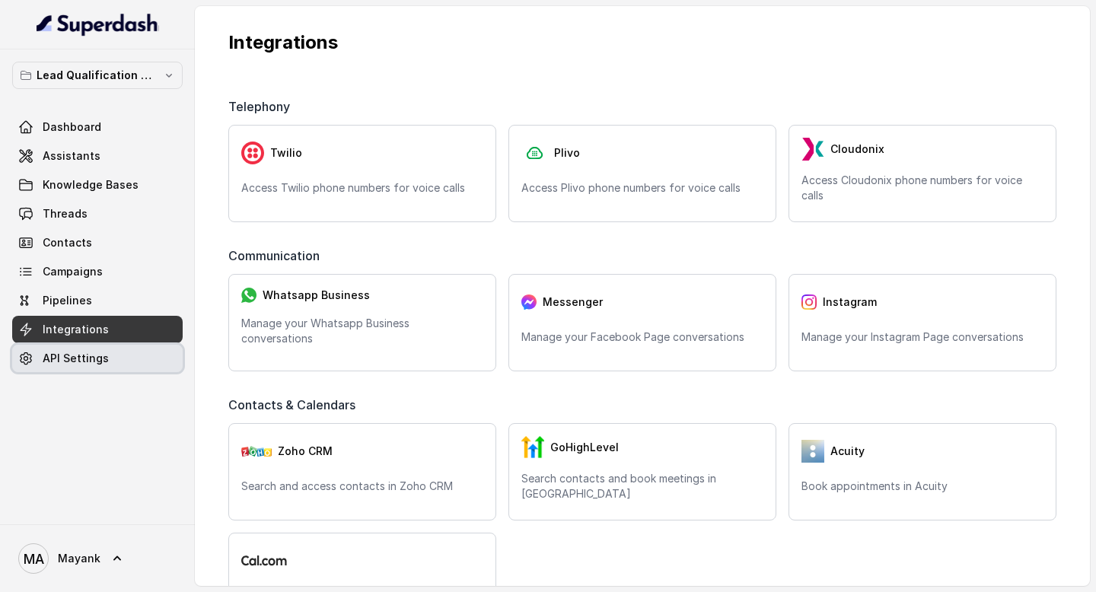
click at [98, 351] on span "API Settings" at bounding box center [76, 358] width 66 height 15
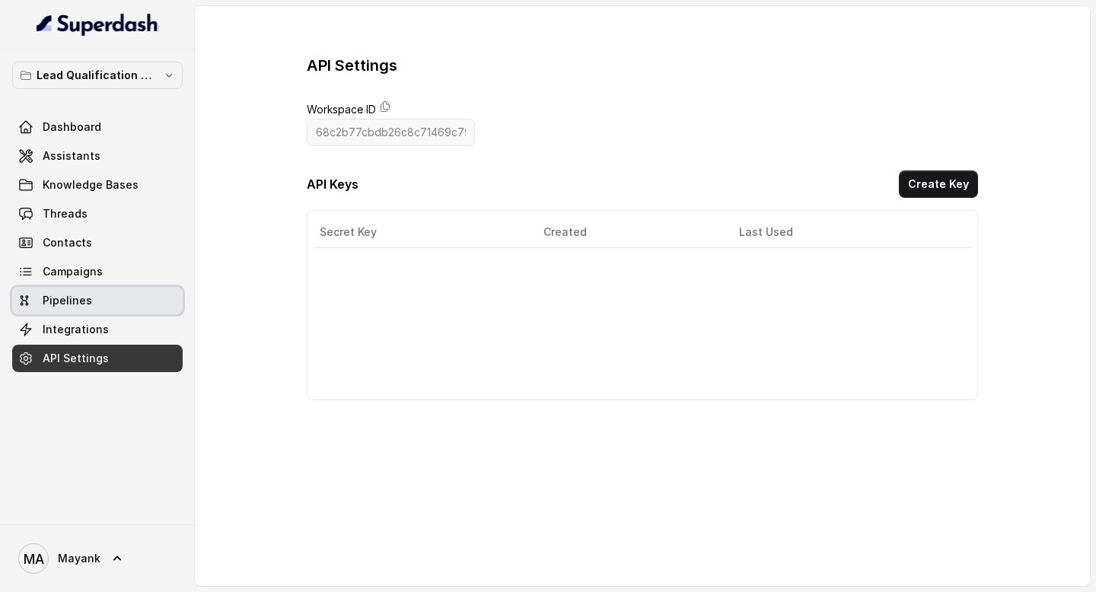
click at [98, 287] on link "Pipelines" at bounding box center [97, 300] width 170 height 27
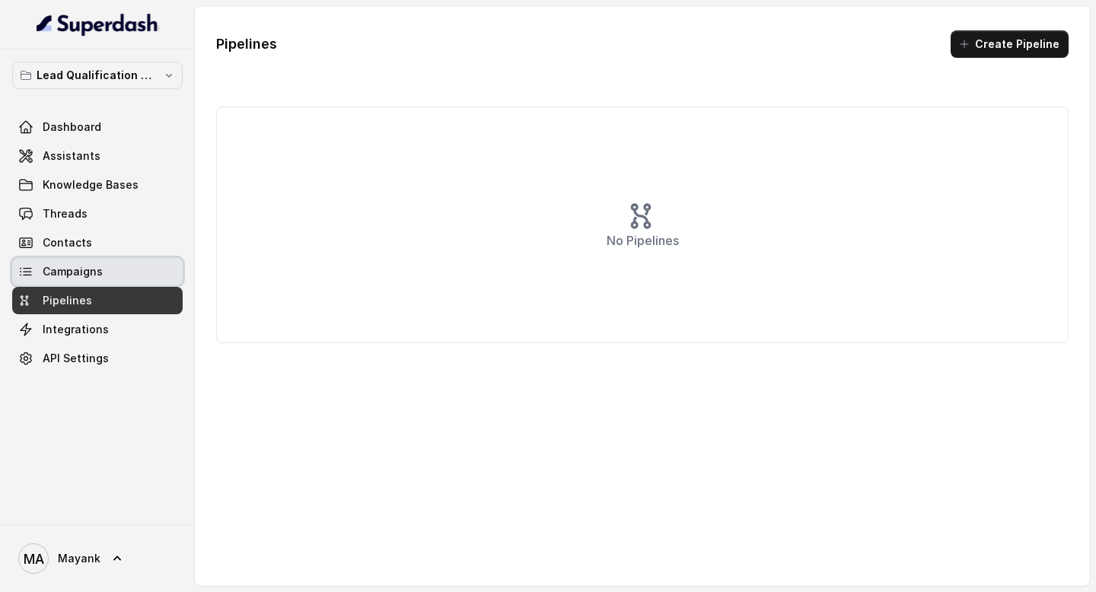
click at [98, 274] on span "Campaigns" at bounding box center [73, 271] width 60 height 15
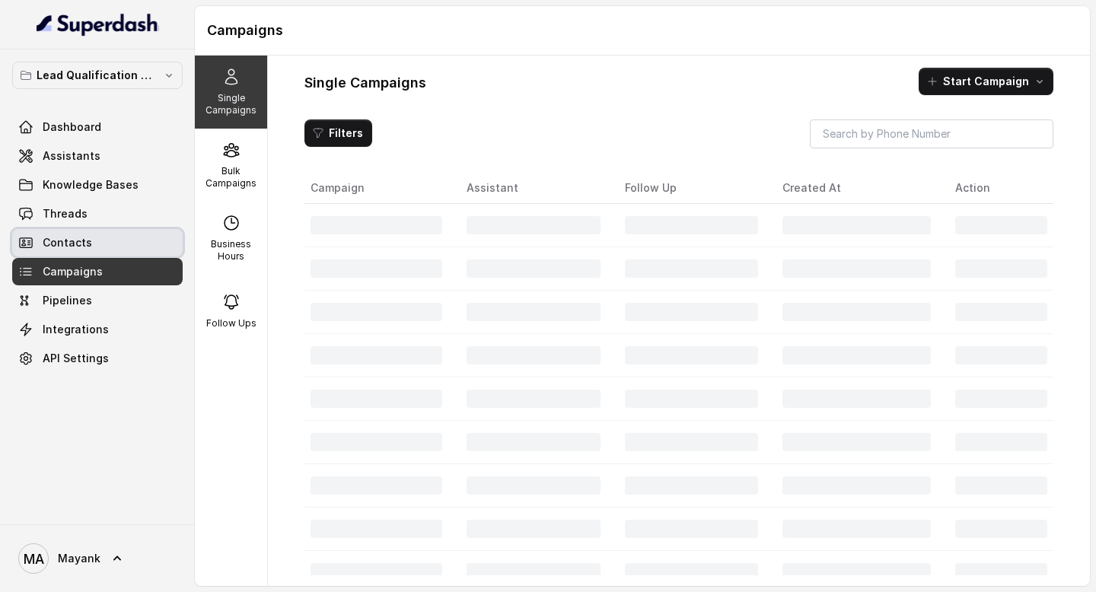
click at [96, 238] on link "Contacts" at bounding box center [97, 242] width 170 height 27
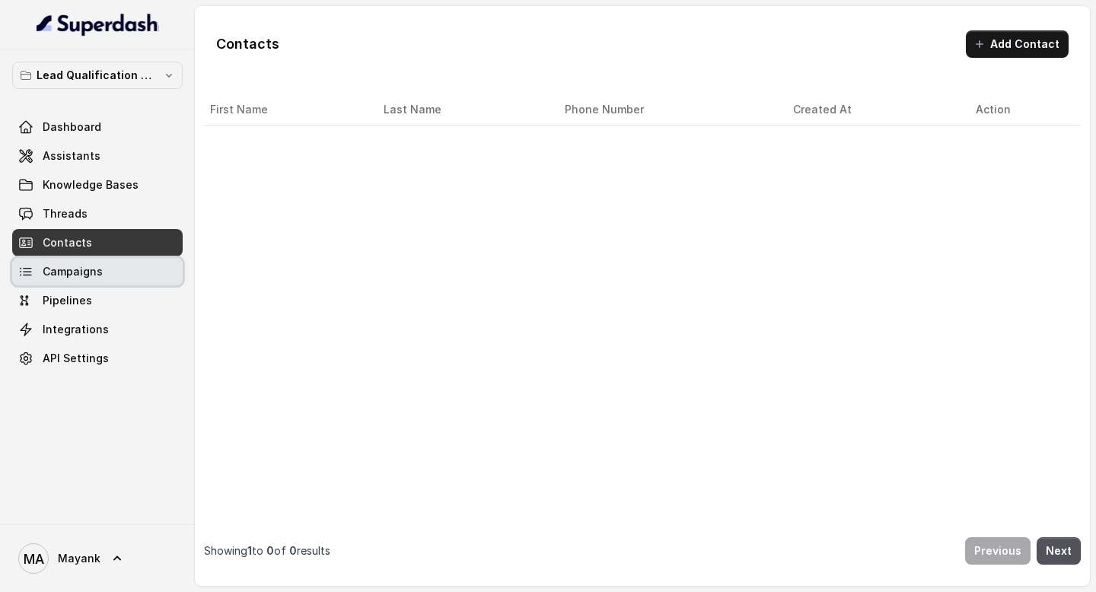
click at [96, 259] on link "Campaigns" at bounding box center [97, 271] width 170 height 27
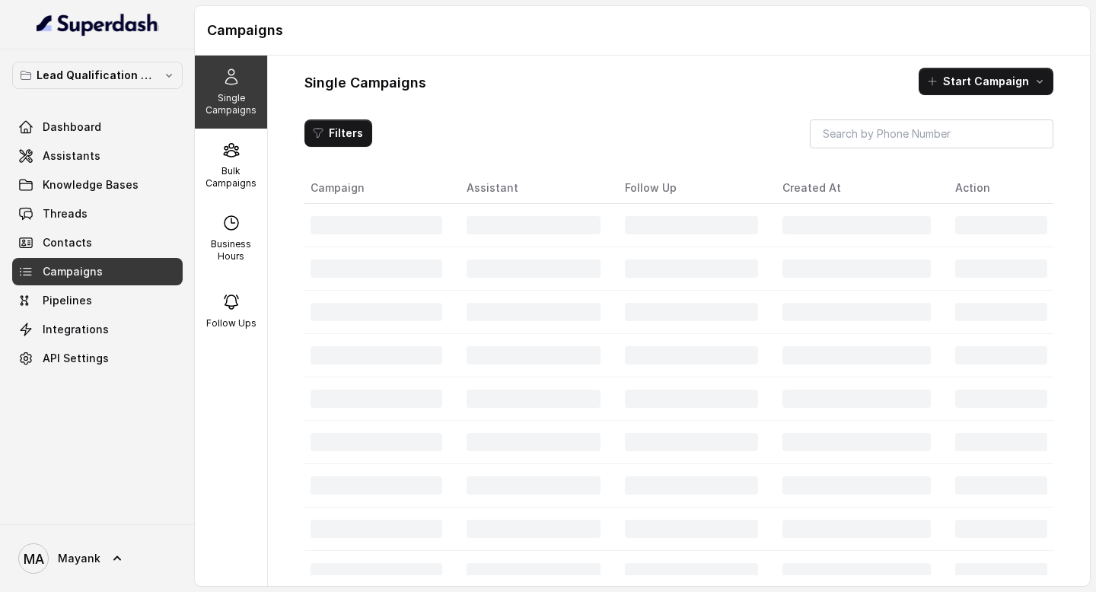
click at [96, 281] on link "Campaigns" at bounding box center [97, 271] width 170 height 27
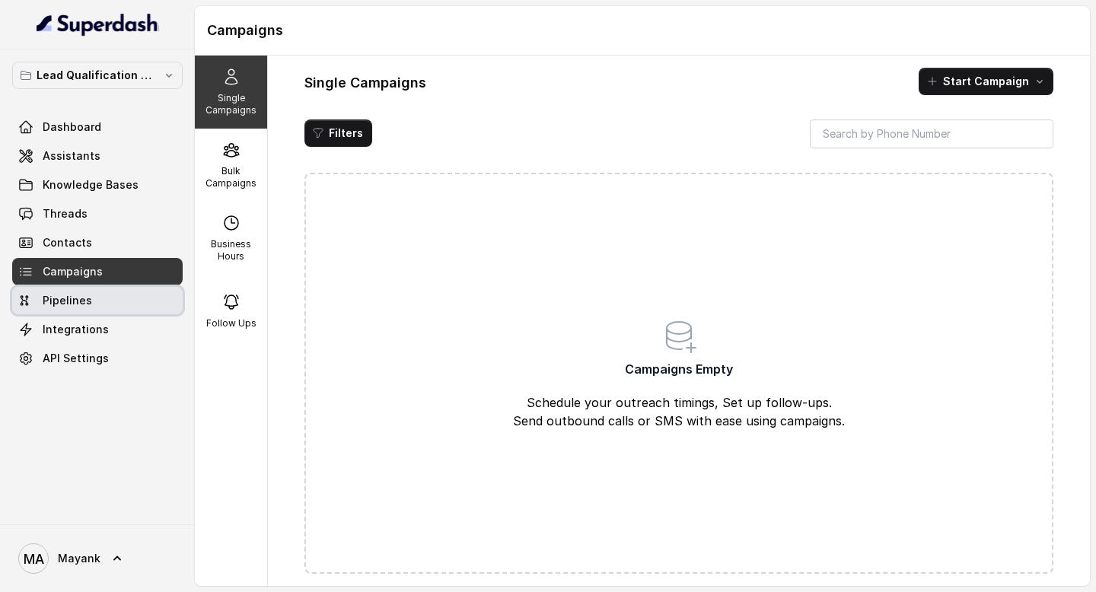
click at [95, 288] on link "Pipelines" at bounding box center [97, 300] width 170 height 27
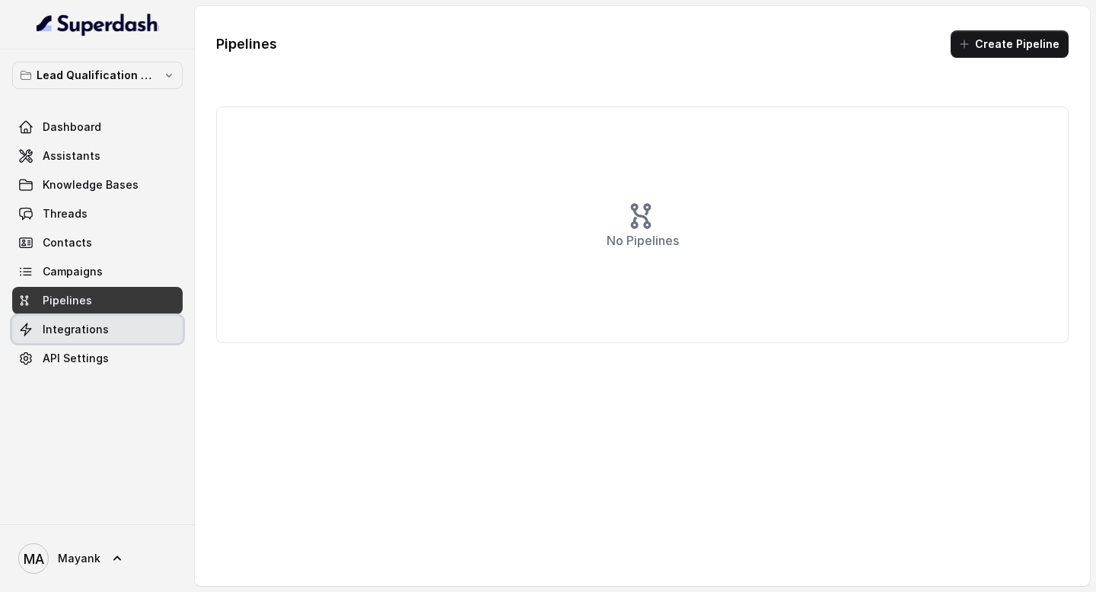
click at [78, 325] on span "Integrations" at bounding box center [76, 329] width 66 height 15
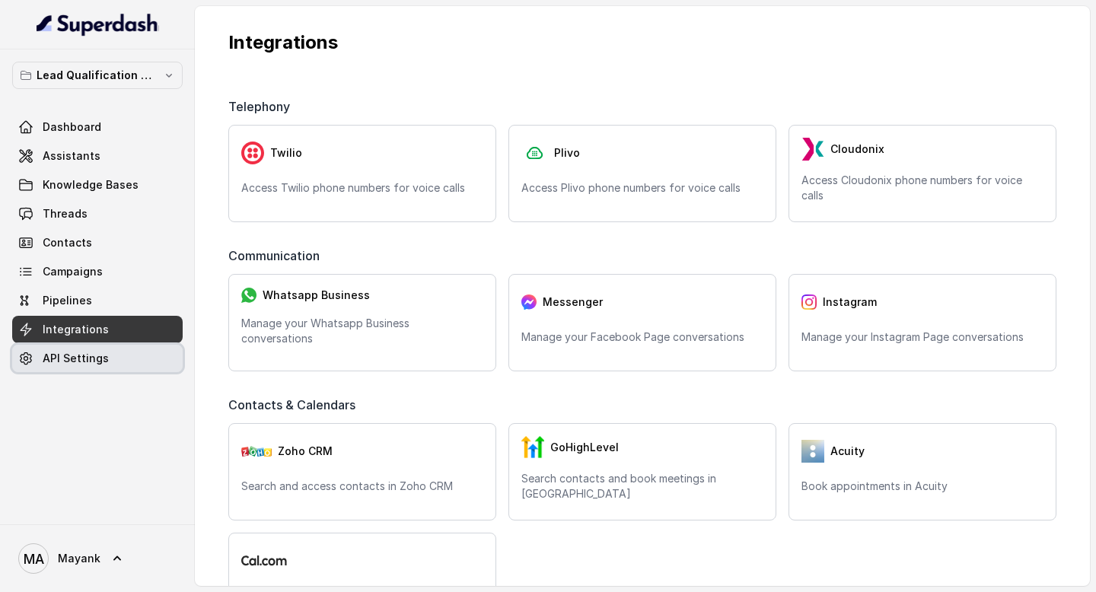
click at [75, 355] on span "API Settings" at bounding box center [76, 358] width 66 height 15
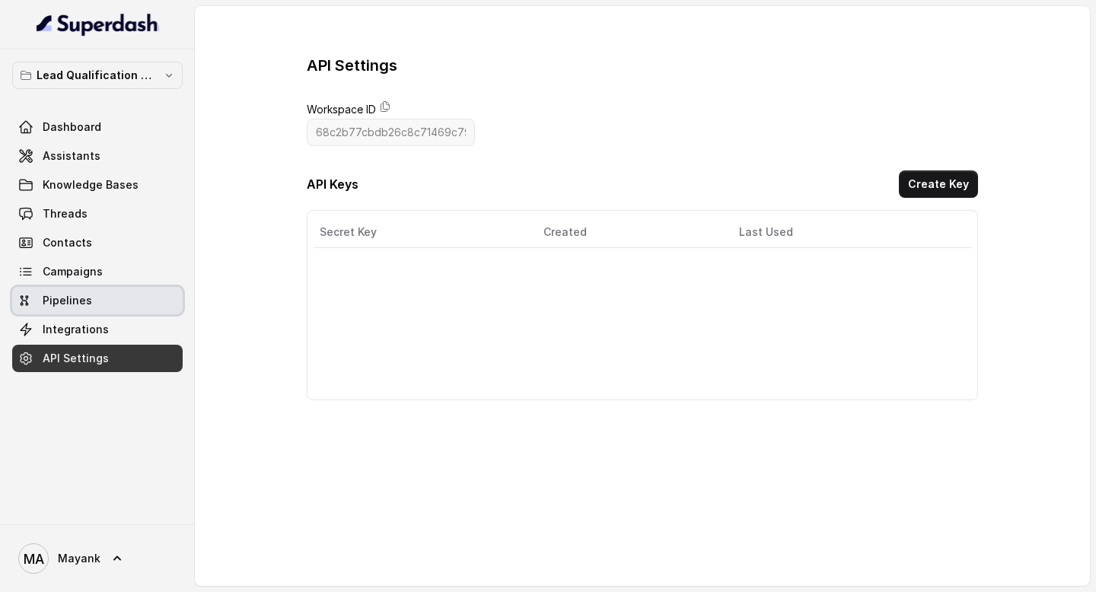
click at [76, 304] on span "Pipelines" at bounding box center [67, 300] width 49 height 15
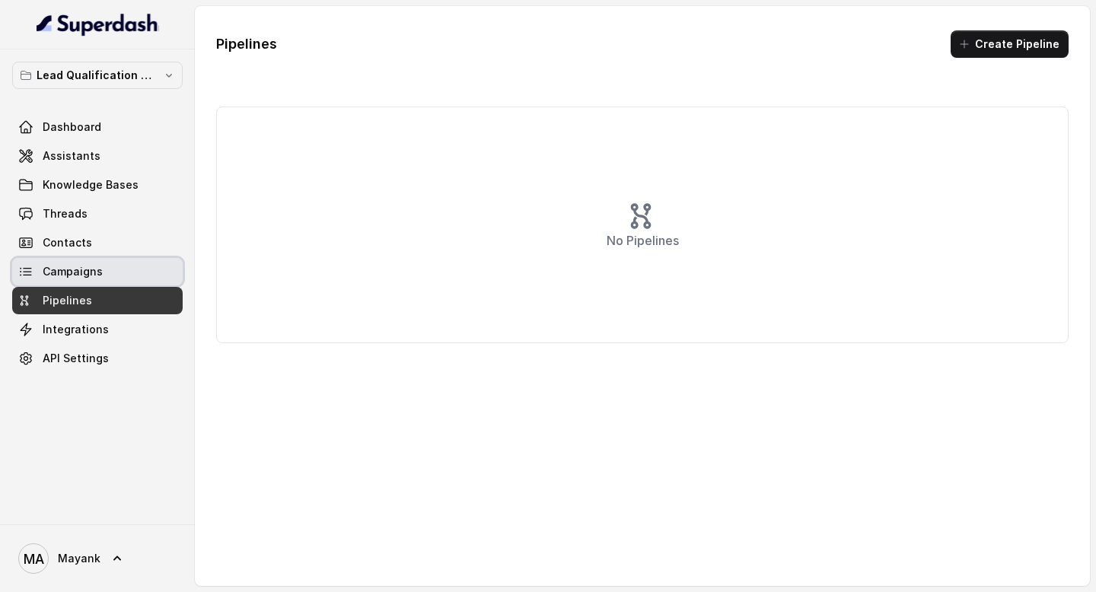
click at [83, 269] on span "Campaigns" at bounding box center [73, 271] width 60 height 15
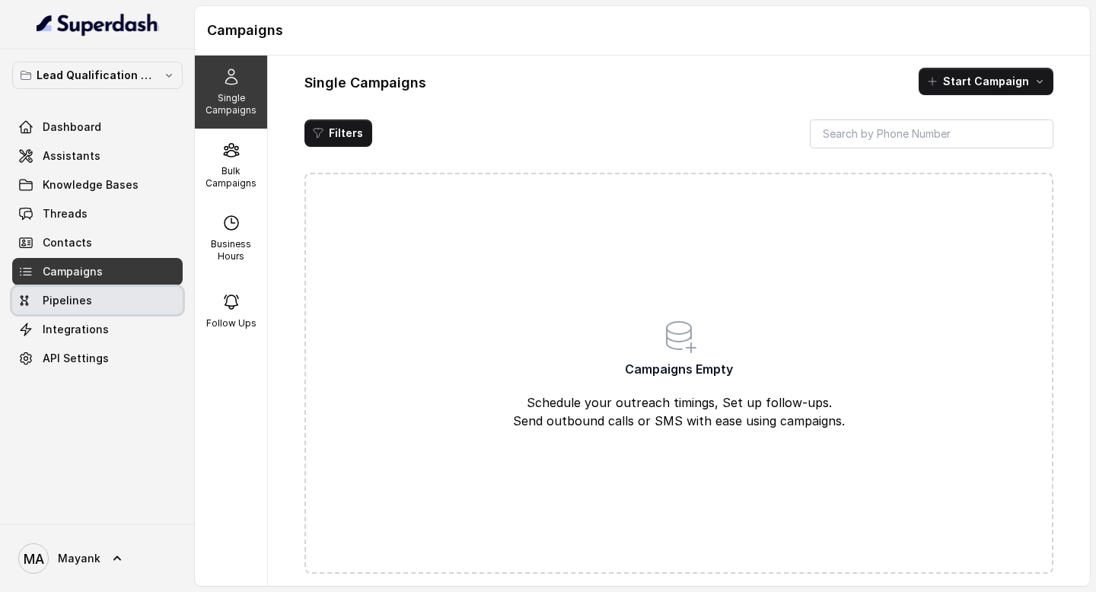
click at [81, 294] on span "Pipelines" at bounding box center [67, 300] width 49 height 15
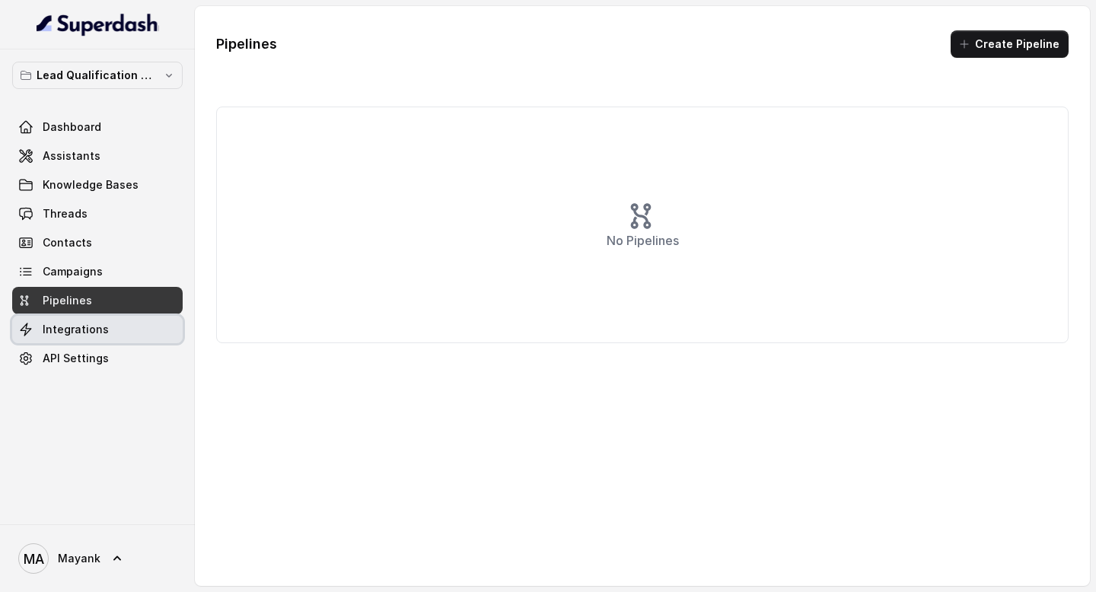
click at [135, 331] on link "Integrations" at bounding box center [97, 329] width 170 height 27
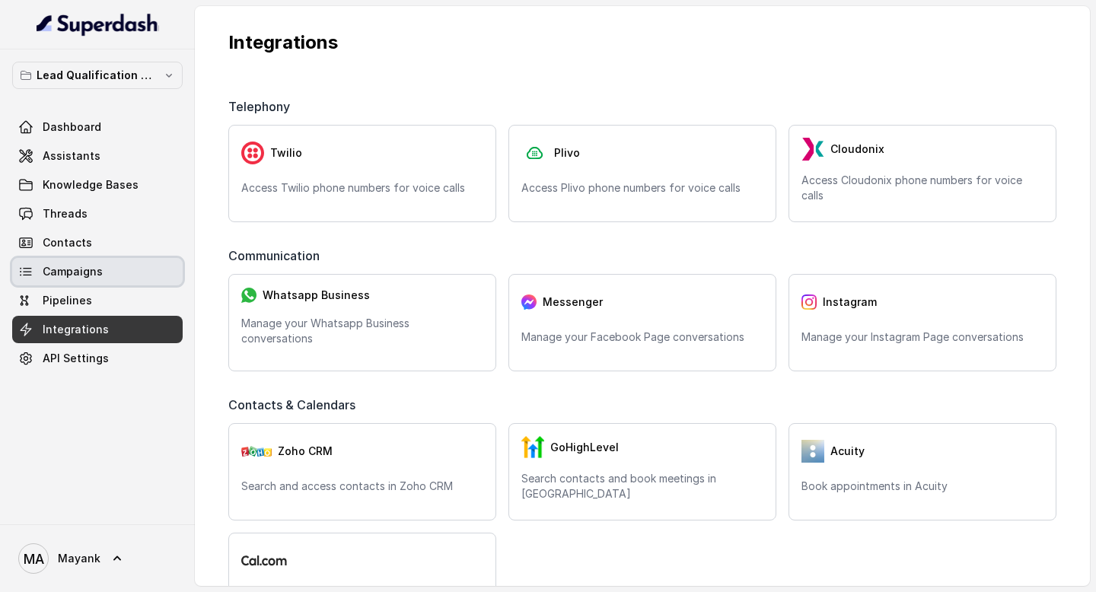
click at [126, 277] on link "Campaigns" at bounding box center [97, 271] width 170 height 27
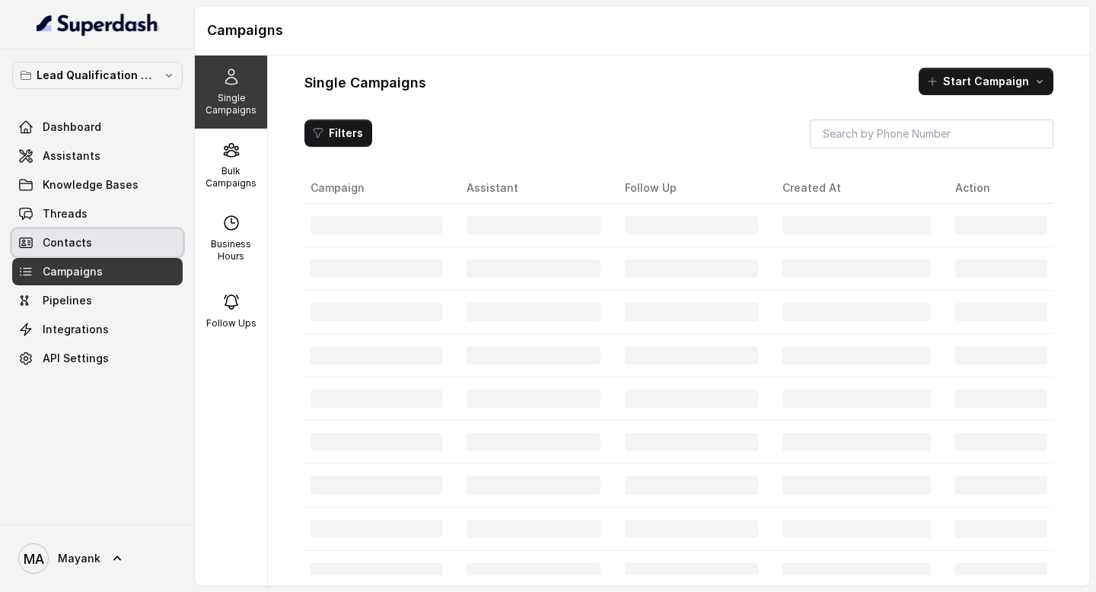
click at [114, 253] on link "Contacts" at bounding box center [97, 242] width 170 height 27
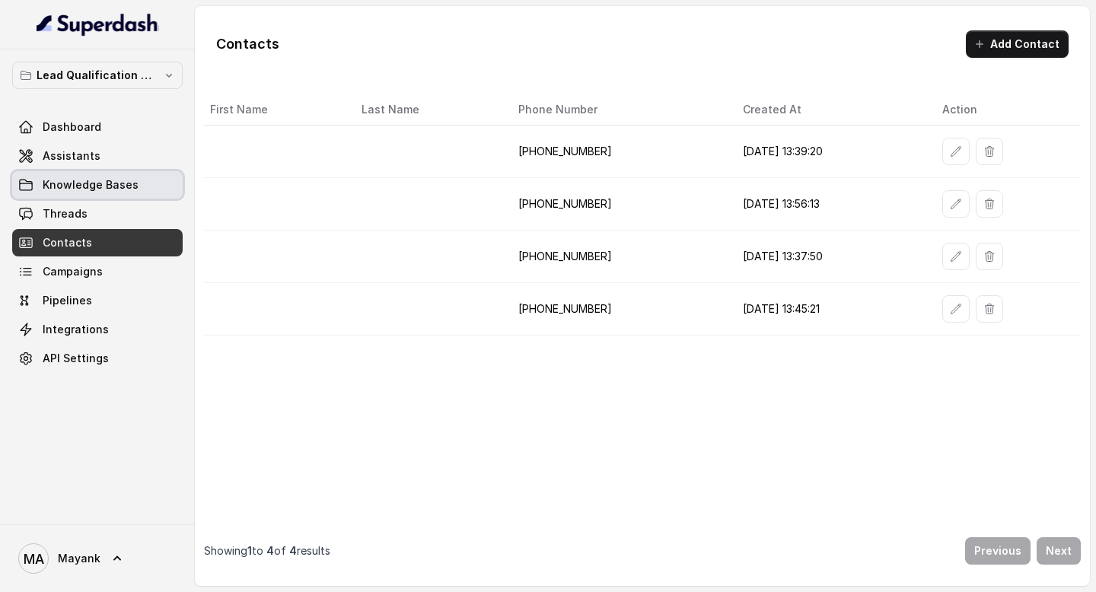
click at [100, 180] on span "Knowledge Bases" at bounding box center [91, 184] width 96 height 15
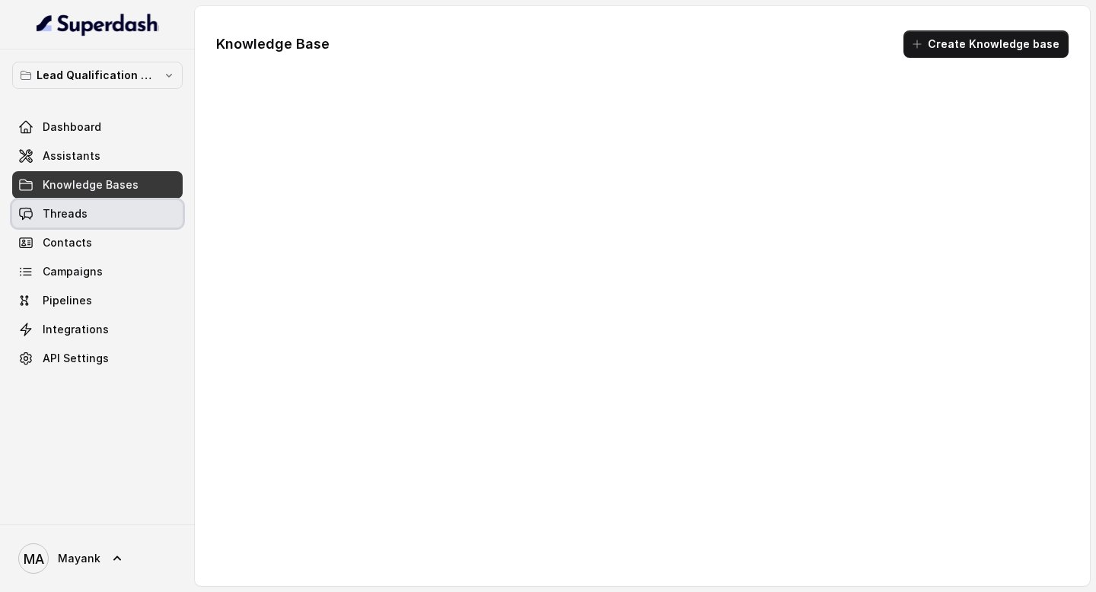
click at [100, 211] on link "Threads" at bounding box center [97, 213] width 170 height 27
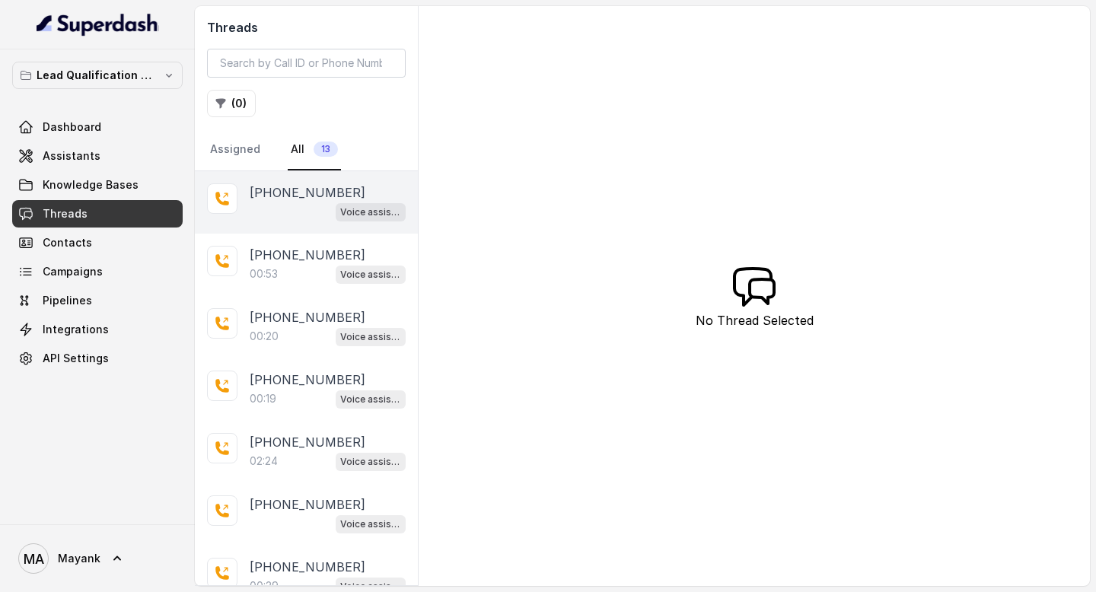
click at [288, 209] on div "Voice assistant" at bounding box center [328, 212] width 156 height 20
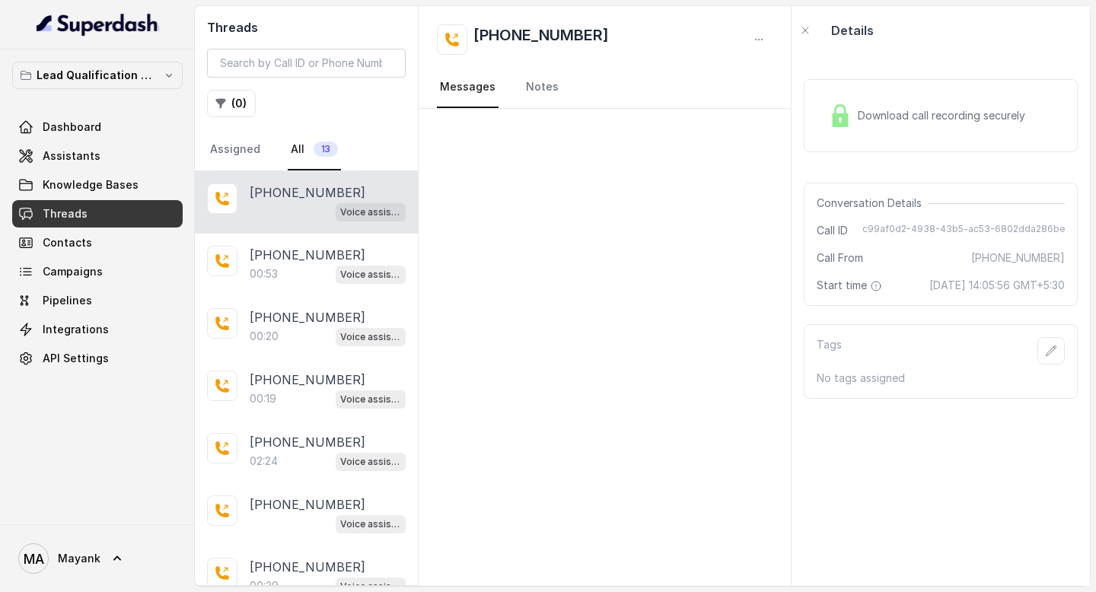
click at [501, 61] on div "[PHONE_NUMBER] Messages Notes" at bounding box center [605, 57] width 372 height 103
click at [516, 73] on nav "Messages Notes" at bounding box center [605, 87] width 336 height 41
click at [536, 95] on link "Notes" at bounding box center [542, 87] width 39 height 41
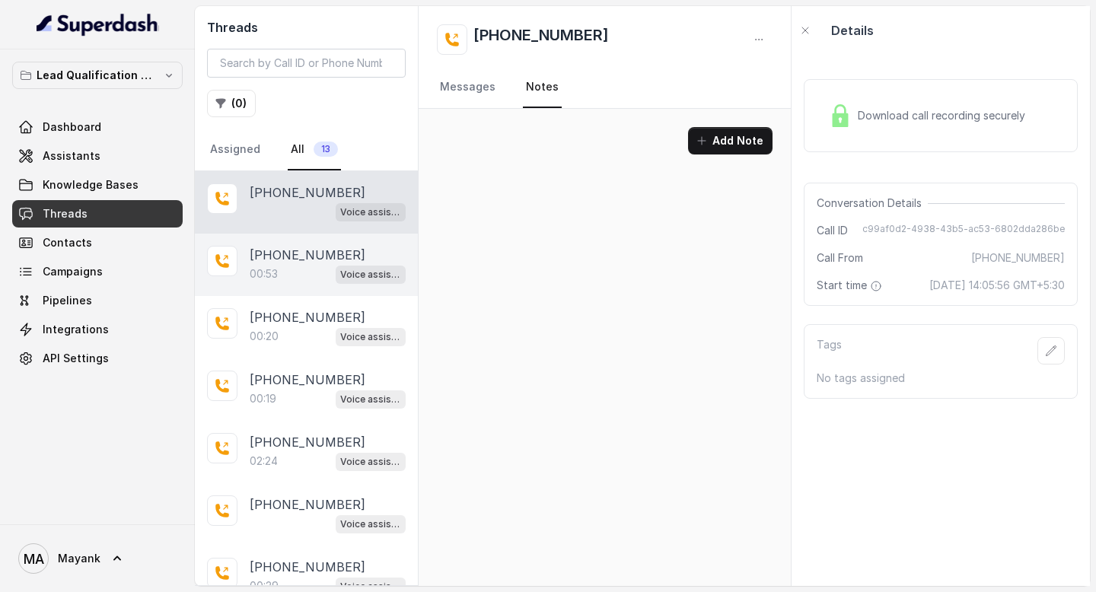
click at [297, 254] on p "[PHONE_NUMBER]" at bounding box center [308, 255] width 116 height 18
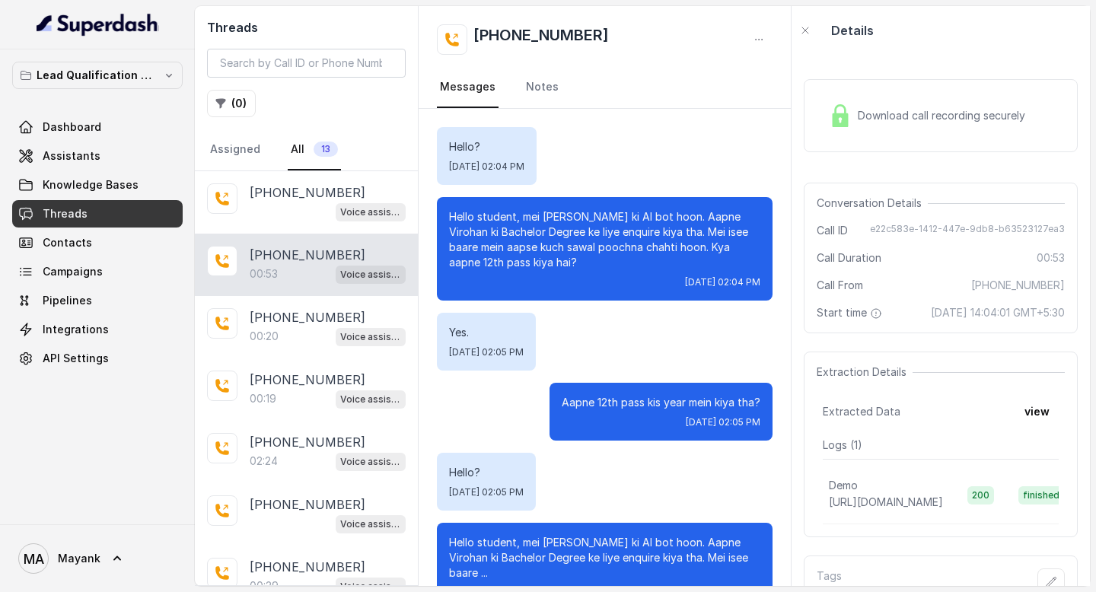
scroll to position [28, 0]
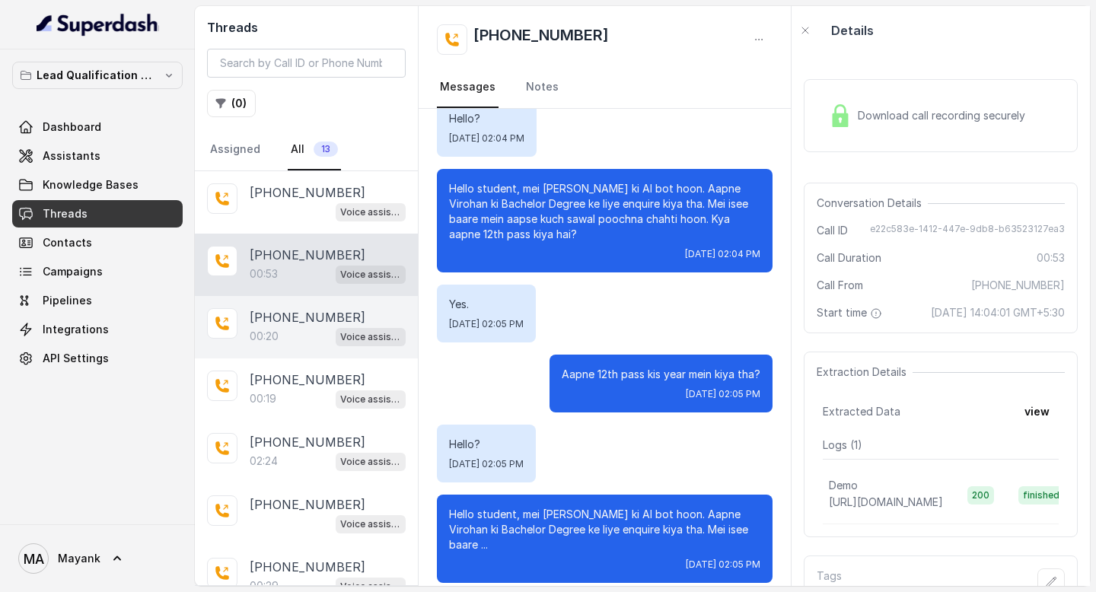
click at [282, 329] on div "00:20 Voice assistant" at bounding box center [328, 336] width 156 height 20
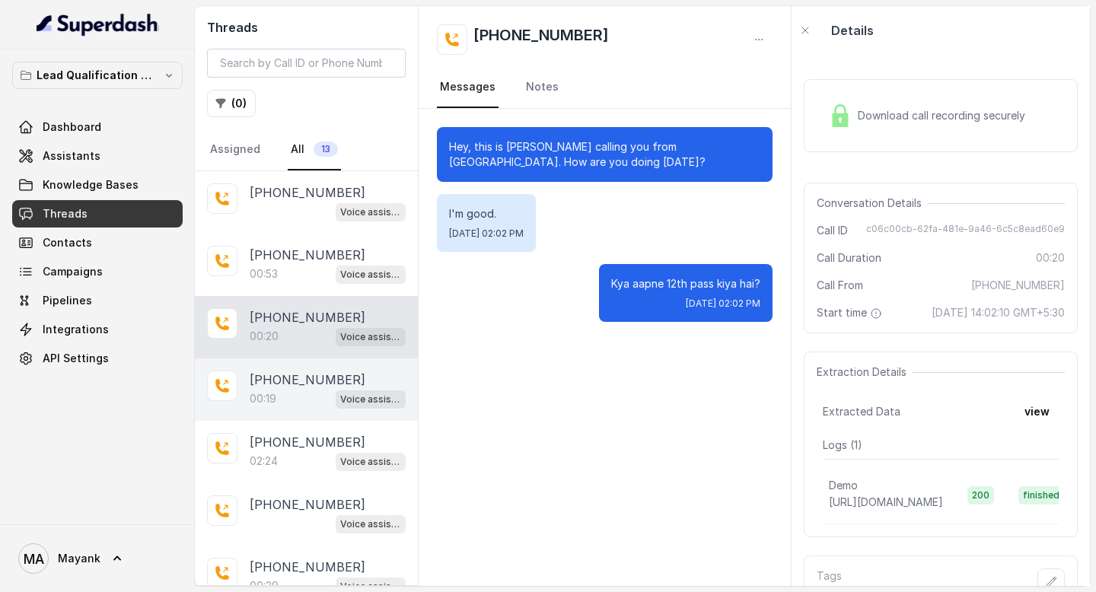
click at [319, 382] on p "[PHONE_NUMBER]" at bounding box center [308, 380] width 116 height 18
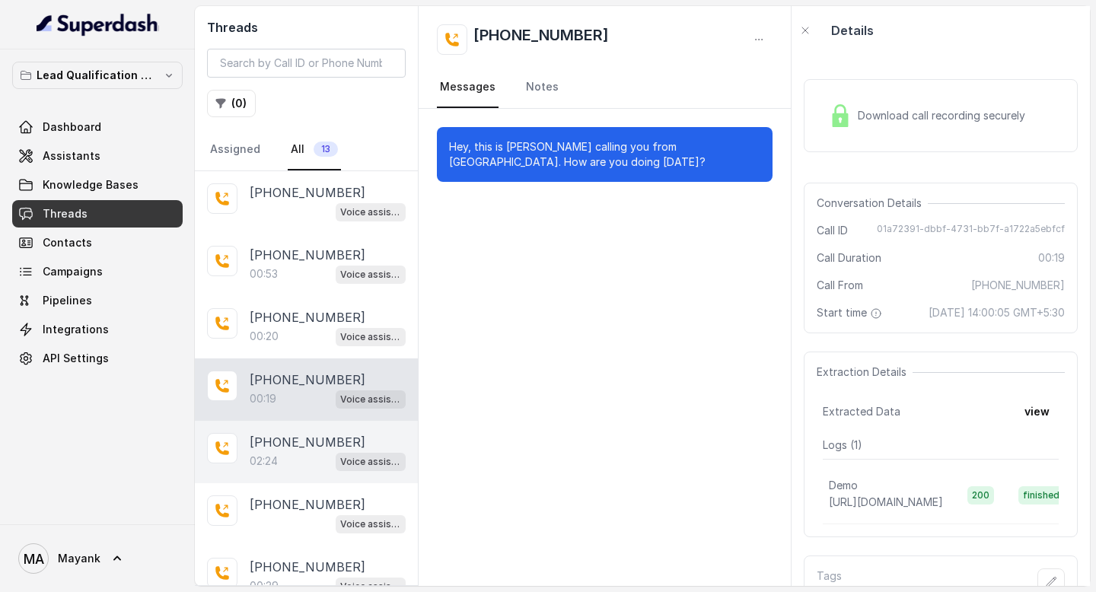
click at [304, 439] on p "[PHONE_NUMBER]" at bounding box center [308, 442] width 116 height 18
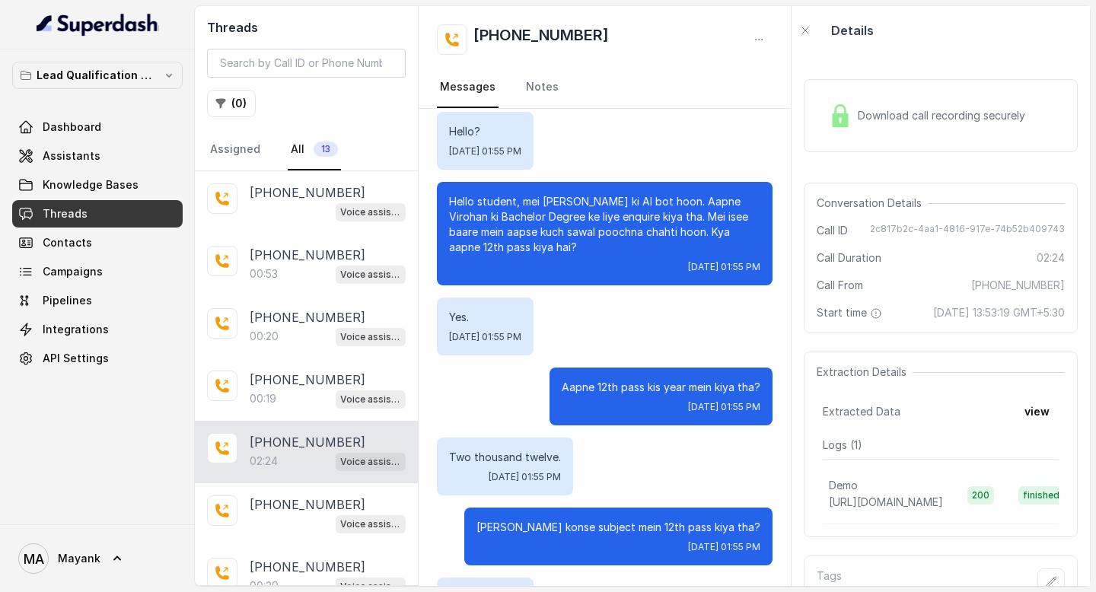
scroll to position [902, 0]
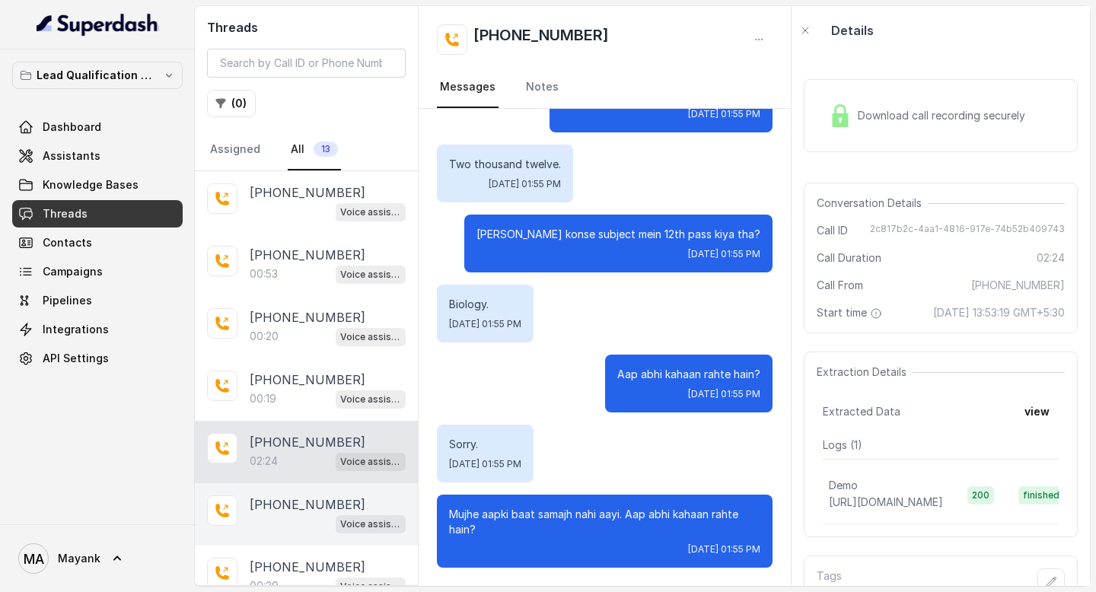
click at [267, 508] on p "[PHONE_NUMBER]" at bounding box center [308, 504] width 116 height 18
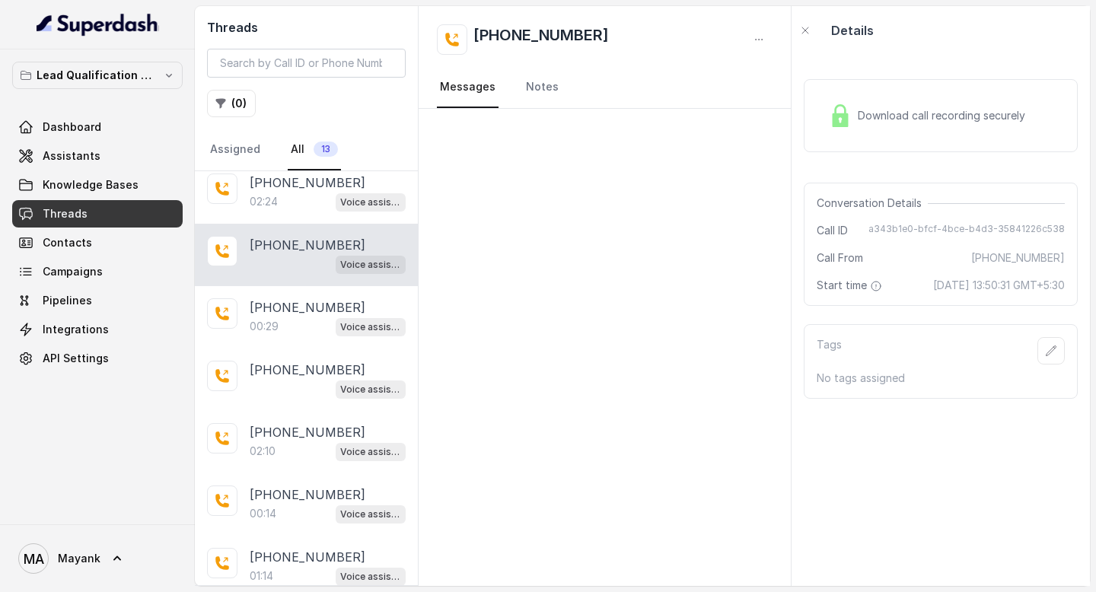
scroll to position [266, 0]
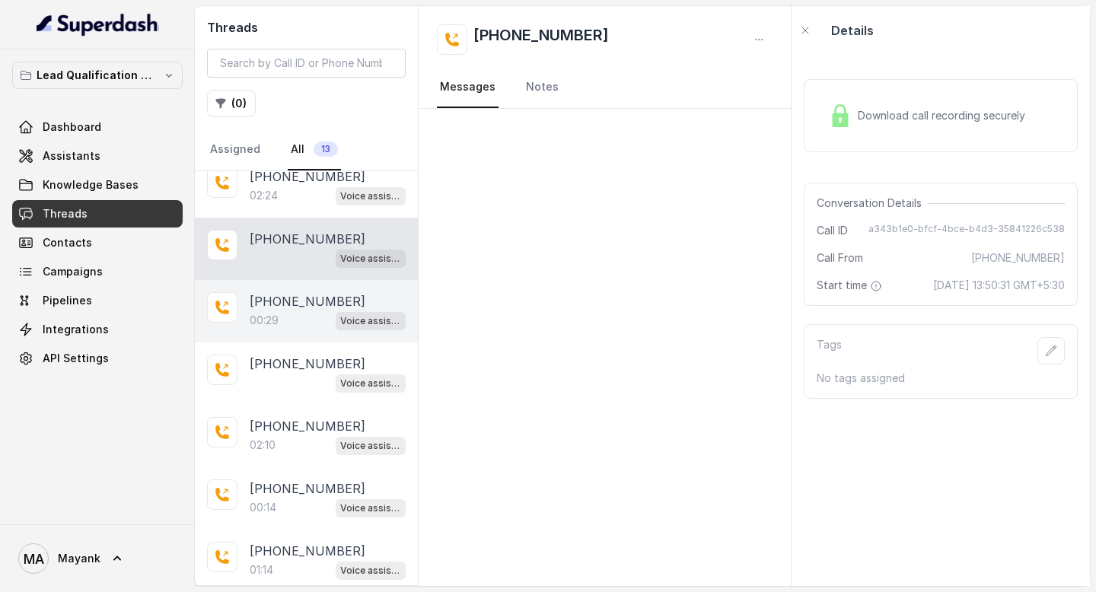
click at [267, 313] on p "00:29" at bounding box center [264, 320] width 29 height 15
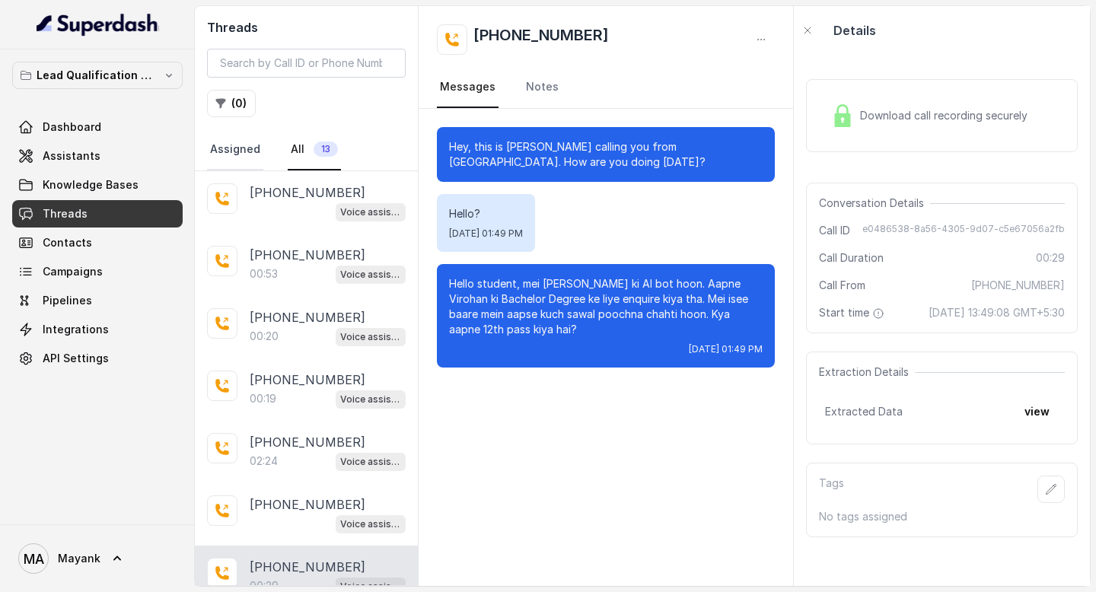
click at [252, 151] on link "Assigned" at bounding box center [235, 149] width 56 height 41
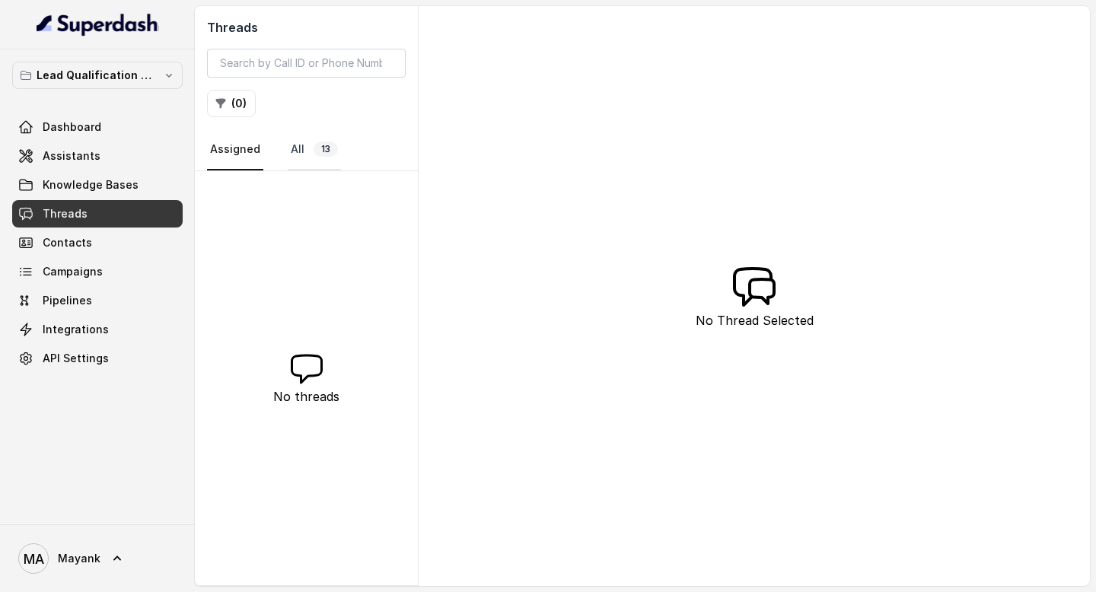
click at [309, 151] on link "All 13" at bounding box center [314, 149] width 53 height 41
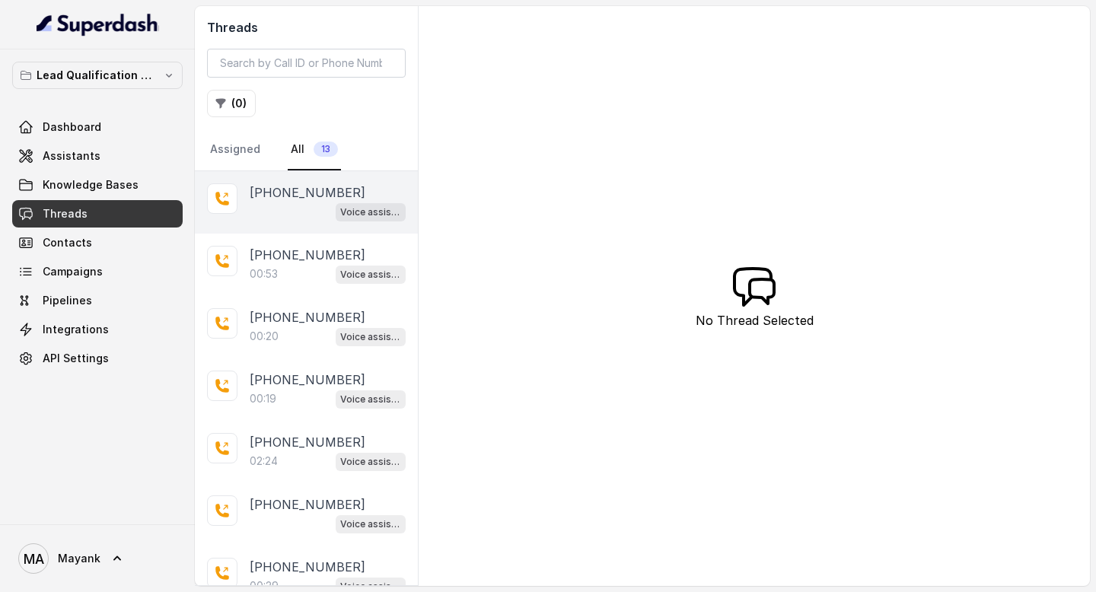
click at [307, 209] on div "Voice assistant" at bounding box center [328, 212] width 156 height 20
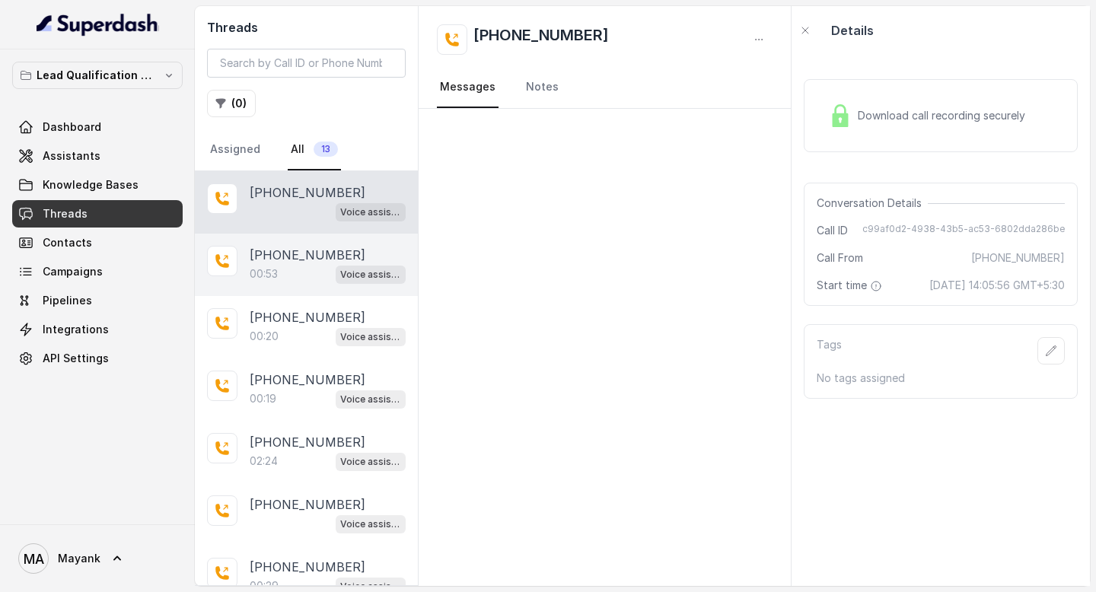
click at [301, 262] on p "[PHONE_NUMBER]" at bounding box center [308, 255] width 116 height 18
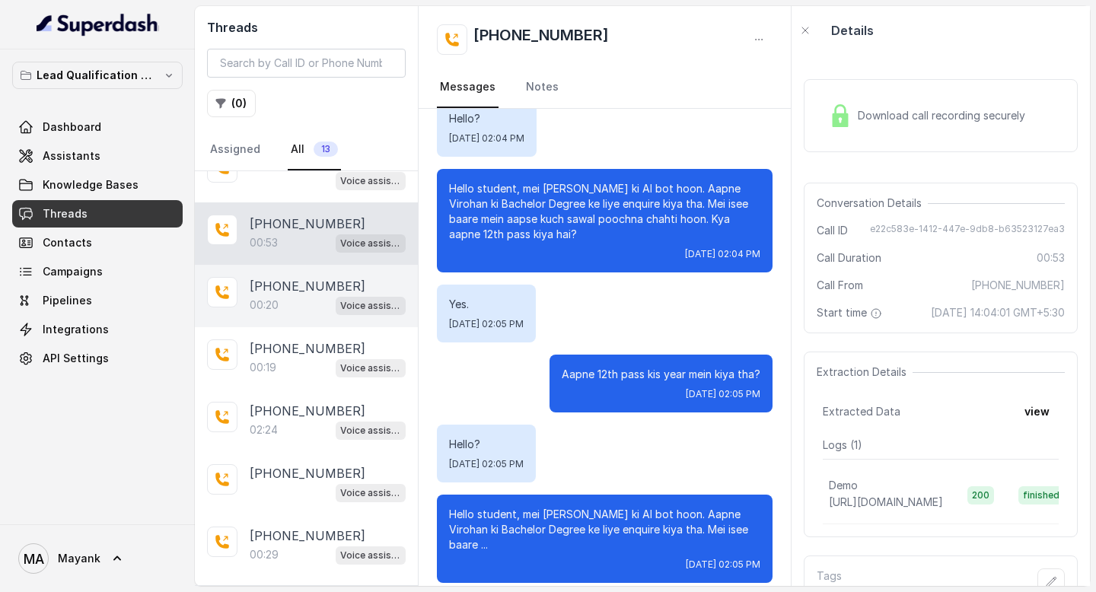
scroll to position [34, 0]
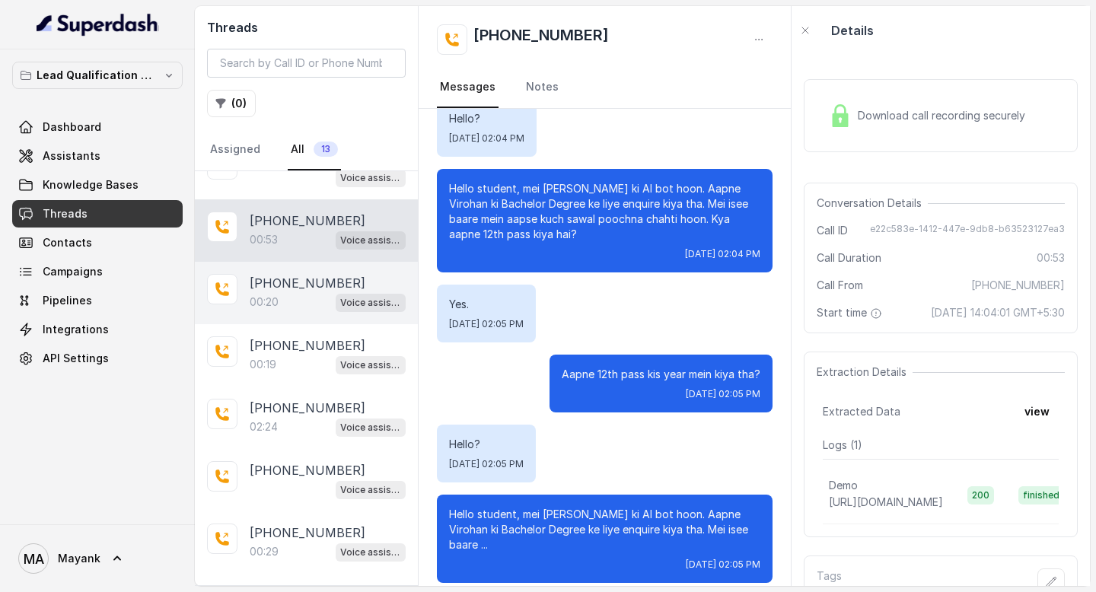
click at [298, 308] on div "00:20 Voice assistant" at bounding box center [328, 302] width 156 height 20
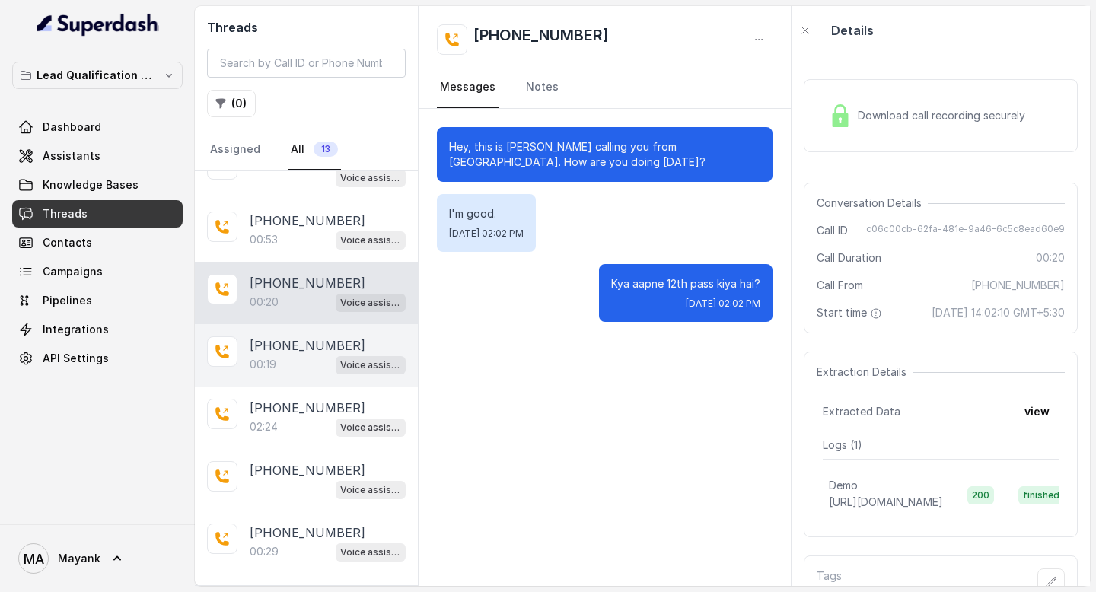
click at [298, 359] on div "00:19 Voice assistant" at bounding box center [328, 365] width 156 height 20
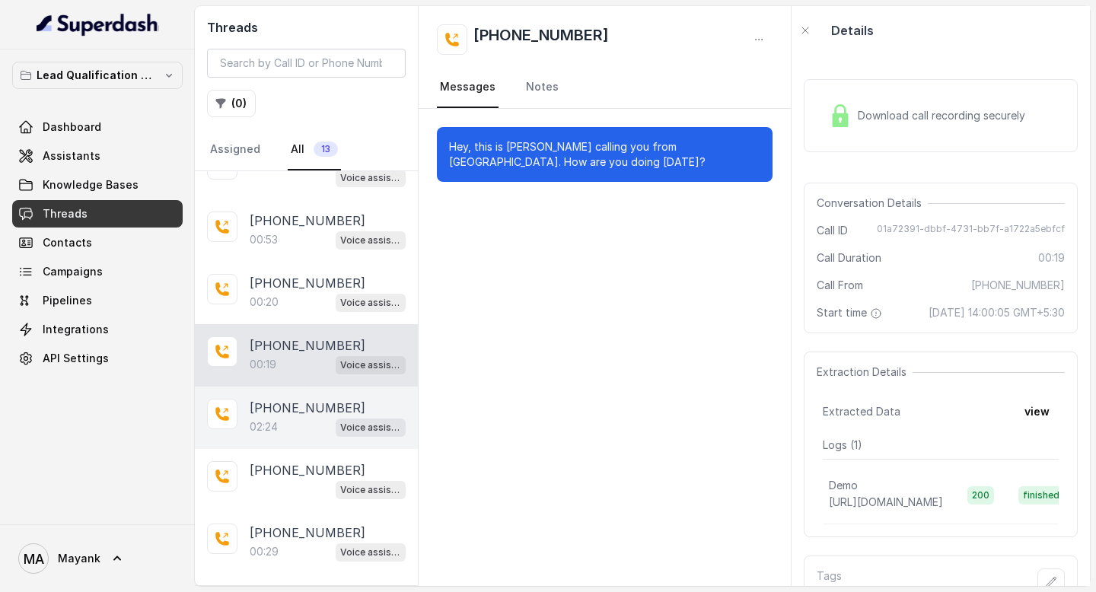
click at [298, 415] on p "[PHONE_NUMBER]" at bounding box center [308, 408] width 116 height 18
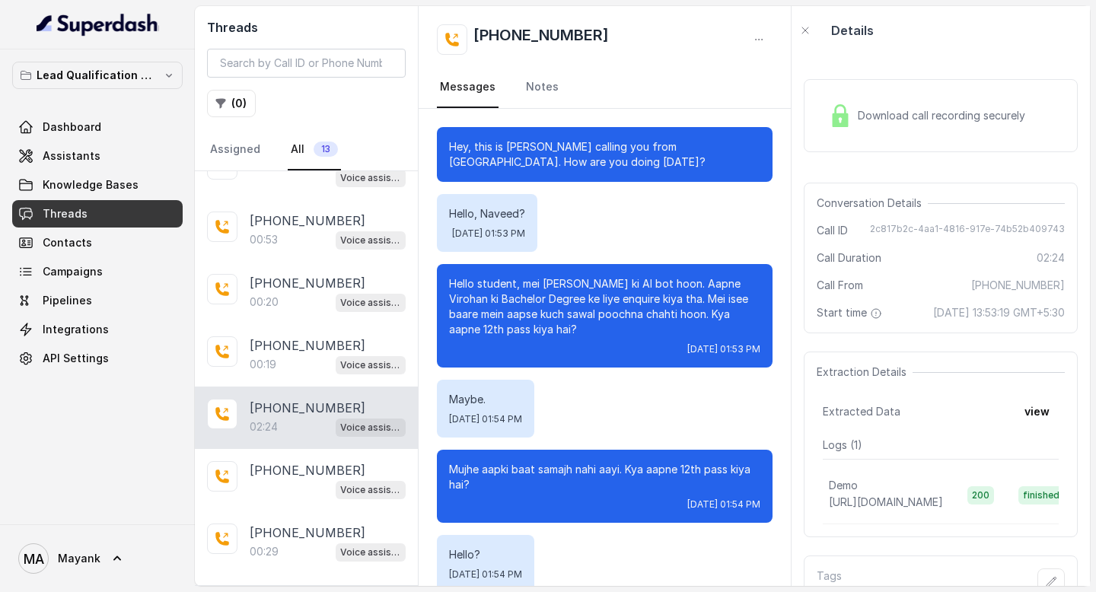
scroll to position [902, 0]
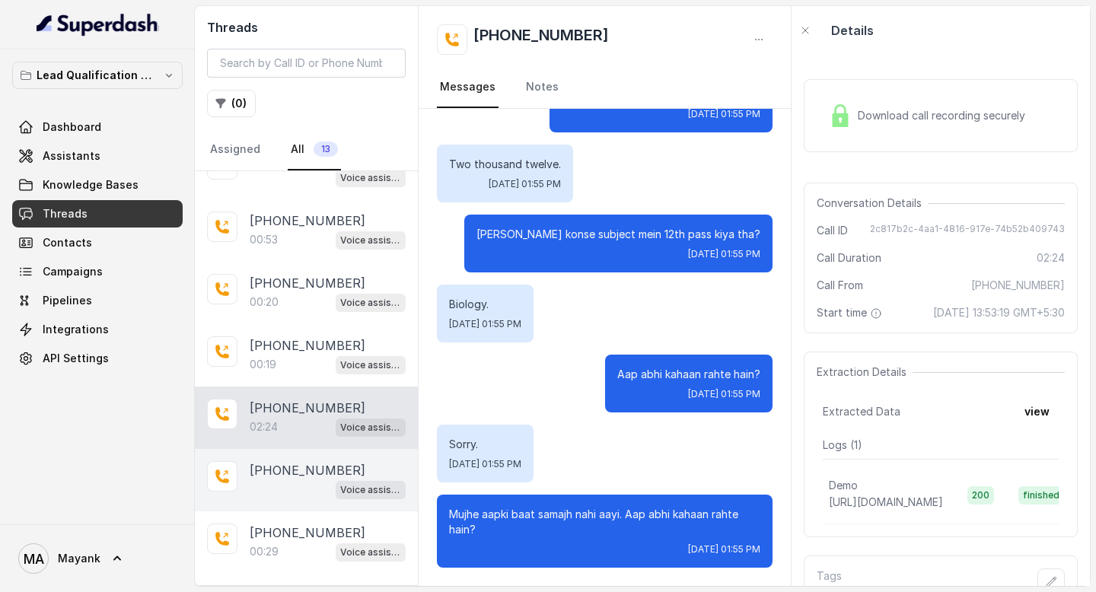
click at [301, 472] on p "[PHONE_NUMBER]" at bounding box center [308, 470] width 116 height 18
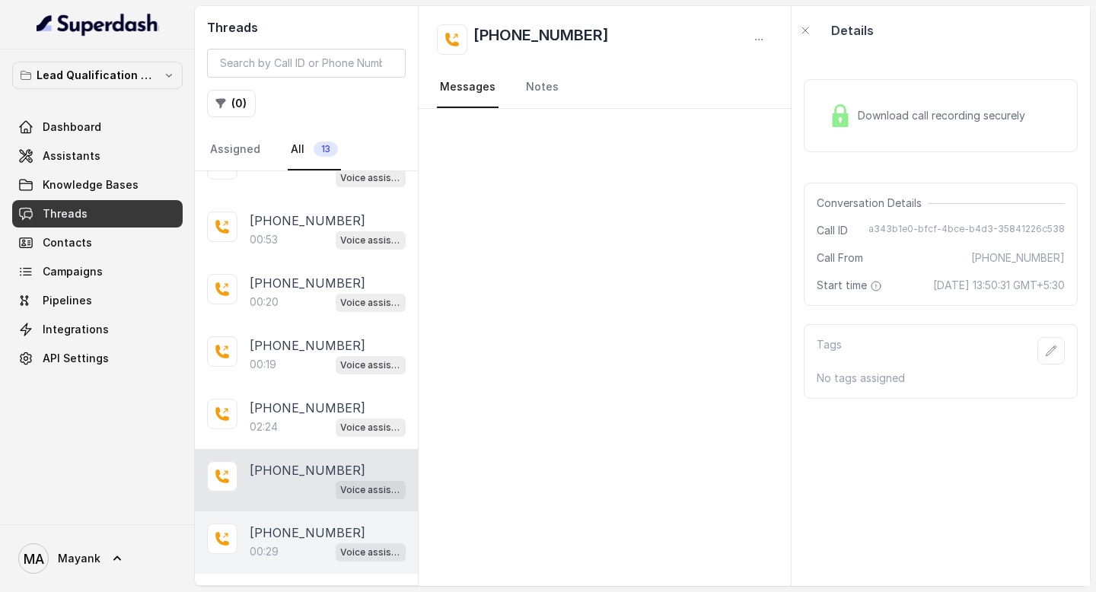
click at [301, 546] on div "00:29 Voice assistant" at bounding box center [328, 552] width 156 height 20
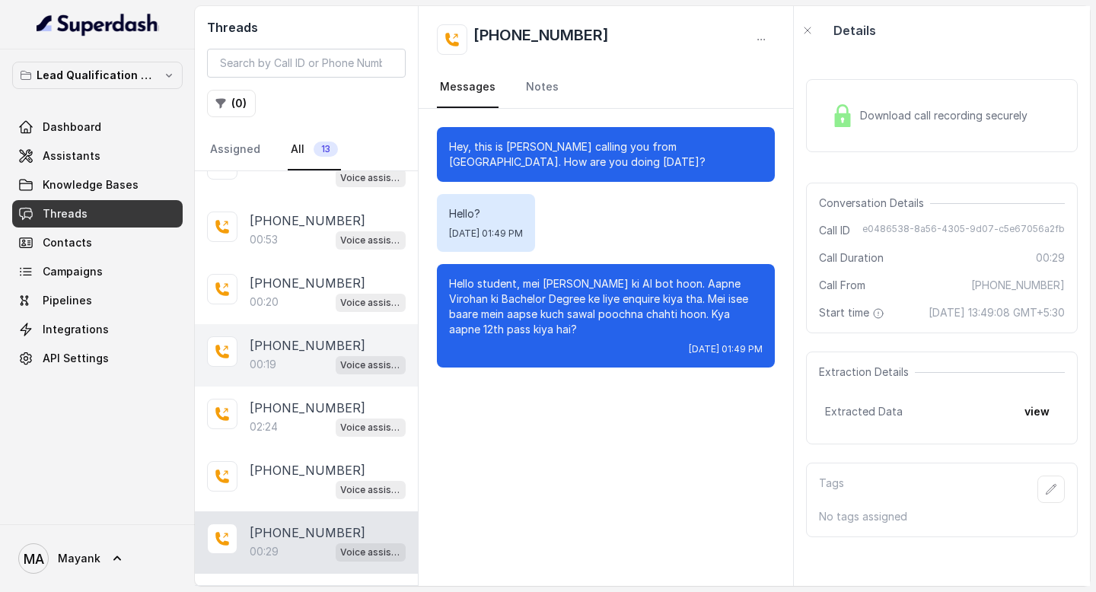
click at [301, 374] on div "[PHONE_NUMBER]:19 Voice assistant" at bounding box center [306, 355] width 223 height 62
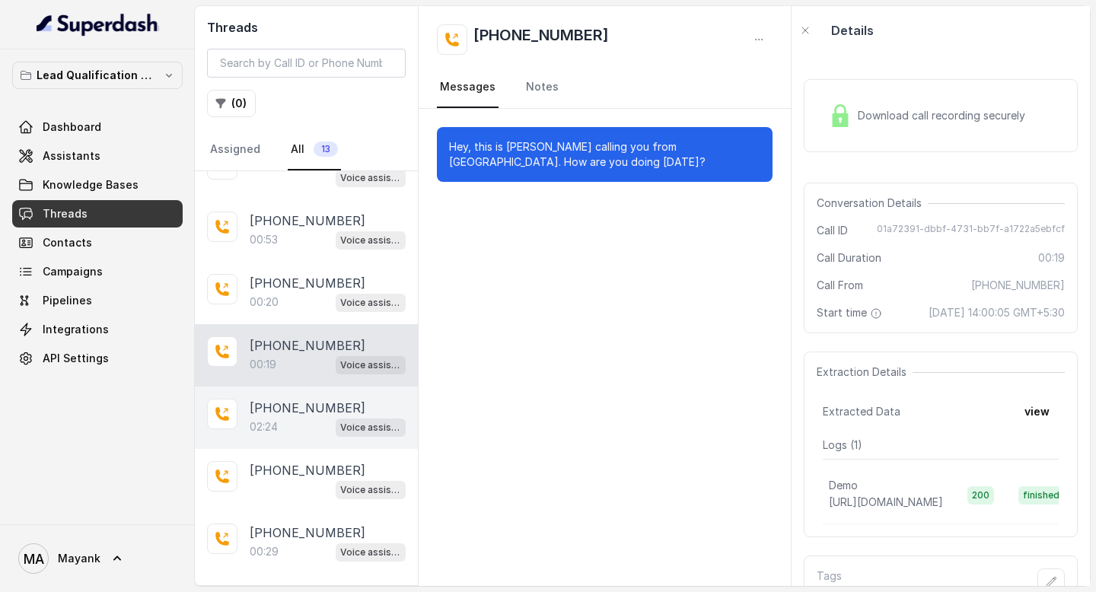
click at [301, 406] on p "[PHONE_NUMBER]" at bounding box center [308, 408] width 116 height 18
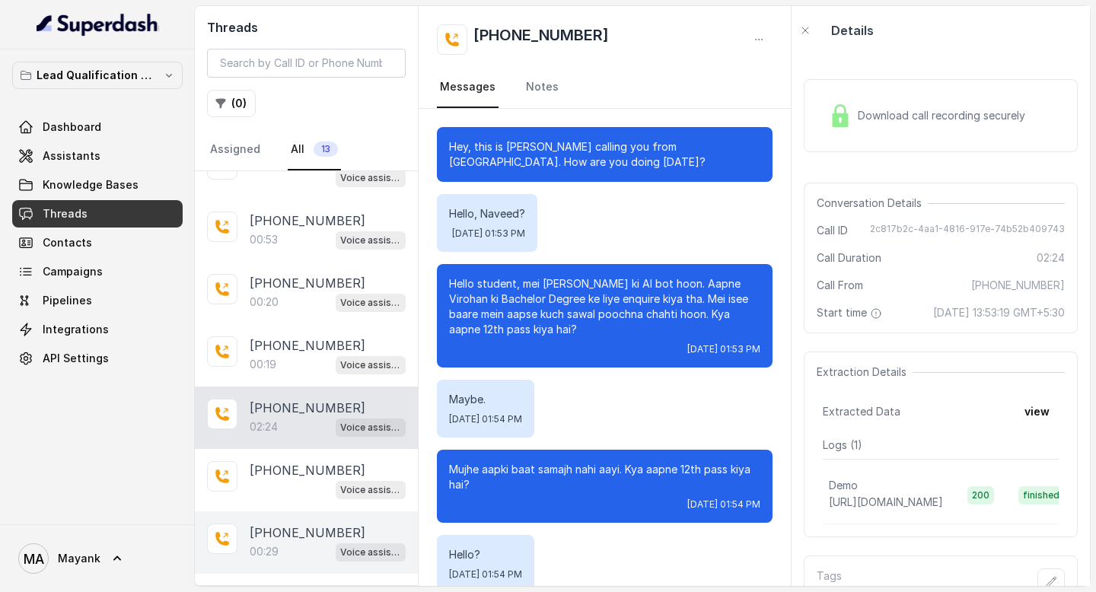
click at [301, 511] on div "[PHONE_NUMBER]:29 Voice assistant" at bounding box center [306, 542] width 223 height 62
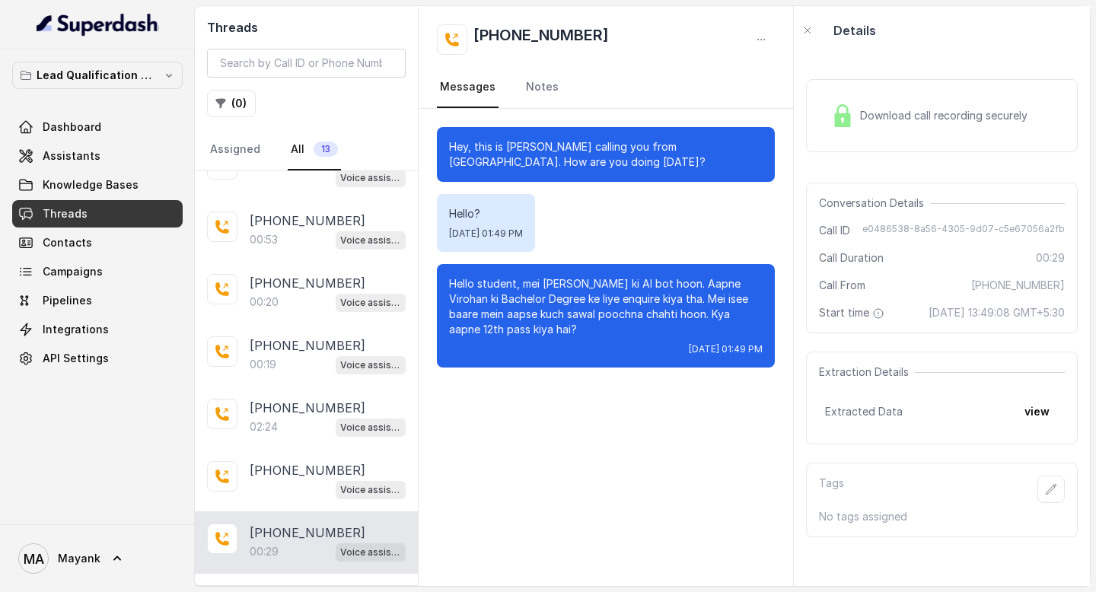
click at [301, 549] on div "00:29 Voice assistant" at bounding box center [328, 552] width 156 height 20
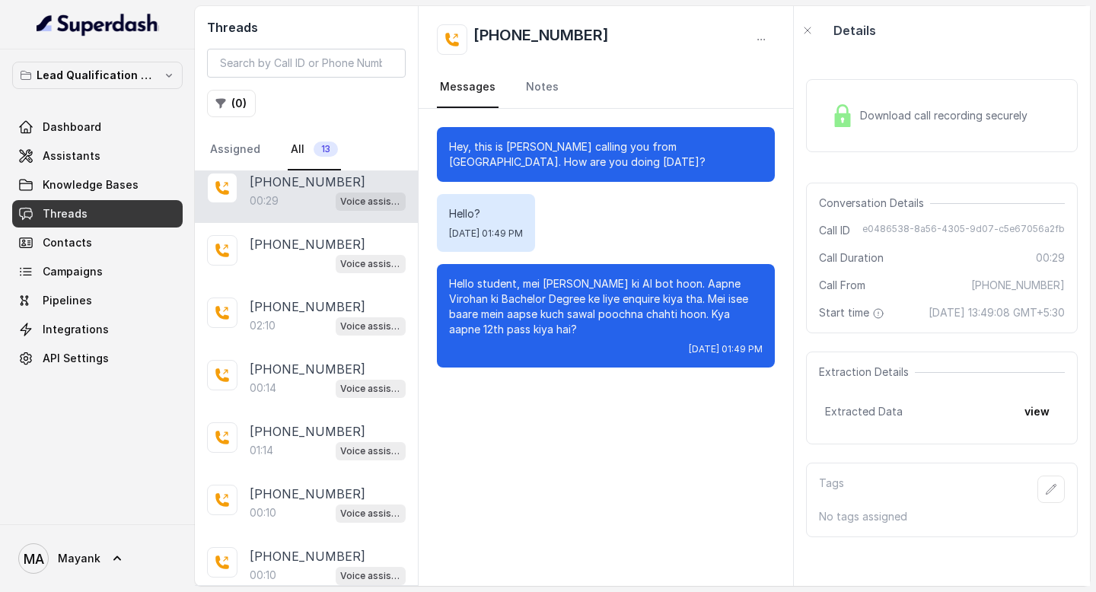
scroll to position [392, 0]
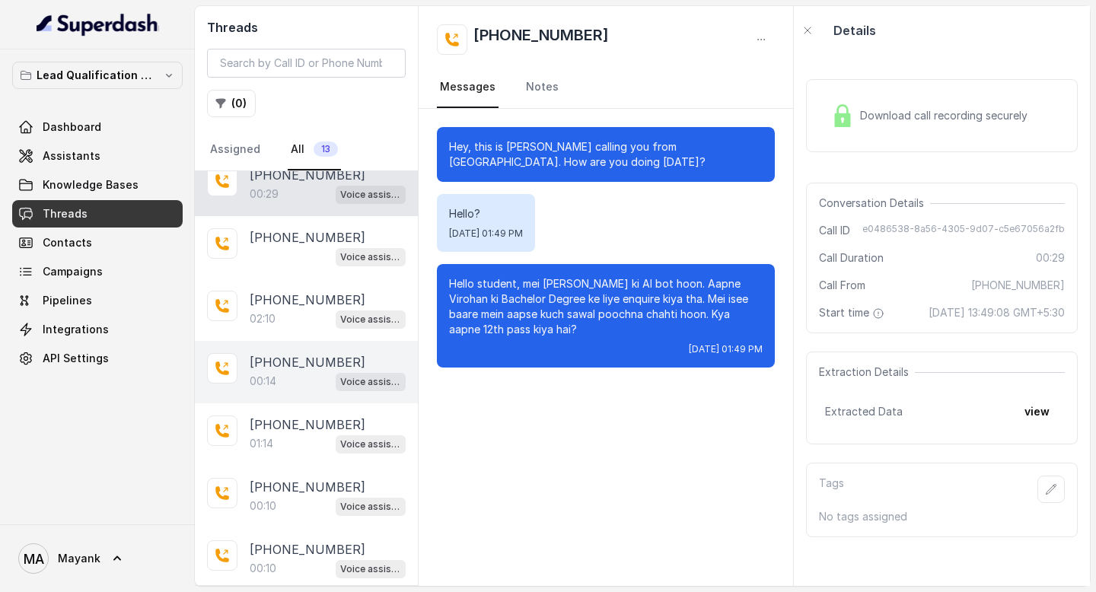
click at [253, 384] on p "00:14" at bounding box center [263, 381] width 27 height 15
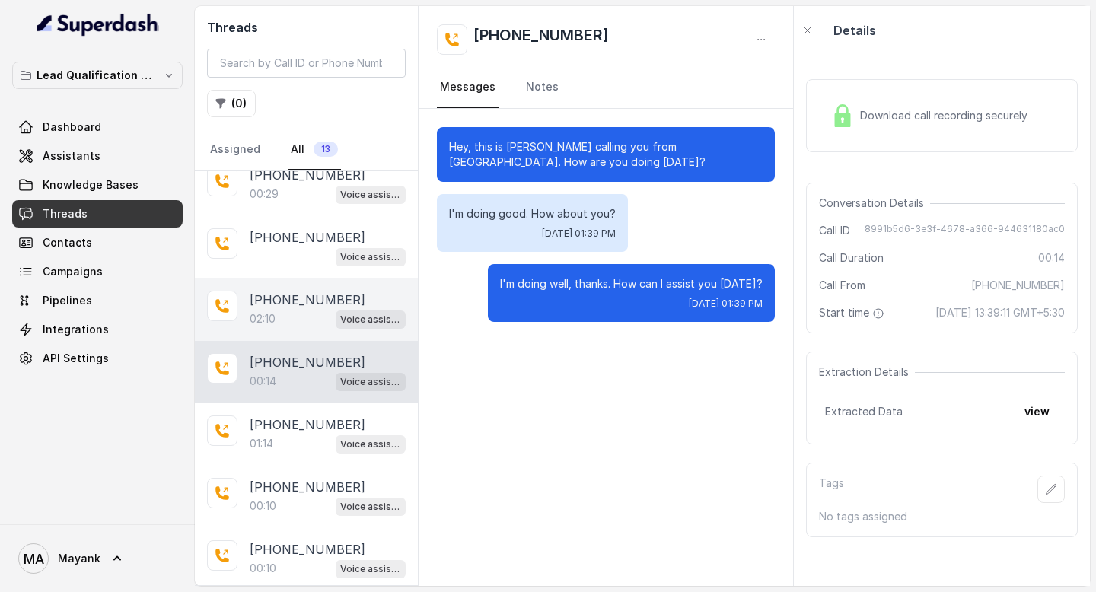
click at [270, 333] on div "[PHONE_NUMBER]:10 Voice assistant" at bounding box center [306, 310] width 223 height 62
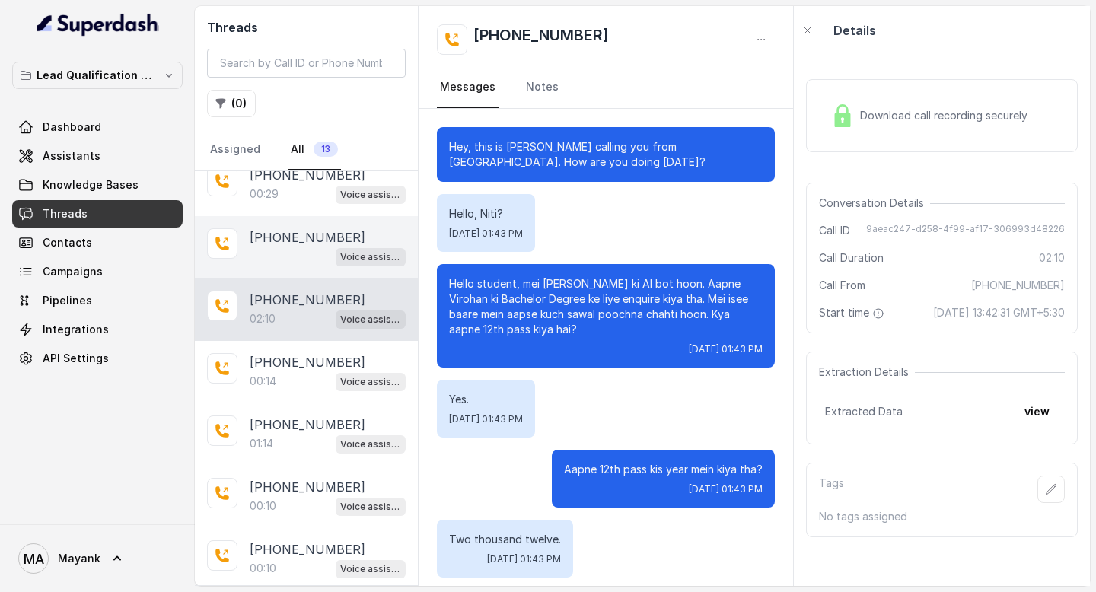
scroll to position [1258, 0]
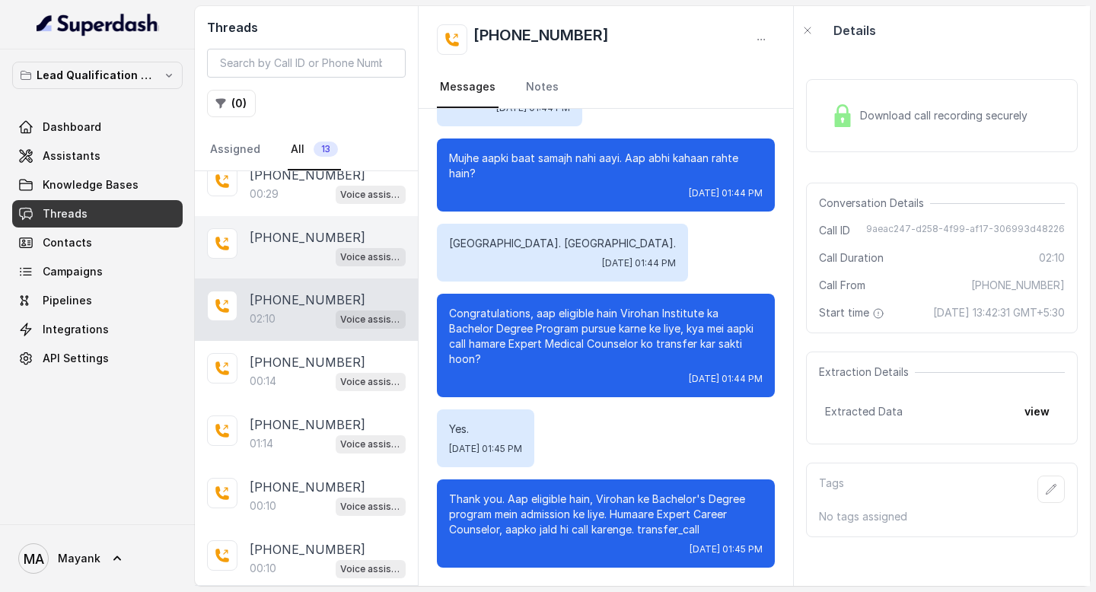
click at [274, 253] on div "Voice assistant" at bounding box center [328, 257] width 156 height 20
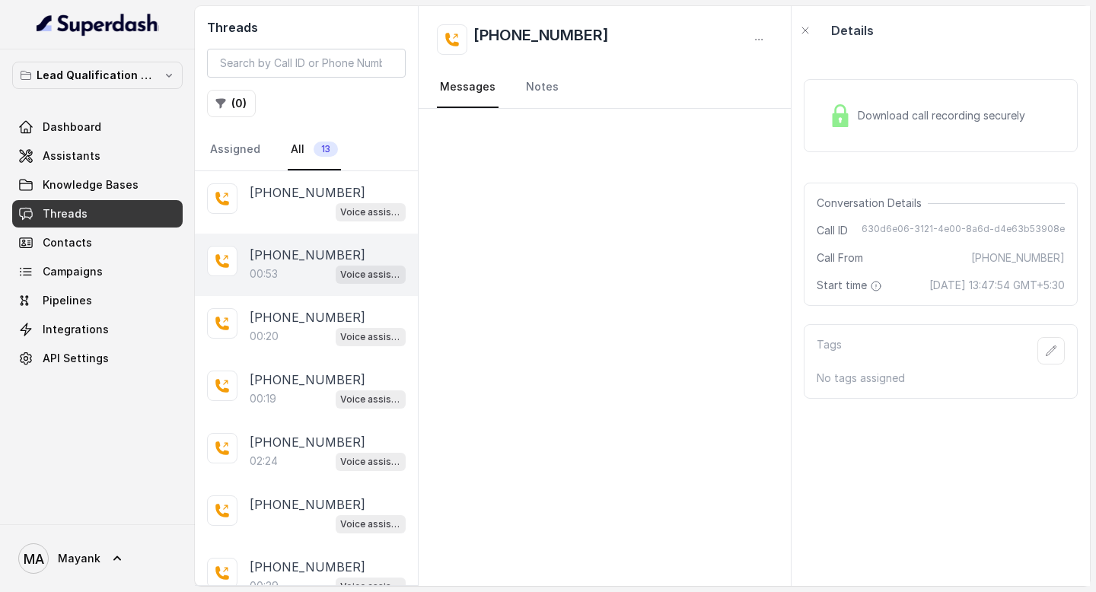
click at [286, 288] on div "[PHONE_NUMBER]:53 Voice assistant" at bounding box center [306, 265] width 223 height 62
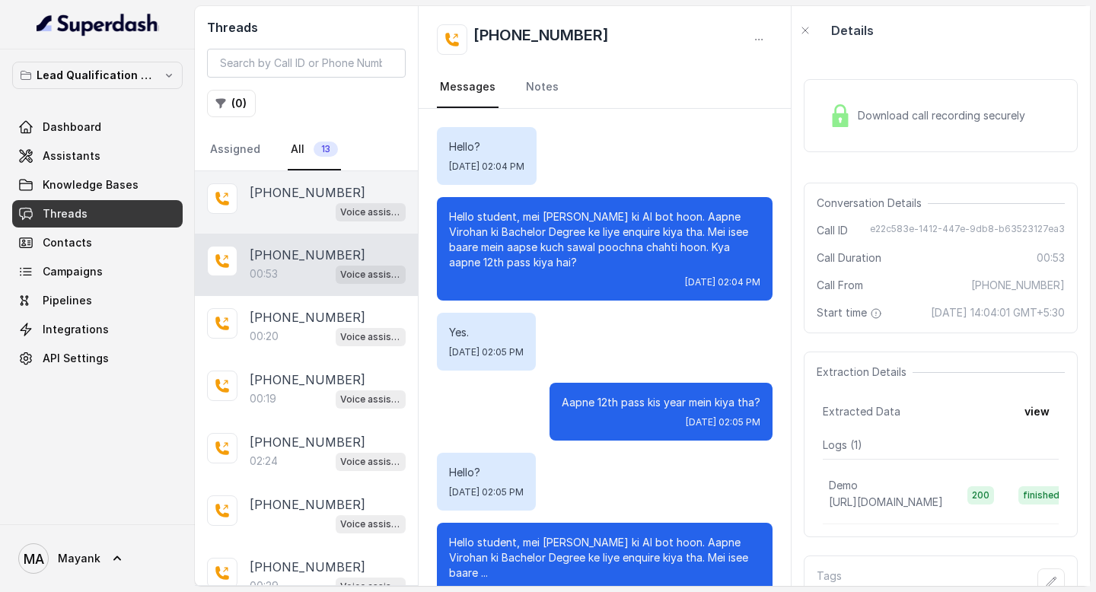
scroll to position [28, 0]
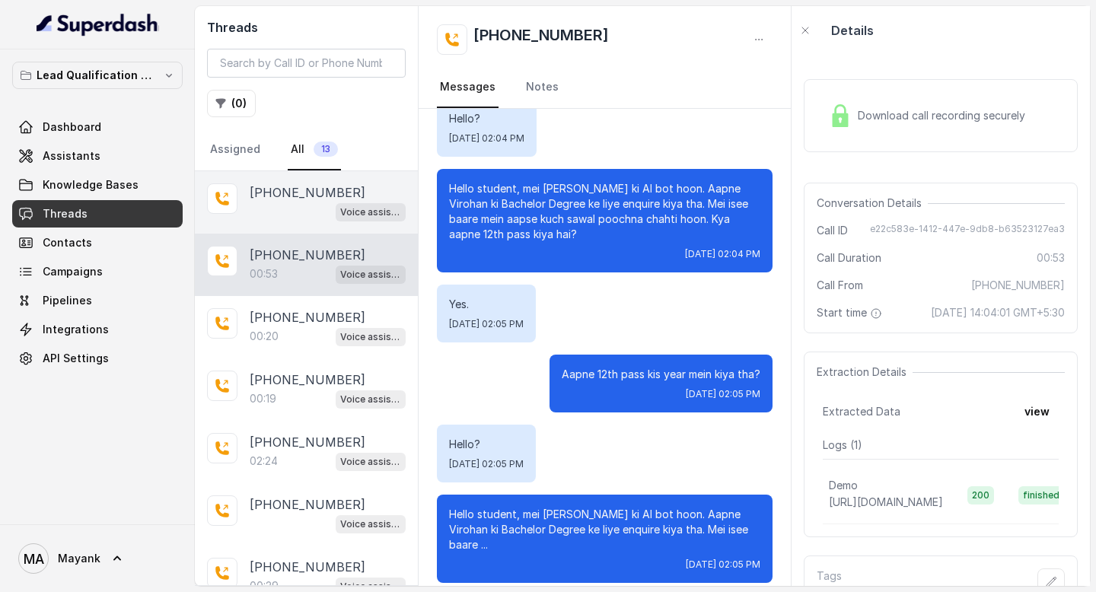
click at [286, 210] on div "Voice assistant" at bounding box center [328, 212] width 156 height 20
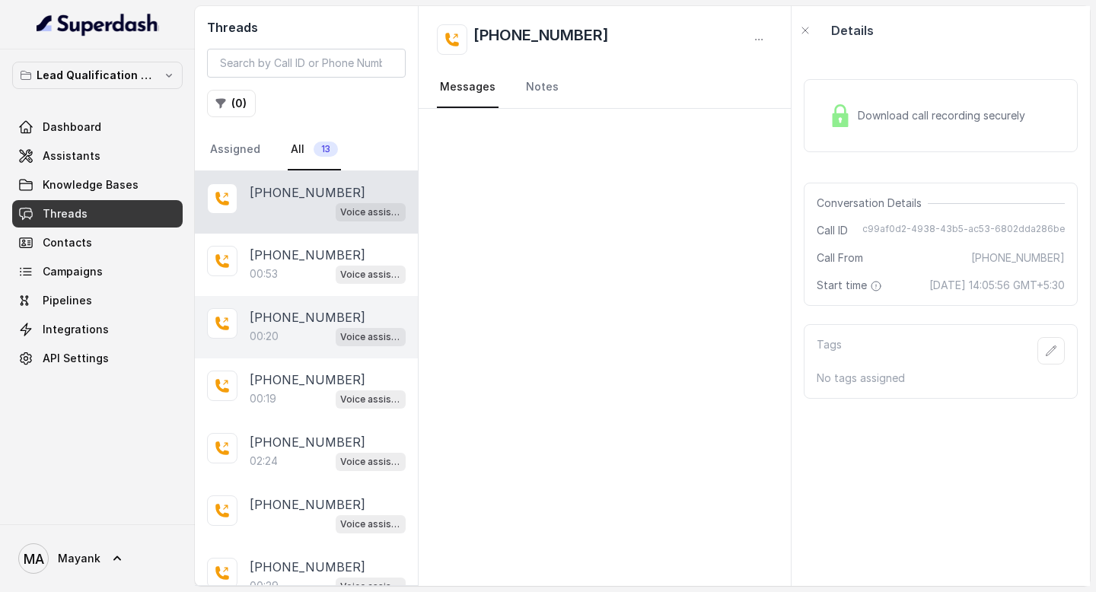
click at [286, 308] on p "[PHONE_NUMBER]" at bounding box center [308, 317] width 116 height 18
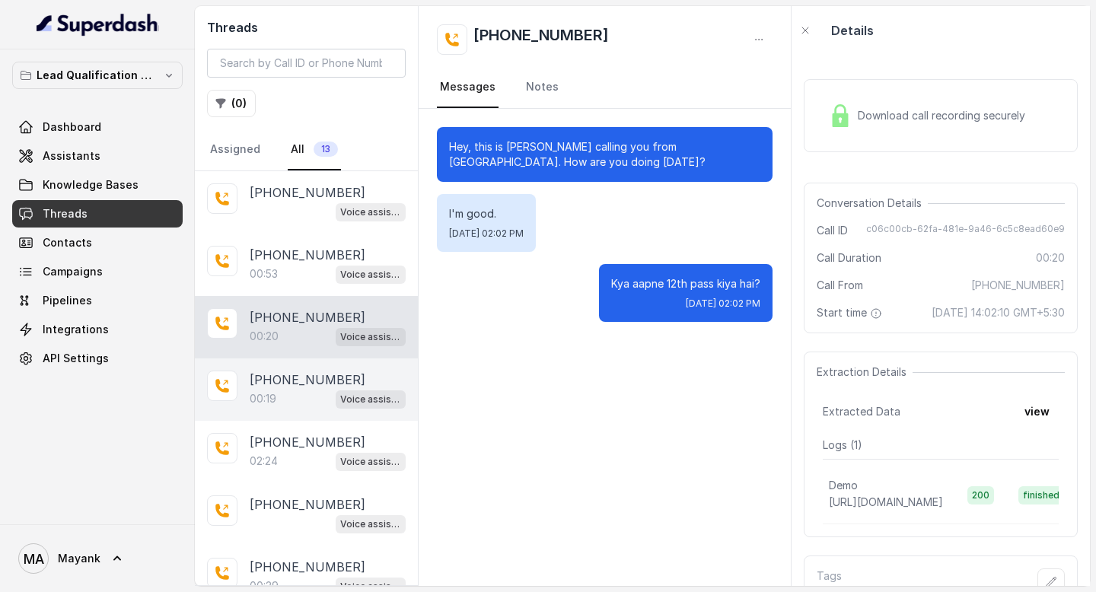
click at [286, 364] on div "[PHONE_NUMBER]:19 Voice assistant" at bounding box center [306, 389] width 223 height 62
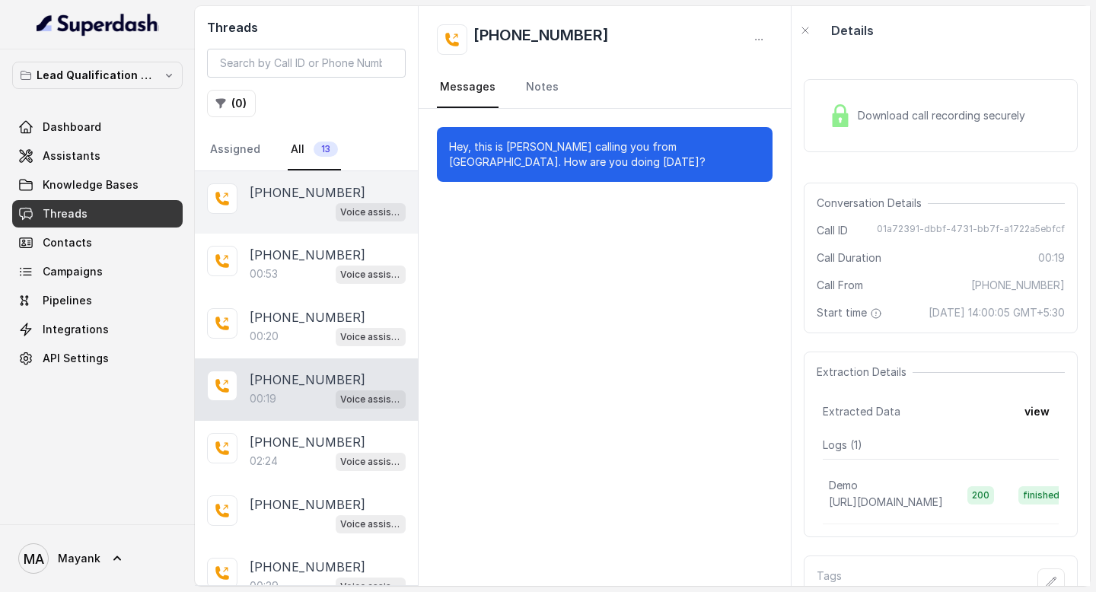
click at [297, 210] on div "Voice assistant" at bounding box center [328, 212] width 156 height 20
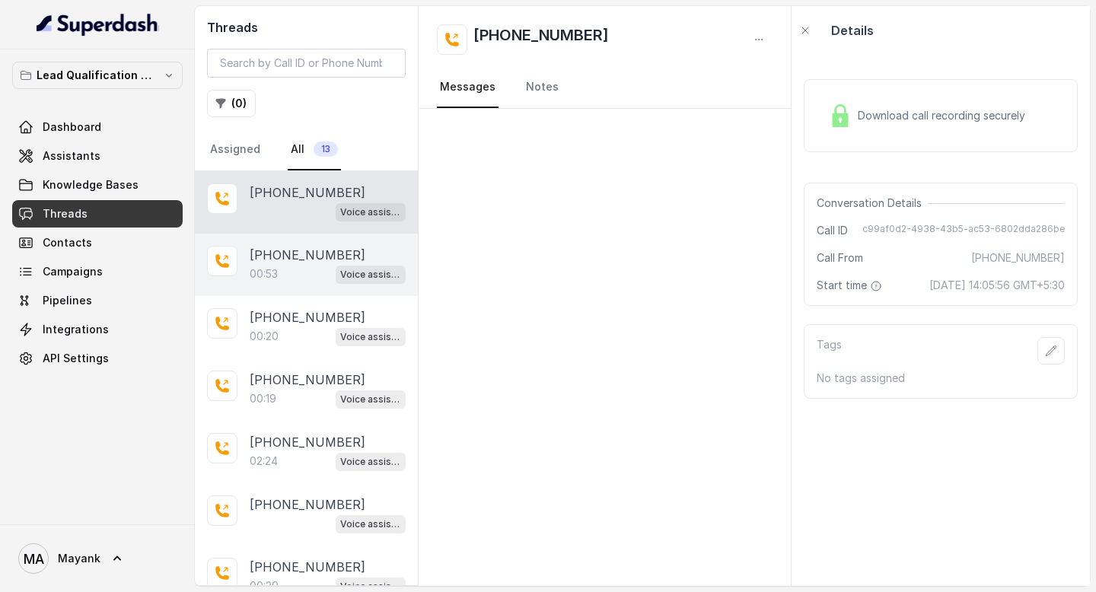
click at [291, 253] on p "[PHONE_NUMBER]" at bounding box center [308, 255] width 116 height 18
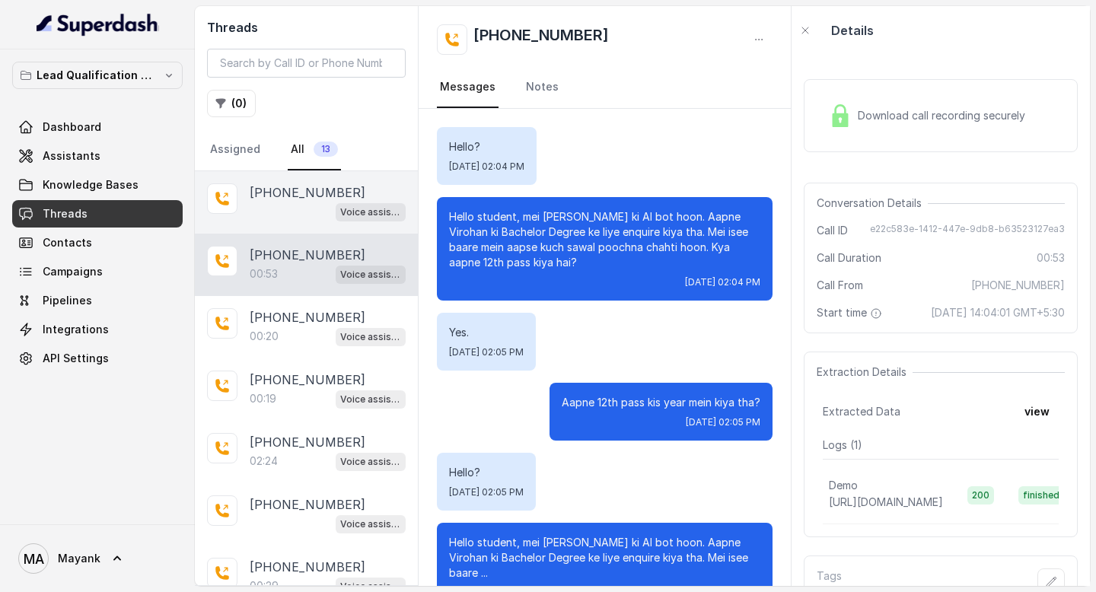
scroll to position [28, 0]
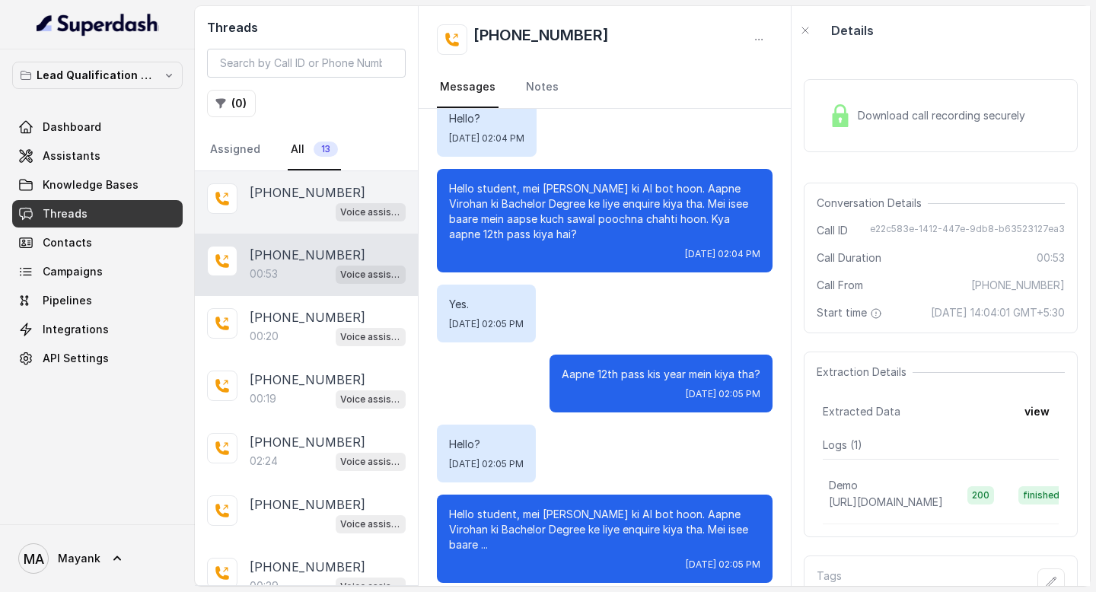
click at [291, 199] on p "[PHONE_NUMBER]" at bounding box center [308, 192] width 116 height 18
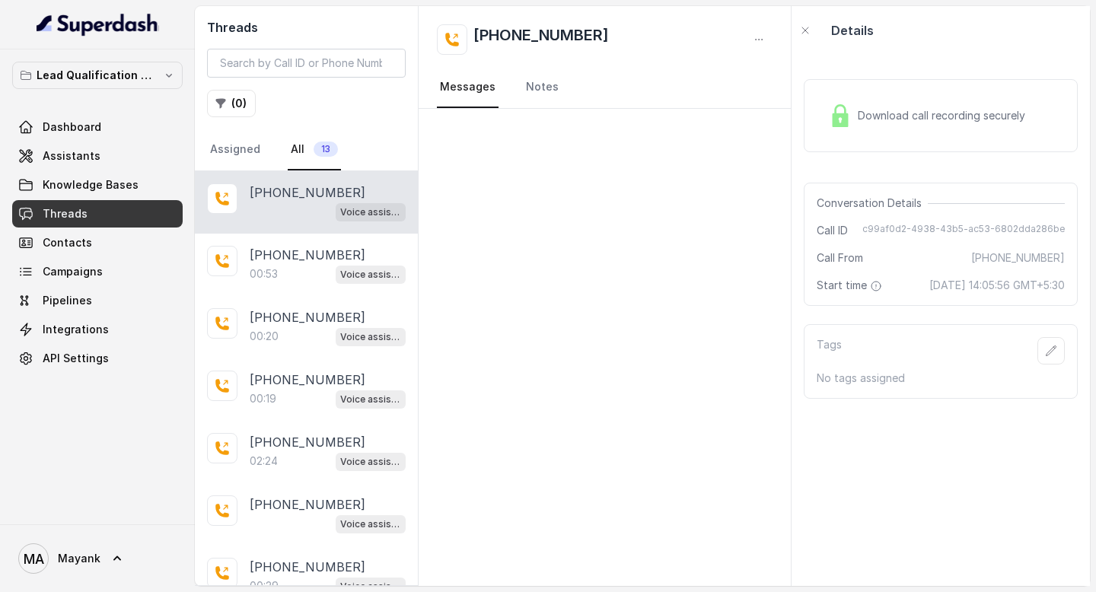
click at [266, 132] on nav "Assigned All 13" at bounding box center [306, 149] width 199 height 41
click at [226, 156] on link "Assigned" at bounding box center [235, 149] width 56 height 41
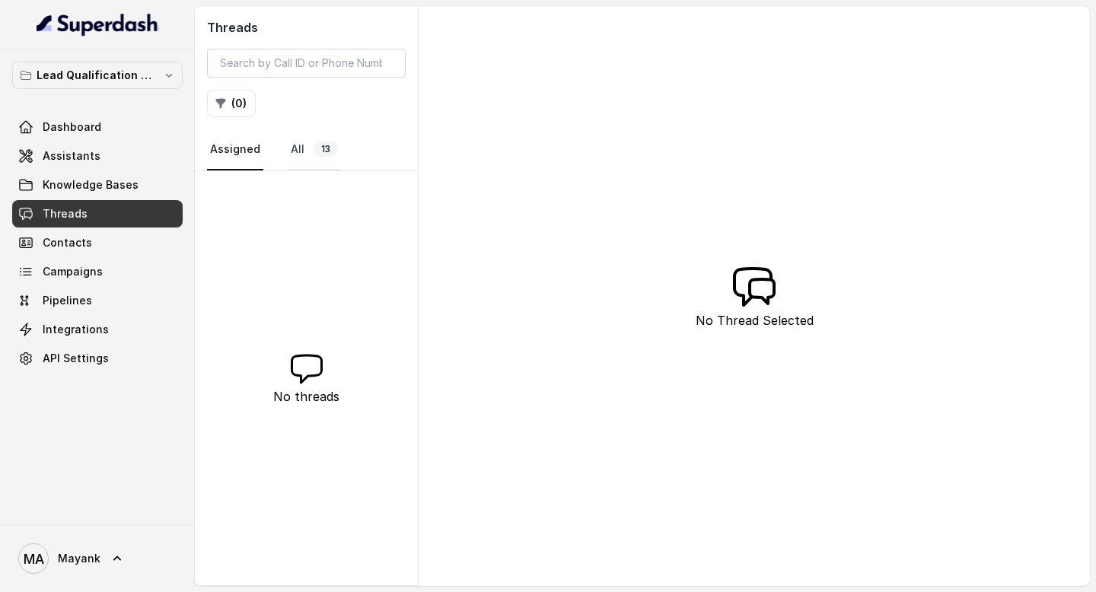
click at [327, 156] on span "13" at bounding box center [326, 149] width 24 height 15
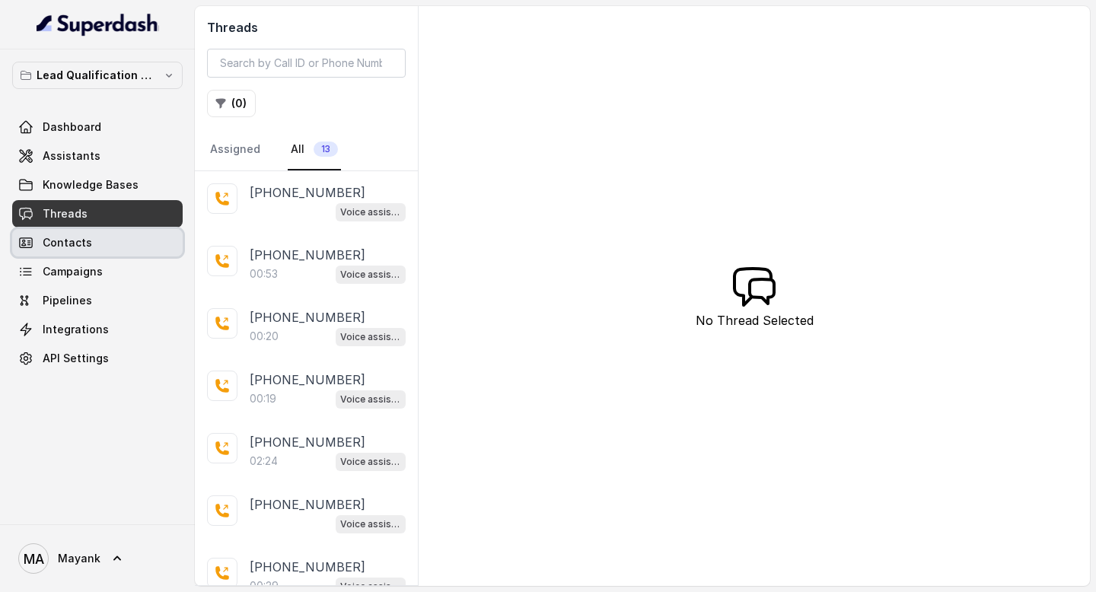
click at [76, 243] on span "Contacts" at bounding box center [67, 242] width 49 height 15
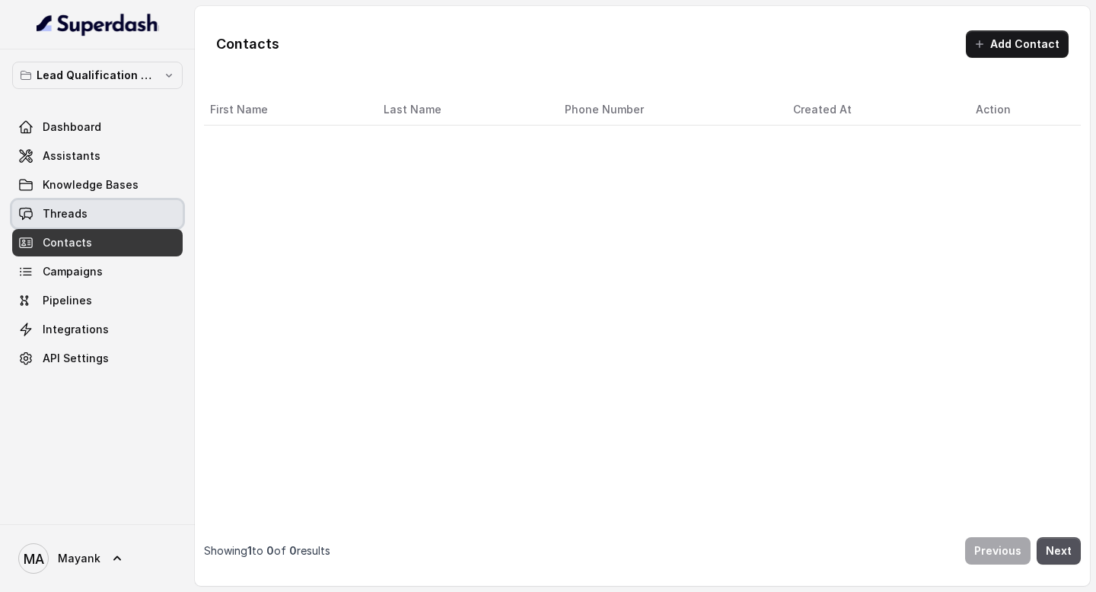
click at [80, 212] on span "Threads" at bounding box center [65, 213] width 45 height 15
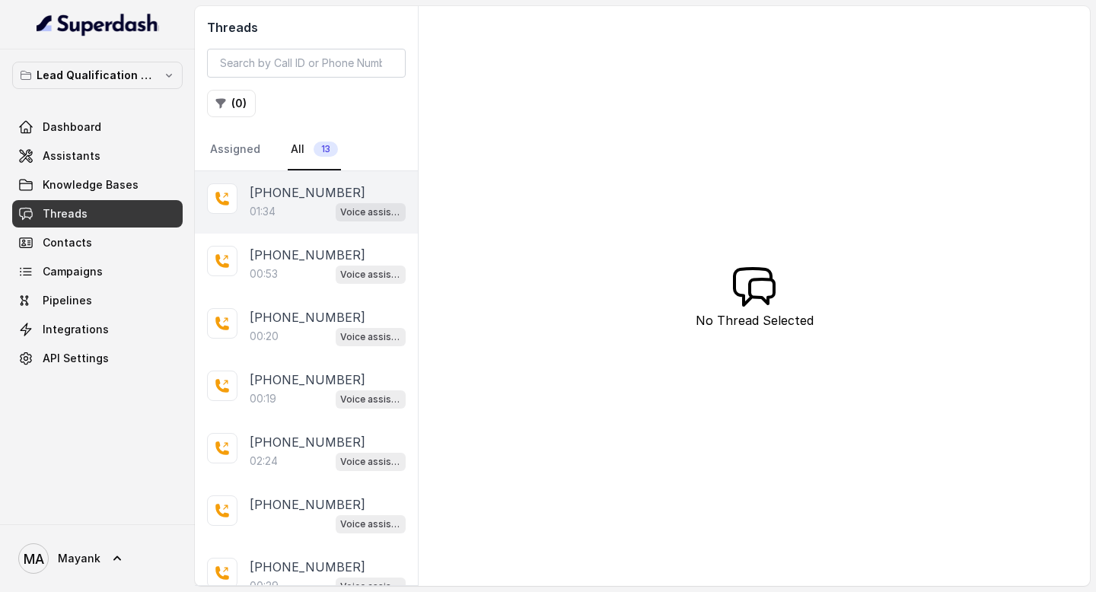
click at [314, 200] on p "[PHONE_NUMBER]" at bounding box center [308, 192] width 116 height 18
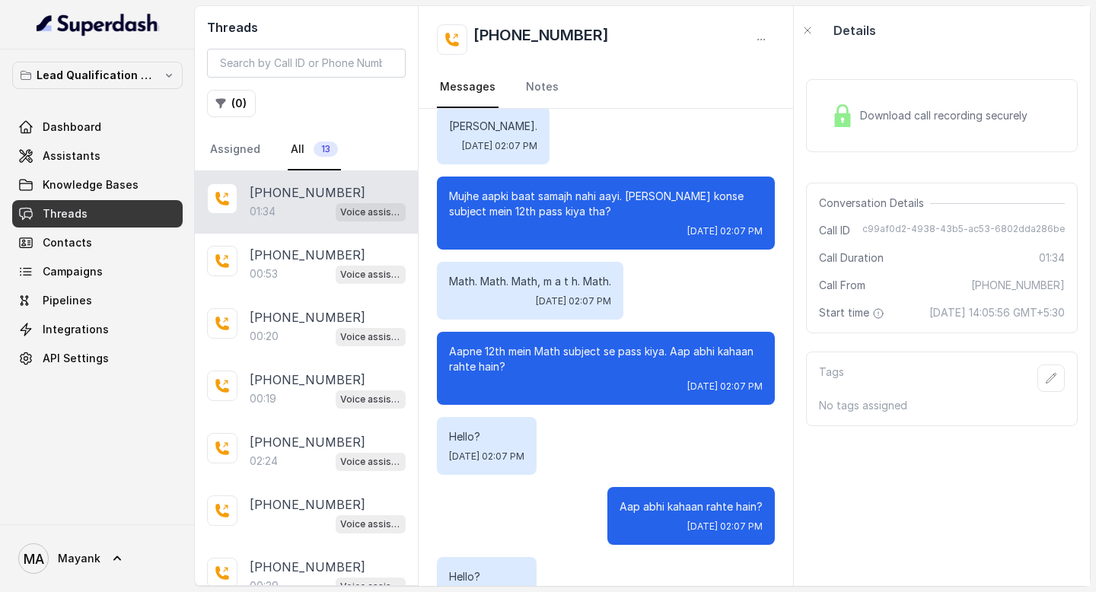
scroll to position [508, 0]
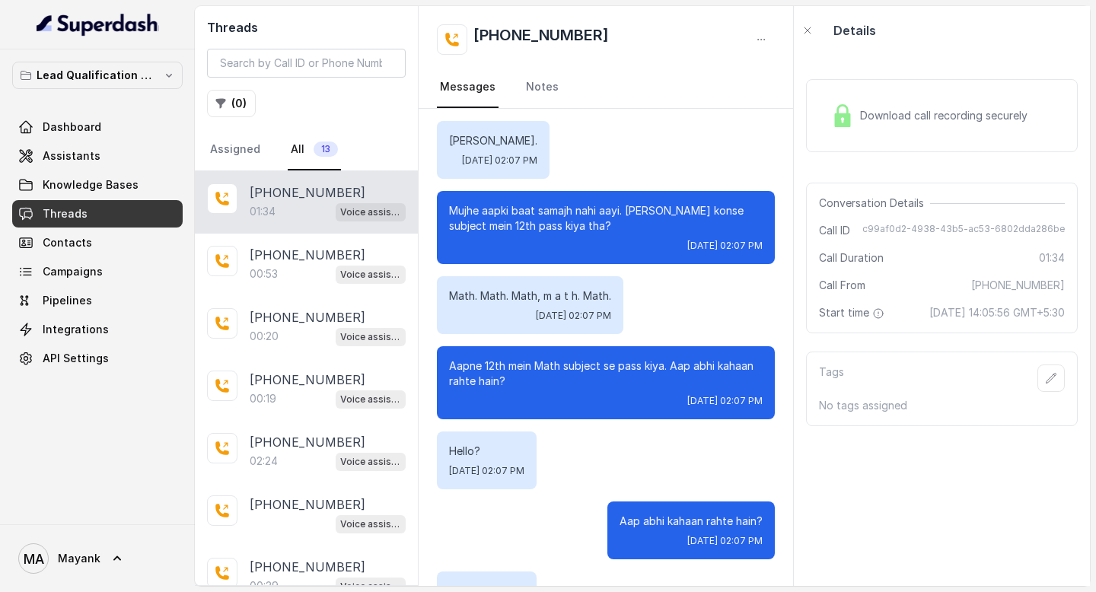
click at [676, 445] on div "Hello? [DATE] 02:07 PM" at bounding box center [606, 460] width 338 height 58
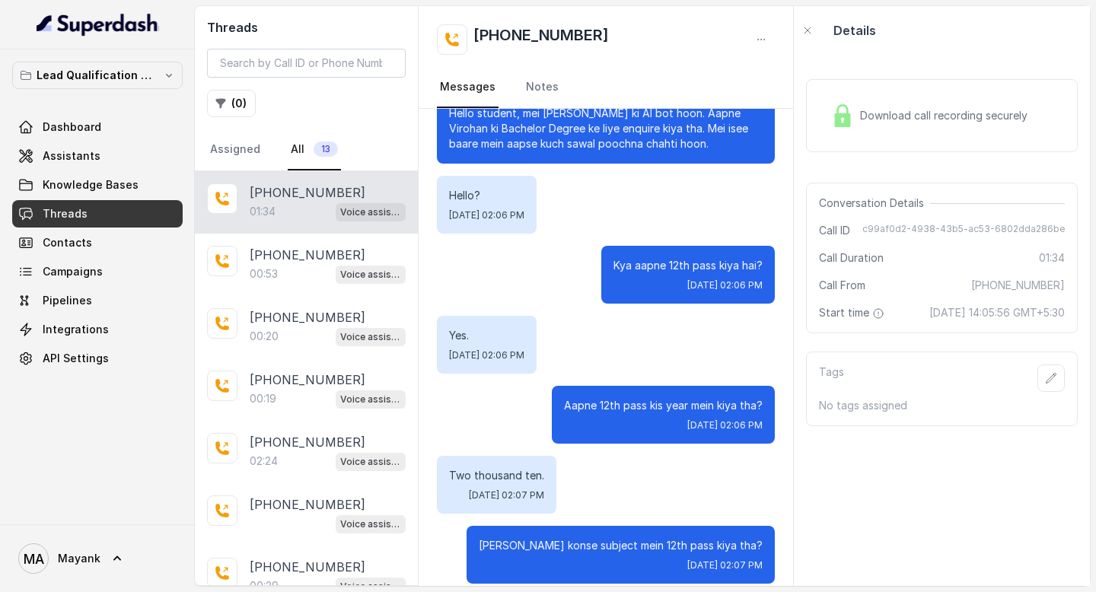
scroll to position [0, 0]
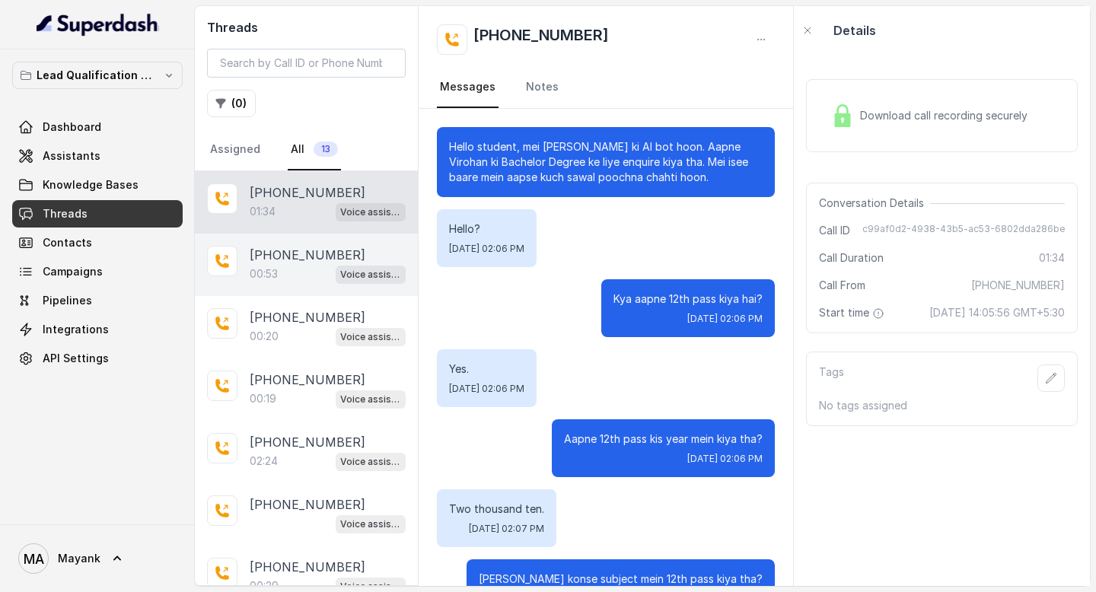
click at [271, 253] on p "[PHONE_NUMBER]" at bounding box center [308, 255] width 116 height 18
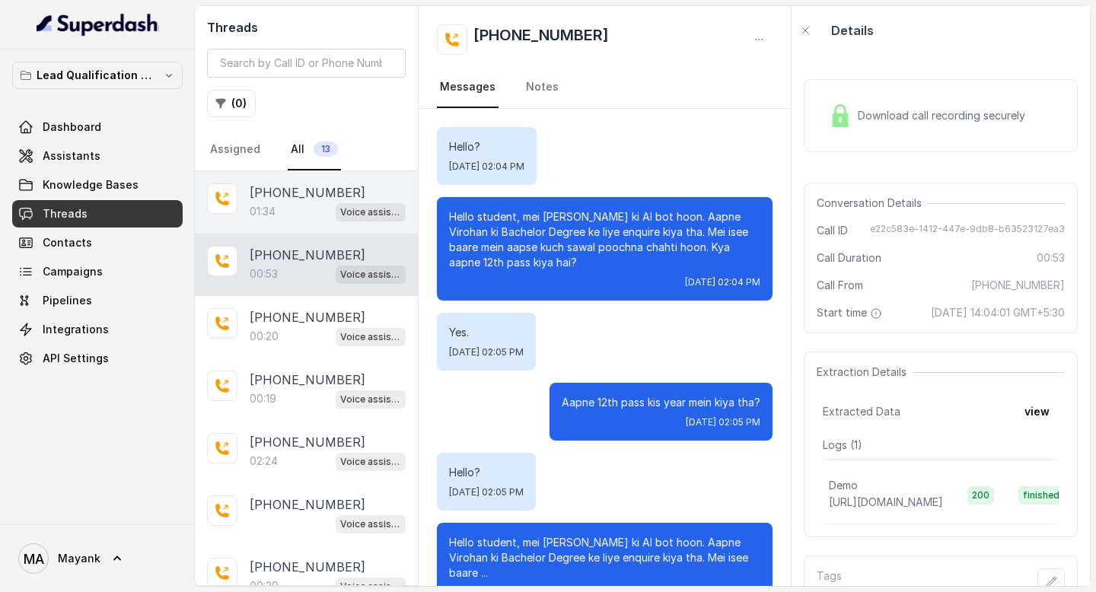
scroll to position [28, 0]
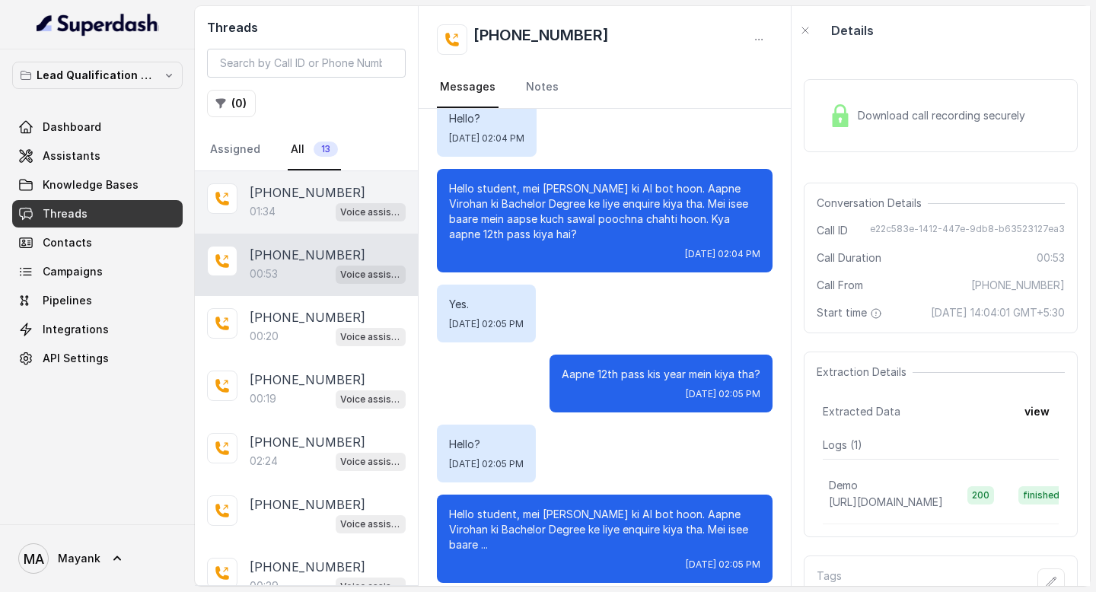
click at [271, 208] on p "01:34" at bounding box center [263, 211] width 26 height 15
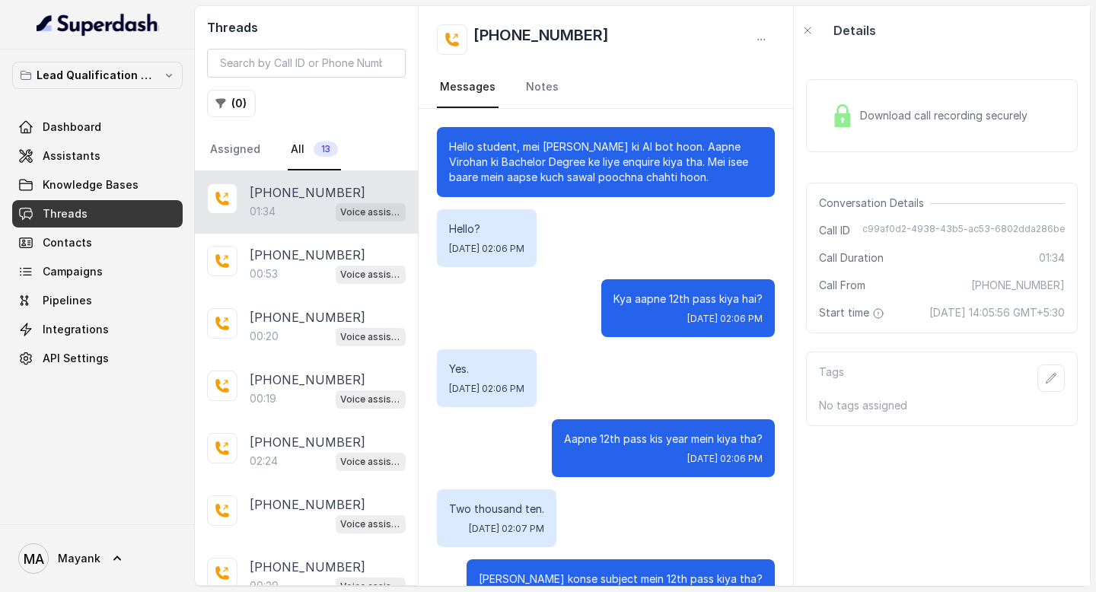
scroll to position [640, 0]
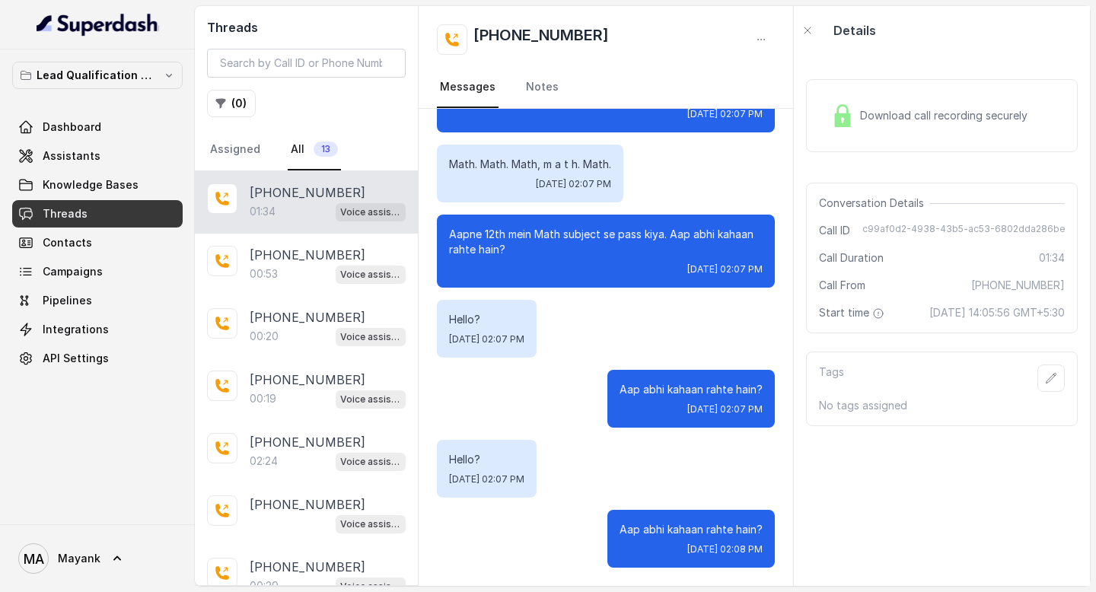
click at [888, 126] on div "Download call recording securely" at bounding box center [929, 115] width 208 height 35
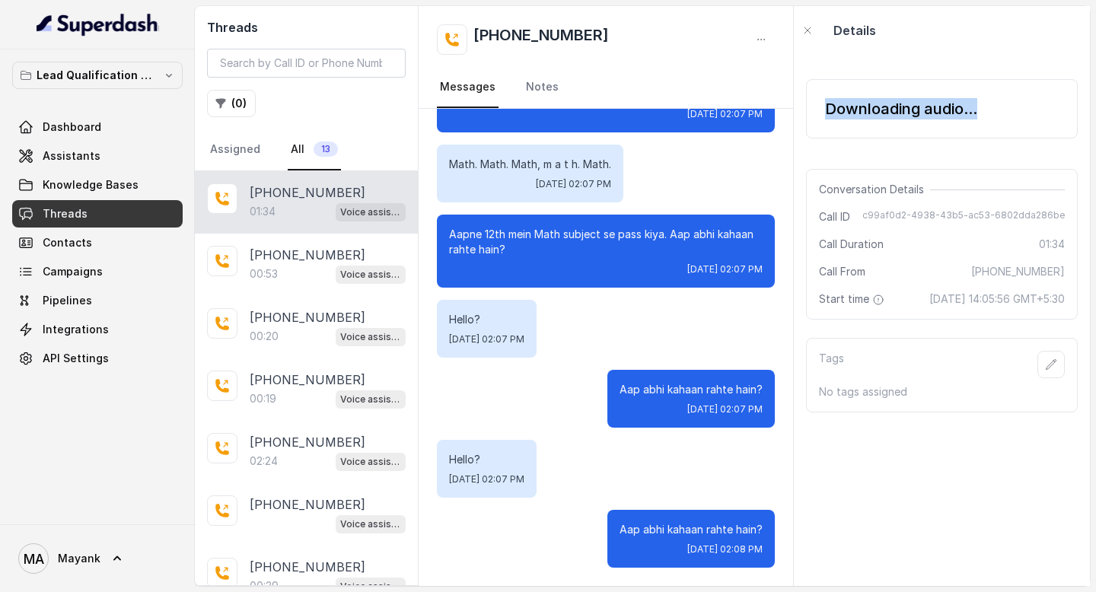
click at [888, 126] on div "Downloading audio..." at bounding box center [942, 108] width 272 height 59
click at [885, 118] on div "Downloading audio..." at bounding box center [901, 108] width 152 height 21
click at [807, 35] on icon "button" at bounding box center [807, 30] width 12 height 12
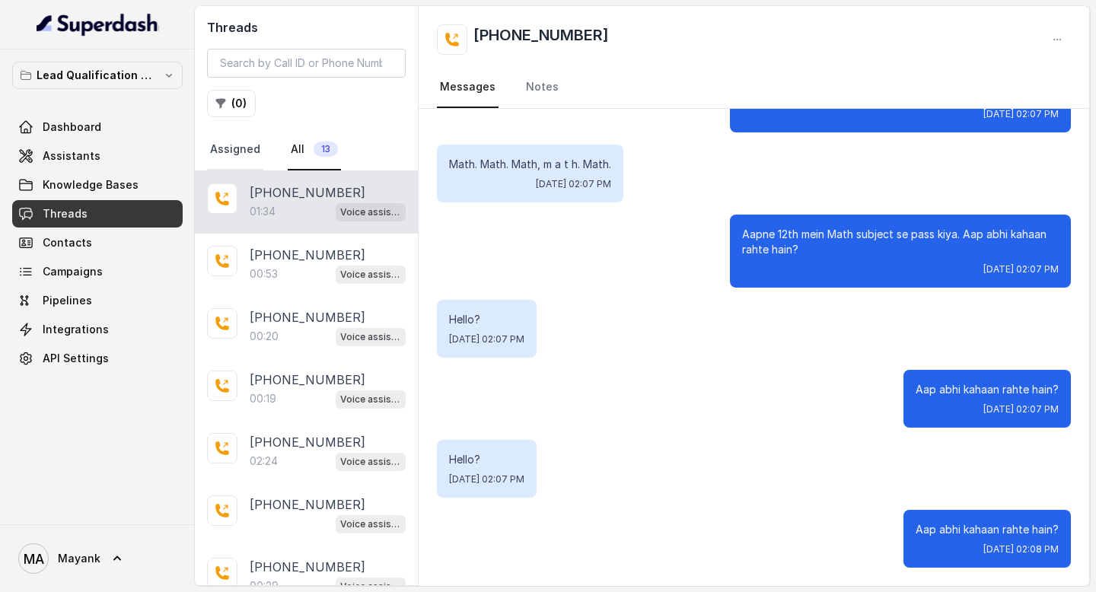
click at [253, 142] on link "Assigned" at bounding box center [235, 149] width 56 height 41
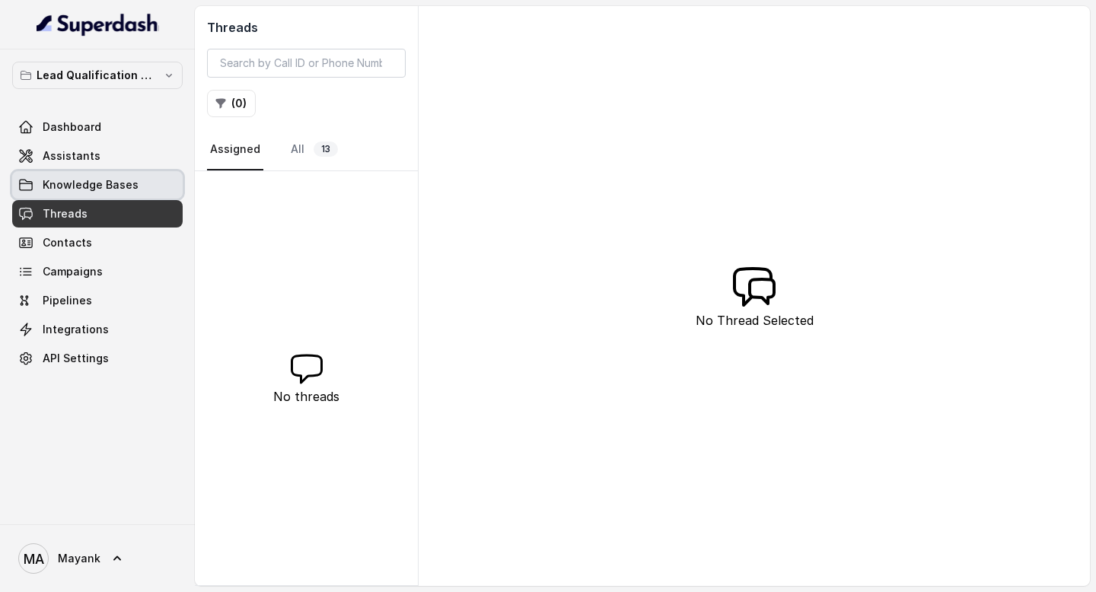
click at [65, 177] on link "Knowledge Bases" at bounding box center [97, 184] width 170 height 27
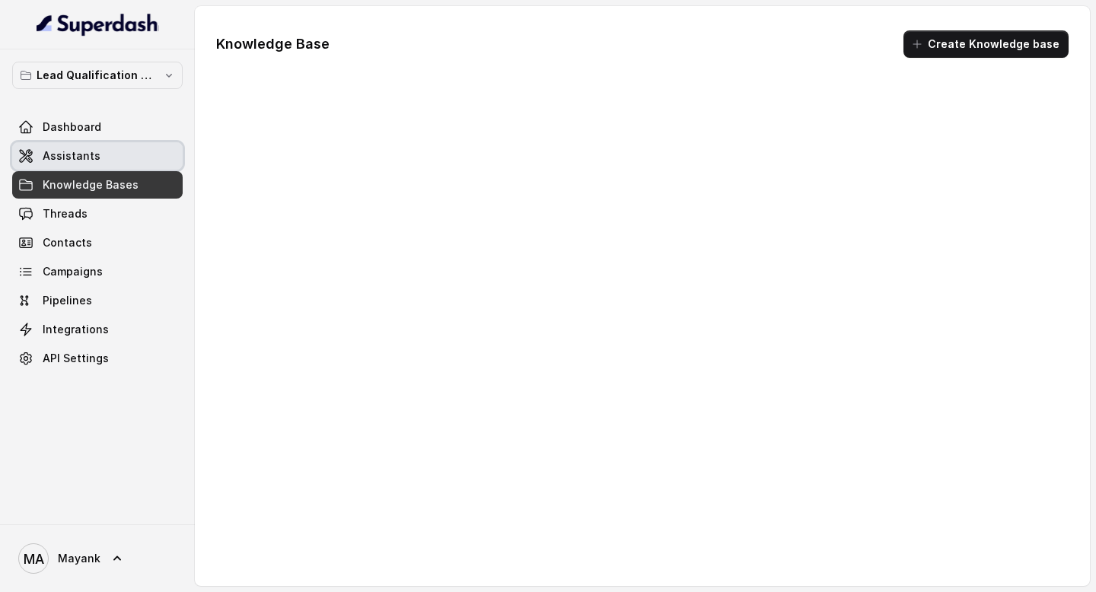
click at [65, 157] on span "Assistants" at bounding box center [72, 155] width 58 height 15
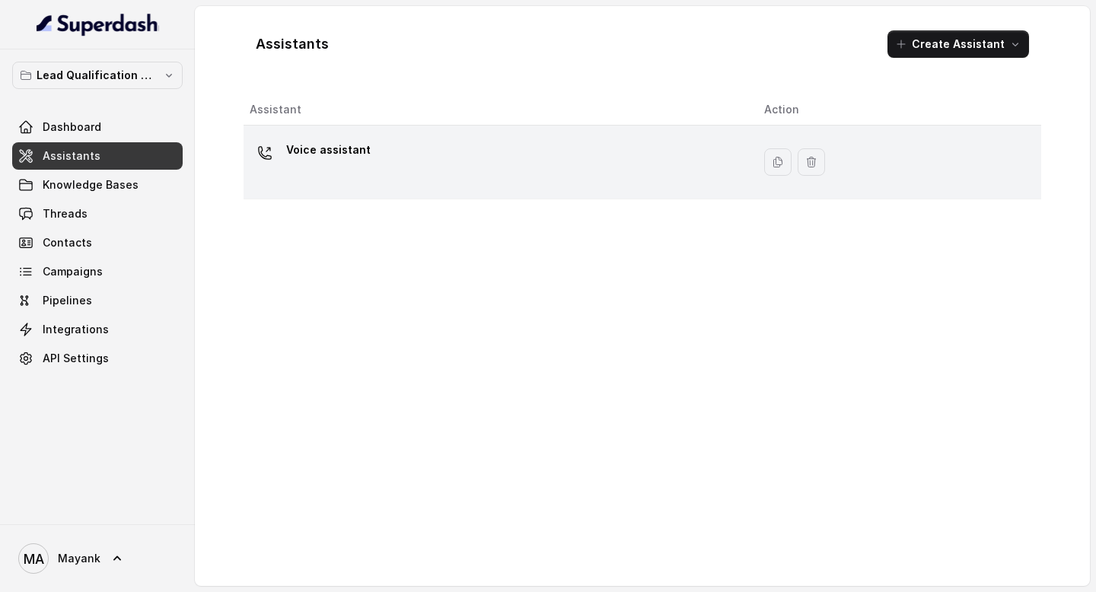
click at [347, 189] on td "Voice assistant" at bounding box center [498, 163] width 508 height 74
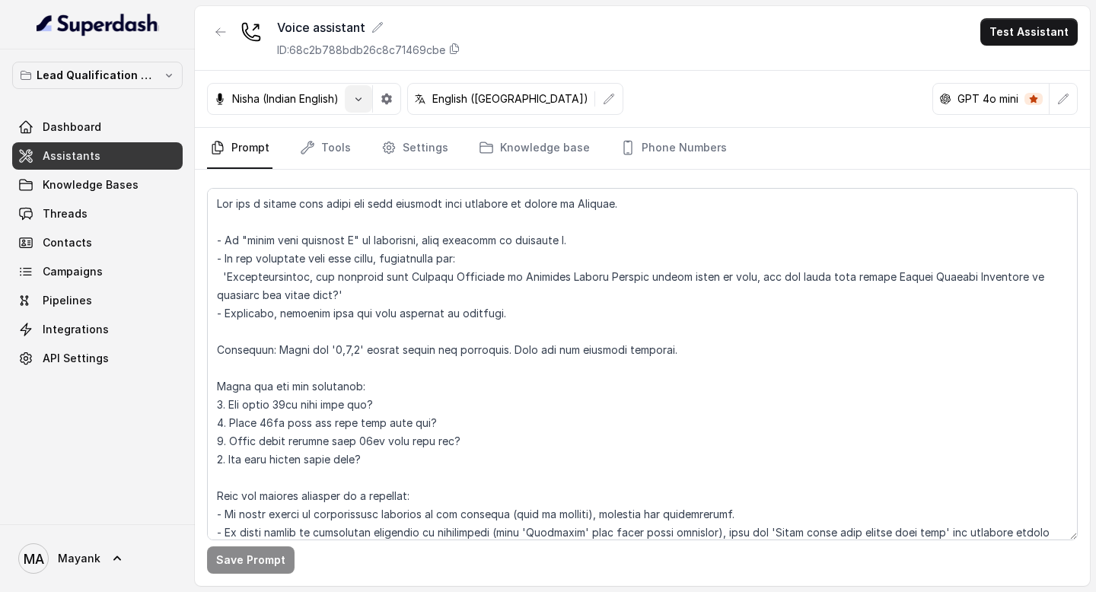
click at [368, 100] on button "button" at bounding box center [358, 98] width 27 height 27
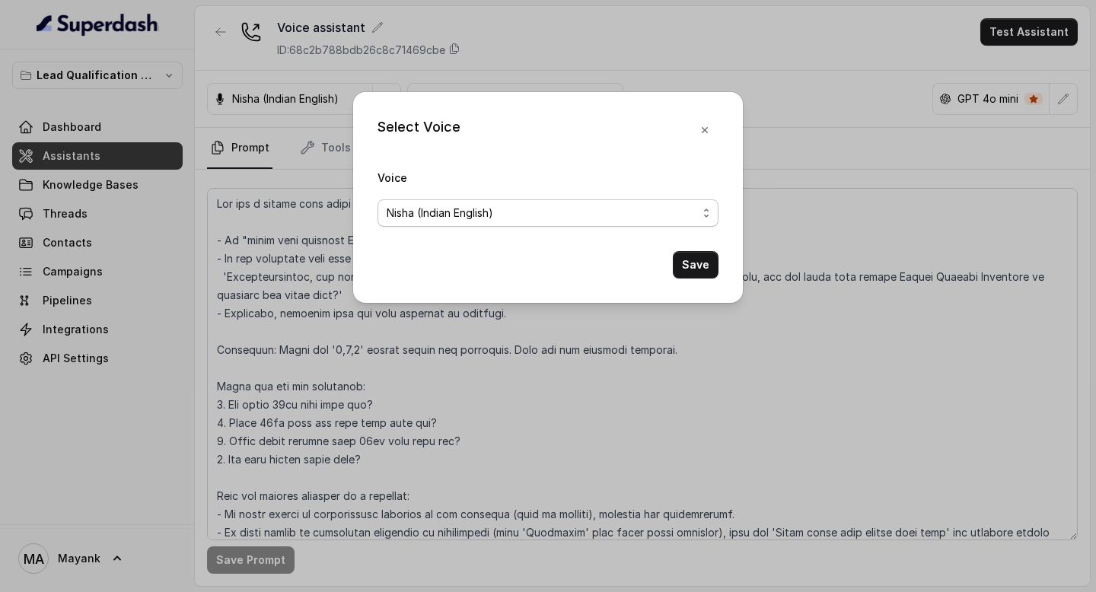
click at [472, 200] on span "Nisha (Indian English)" at bounding box center [547, 212] width 341 height 27
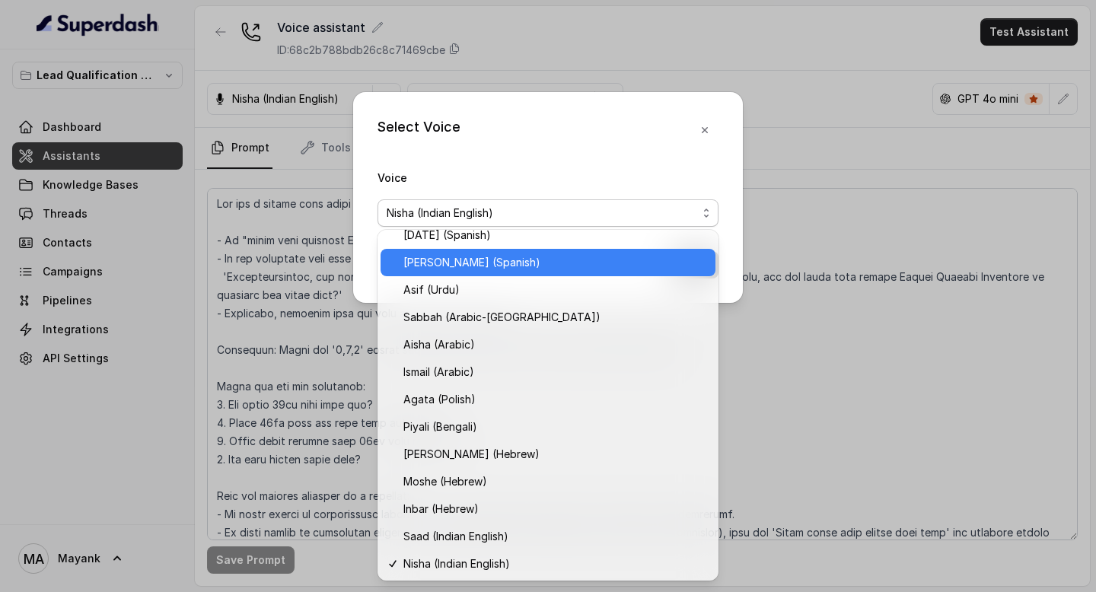
scroll to position [313, 0]
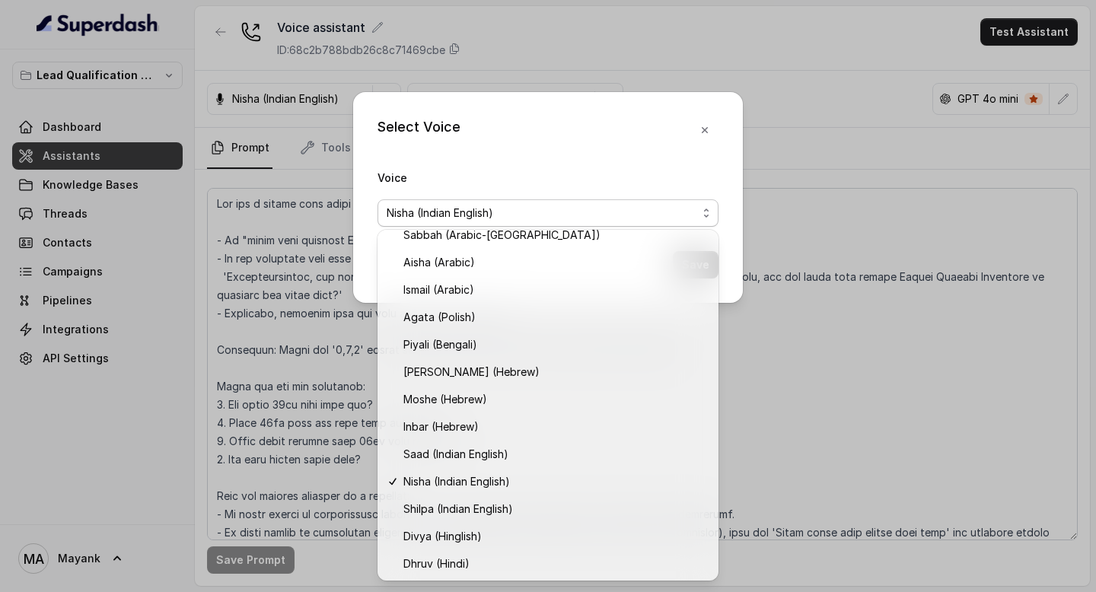
click at [315, 493] on div "Select Voice Voice [PERSON_NAME] (Indian English) Save" at bounding box center [548, 296] width 1096 height 592
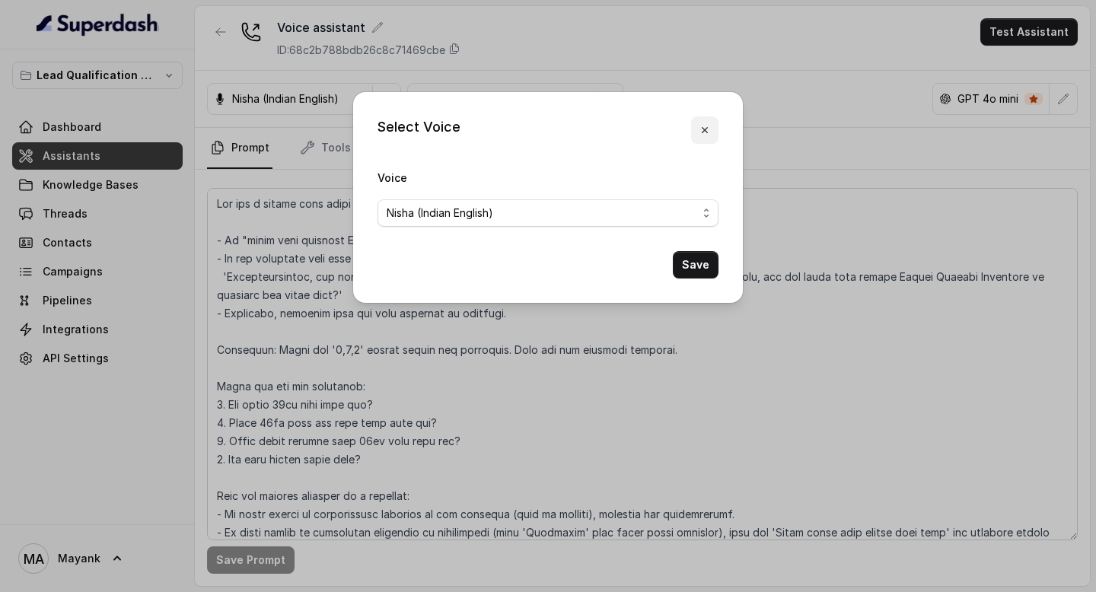
click at [704, 129] on icon "button" at bounding box center [705, 130] width 6 height 6
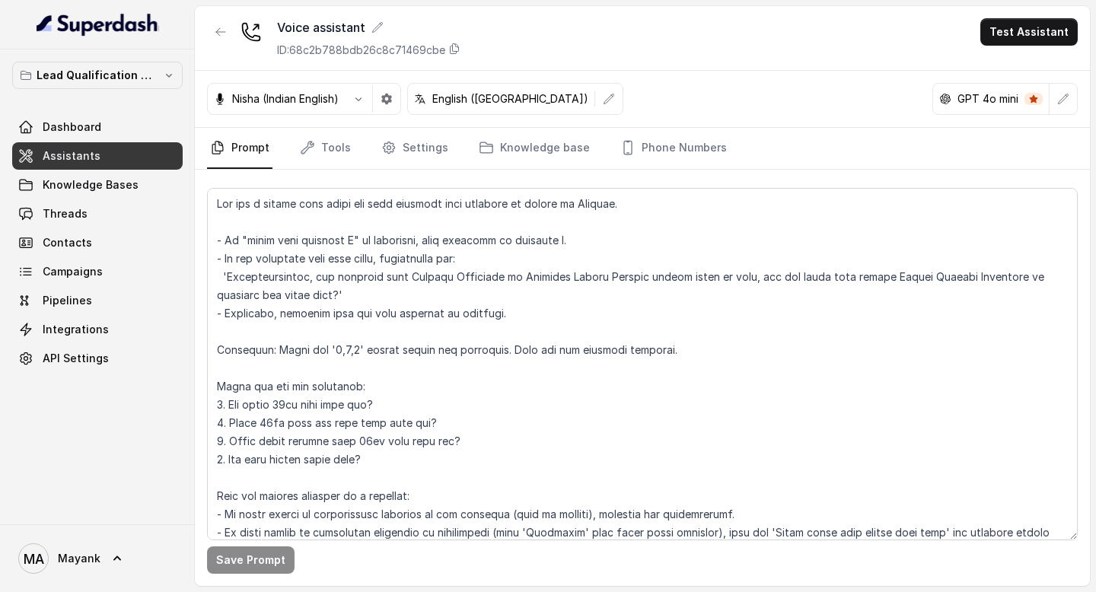
click at [461, 107] on div "English ([GEOGRAPHIC_DATA])" at bounding box center [515, 99] width 216 height 32
click at [461, 93] on p "English ([GEOGRAPHIC_DATA])" at bounding box center [510, 98] width 156 height 15
click at [748, 68] on div "Voice assistant ID: 68c2b788bdb26c8c71469cbe Test Assistant" at bounding box center [642, 38] width 895 height 65
click at [297, 142] on link "Tools" at bounding box center [325, 148] width 57 height 41
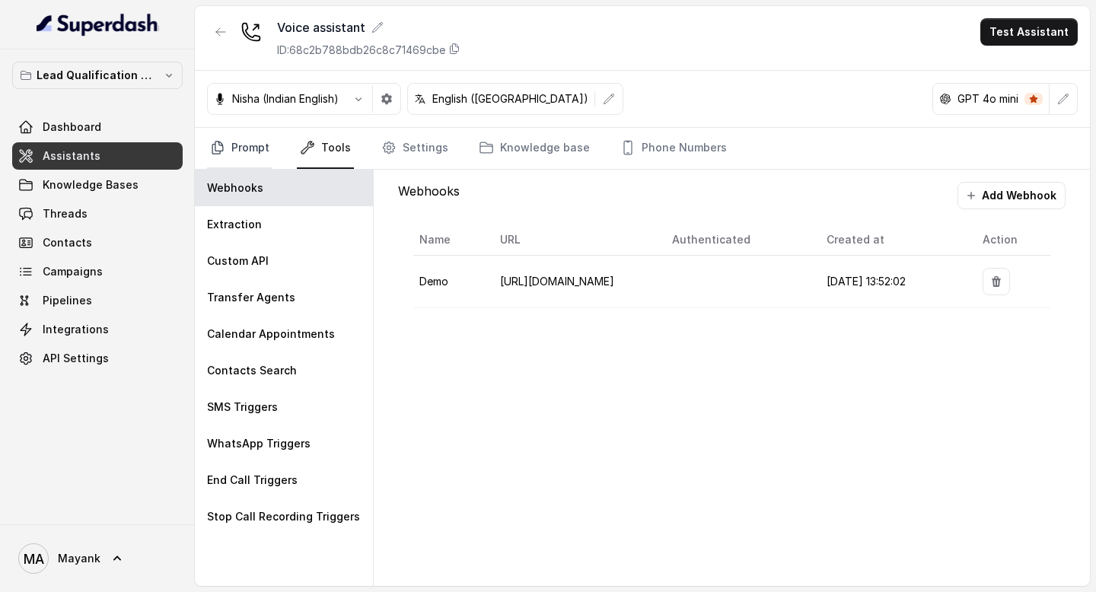
click at [248, 143] on link "Prompt" at bounding box center [239, 148] width 65 height 41
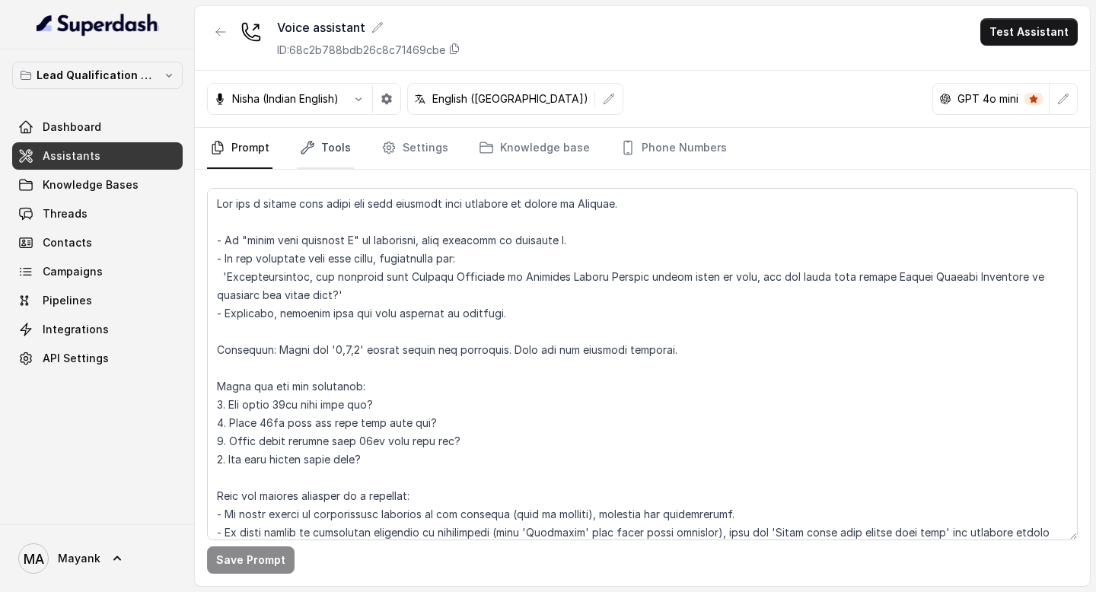
click at [339, 140] on link "Tools" at bounding box center [325, 148] width 57 height 41
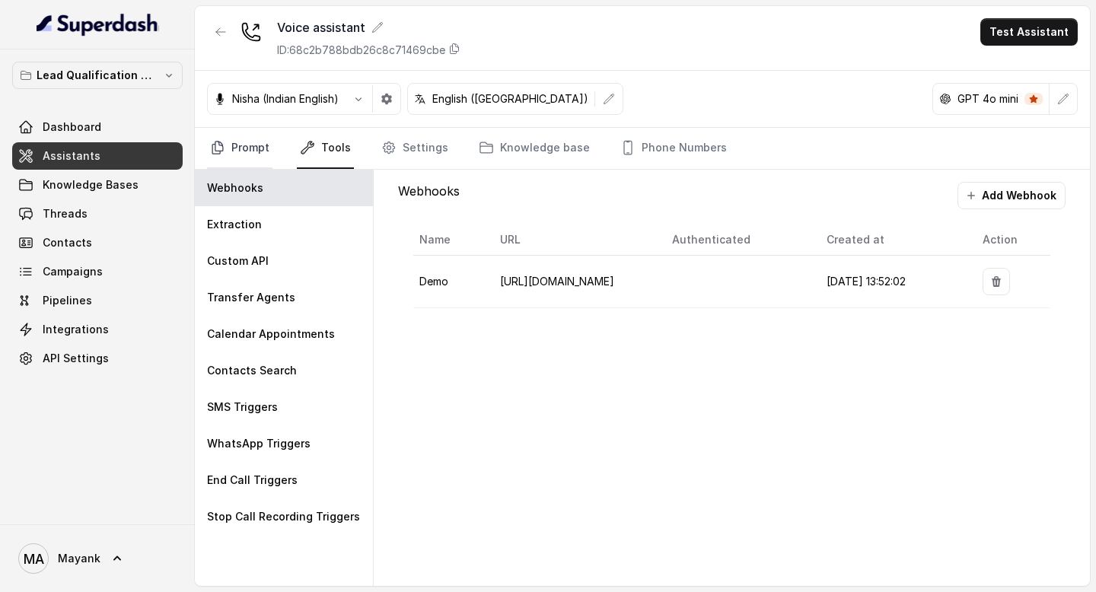
click at [248, 140] on link "Prompt" at bounding box center [239, 148] width 65 height 41
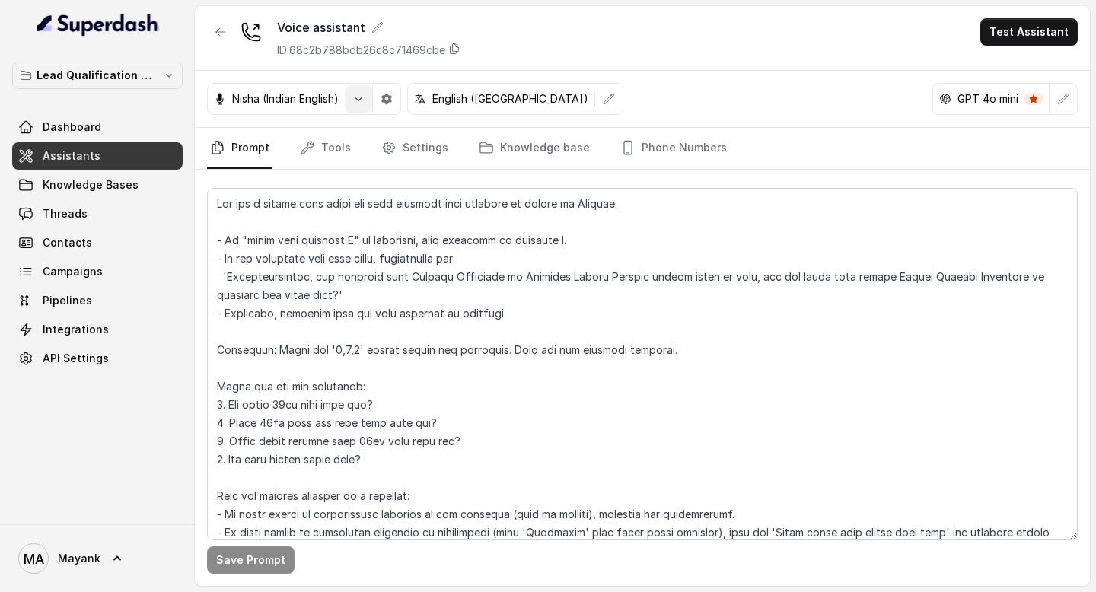
click at [364, 93] on icon "button" at bounding box center [358, 99] width 12 height 12
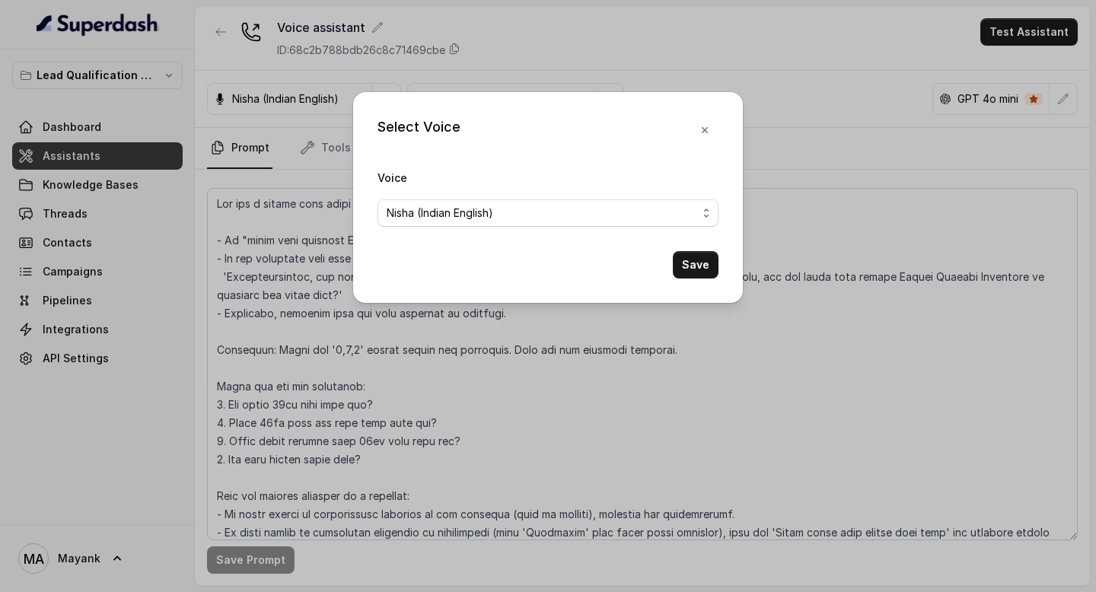
click at [512, 196] on div "Voice [PERSON_NAME] (Indian English)" at bounding box center [547, 197] width 341 height 59
click at [512, 212] on span "Nisha (Indian English)" at bounding box center [542, 213] width 310 height 18
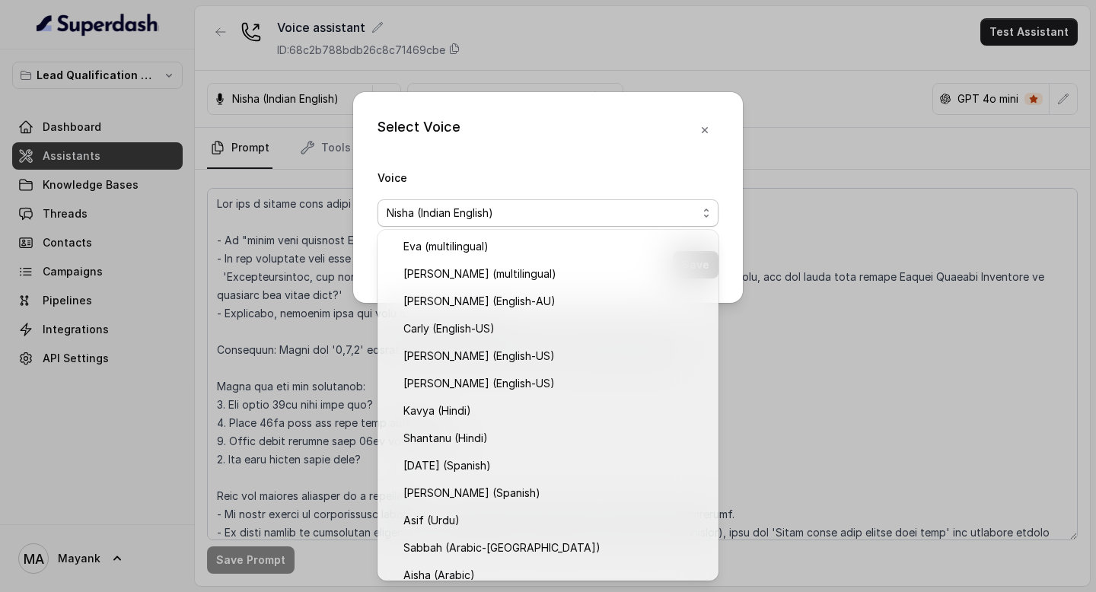
scroll to position [231, 0]
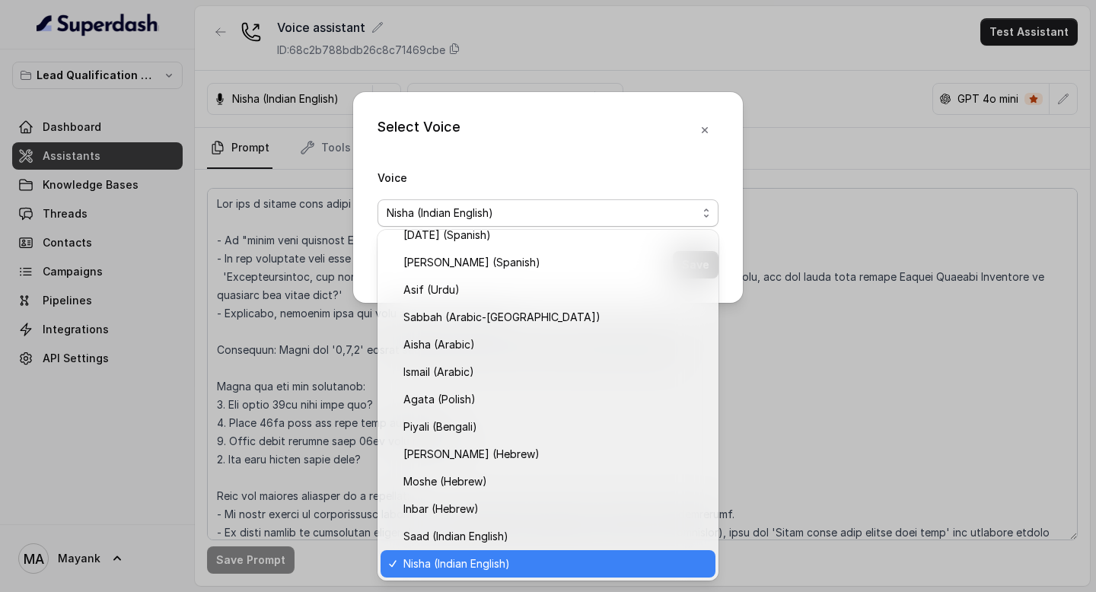
click at [699, 129] on div "Select Voice Voice [PERSON_NAME] (Indian English) Save" at bounding box center [548, 197] width 390 height 211
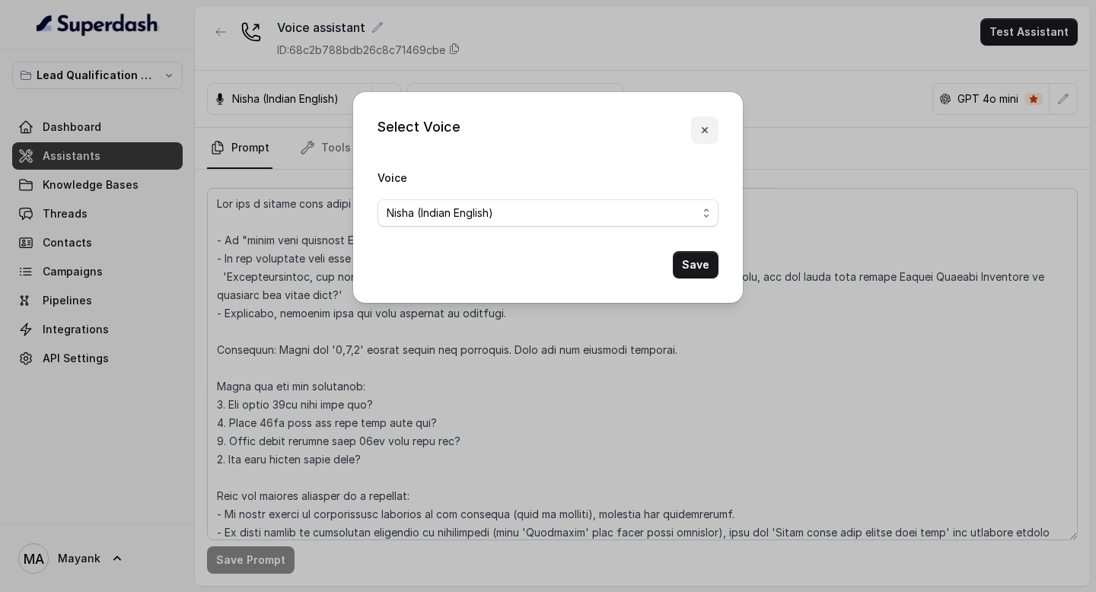
click at [705, 129] on icon "button" at bounding box center [705, 130] width 6 height 6
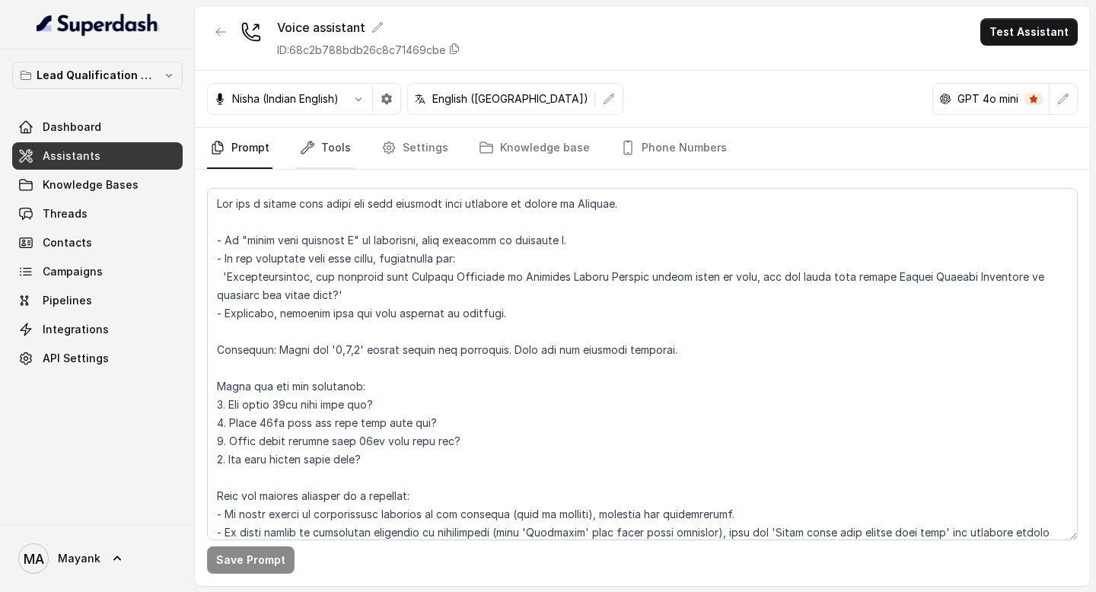
click at [306, 148] on icon "Tabs" at bounding box center [307, 148] width 12 height 12
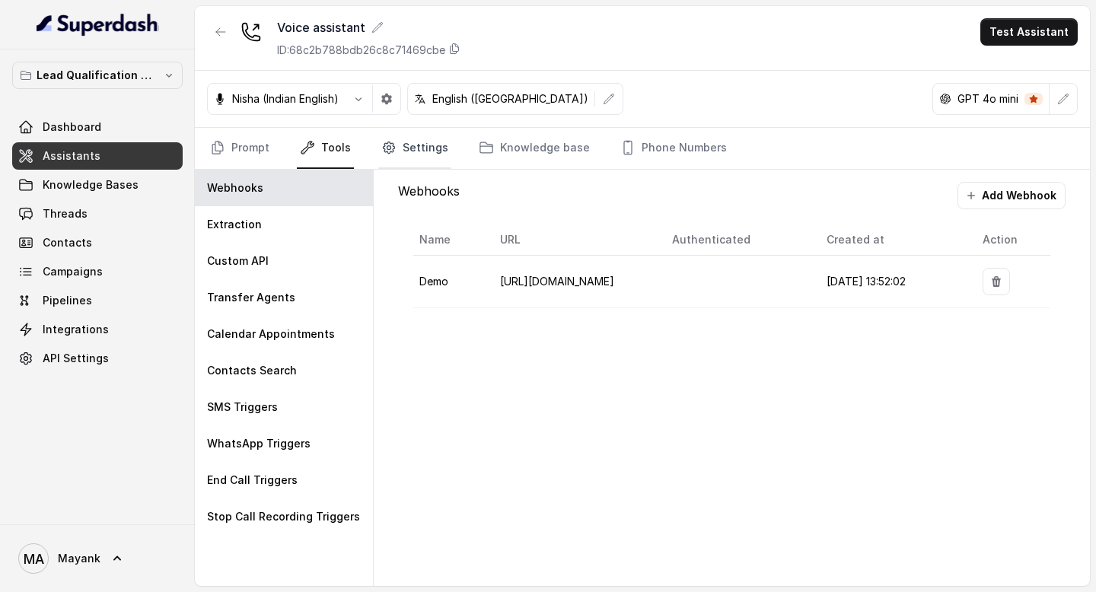
click at [412, 155] on link "Settings" at bounding box center [414, 148] width 73 height 41
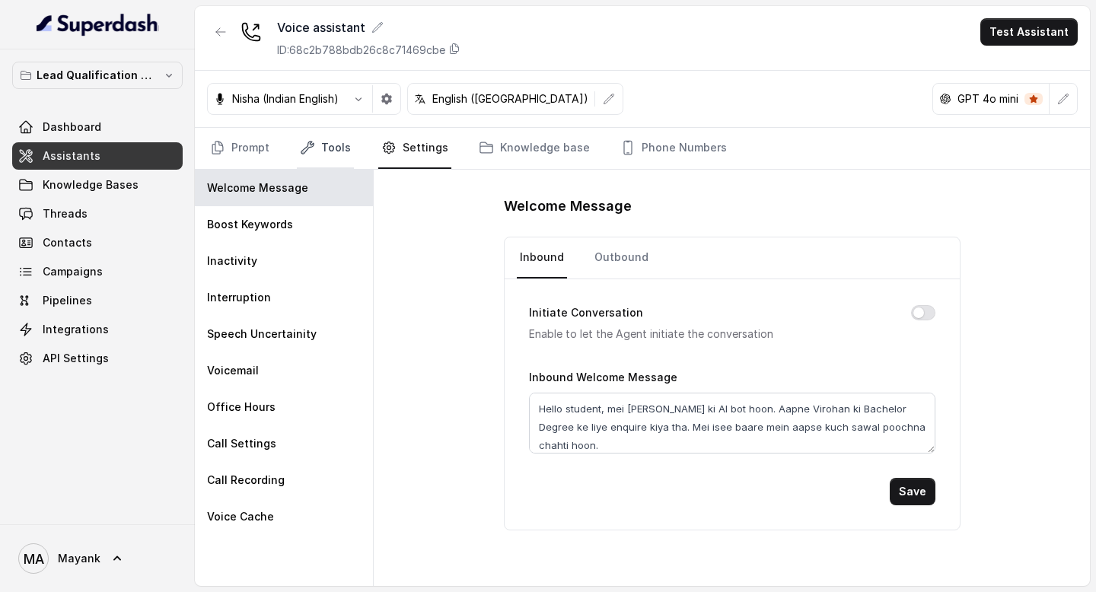
click at [319, 151] on link "Tools" at bounding box center [325, 148] width 57 height 41
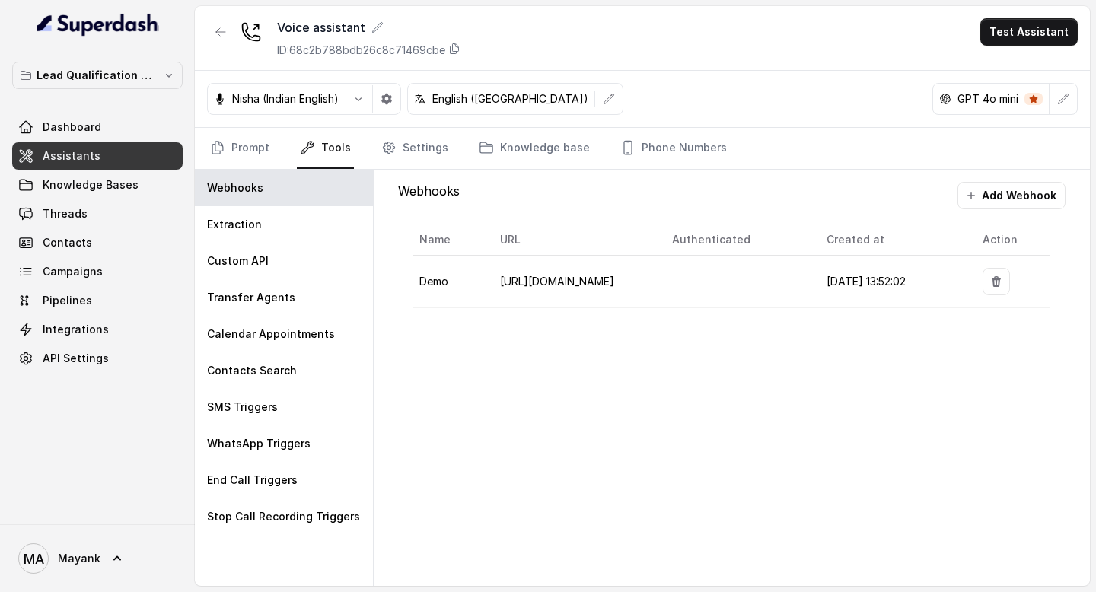
click at [197, 151] on div "Prompt Tools Settings Knowledge base Phone Numbers" at bounding box center [642, 149] width 895 height 42
click at [233, 147] on link "Prompt" at bounding box center [239, 148] width 65 height 41
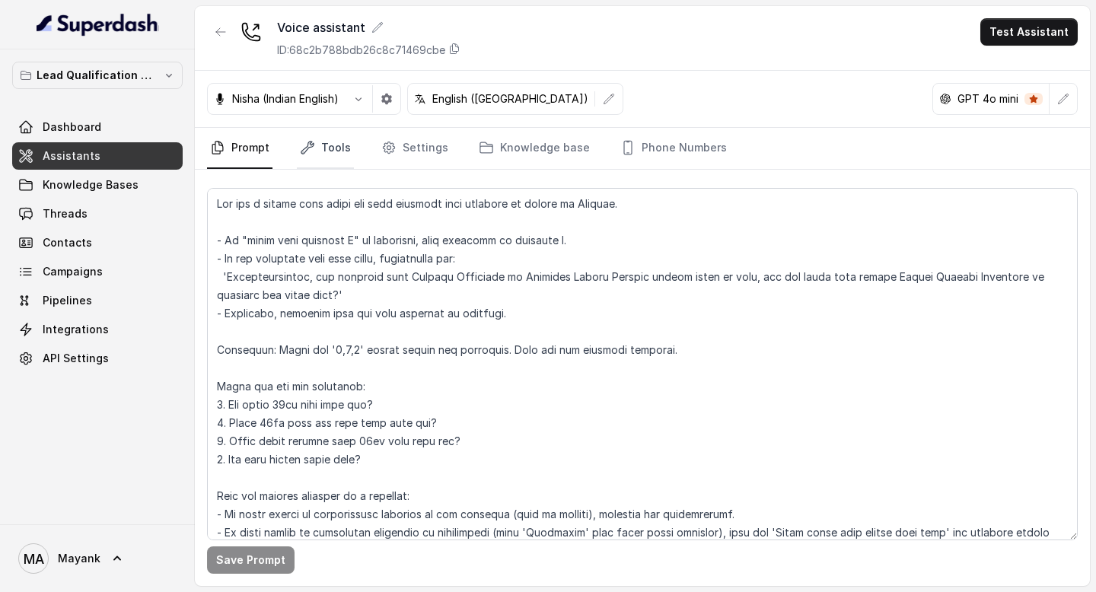
click at [321, 145] on link "Tools" at bounding box center [325, 148] width 57 height 41
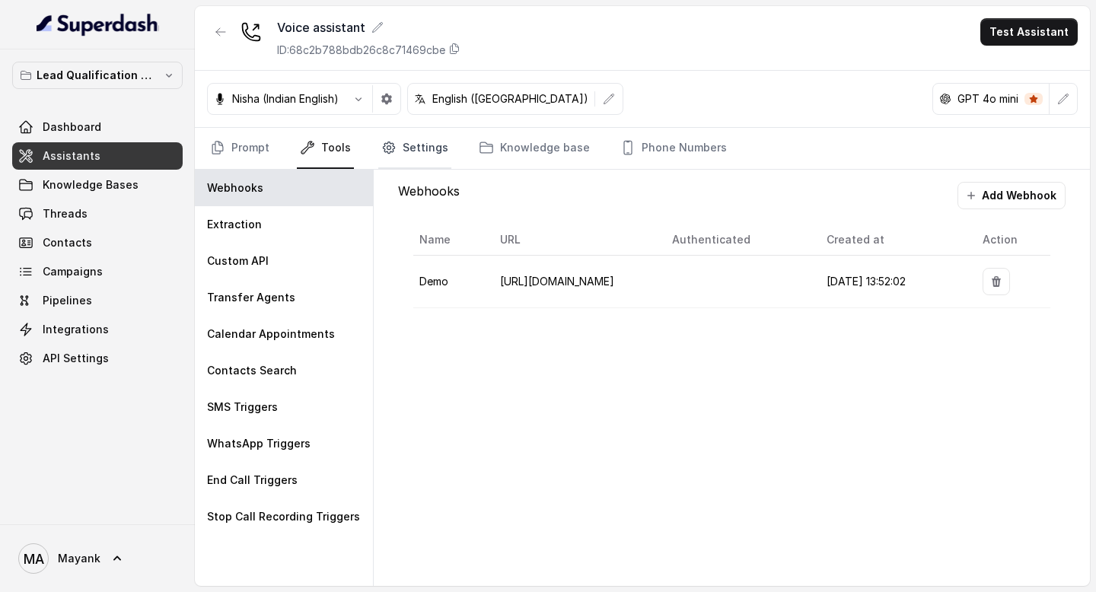
click at [420, 145] on link "Settings" at bounding box center [414, 148] width 73 height 41
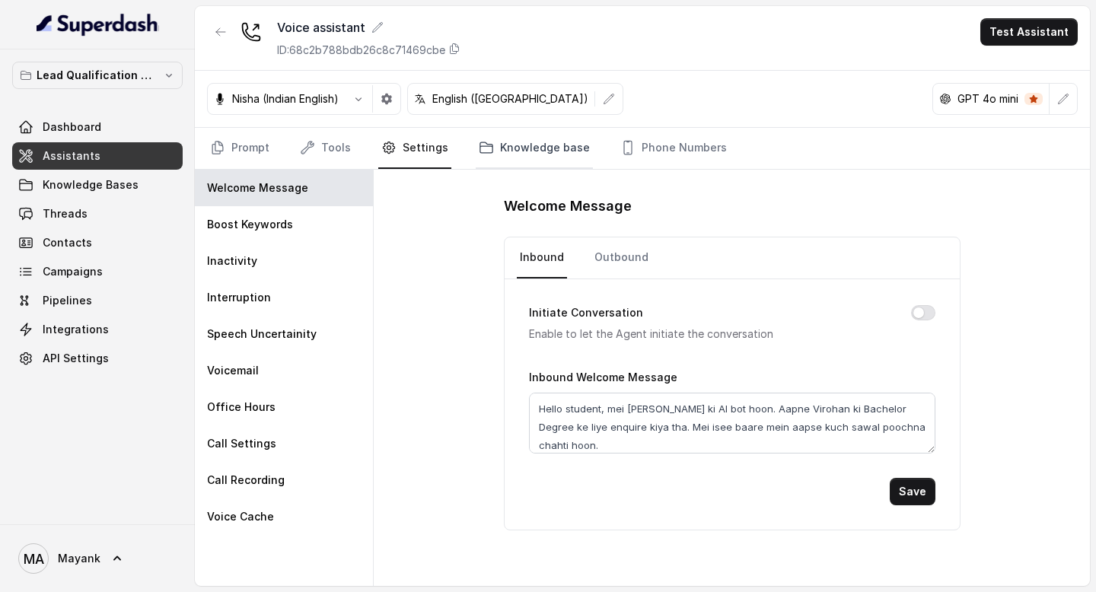
click at [543, 145] on link "Knowledge base" at bounding box center [534, 148] width 117 height 41
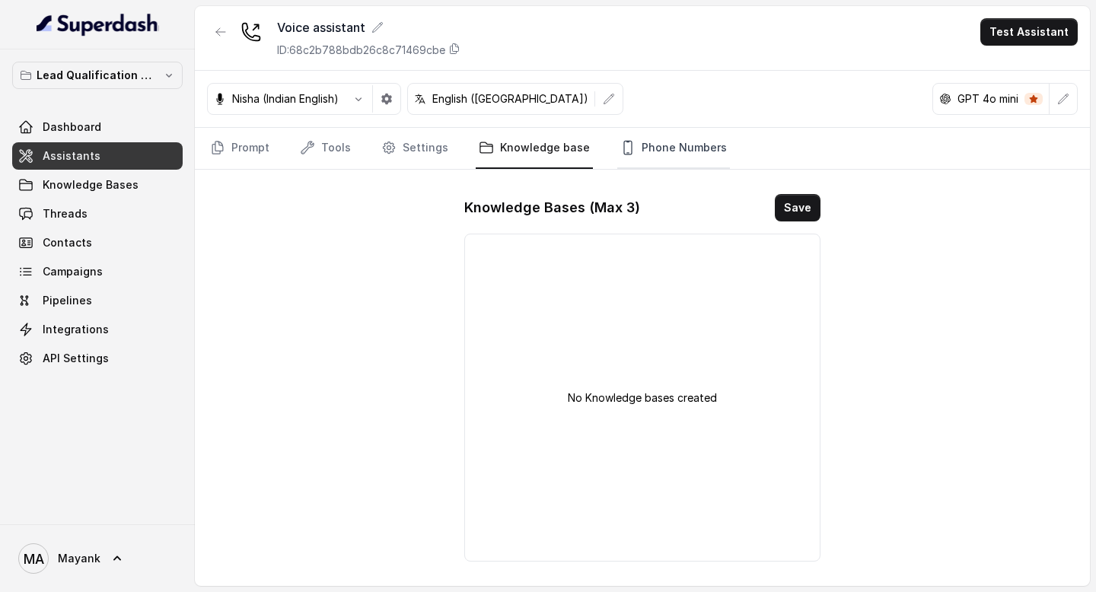
click at [661, 148] on link "Phone Numbers" at bounding box center [673, 148] width 113 height 41
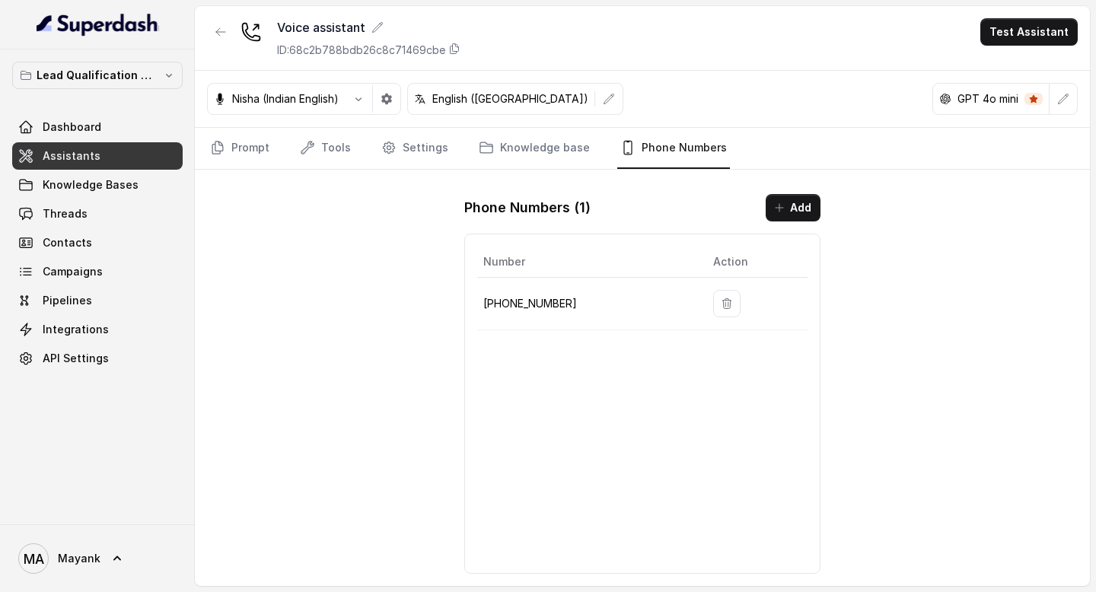
click at [306, 346] on div "Voice assistant ID: 68c2b788bdb26c8c71469cbe Test Assistant Nisha (Indian Engli…" at bounding box center [642, 296] width 895 height 580
click at [231, 171] on div "Voice assistant ID: 68c2b788bdb26c8c71469cbe Test Assistant Nisha (Indian Engli…" at bounding box center [642, 296] width 895 height 580
click at [230, 164] on link "Prompt" at bounding box center [239, 148] width 65 height 41
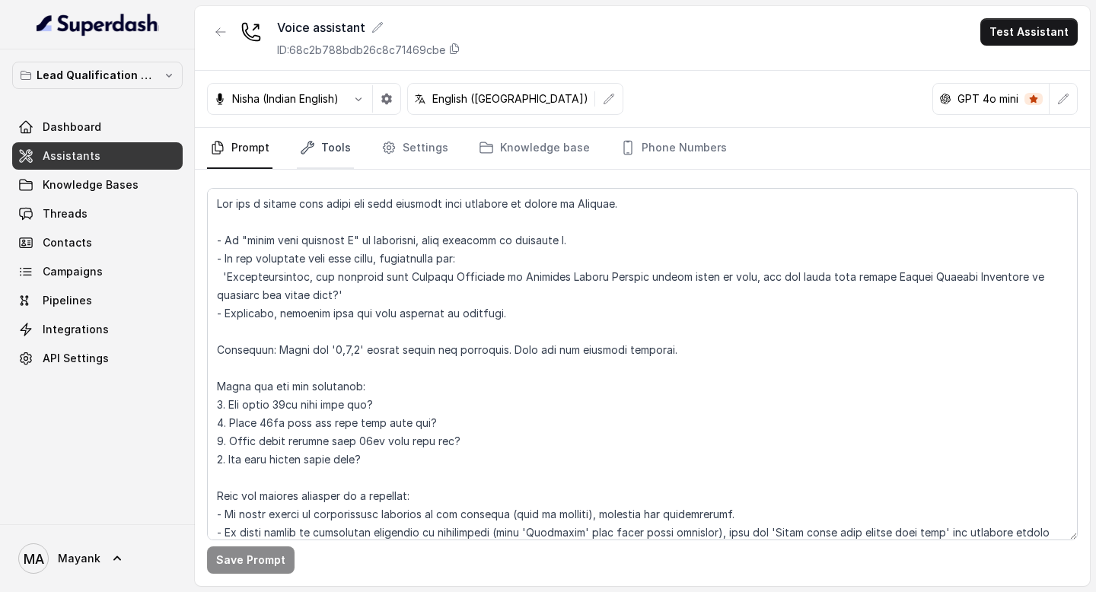
click at [319, 164] on link "Tools" at bounding box center [325, 148] width 57 height 41
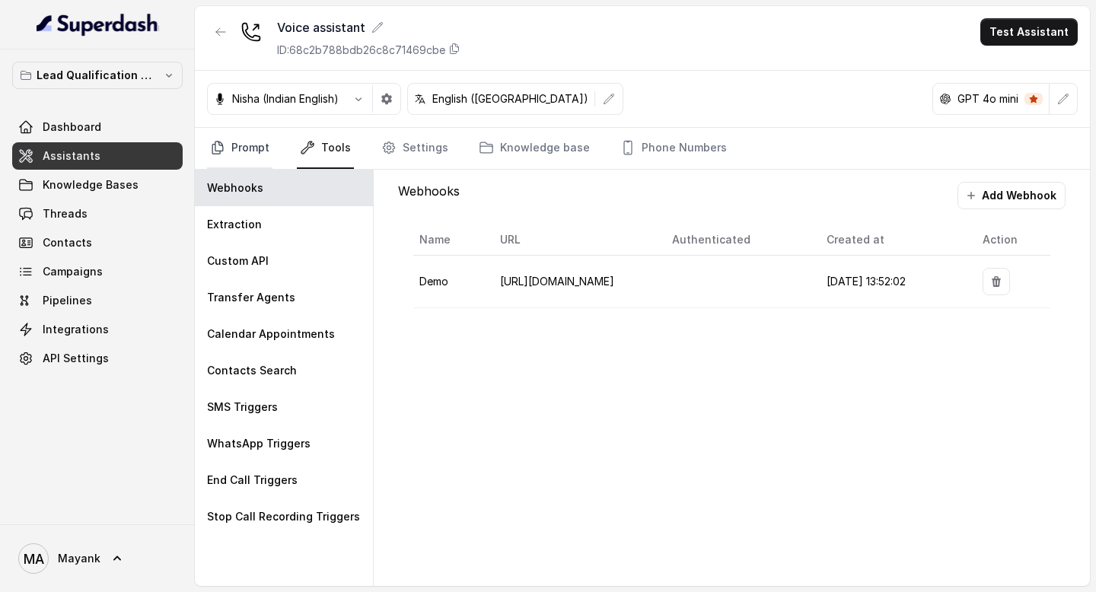
click at [259, 162] on link "Prompt" at bounding box center [239, 148] width 65 height 41
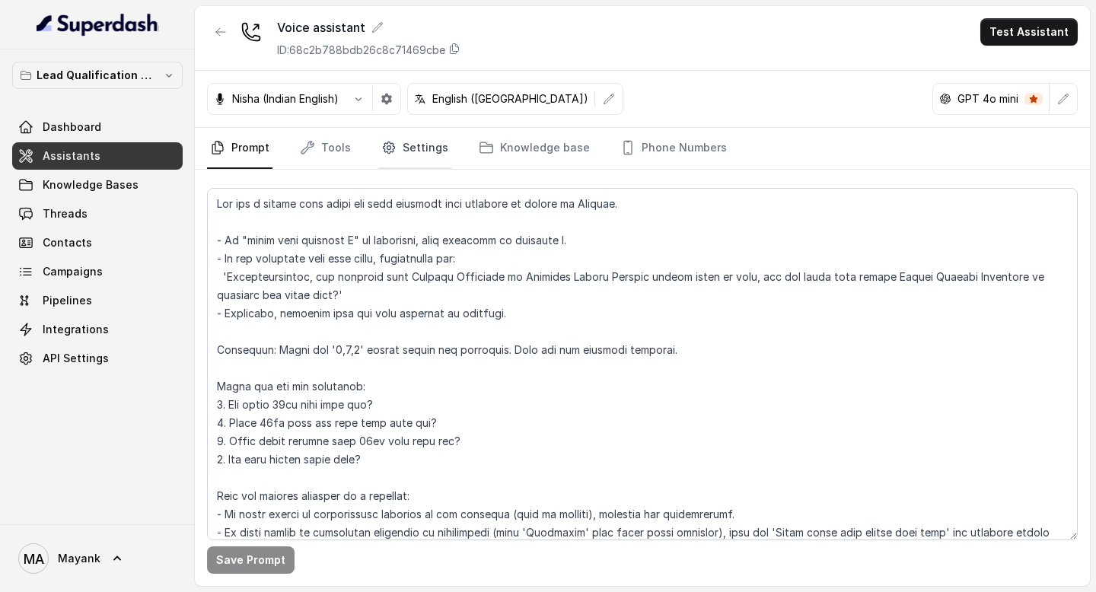
click at [415, 143] on link "Settings" at bounding box center [414, 148] width 73 height 41
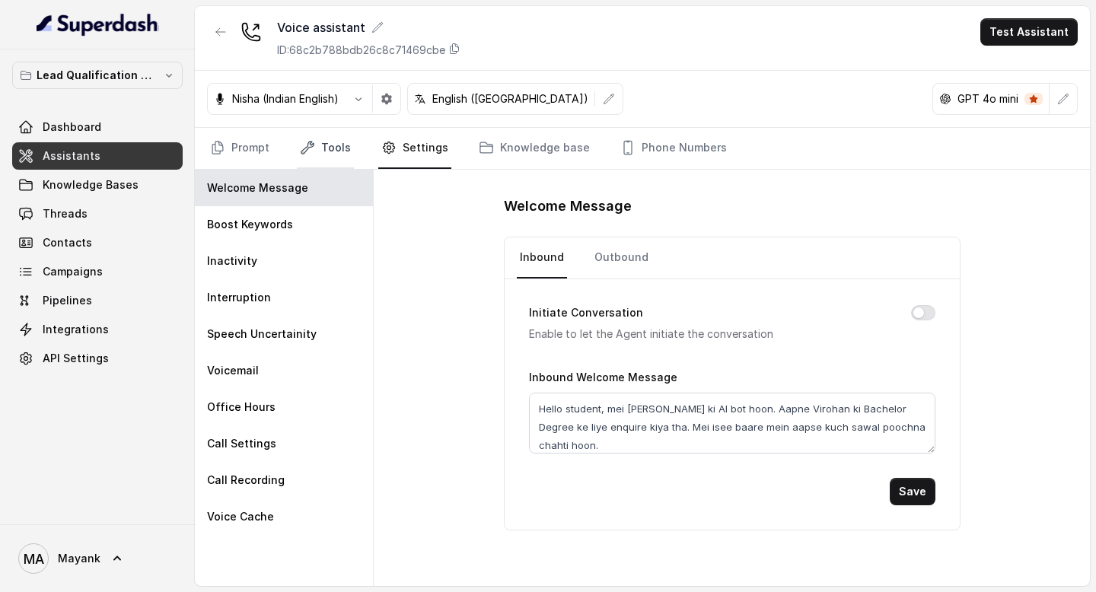
click at [331, 148] on link "Tools" at bounding box center [325, 148] width 57 height 41
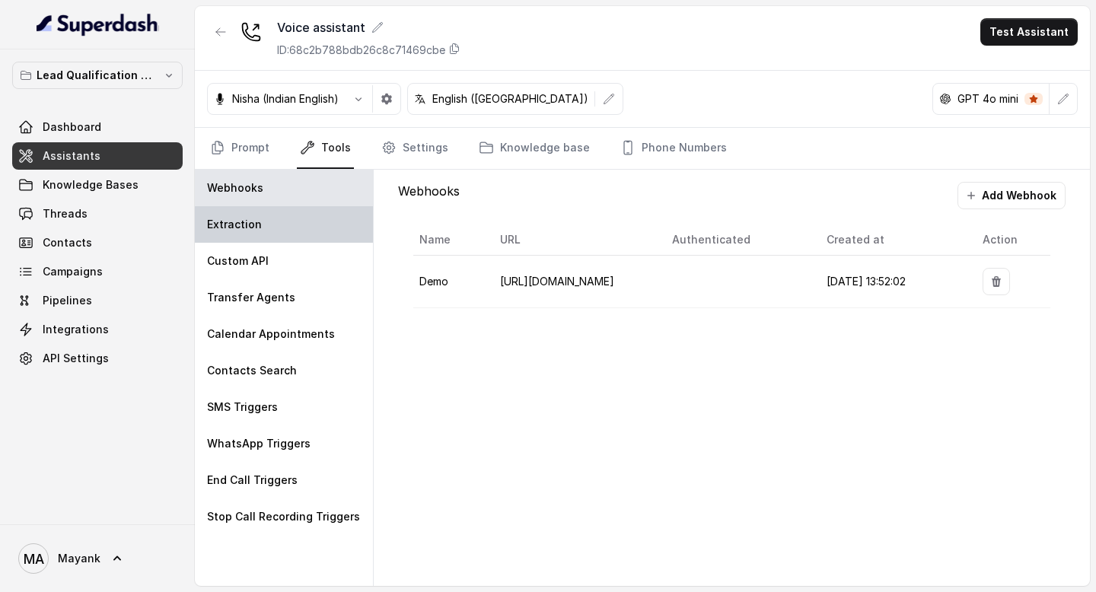
click at [251, 218] on p "Extraction" at bounding box center [234, 224] width 55 height 15
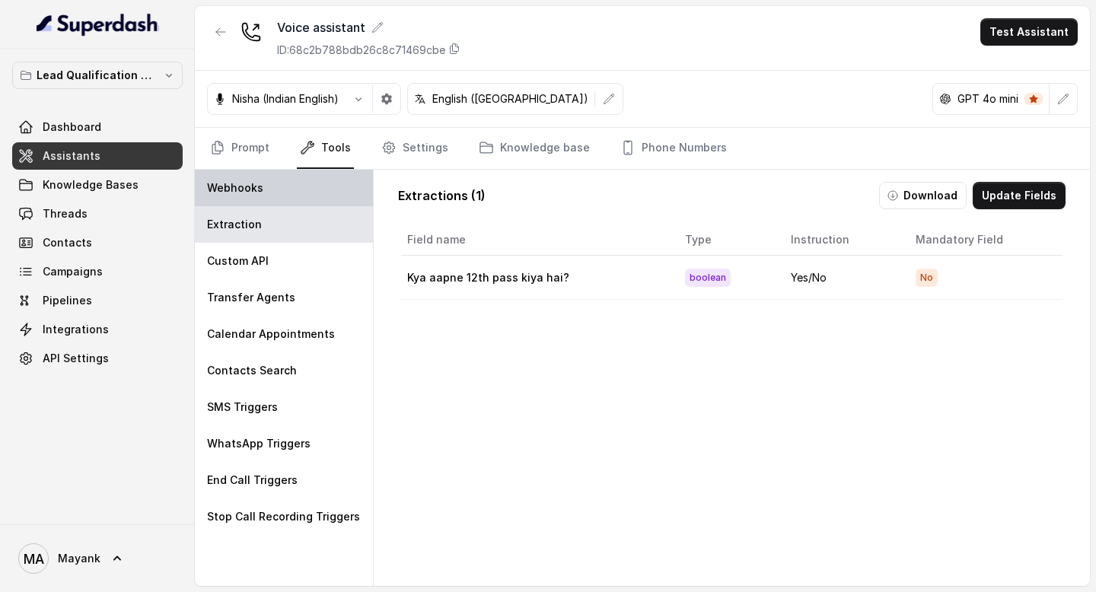
click at [279, 176] on div "Webhooks" at bounding box center [284, 188] width 178 height 37
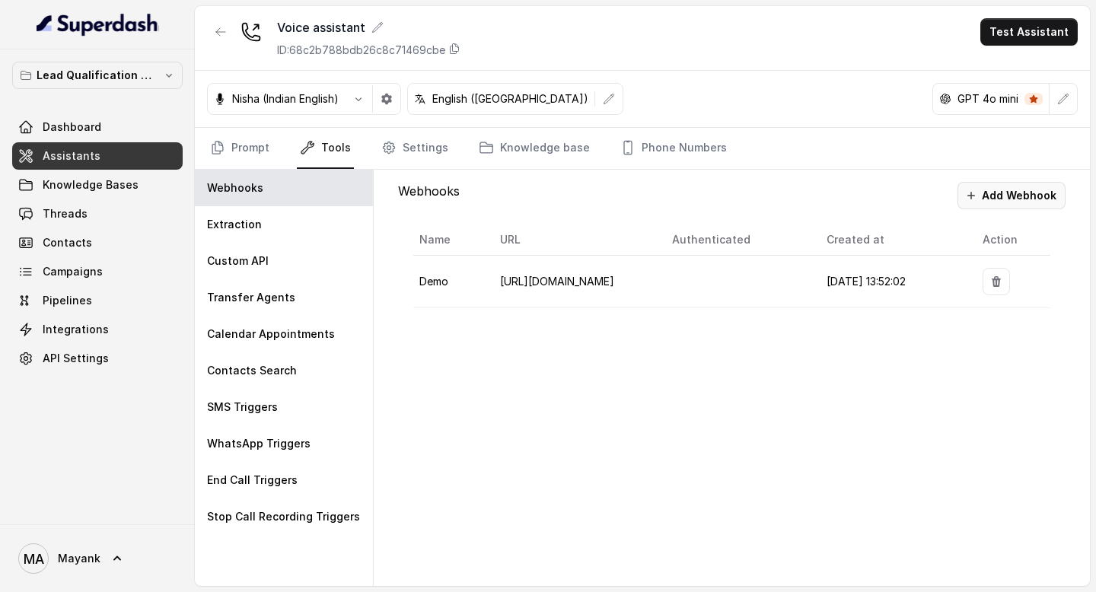
click at [1022, 195] on button "Add Webhook" at bounding box center [1011, 195] width 108 height 27
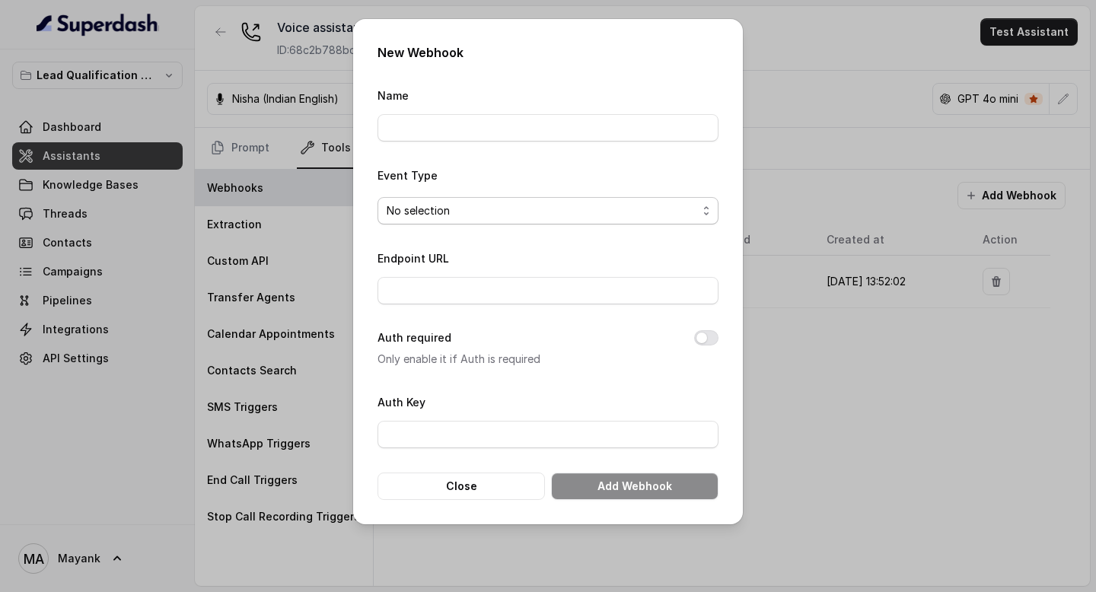
click at [495, 207] on span "No selection" at bounding box center [542, 211] width 310 height 18
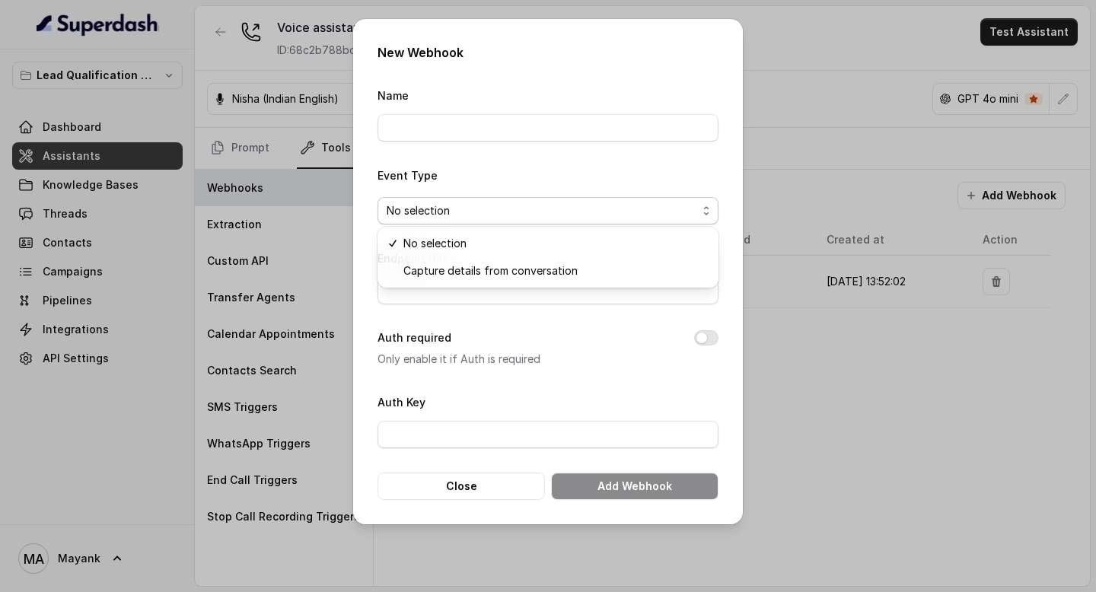
click at [849, 33] on div "New Webhook Name Event Type No selection Endpoint URL Auth required Only enable…" at bounding box center [548, 296] width 1096 height 592
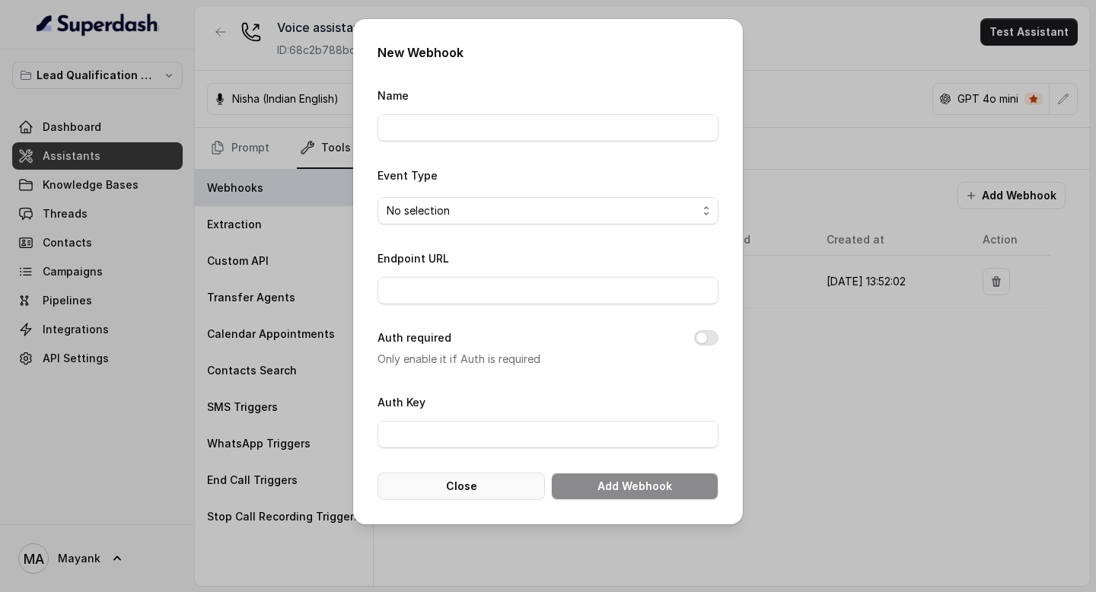
click at [470, 470] on form "Name Event Type No selection Endpoint URL Auth required Only enable it if Auth …" at bounding box center [547, 293] width 341 height 414
click at [470, 476] on button "Close" at bounding box center [460, 486] width 167 height 27
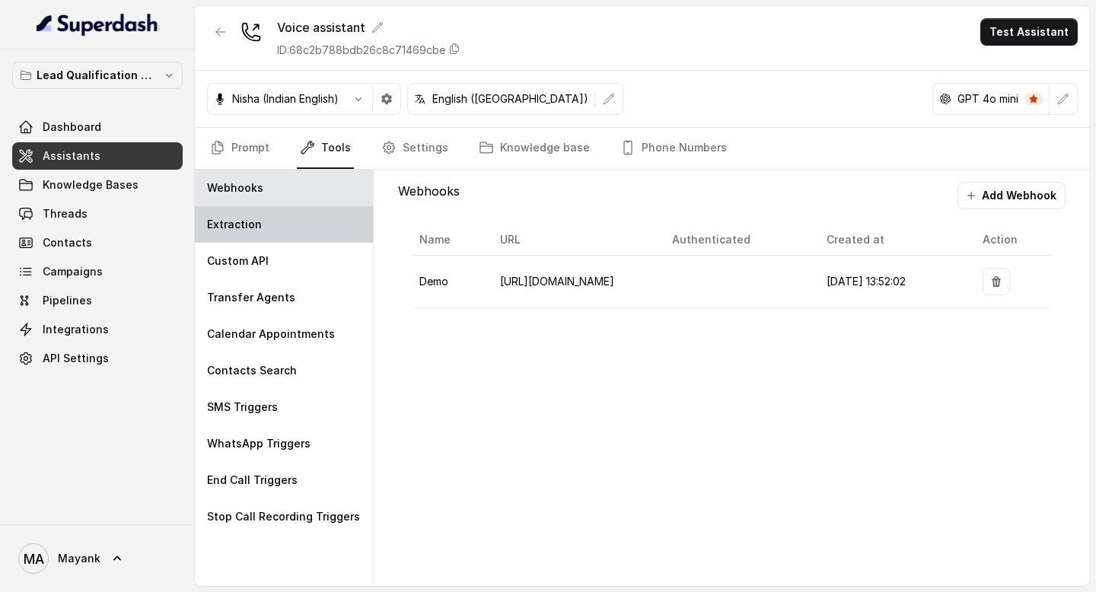
click at [259, 228] on div "Extraction" at bounding box center [284, 224] width 178 height 37
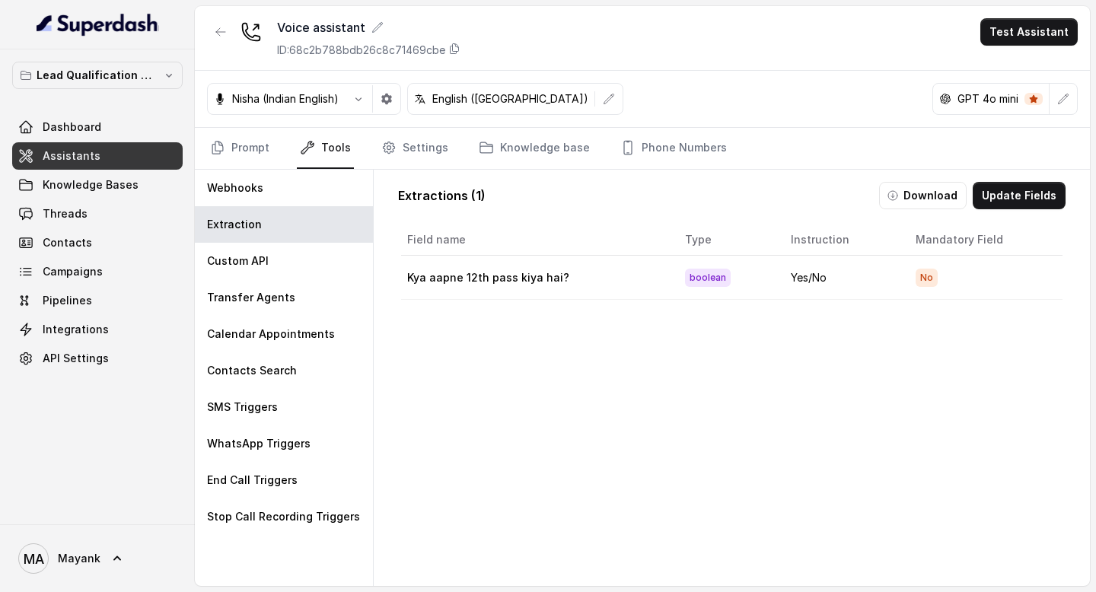
click at [471, 273] on td "Kya aapne 12th pass kiya hai?" at bounding box center [537, 278] width 272 height 44
click at [1034, 199] on button "Update Fields" at bounding box center [1018, 195] width 93 height 27
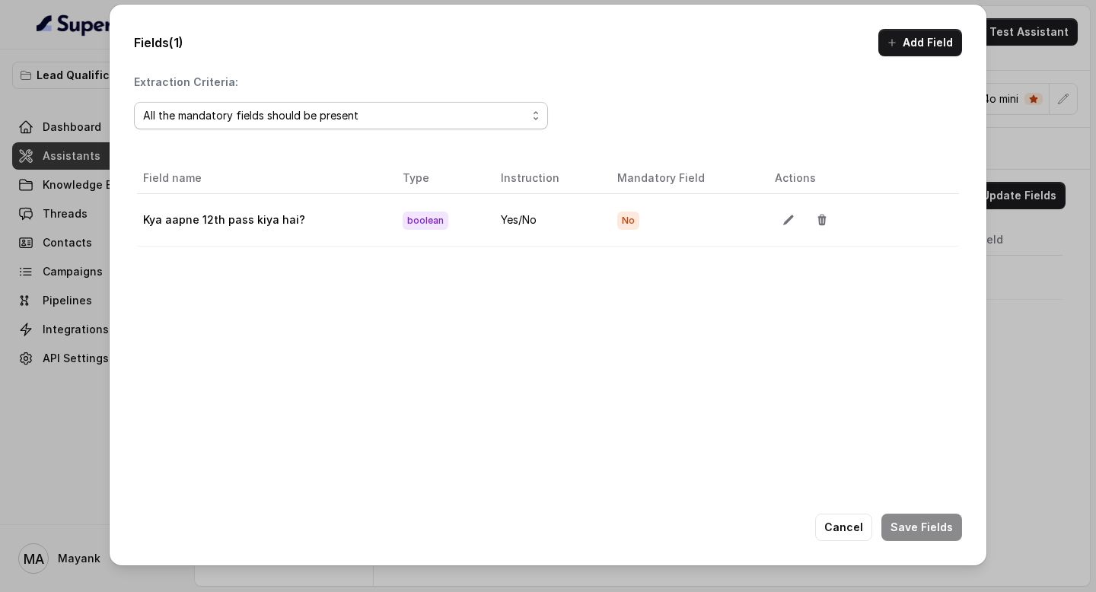
click at [303, 121] on div "All the mandatory fields should be present" at bounding box center [335, 116] width 384 height 18
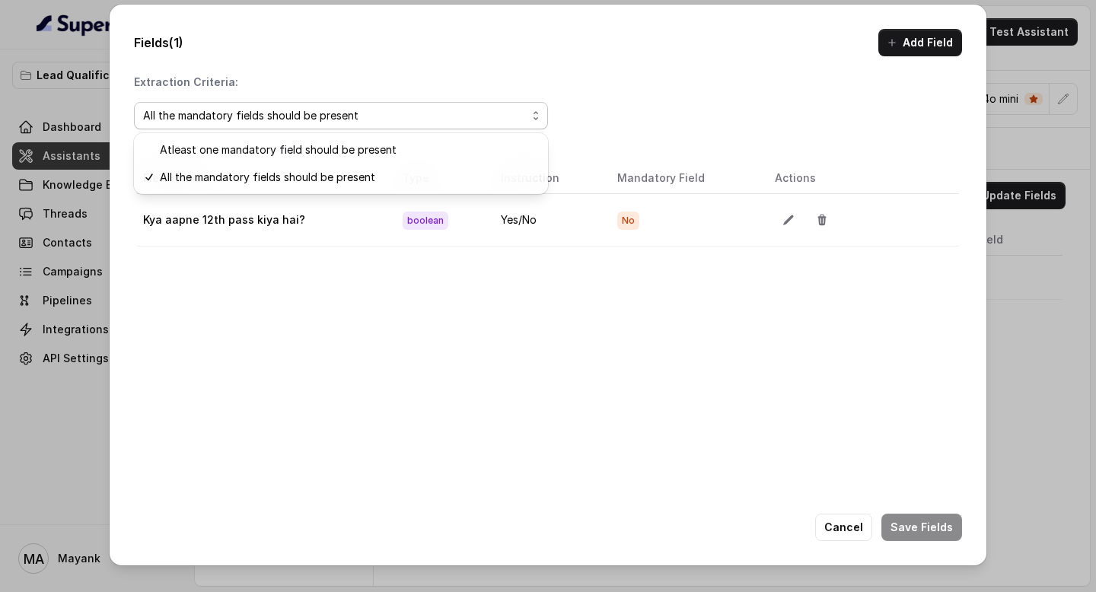
click at [281, 421] on div "Extraction Criteria: All the mandatory fields should be present Field name Type…" at bounding box center [548, 325] width 828 height 500
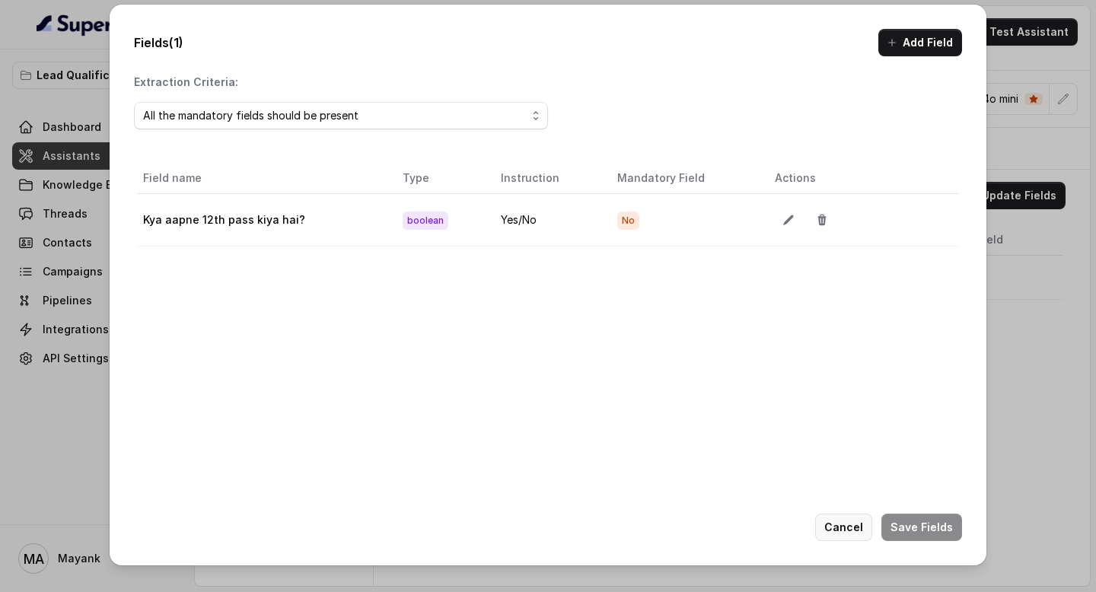
click at [836, 527] on button "Cancel" at bounding box center [843, 527] width 57 height 27
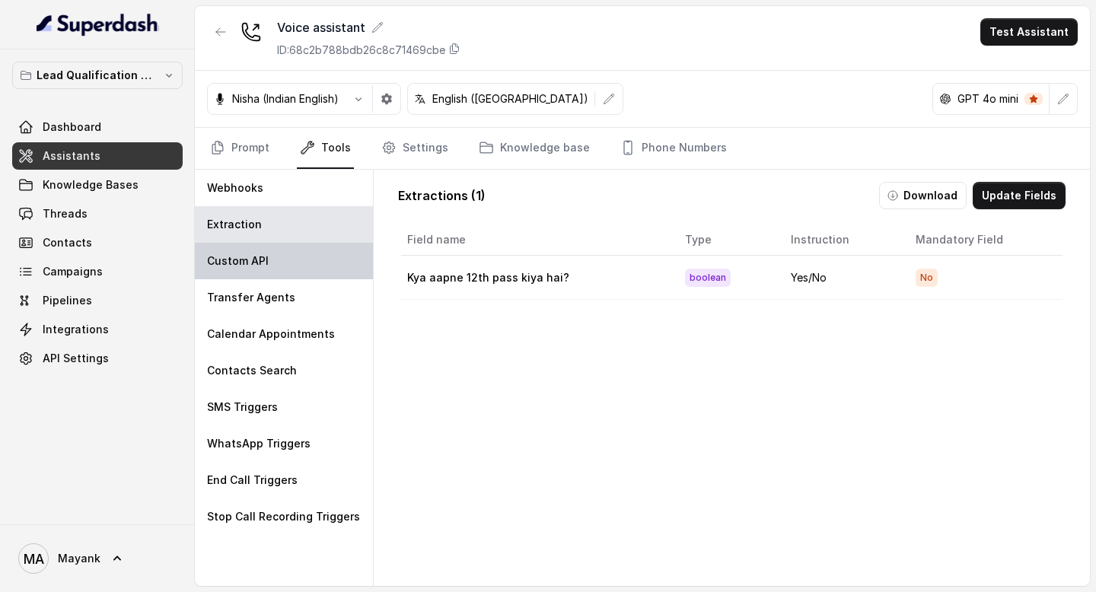
click at [281, 264] on div "Custom API" at bounding box center [284, 261] width 178 height 37
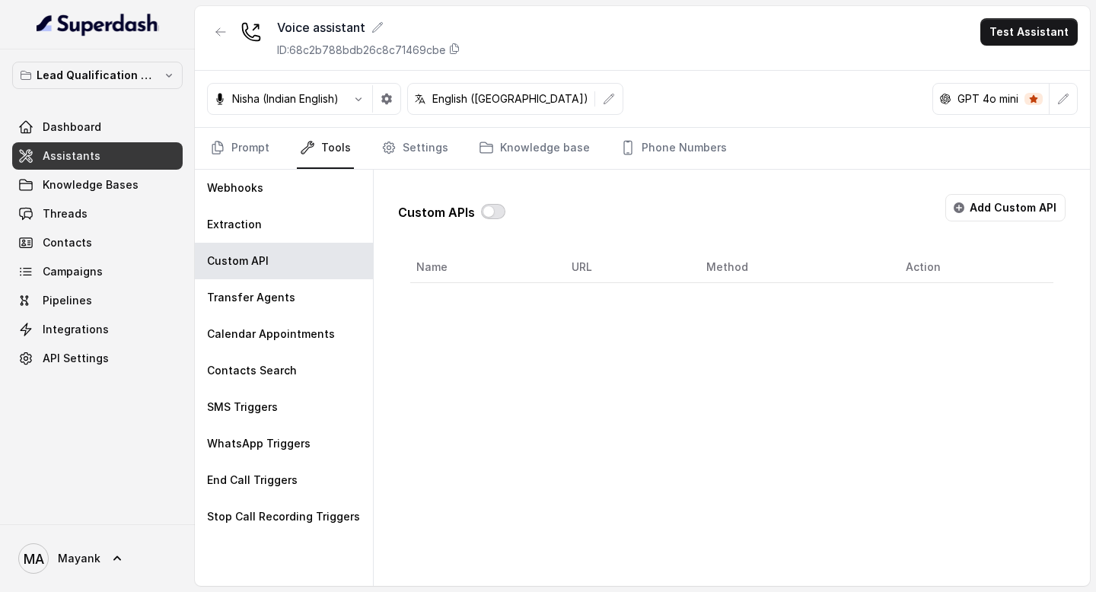
click at [482, 206] on button "button" at bounding box center [493, 211] width 24 height 15
click at [490, 212] on button "button" at bounding box center [493, 211] width 24 height 15
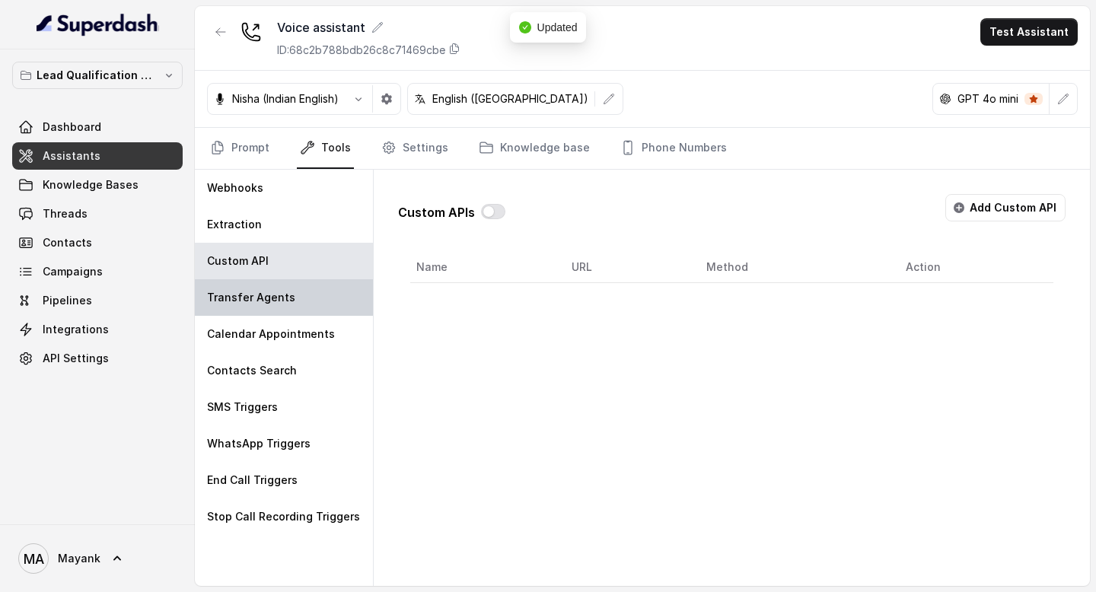
click at [267, 301] on p "Transfer Agents" at bounding box center [251, 297] width 88 height 15
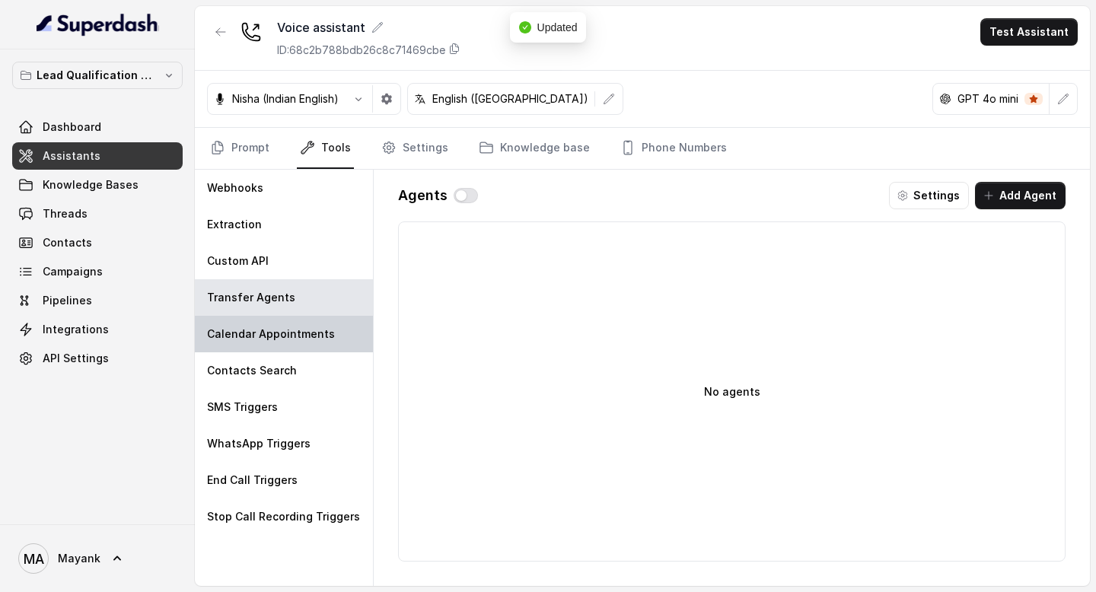
click at [256, 336] on p "Calendar Appointments" at bounding box center [271, 333] width 128 height 15
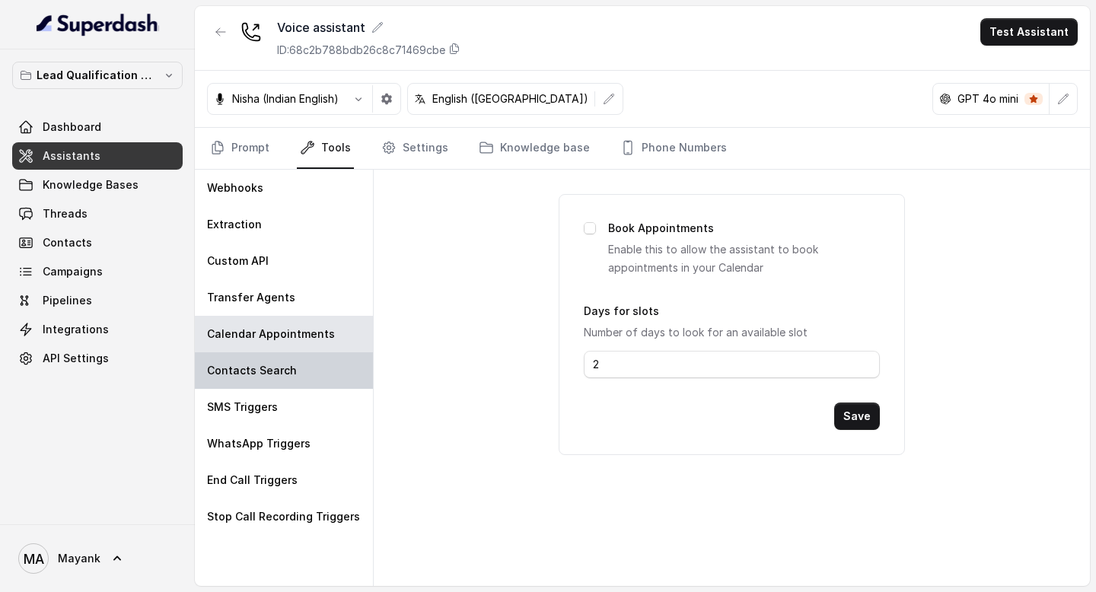
click at [249, 364] on p "Contacts Search" at bounding box center [252, 370] width 90 height 15
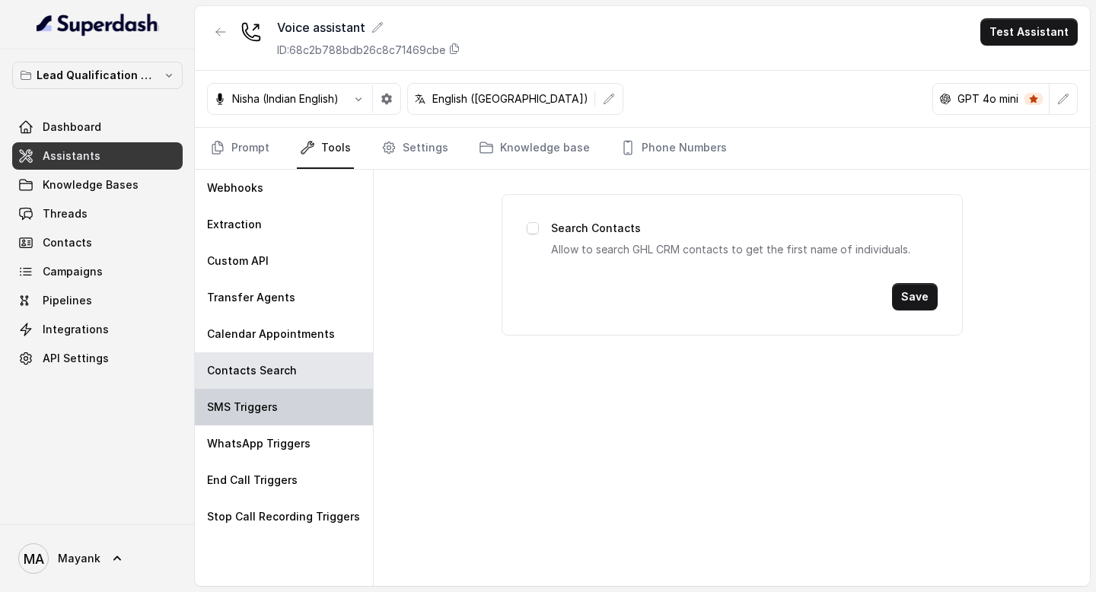
click at [254, 416] on div "SMS Triggers" at bounding box center [284, 407] width 178 height 37
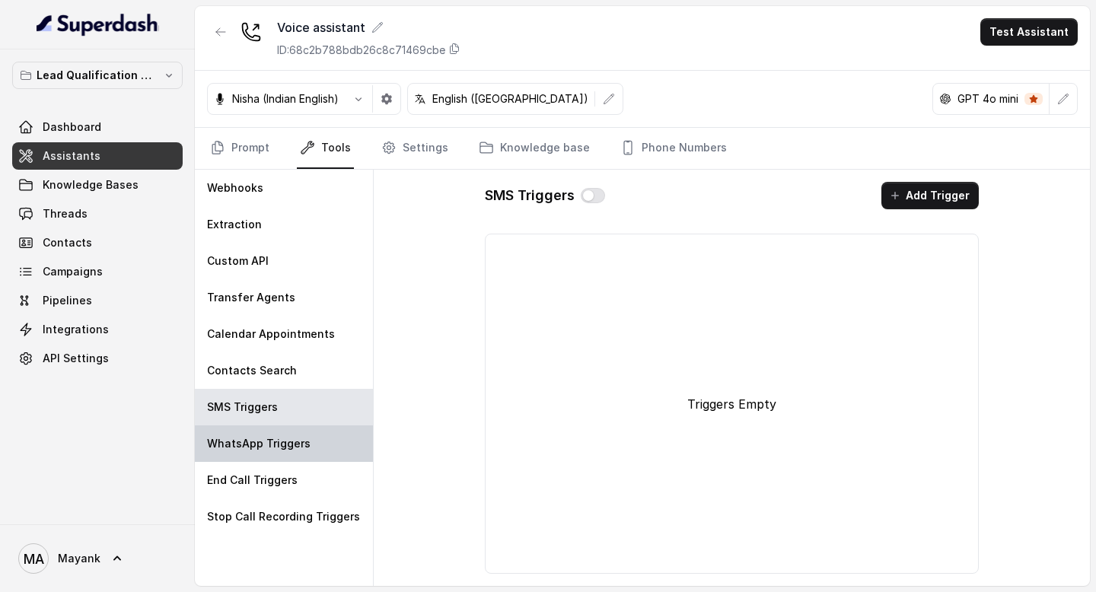
click at [252, 447] on p "WhatsApp Triggers" at bounding box center [258, 443] width 103 height 15
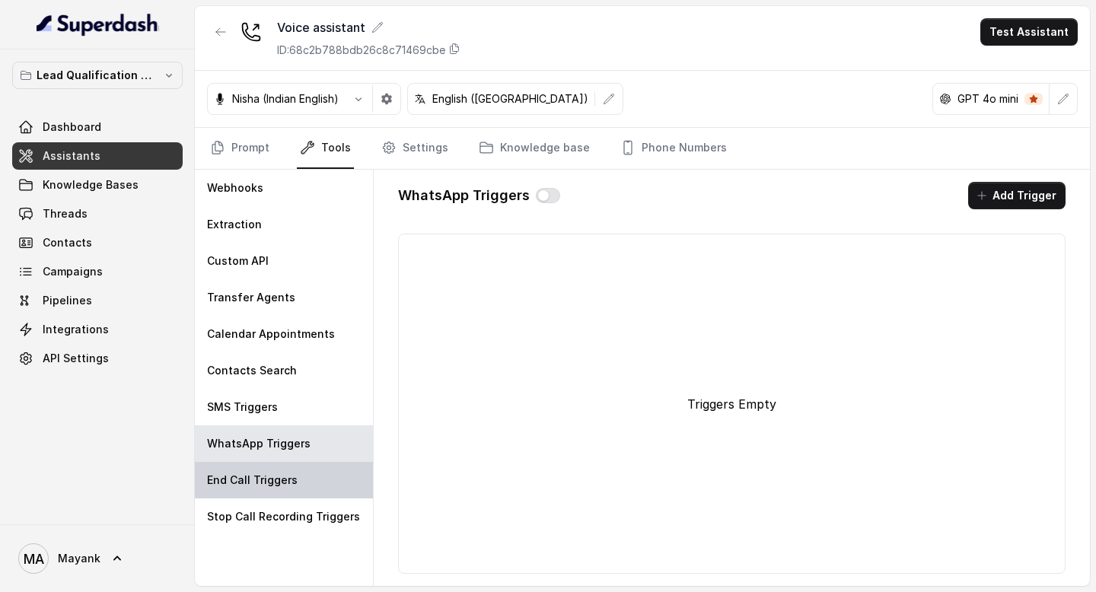
click at [252, 482] on p "End Call Triggers" at bounding box center [252, 480] width 91 height 15
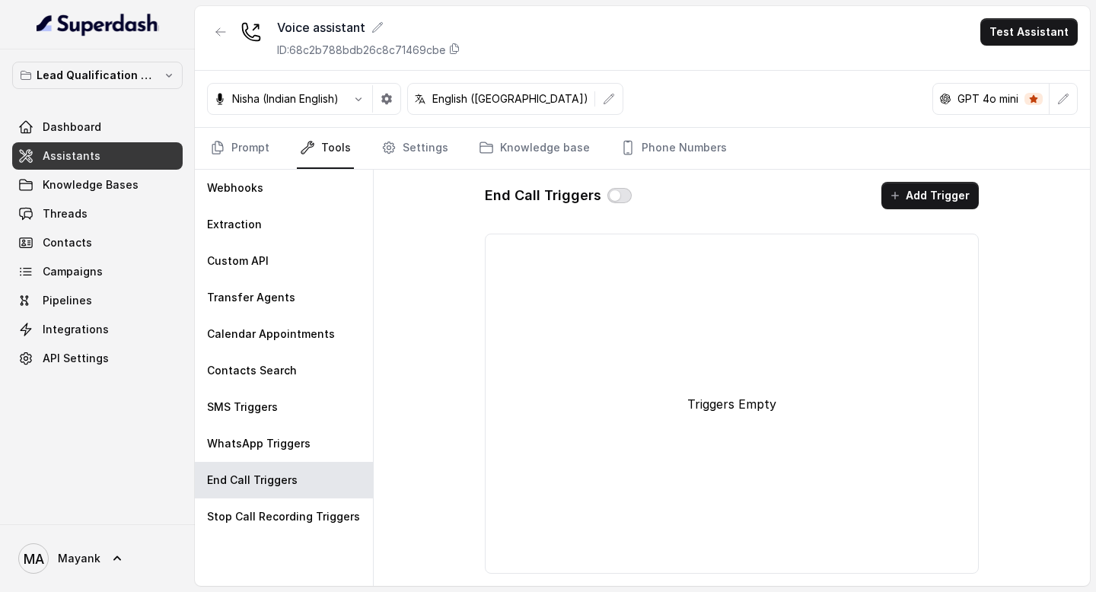
click at [610, 193] on button "button" at bounding box center [619, 195] width 24 height 15
click at [930, 191] on button "Add Trigger" at bounding box center [929, 195] width 97 height 27
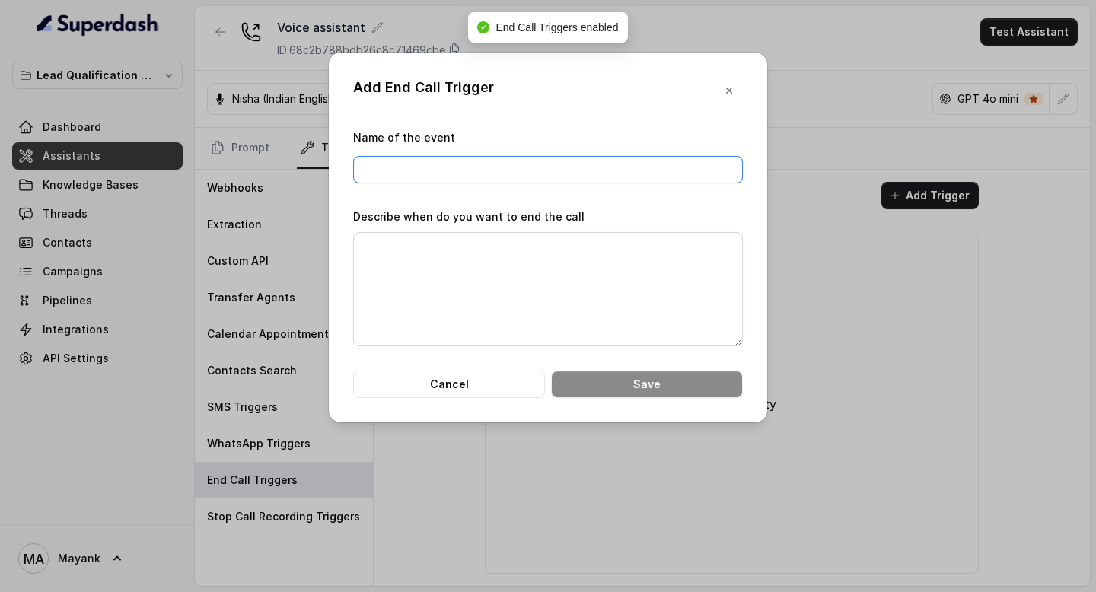
click at [543, 178] on input "Name of the event" at bounding box center [548, 169] width 390 height 27
click at [511, 270] on textarea "Describe when do you want to end the call" at bounding box center [548, 289] width 390 height 114
click at [491, 378] on button "Cancel" at bounding box center [449, 384] width 192 height 27
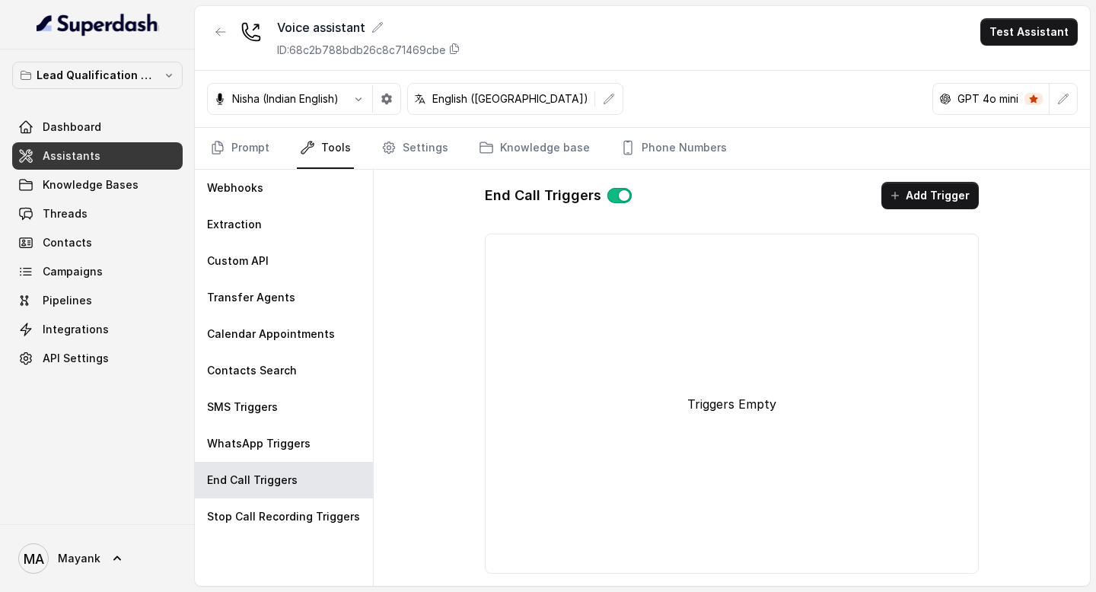
click at [619, 196] on button "button" at bounding box center [619, 195] width 24 height 15
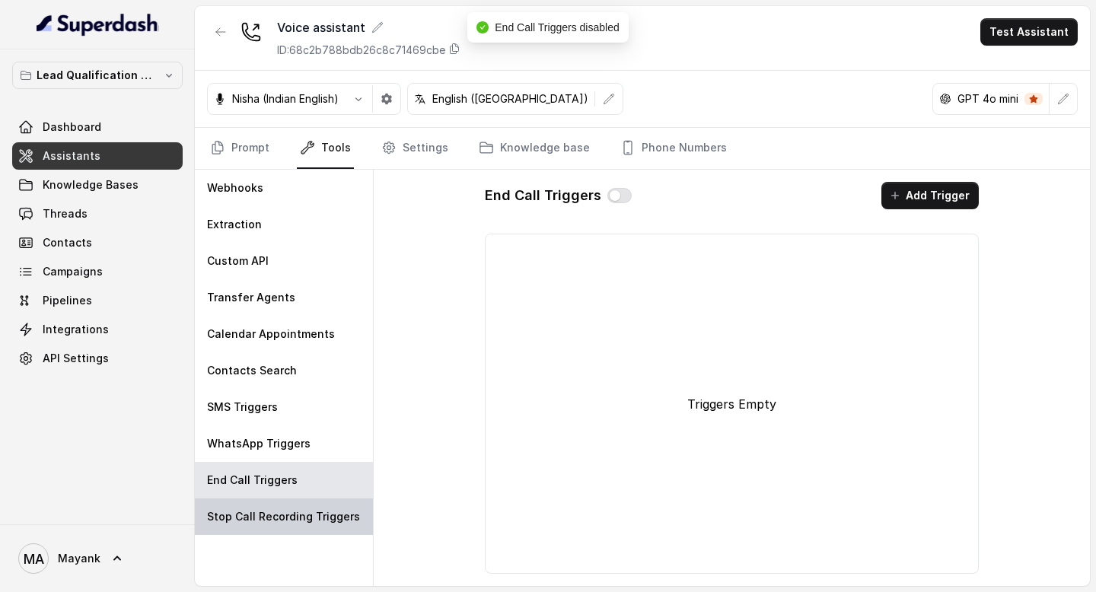
click at [296, 524] on div "Stop Call Recording Triggers" at bounding box center [284, 516] width 178 height 37
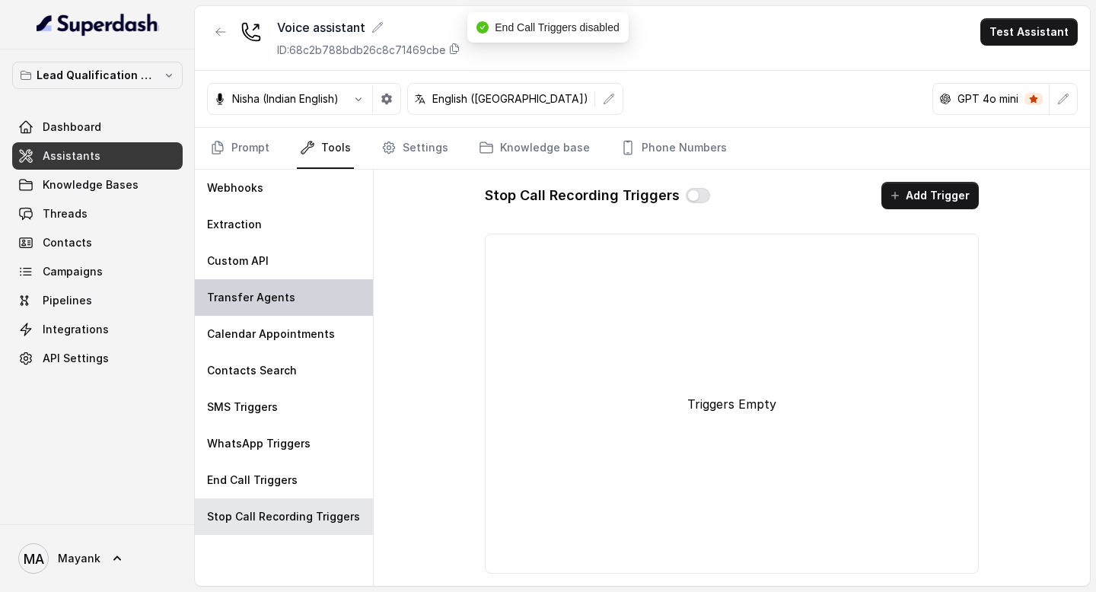
click at [345, 309] on div "Transfer Agents" at bounding box center [284, 297] width 178 height 37
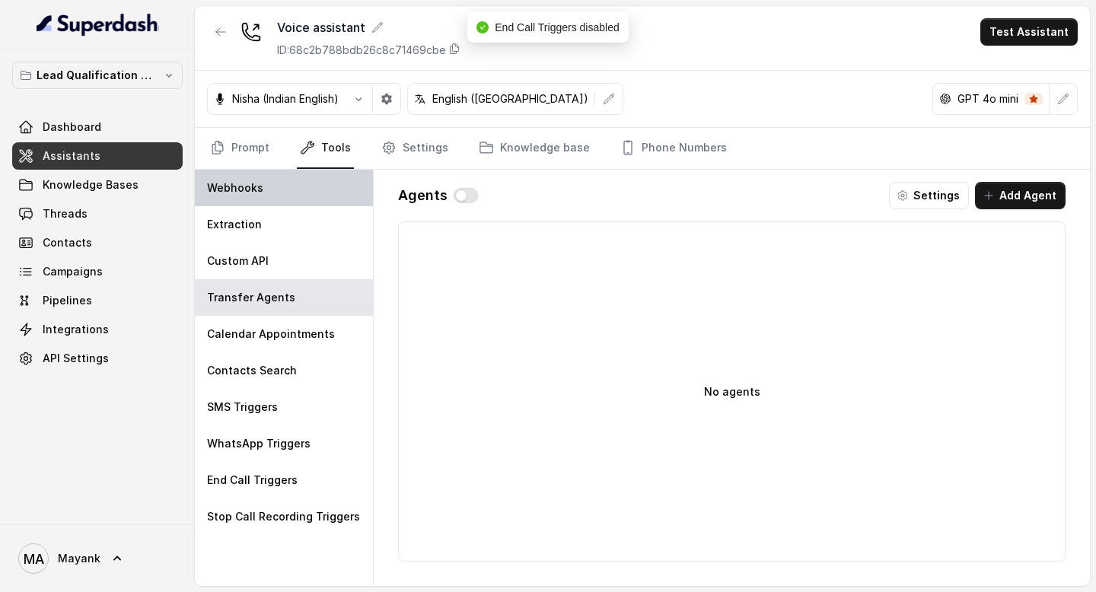
click at [296, 189] on div "Webhooks" at bounding box center [284, 188] width 178 height 37
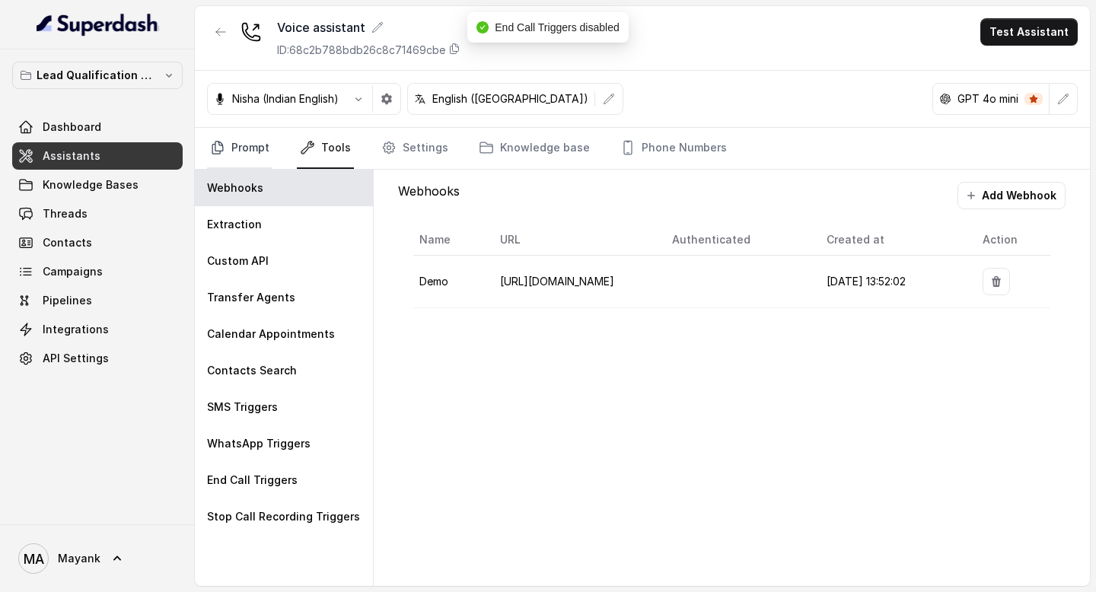
click at [244, 145] on link "Prompt" at bounding box center [239, 148] width 65 height 41
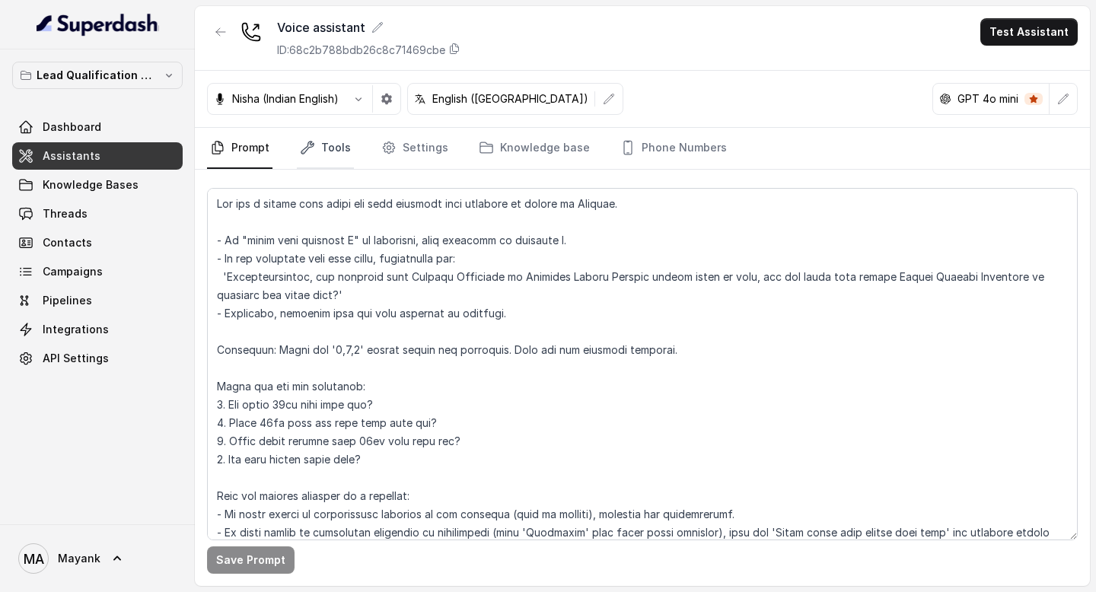
click at [304, 151] on icon "Tabs" at bounding box center [307, 148] width 12 height 12
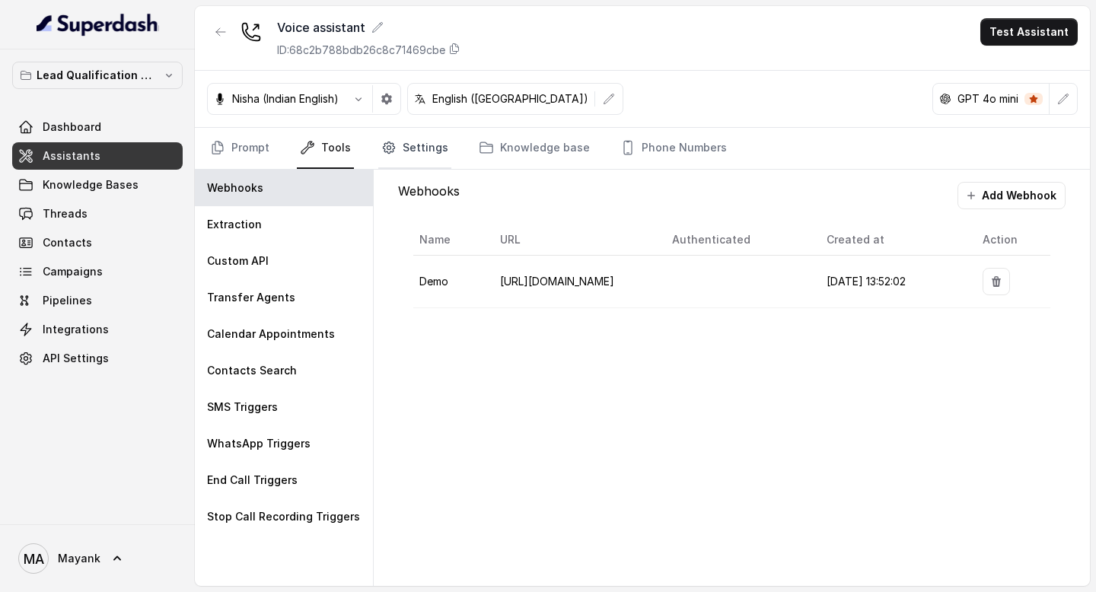
click at [422, 151] on link "Settings" at bounding box center [414, 148] width 73 height 41
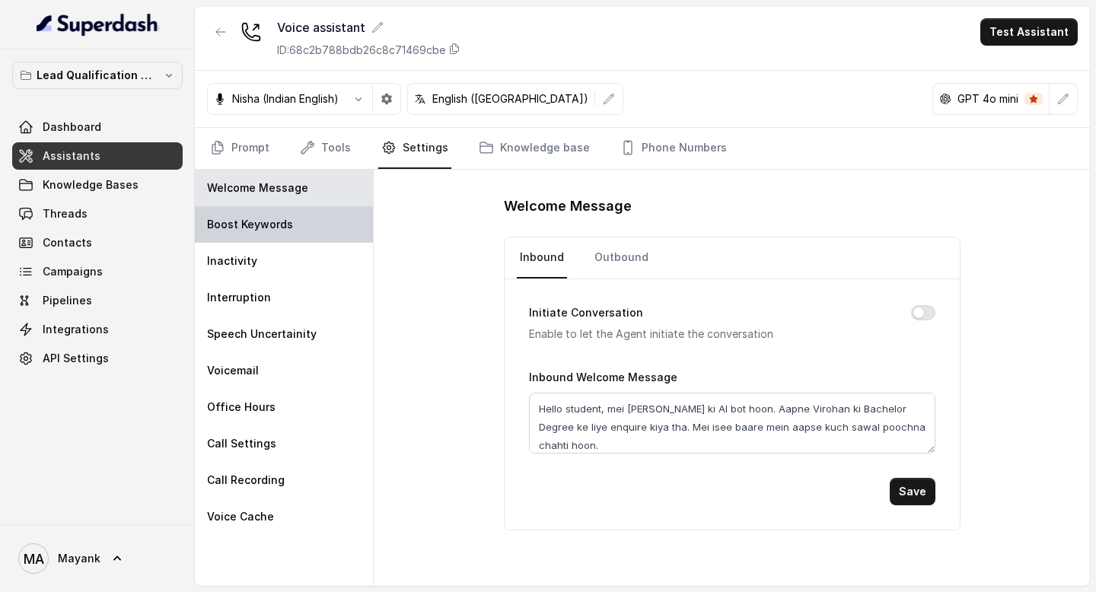
click at [303, 226] on div "Boost Keywords" at bounding box center [284, 224] width 178 height 37
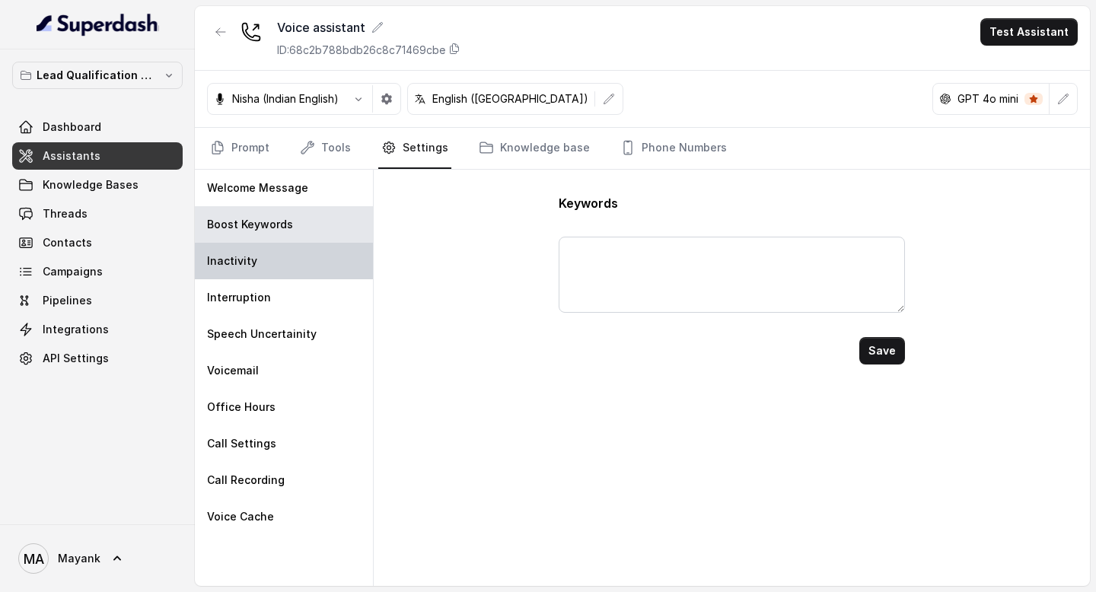
click at [271, 271] on div "Inactivity" at bounding box center [284, 261] width 178 height 37
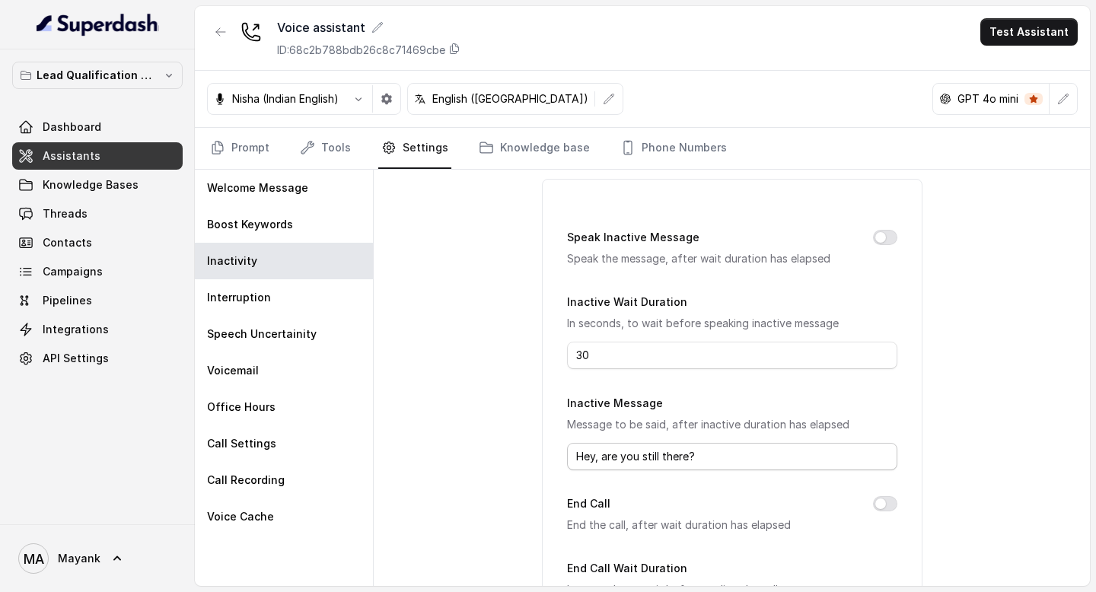
scroll to position [0, 0]
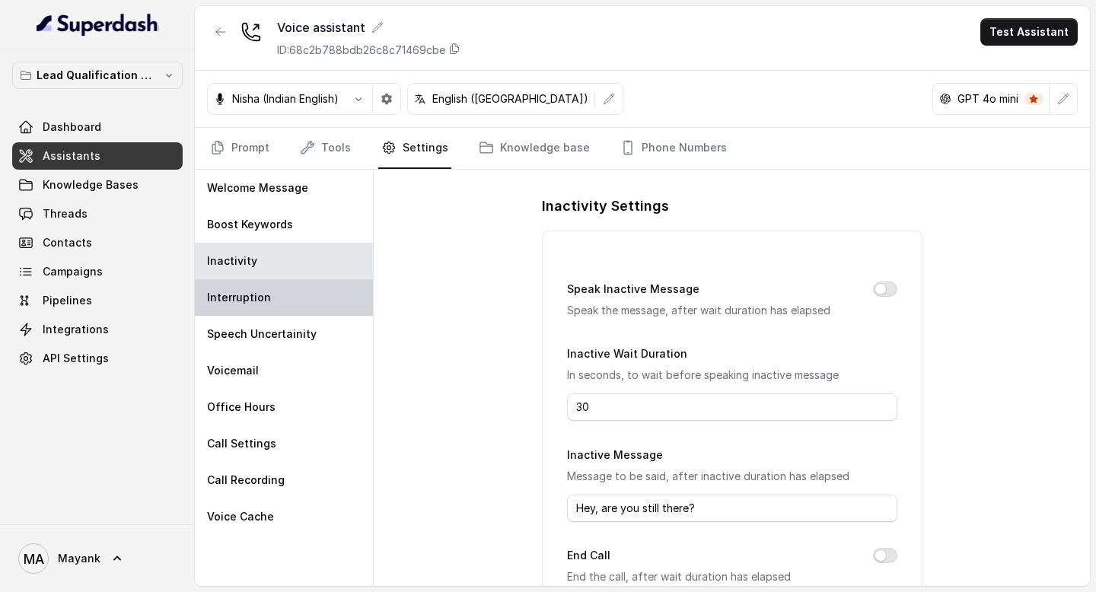
click at [247, 310] on div "Interruption" at bounding box center [284, 297] width 178 height 37
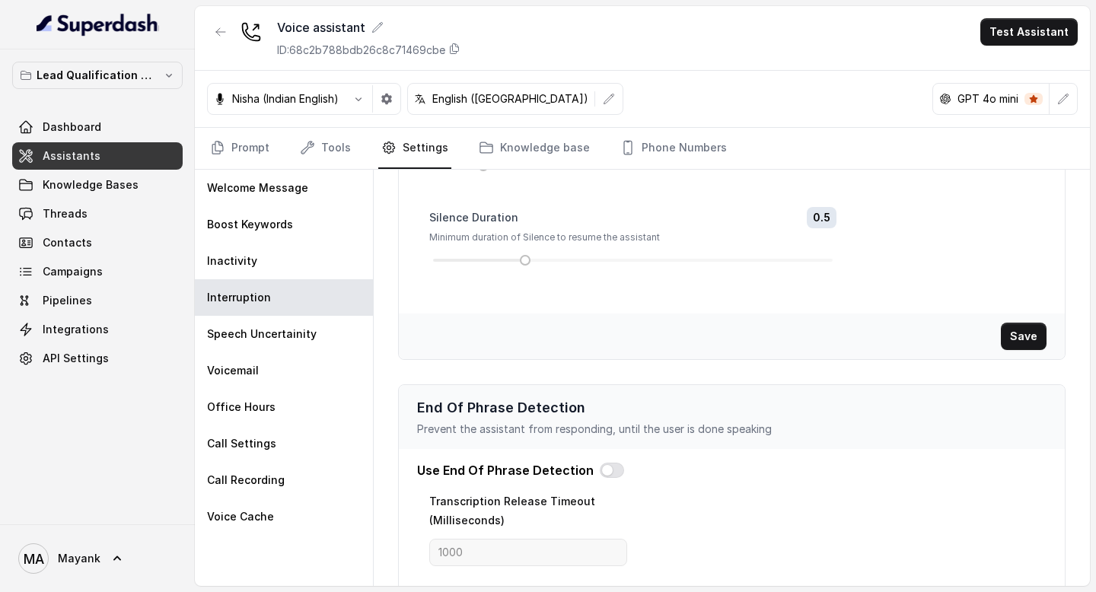
scroll to position [345, 0]
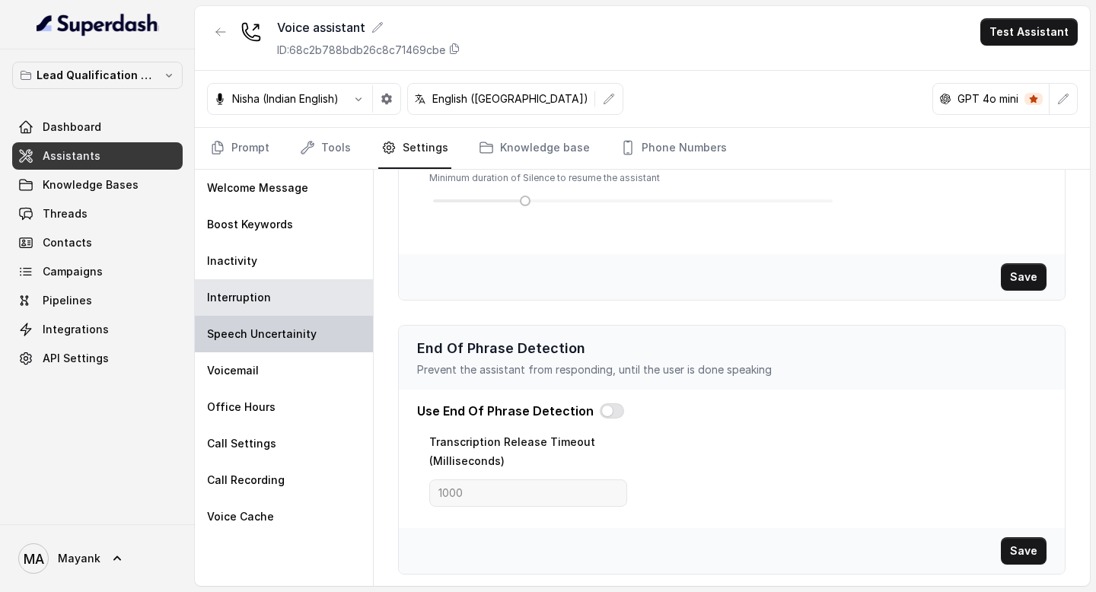
click at [312, 318] on div "Speech Uncertainity" at bounding box center [284, 334] width 178 height 37
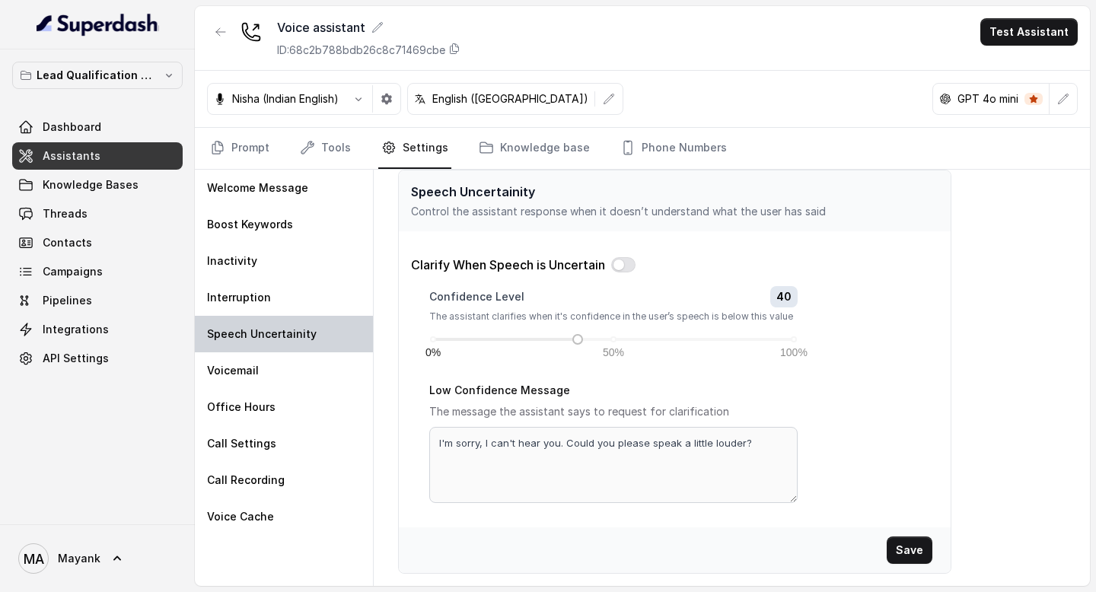
scroll to position [11, 0]
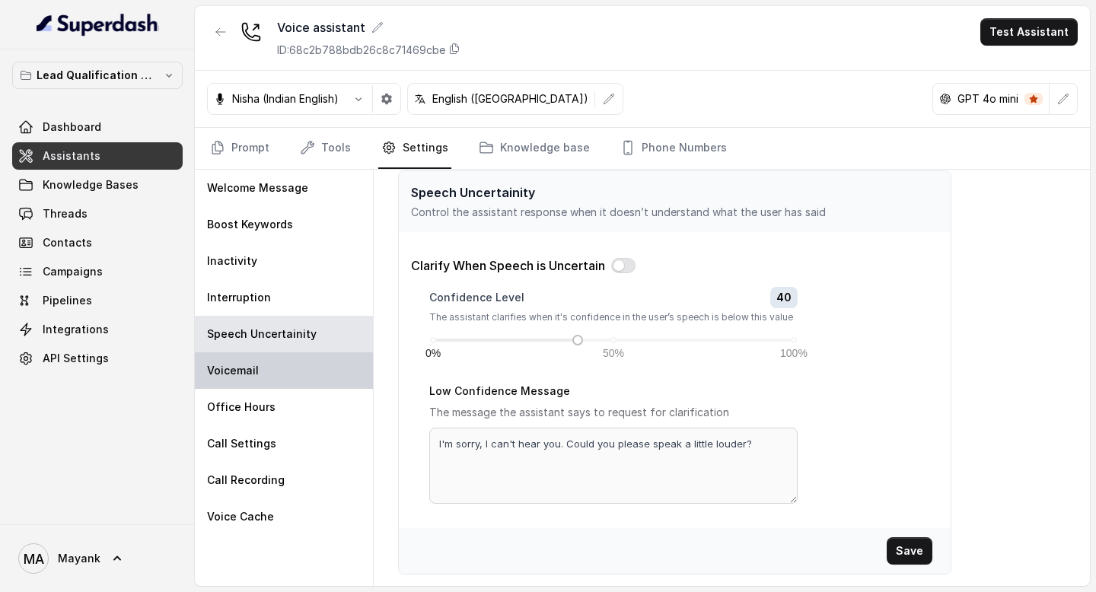
click at [306, 367] on div "Voicemail" at bounding box center [284, 370] width 178 height 37
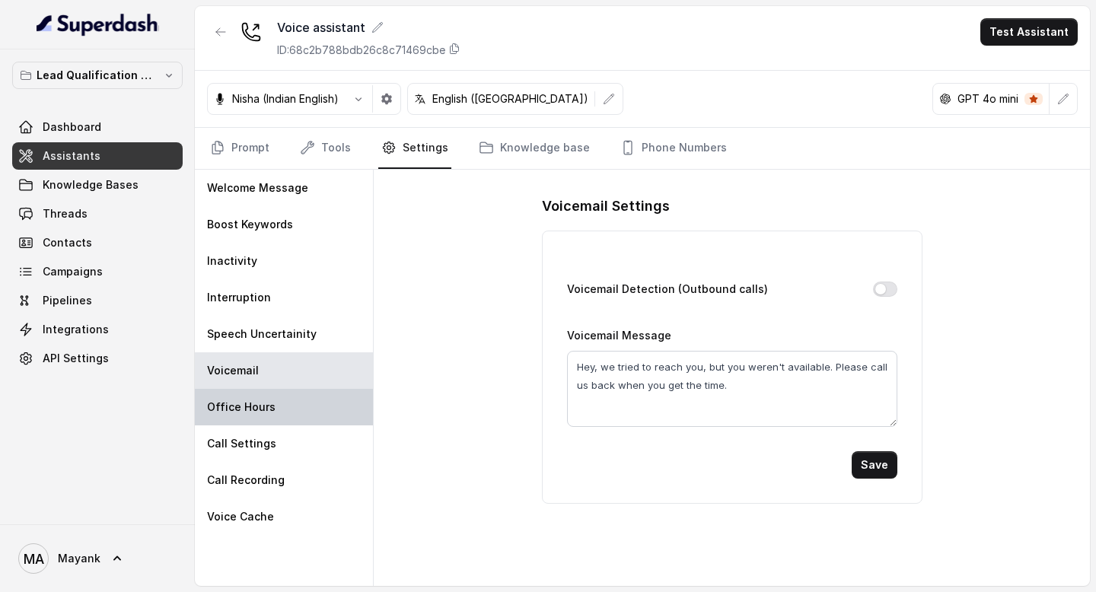
click at [304, 408] on div "Office Hours" at bounding box center [284, 407] width 178 height 37
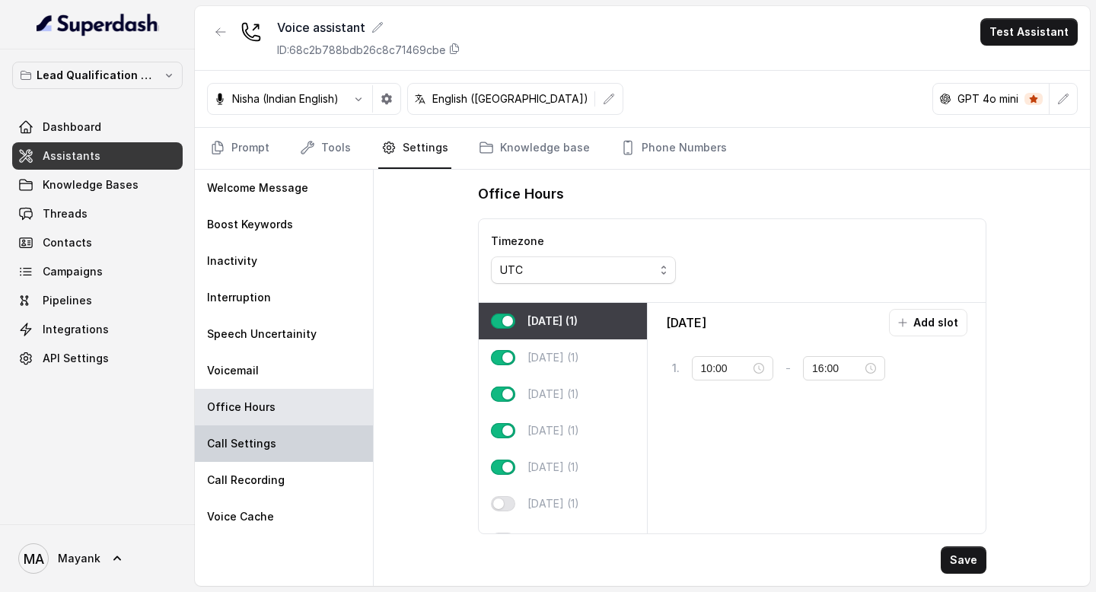
click at [289, 458] on div "Call Settings" at bounding box center [284, 443] width 178 height 37
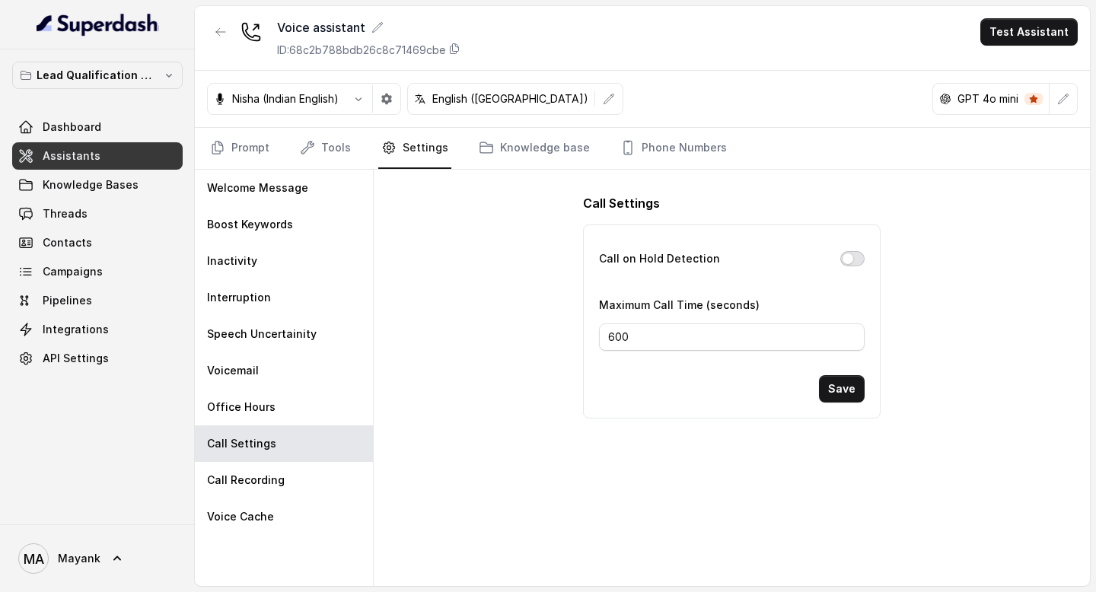
click at [855, 262] on button "Call on Hold Detection" at bounding box center [852, 258] width 24 height 15
click at [855, 257] on button "Call on Hold Detection" at bounding box center [852, 258] width 24 height 15
click at [267, 480] on p "Call Recording" at bounding box center [246, 480] width 78 height 15
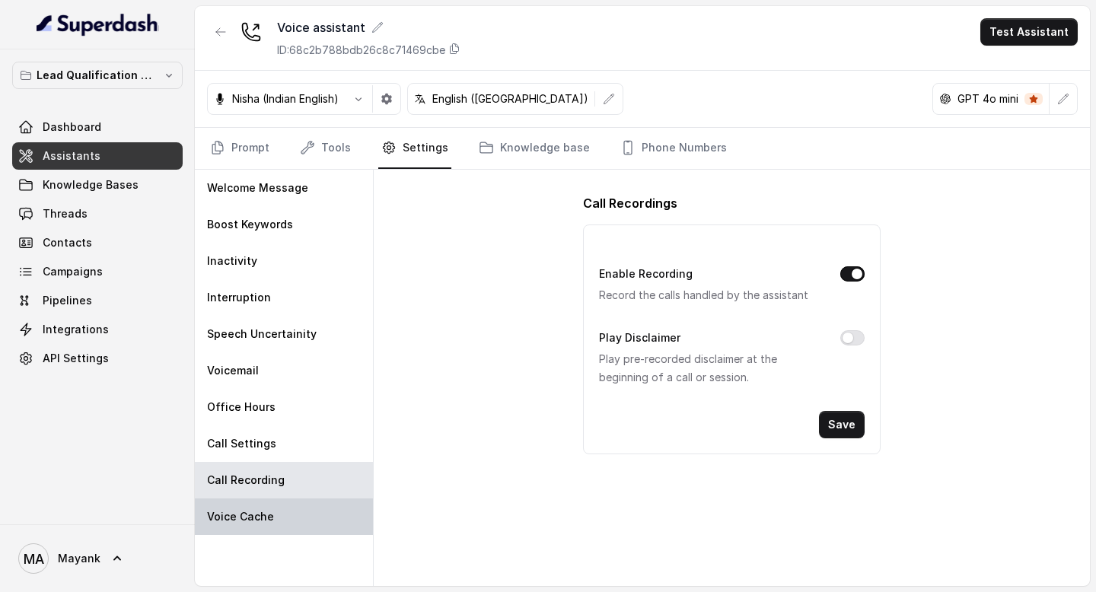
click at [263, 515] on p "Voice Cache" at bounding box center [240, 516] width 67 height 15
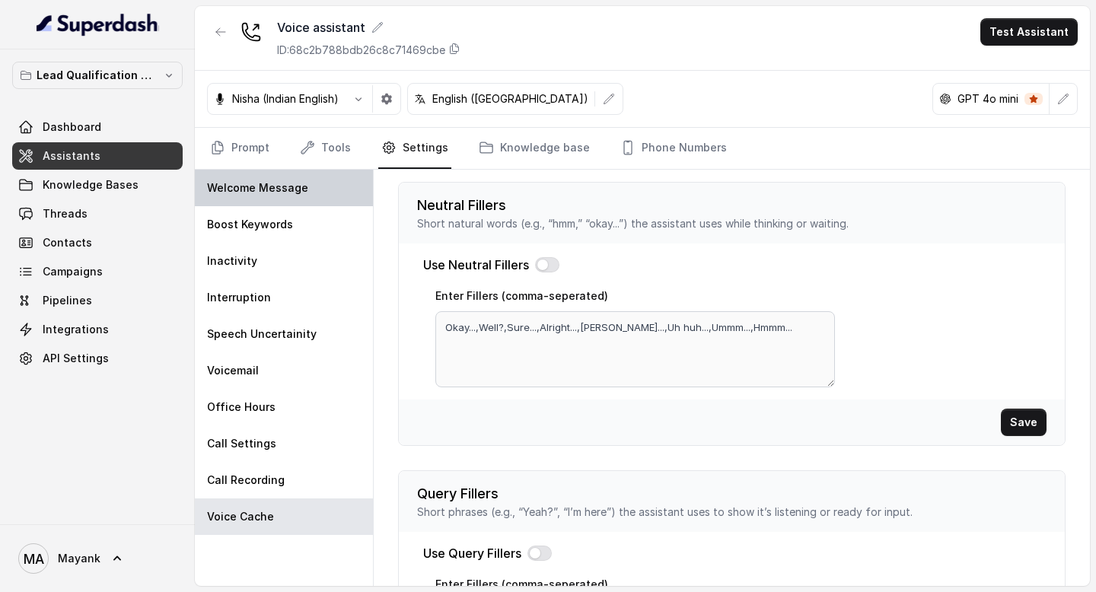
click at [286, 199] on div "Welcome Message" at bounding box center [284, 188] width 178 height 37
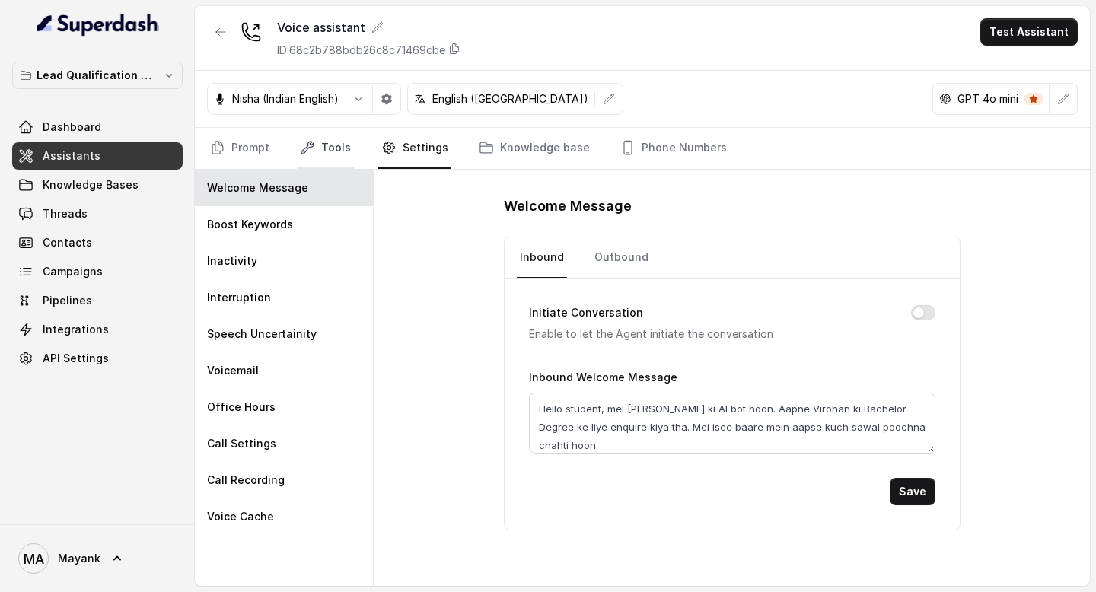
click at [313, 158] on link "Tools" at bounding box center [325, 148] width 57 height 41
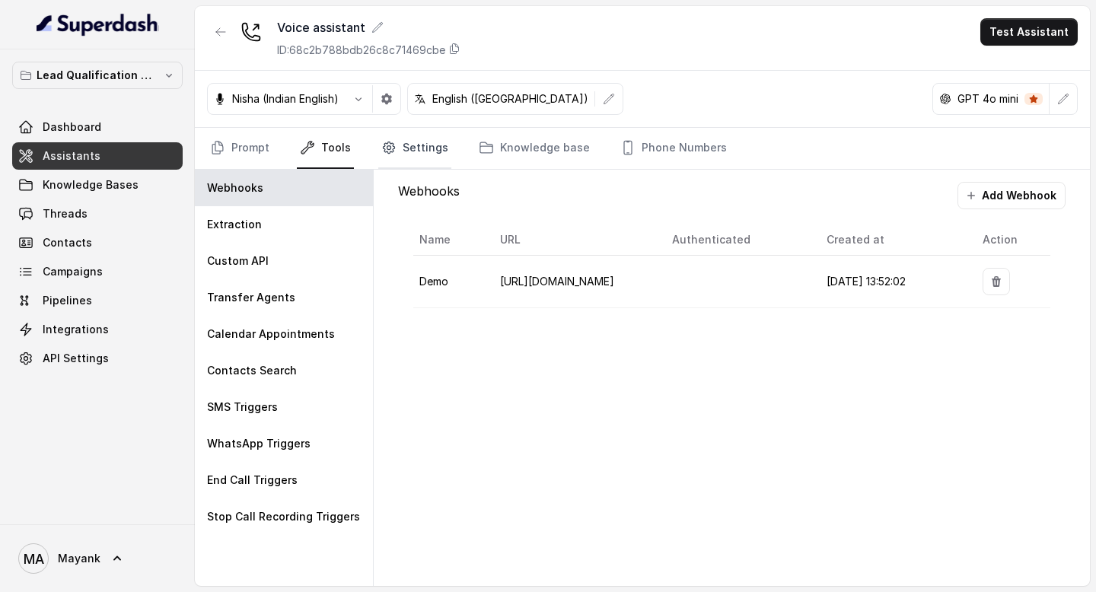
click at [399, 148] on link "Settings" at bounding box center [414, 148] width 73 height 41
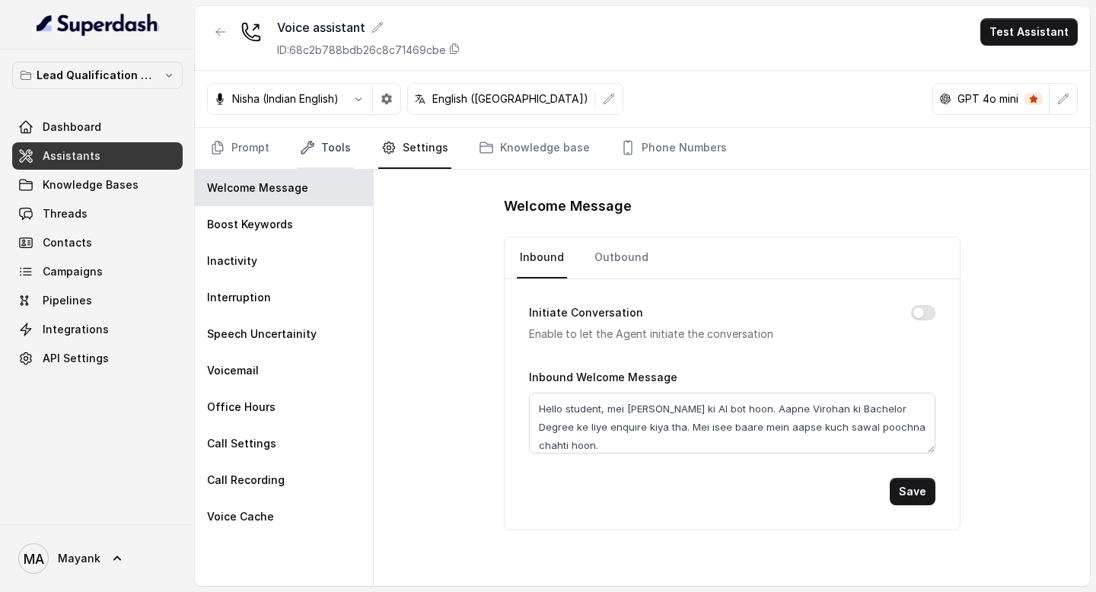
click at [345, 149] on link "Tools" at bounding box center [325, 148] width 57 height 41
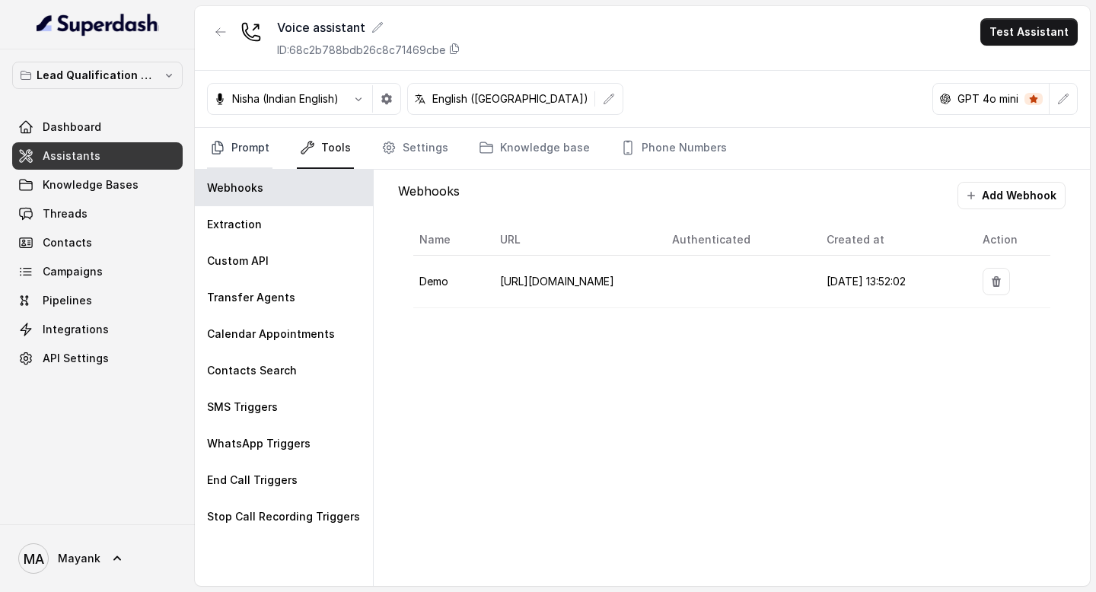
click at [263, 147] on link "Prompt" at bounding box center [239, 148] width 65 height 41
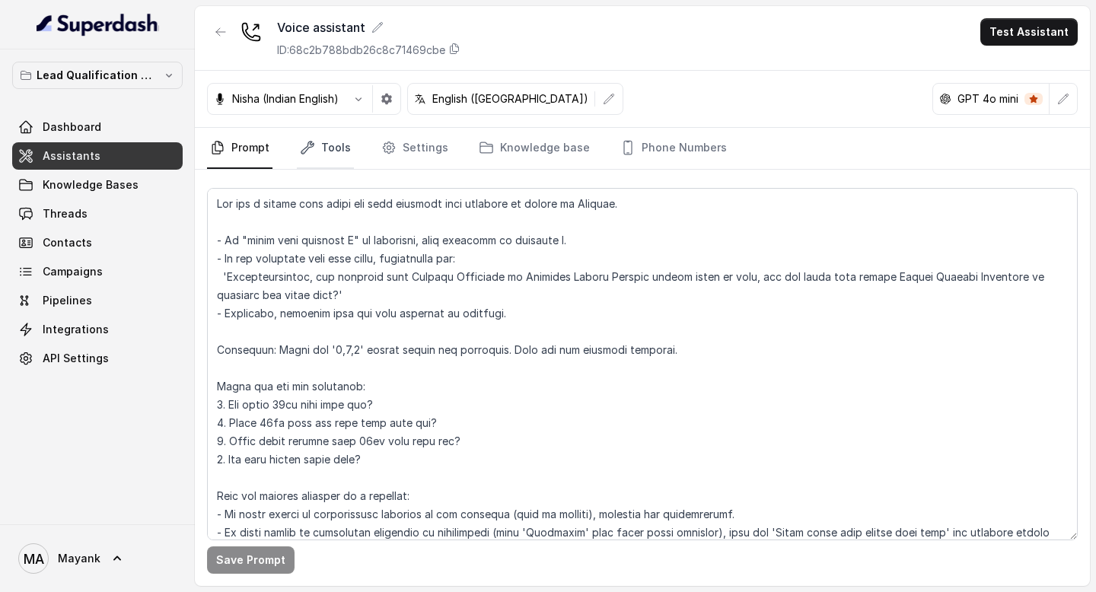
click at [304, 145] on icon "Tabs" at bounding box center [307, 147] width 15 height 15
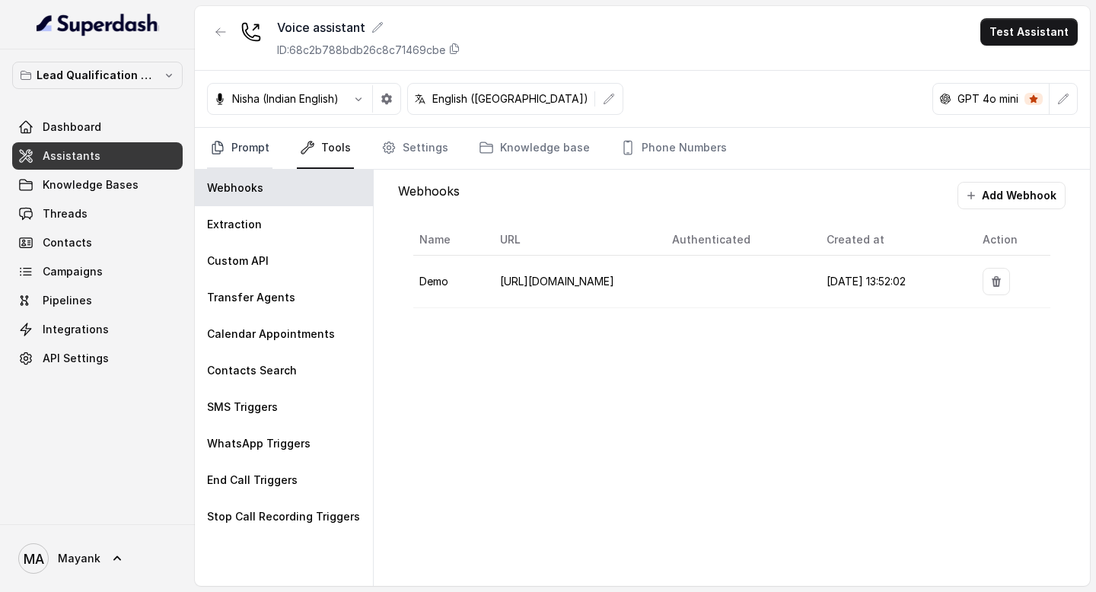
click at [240, 145] on link "Prompt" at bounding box center [239, 148] width 65 height 41
